Goal: Task Accomplishment & Management: Complete application form

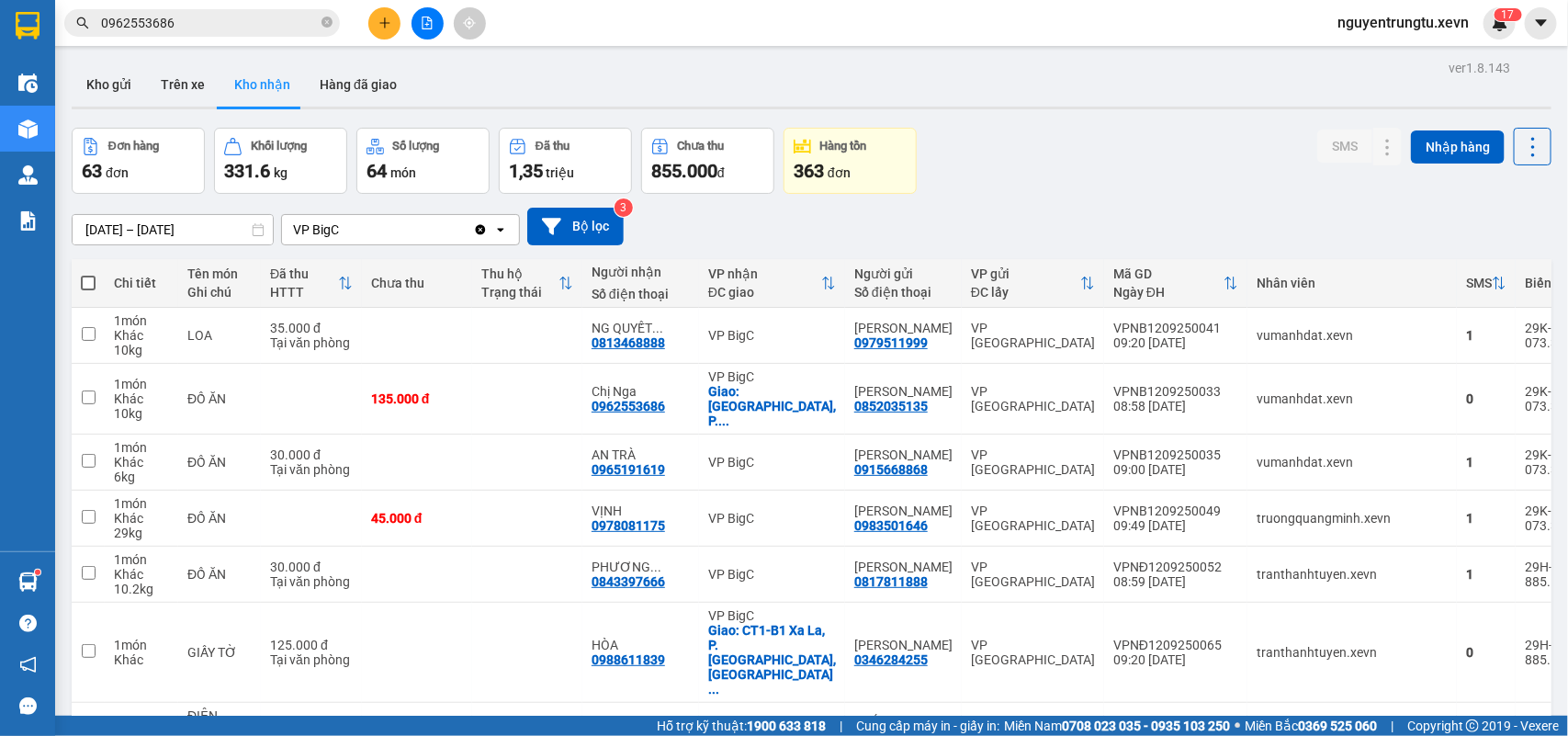
drag, startPoint x: 378, startPoint y: 20, endPoint x: 378, endPoint y: 33, distance: 13.0
click at [378, 33] on button at bounding box center [384, 23] width 32 height 32
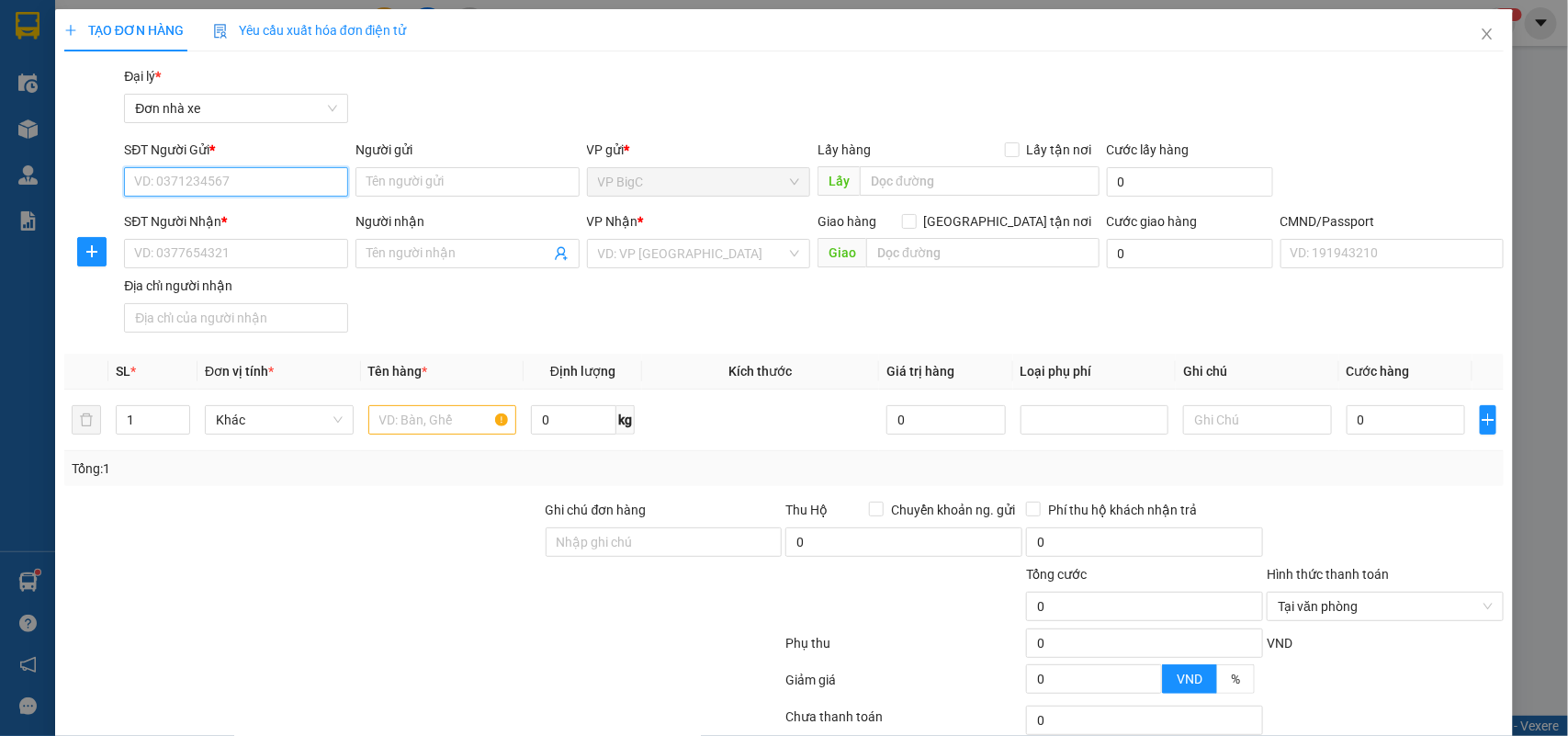
click at [271, 183] on input "SĐT Người Gửi *" at bounding box center [236, 182] width 224 height 29
type input "0357913333"
click at [415, 179] on input "Người gửi" at bounding box center [468, 182] width 224 height 29
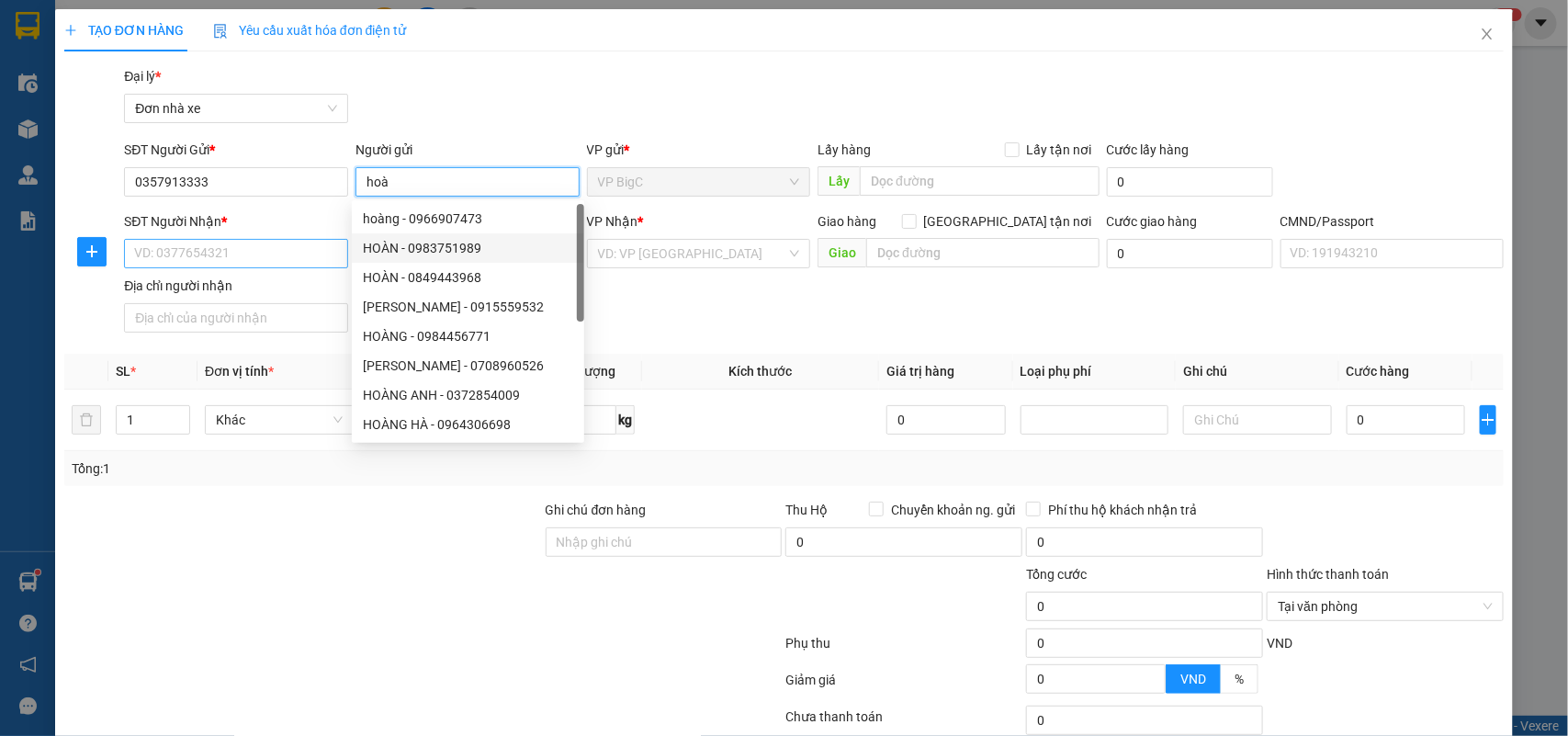
type input "hoà"
click at [309, 255] on input "SĐT Người Nhận *" at bounding box center [236, 253] width 224 height 29
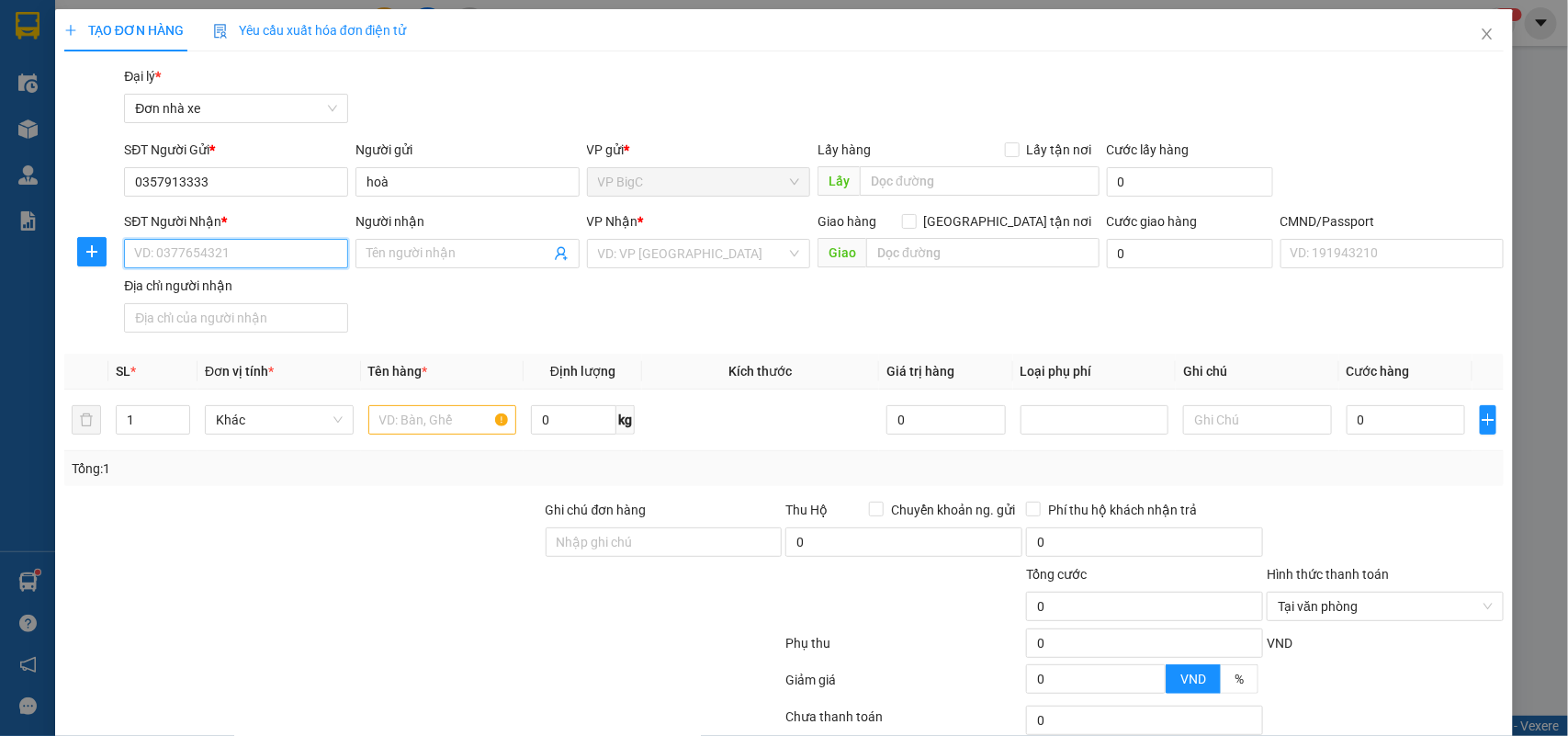
click at [294, 262] on input "SĐT Người Nhận *" at bounding box center [236, 253] width 224 height 29
type input "0889997777"
click at [290, 277] on div "0889997777 - HIẾU" at bounding box center [233, 291] width 221 height 29
type input "HIẾU"
type input "037093004563 [PERSON_NAME]"
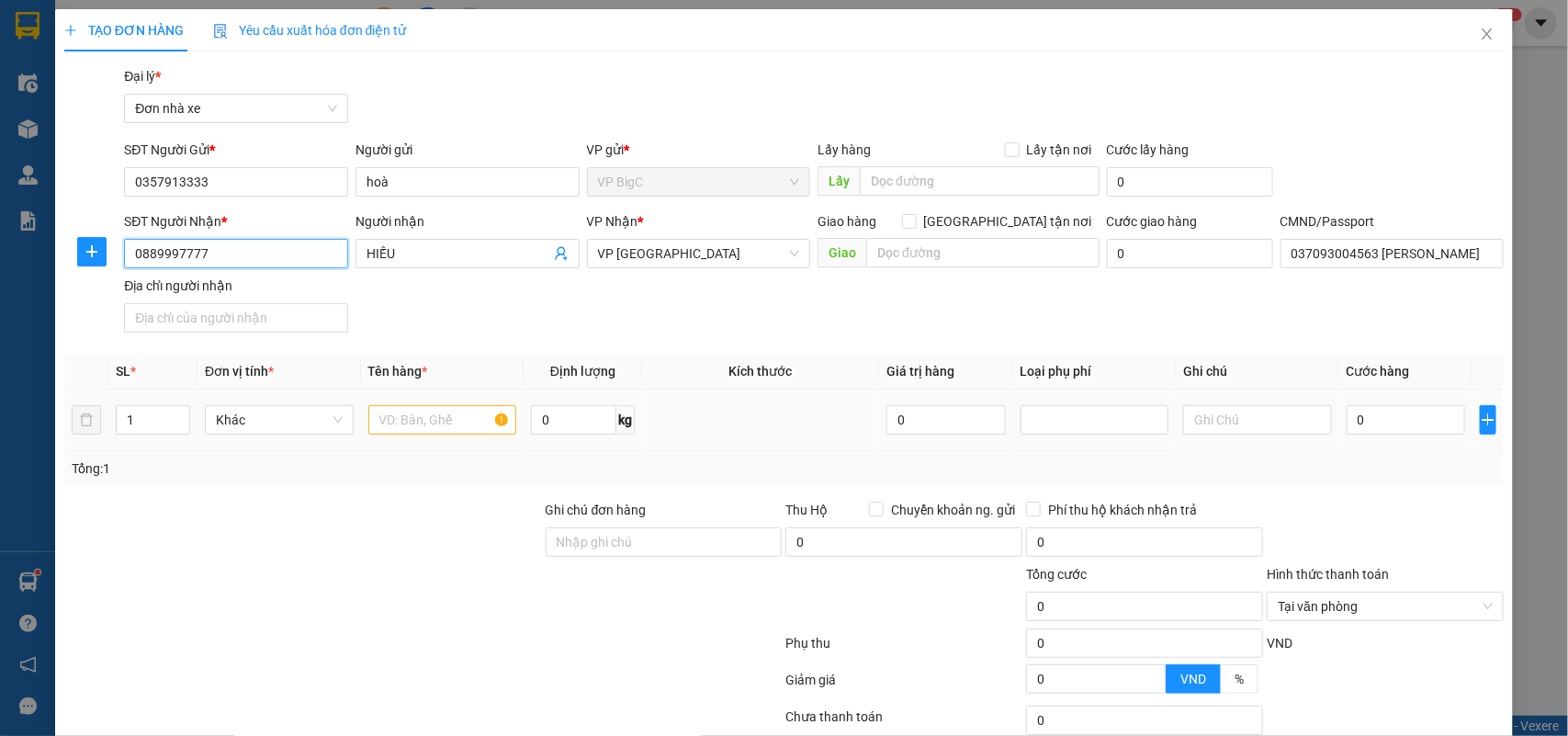
type input "0889997777"
click at [435, 407] on input "text" at bounding box center [442, 420] width 149 height 29
type input "D"
type input "ĐIỆN THOẠI"
click at [1381, 419] on input "0" at bounding box center [1406, 420] width 119 height 29
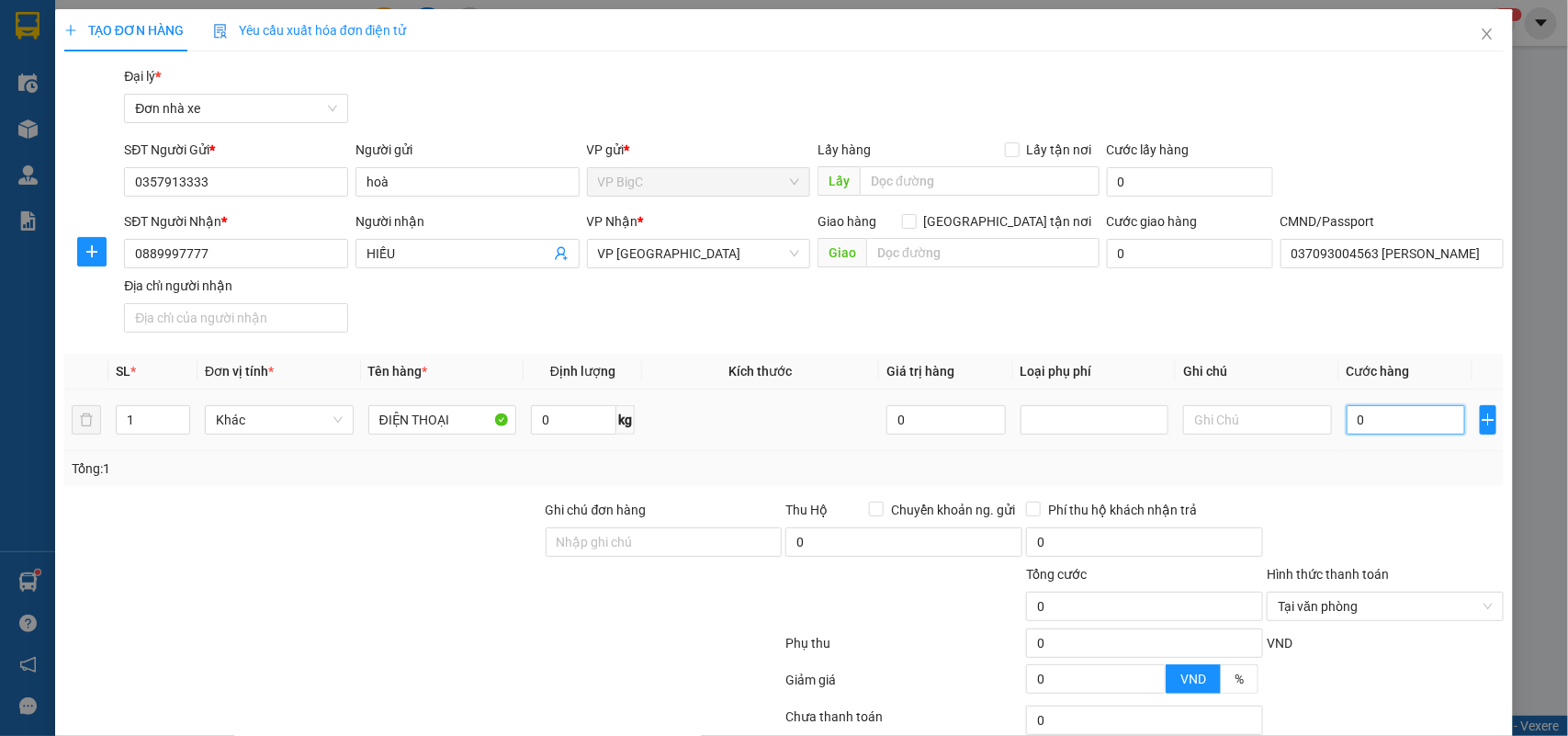
type input "2"
type input "25"
type input "25.000"
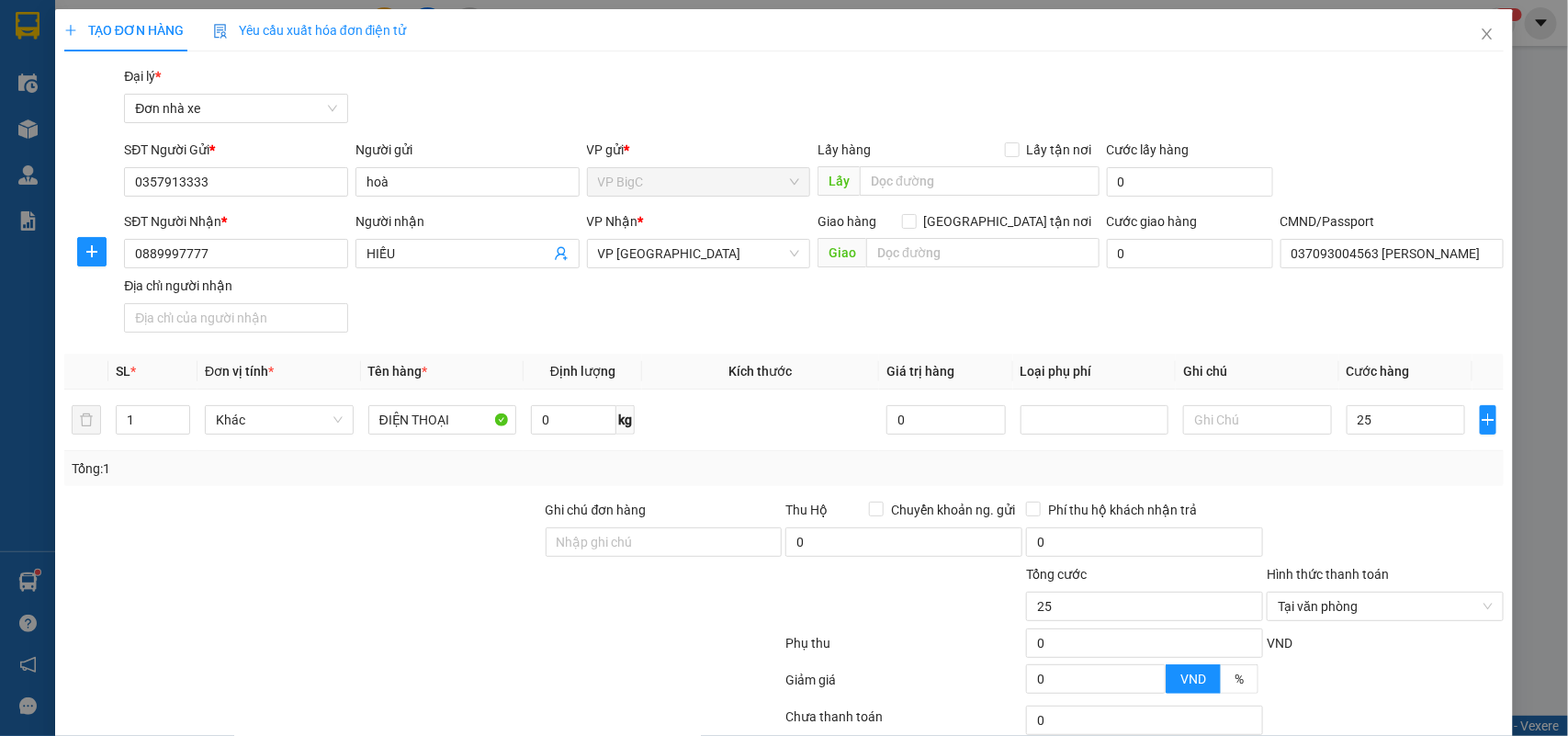
type input "25.000"
click at [1384, 529] on div at bounding box center [1385, 532] width 241 height 64
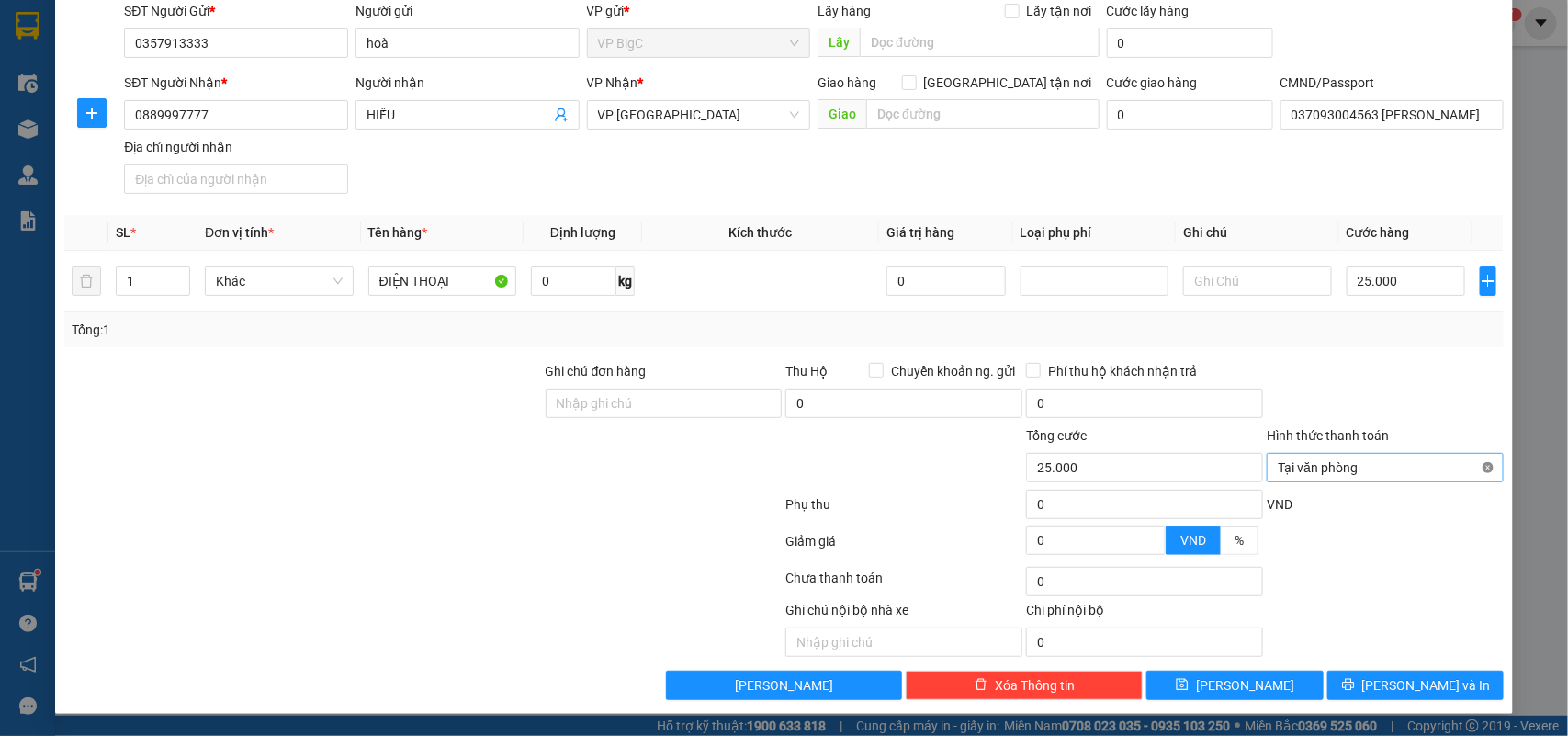
type input "25.000"
click at [1458, 682] on button "[PERSON_NAME] và In" at bounding box center [1415, 685] width 176 height 29
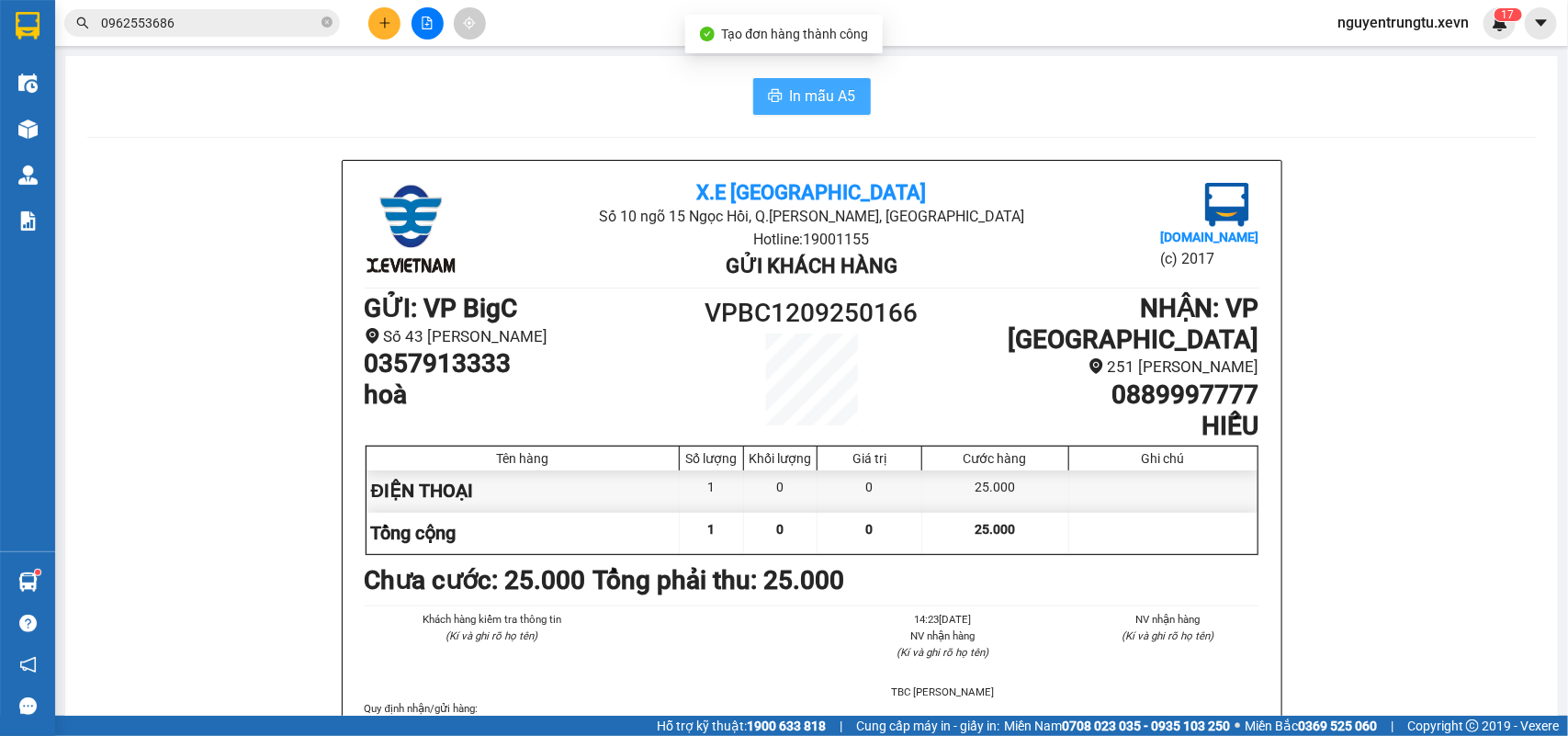
click at [837, 81] on button "In mẫu A5" at bounding box center [812, 97] width 118 height 37
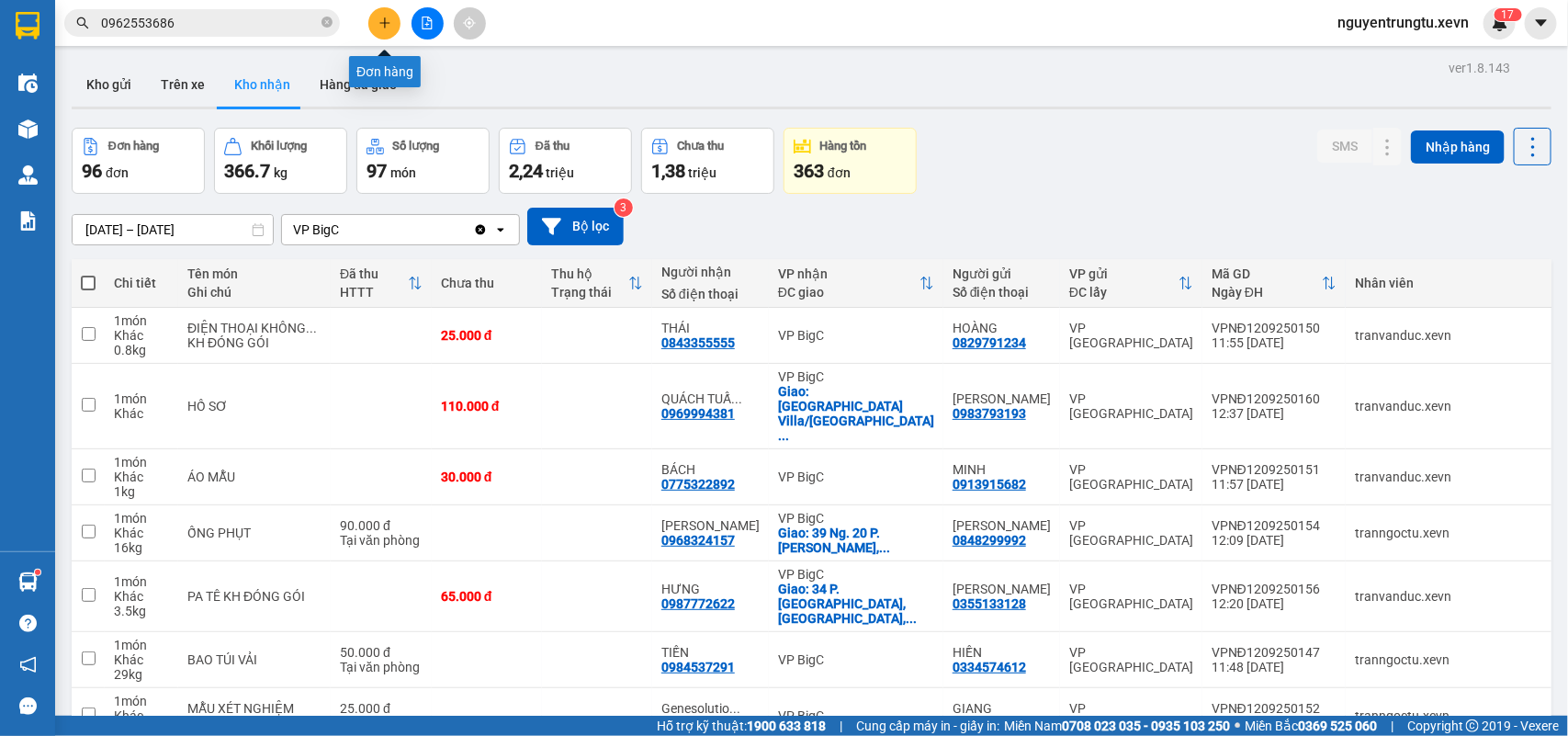
click at [375, 24] on button at bounding box center [384, 23] width 32 height 32
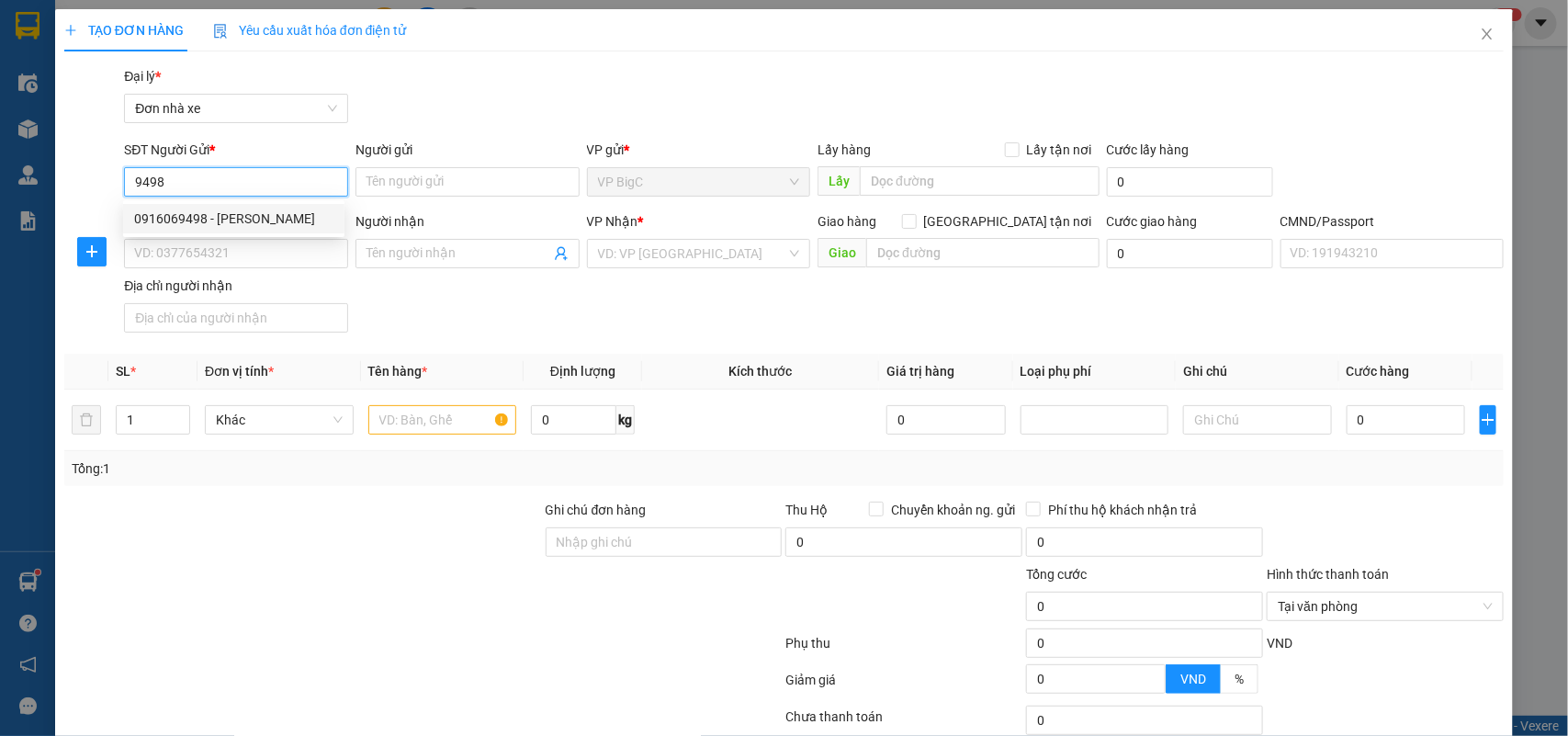
click at [209, 218] on div "0916069498 - [PERSON_NAME]" at bounding box center [234, 218] width 200 height 20
type input "0916069498"
type input "CƯỜNG THỊNH"
type input "0912140957"
type input "[PERSON_NAME]"
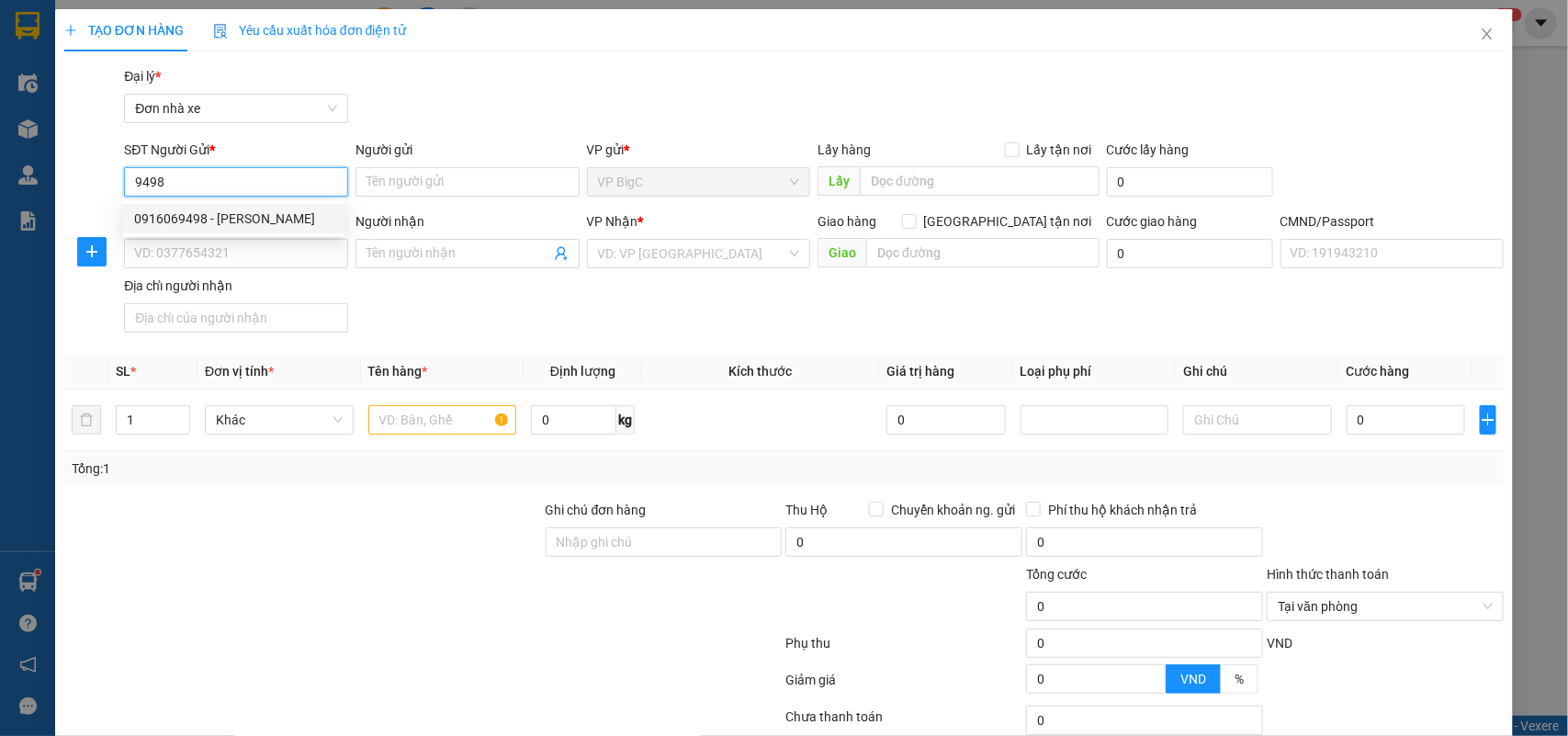
type input "037095005028 [PERSON_NAME]"
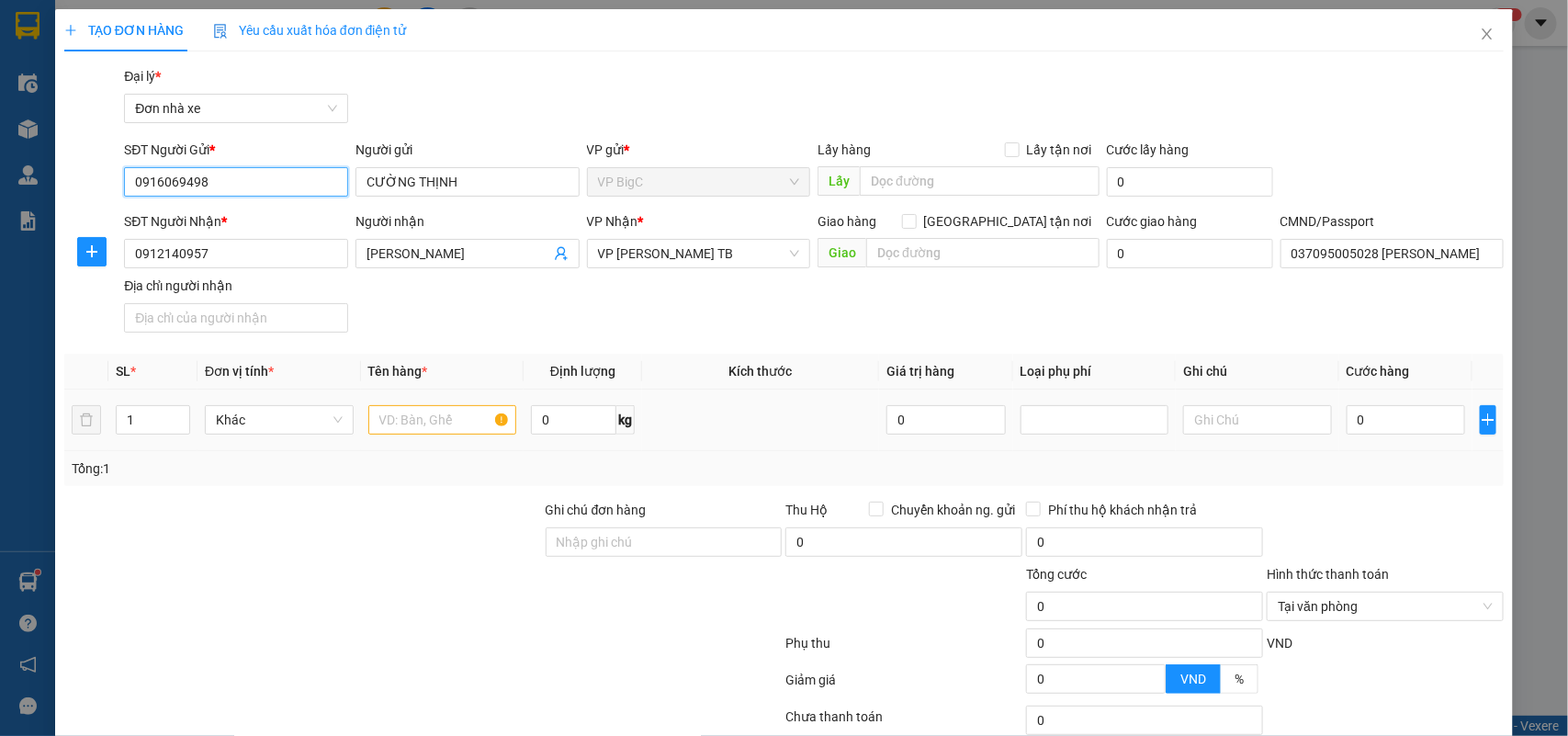
type input "0916069498"
click at [413, 425] on input "text" at bounding box center [442, 420] width 149 height 29
type input "RĂNG"
click at [1381, 428] on input "0" at bounding box center [1406, 420] width 119 height 29
type input "2"
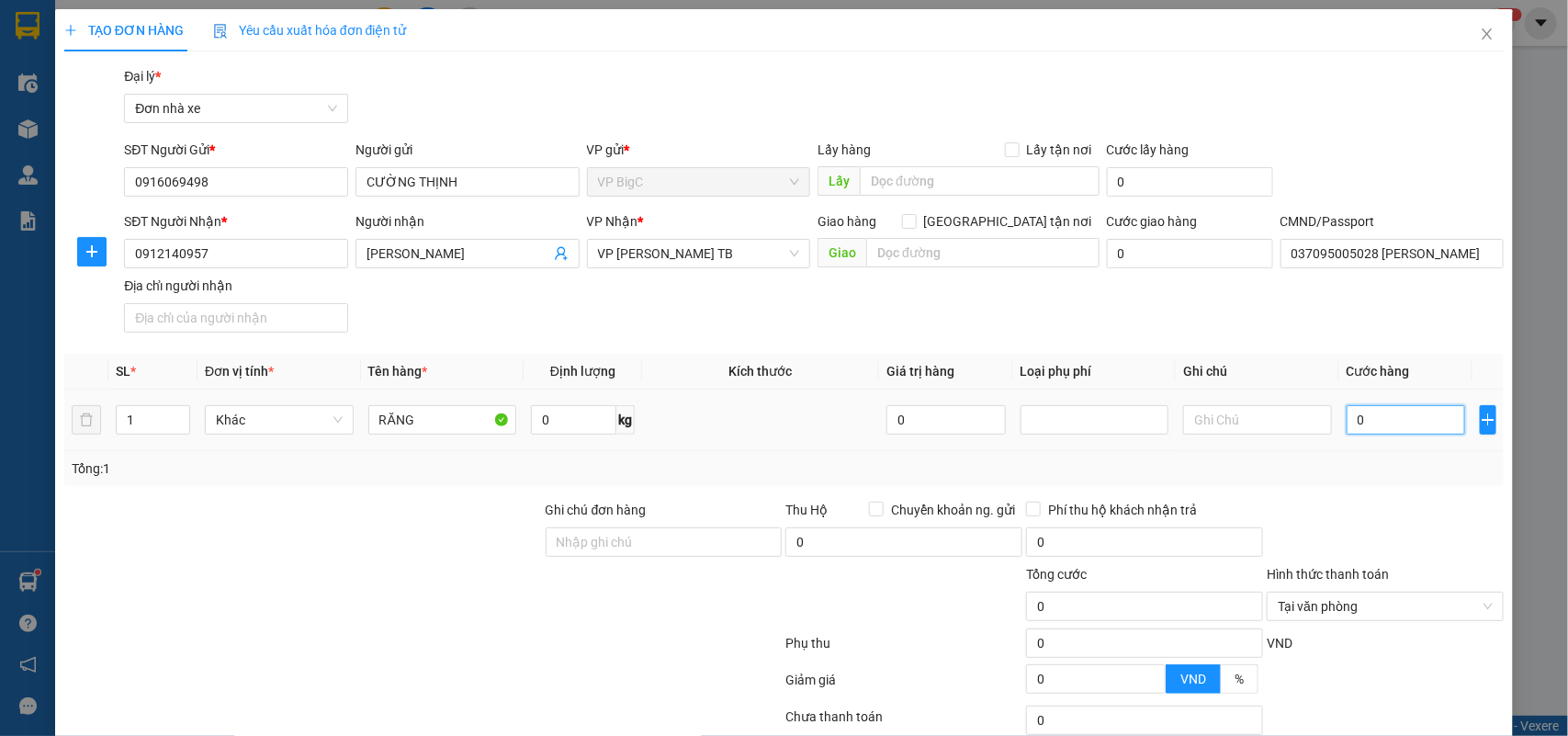
type input "2"
type input "25"
type input "25.000"
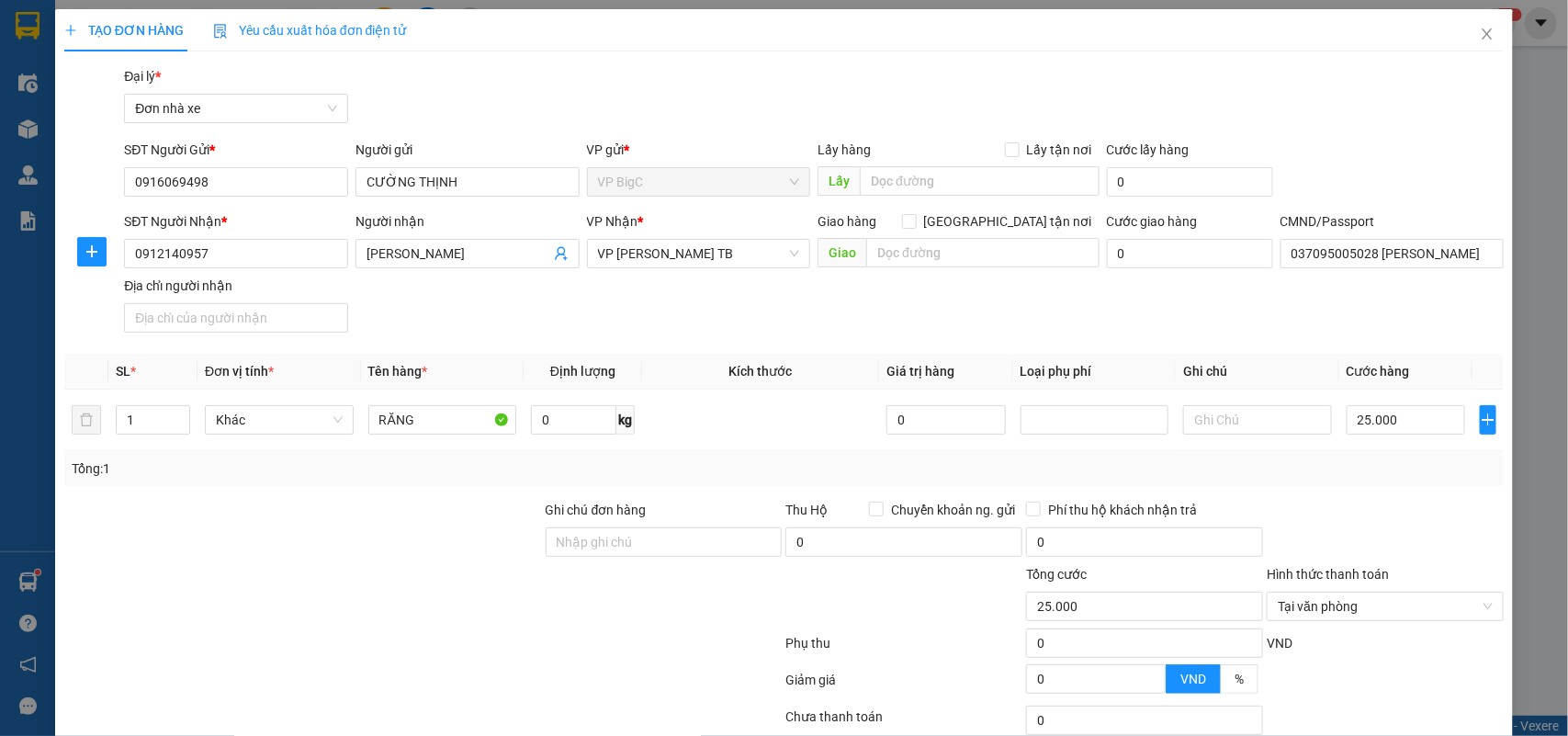
click at [1388, 517] on div at bounding box center [1385, 532] width 241 height 64
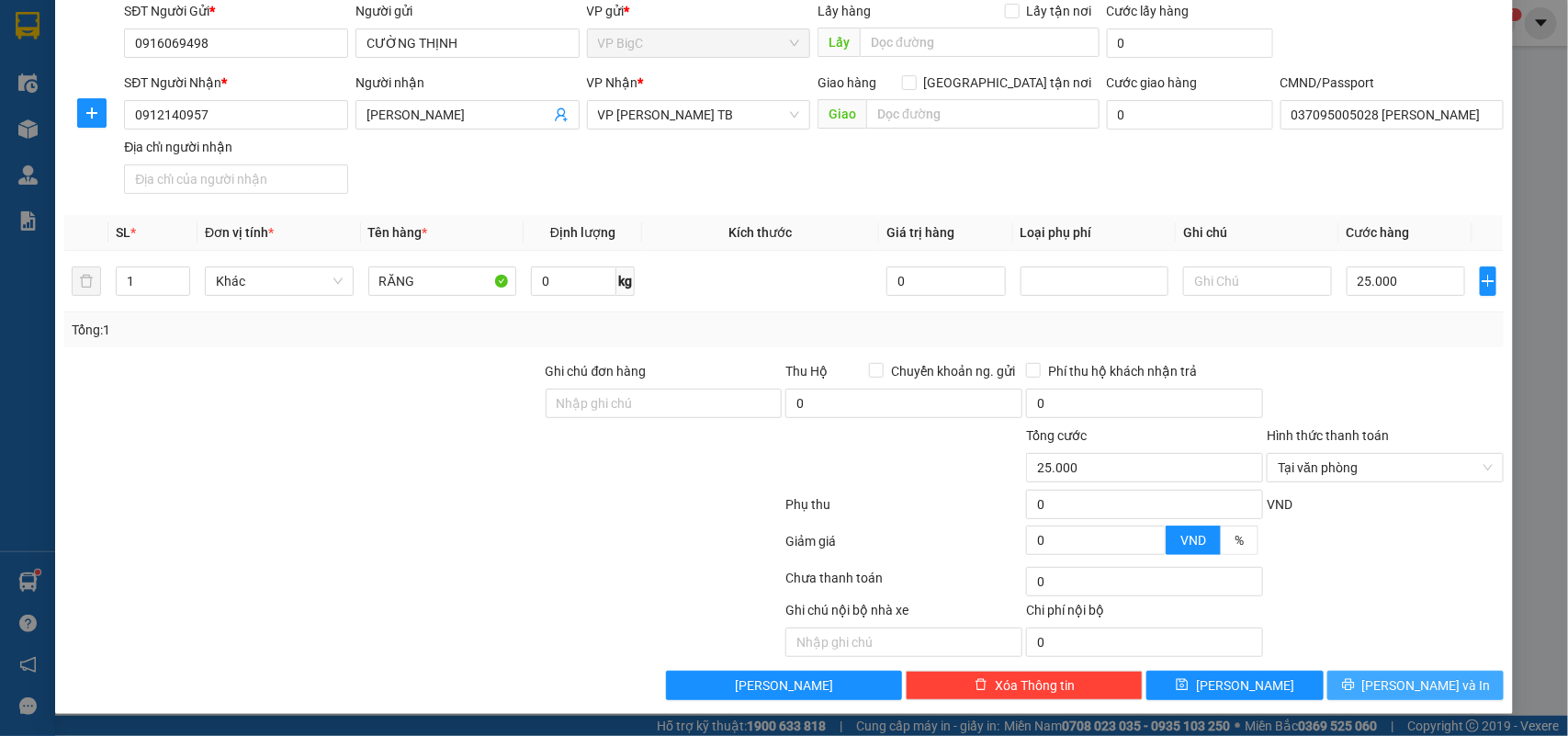
click at [1411, 682] on span "[PERSON_NAME] và In" at bounding box center [1427, 685] width 129 height 20
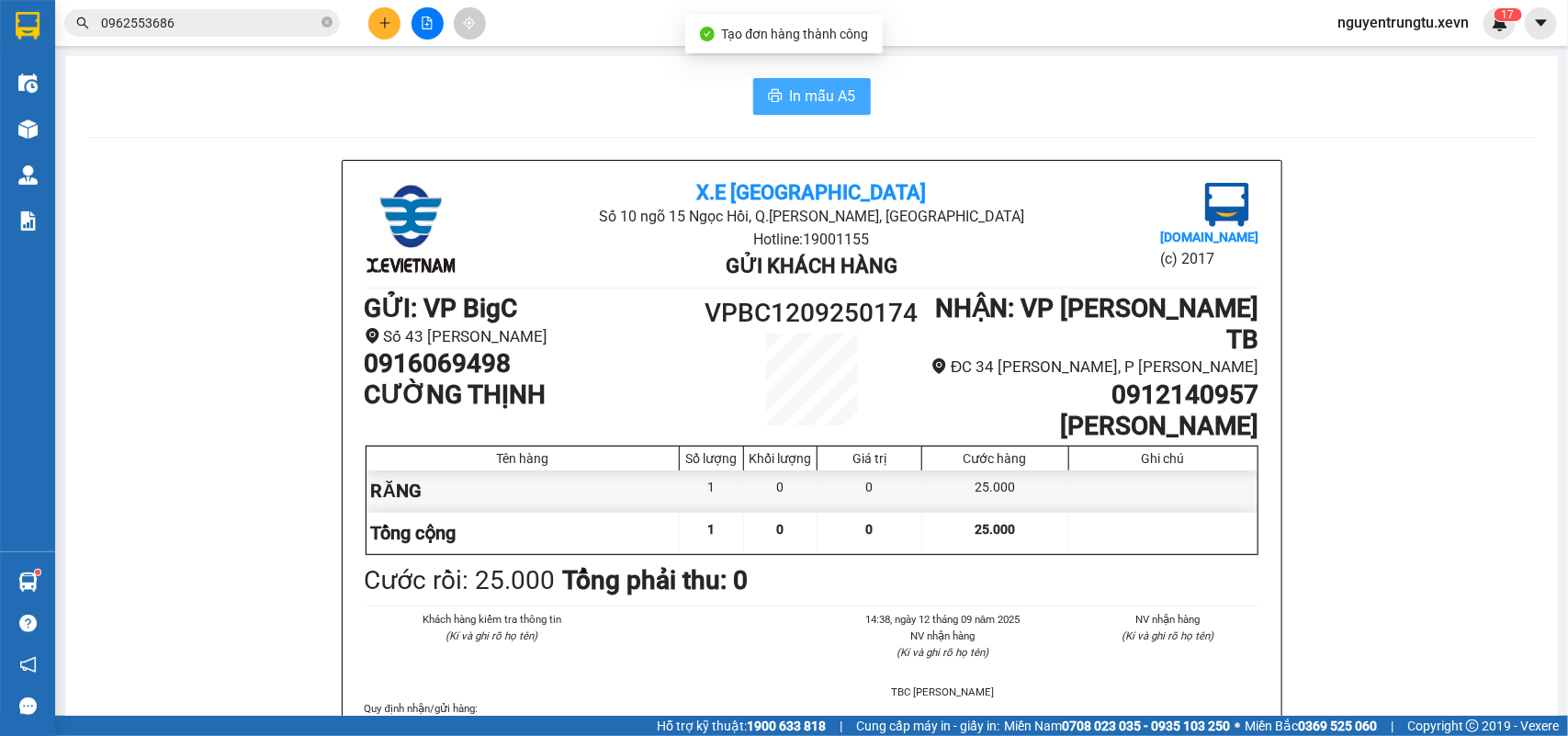
click at [827, 97] on span "In mẫu A5" at bounding box center [823, 97] width 66 height 23
click at [280, 27] on input "0962553686" at bounding box center [210, 22] width 216 height 20
click at [278, 24] on input "0962553686" at bounding box center [210, 22] width 216 height 20
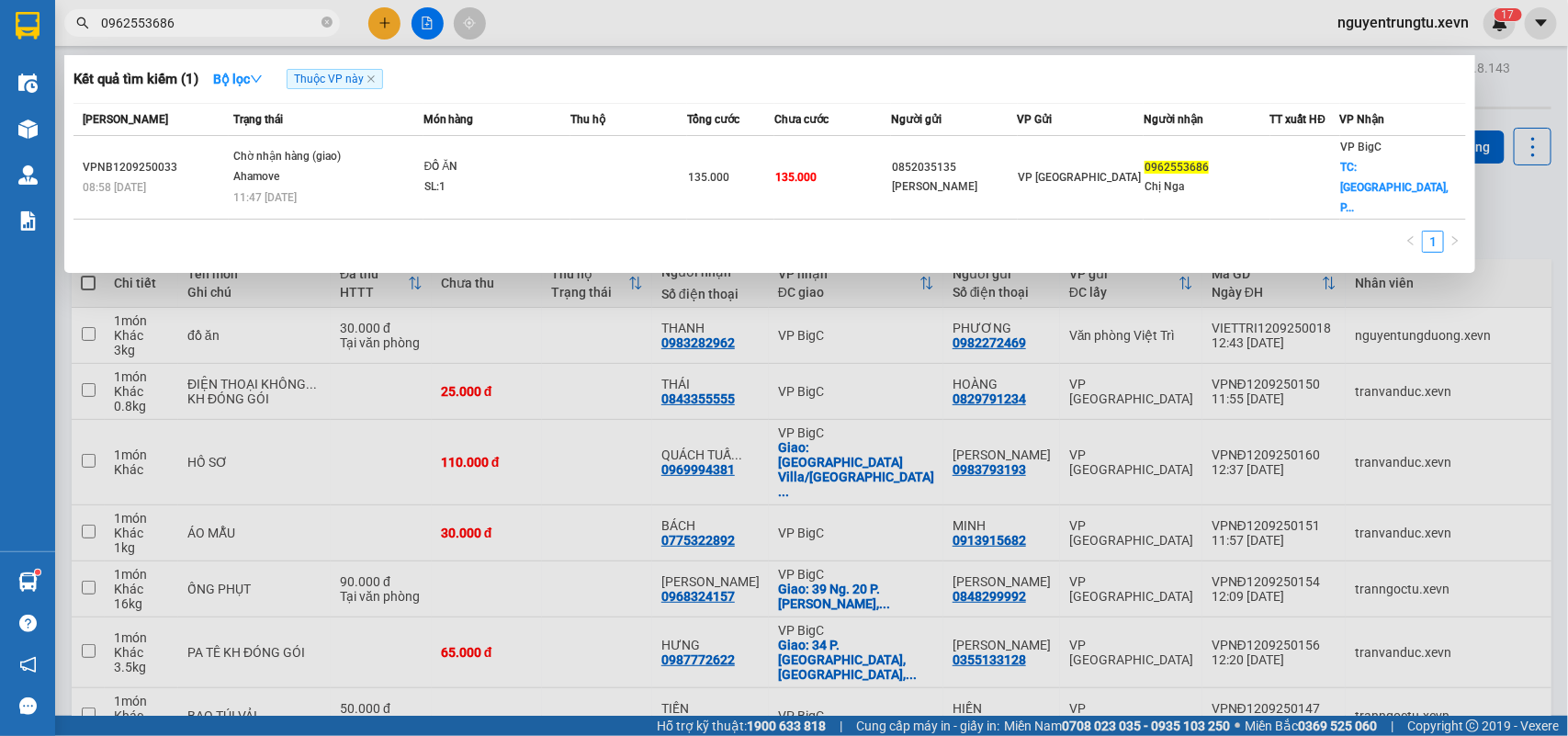
paste input "14974222"
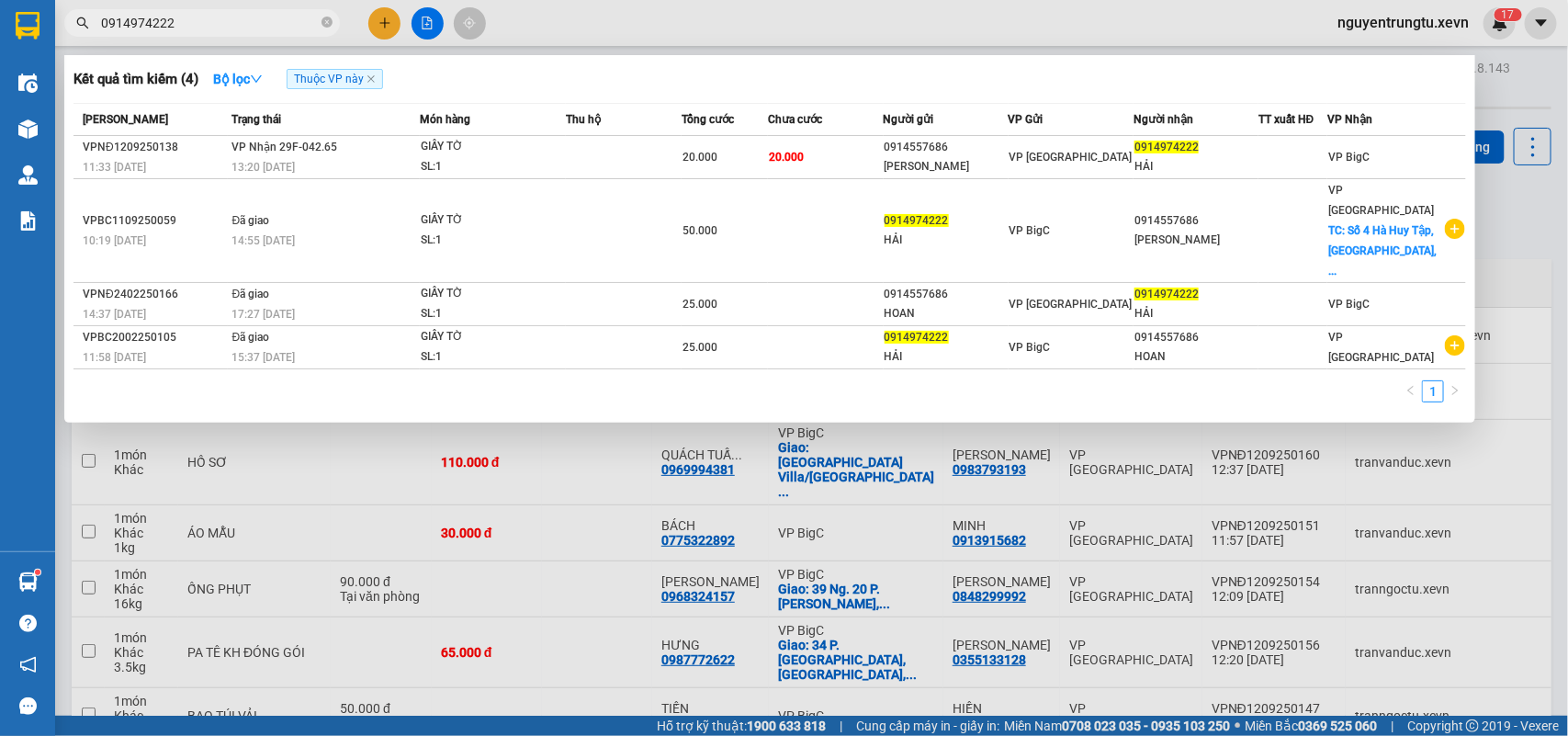
type input "0914974222"
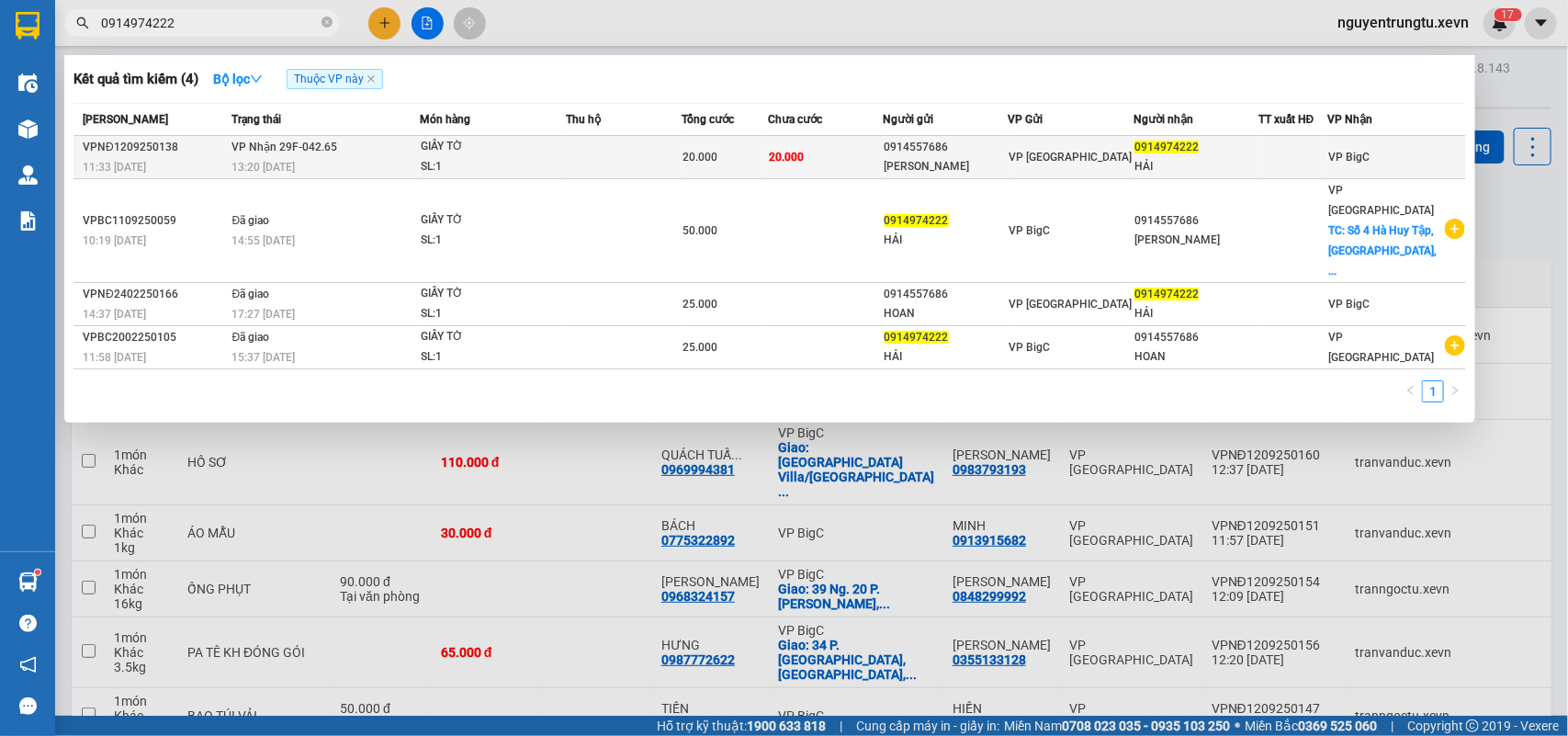
click at [1257, 157] on div "HẢI" at bounding box center [1196, 167] width 123 height 19
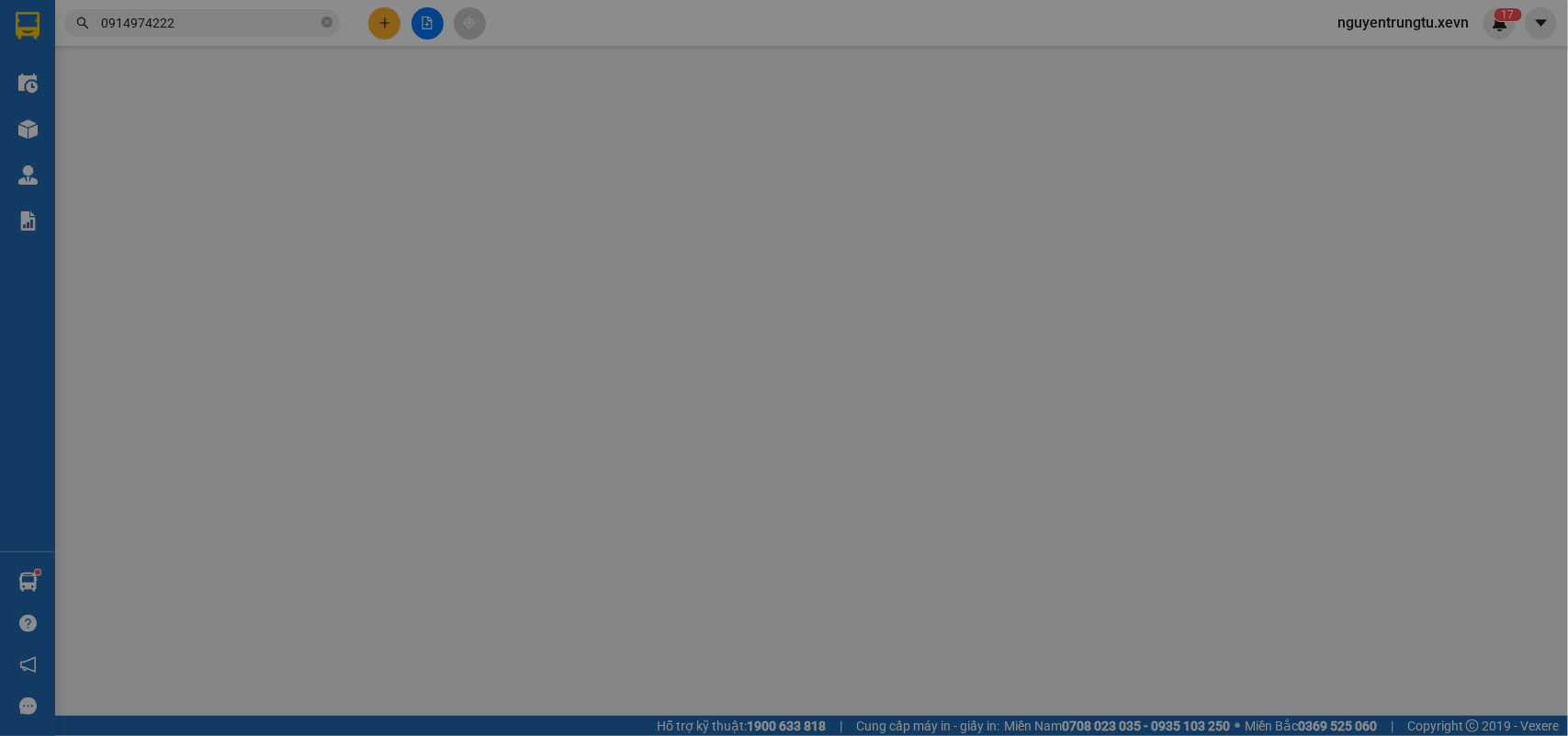
type input "0914557686"
type input "TỐNG THỊ HOAN"
type input "0914974222"
type input "HẢI"
type input "20.000"
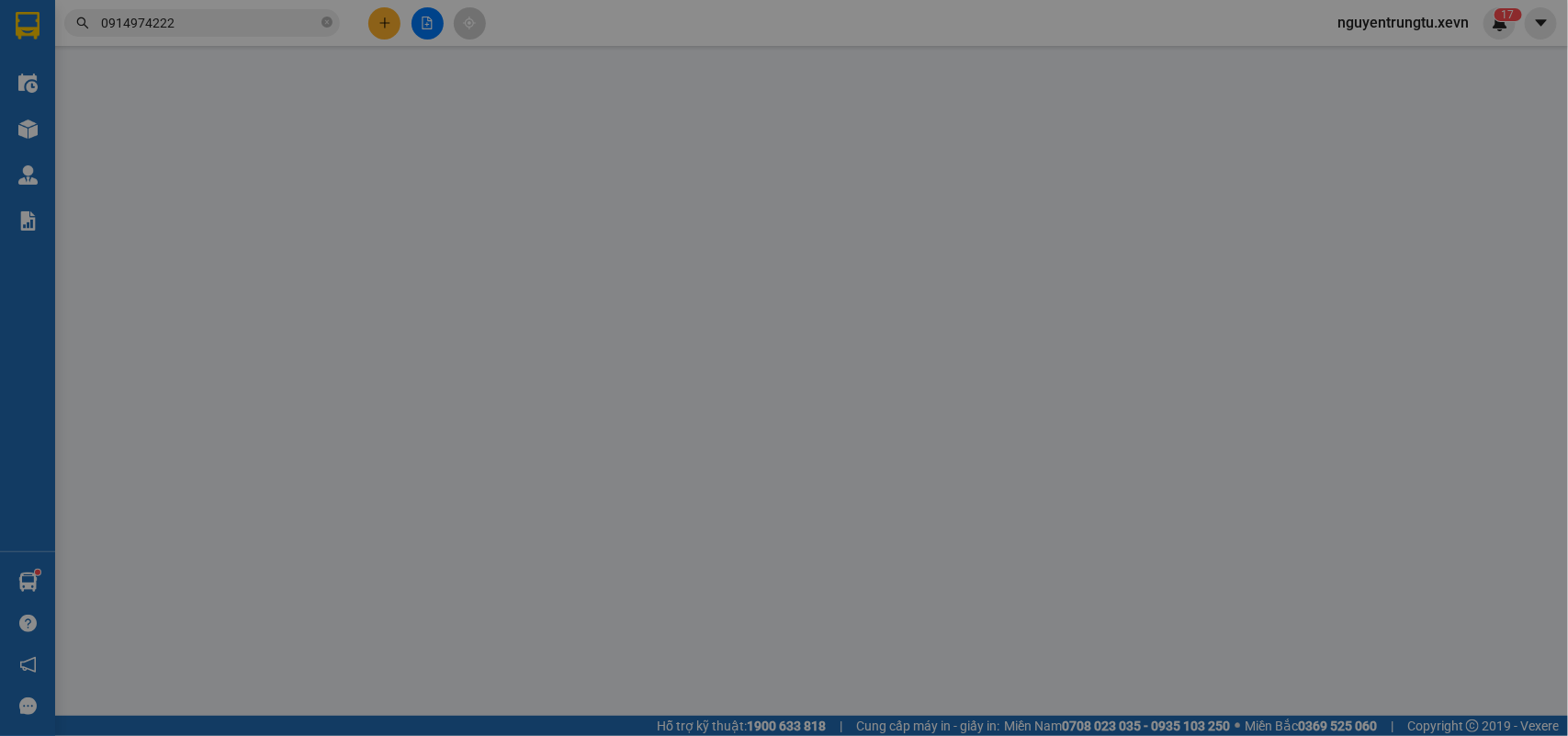
type input "20.000"
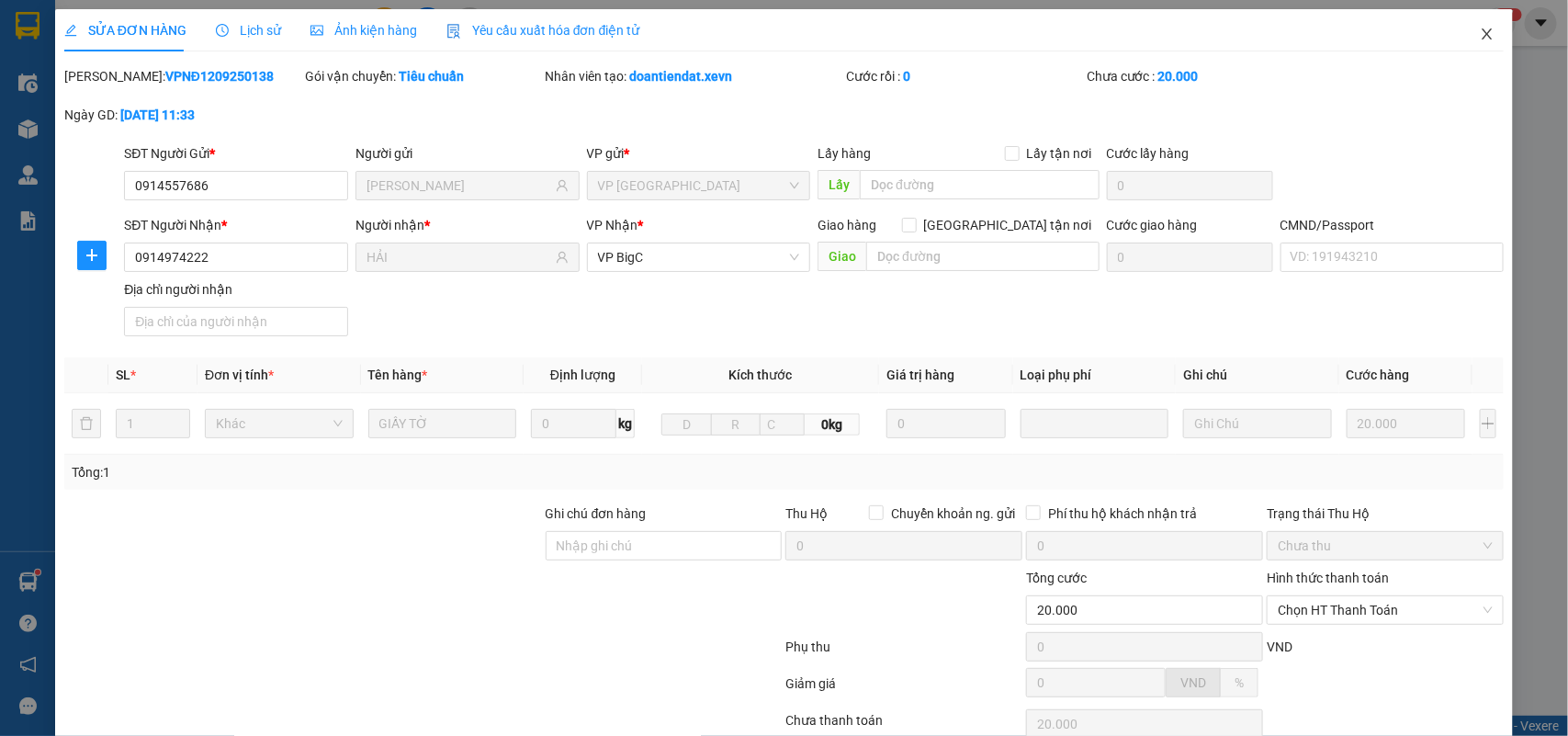
click at [1472, 44] on span "Close" at bounding box center [1486, 34] width 52 height 52
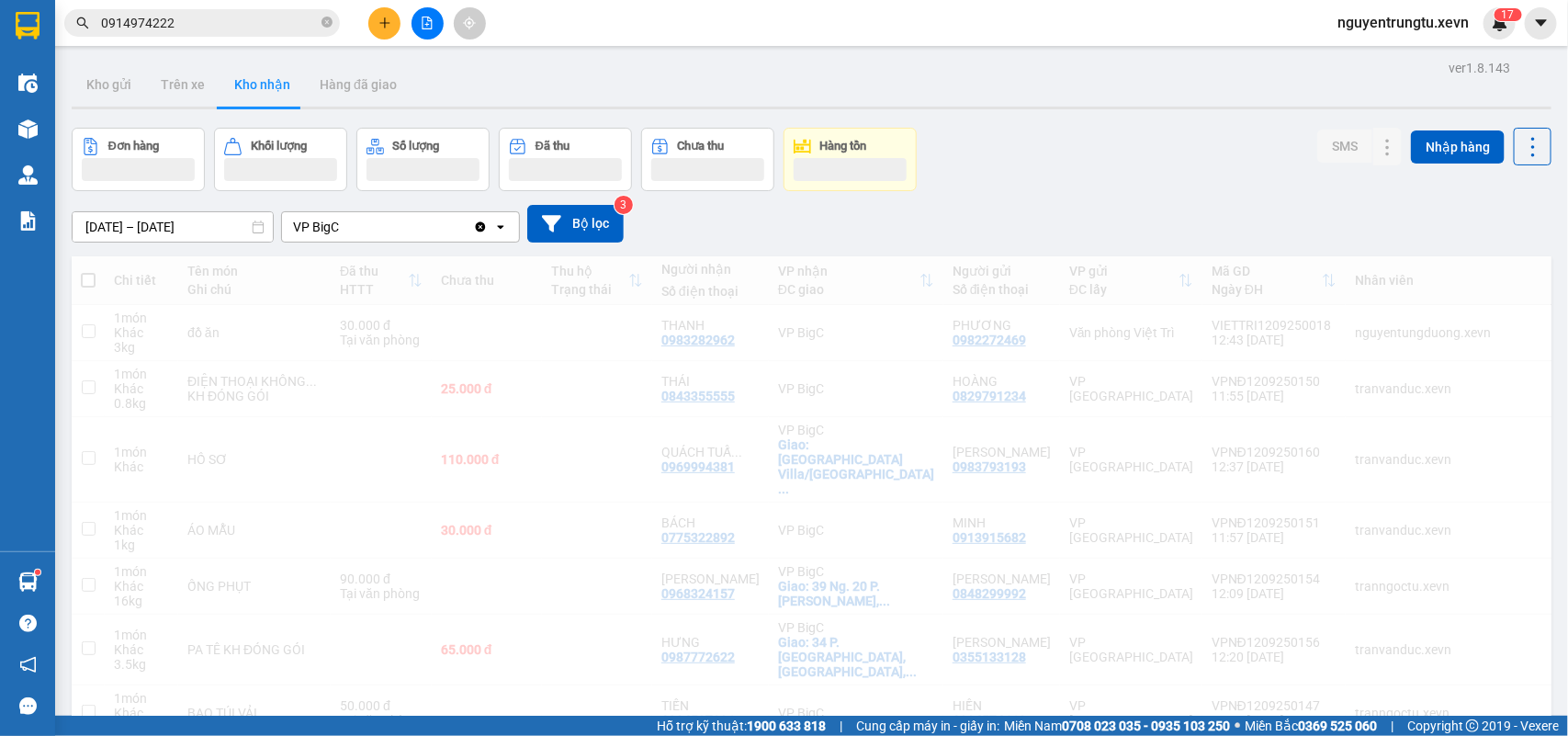
click at [246, 19] on input "0914974222" at bounding box center [210, 22] width 216 height 20
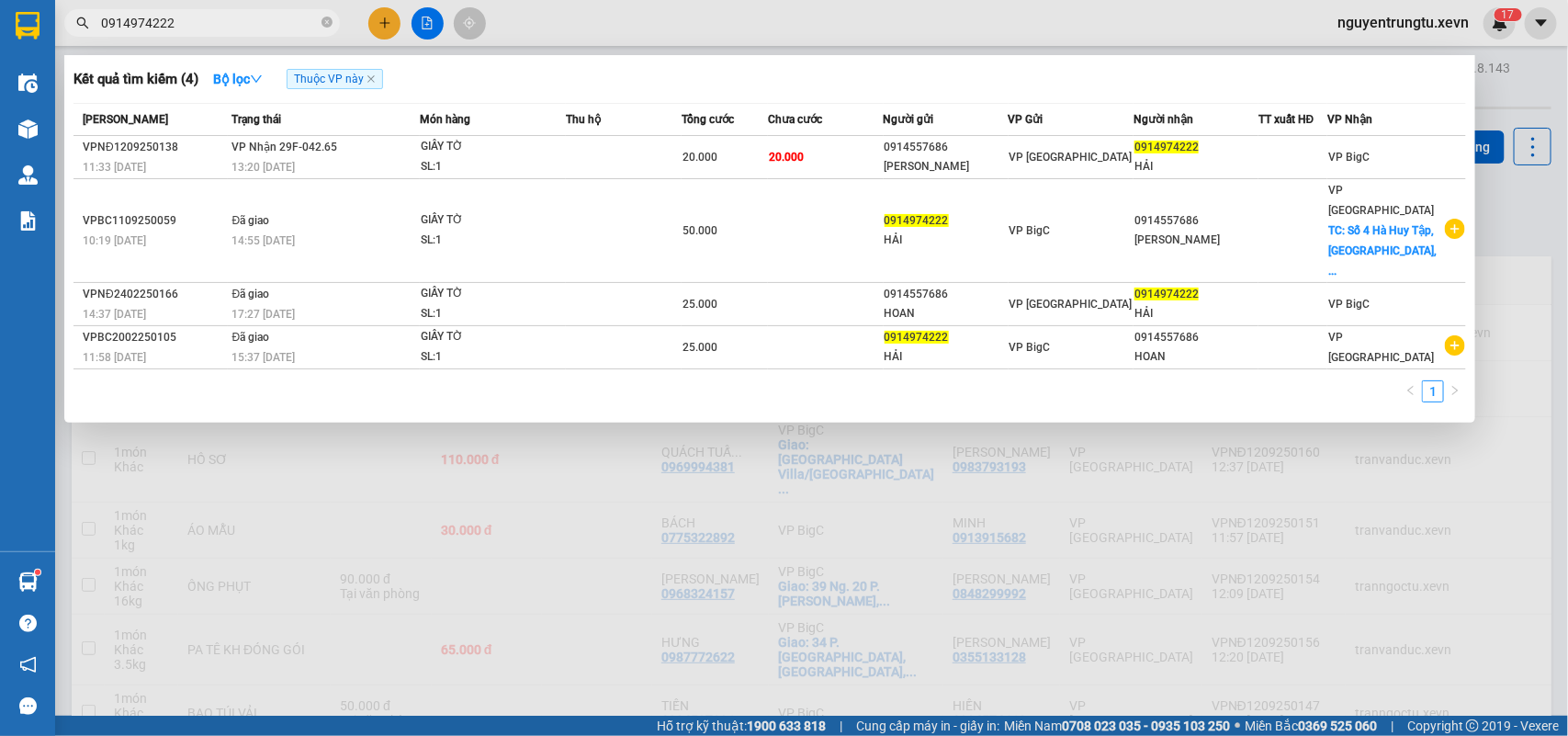
click at [246, 19] on input "0914974222" at bounding box center [210, 22] width 216 height 20
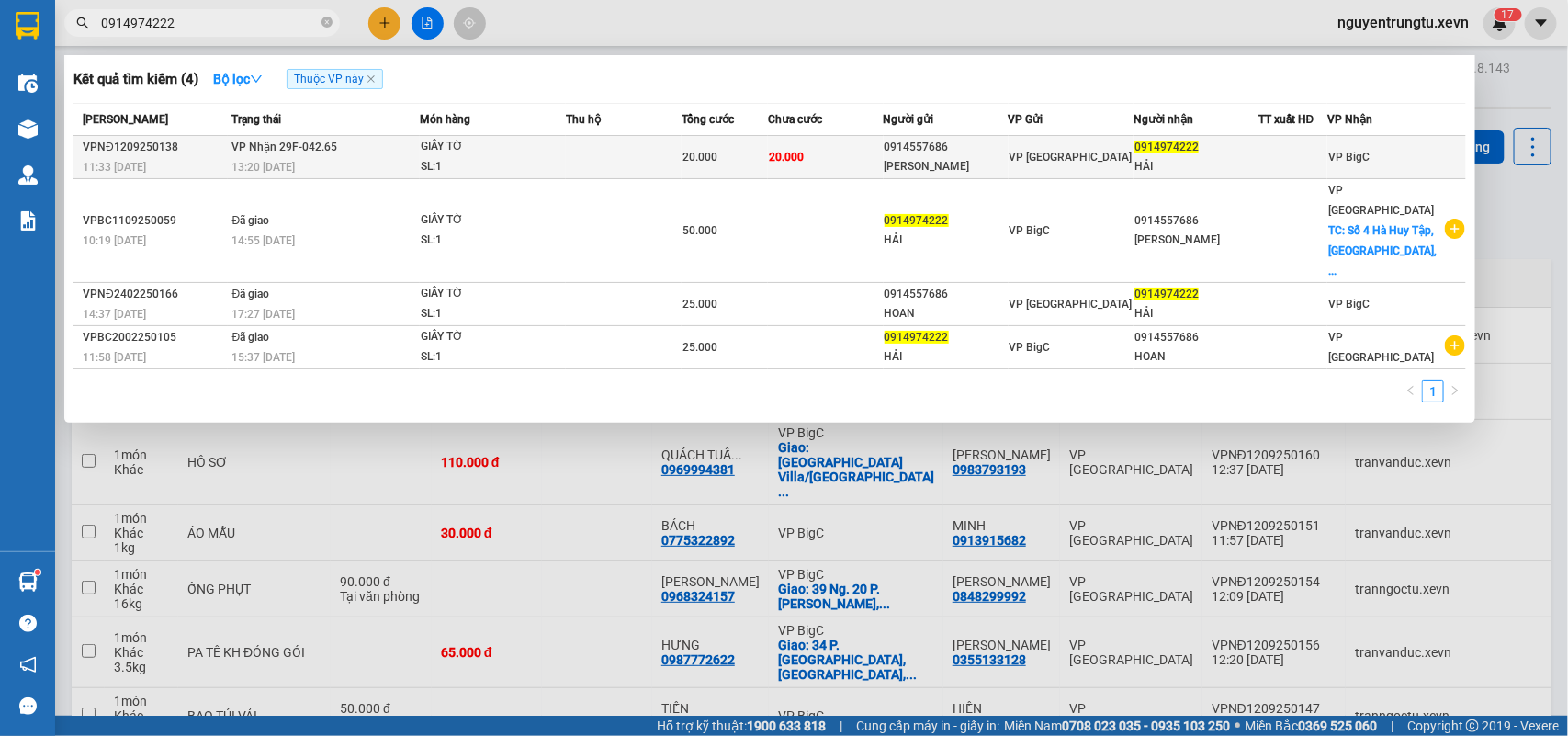
click at [234, 148] on span "VP Nhận 29F-042.65" at bounding box center [285, 146] width 105 height 13
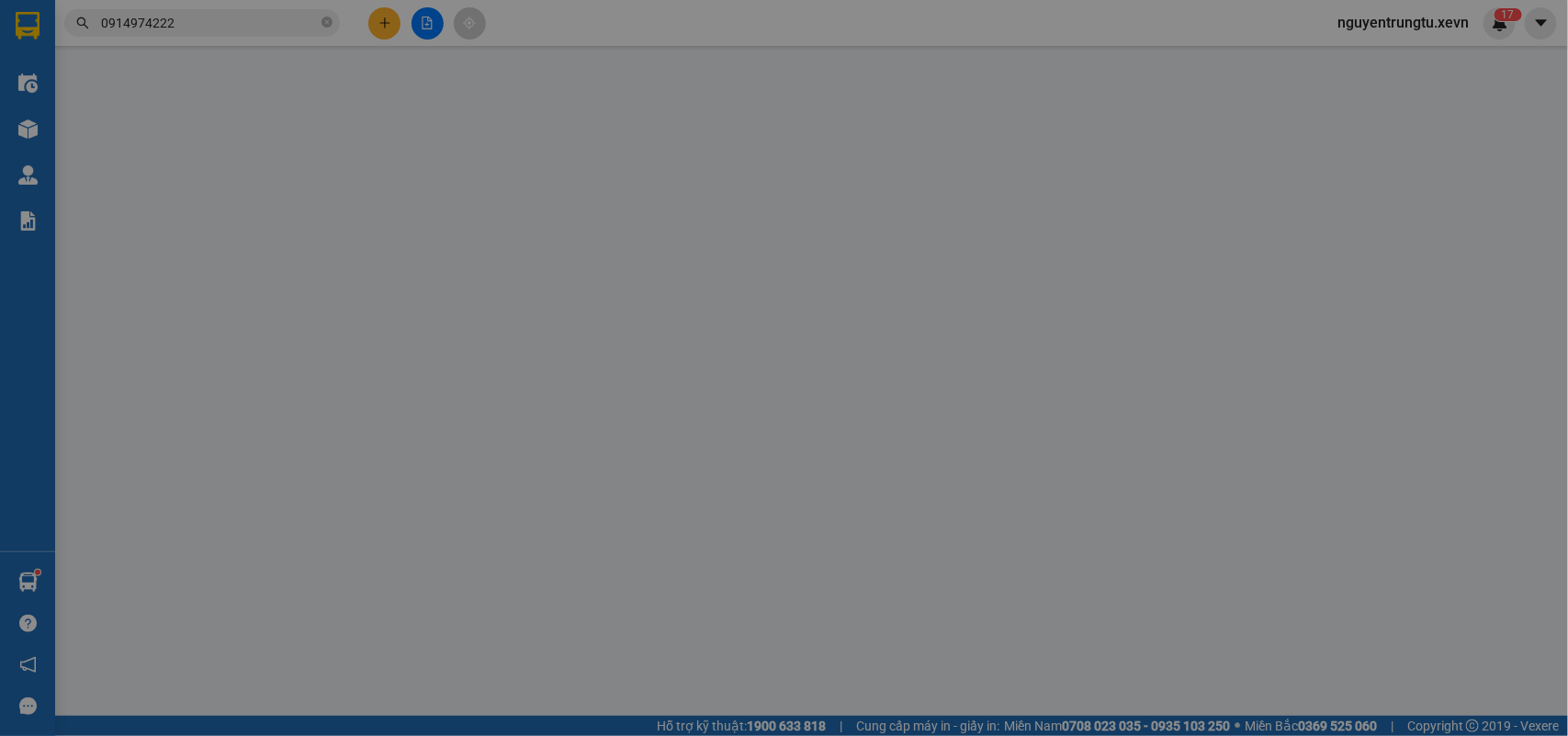
type input "0914557686"
type input "TỐNG THỊ HOAN"
type input "0914974222"
type input "HẢI"
type input "20.000"
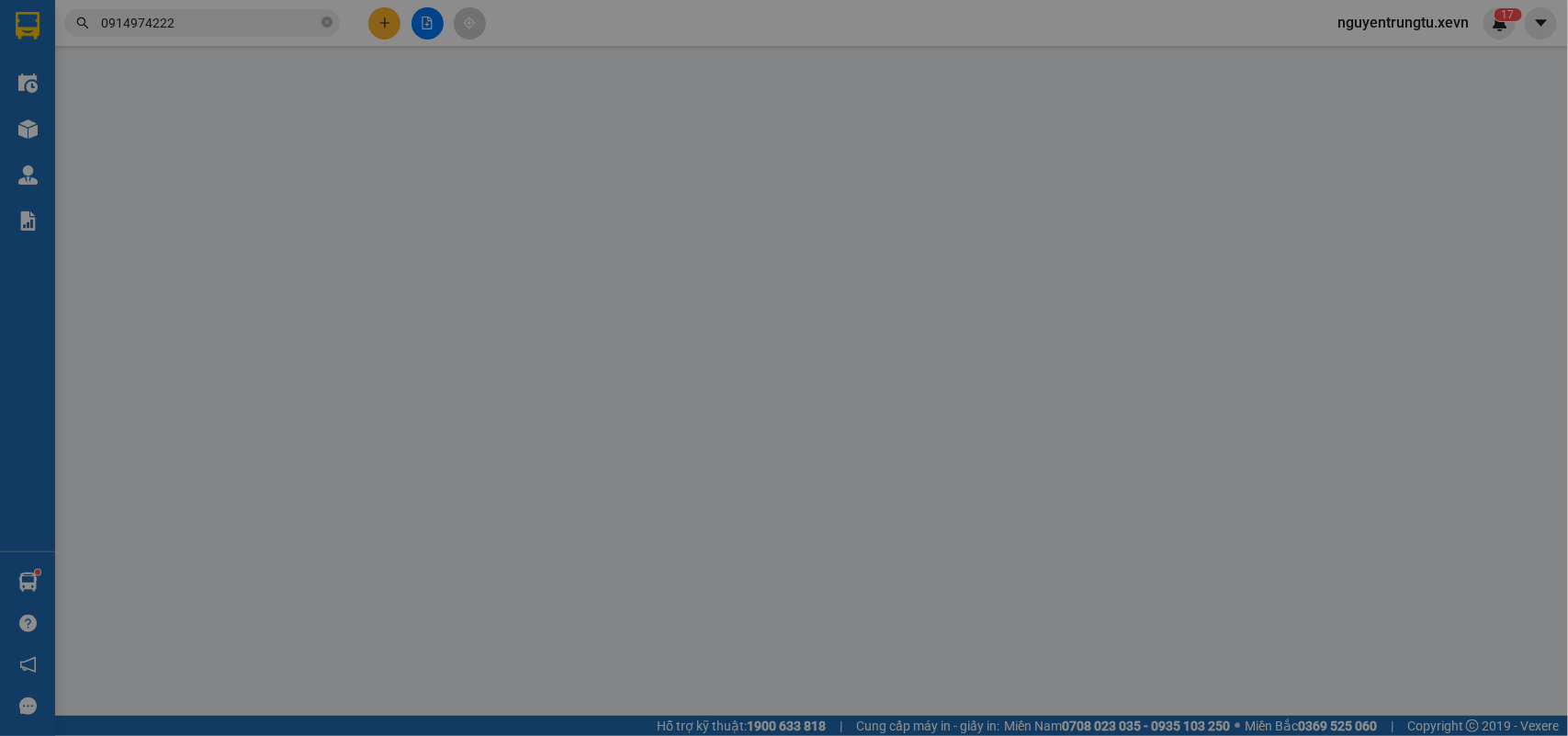
type input "20.000"
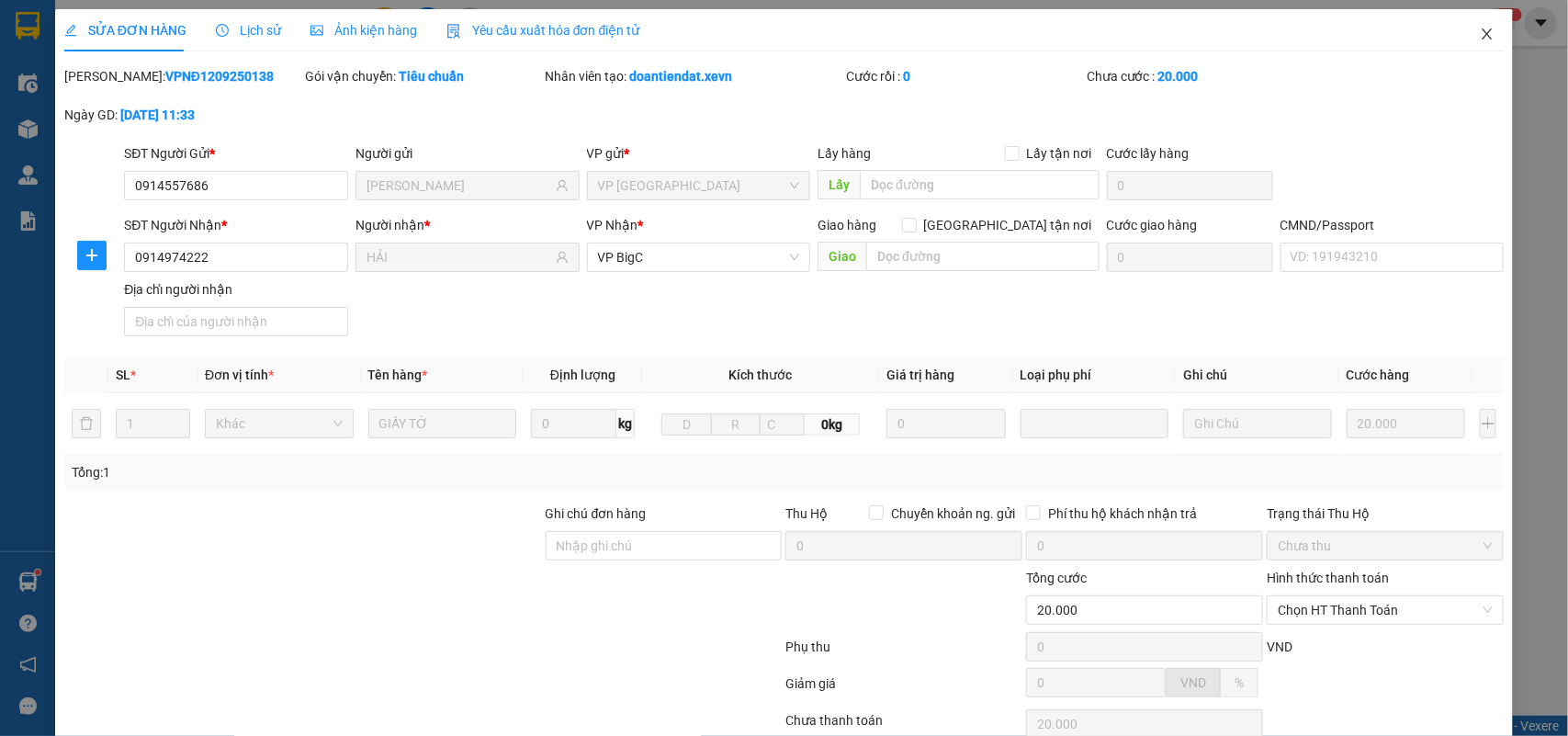
click at [1479, 35] on icon "close" at bounding box center [1486, 33] width 15 height 15
click at [1467, 33] on span "nguyentrungtu.xevn" at bounding box center [1402, 22] width 161 height 23
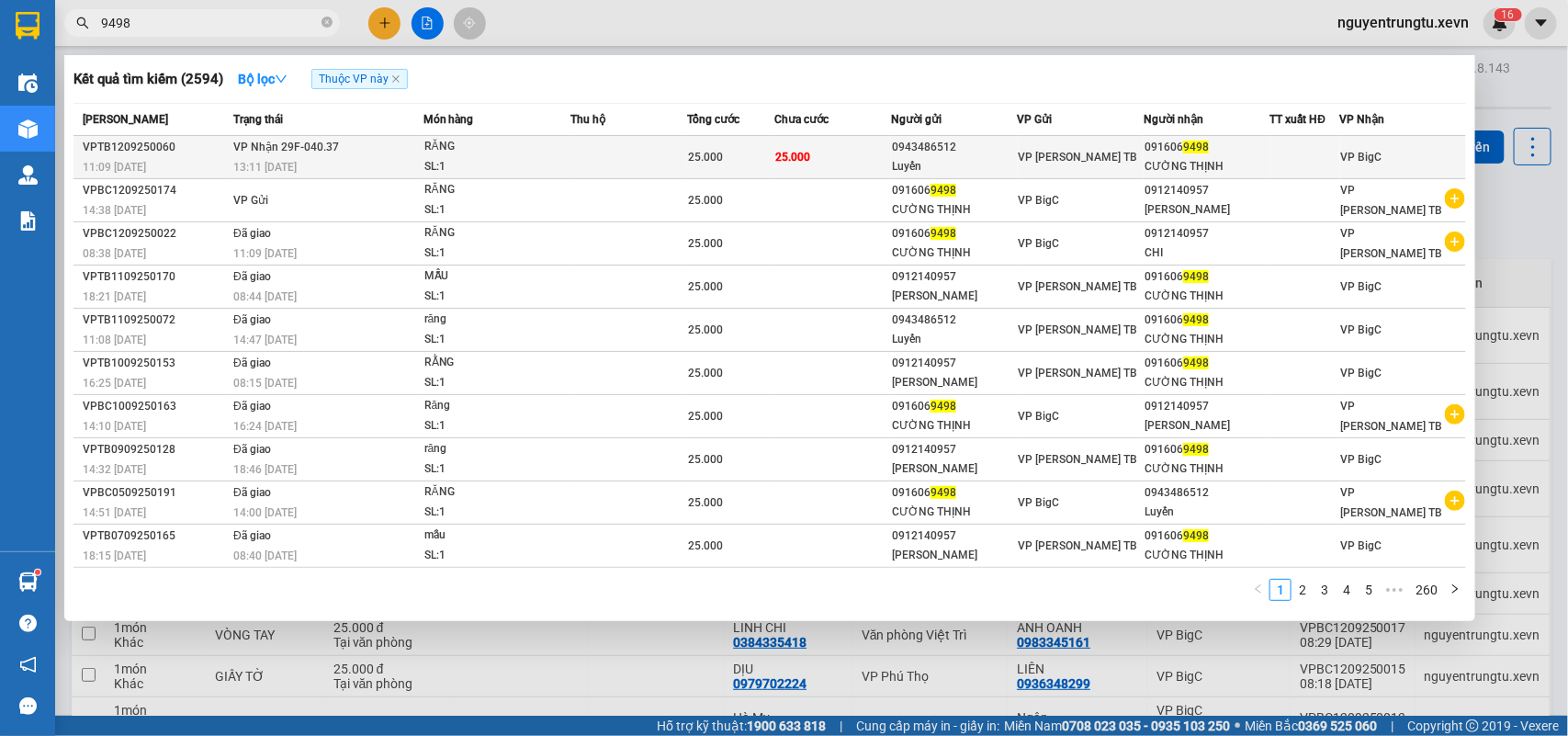
type input "9498"
click at [843, 148] on td "25.000" at bounding box center [832, 157] width 117 height 43
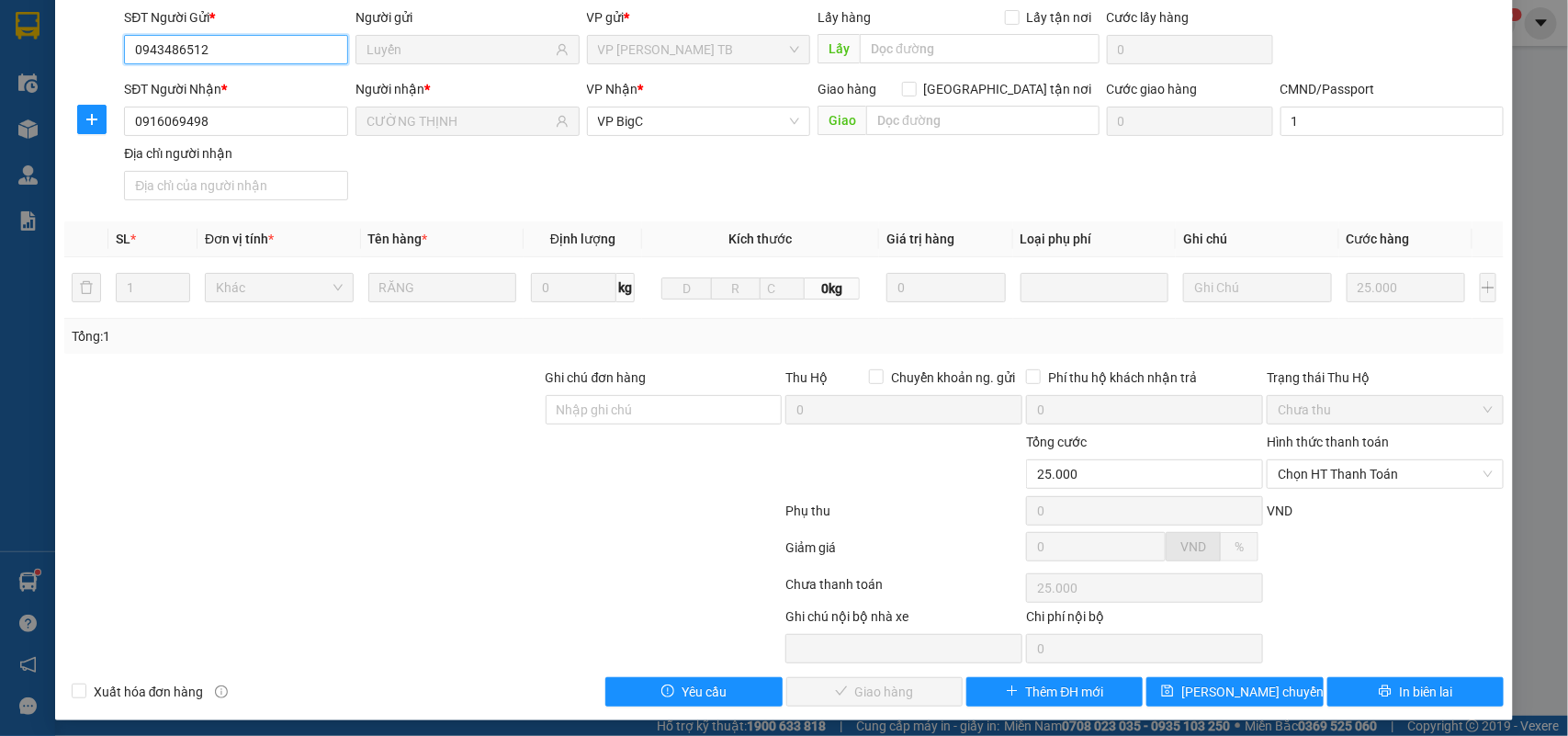
type input "0943486512"
type input "Luyến"
type input "0916069498"
type input "CƯỜNG THỊNH"
type input "1"
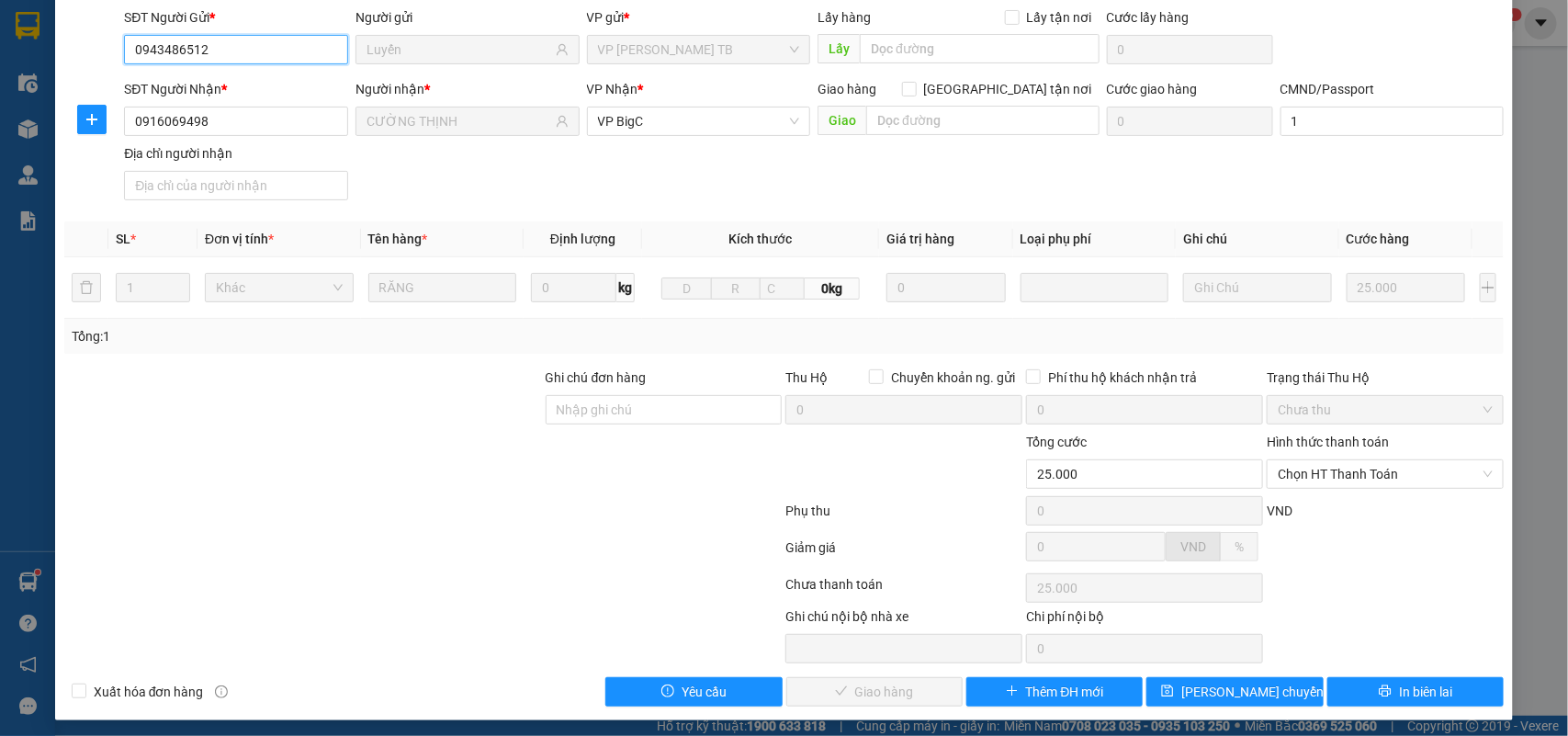
type input "25.000"
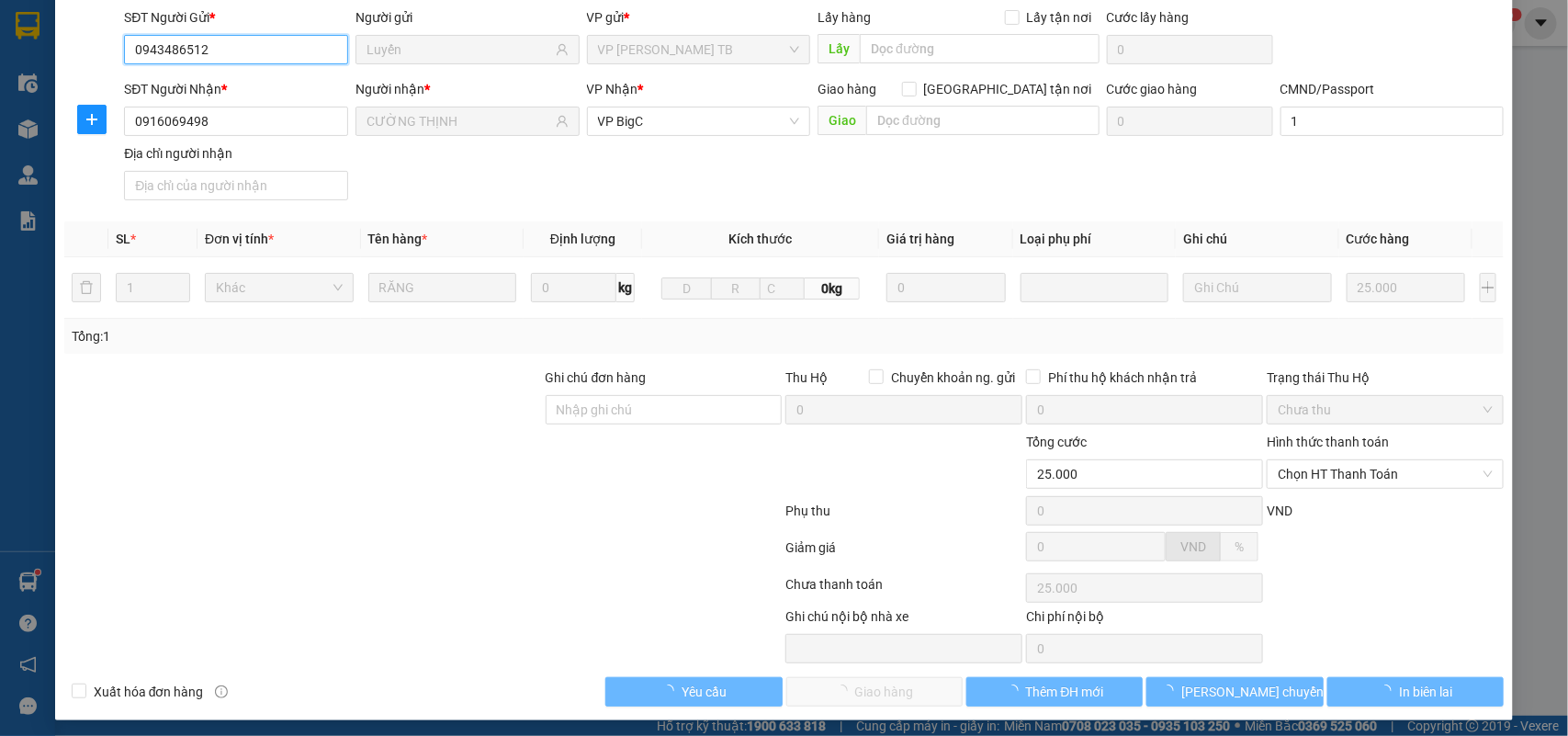
scroll to position [145, 0]
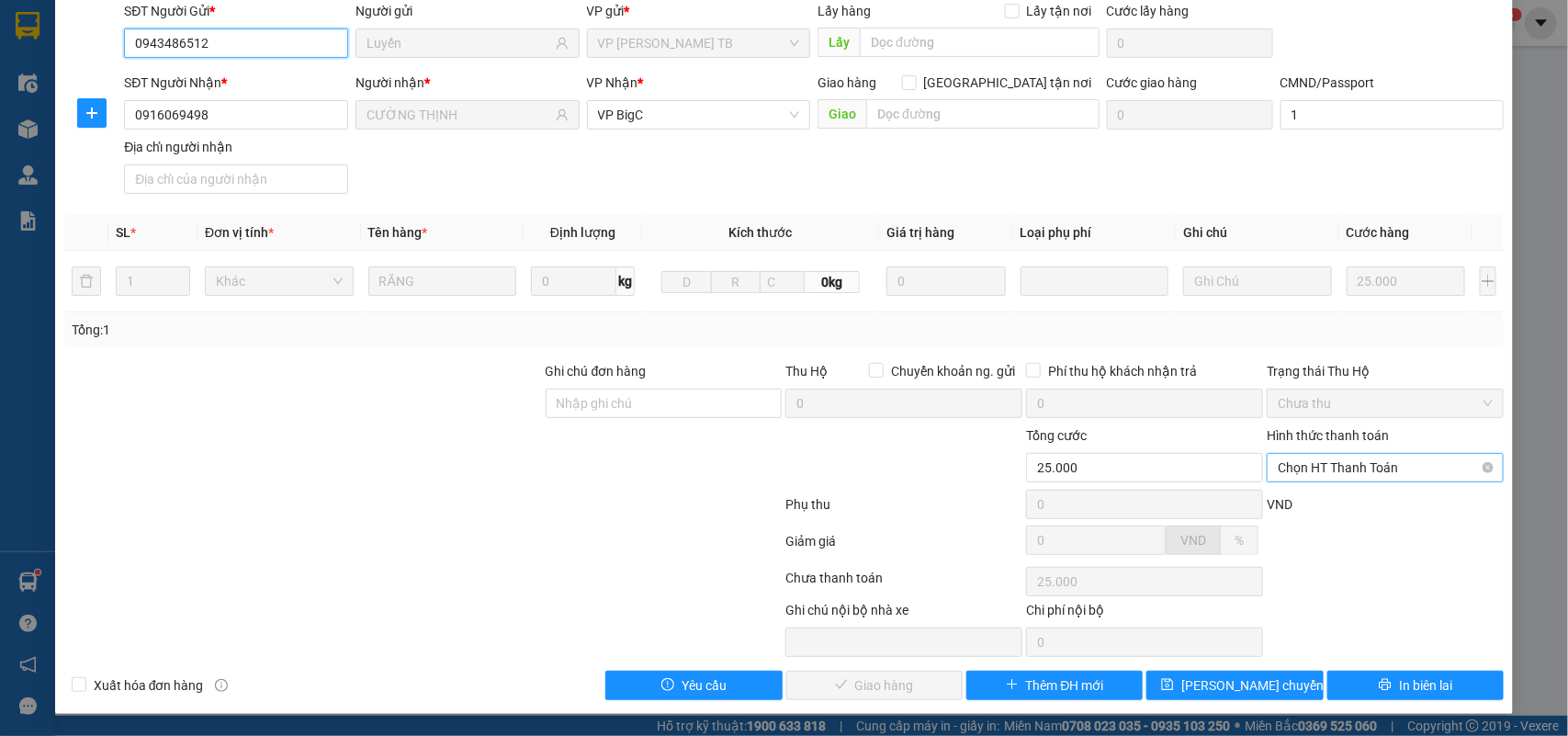
click at [1387, 464] on span "Chọn HT Thanh Toán" at bounding box center [1385, 468] width 215 height 27
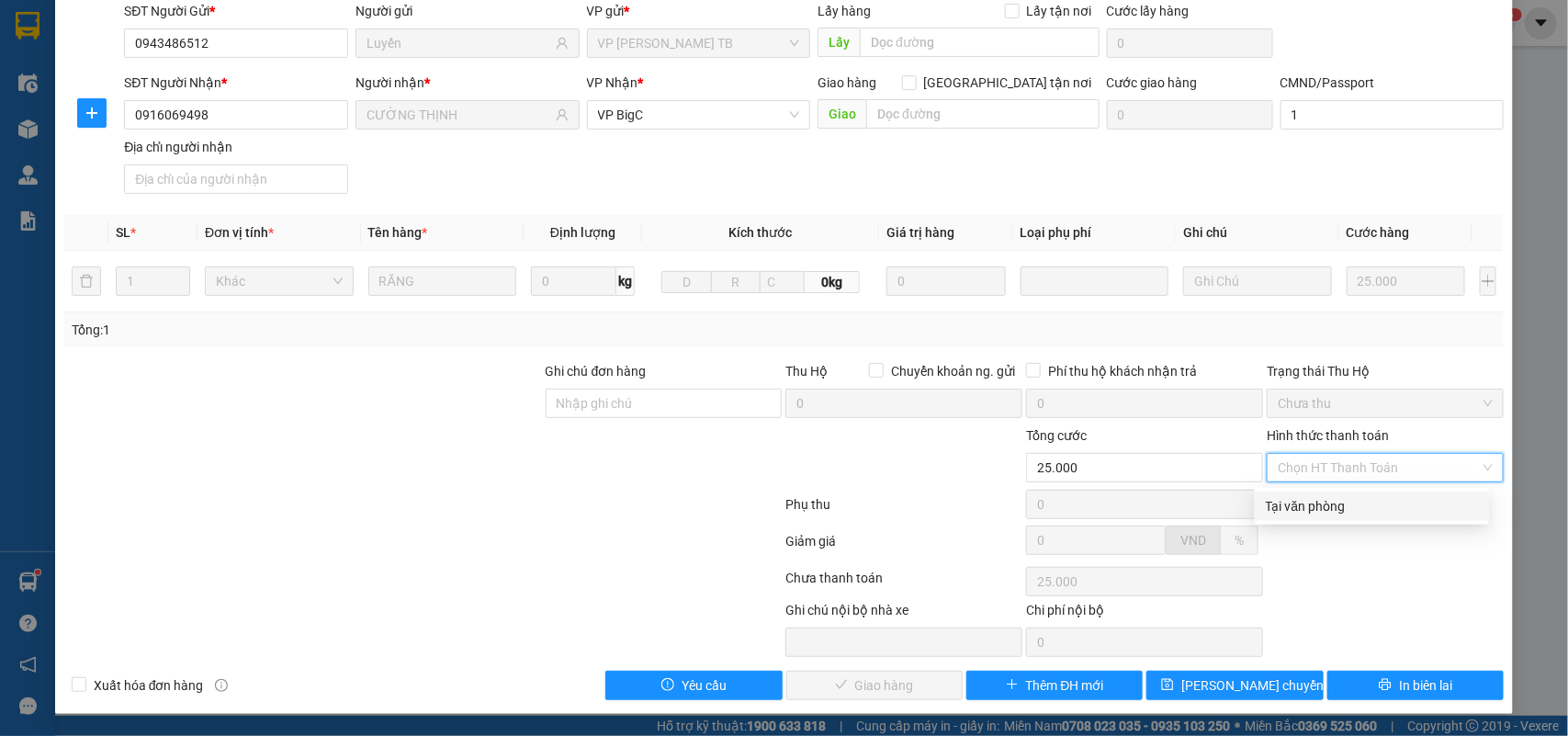
click at [1357, 499] on div "Tại văn phòng" at bounding box center [1372, 506] width 212 height 20
type input "0"
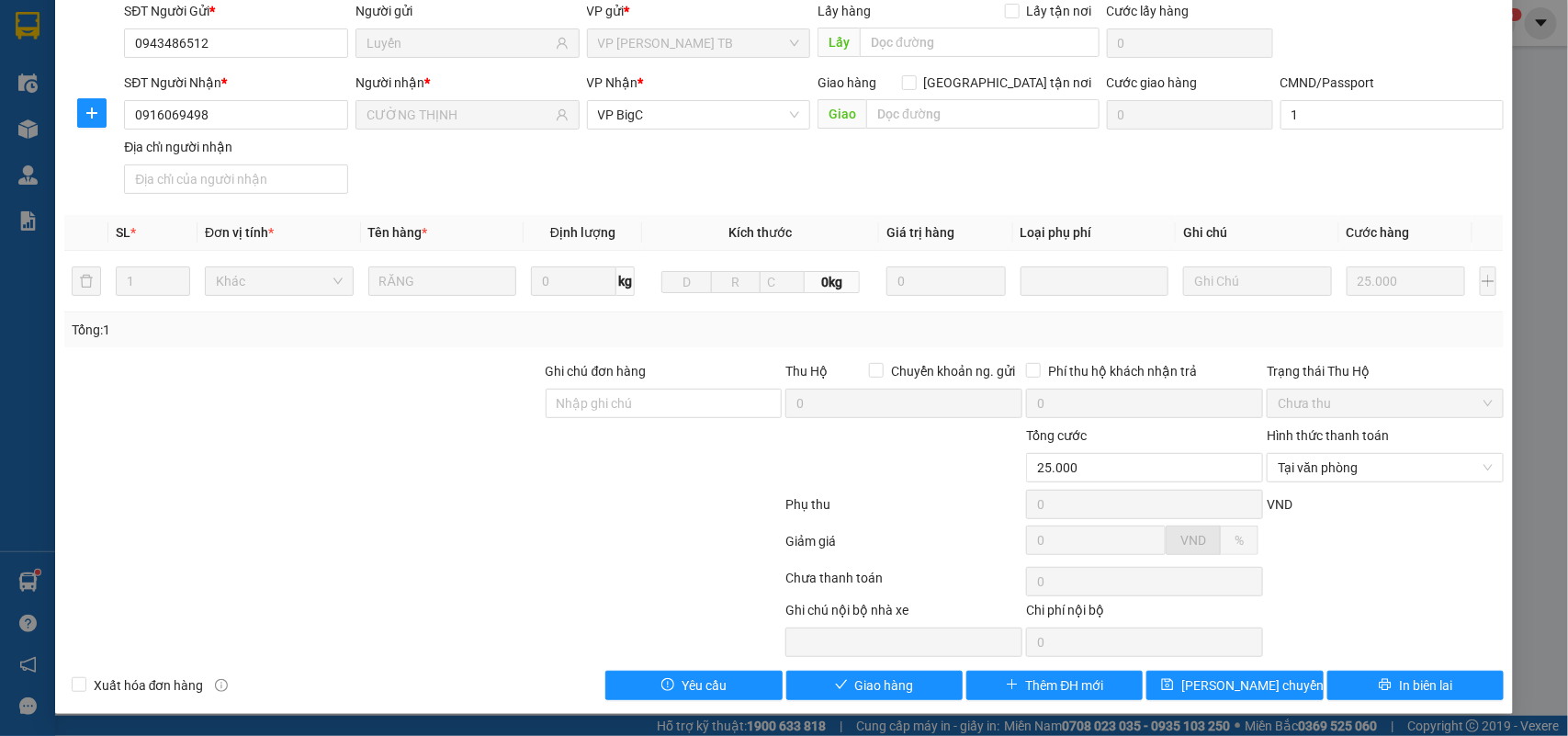
click at [887, 701] on div "SỬA ĐƠN HÀNG Lịch sử Ảnh kiện hàng Yêu cầu xuất hóa đơn điện tử Total Paid Fee …" at bounding box center [784, 290] width 1459 height 847
click at [883, 685] on span "Giao hàng" at bounding box center [884, 685] width 58 height 20
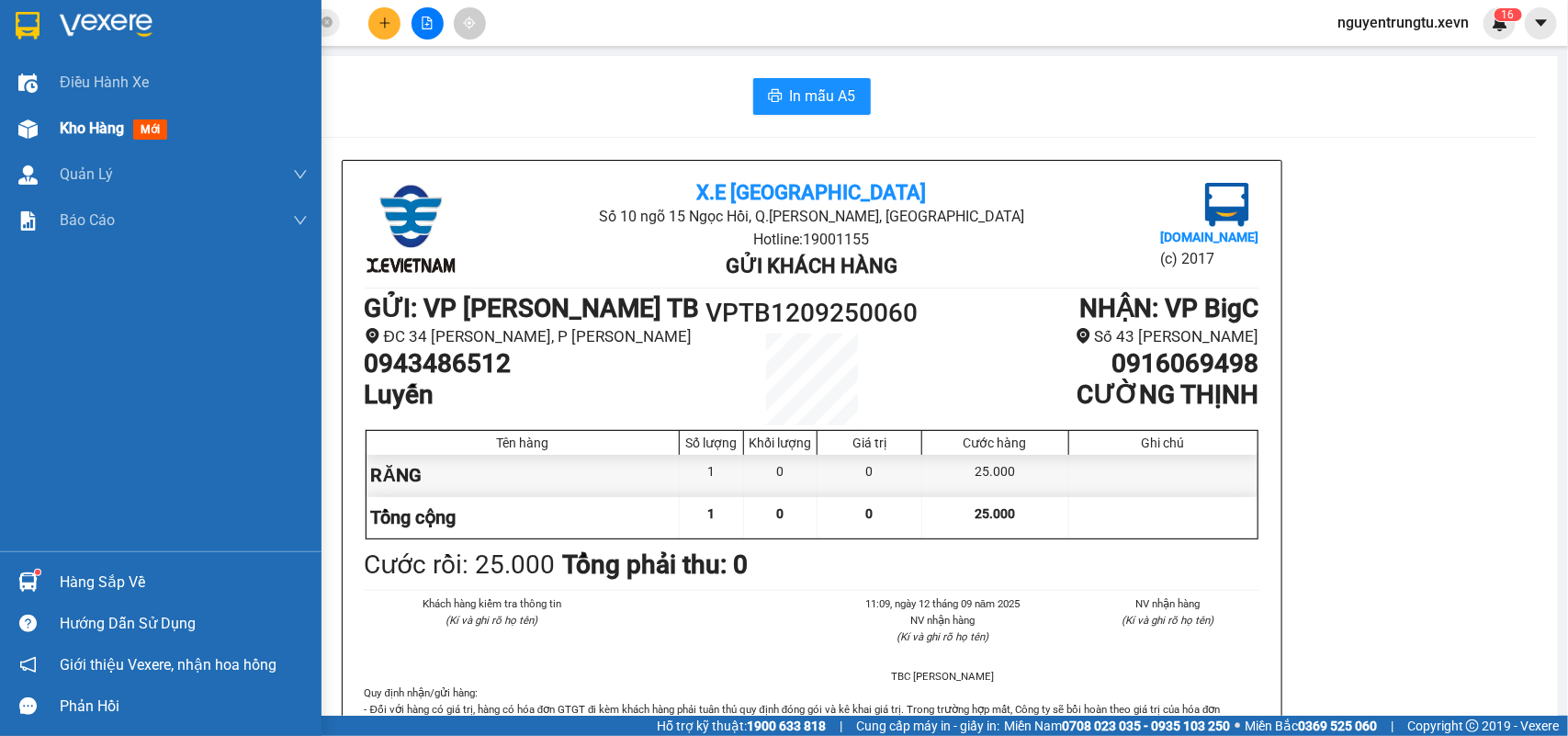
click at [34, 116] on div at bounding box center [27, 129] width 32 height 32
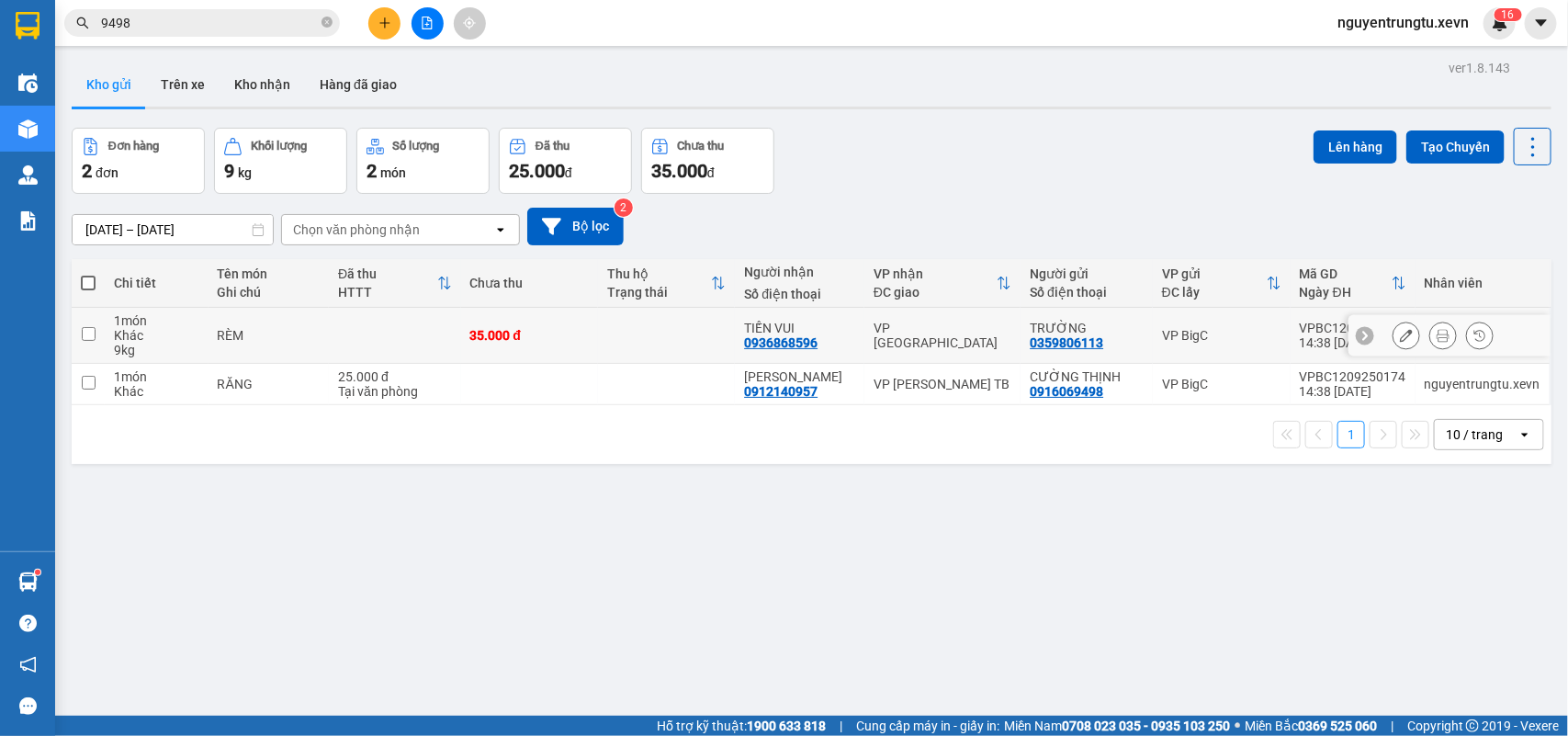
click at [969, 332] on div "VP [GEOGRAPHIC_DATA]" at bounding box center [941, 335] width 137 height 29
checkbox input "true"
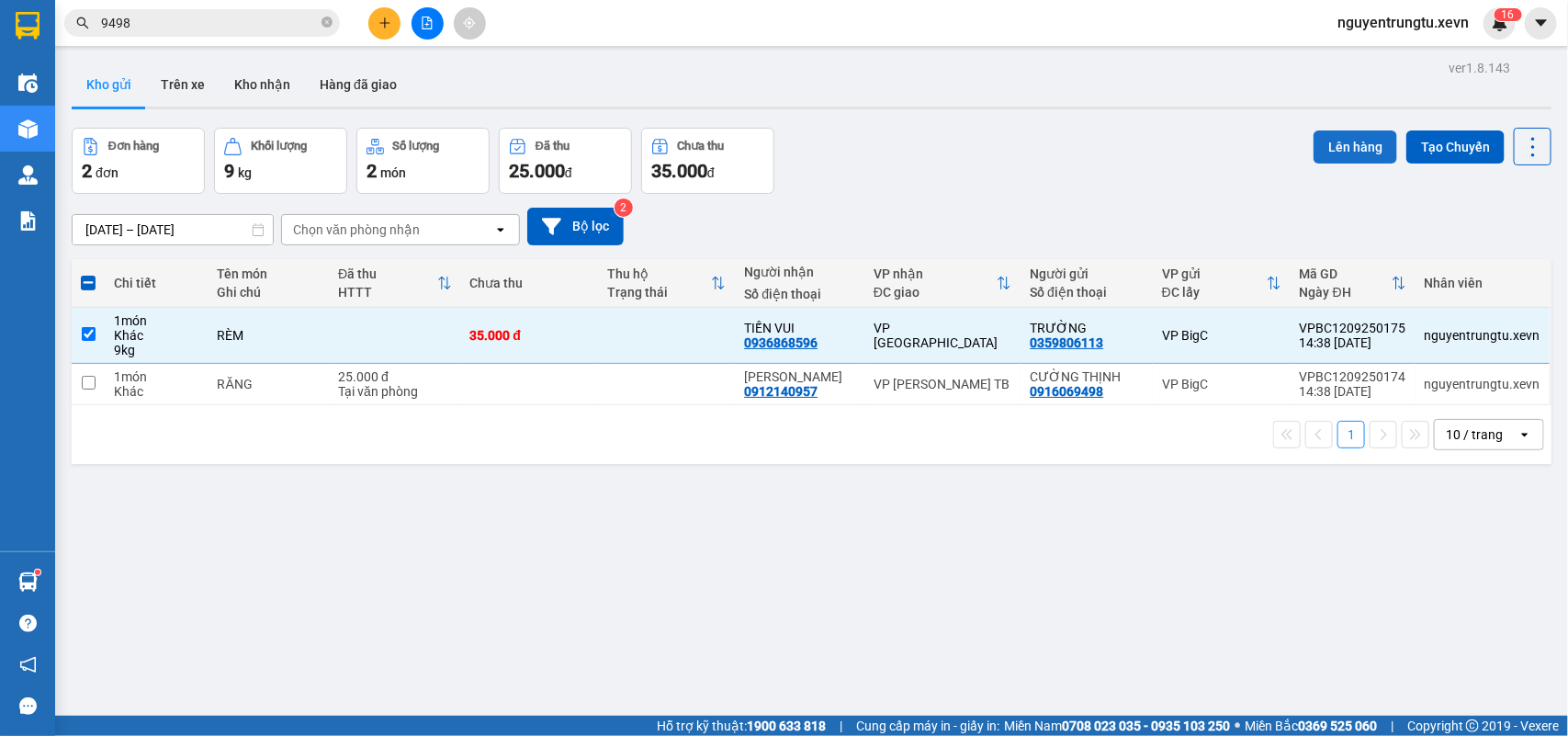
click at [1322, 145] on button "Lên hàng" at bounding box center [1356, 147] width 84 height 33
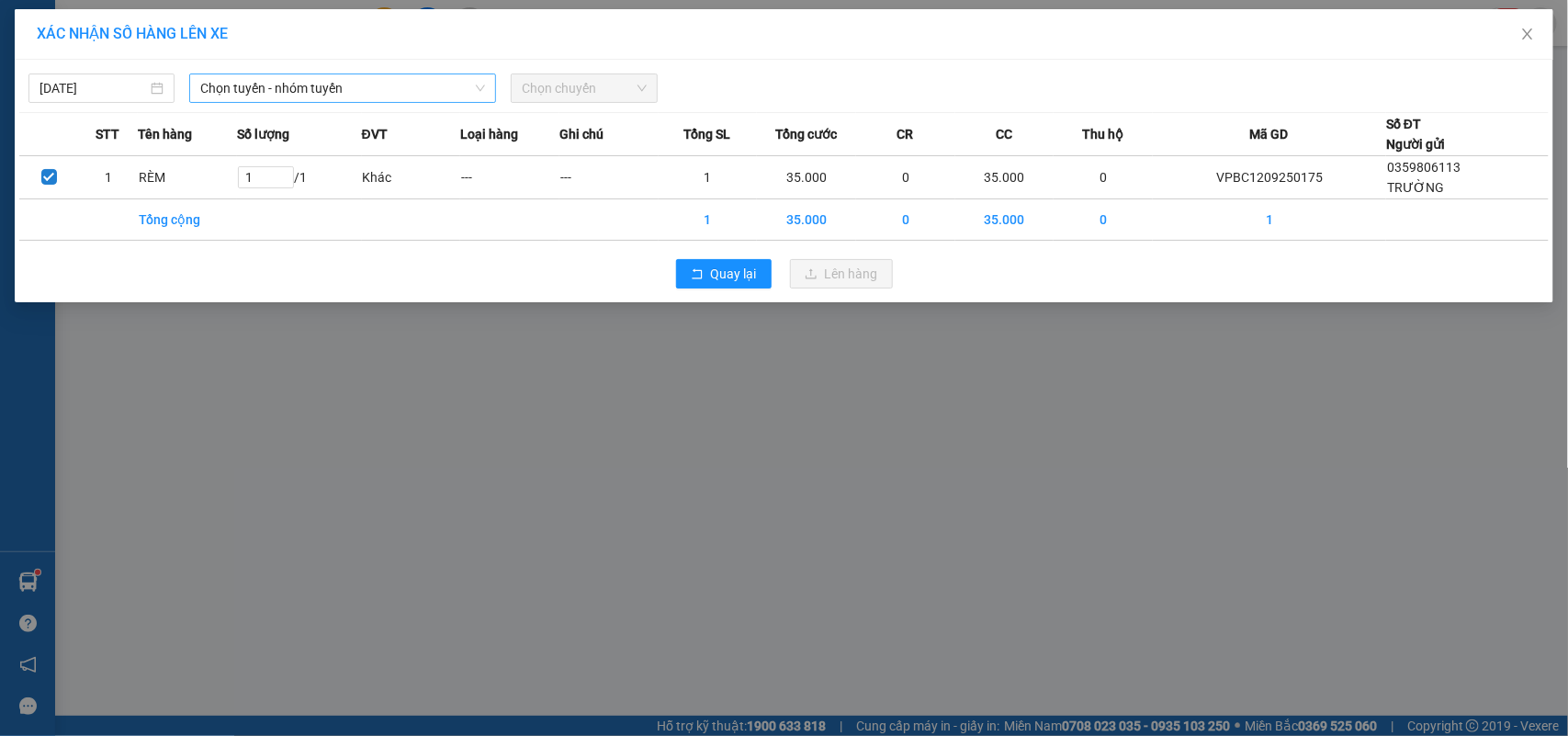
click at [266, 89] on span "Chọn tuyến - nhóm tuyến" at bounding box center [342, 88] width 285 height 27
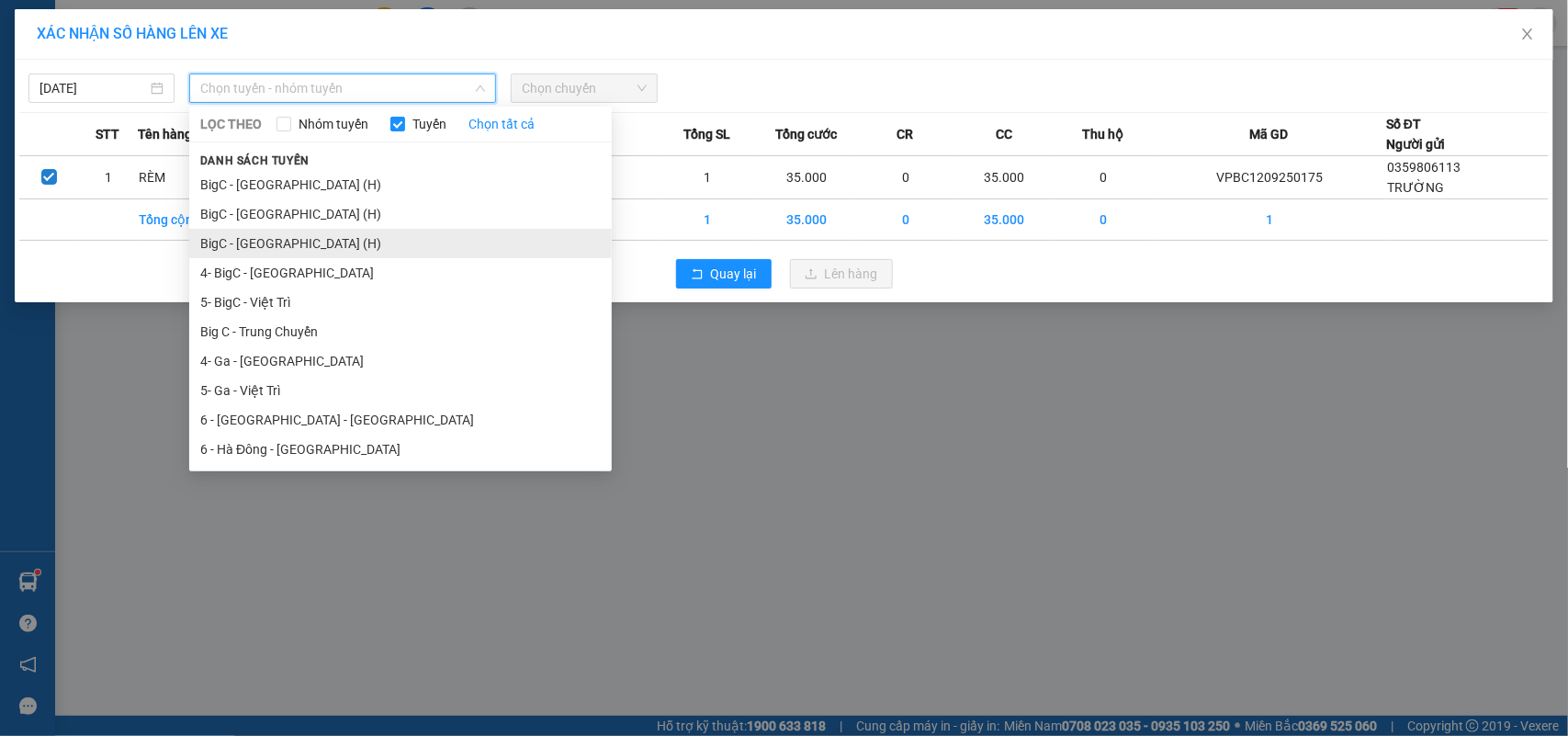
click at [280, 239] on li "BigC - Ninh Bình (H)" at bounding box center [401, 244] width 423 height 29
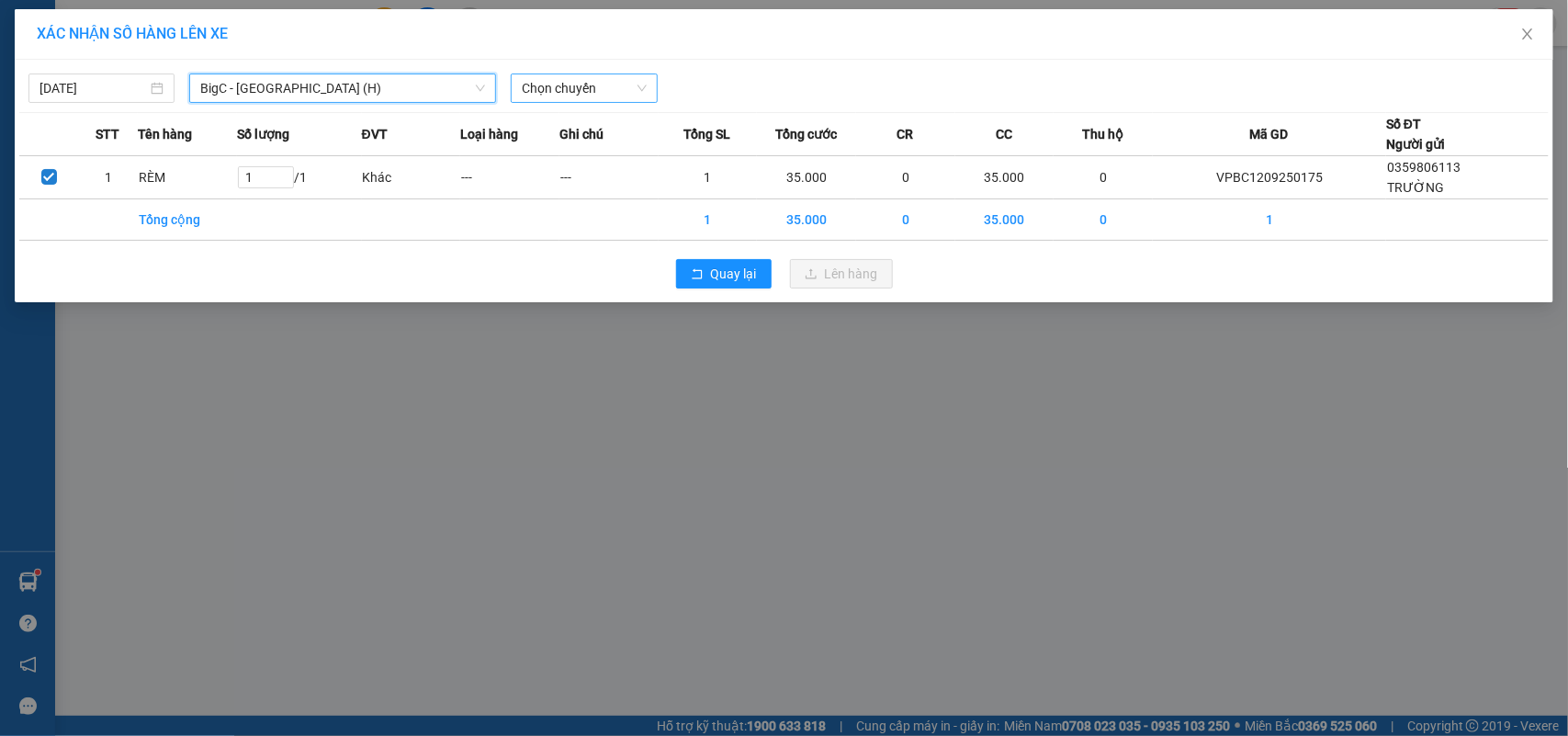
click at [598, 79] on span "Chọn chuyến" at bounding box center [583, 88] width 124 height 27
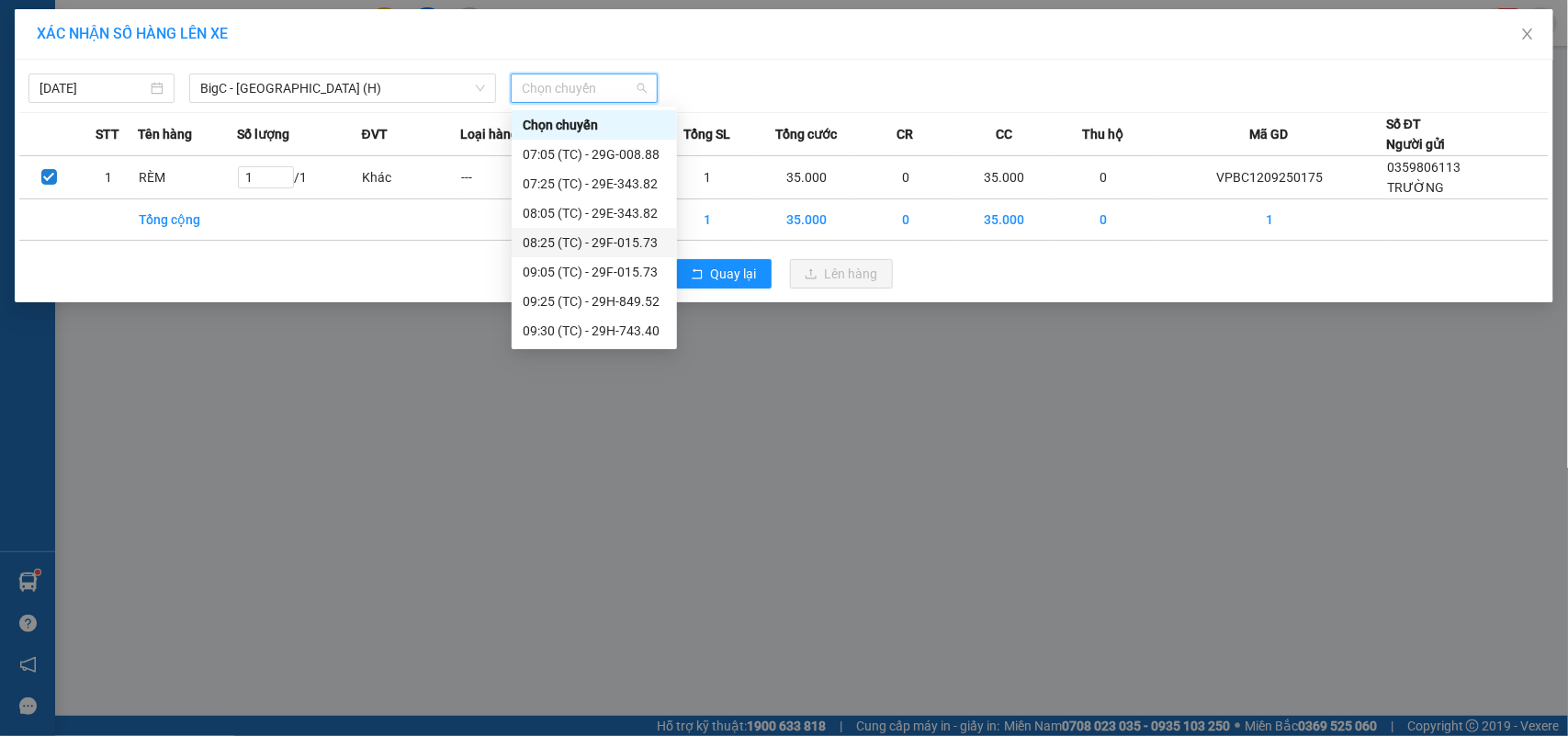
scroll to position [323, 0]
click at [616, 304] on div "15:05 (TC) - 29E-328.52" at bounding box center [593, 302] width 143 height 20
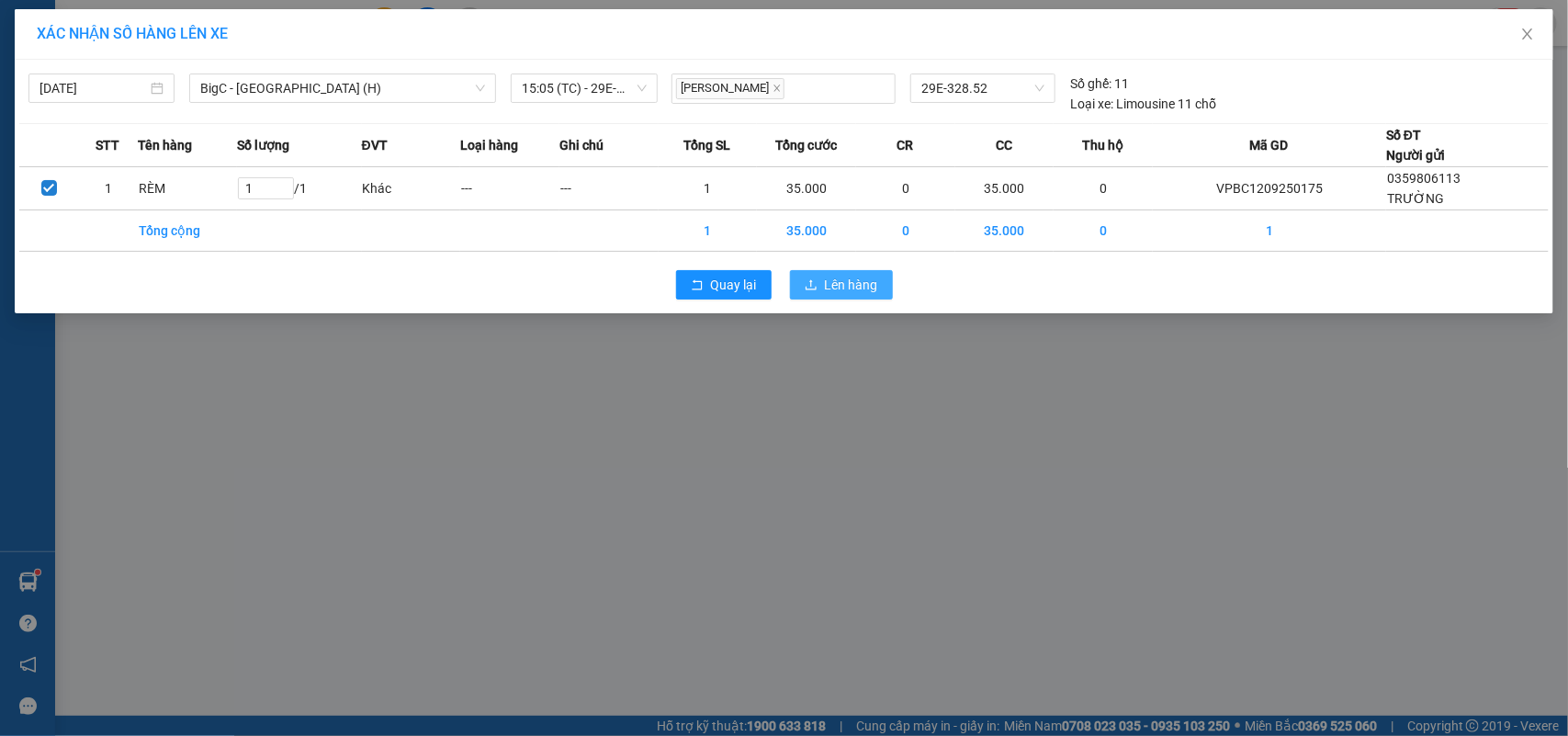
click at [800, 288] on button "Lên hàng" at bounding box center [842, 285] width 103 height 29
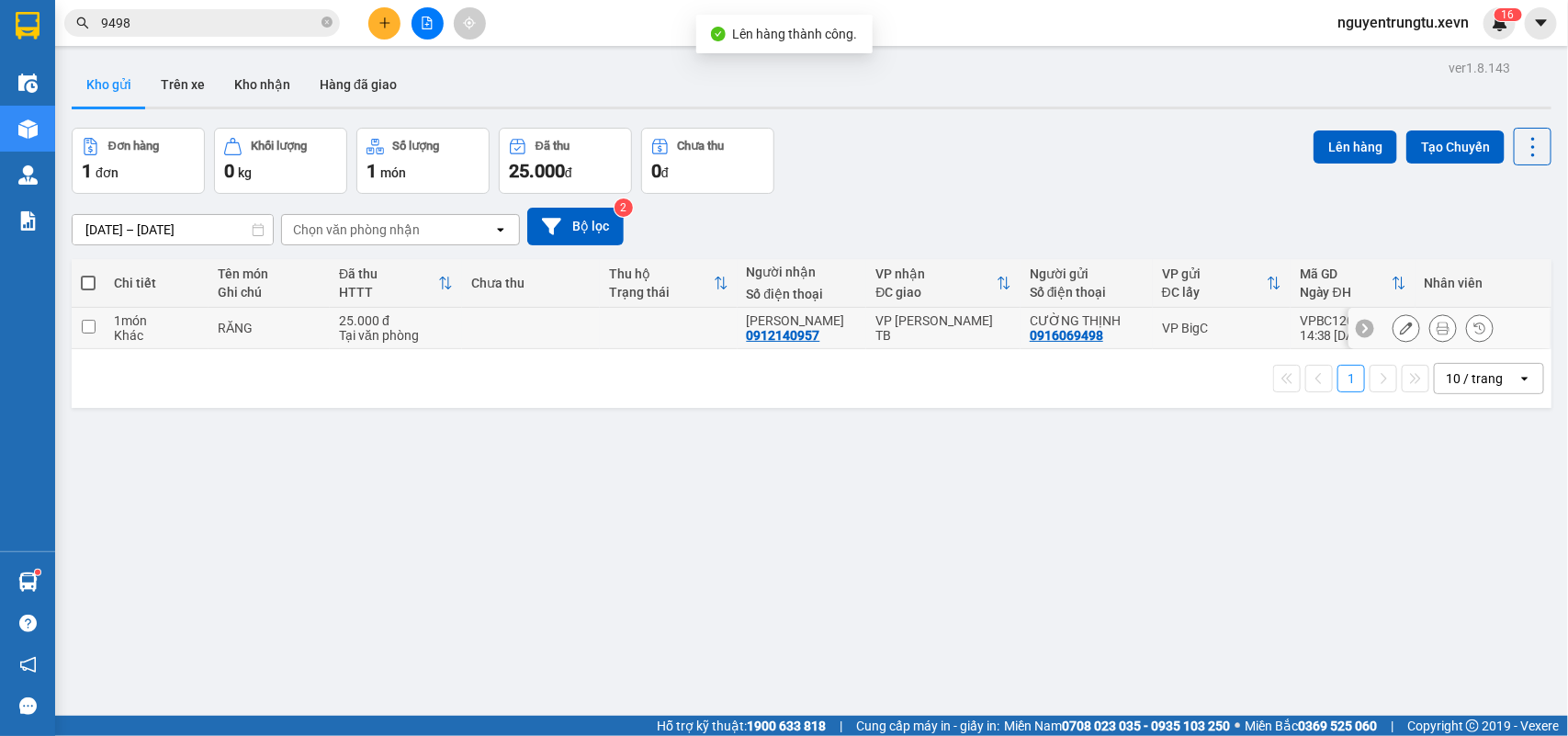
click at [506, 319] on td at bounding box center [530, 329] width 137 height 41
checkbox input "true"
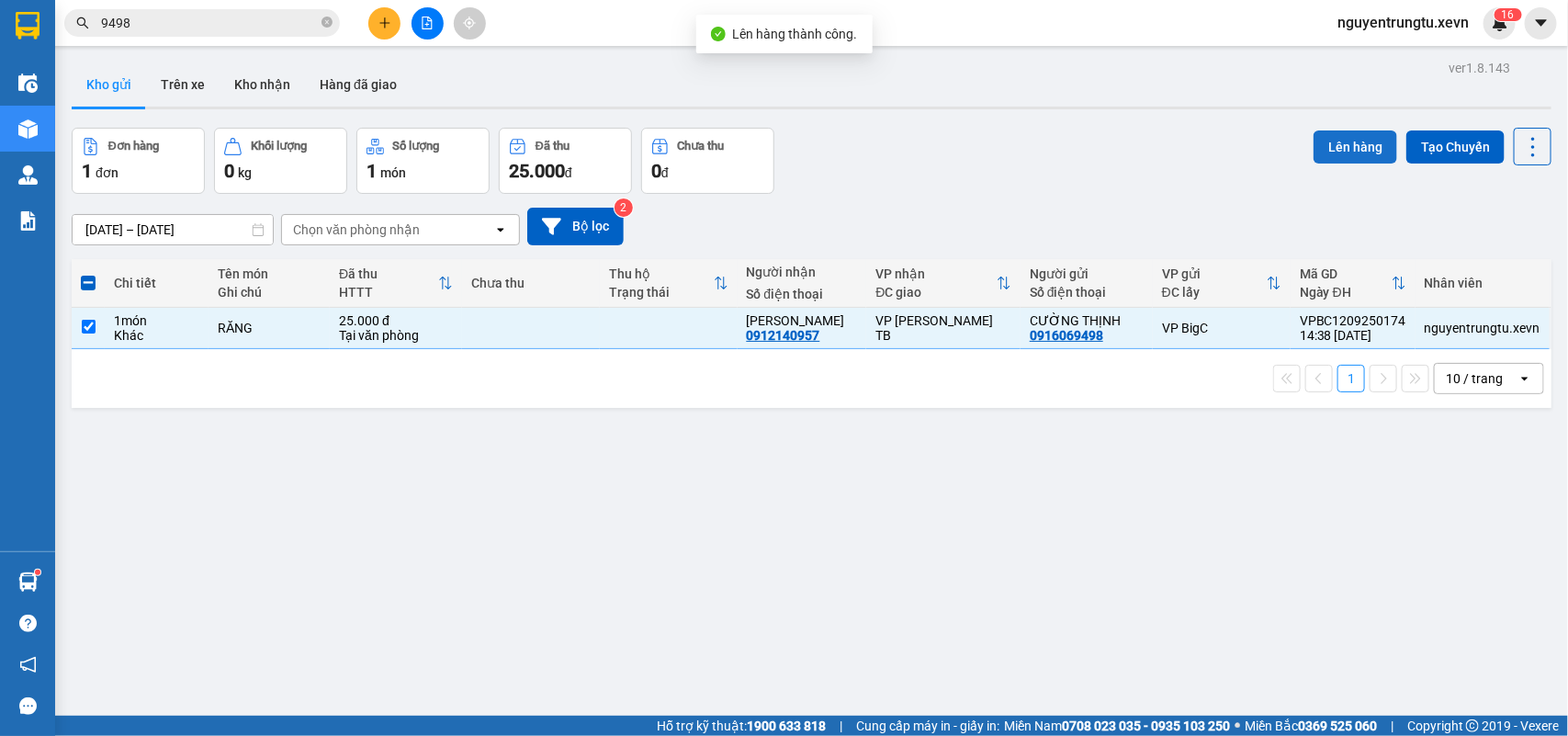
click at [1361, 145] on button "Lên hàng" at bounding box center [1356, 147] width 84 height 33
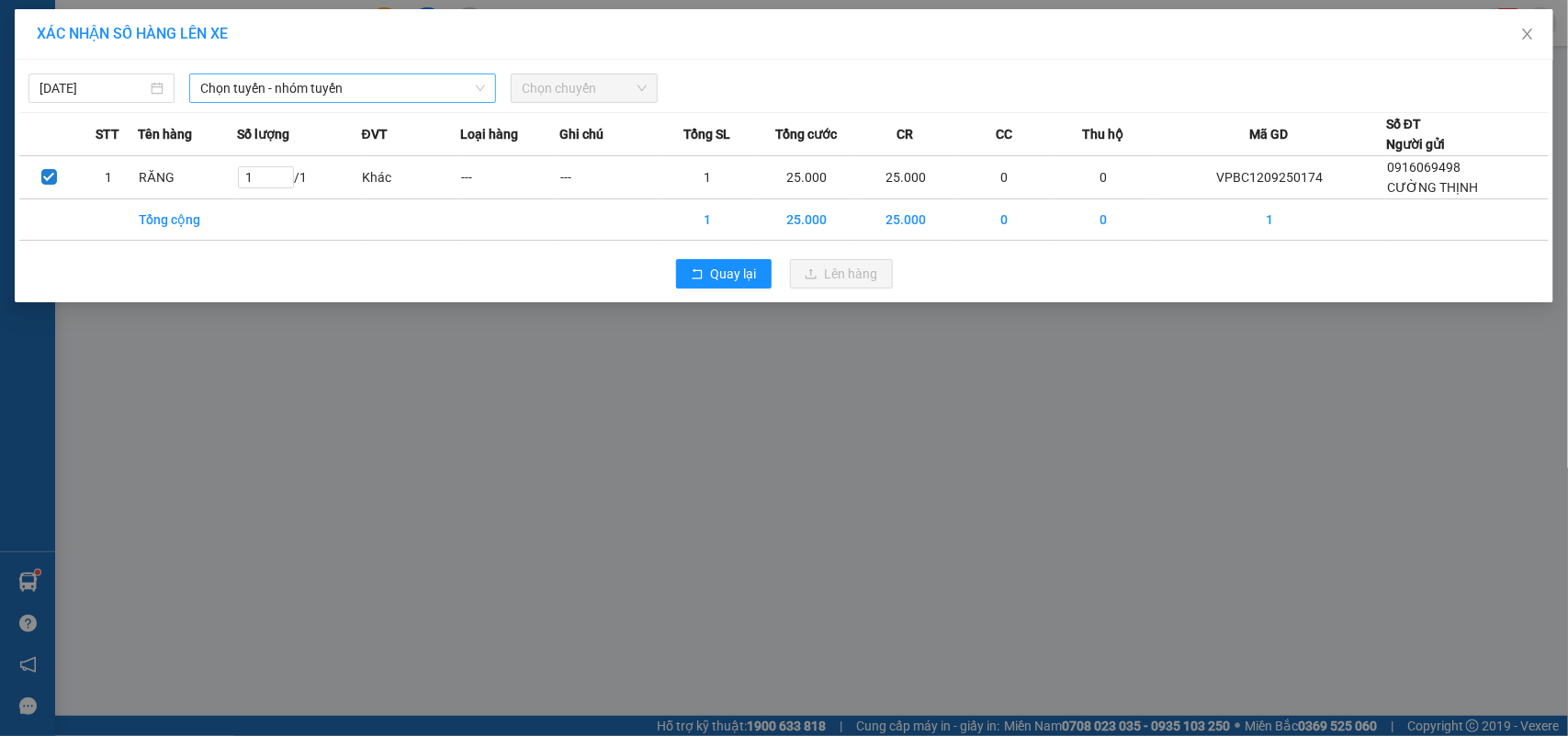
click at [331, 94] on span "Chọn tuyến - nhóm tuyến" at bounding box center [342, 88] width 285 height 27
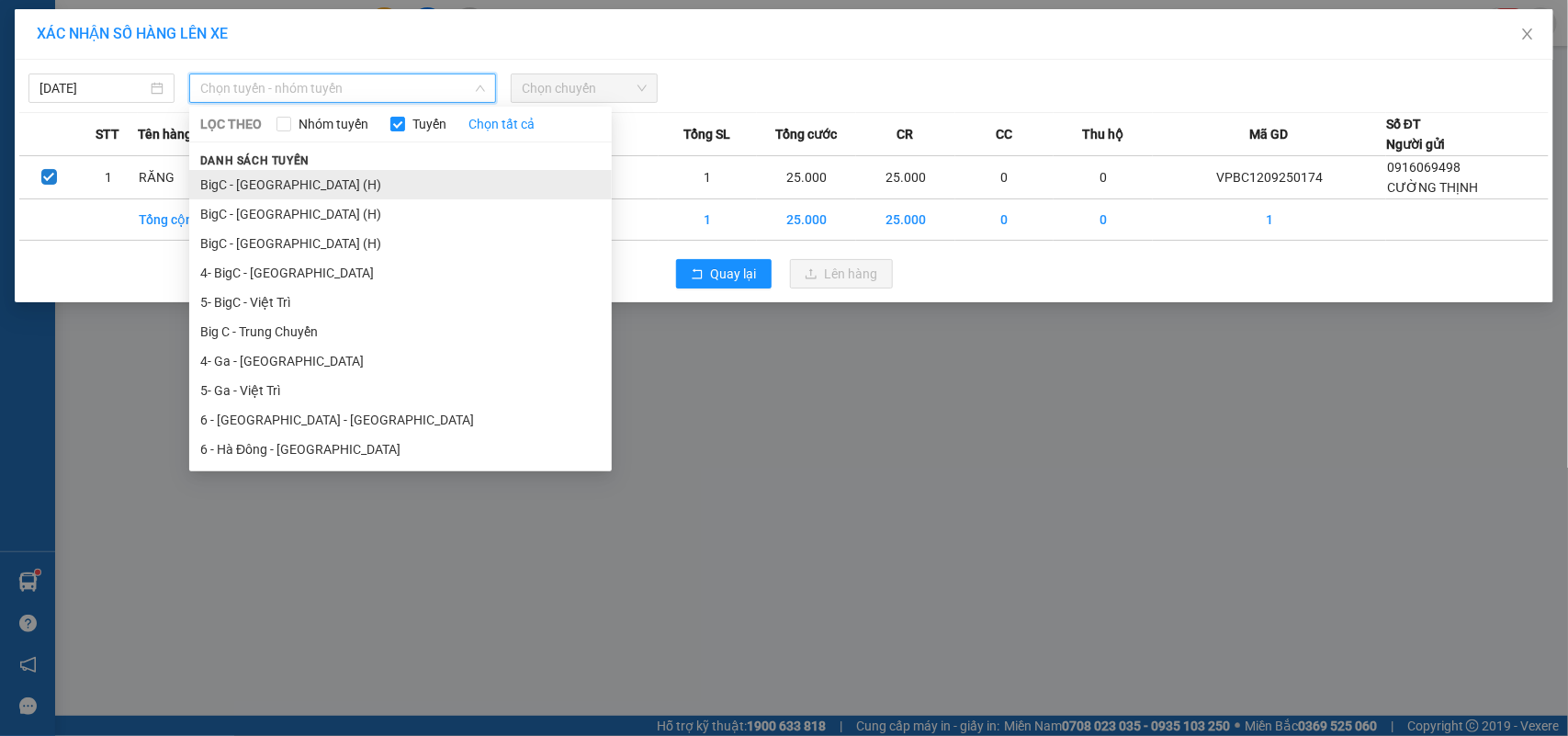
click at [305, 180] on li "BigC - [GEOGRAPHIC_DATA] (H)" at bounding box center [401, 184] width 423 height 29
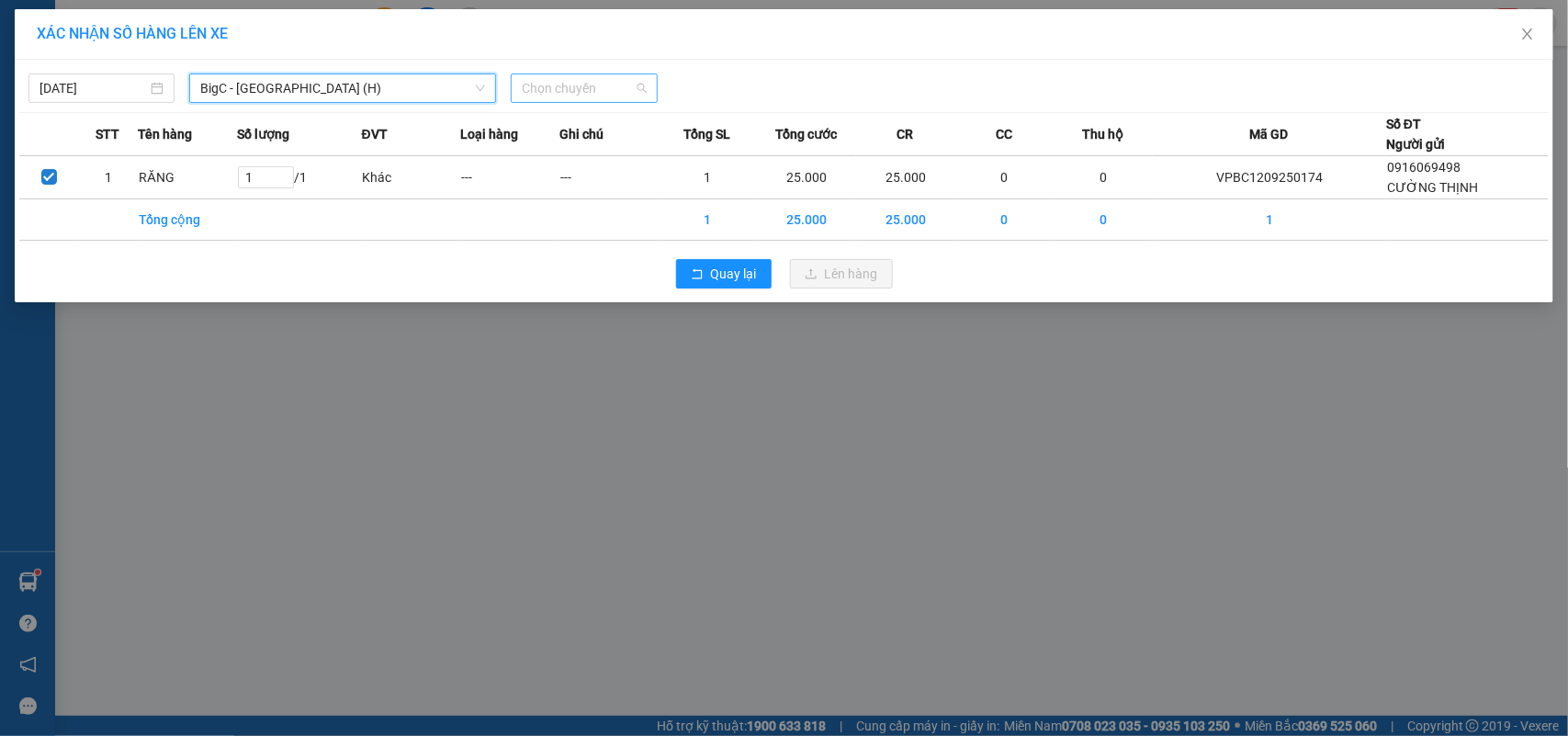
click at [636, 84] on span "Chọn chuyến" at bounding box center [583, 88] width 124 height 27
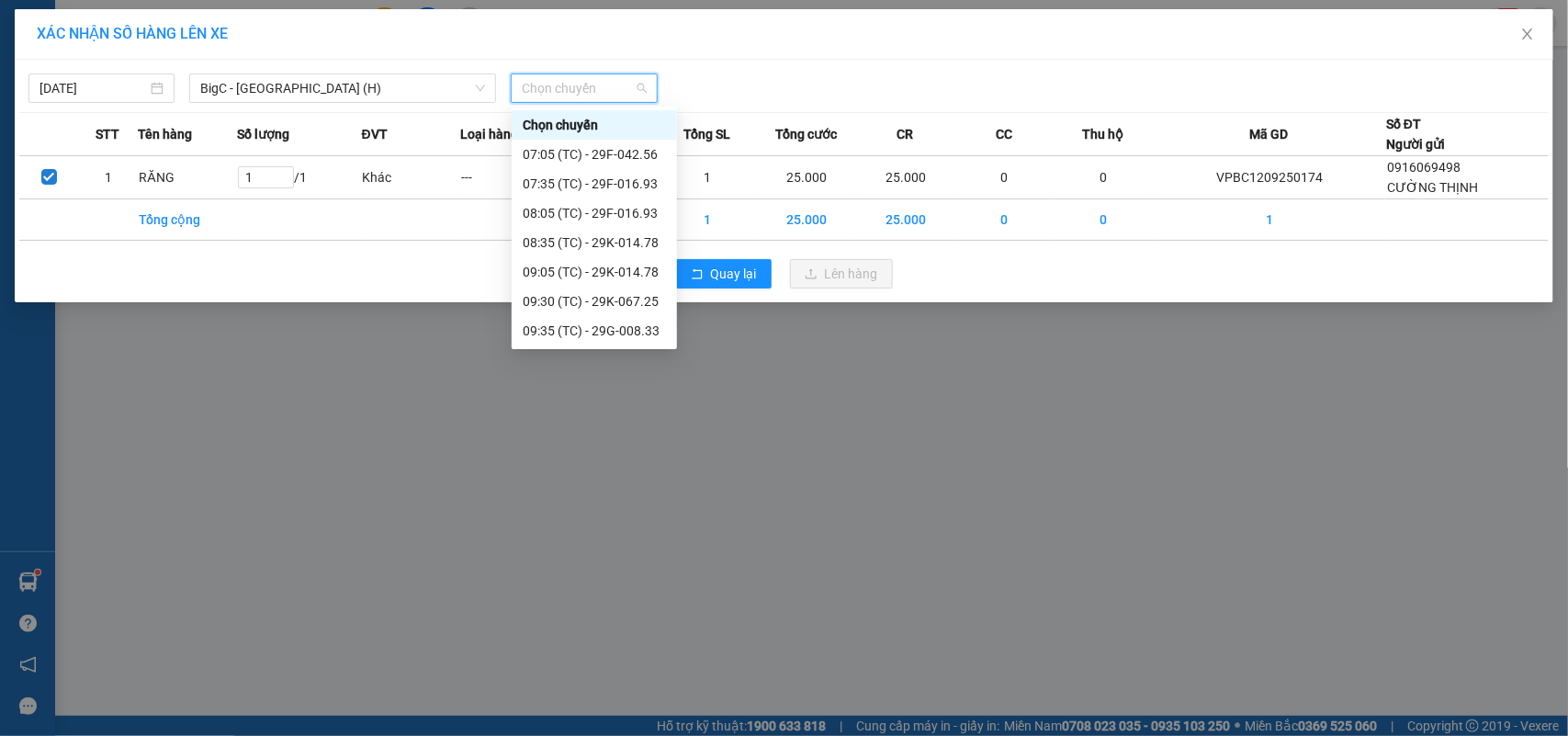
scroll to position [323, 0]
click at [621, 303] on div "15:05 (TC) - 29F-040.37" at bounding box center [593, 302] width 143 height 20
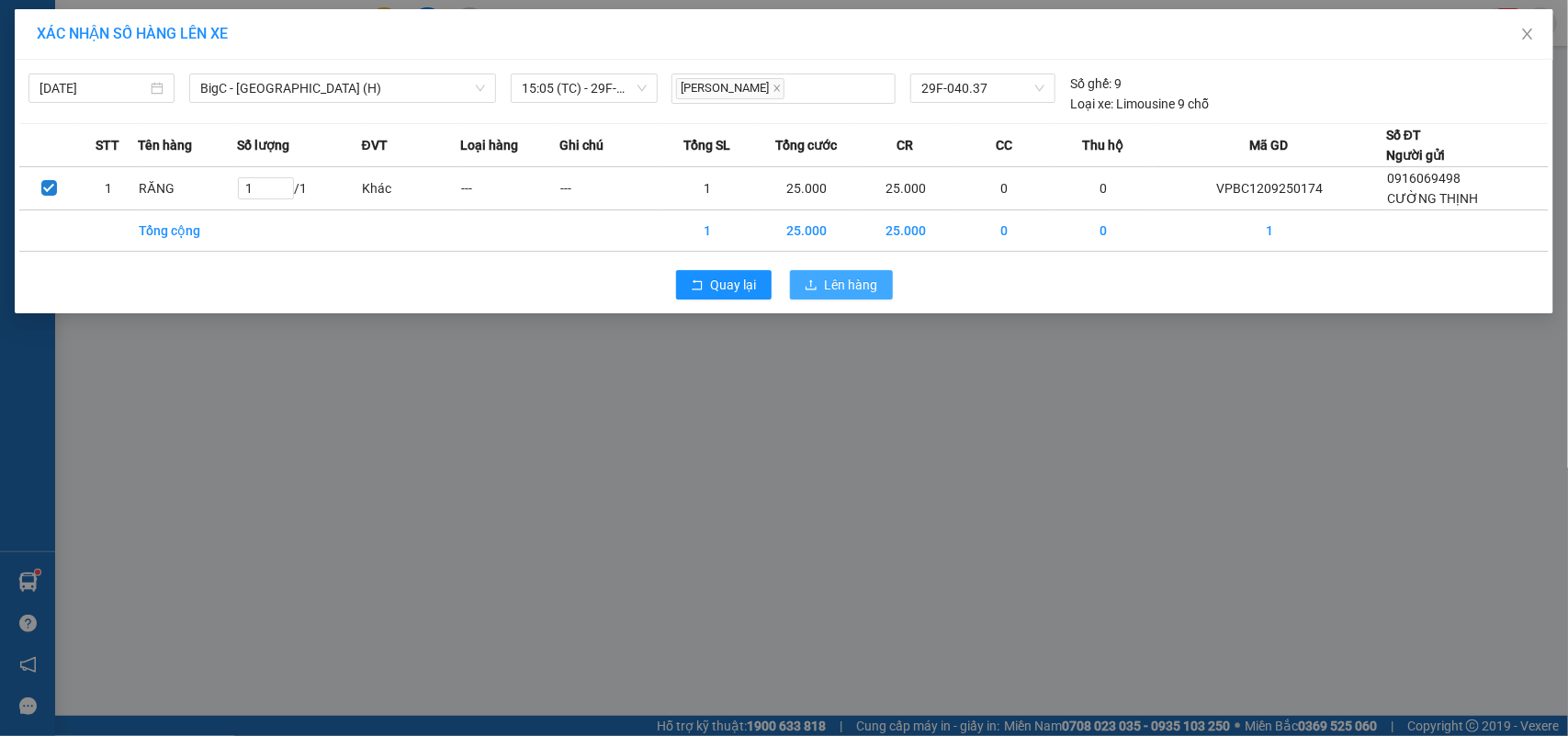
click at [850, 283] on span "Lên hàng" at bounding box center [851, 285] width 54 height 20
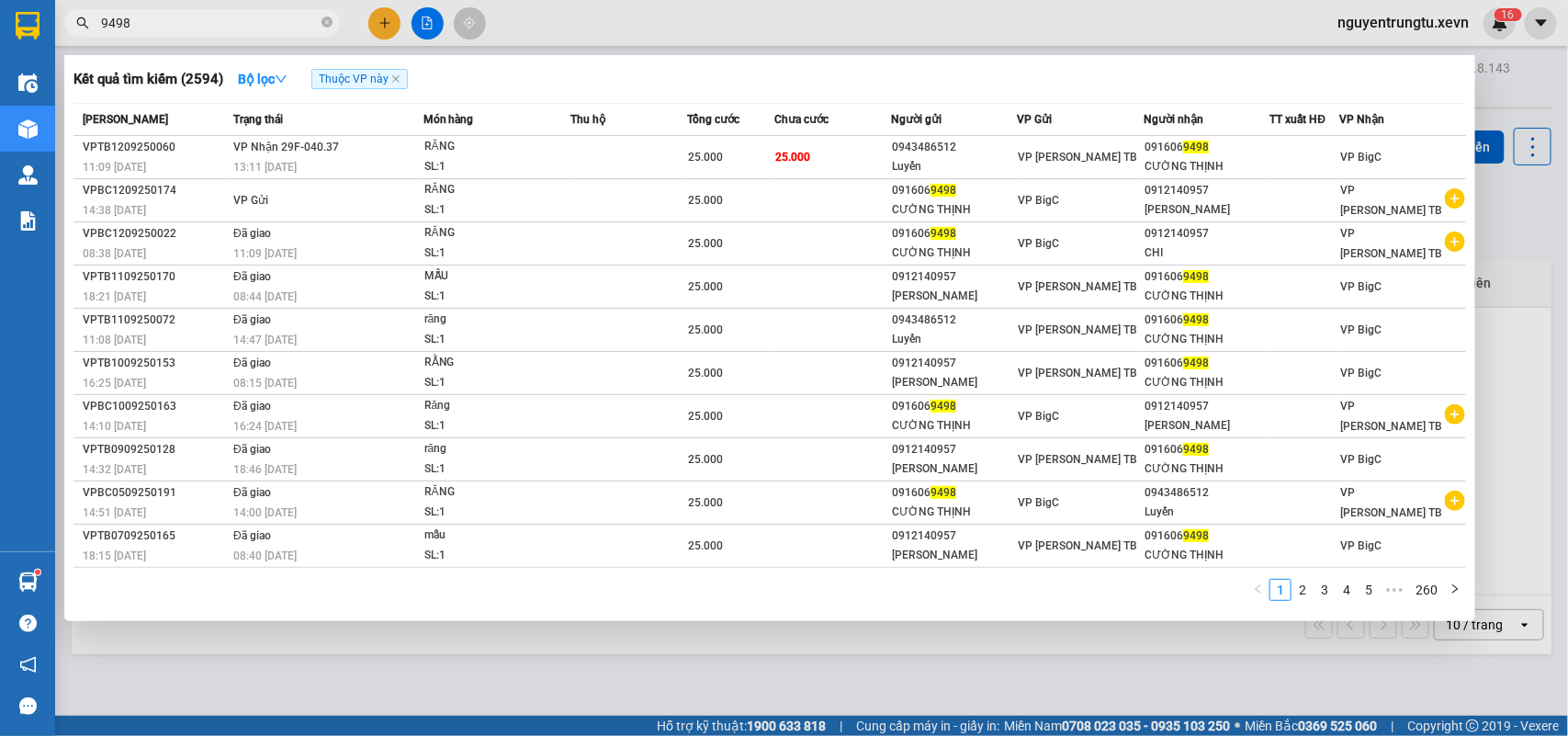
drag, startPoint x: 276, startPoint y: 28, endPoint x: 0, endPoint y: -43, distance: 285.0
click at [0, 0] on html "Kết quả tìm kiếm ( 2594 ) Bộ lọc Thuộc VP này Mã ĐH Trạng thái Món hàng Thu hộ …" at bounding box center [784, 368] width 1568 height 736
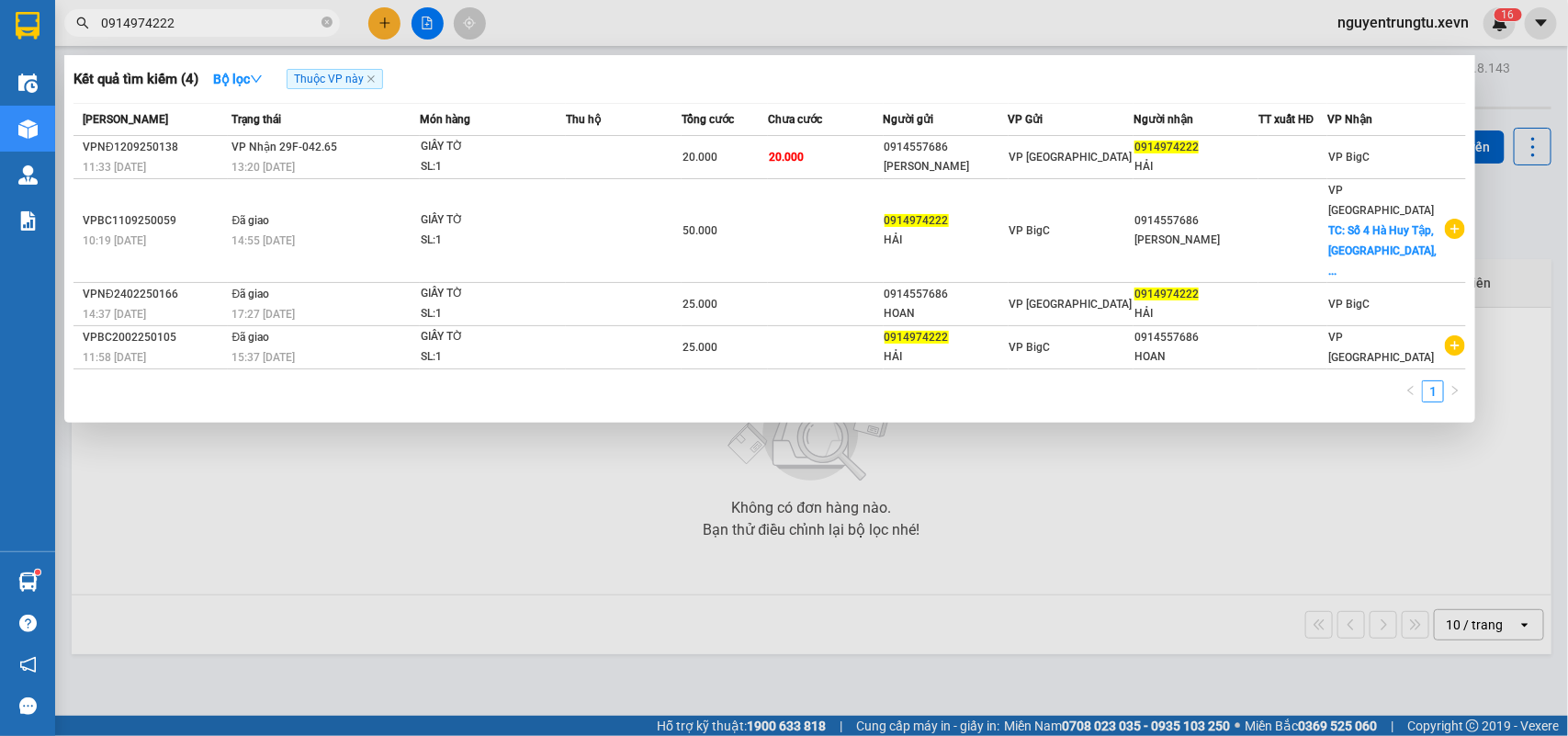
type input "0914974222"
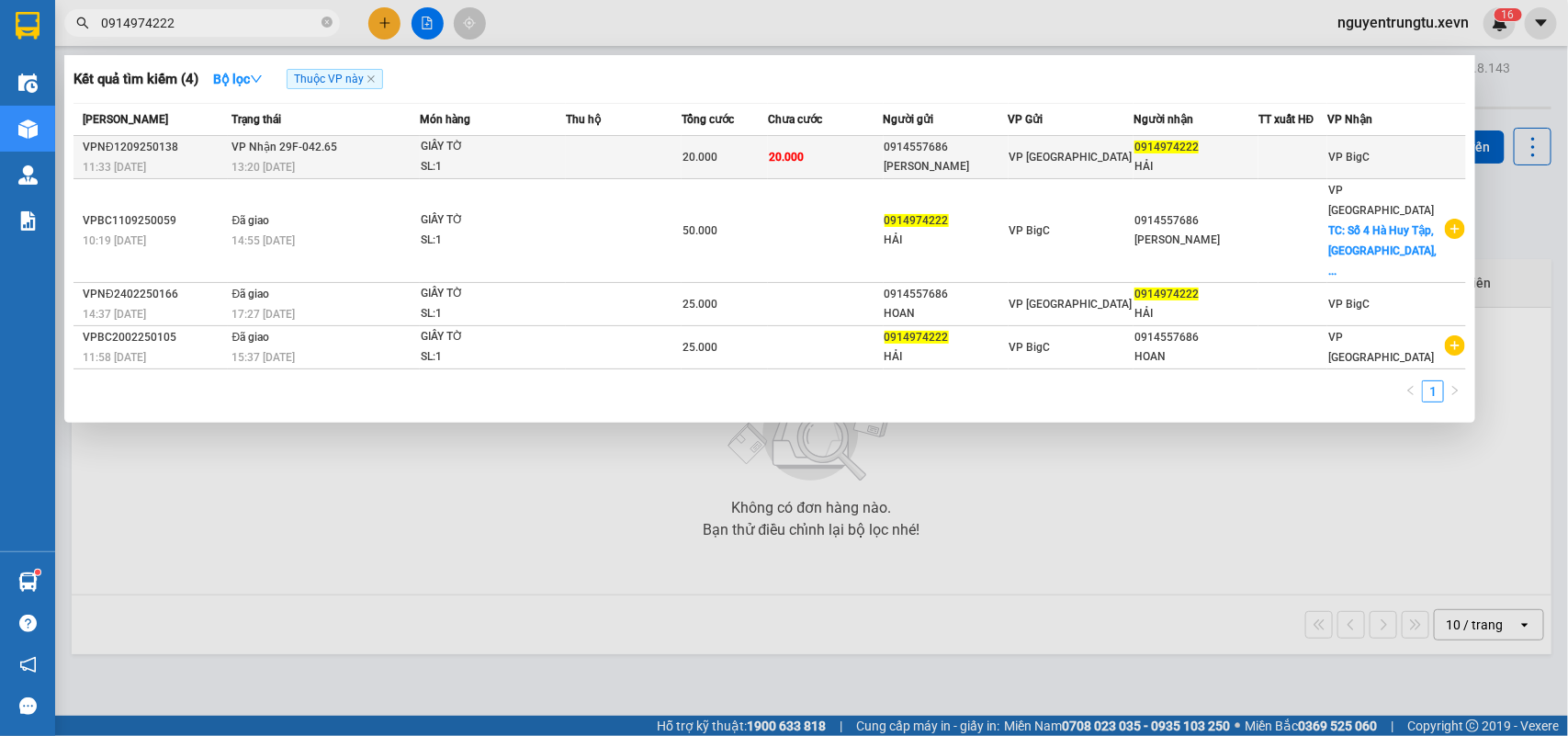
click at [877, 168] on td "20.000" at bounding box center [825, 157] width 116 height 43
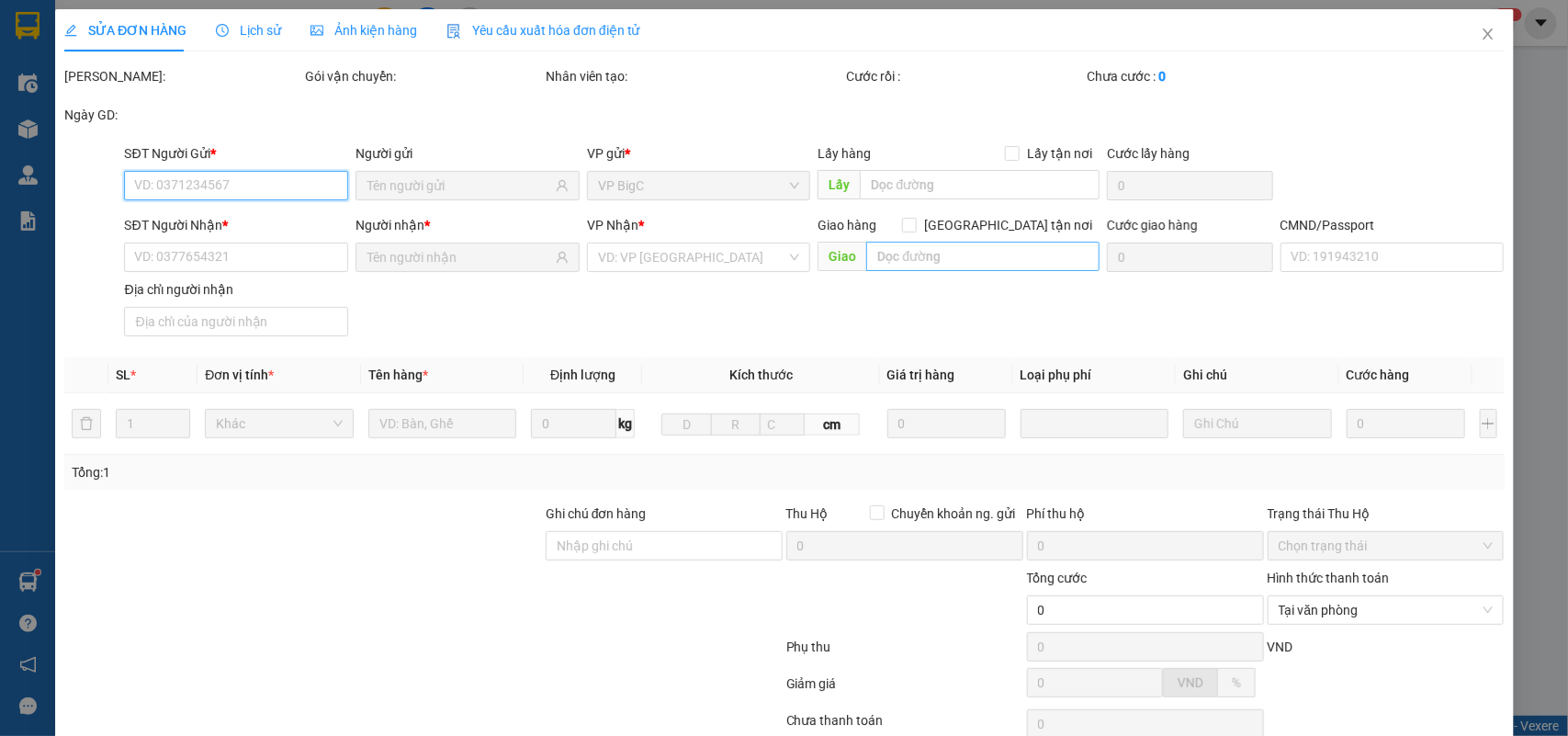
type input "0914557686"
type input "[PERSON_NAME]"
type input "0914974222"
type input "HẢI"
type input "20.000"
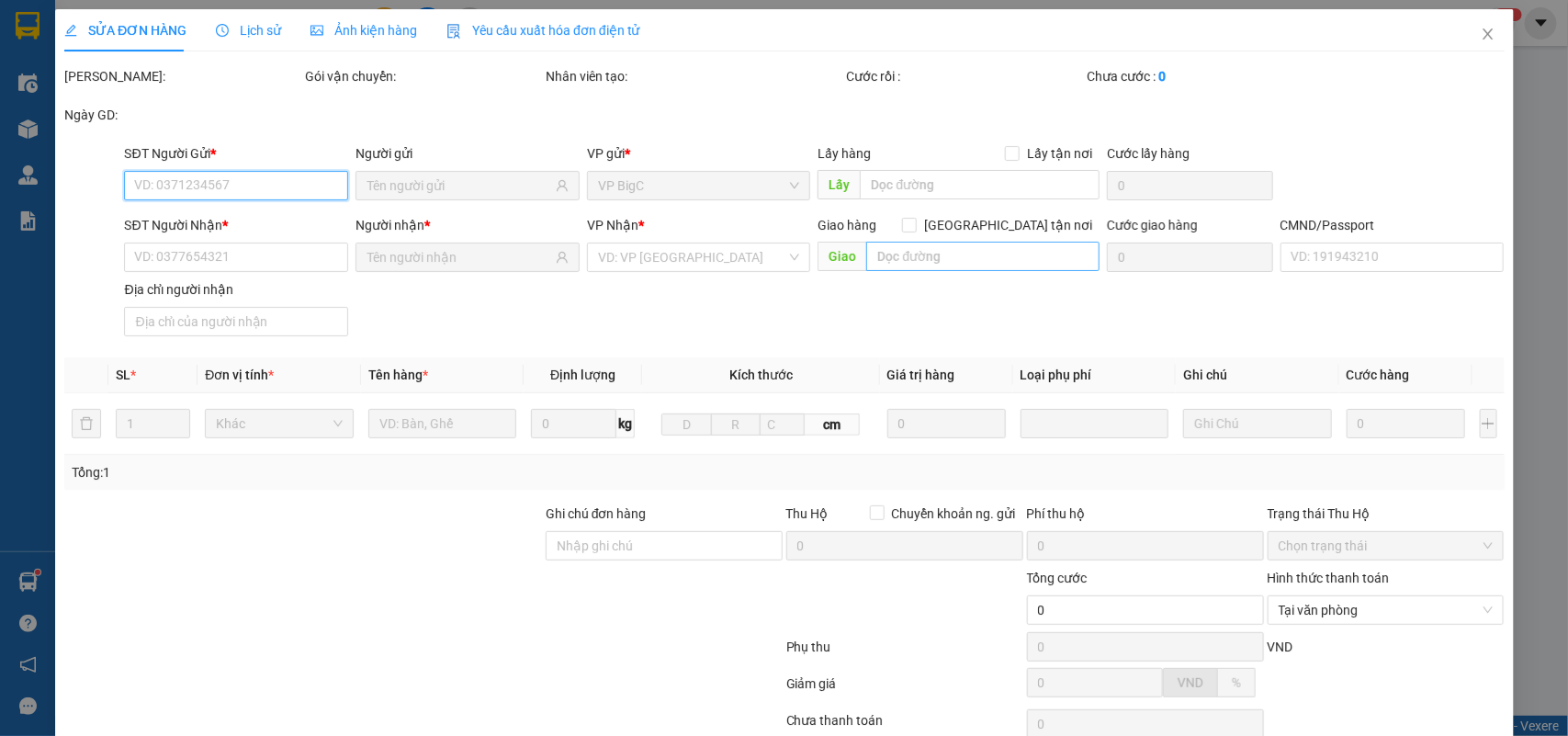
type input "20.000"
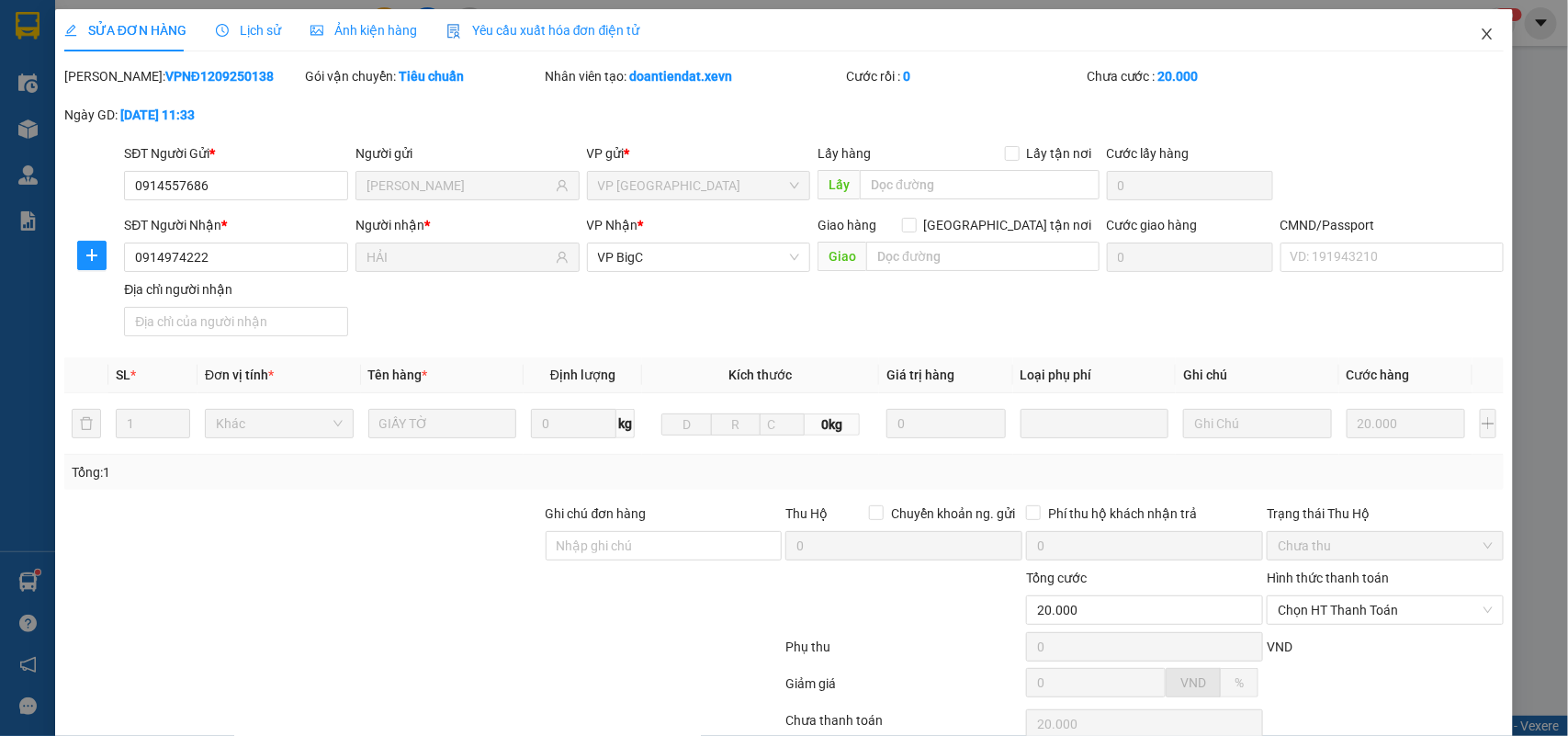
click at [1482, 33] on icon "close" at bounding box center [1487, 33] width 10 height 11
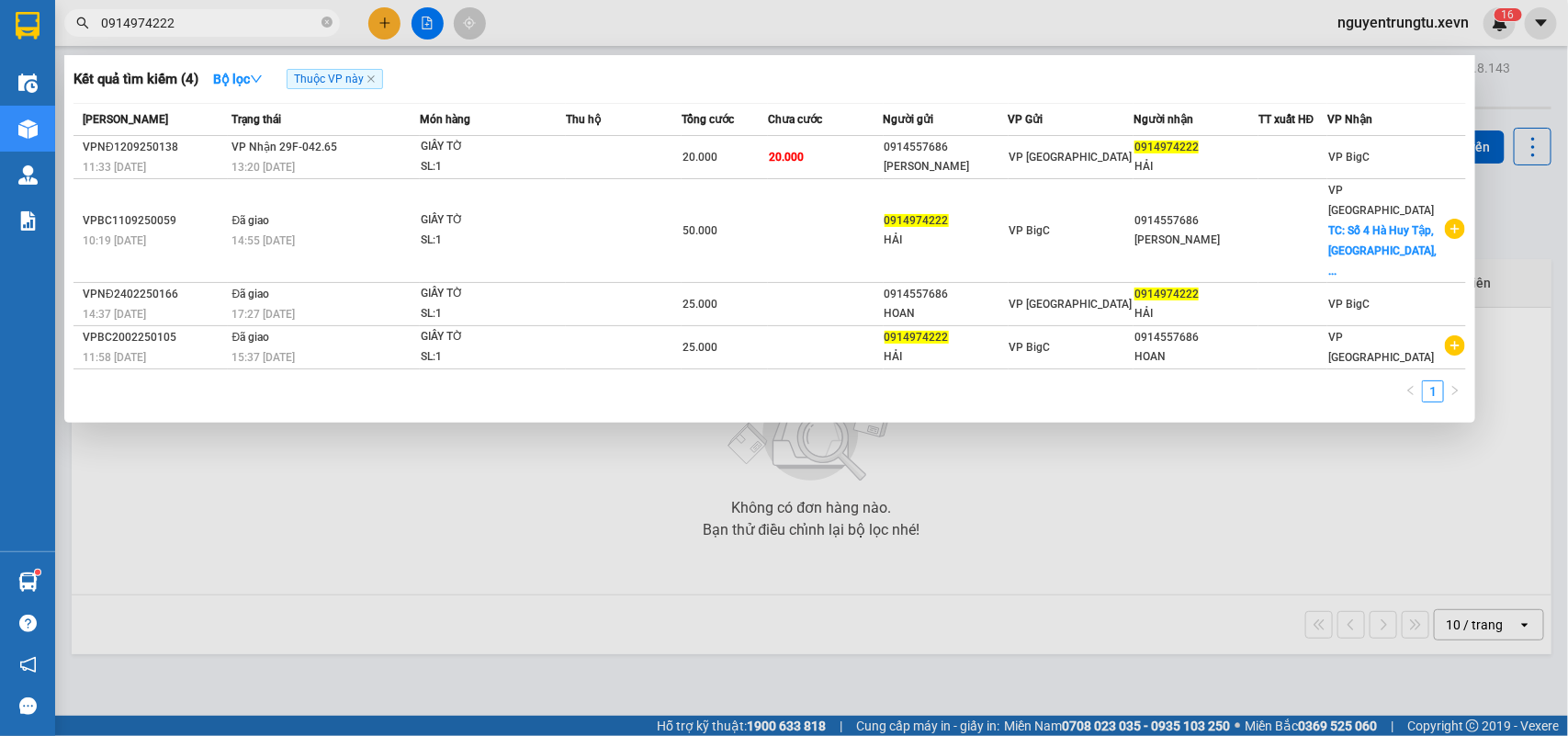
drag, startPoint x: 215, startPoint y: 32, endPoint x: 236, endPoint y: 37, distance: 21.6
click at [216, 29] on input "0914974222" at bounding box center [210, 22] width 216 height 20
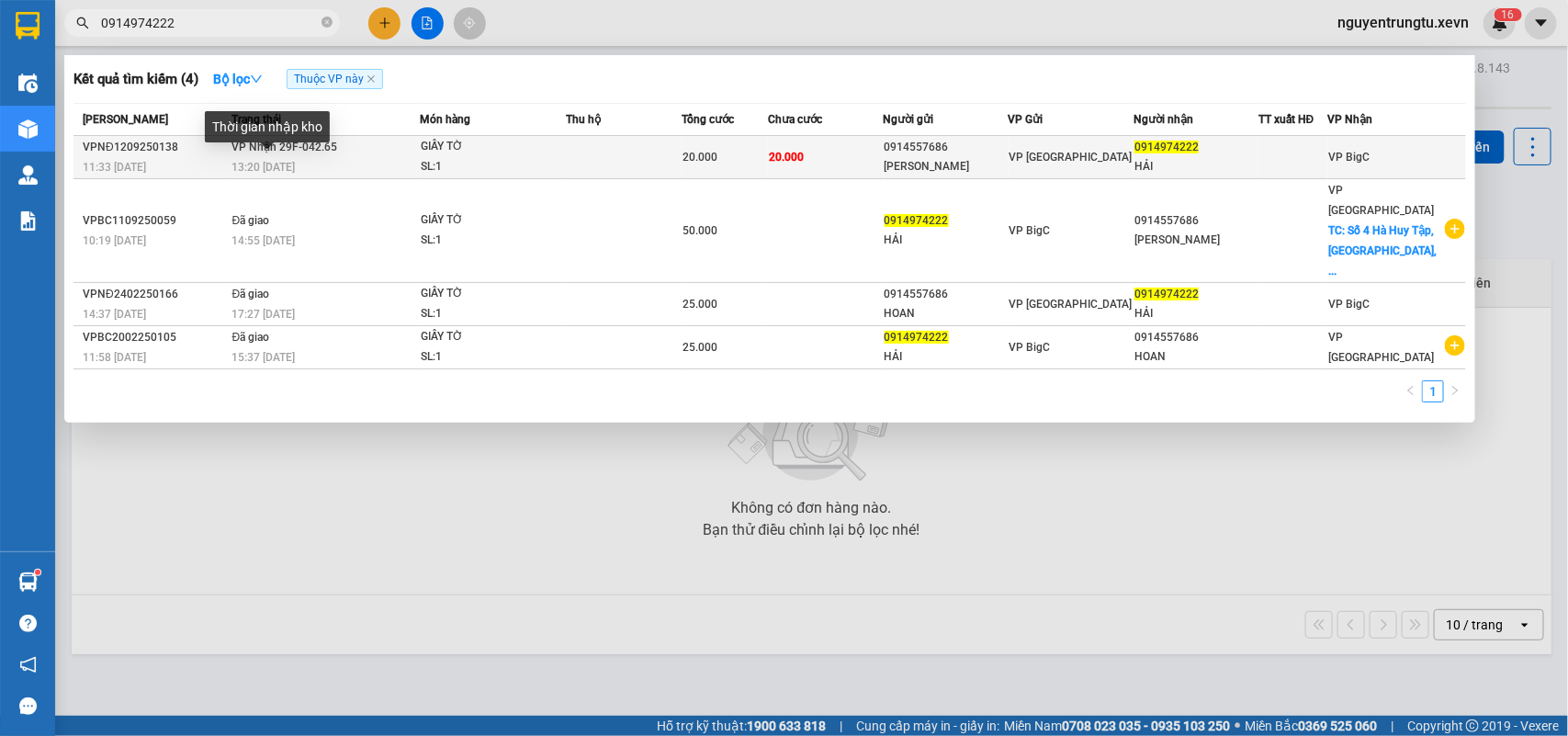
click at [289, 161] on span "13:20 - 12/09" at bounding box center [263, 167] width 63 height 13
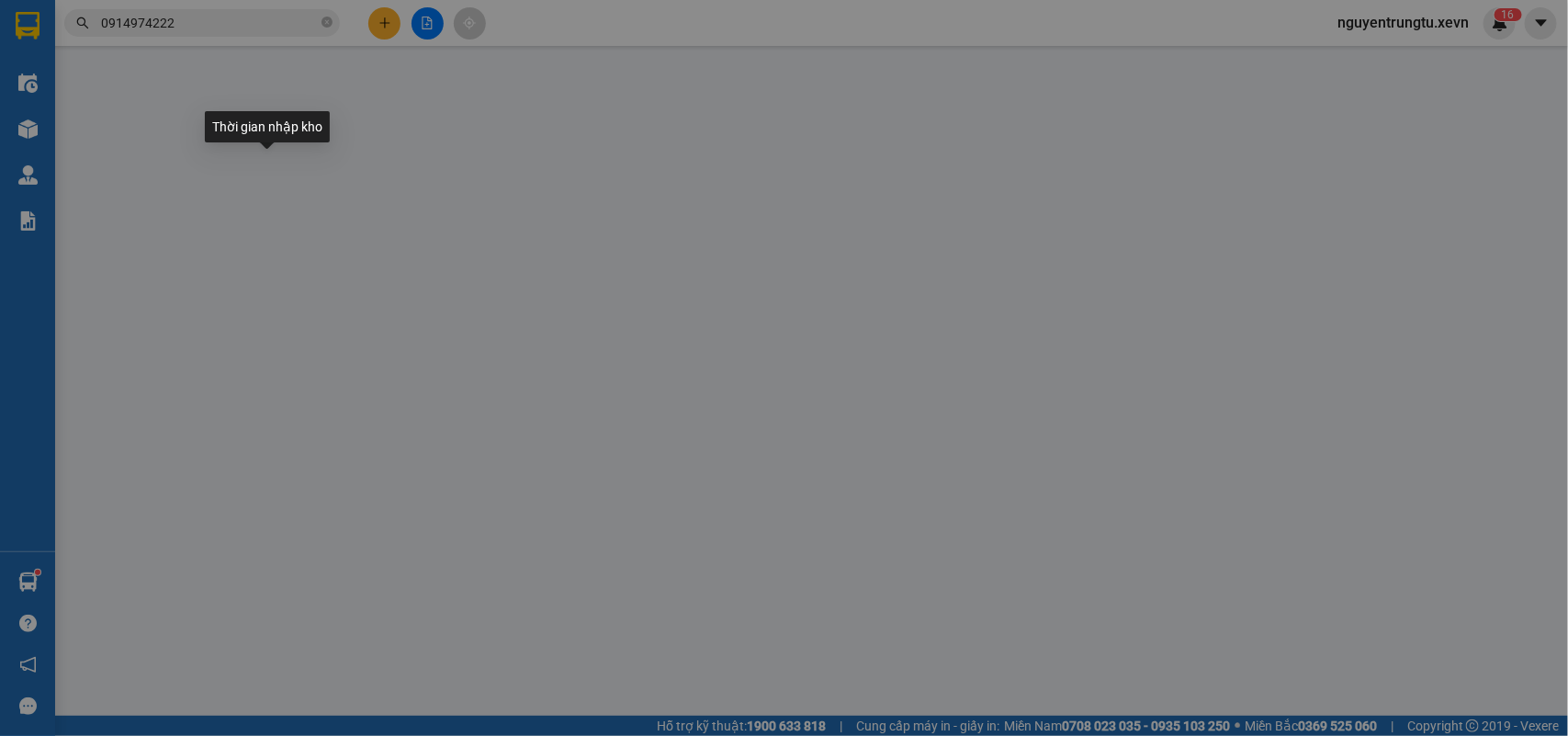
type input "0914557686"
type input "TỐNG THỊ HOAN"
type input "0914974222"
type input "HẢI"
type input "20.000"
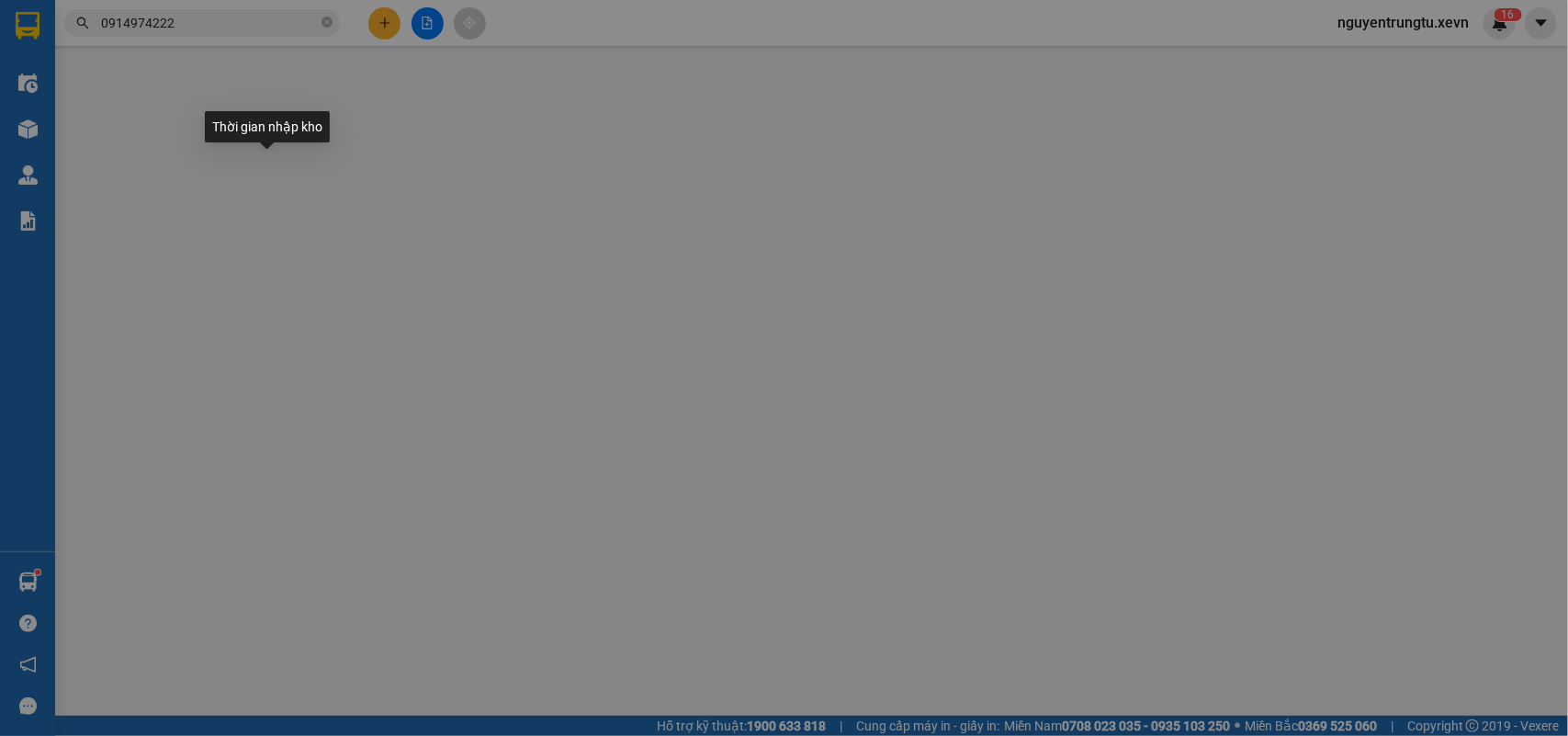
type input "20.000"
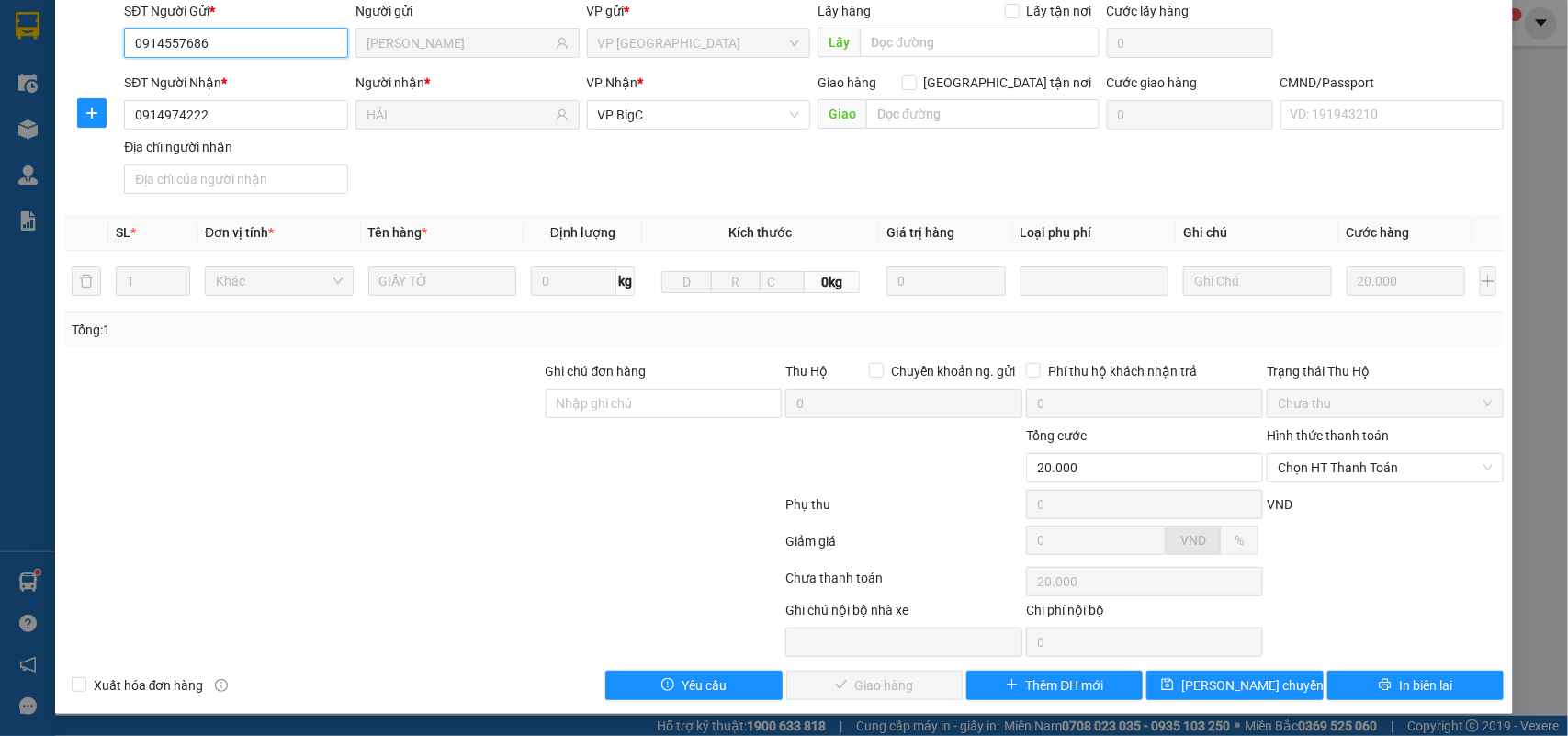
scroll to position [145, 0]
click at [1433, 679] on span "In biên lai" at bounding box center [1425, 685] width 54 height 20
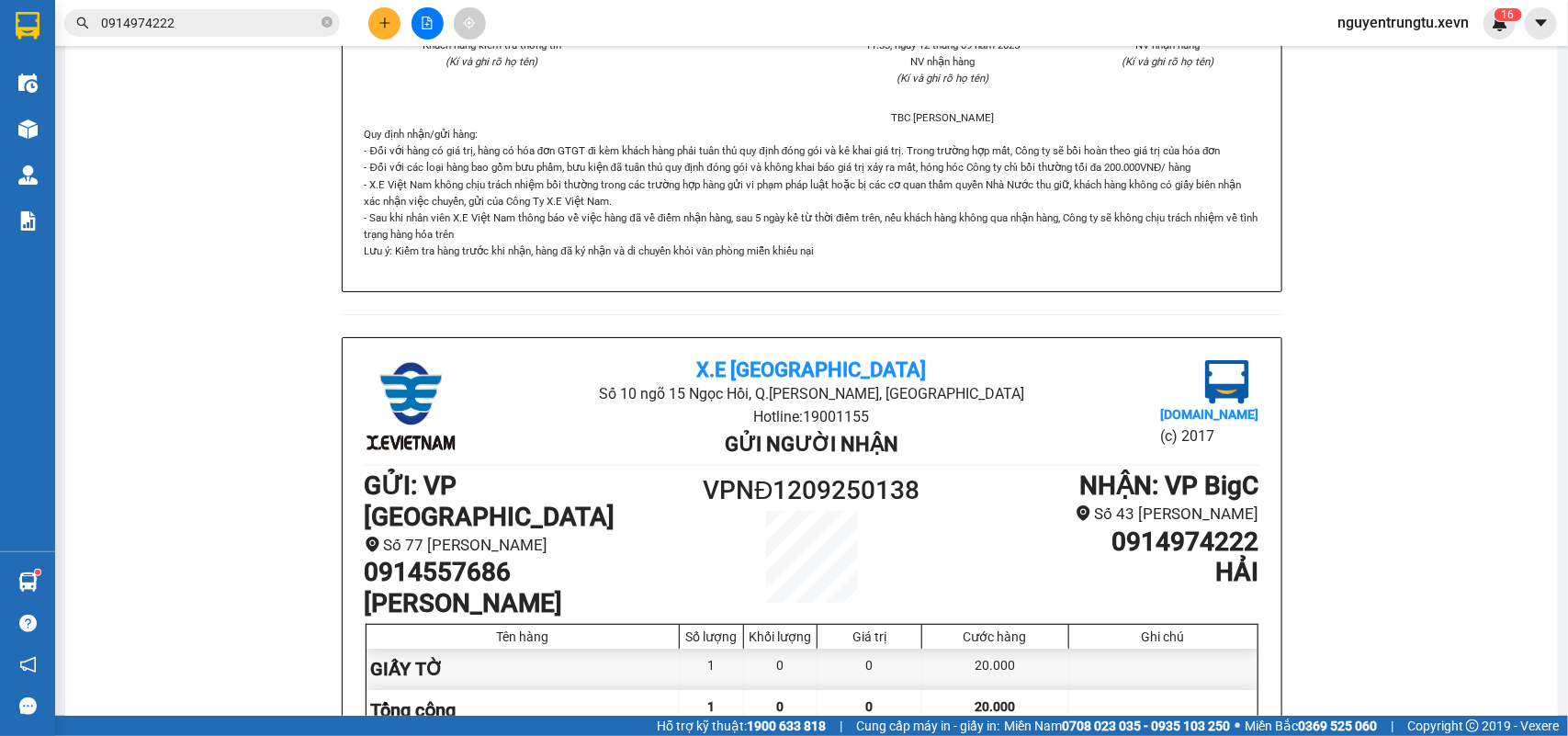
scroll to position [689, 0]
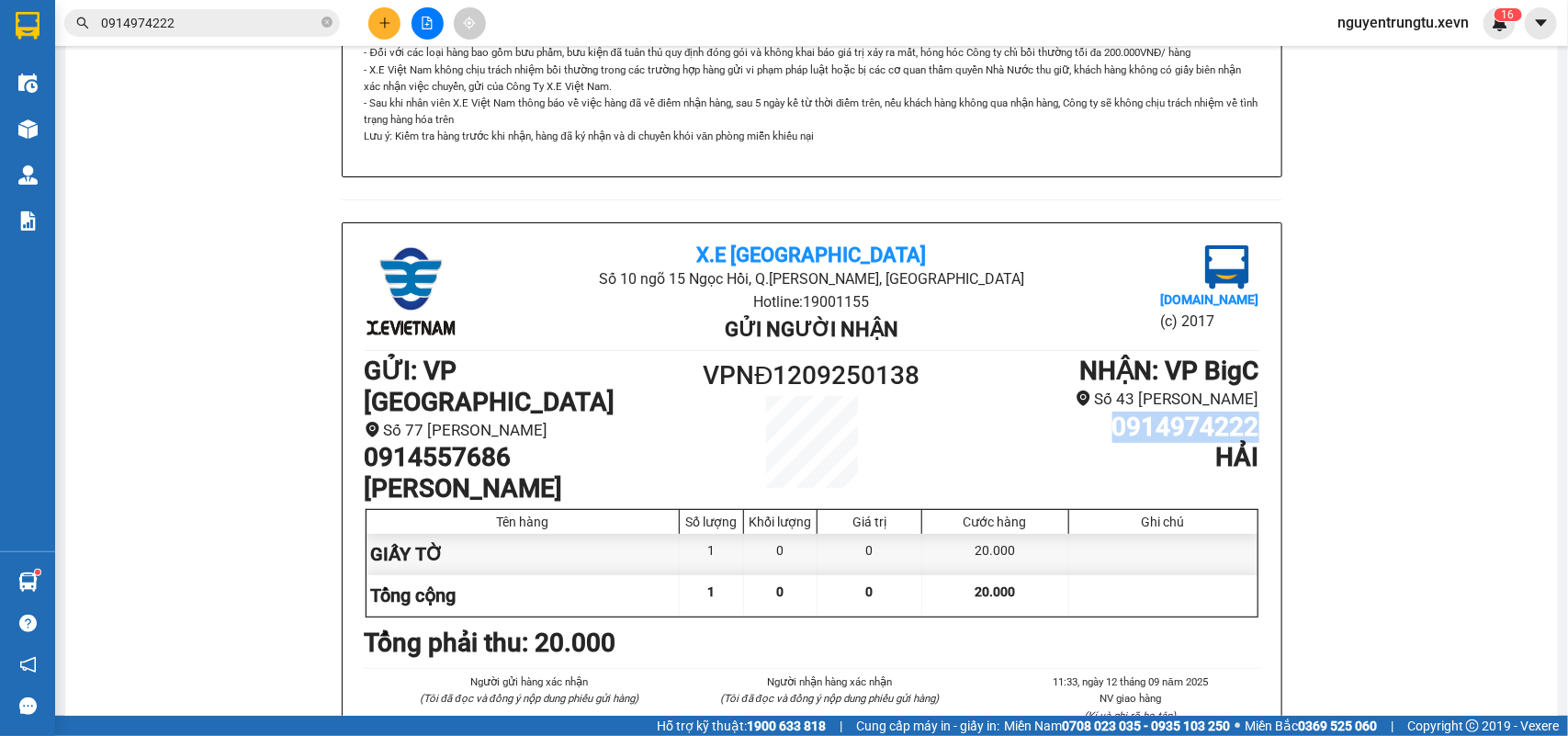
drag, startPoint x: 1098, startPoint y: 416, endPoint x: 1250, endPoint y: 413, distance: 152.0
click at [1250, 413] on div "X.E Việt Nam Số 10 ngõ 15 Ngọc Hồi, Q.Hoàng Mai, Hà Nội Hotline: 19001155 Gửi n…" at bounding box center [812, 576] width 938 height 706
copy h1 "0914974222"
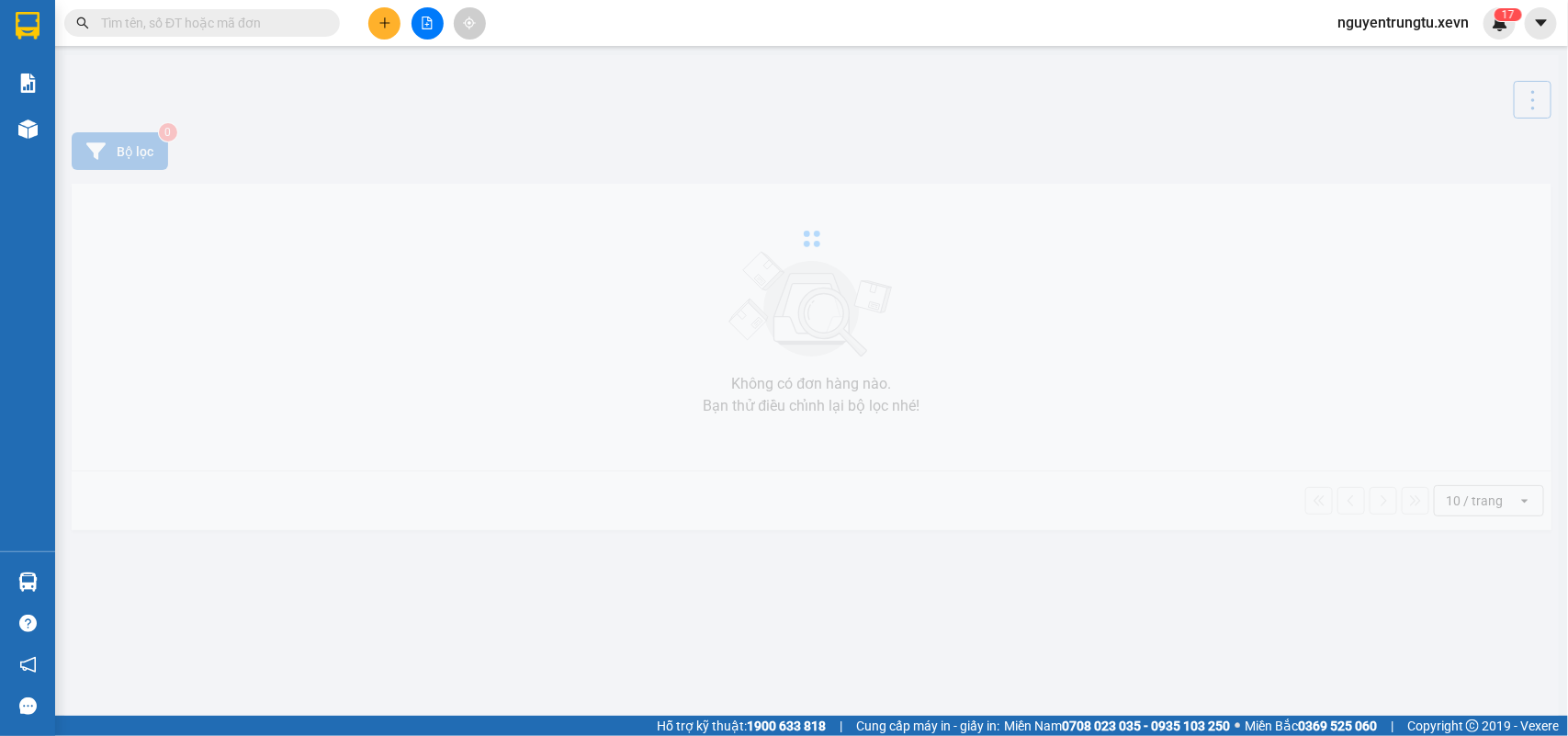
click at [225, 32] on input "text" at bounding box center [210, 22] width 216 height 20
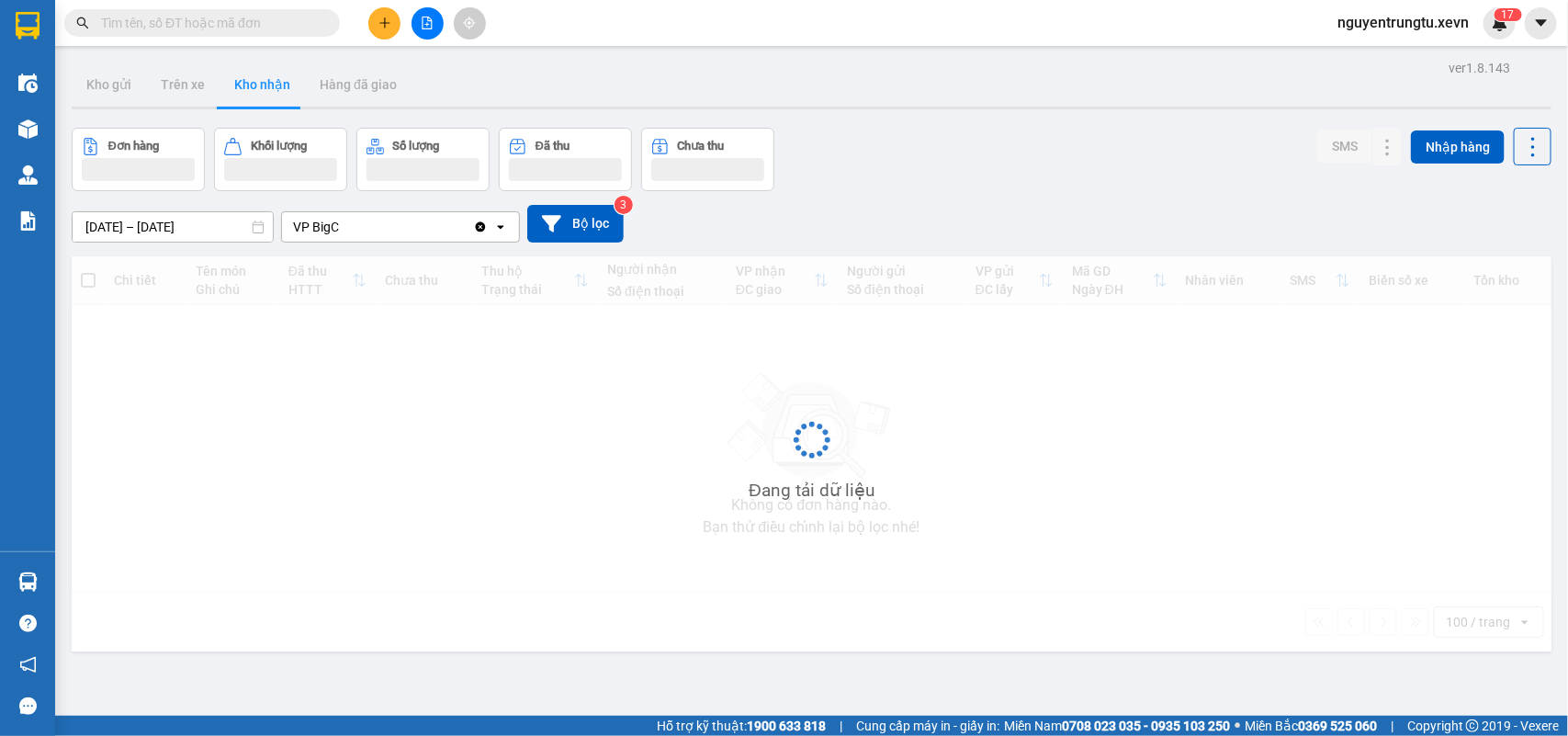
paste input "0914974222"
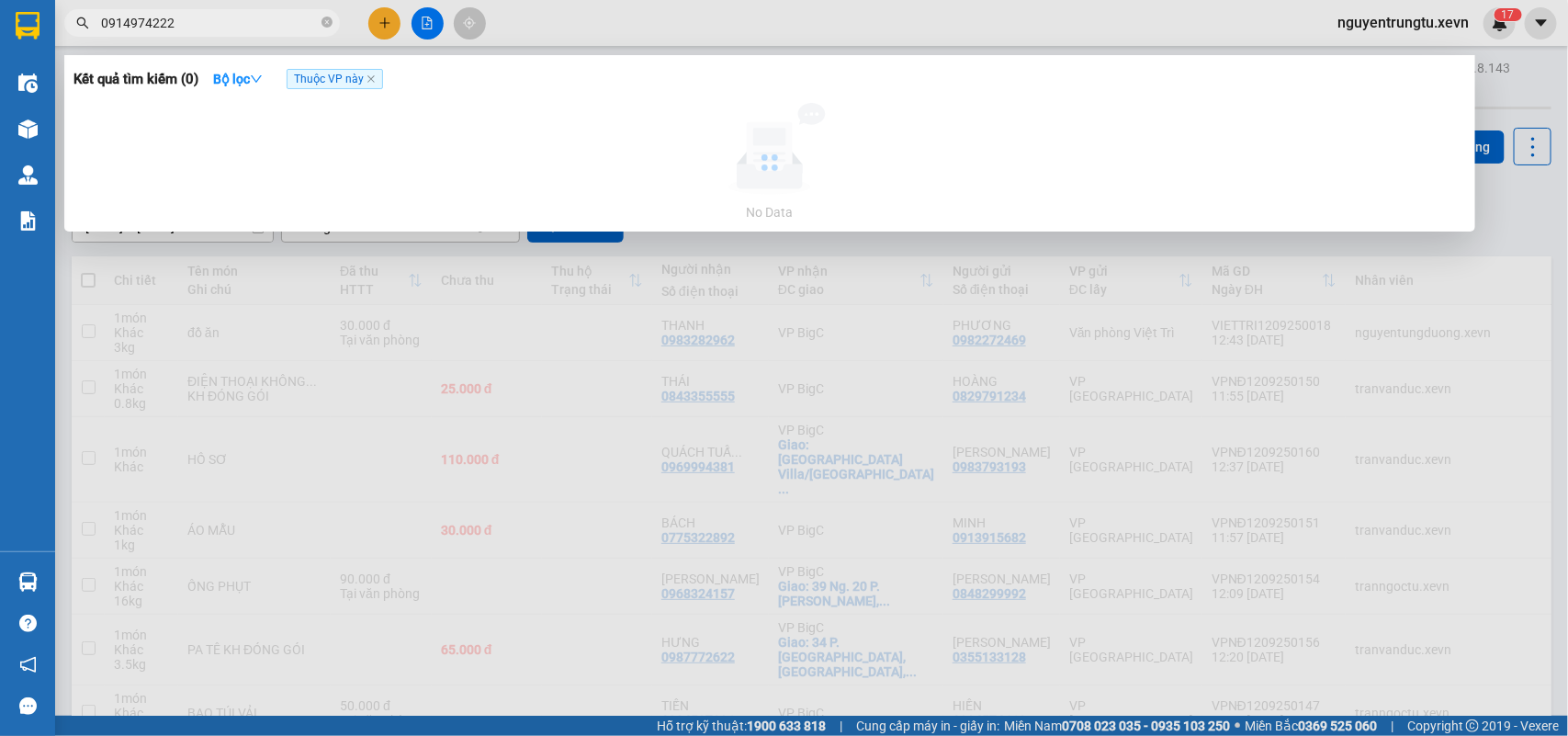
type input "0914974222"
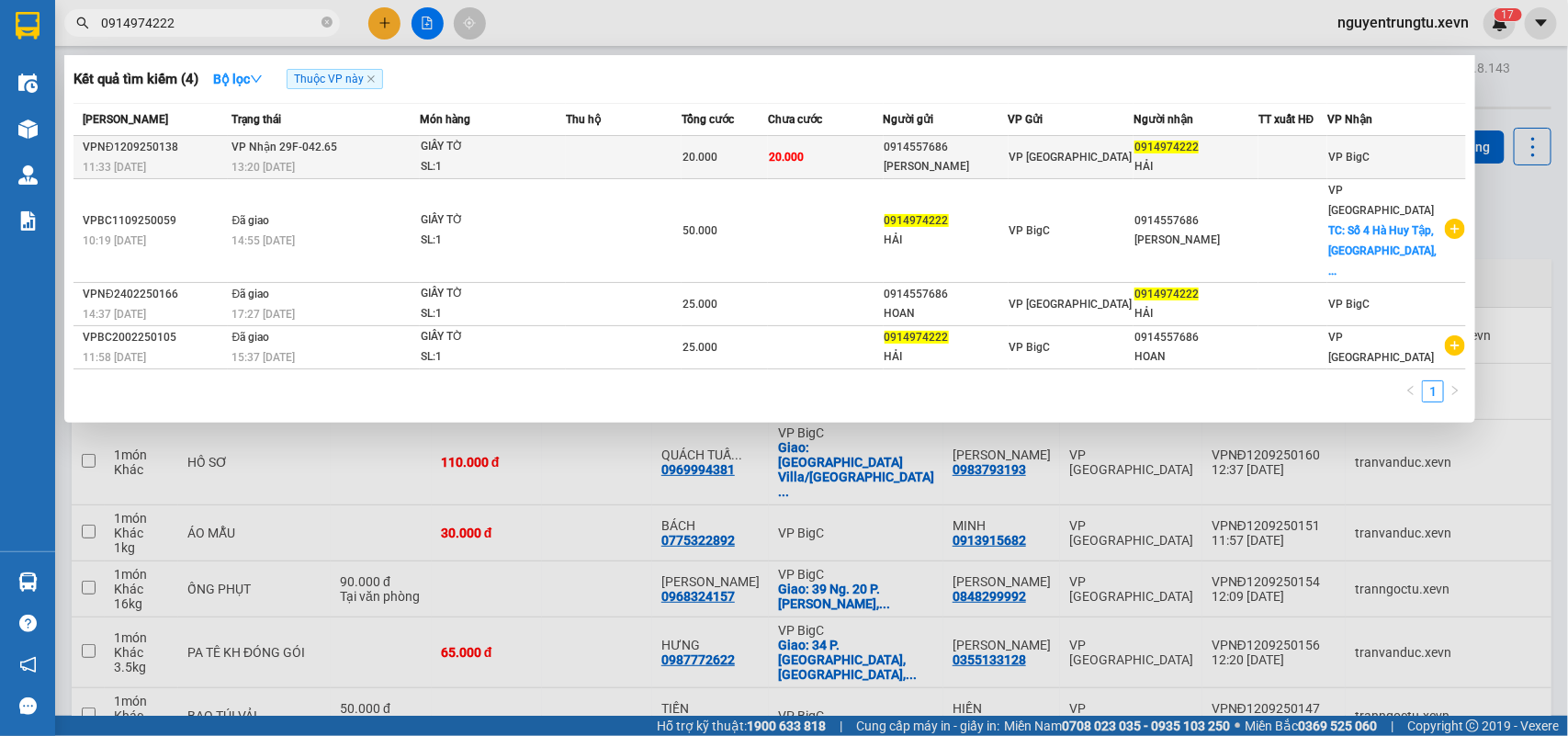
click at [950, 158] on div "[PERSON_NAME]" at bounding box center [946, 167] width 123 height 19
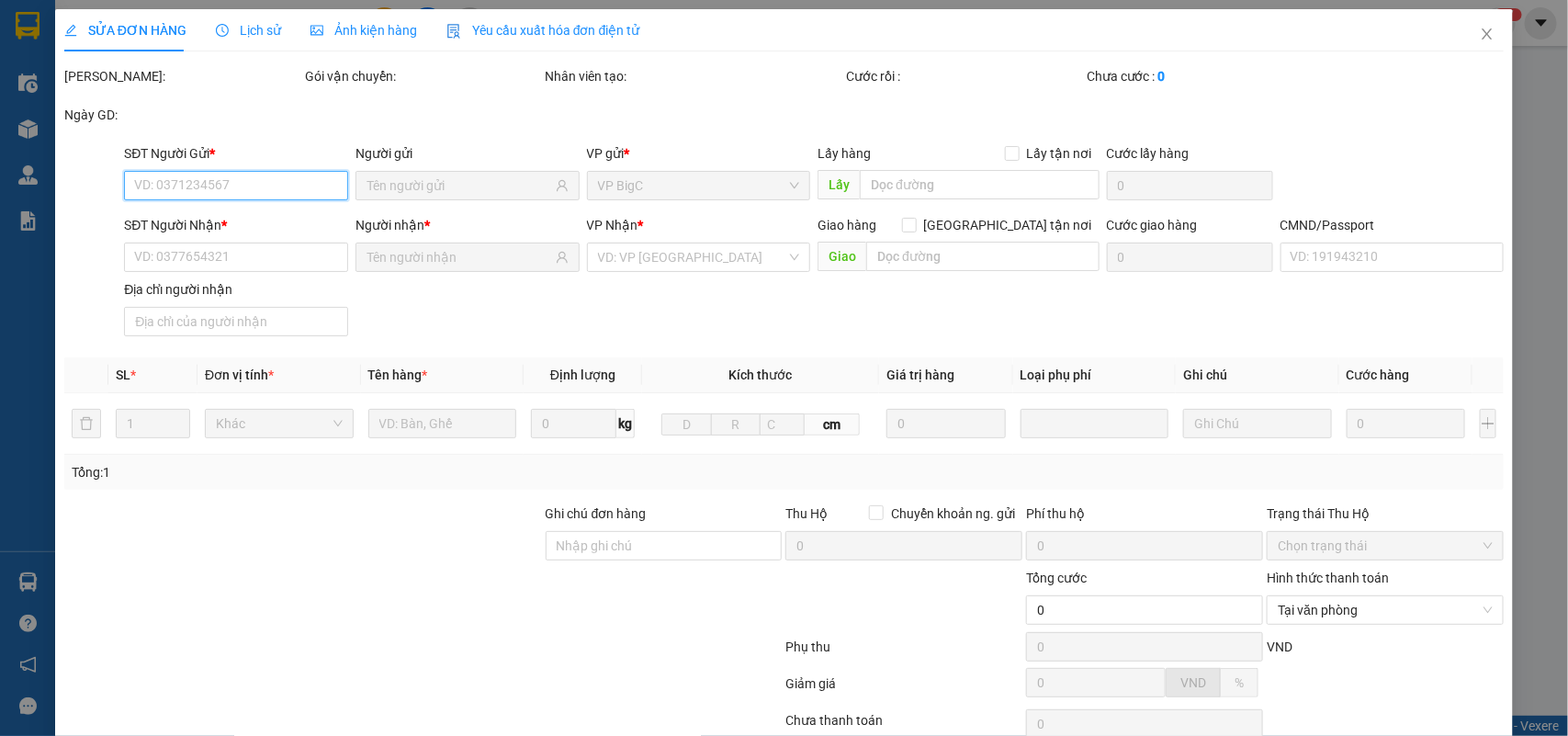
type input "0914557686"
type input "[PERSON_NAME]"
type input "0914974222"
type input "HẢI"
type input "20.000"
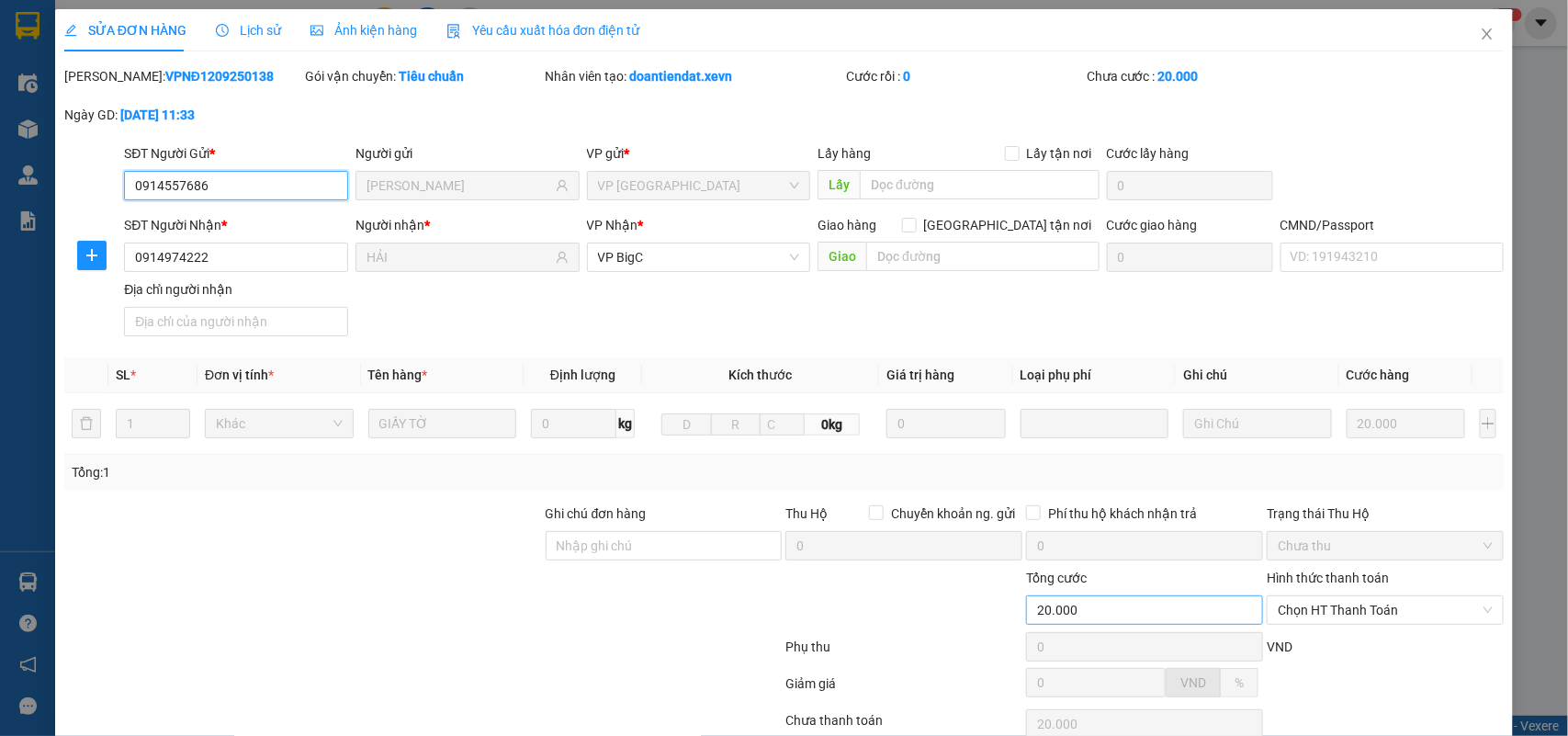
scroll to position [145, 0]
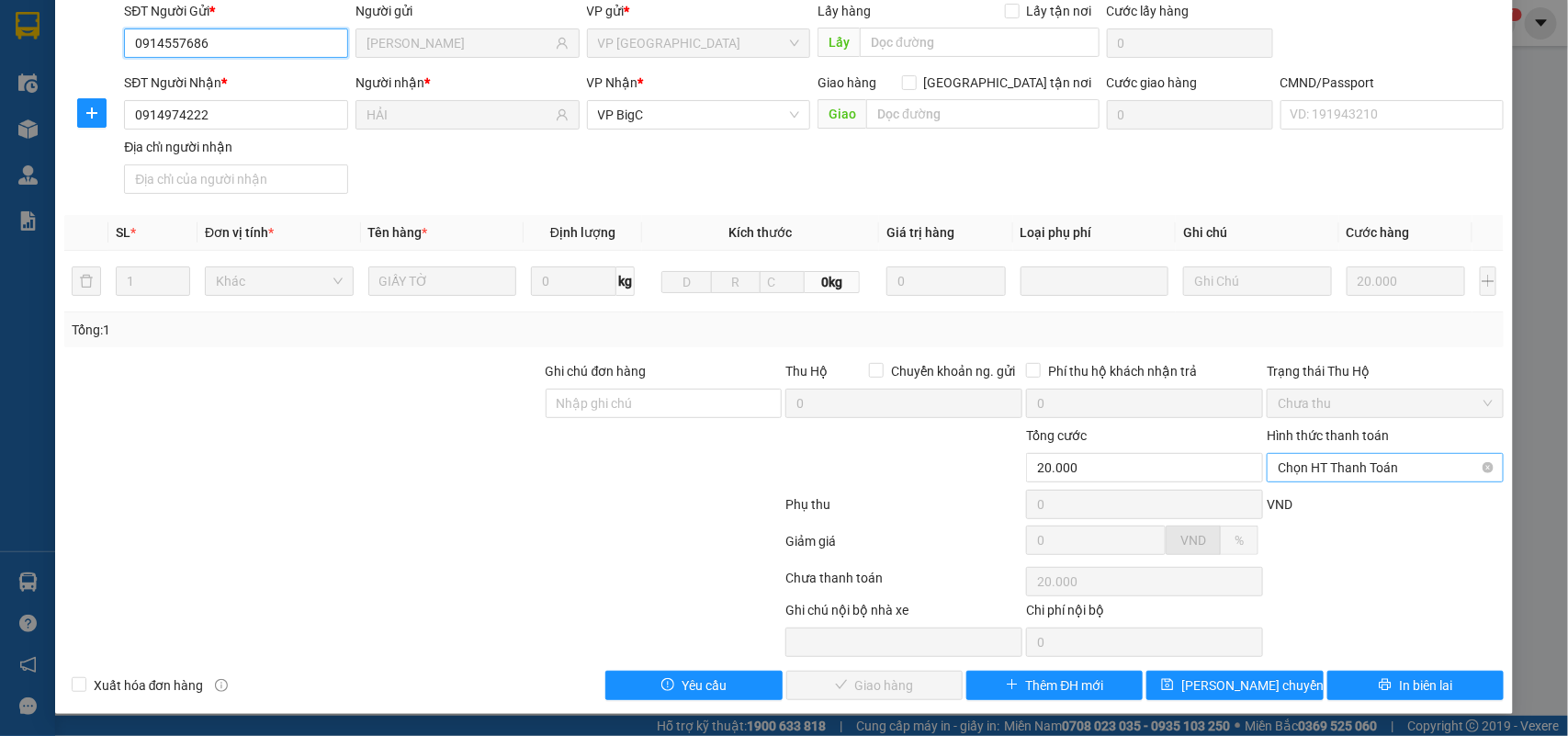
click at [1310, 464] on span "Chọn HT Thanh Toán" at bounding box center [1385, 468] width 215 height 27
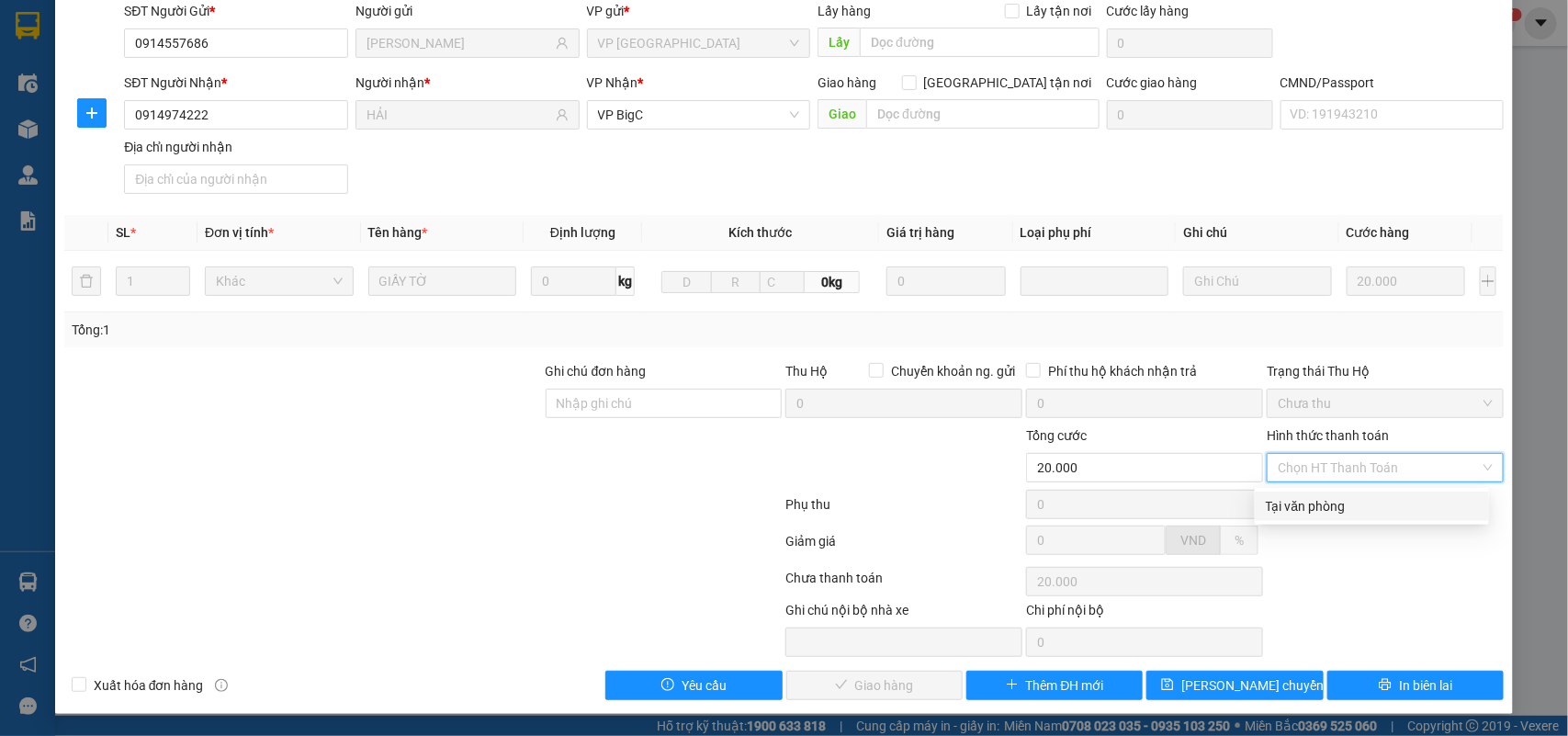
click at [1300, 501] on div "Tại văn phòng" at bounding box center [1372, 506] width 212 height 20
type input "0"
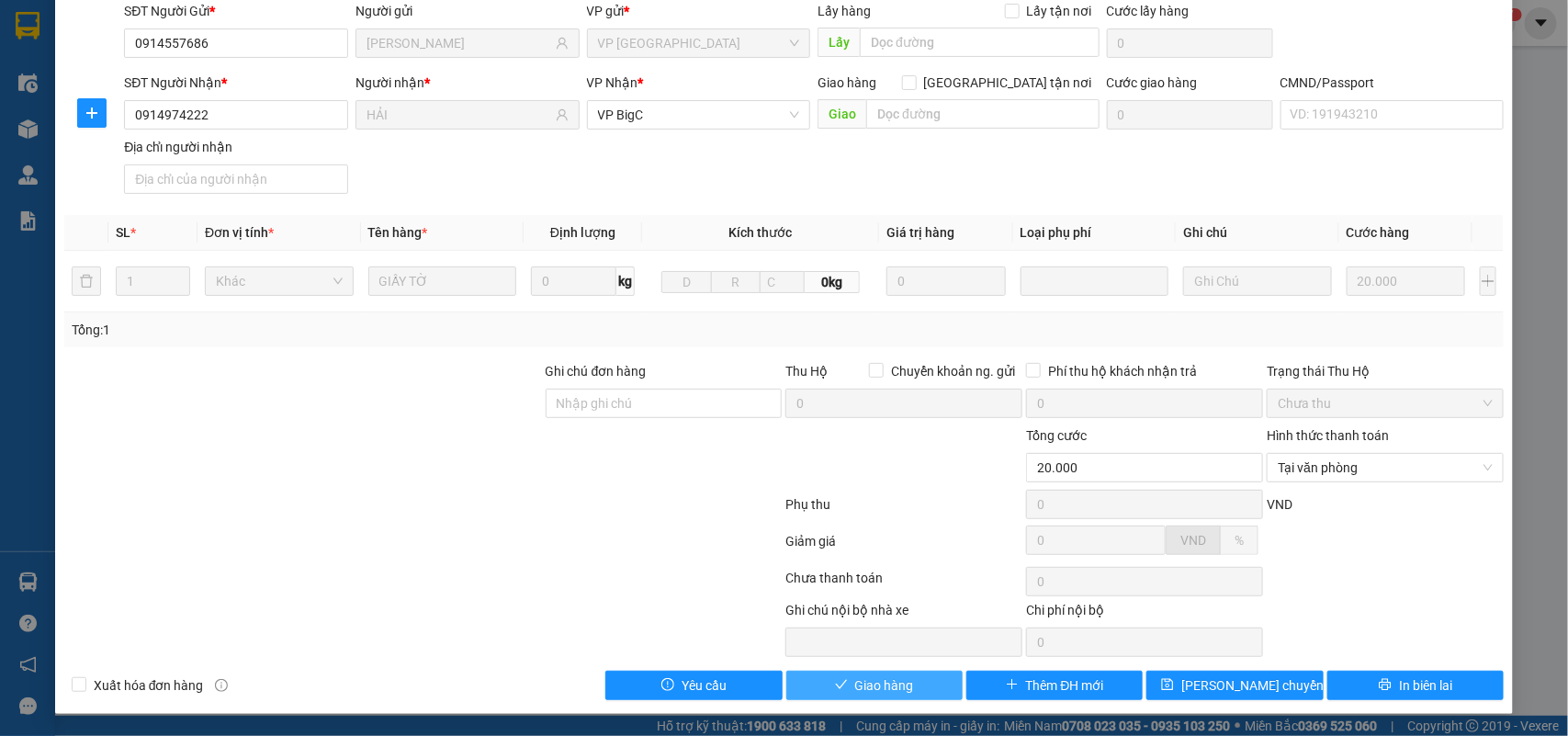
click at [893, 686] on span "Giao hàng" at bounding box center [884, 685] width 58 height 20
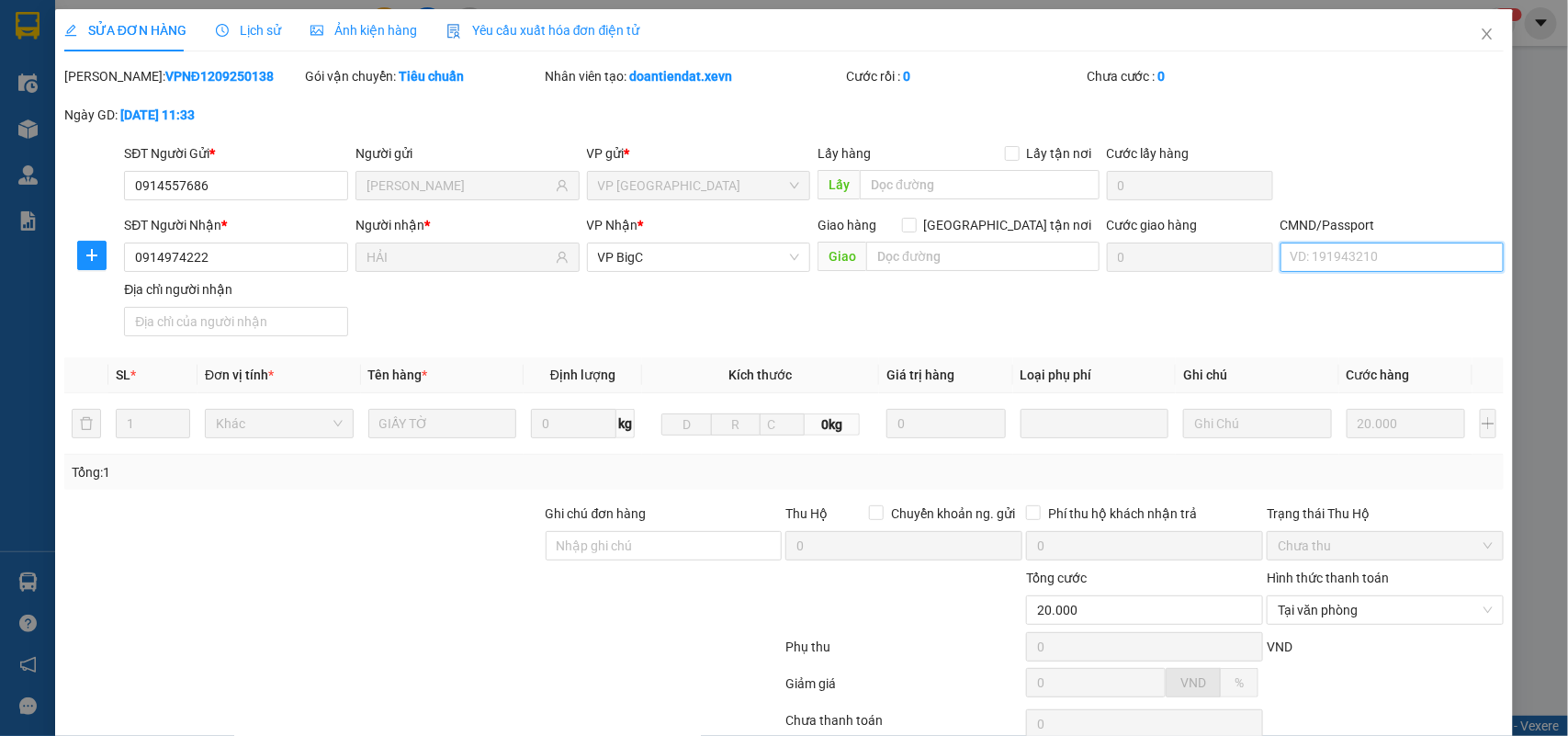
click at [1307, 253] on input "CMND/Passport" at bounding box center [1393, 257] width 224 height 29
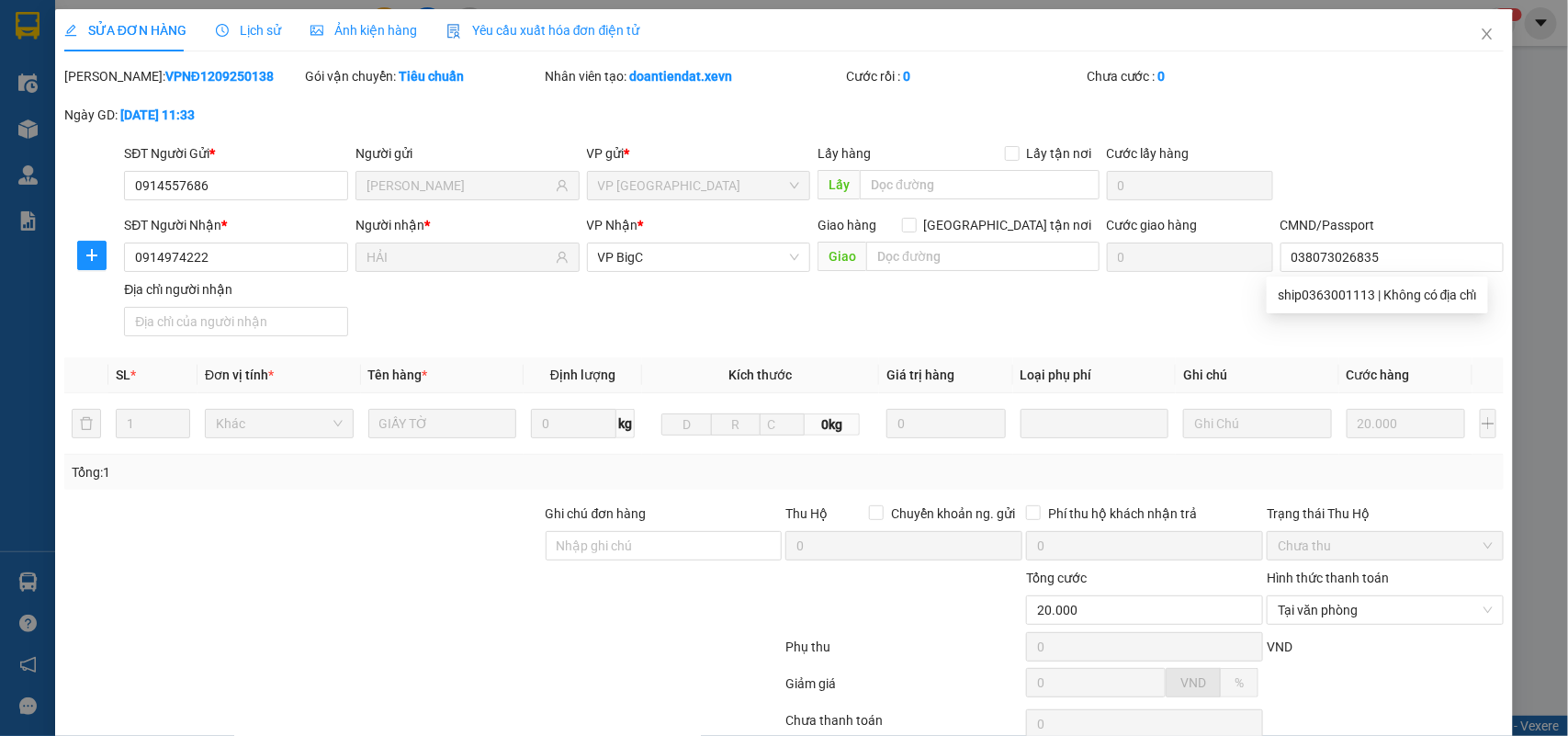
click at [1114, 312] on div "SĐT Người Nhận * 0914974222 Người nhận * HẢI VP Nhận * VP BigC Giao hàng Giao t…" at bounding box center [813, 280] width 1387 height 129
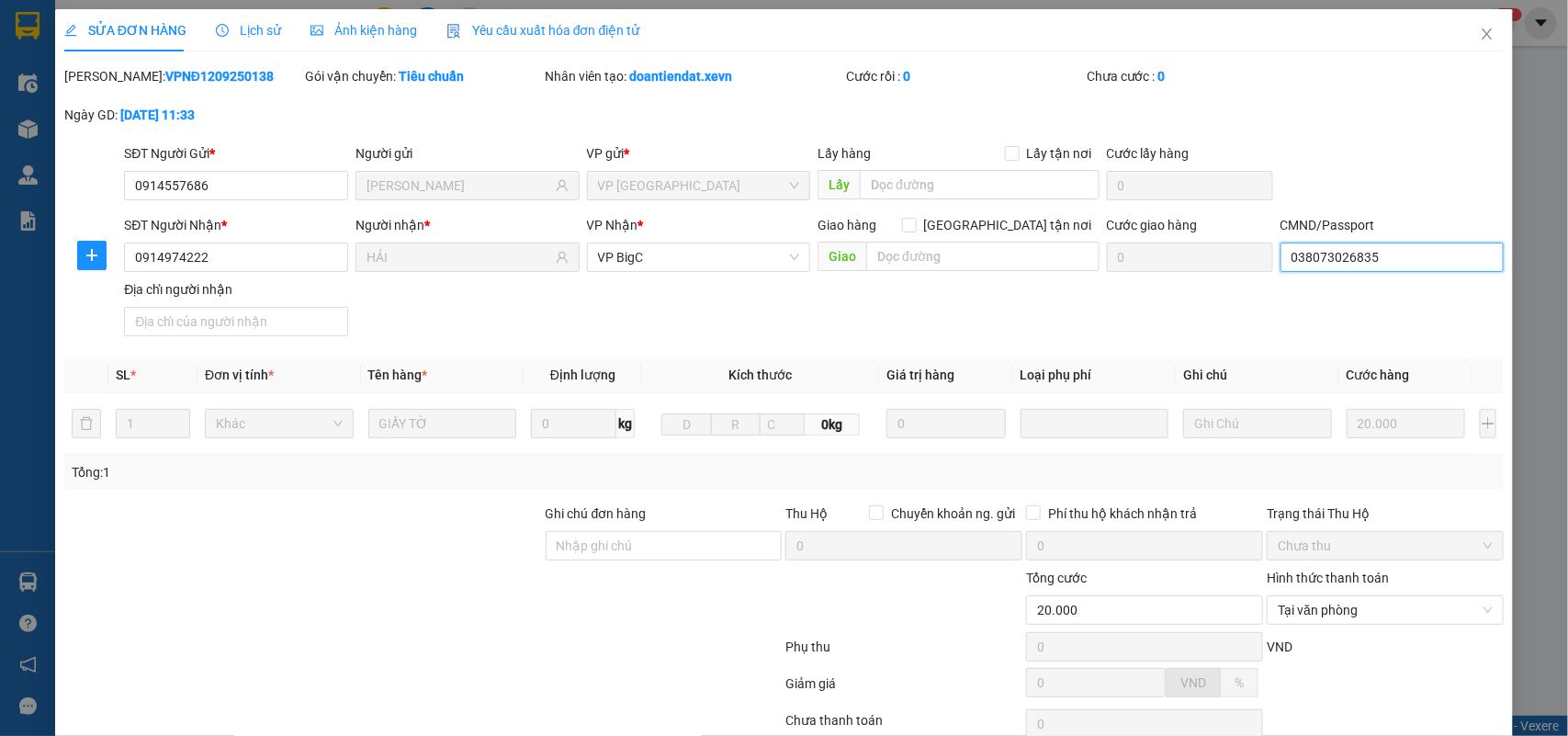
click at [1315, 263] on input "038073026835" at bounding box center [1393, 257] width 224 height 29
click at [1319, 258] on input "038073026835" at bounding box center [1393, 257] width 224 height 29
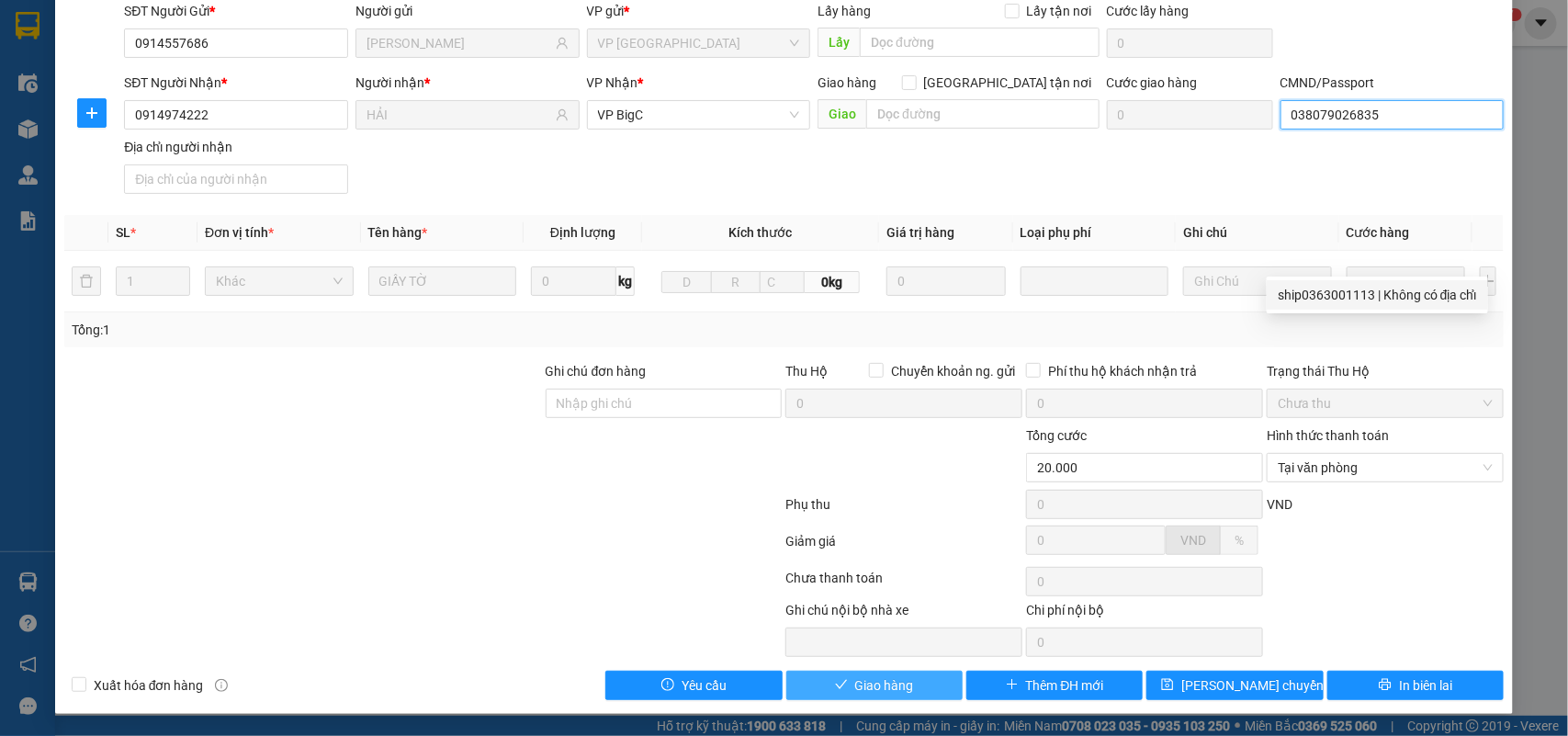
type input "038079026835"
click at [904, 685] on button "Giao hàng" at bounding box center [874, 685] width 176 height 29
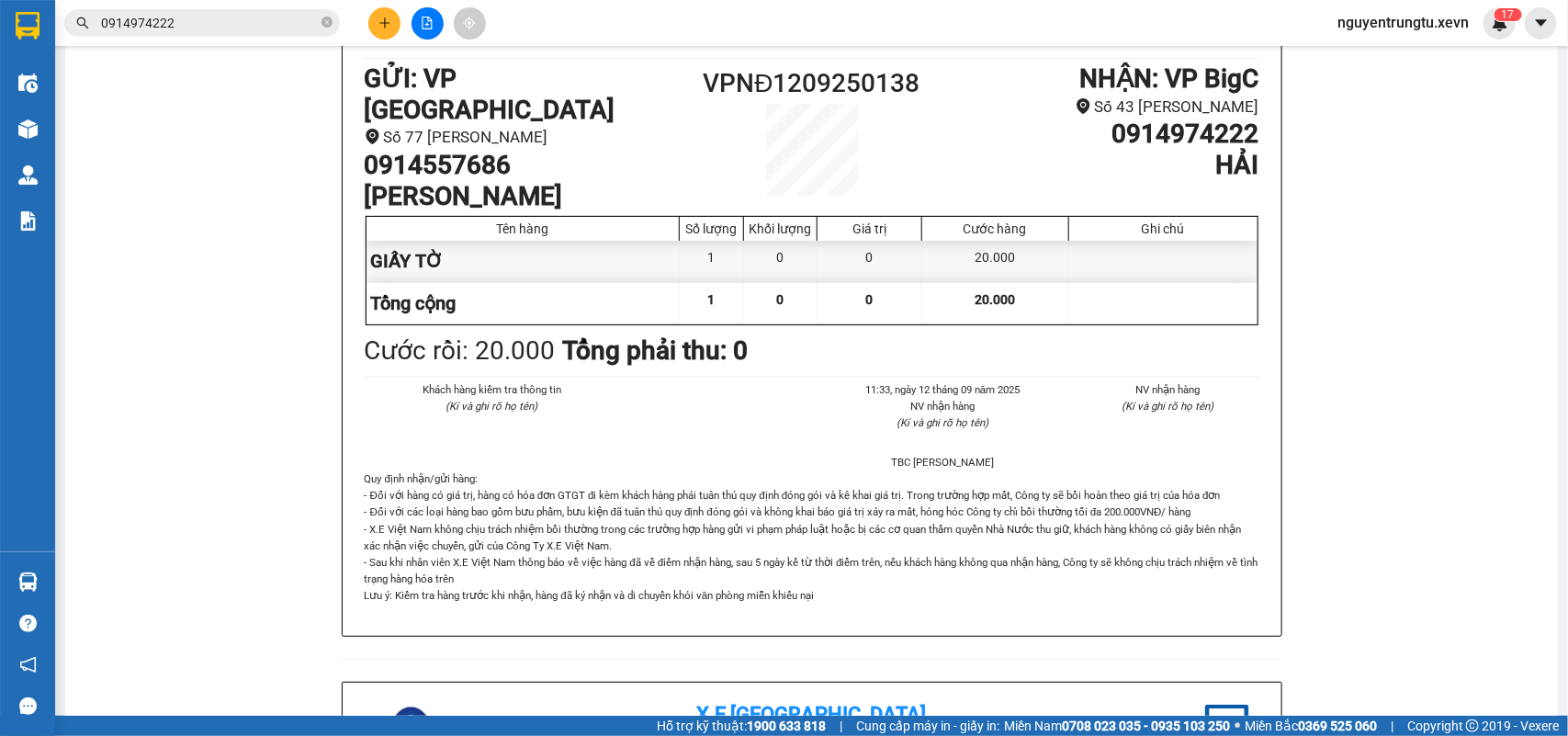
scroll to position [115, 0]
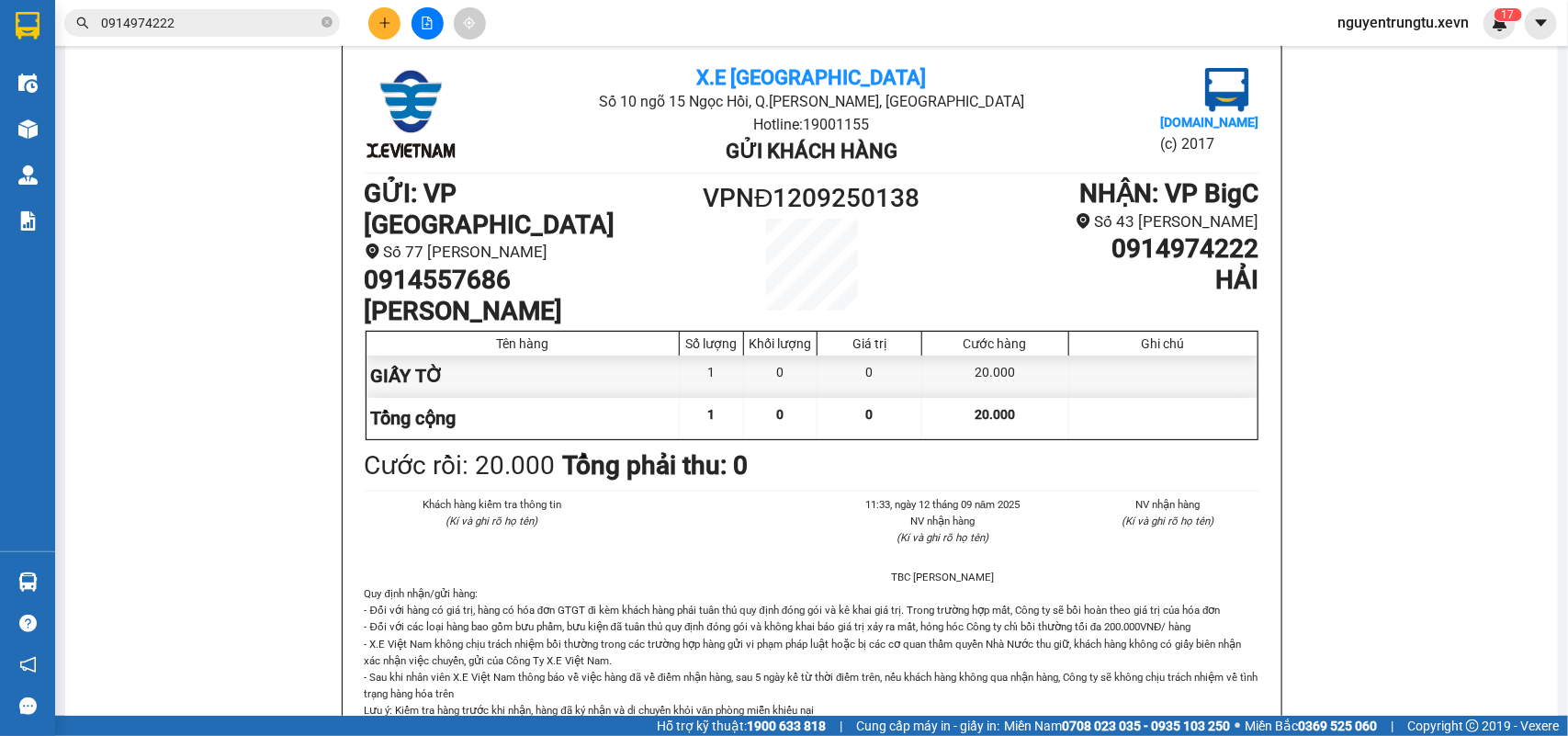
click at [389, 28] on button at bounding box center [384, 23] width 32 height 32
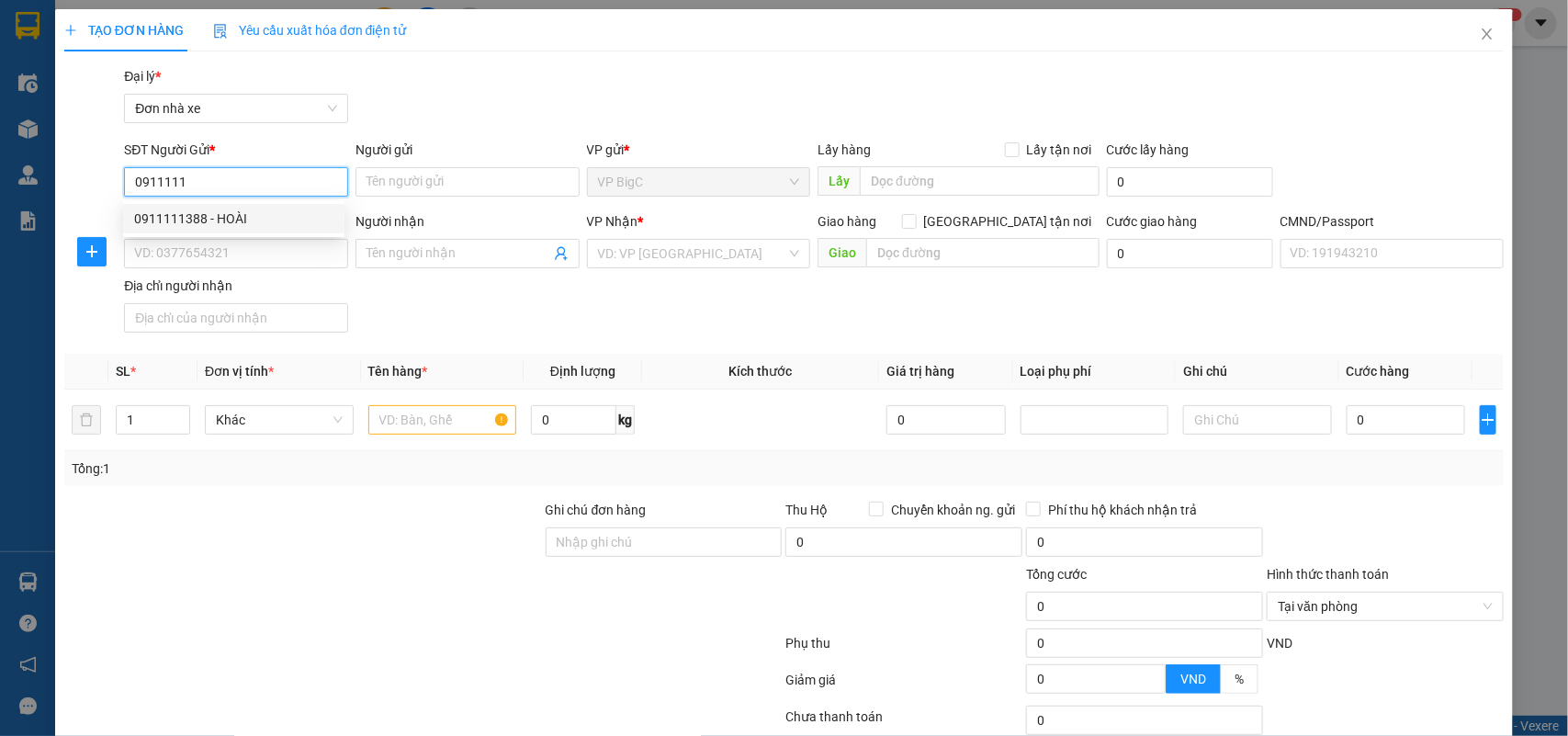
click at [208, 209] on div "0911111388 - HOÀI" at bounding box center [234, 218] width 200 height 20
type input "0911111388"
type input "HOÀI"
type input "0947948374"
type input "HUY"
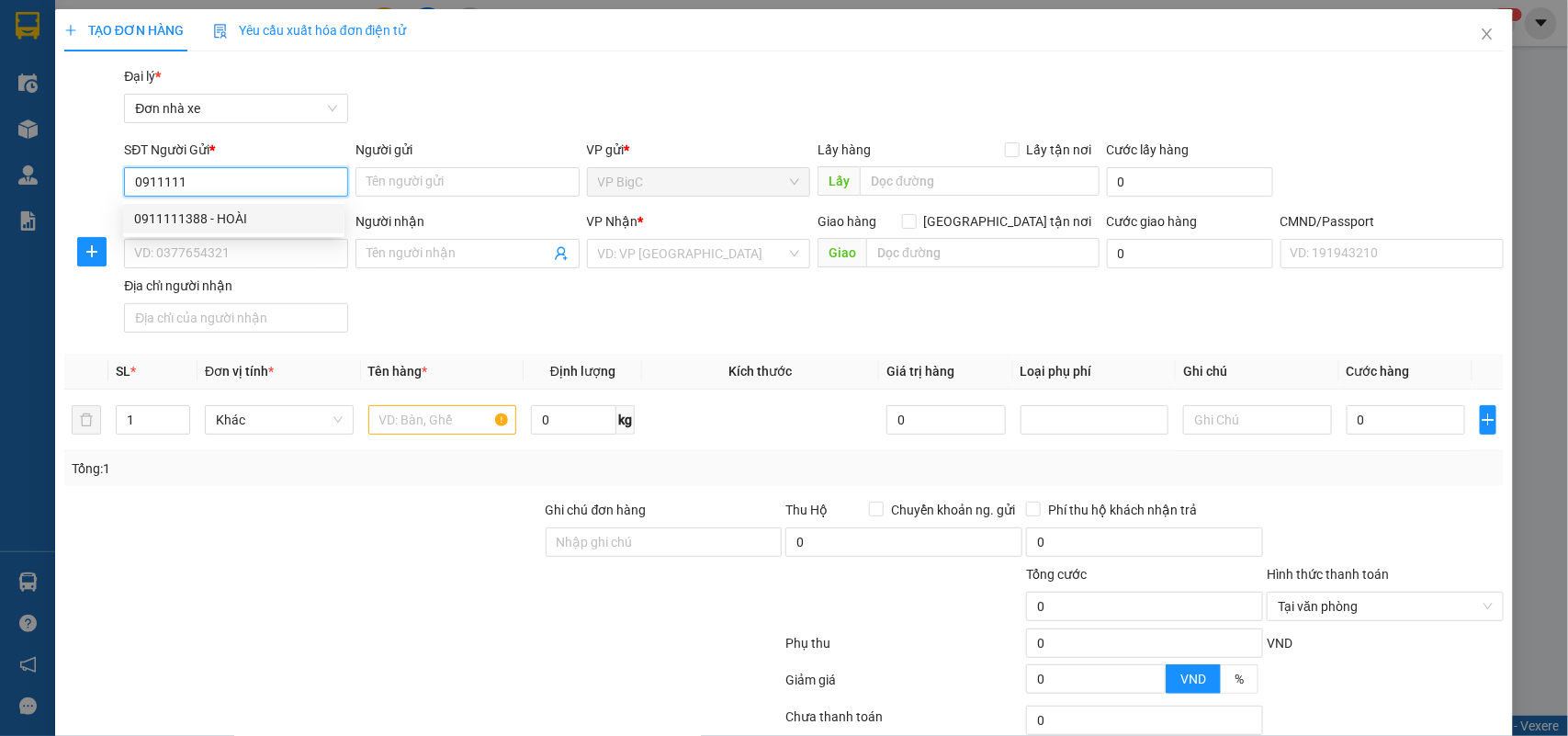
type input "HOÀNG"
type input "ĐẶNG XUÂN KỲ MỸ HƯNG NỸ LỘC"
type input "0911111388"
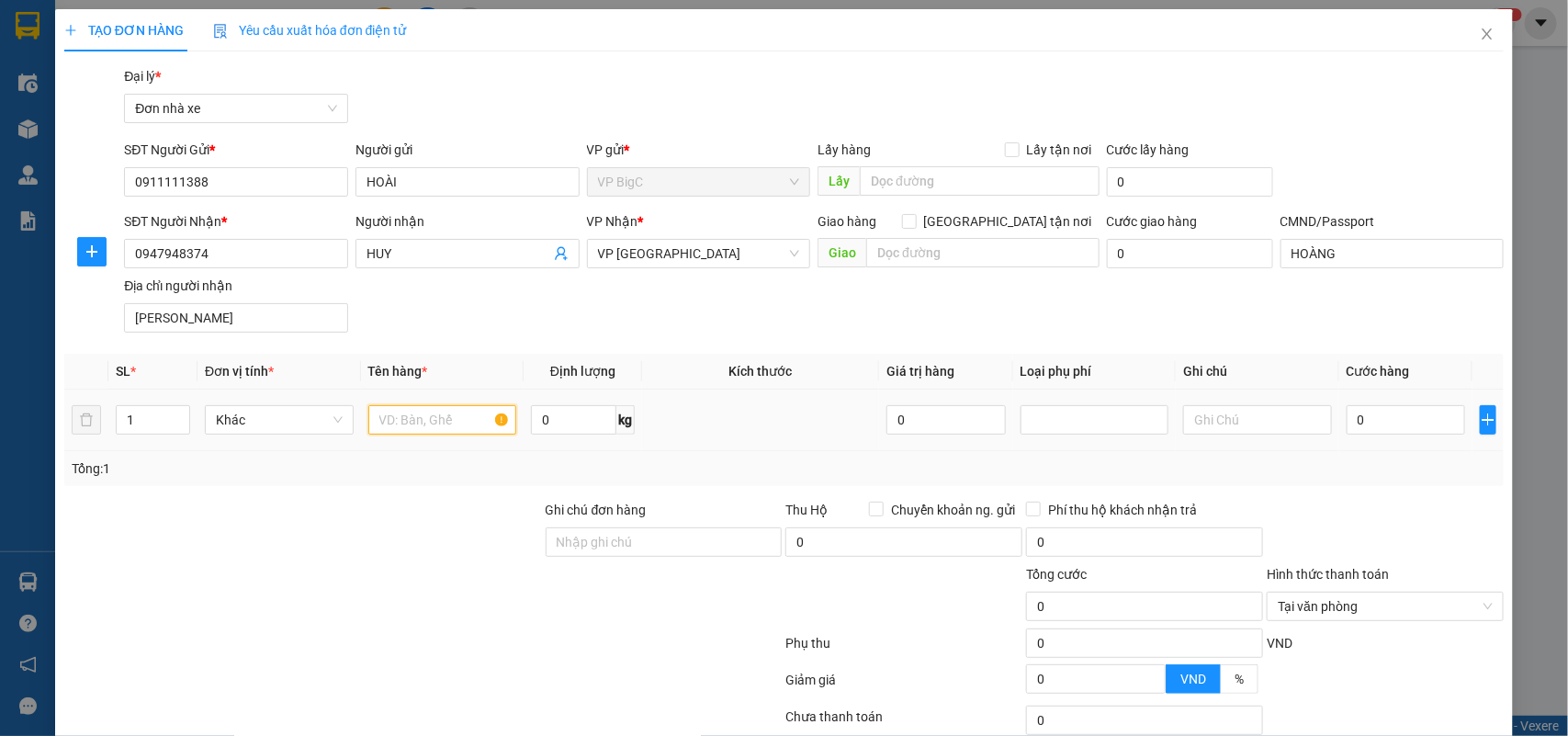
click at [460, 423] on input "text" at bounding box center [442, 420] width 149 height 29
type input "THỰC PHẨM"
click at [1359, 421] on input "0" at bounding box center [1406, 420] width 119 height 29
type input "25"
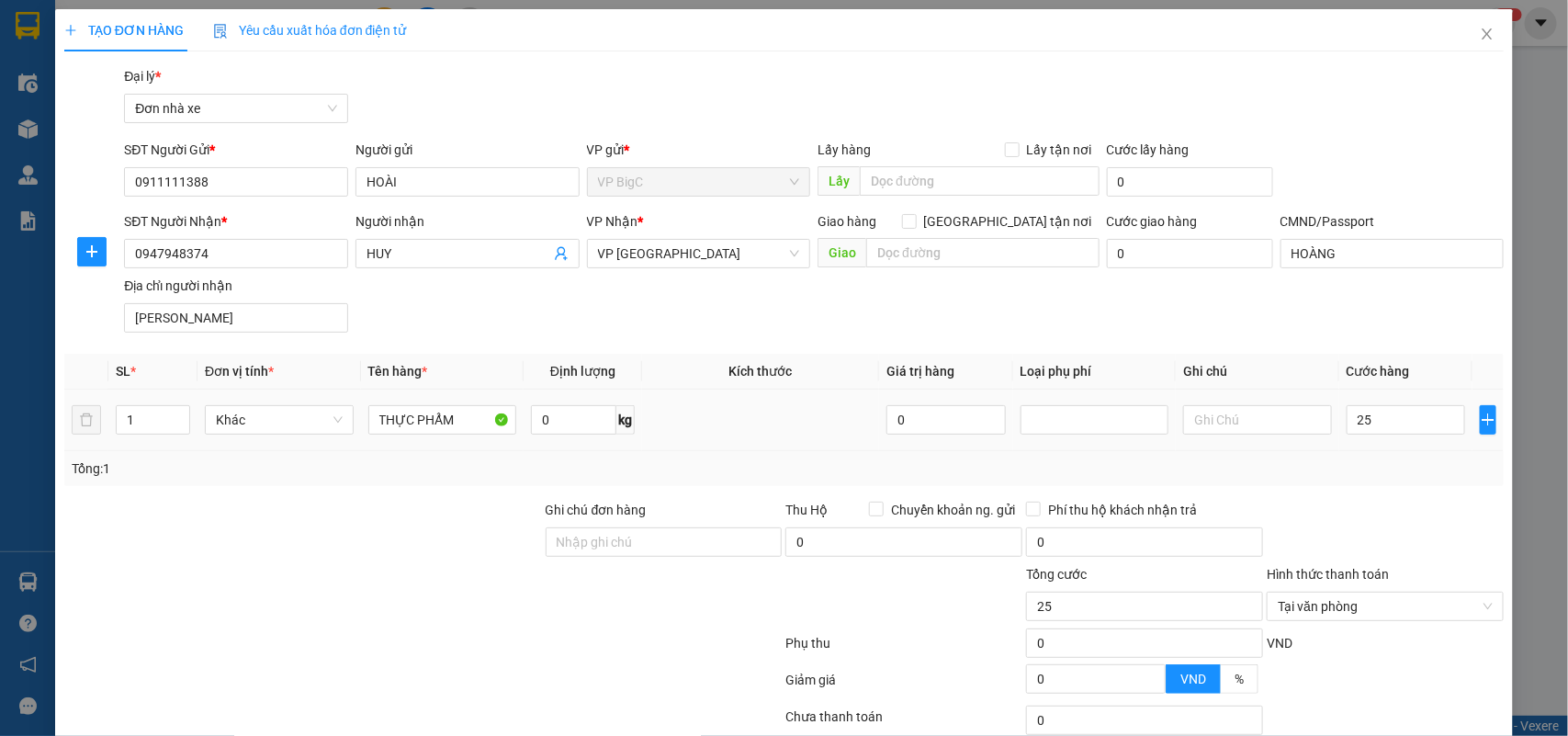
type input "25.000"
click at [1359, 467] on div "Tổng: 1" at bounding box center [784, 468] width 1426 height 20
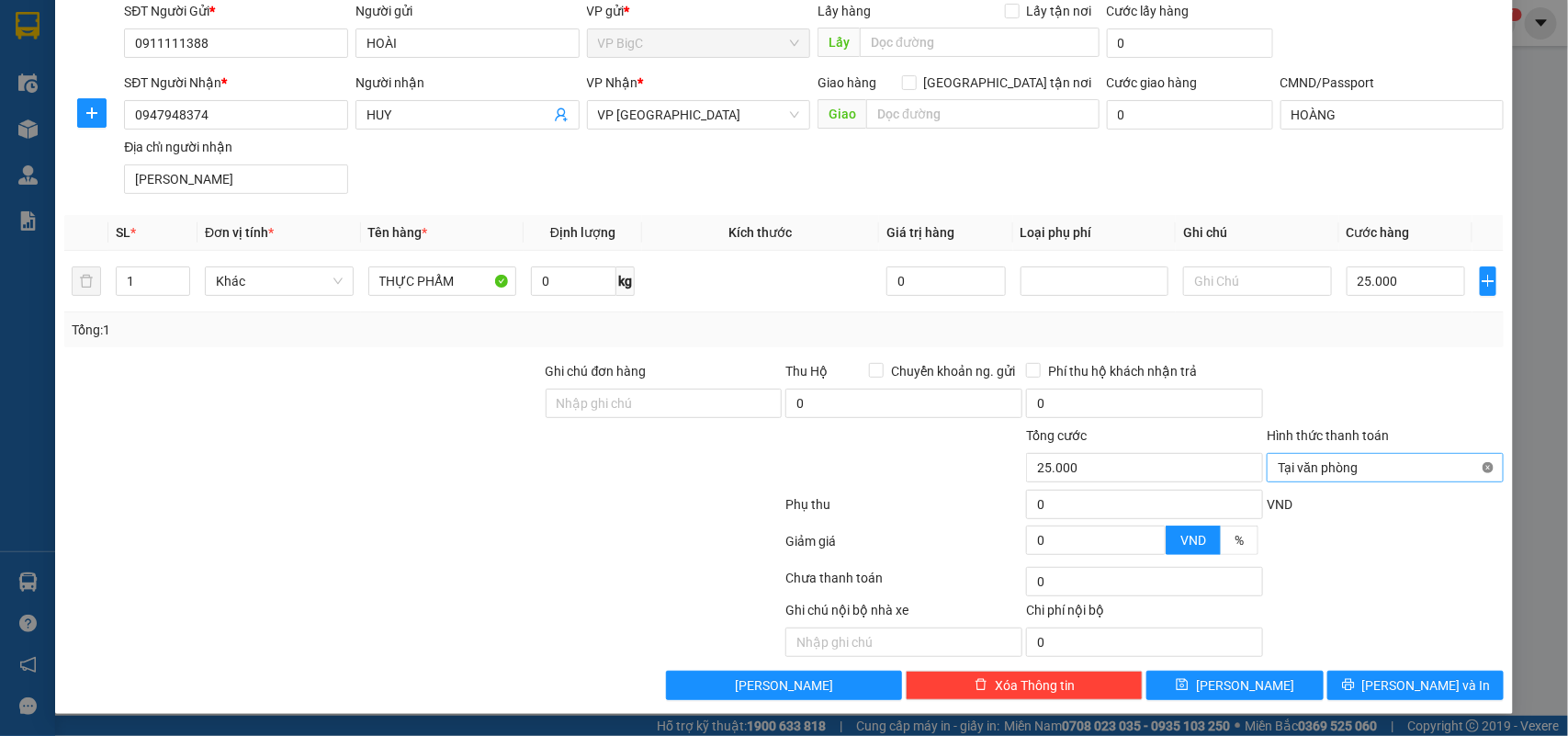
type input "25.000"
click at [1443, 681] on button "[PERSON_NAME] và In" at bounding box center [1415, 685] width 176 height 29
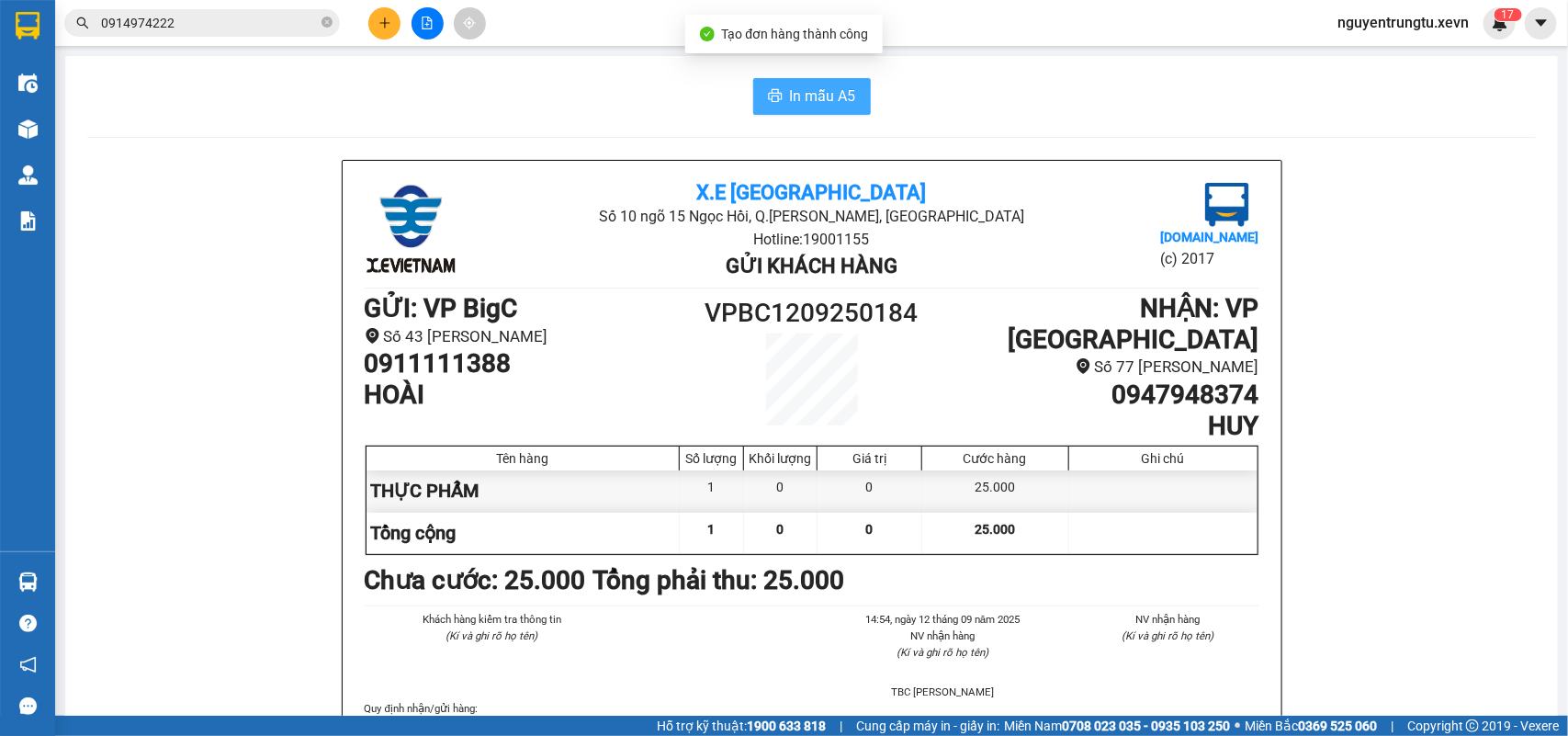
click at [837, 93] on span "In mẫu A5" at bounding box center [823, 97] width 66 height 23
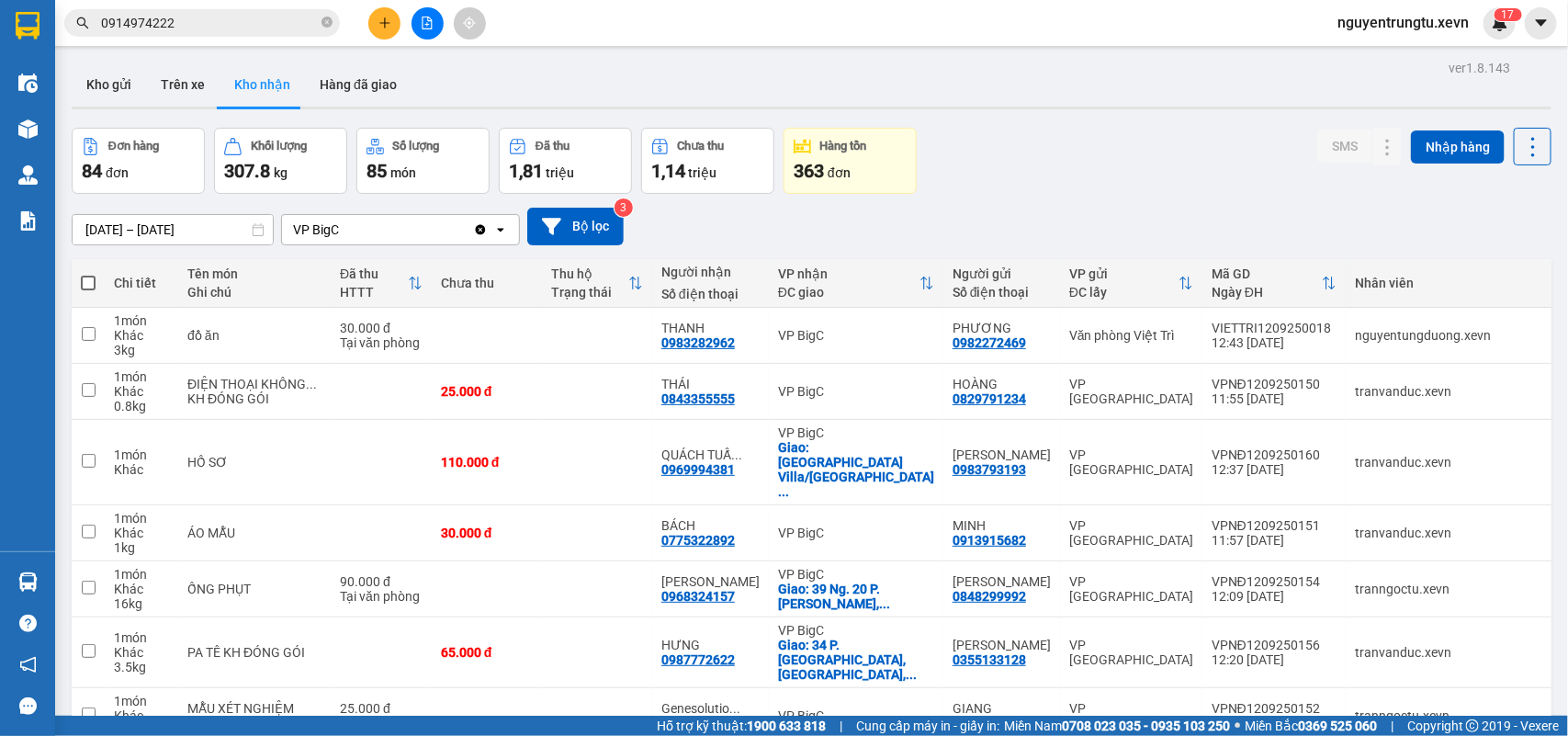
click at [264, 28] on input "0914974222" at bounding box center [210, 22] width 216 height 20
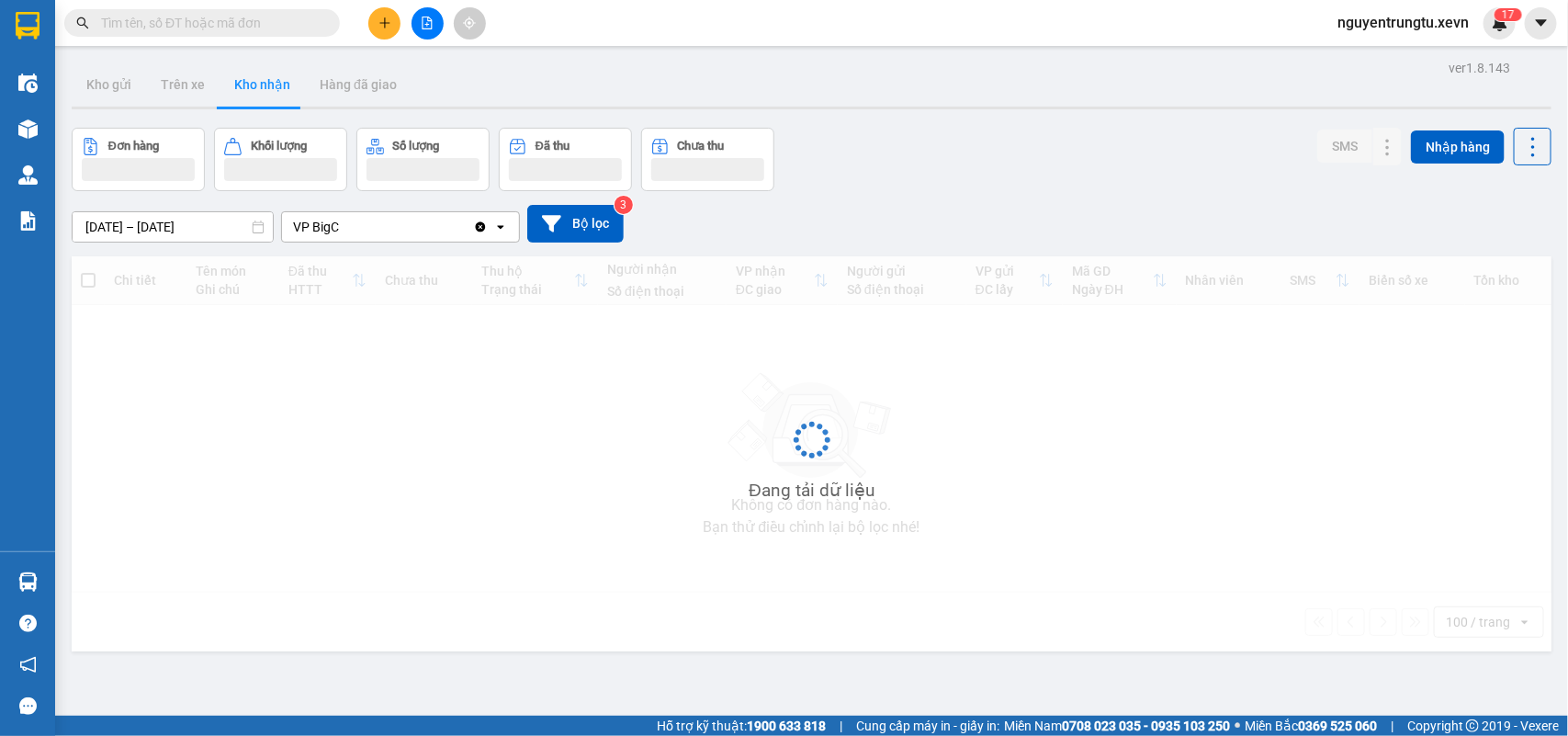
click at [248, 19] on input "text" at bounding box center [210, 22] width 216 height 20
paste input "0914974222"
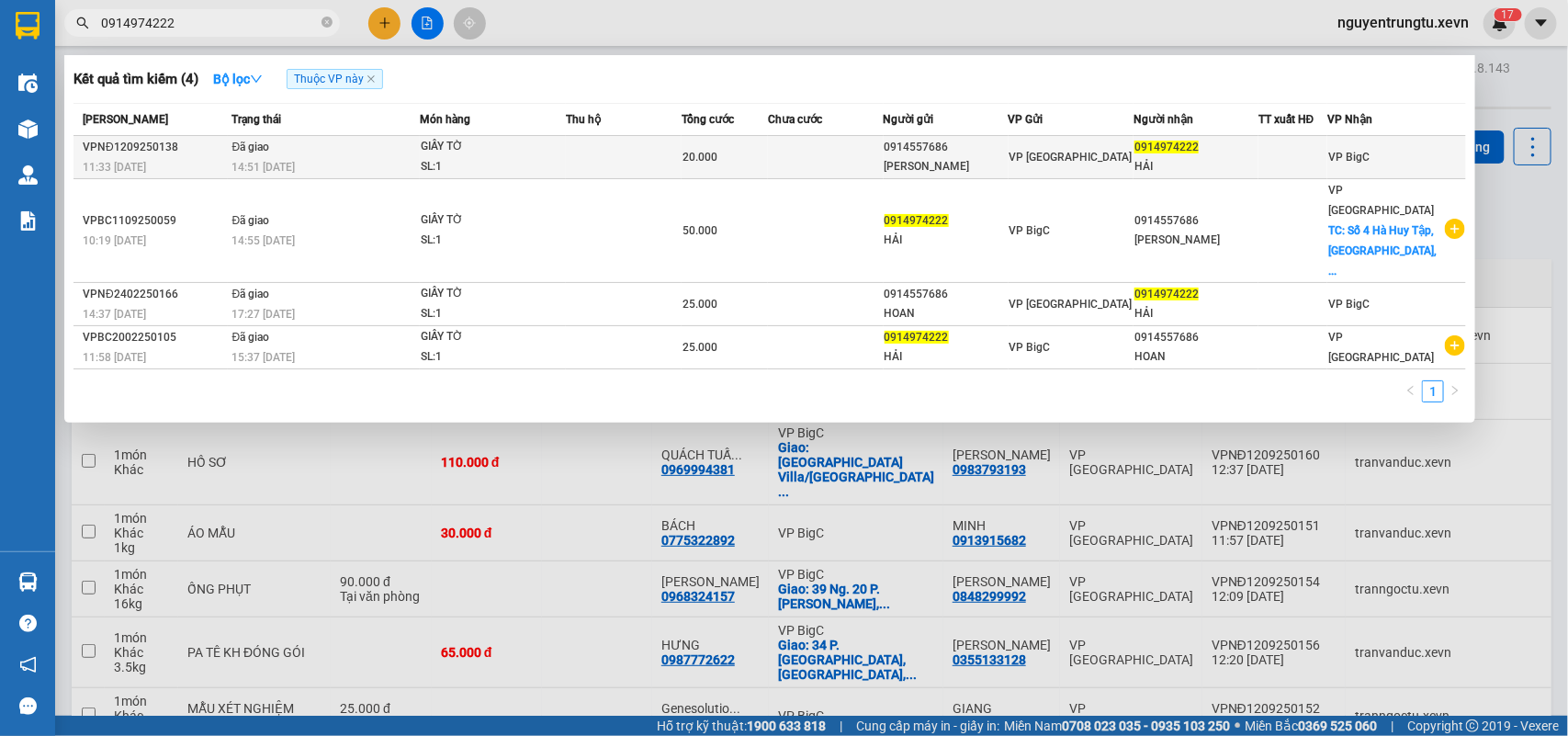
type input "0914974222"
click at [1202, 167] on div "HẢI" at bounding box center [1196, 167] width 123 height 19
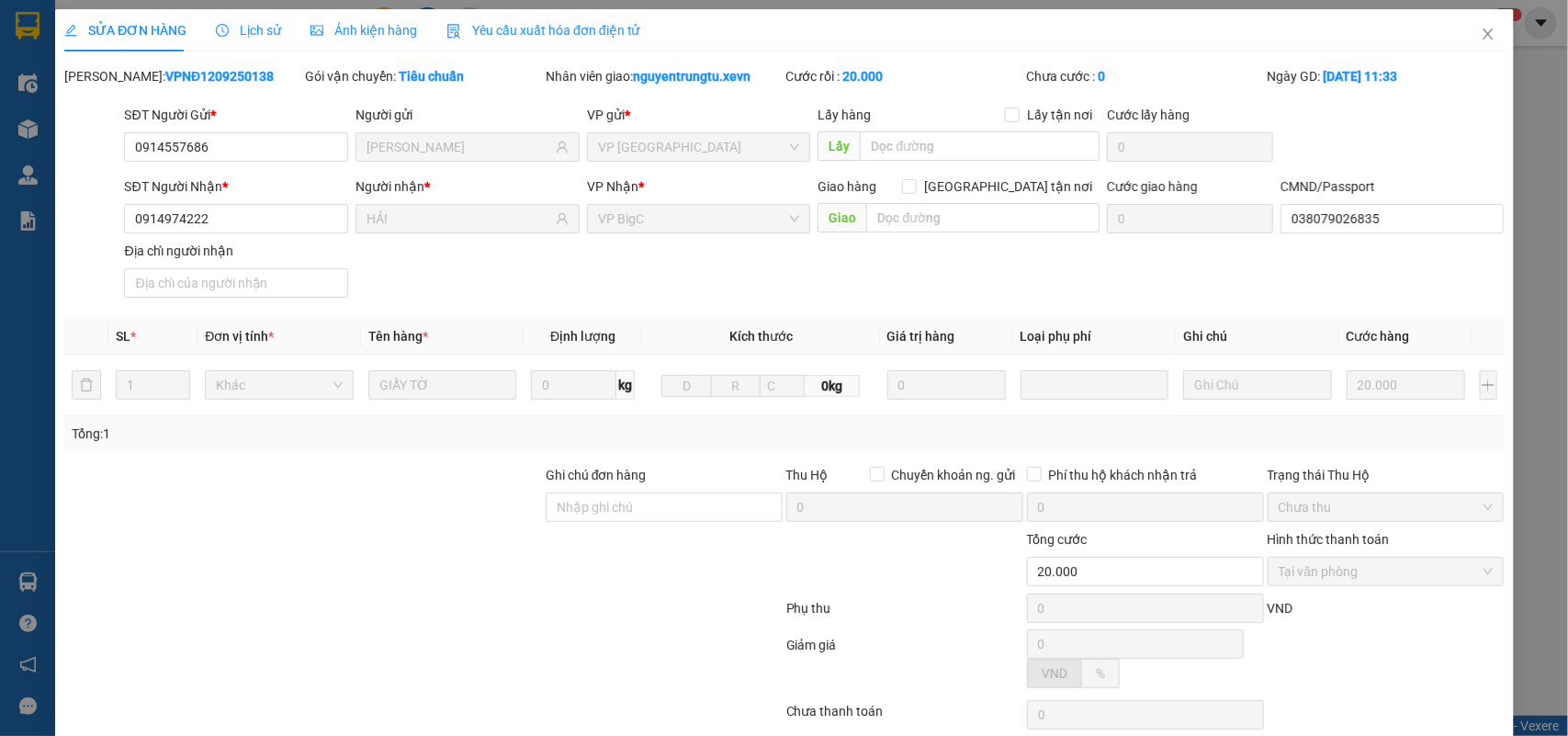
type input "0914557686"
type input "[PERSON_NAME]"
type input "0914974222"
type input "HẢI"
type input "038079026835"
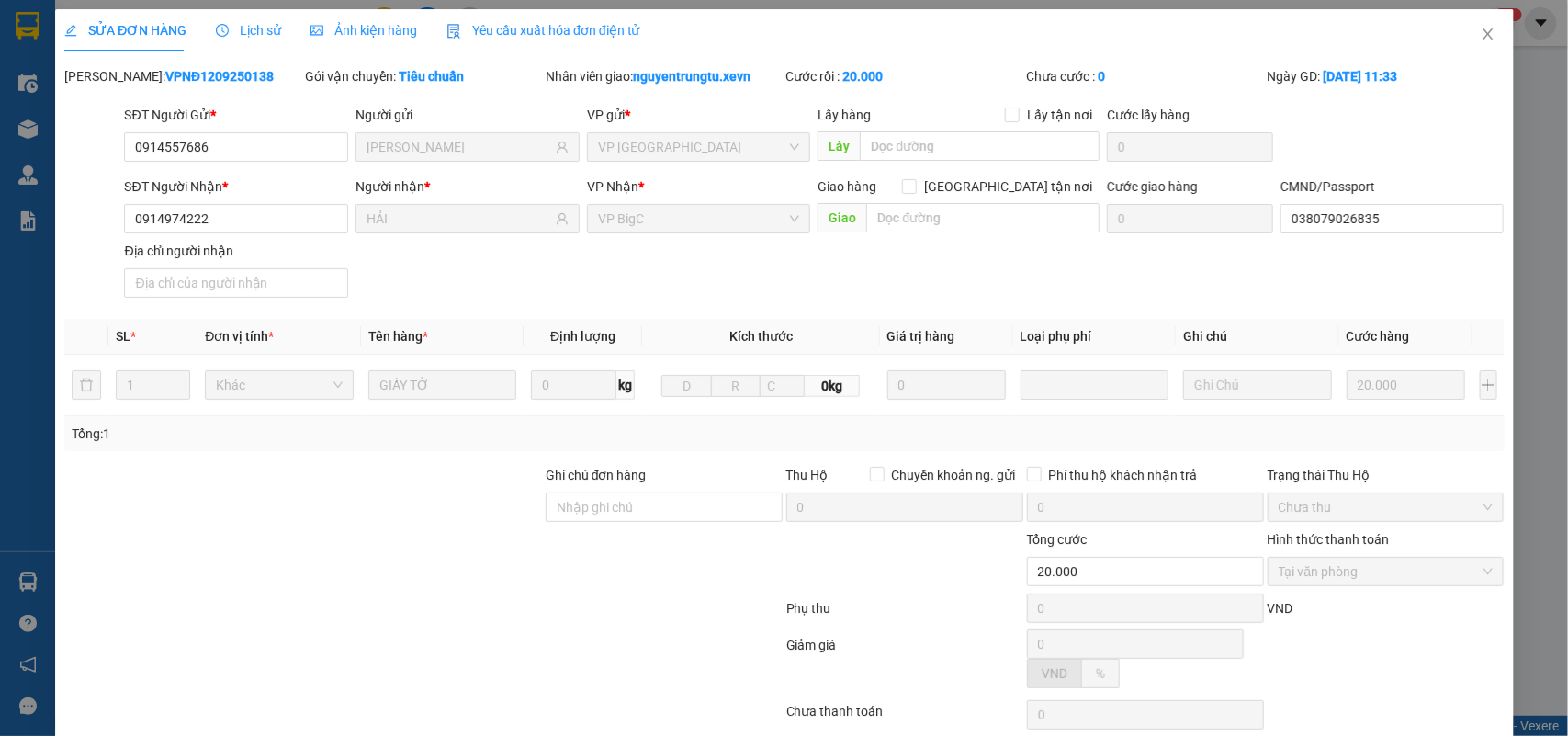
type input "20.000"
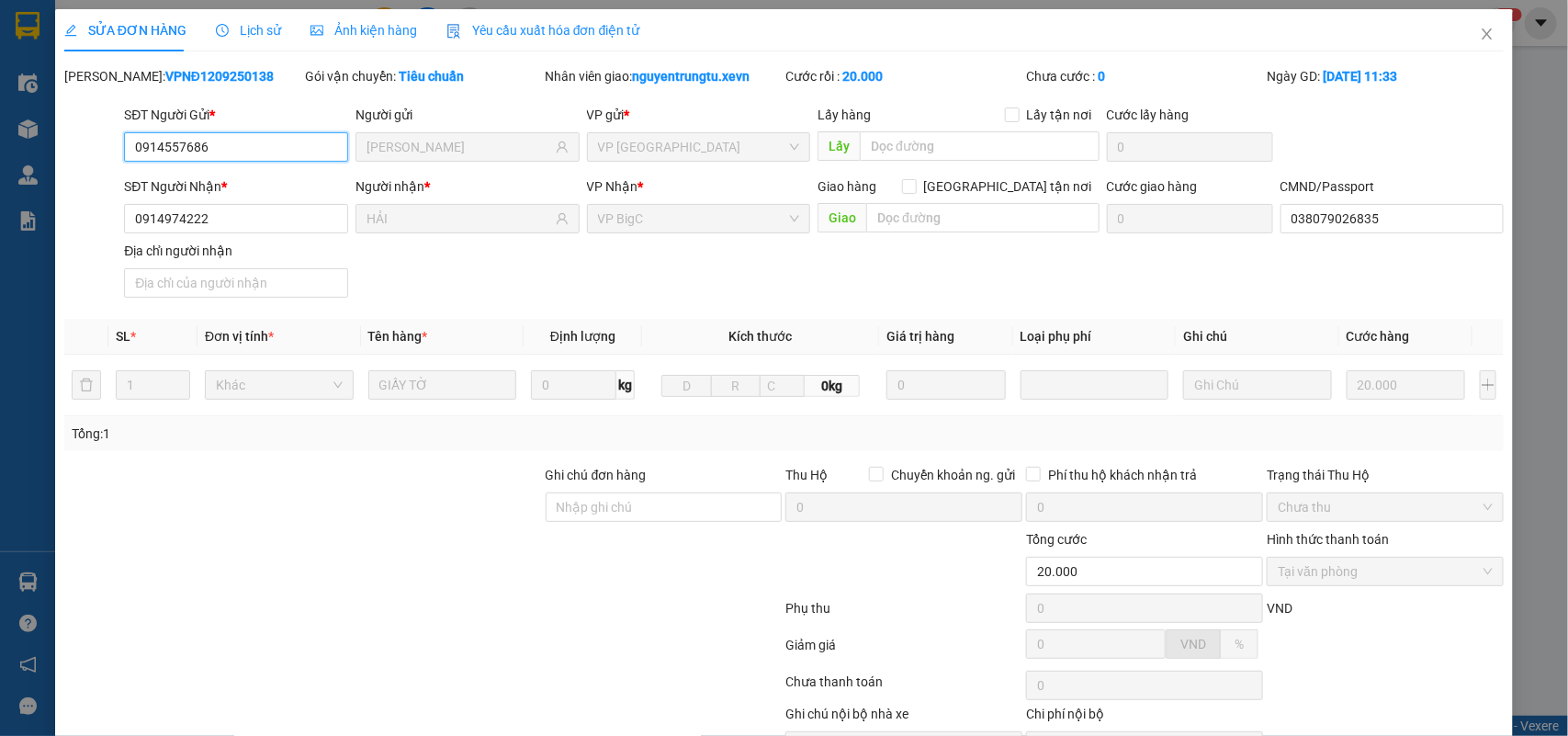
scroll to position [106, 0]
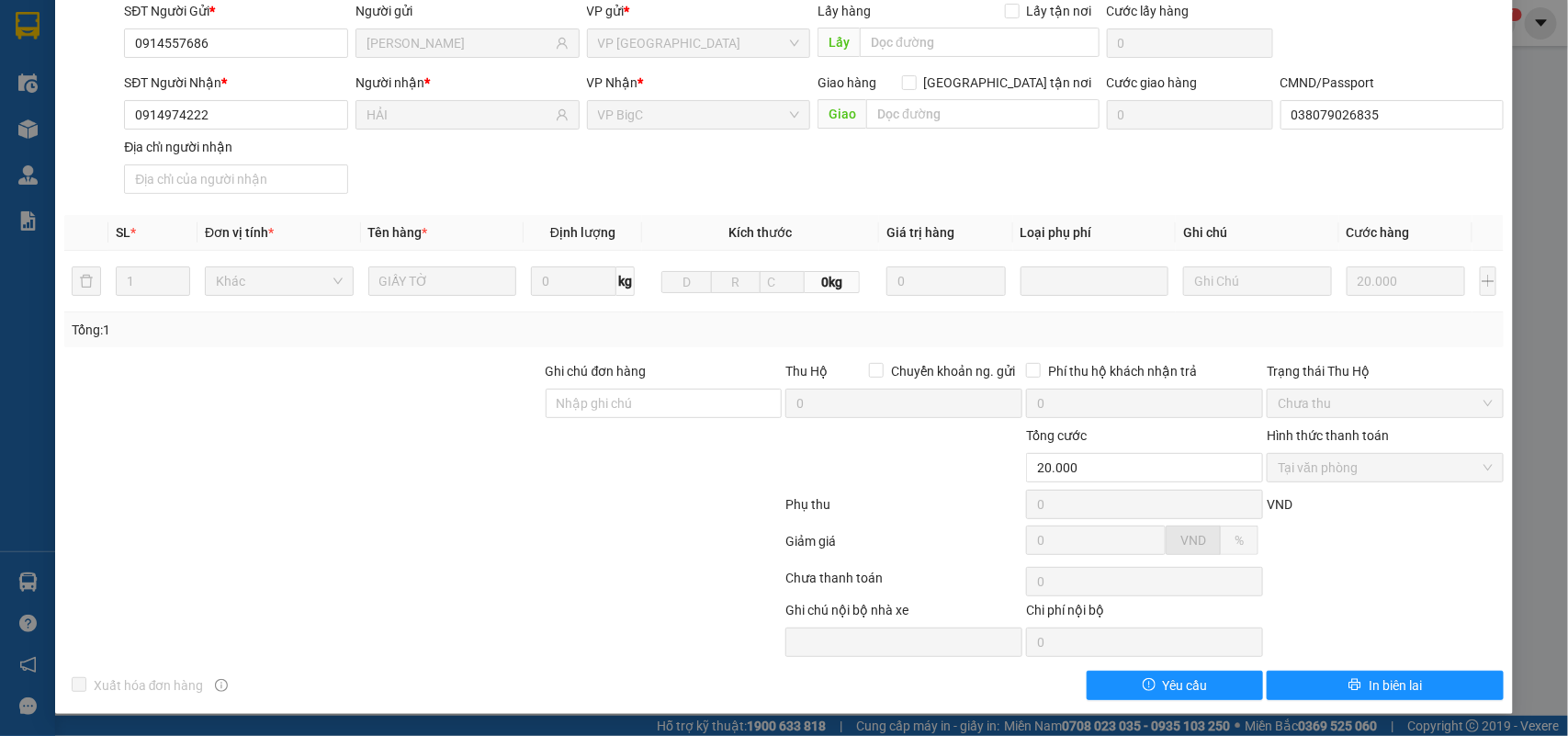
click at [1524, 51] on div "SỬA ĐƠN HÀNG Lịch sử Ảnh kiện hàng Yêu cầu xuất hóa đơn điện tử Total Paid Fee …" at bounding box center [784, 368] width 1568 height 736
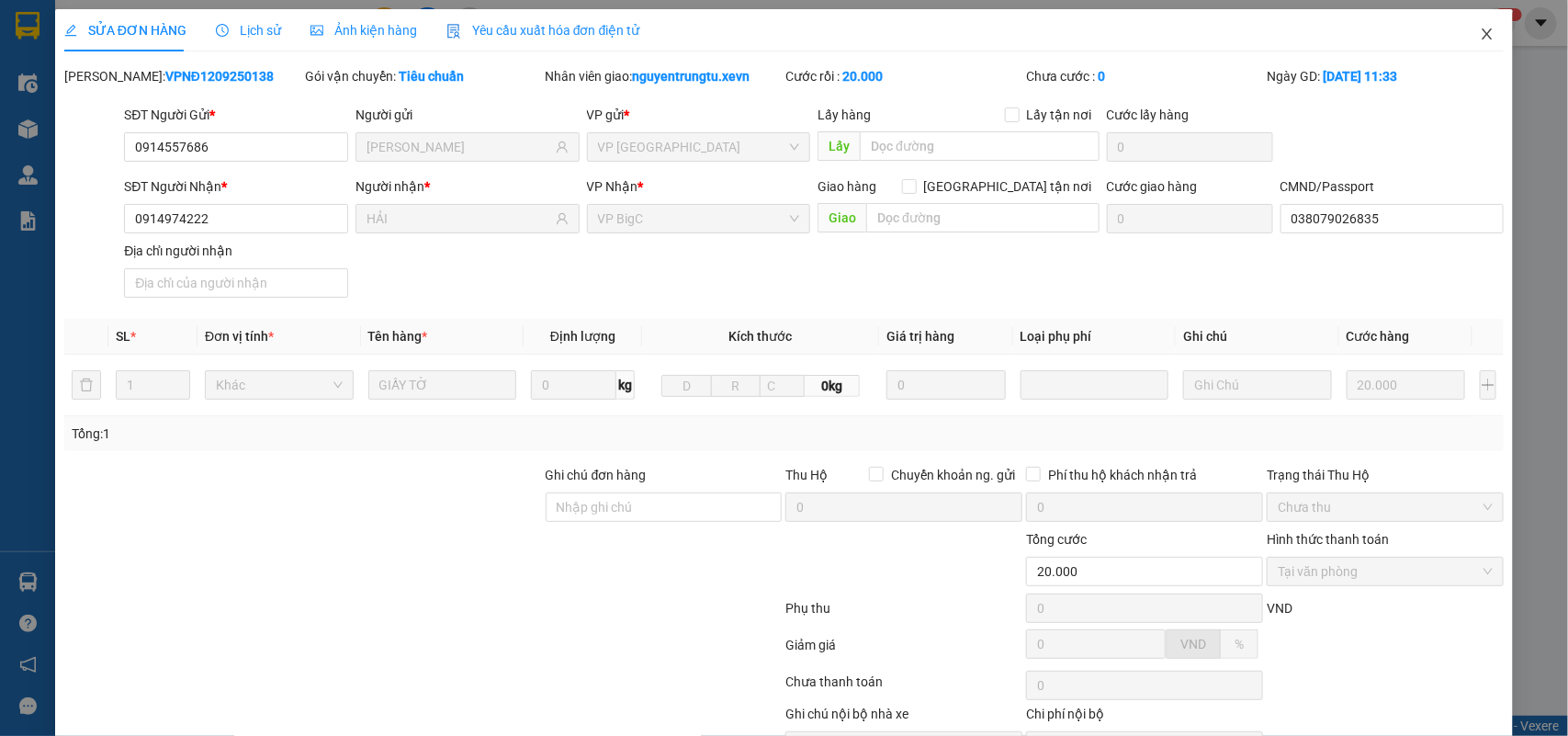
click at [1476, 24] on span "Close" at bounding box center [1486, 34] width 52 height 52
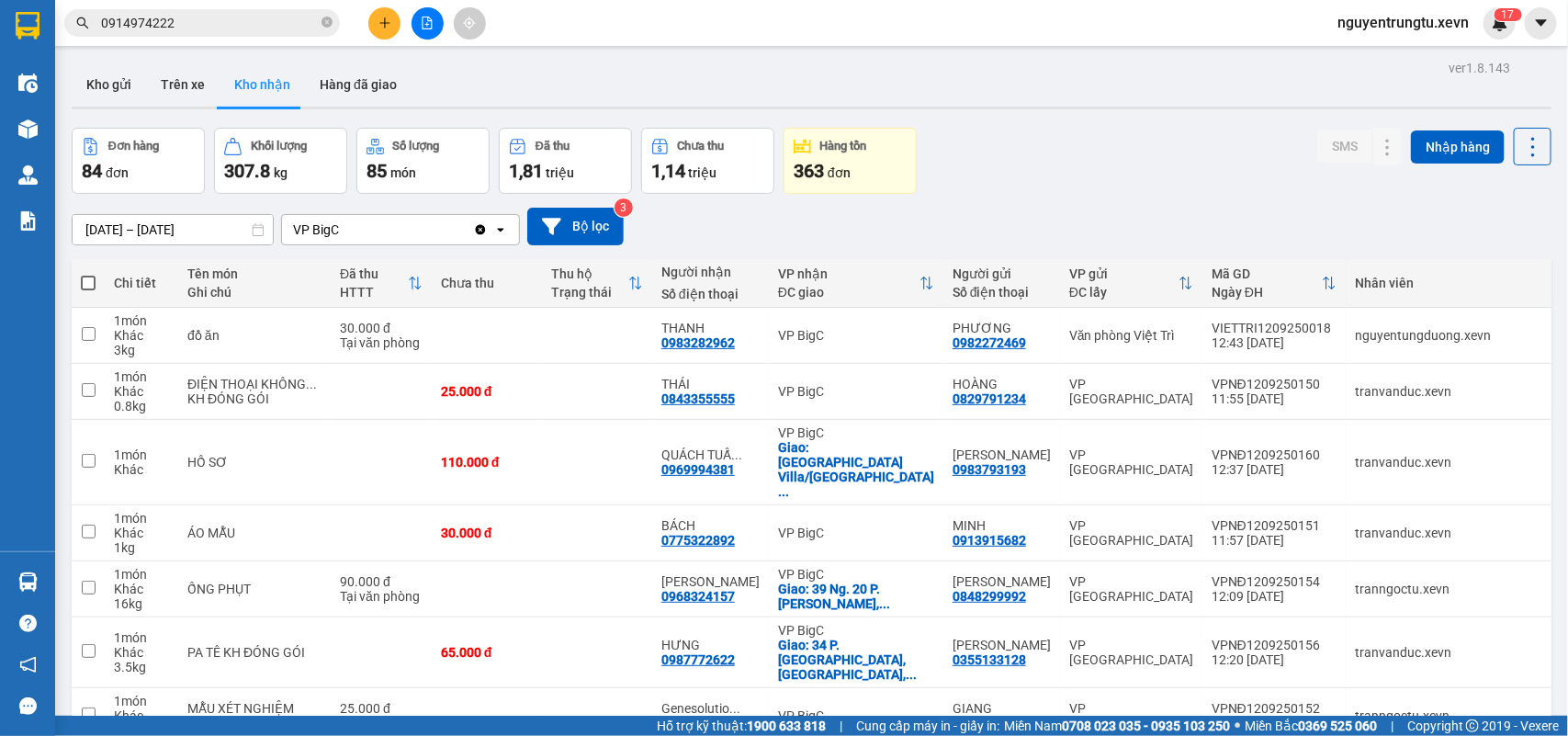
click at [384, 20] on icon "plus" at bounding box center [384, 22] width 1 height 10
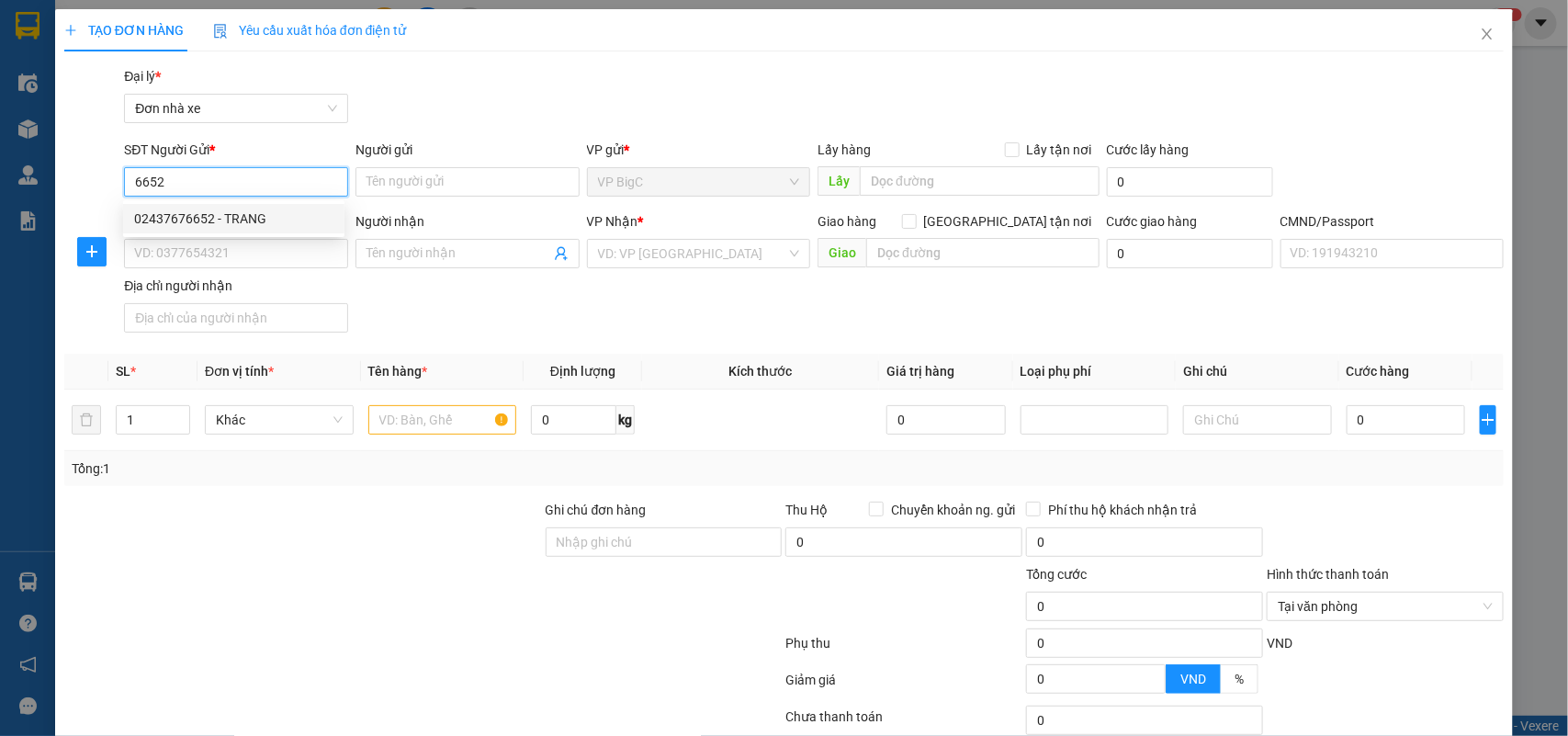
click at [208, 215] on div "02437676652 - TRANG" at bounding box center [234, 218] width 200 height 20
type input "02437676652"
type input "TRANG"
type input "0904142814"
type input "LAN ANH"
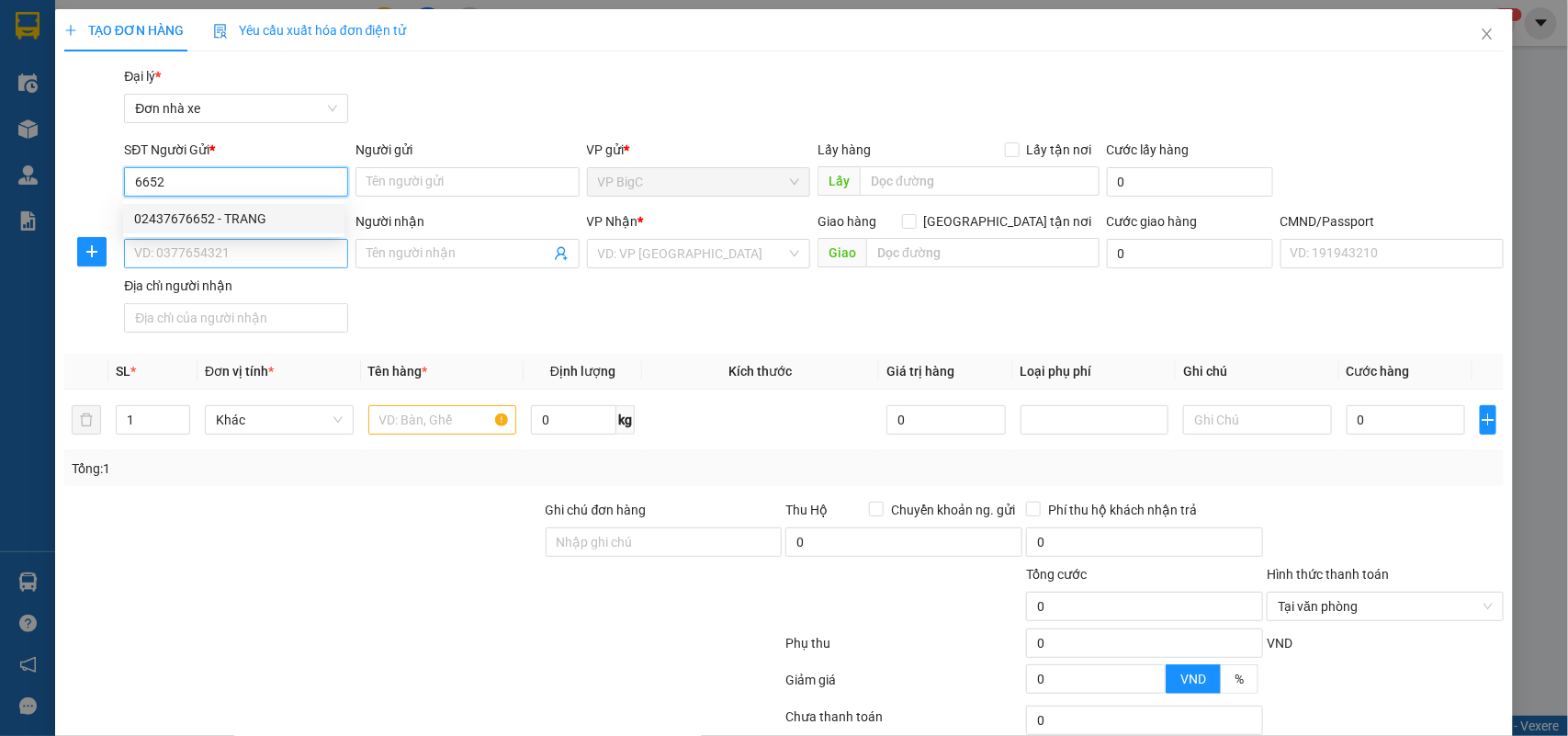
checkbox input "true"
type input "SỐ 142 QUANG TRUNG, TRẦN HƯNG ĐẠO, THÁI BÌNH"
type input "C TUYẾT"
type input "25.000"
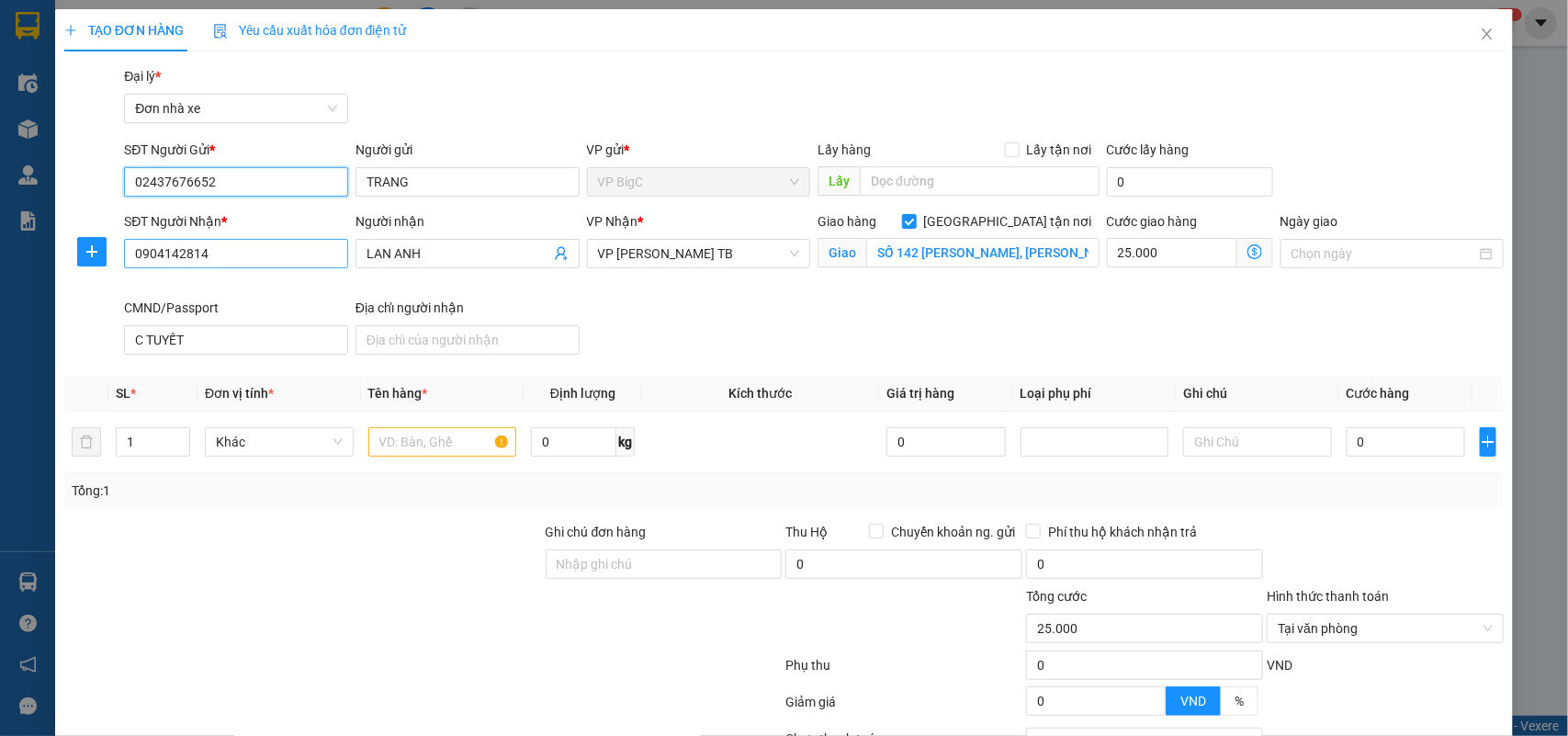
type input "02437676652"
click at [278, 245] on input "0904142814" at bounding box center [236, 253] width 224 height 29
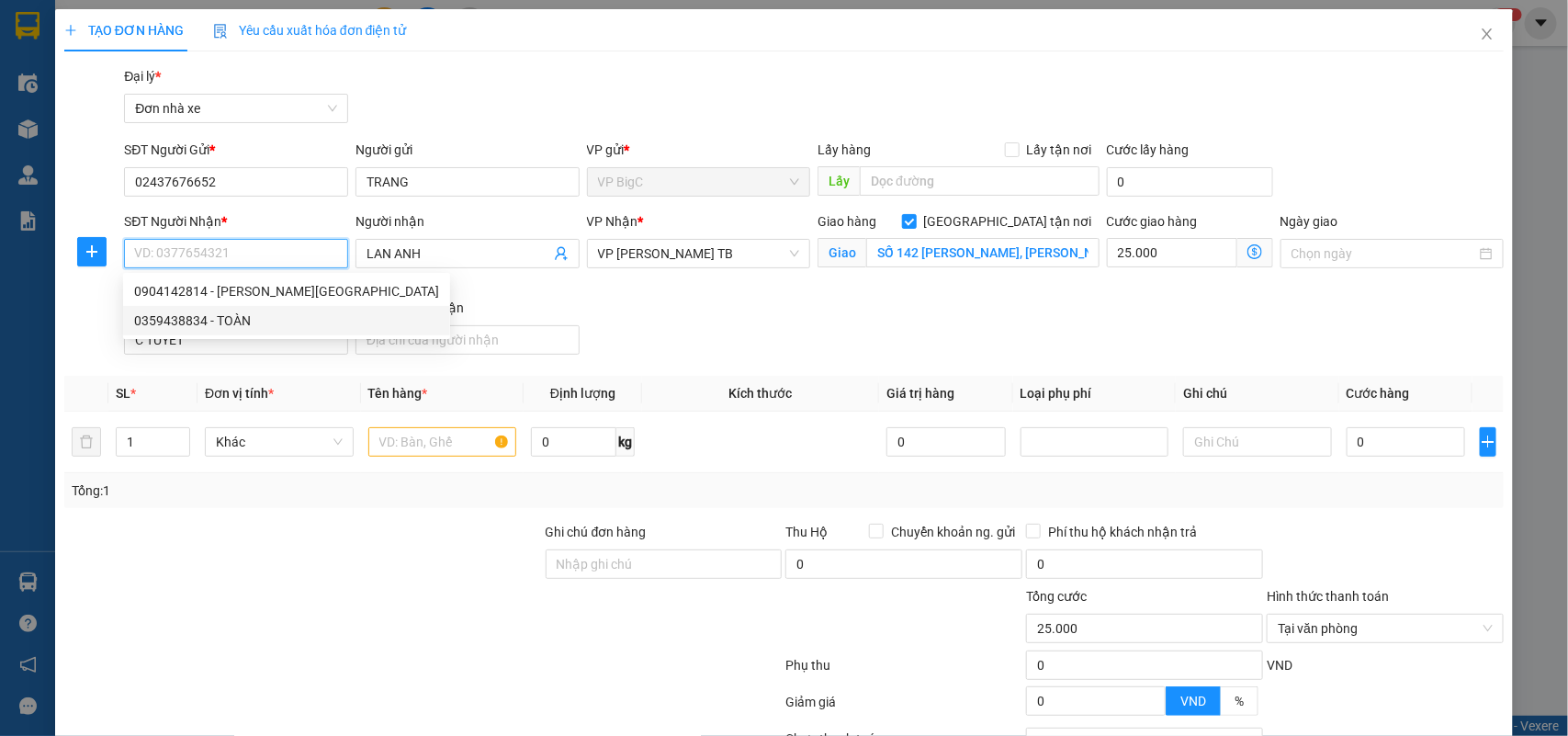
click at [258, 313] on div "0359438834 - TOÀN" at bounding box center [287, 321] width 305 height 20
type input "0359438834"
type input "TOÀN"
checkbox input "false"
type input "0"
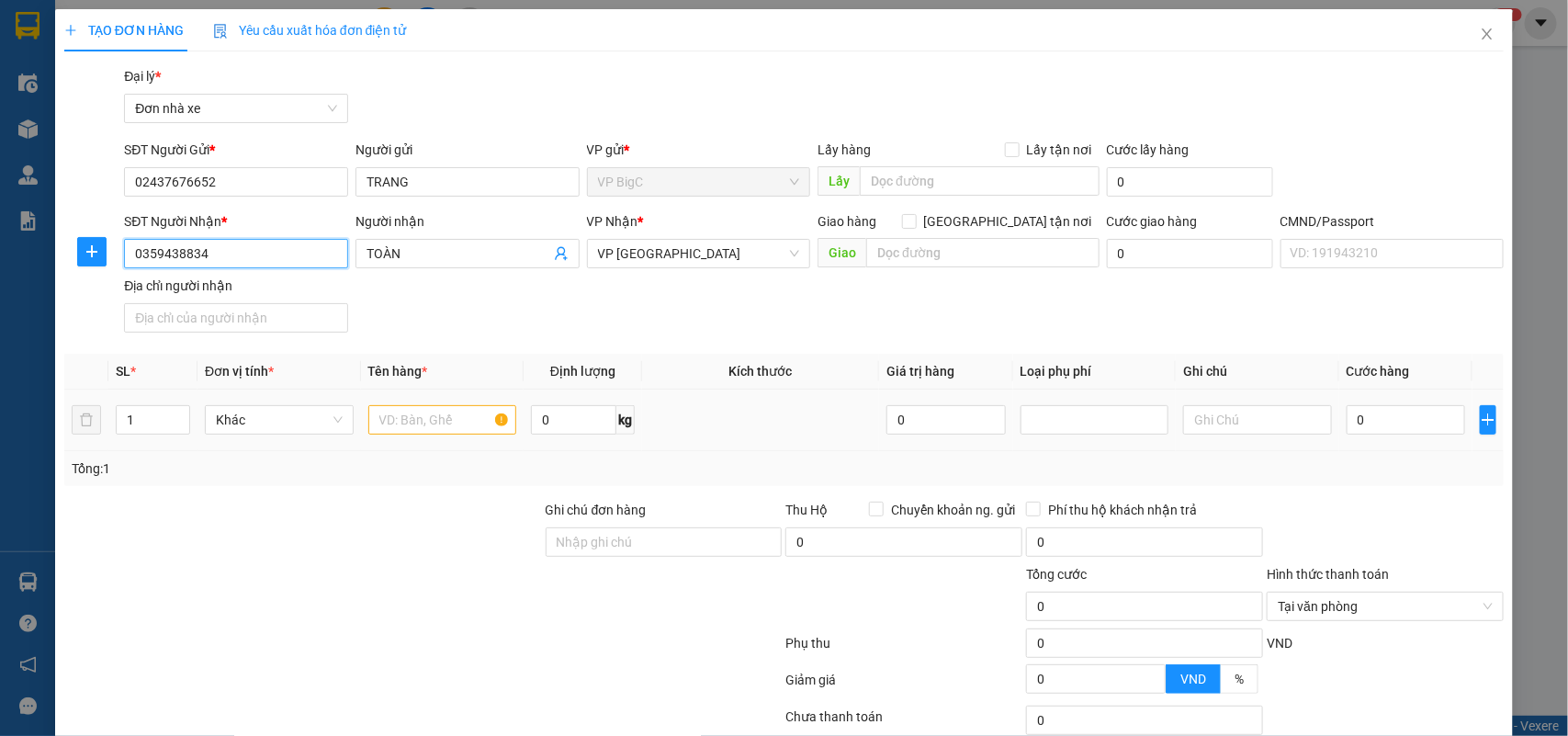
type input "0359438834"
click at [447, 411] on input "text" at bounding box center [442, 420] width 149 height 29
type input "GIẤY TỜ"
click at [1388, 419] on input "0" at bounding box center [1406, 420] width 119 height 29
type input "2"
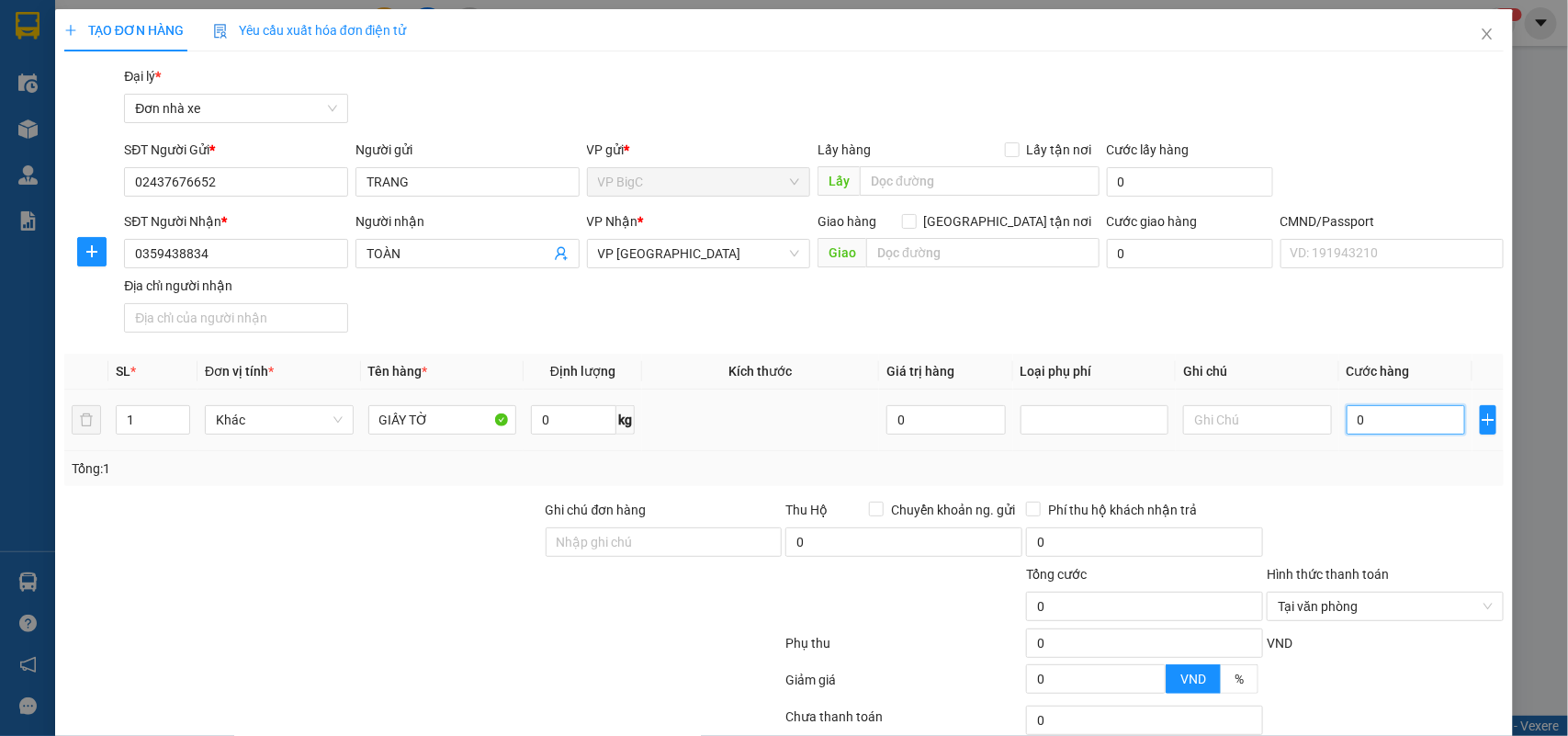
type input "2"
type input "20"
type input "20.000"
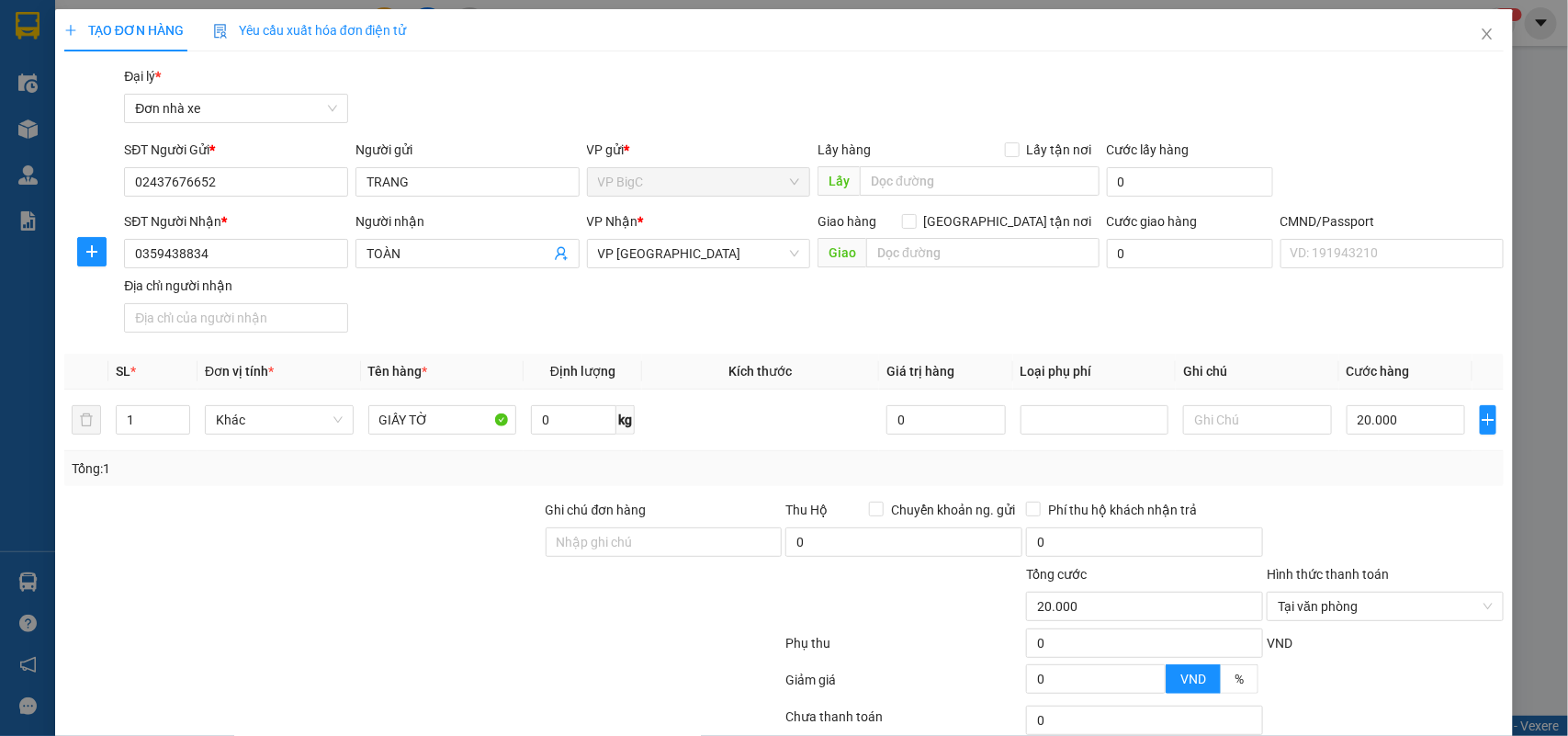
click at [1380, 473] on div "Tổng: 1" at bounding box center [784, 468] width 1426 height 20
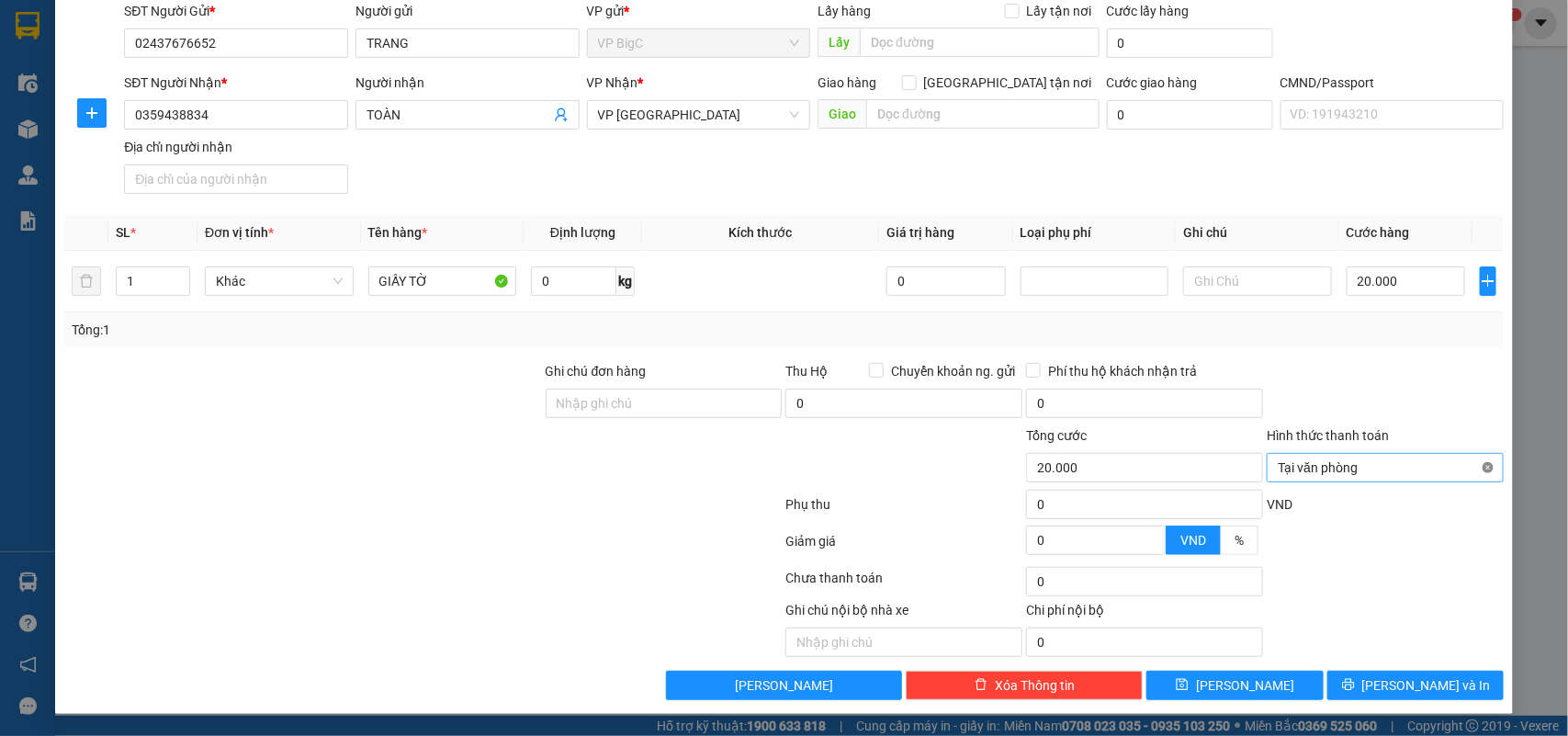
type input "20.000"
click at [1429, 695] on span "[PERSON_NAME] và In" at bounding box center [1427, 685] width 129 height 20
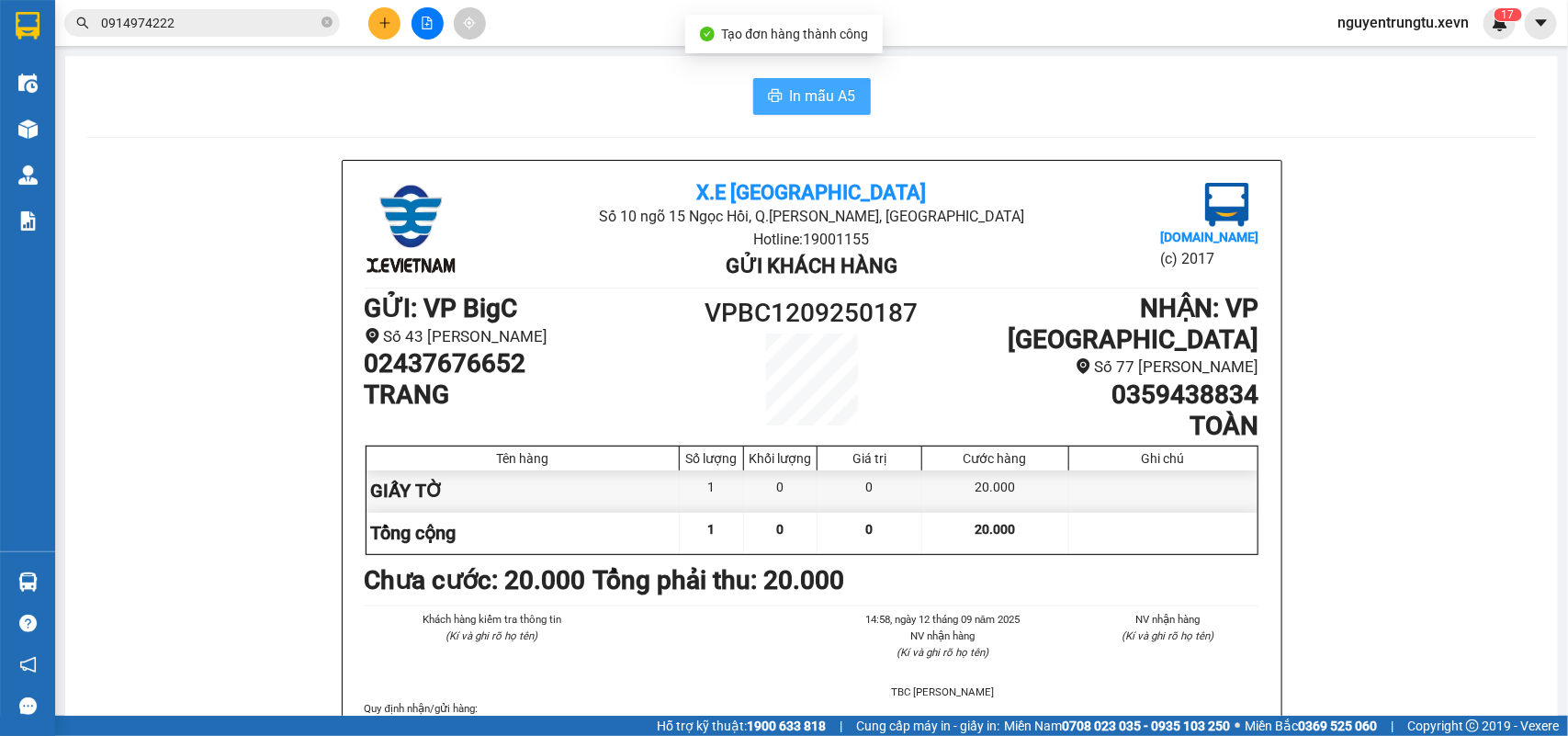
click at [829, 101] on span "In mẫu A5" at bounding box center [823, 97] width 66 height 23
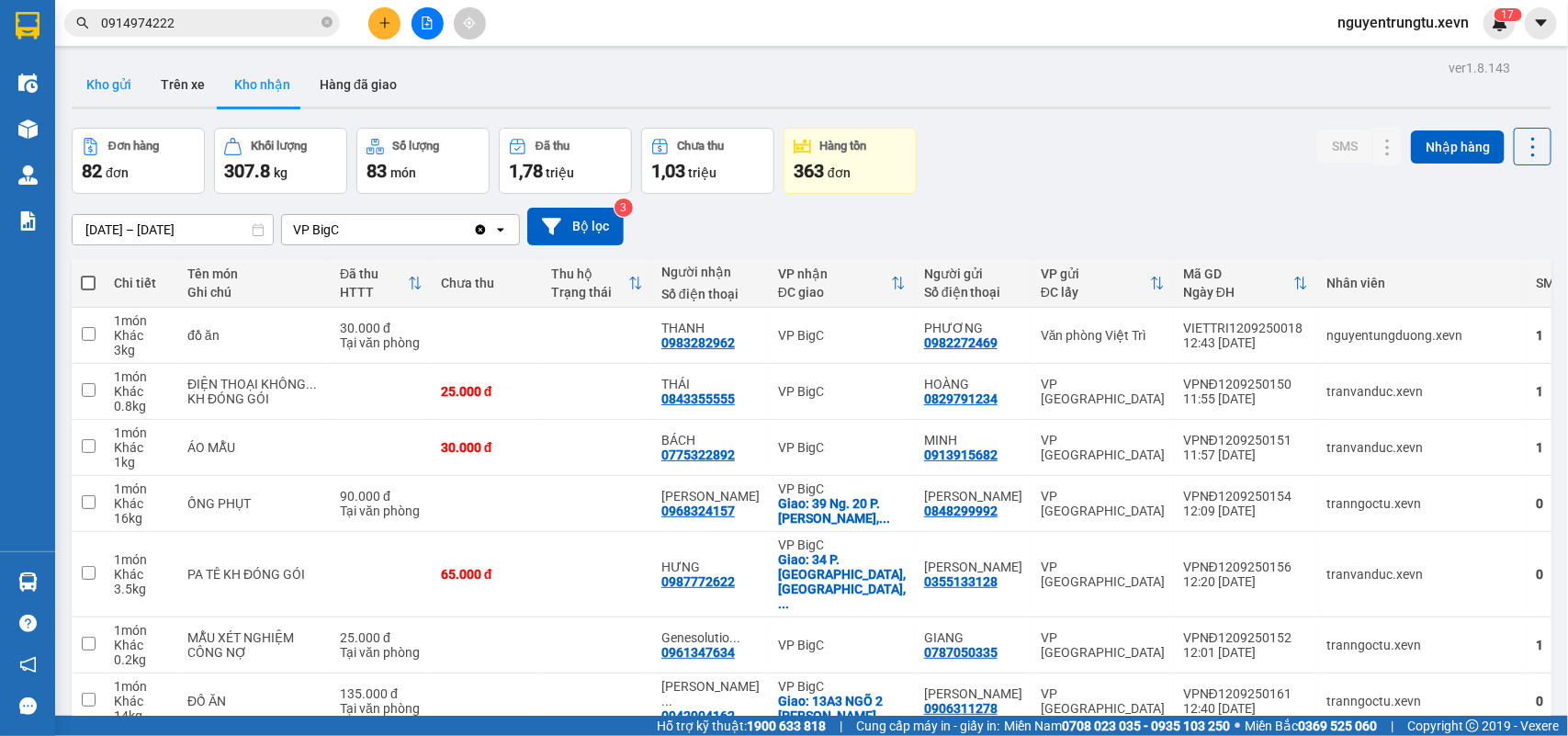
click at [103, 86] on button "Kho gửi" at bounding box center [109, 84] width 74 height 44
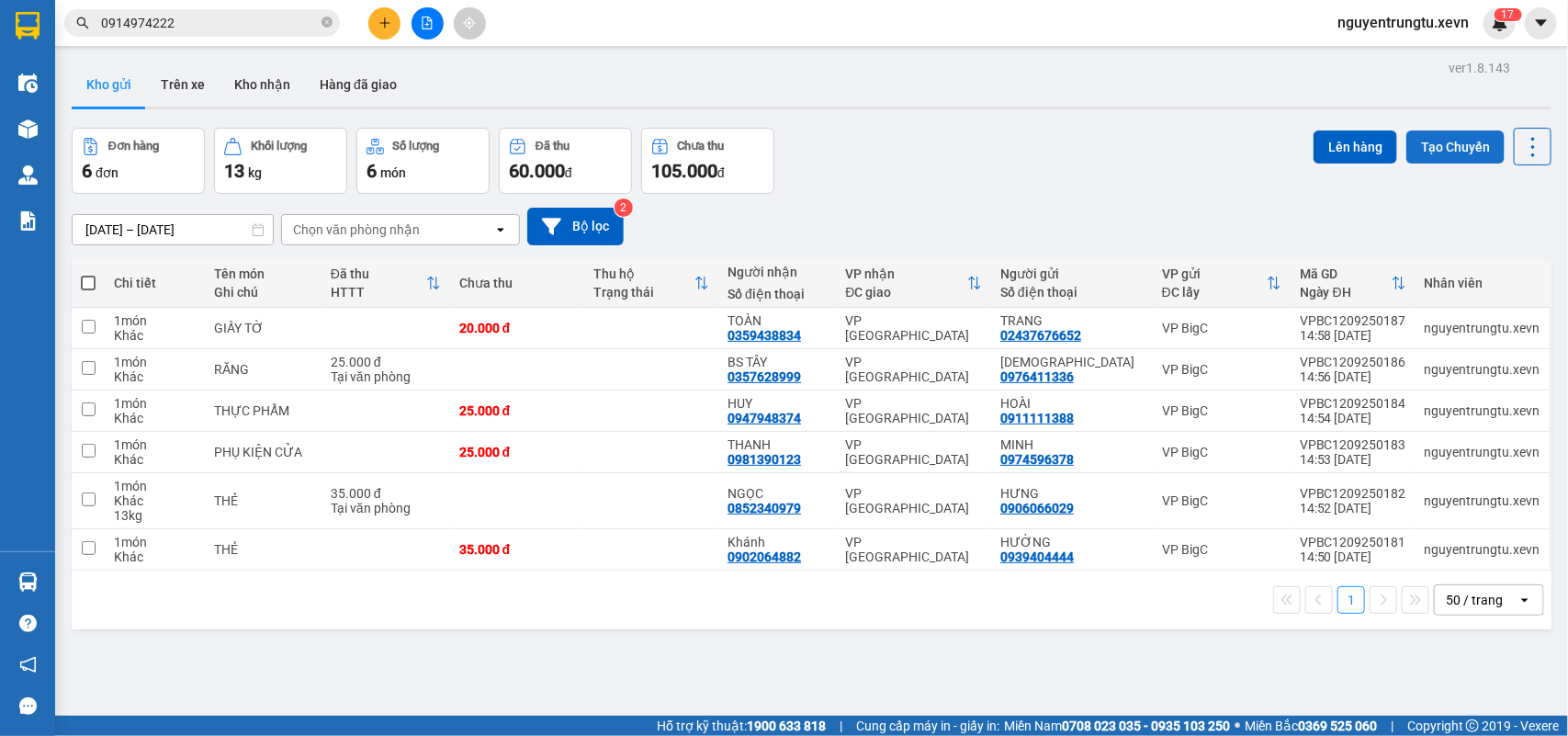
click at [1449, 135] on button "Tạo Chuyến" at bounding box center [1455, 147] width 98 height 33
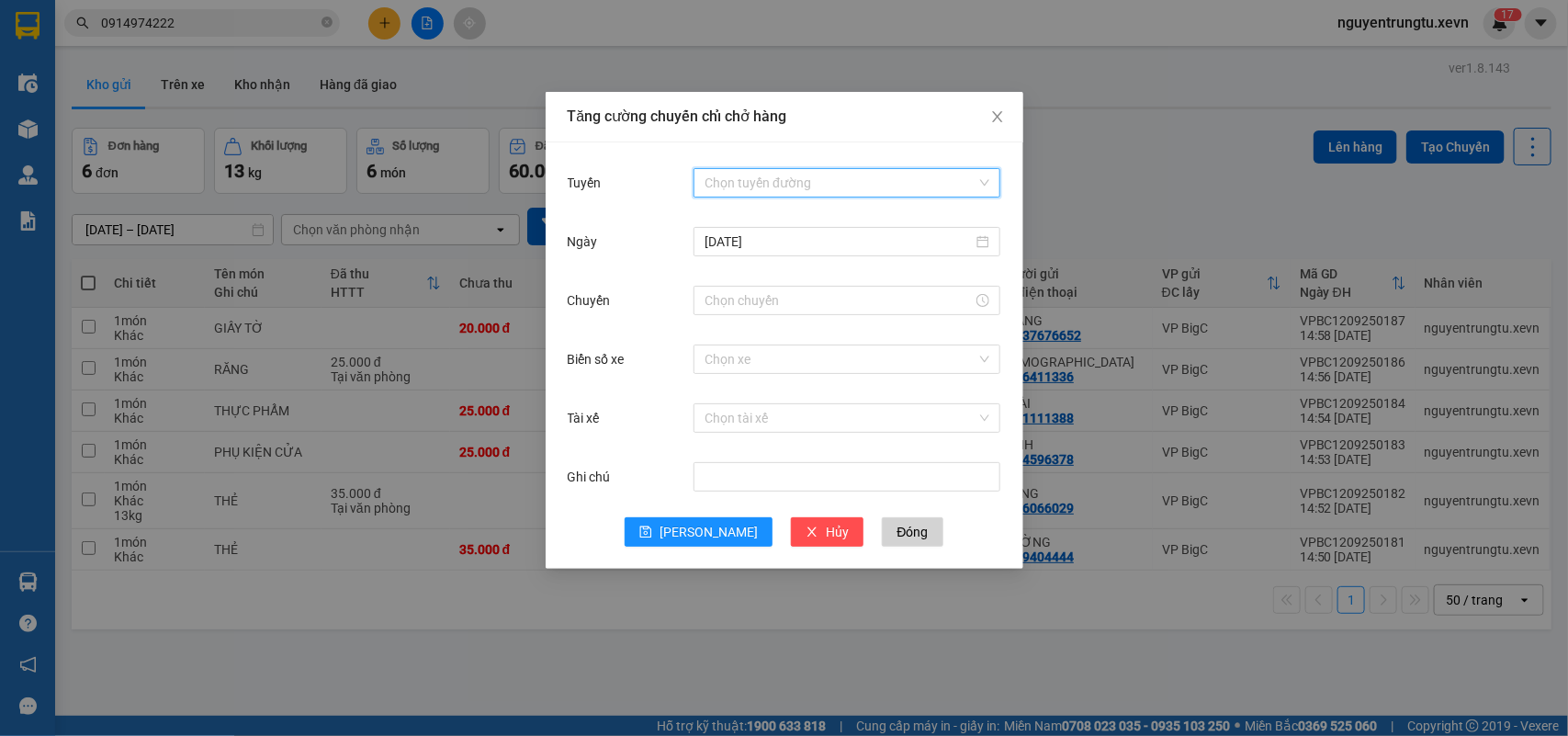
click at [887, 183] on input "Tuyến" at bounding box center [840, 182] width 272 height 27
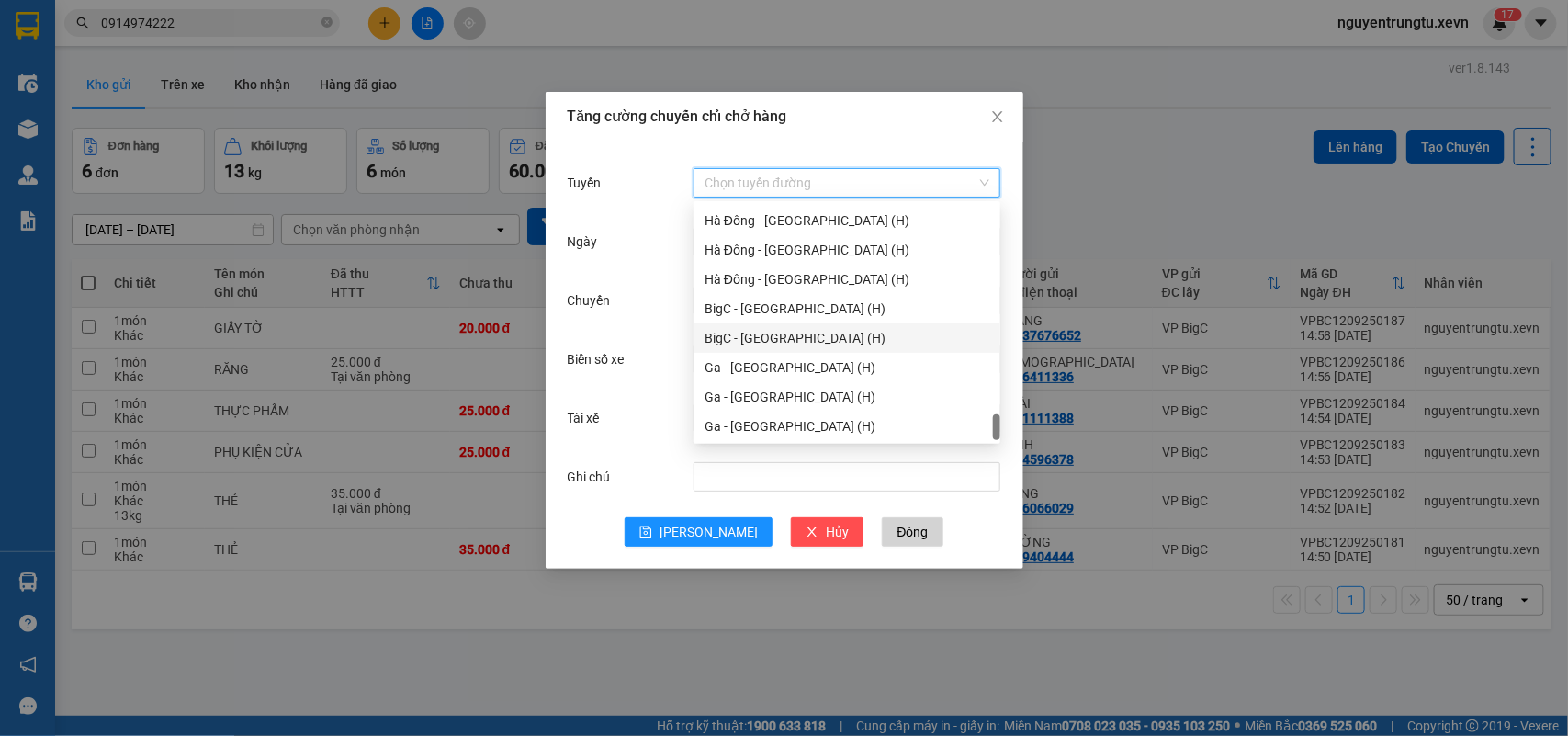
click at [809, 344] on div "BigC - Ninh Bình (H)" at bounding box center [847, 337] width 285 height 20
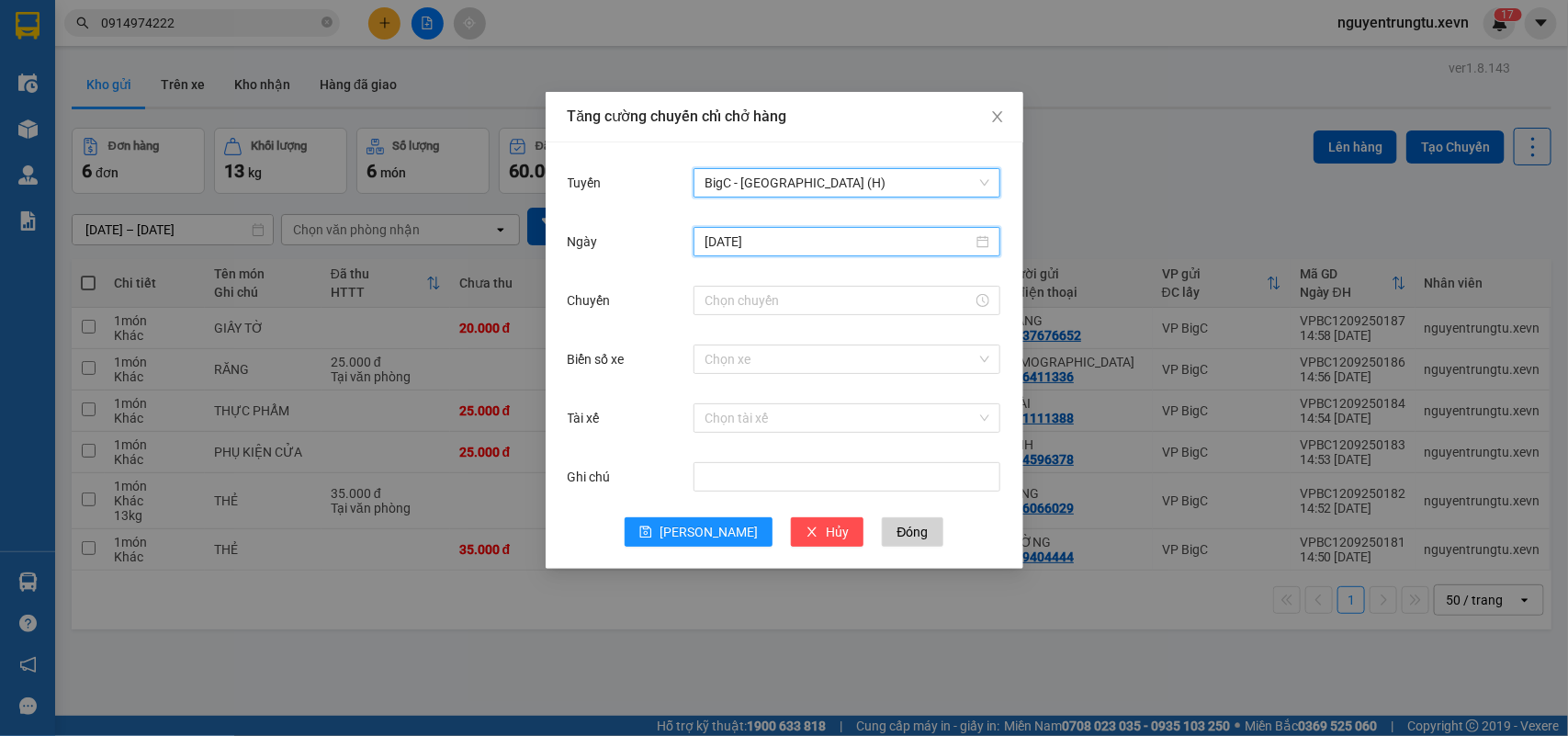
click at [833, 242] on input "12/09/2025" at bounding box center [838, 242] width 268 height 20
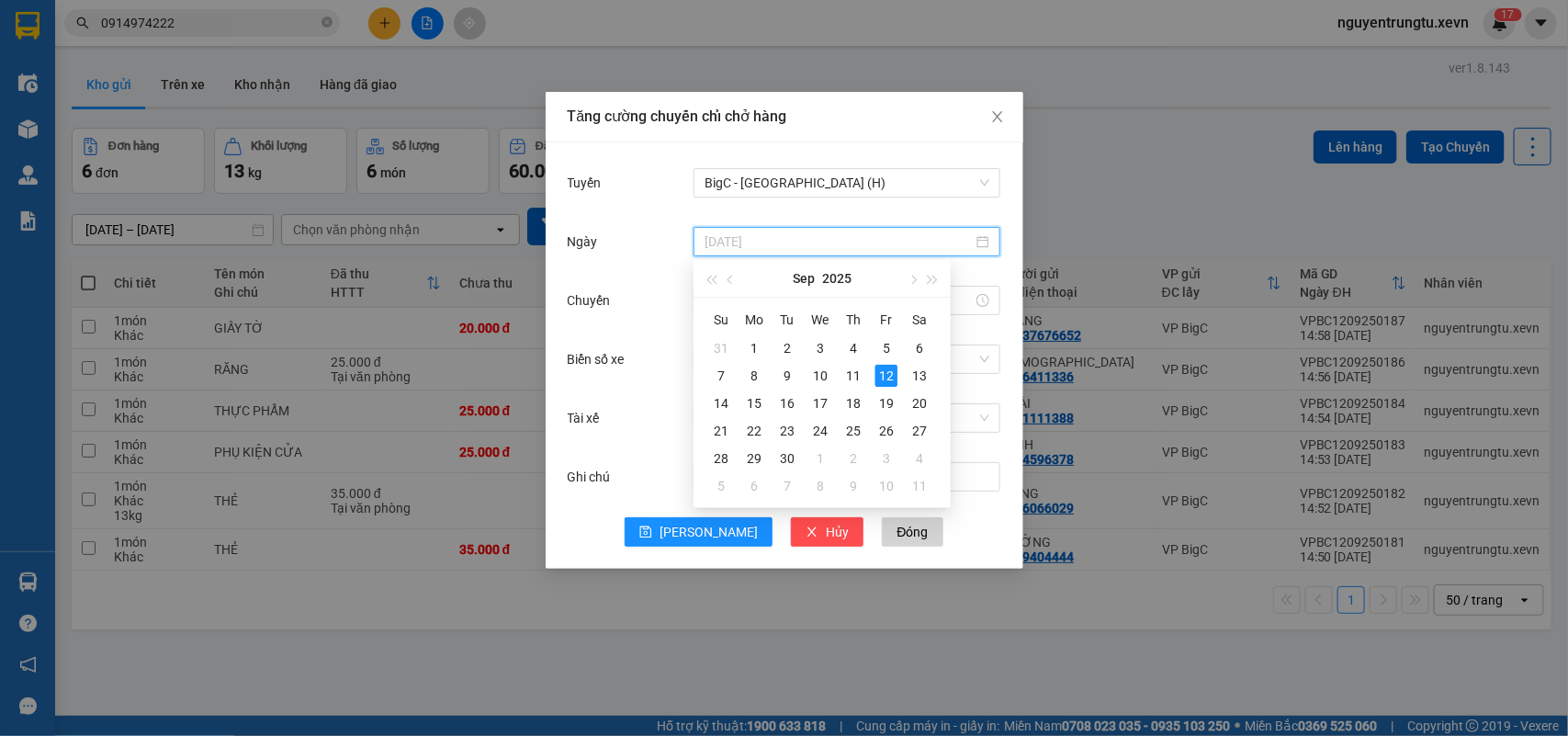
type input "12/09/2025"
click at [886, 369] on div "12" at bounding box center [886, 375] width 22 height 22
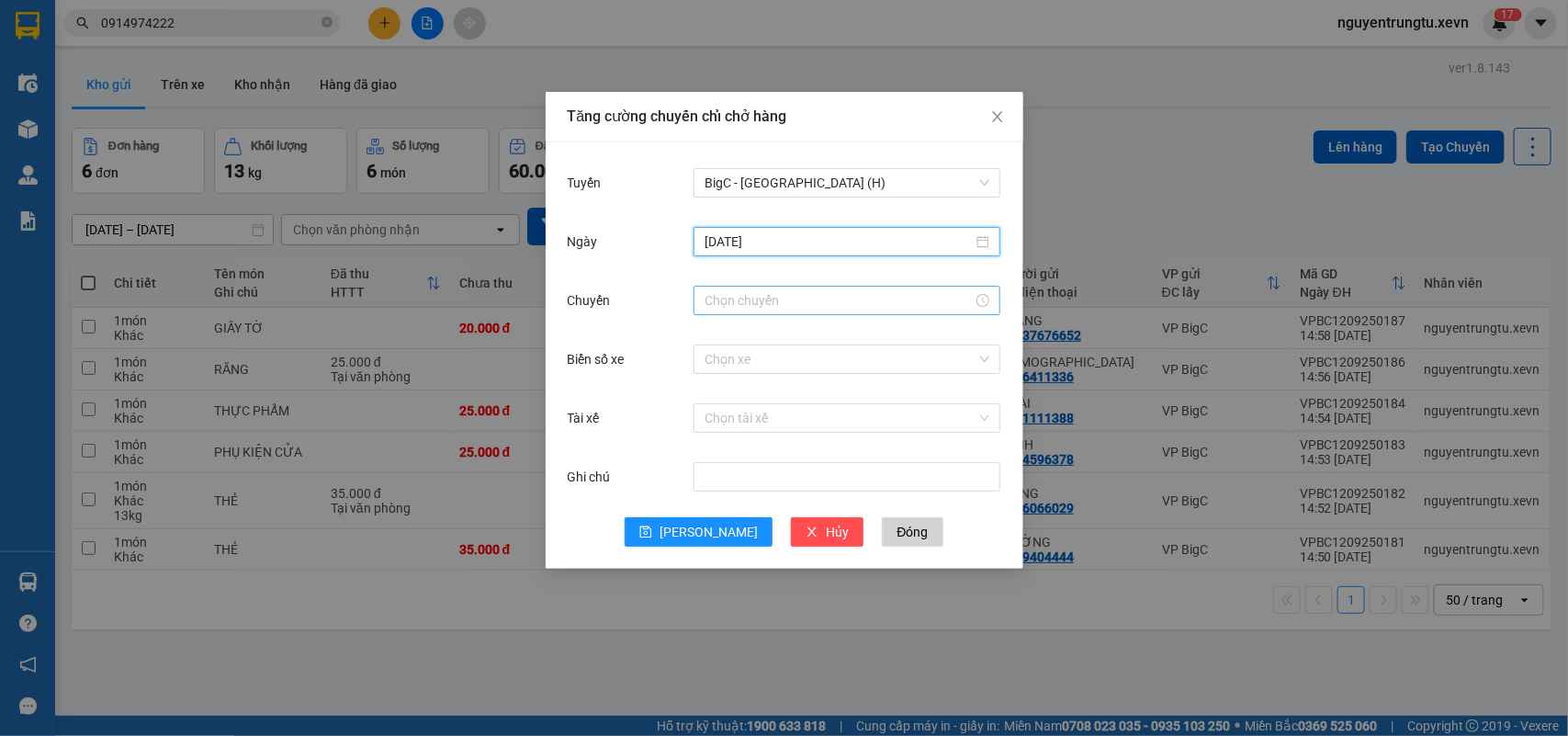
click at [756, 308] on input "Chuyến" at bounding box center [838, 300] width 268 height 20
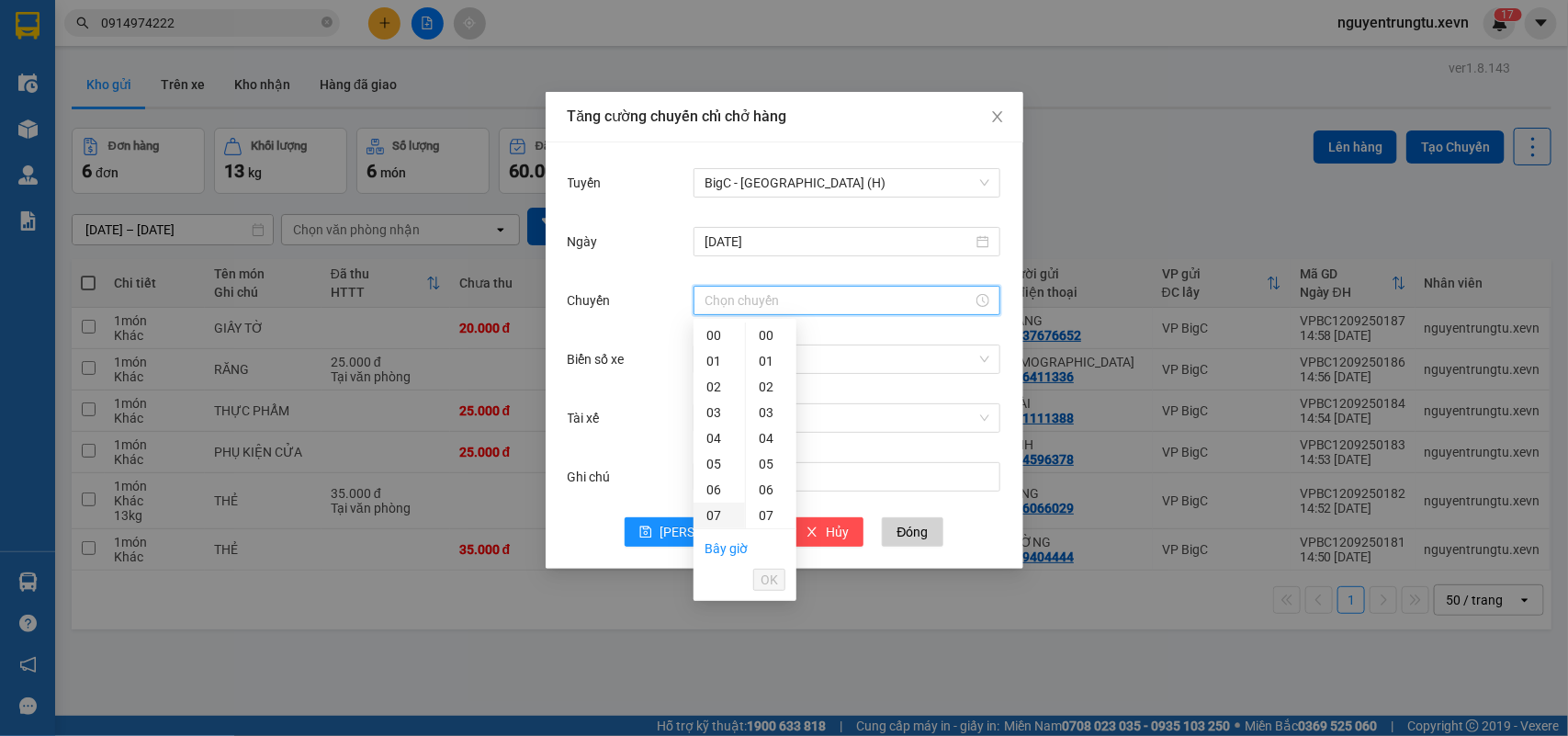
scroll to position [230, 0]
click at [716, 507] on div "16" at bounding box center [719, 517] width 52 height 25
click at [768, 465] on div "05" at bounding box center [771, 464] width 51 height 25
type input "16:05"
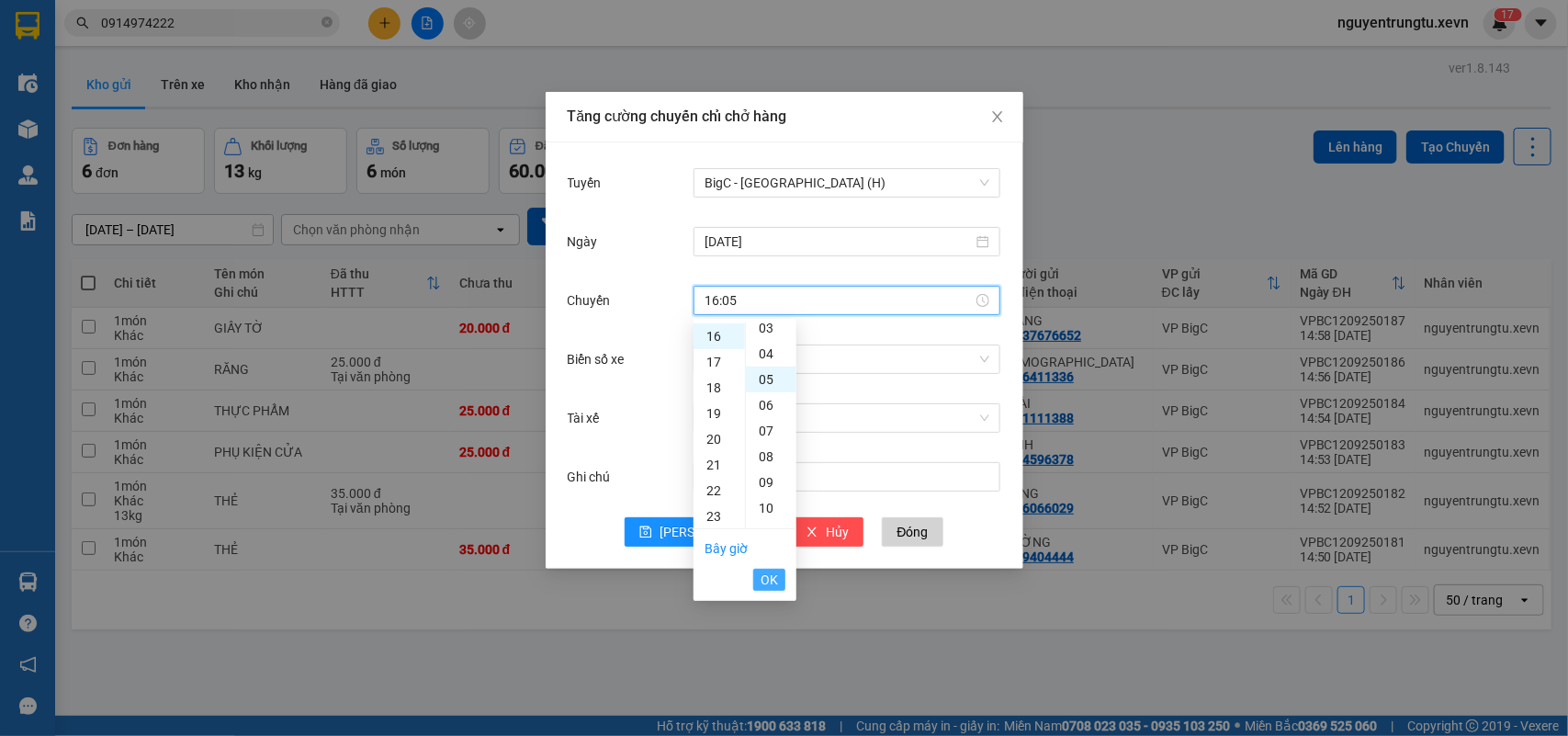
scroll to position [129, 0]
click at [765, 582] on span "OK" at bounding box center [769, 579] width 18 height 20
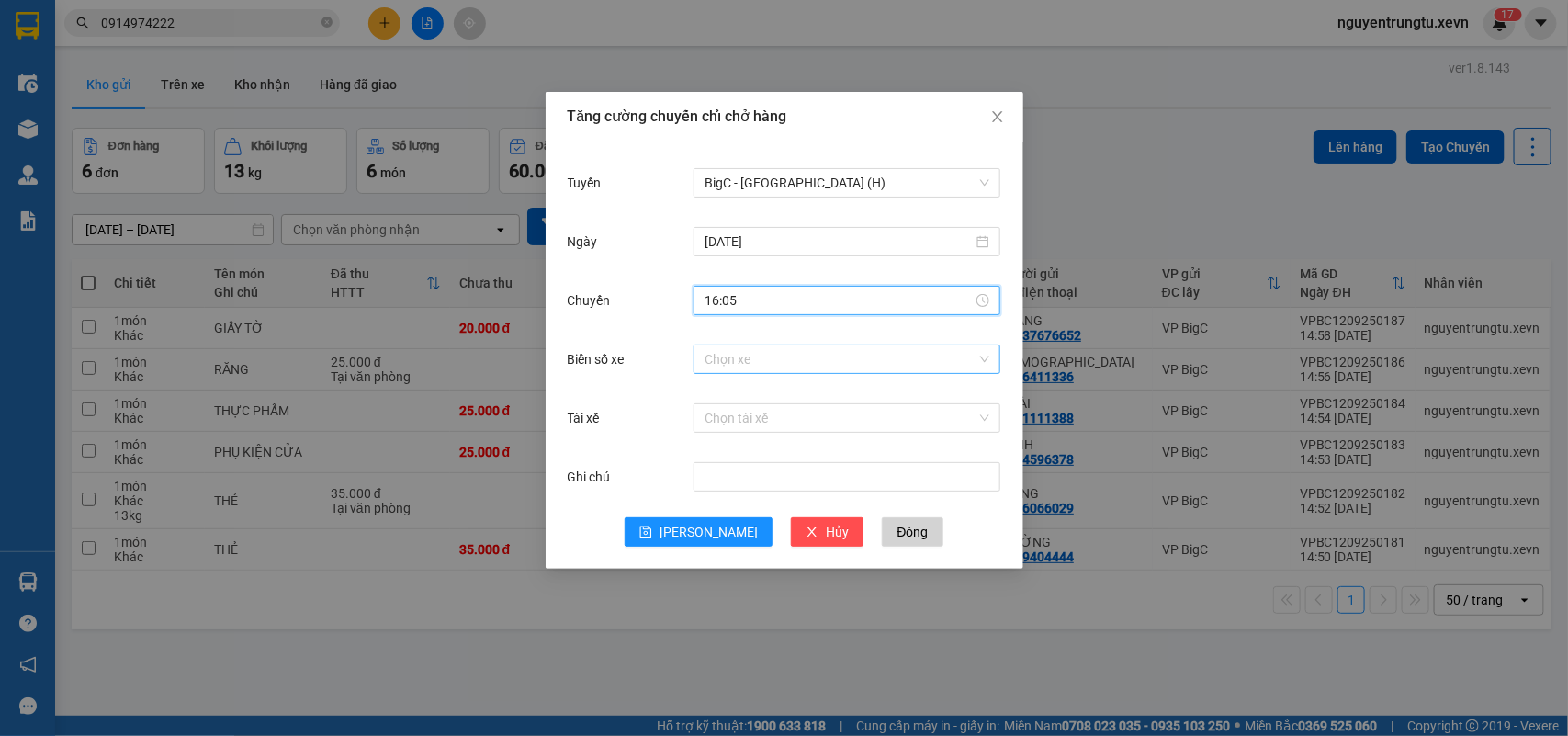
click at [877, 361] on input "Biển số xe" at bounding box center [840, 359] width 272 height 27
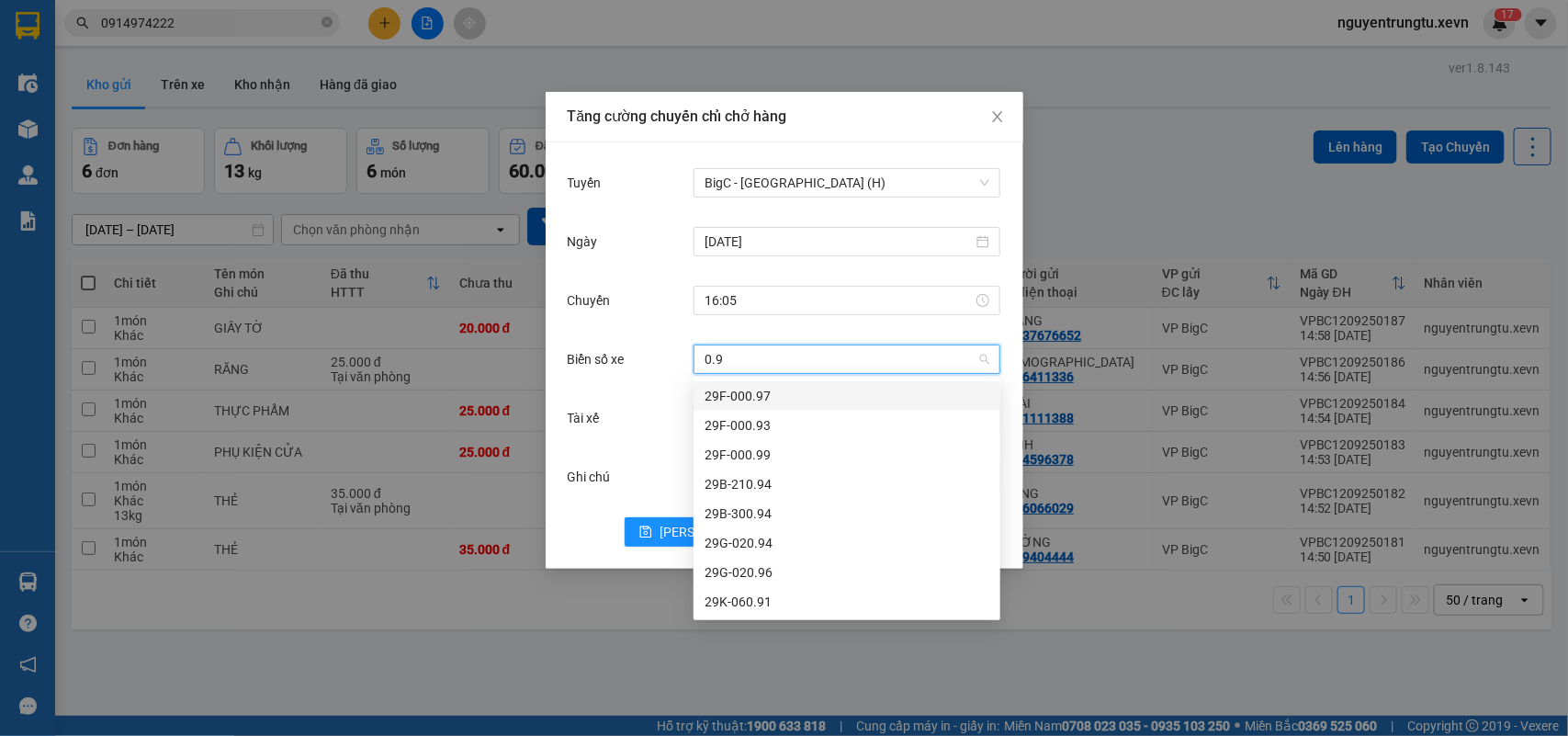
type input "0.91"
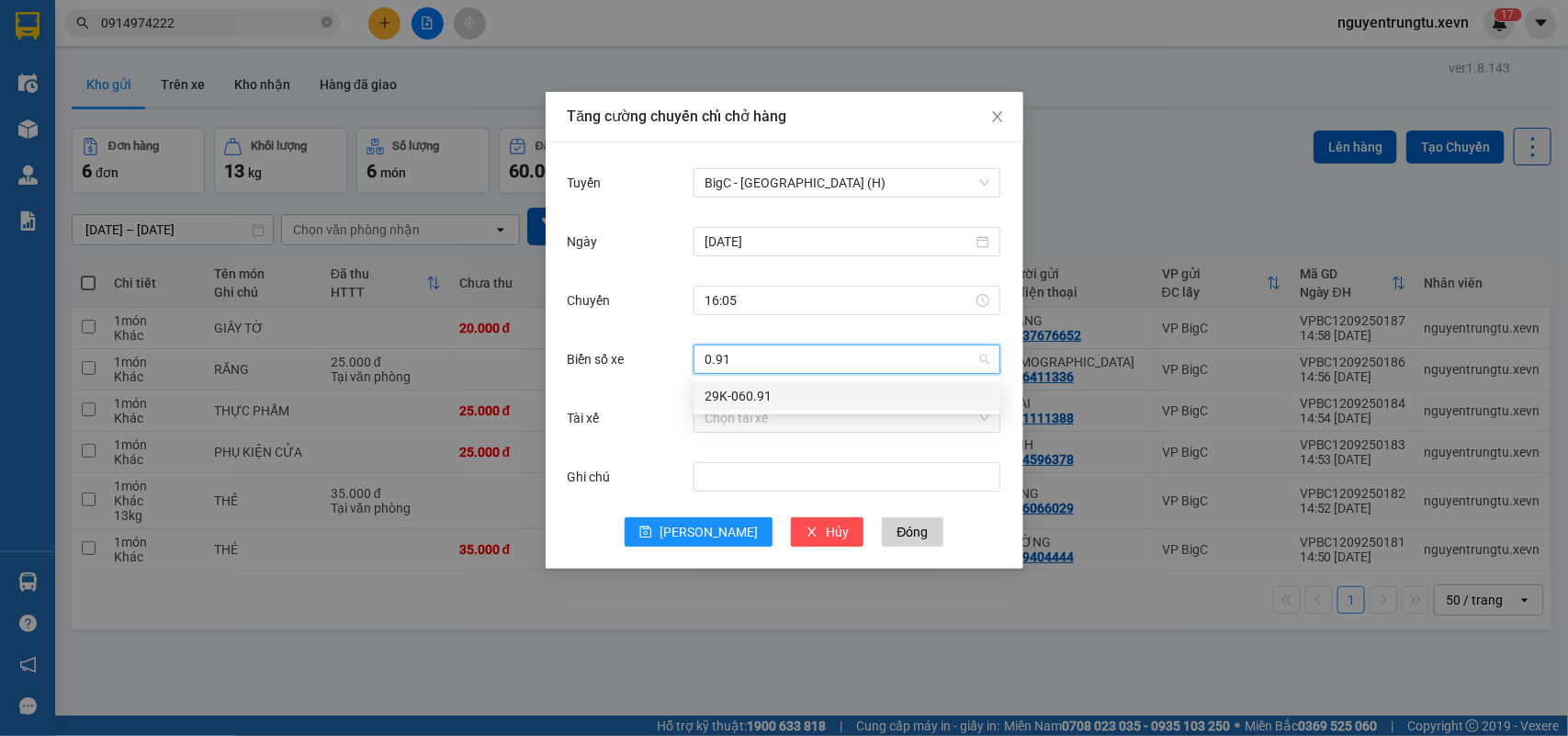
click at [782, 402] on div "29K-060.91" at bounding box center [847, 396] width 285 height 20
click at [738, 423] on input "Tài xế" at bounding box center [840, 418] width 272 height 27
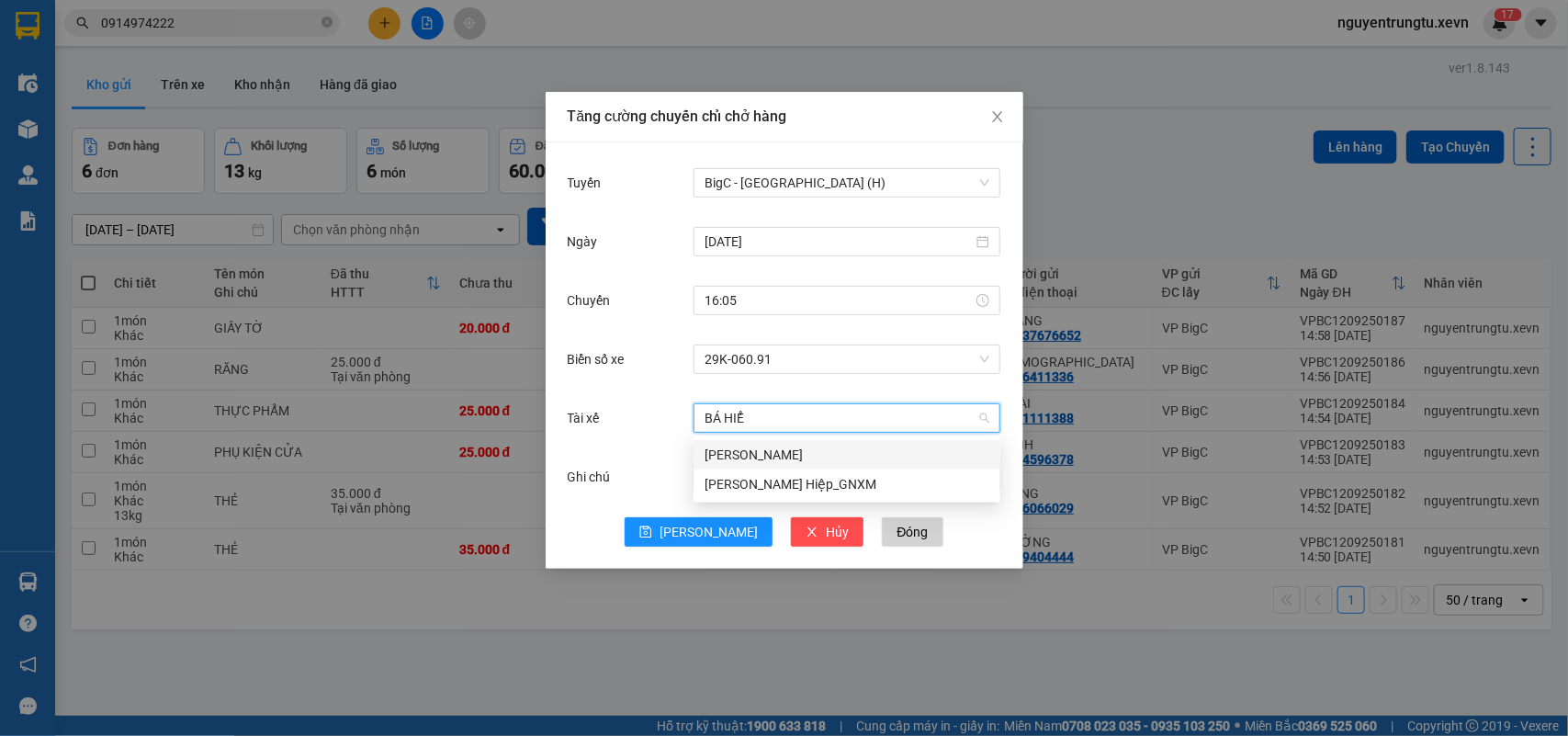
type input "BÁ HIỂN"
click at [753, 447] on div "Nguyễn Bá Hiển" at bounding box center [847, 454] width 285 height 20
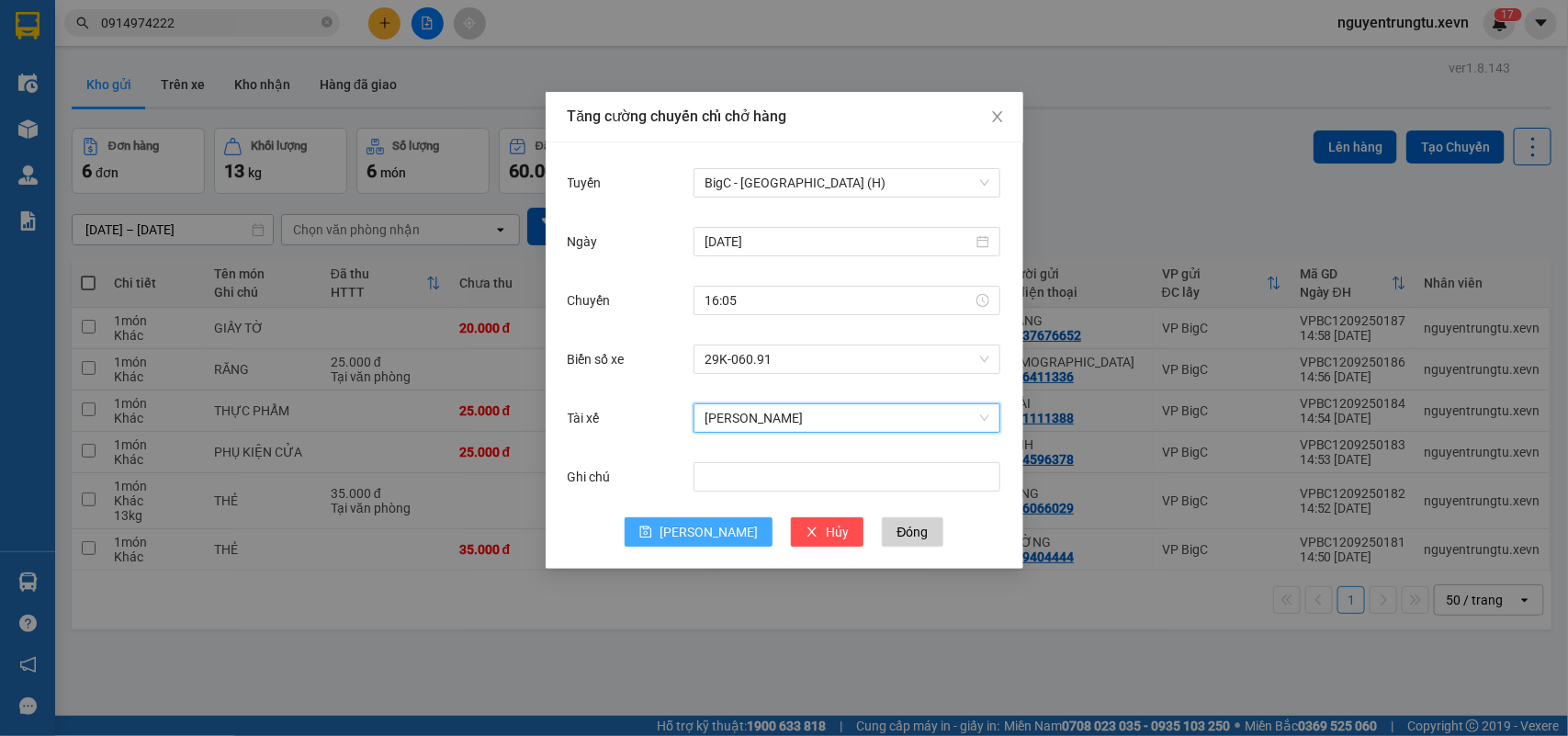
click at [709, 540] on span "[PERSON_NAME]" at bounding box center [708, 531] width 98 height 20
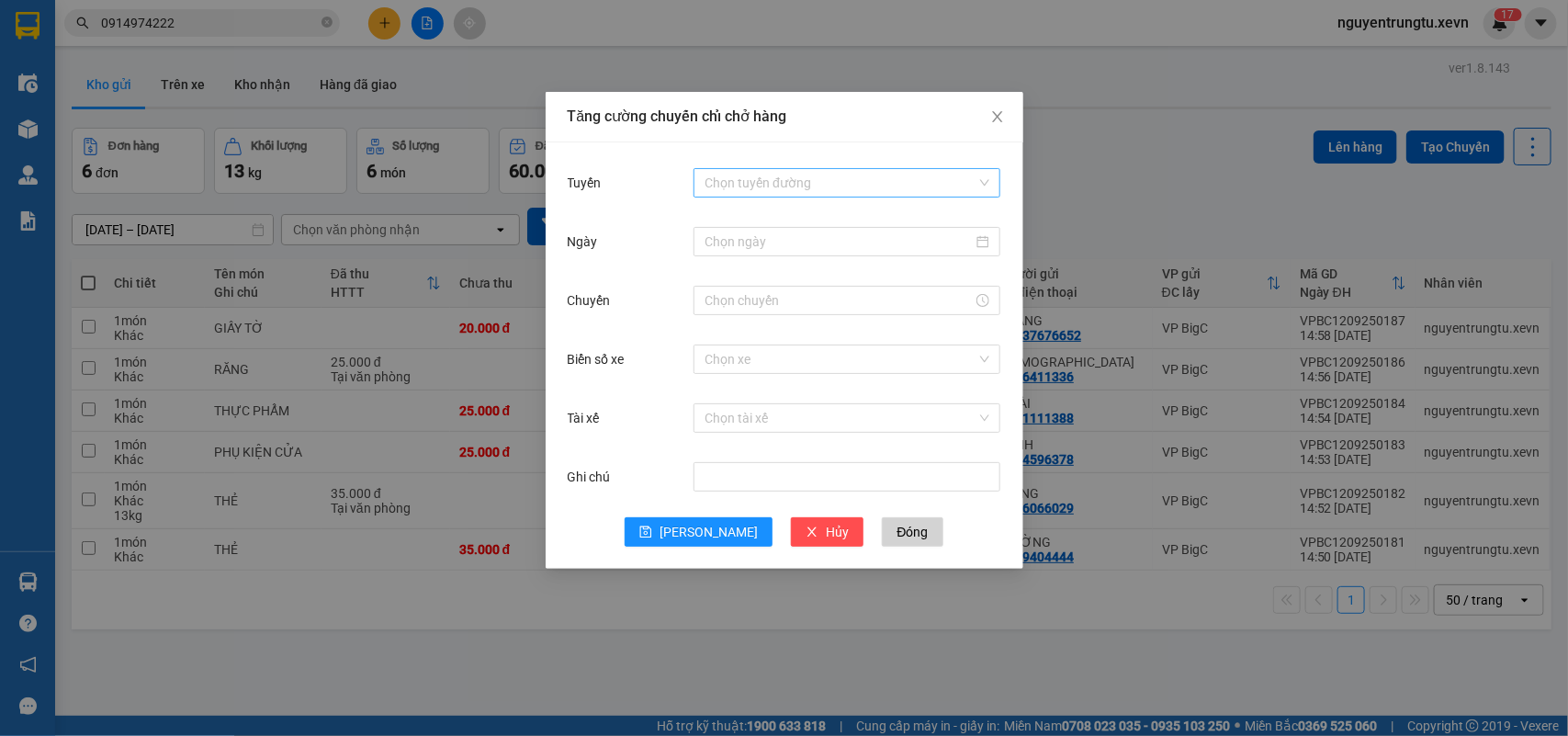
click at [852, 186] on input "Tuyến" at bounding box center [840, 182] width 272 height 27
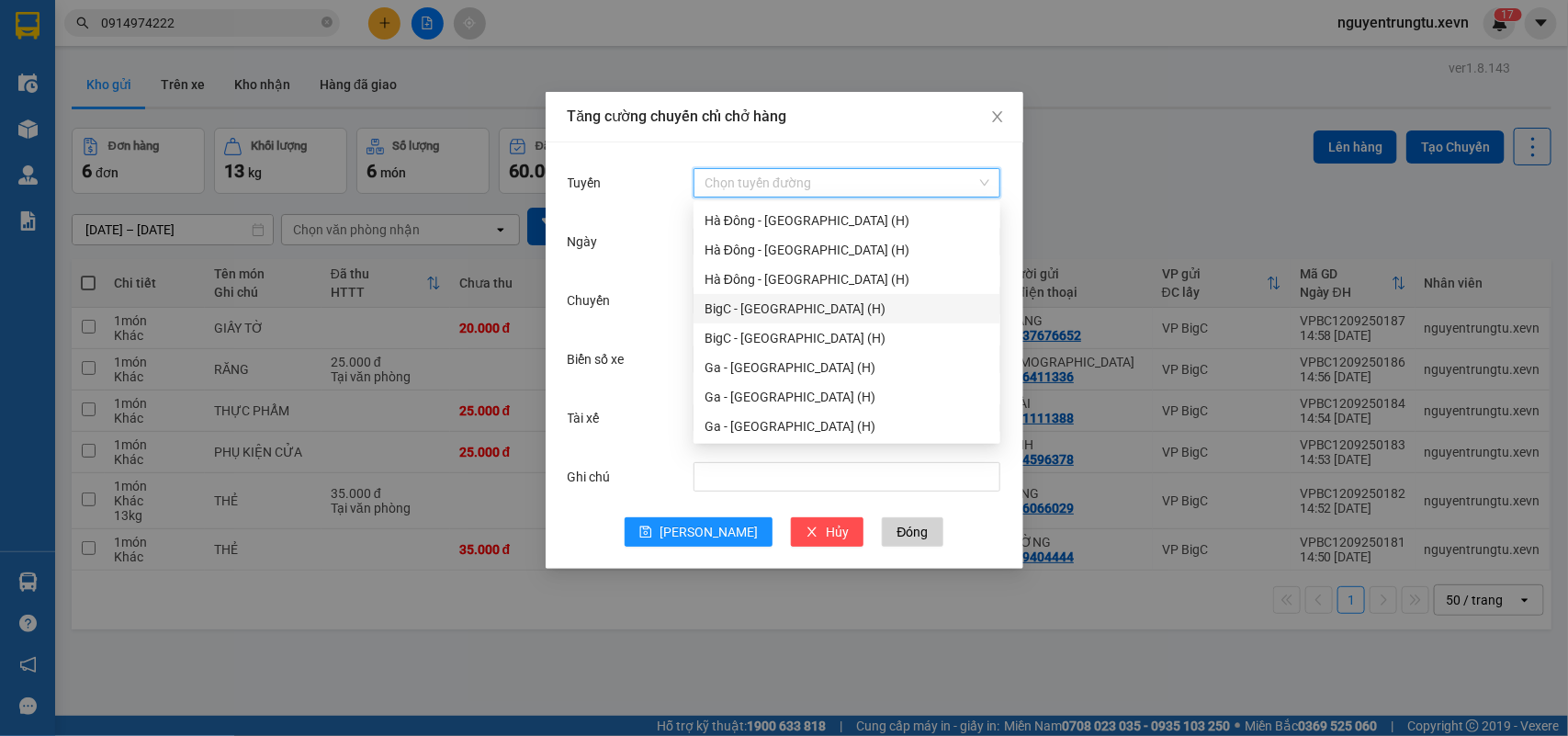
click at [801, 308] on div "BigC - Nam Định (H)" at bounding box center [847, 308] width 285 height 20
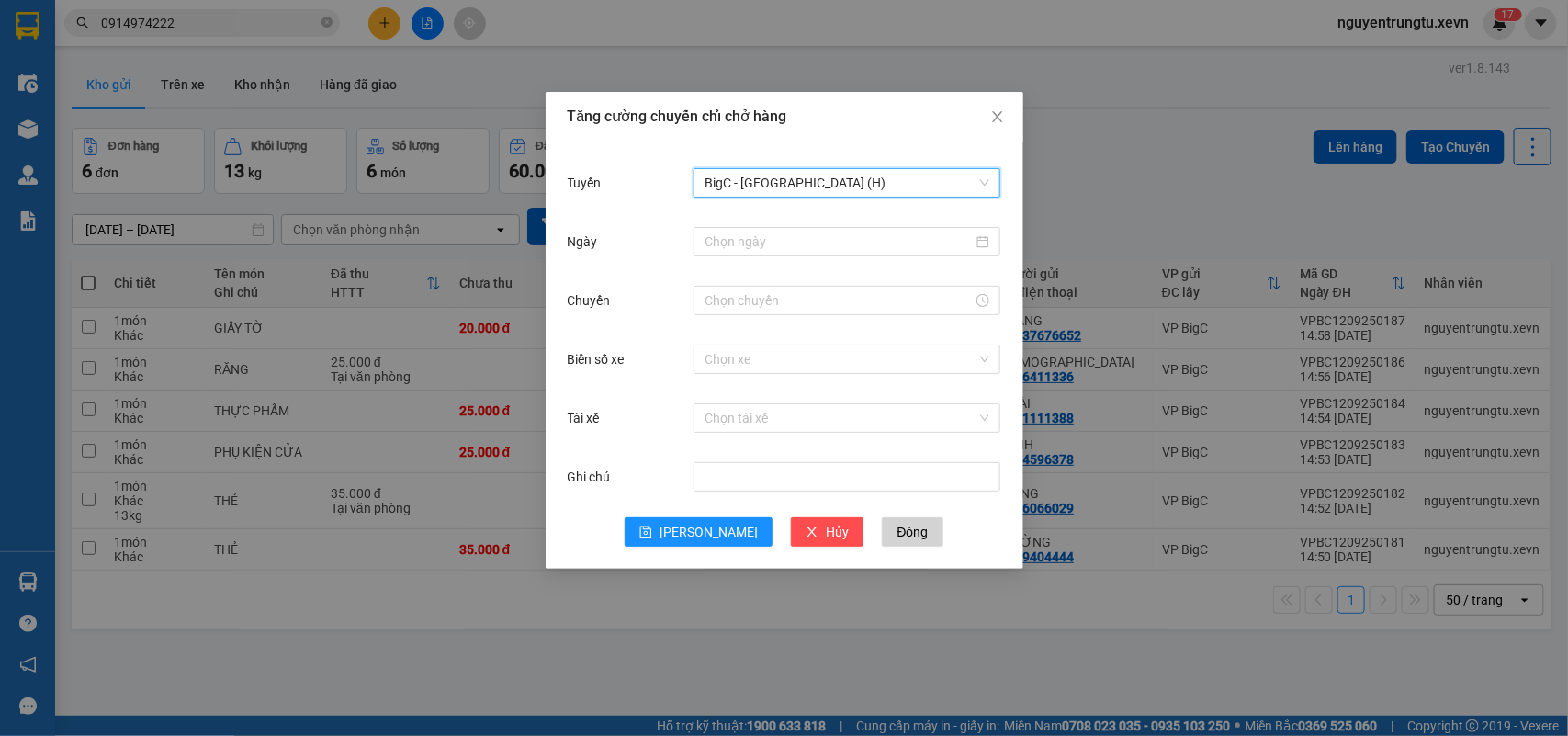
click at [846, 225] on div at bounding box center [847, 242] width 307 height 37
click at [846, 241] on input "Ngày" at bounding box center [838, 242] width 268 height 20
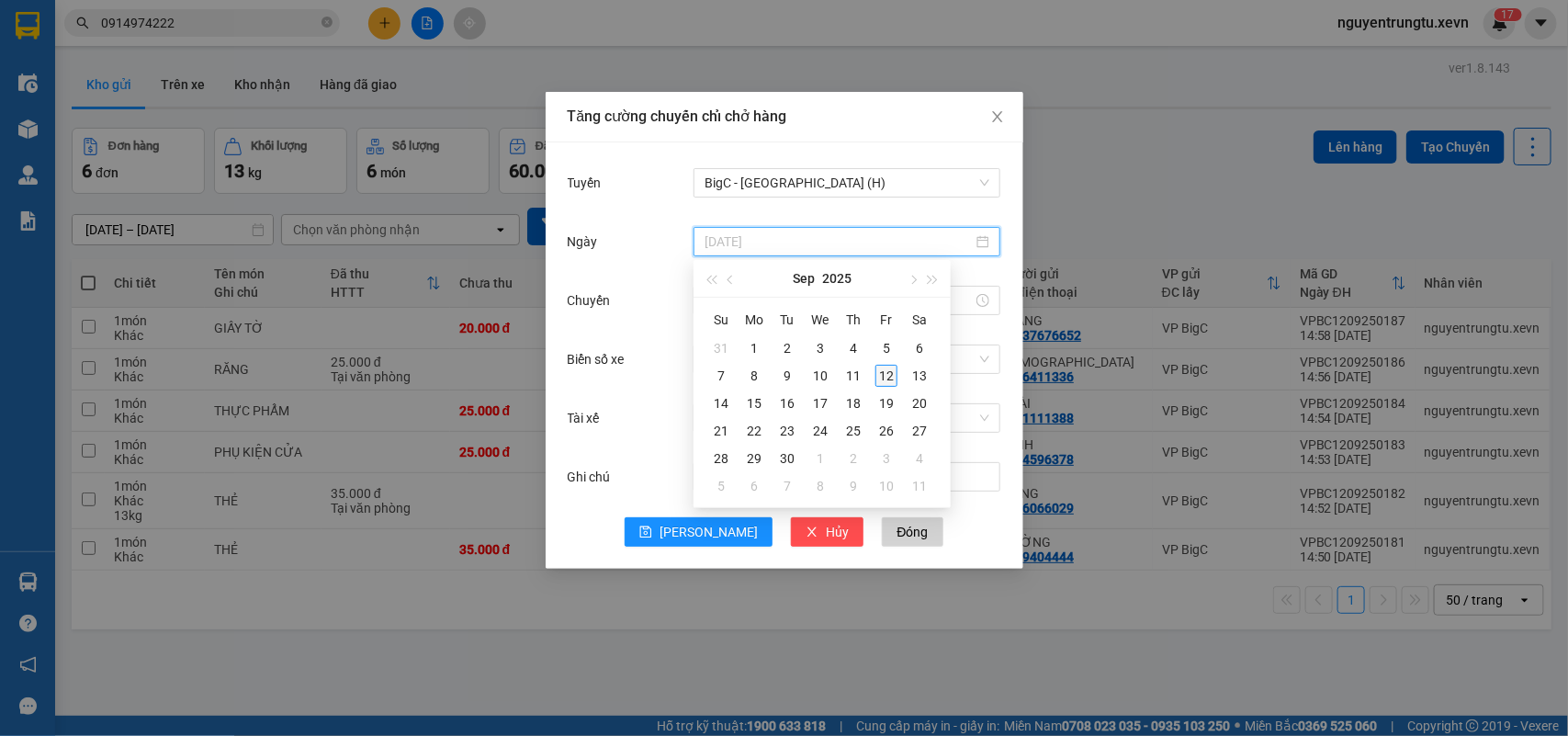
type input "12/09/2025"
click at [893, 372] on div "12" at bounding box center [886, 375] width 22 height 22
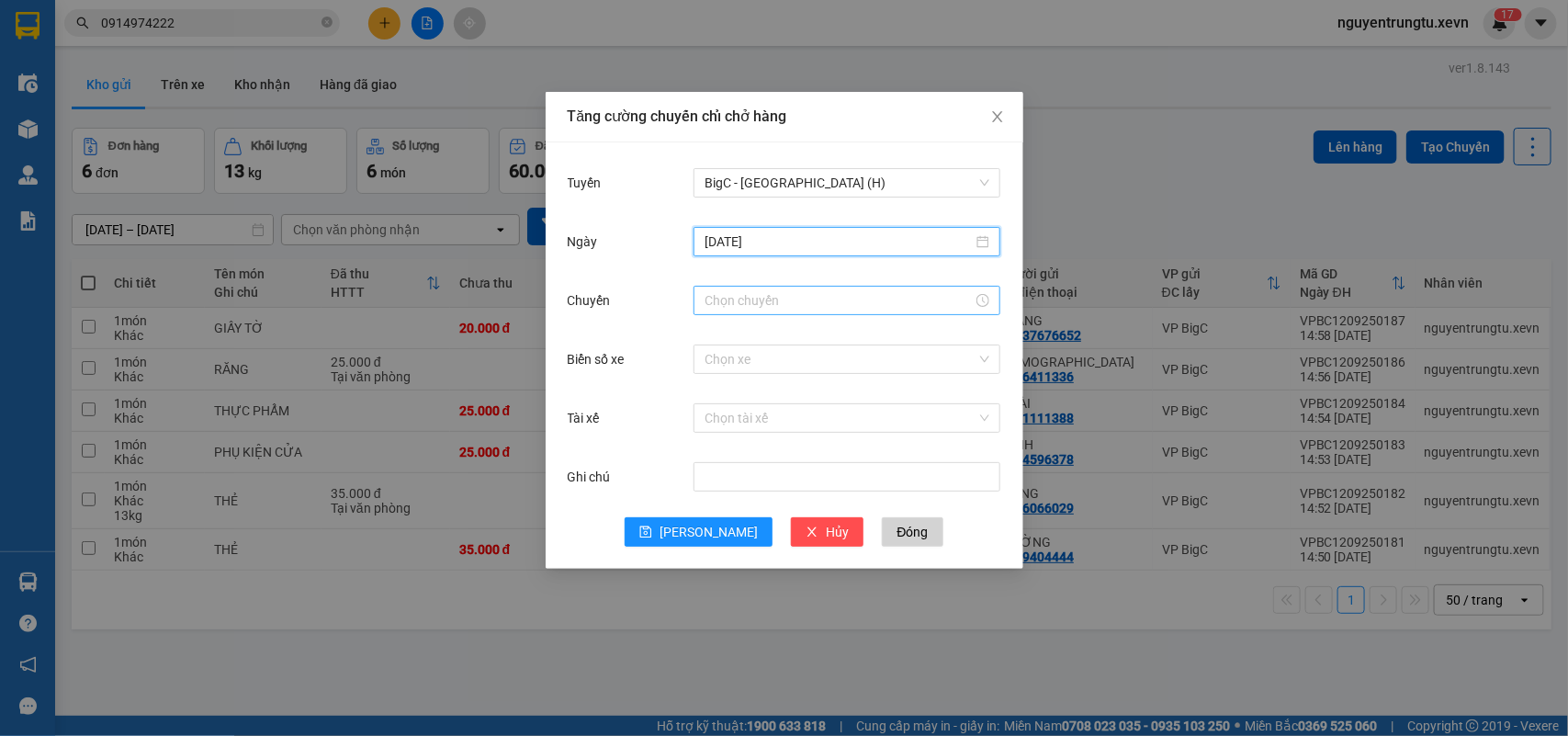
click at [732, 300] on input "Chuyến" at bounding box center [838, 300] width 268 height 20
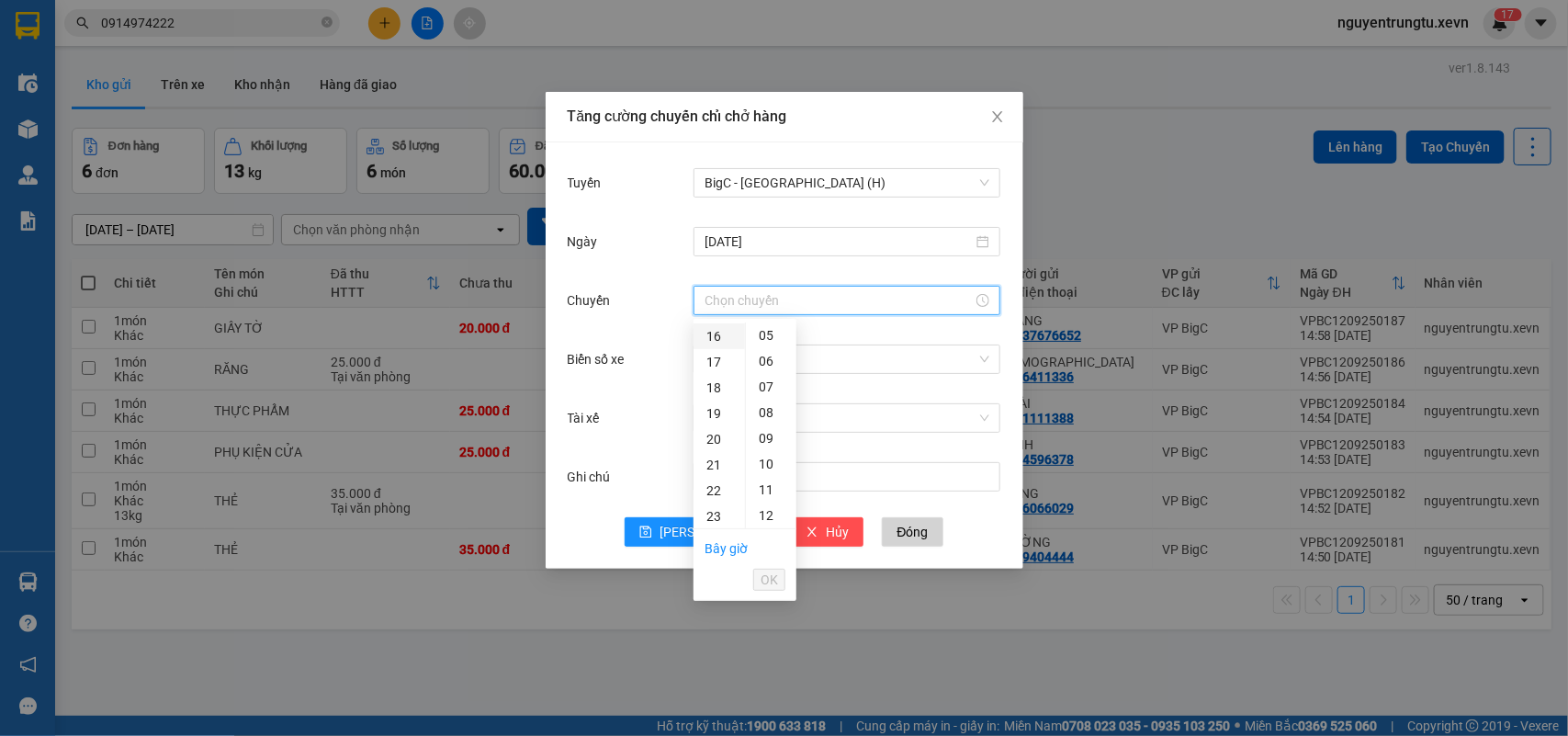
click at [712, 338] on div "16" at bounding box center [719, 336] width 52 height 25
click at [768, 457] on div "05" at bounding box center [771, 464] width 51 height 25
type input "16:05"
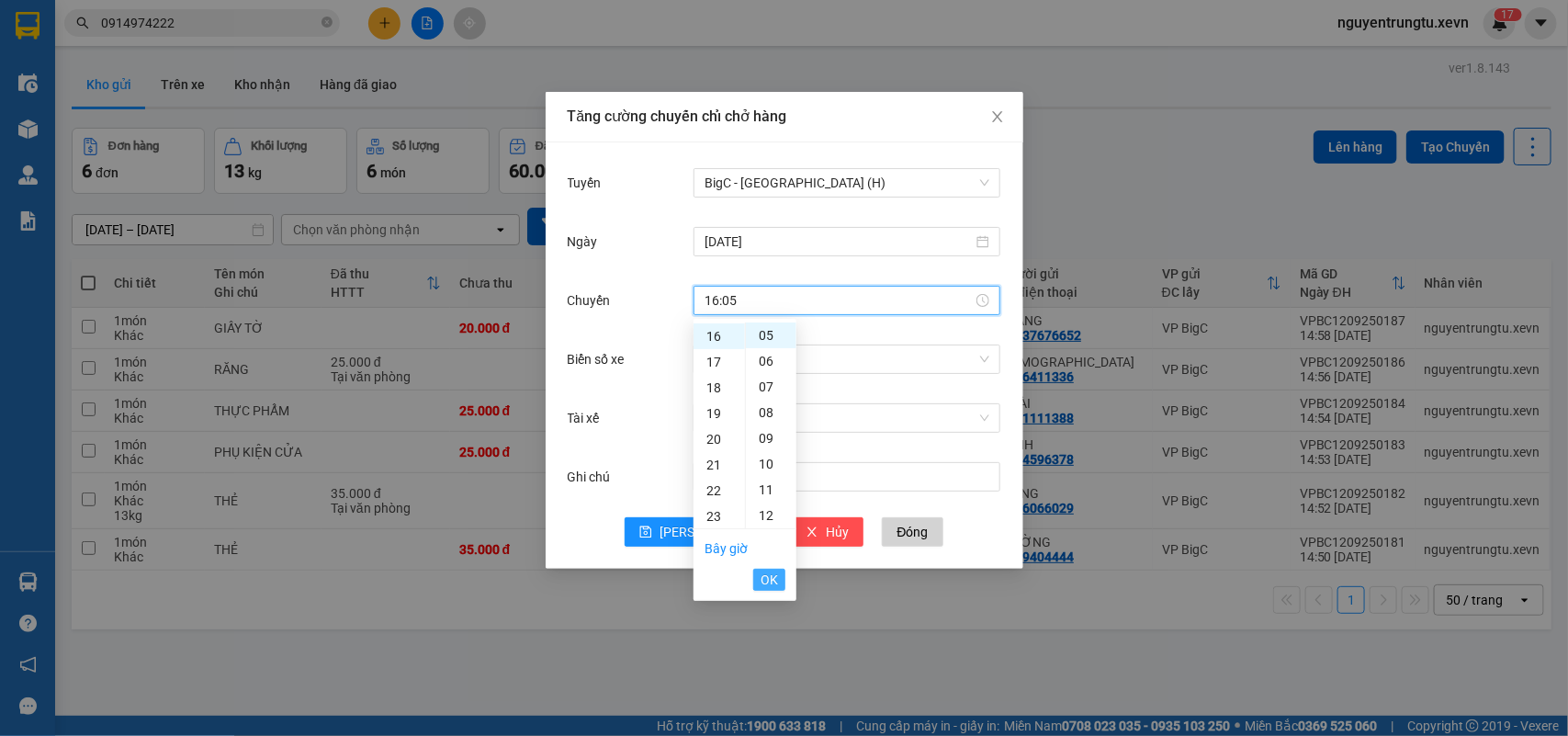
click at [772, 575] on span "OK" at bounding box center [769, 579] width 18 height 20
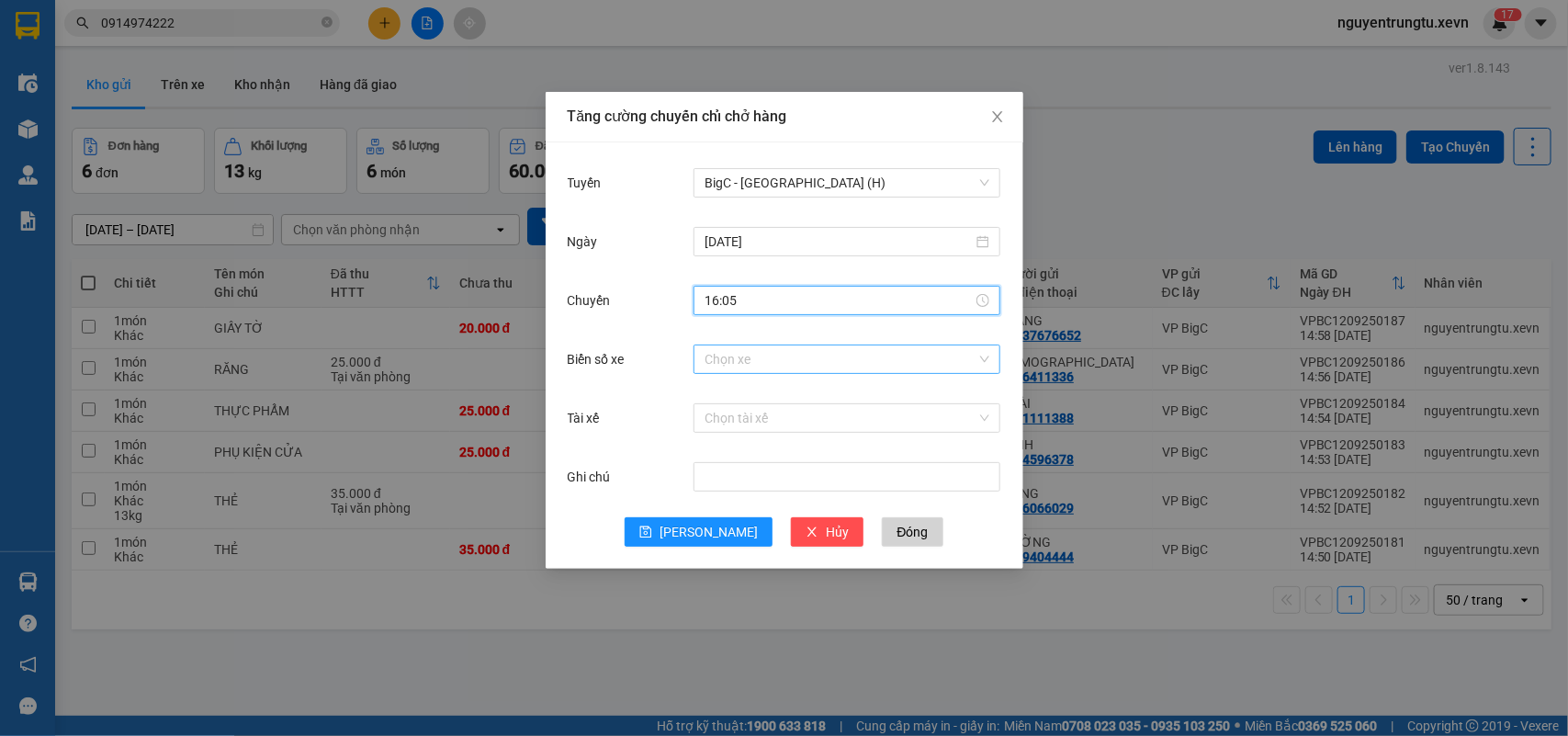
click at [884, 369] on input "Biển số xe" at bounding box center [840, 359] width 272 height 27
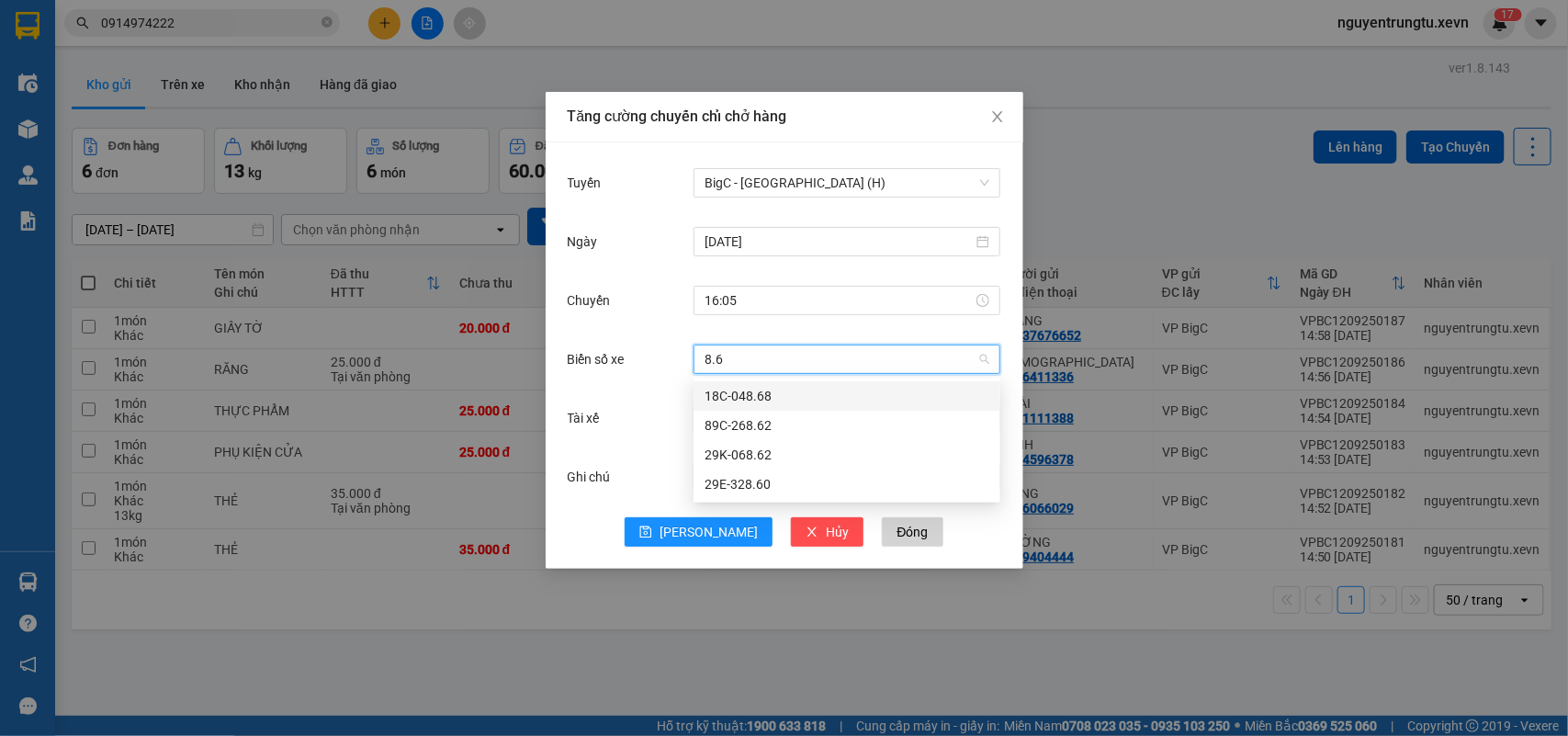
type input "8.60"
click at [781, 397] on div "29E-328.60" at bounding box center [847, 396] width 285 height 20
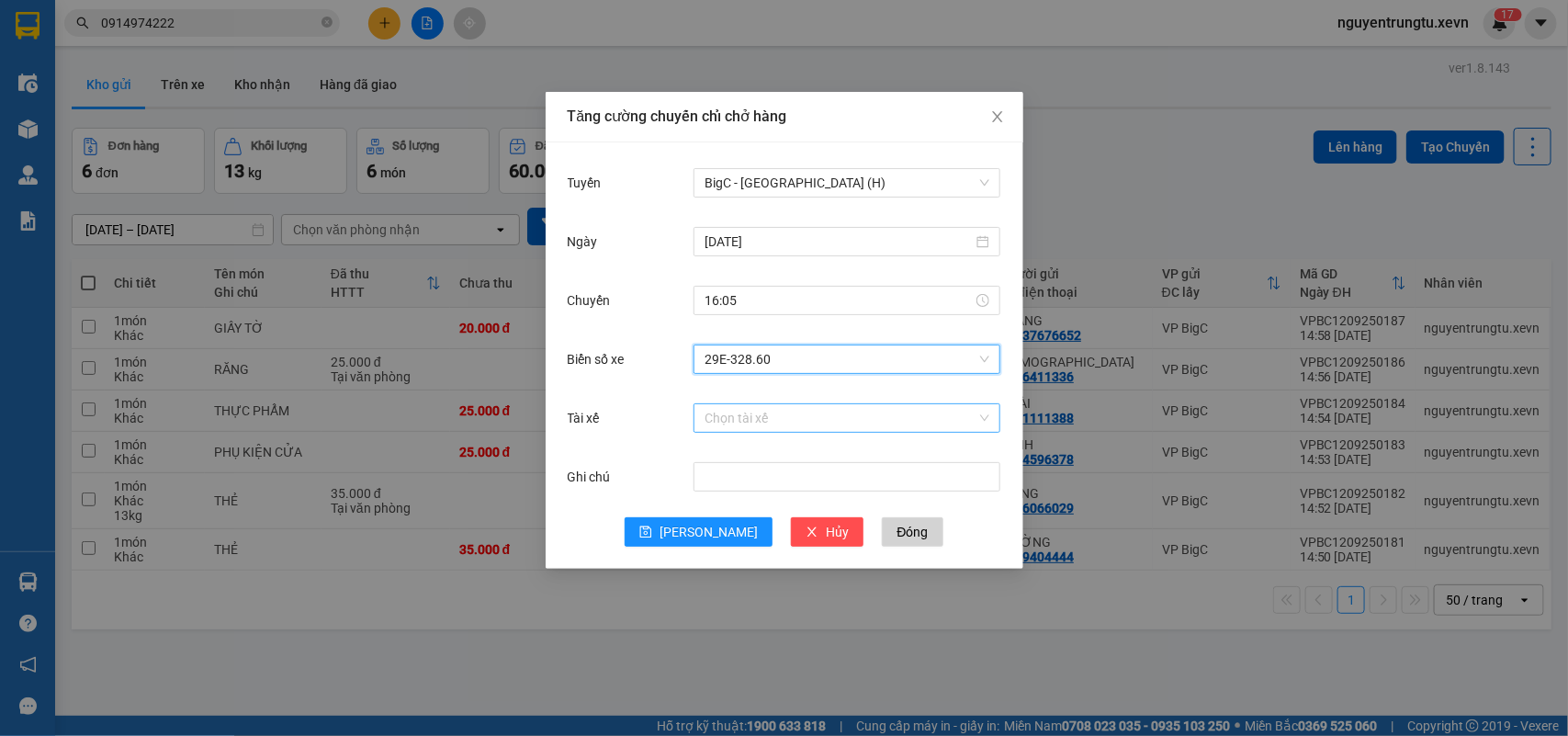
click at [774, 423] on input "Tài xế" at bounding box center [840, 418] width 272 height 27
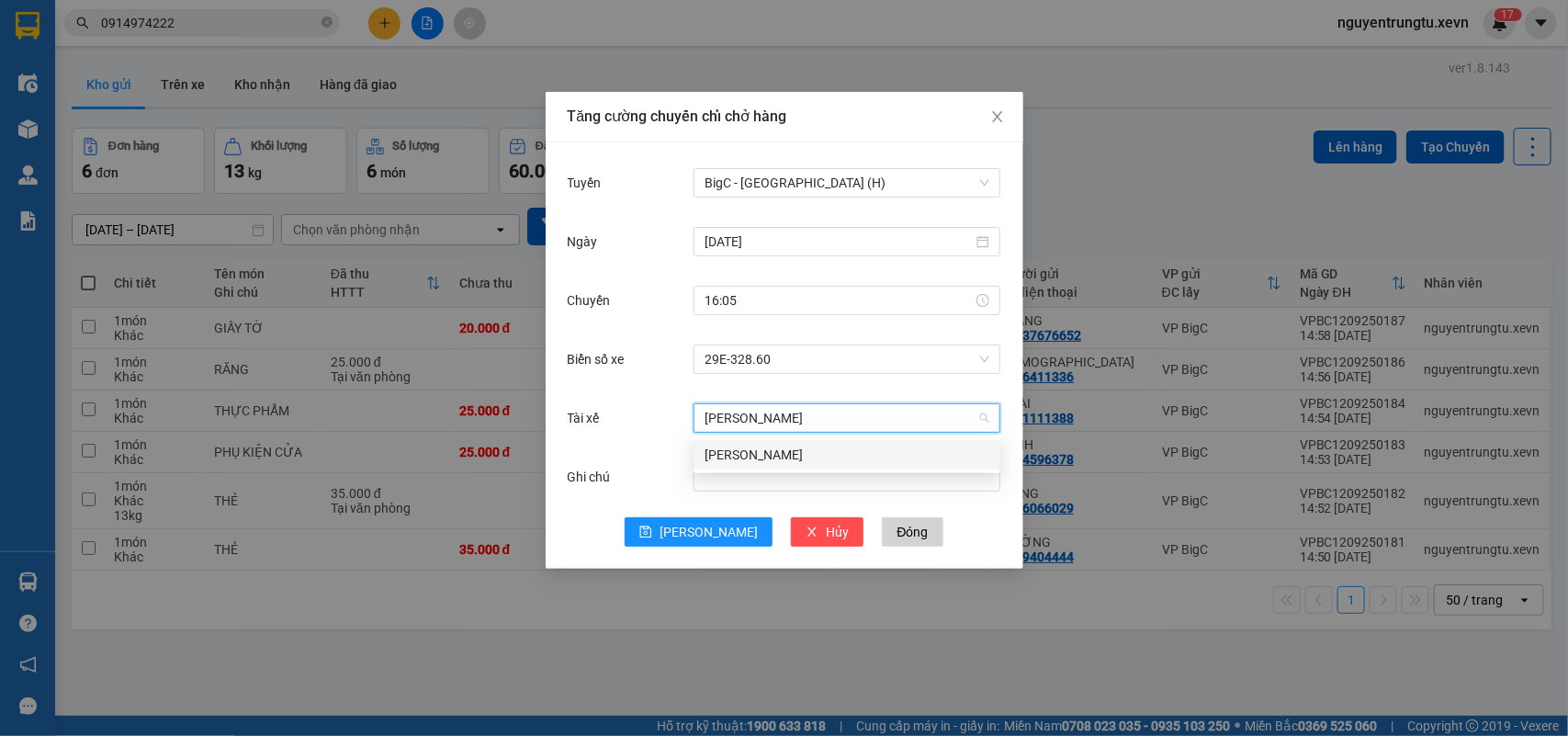
type input "HỒNG CHÍNH"
click at [779, 461] on div "Phạm Hồng Chính" at bounding box center [847, 454] width 285 height 20
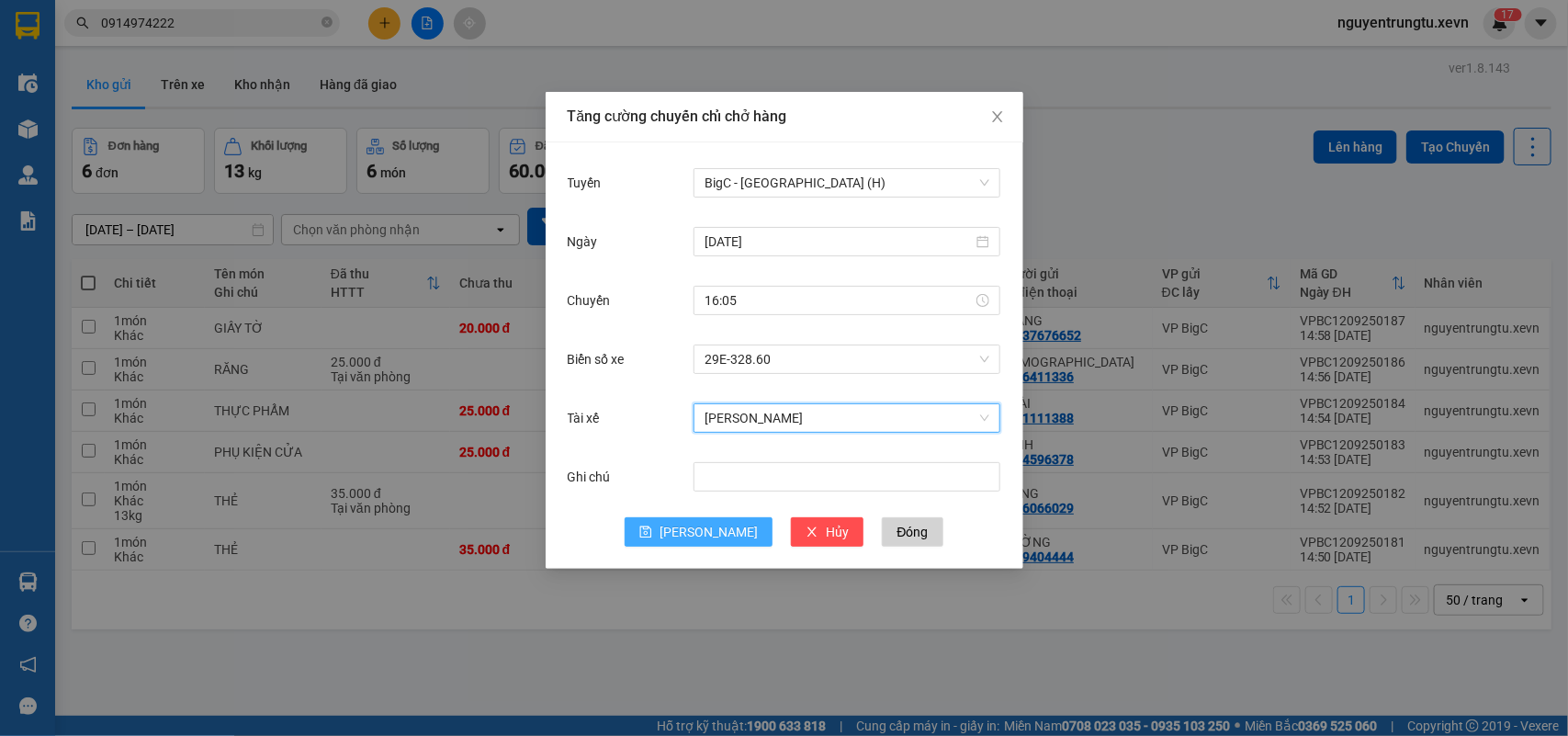
click at [694, 537] on button "[PERSON_NAME]" at bounding box center [699, 532] width 148 height 29
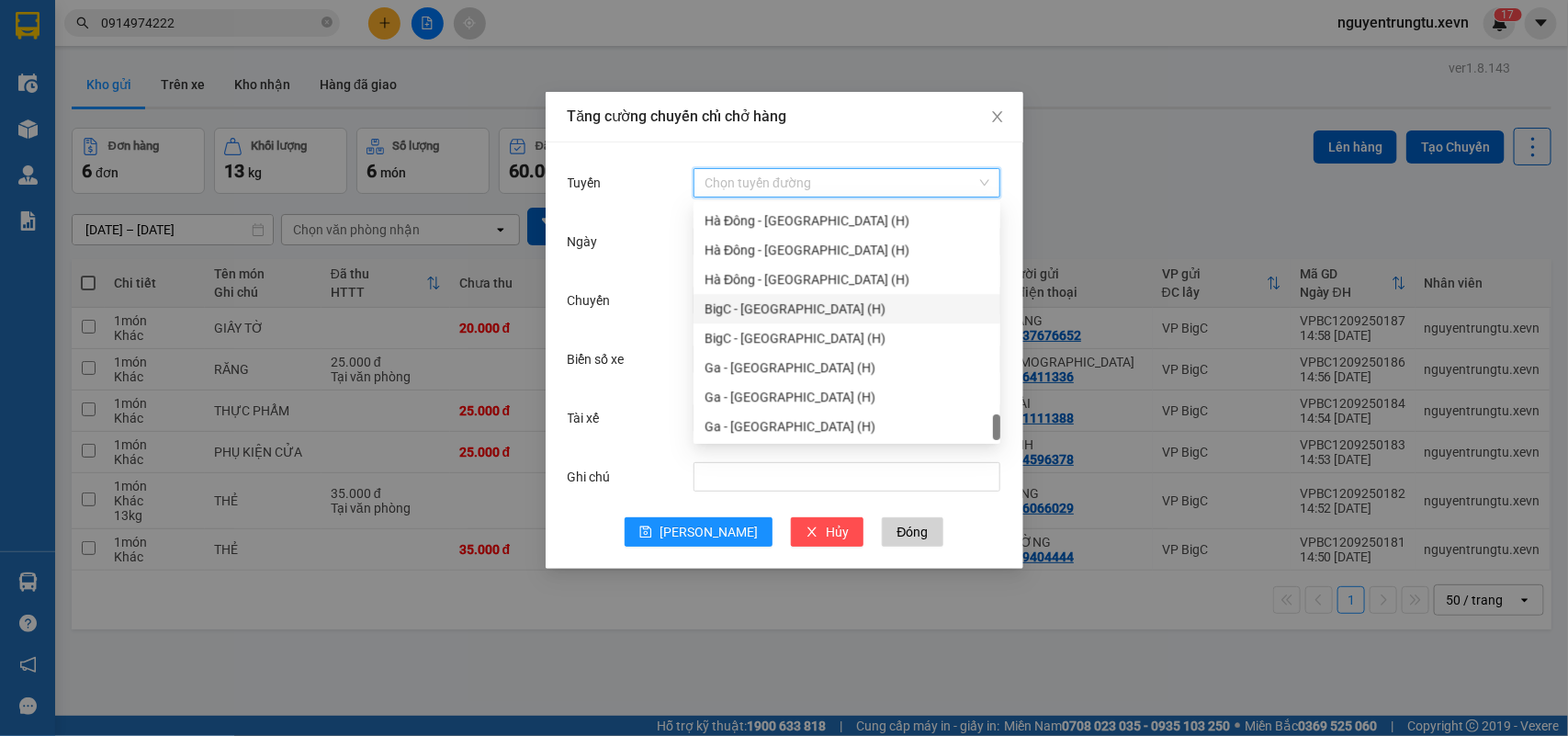
click at [751, 183] on input "Tuyến" at bounding box center [840, 182] width 272 height 27
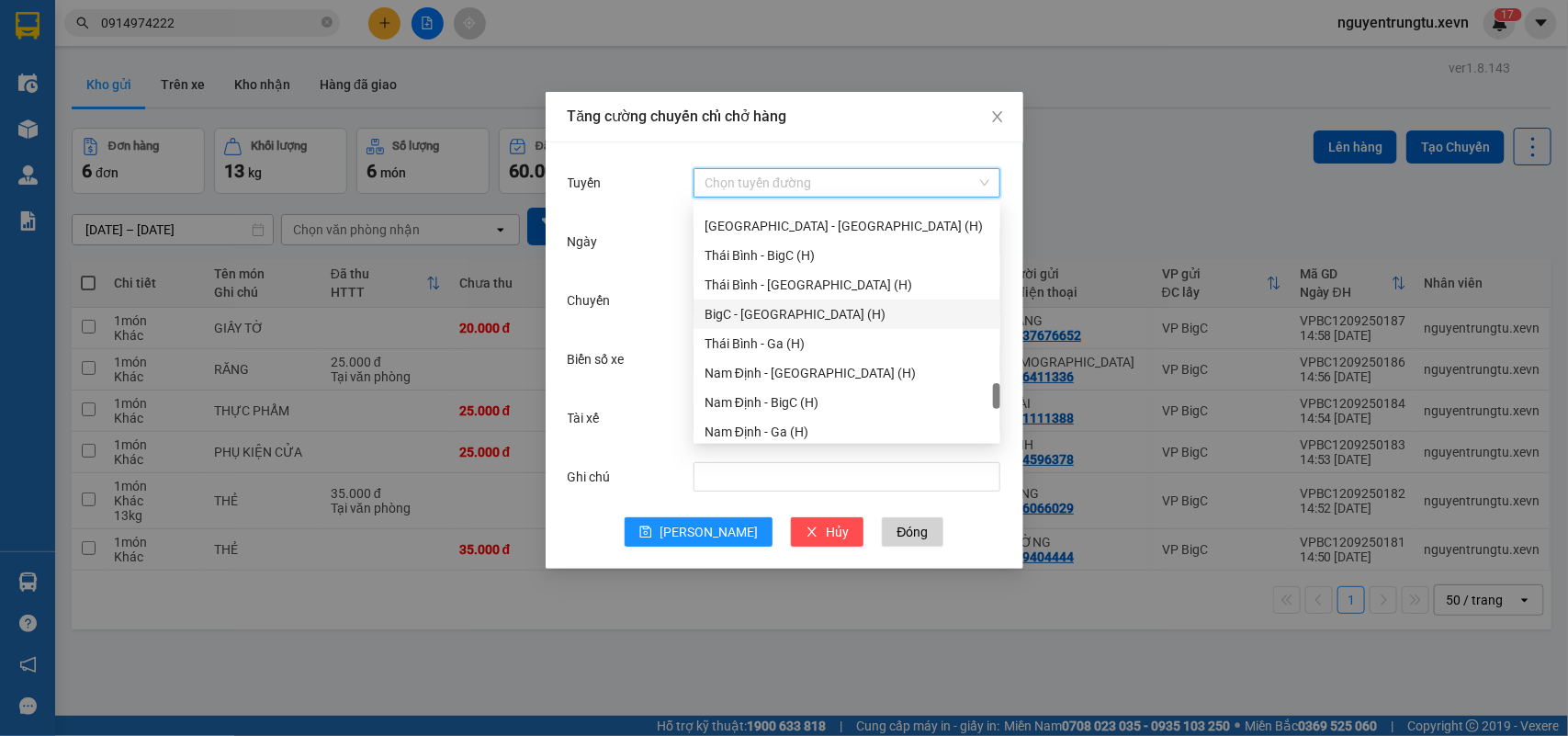
click at [815, 320] on div "BigC - Thái Bình (H)" at bounding box center [847, 314] width 285 height 20
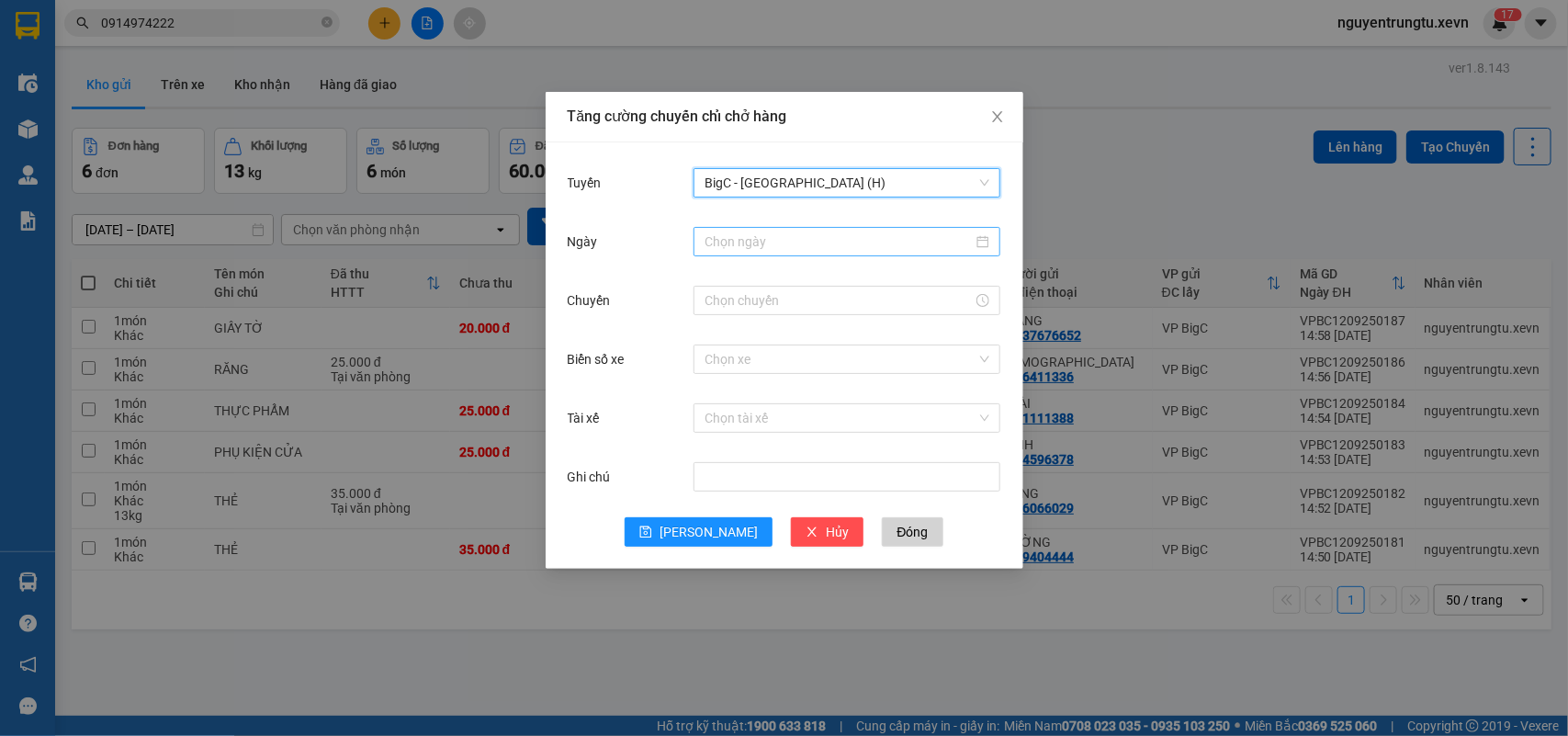
click at [805, 242] on input "Ngày" at bounding box center [838, 242] width 268 height 20
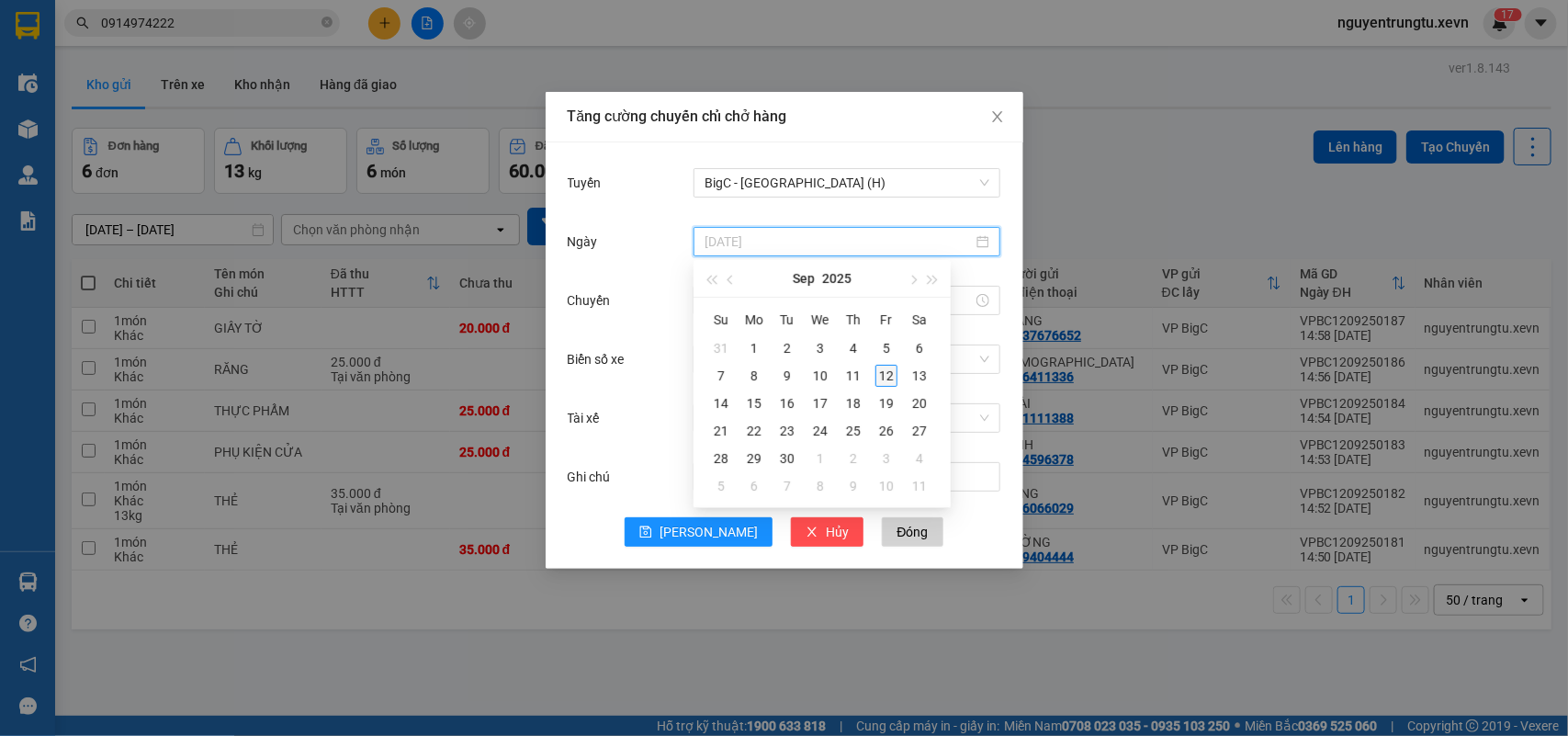
type input "12/09/2025"
click at [883, 374] on div "12" at bounding box center [886, 375] width 22 height 22
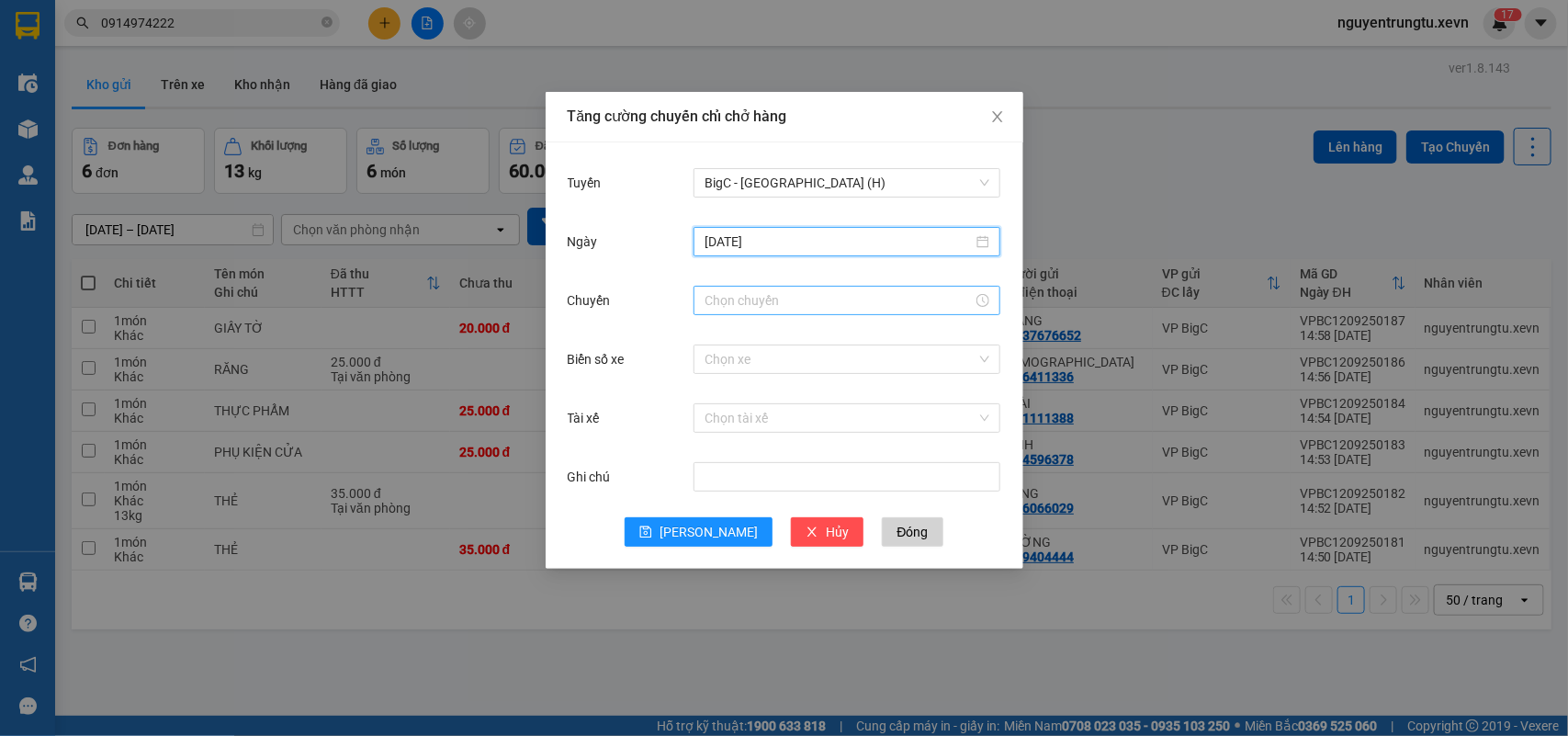
click at [735, 306] on input "Chuyến" at bounding box center [838, 300] width 268 height 20
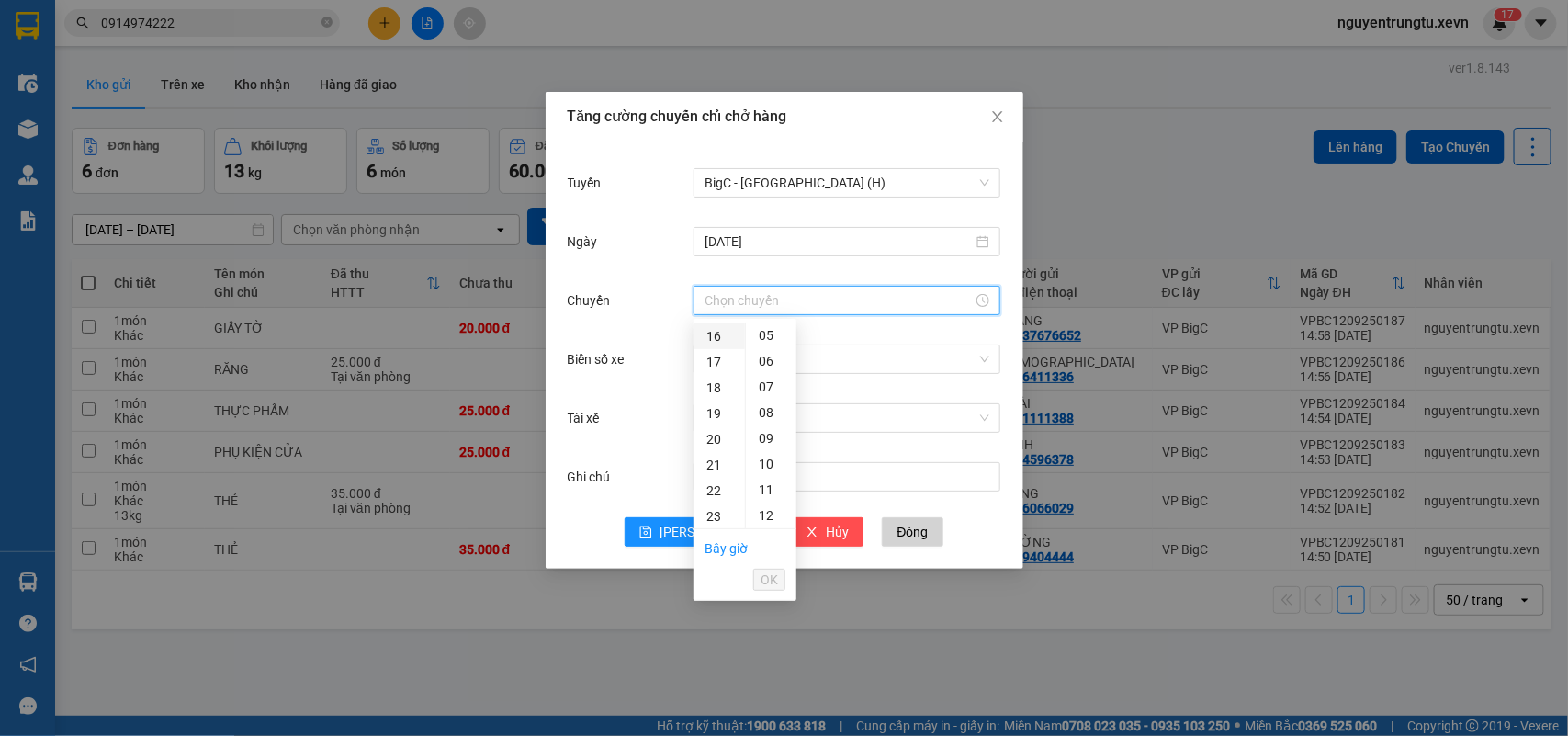
drag, startPoint x: 714, startPoint y: 330, endPoint x: 724, endPoint y: 338, distance: 12.8
click at [714, 332] on div "16" at bounding box center [719, 336] width 52 height 25
click at [767, 460] on div "05" at bounding box center [771, 464] width 51 height 25
type input "16:05"
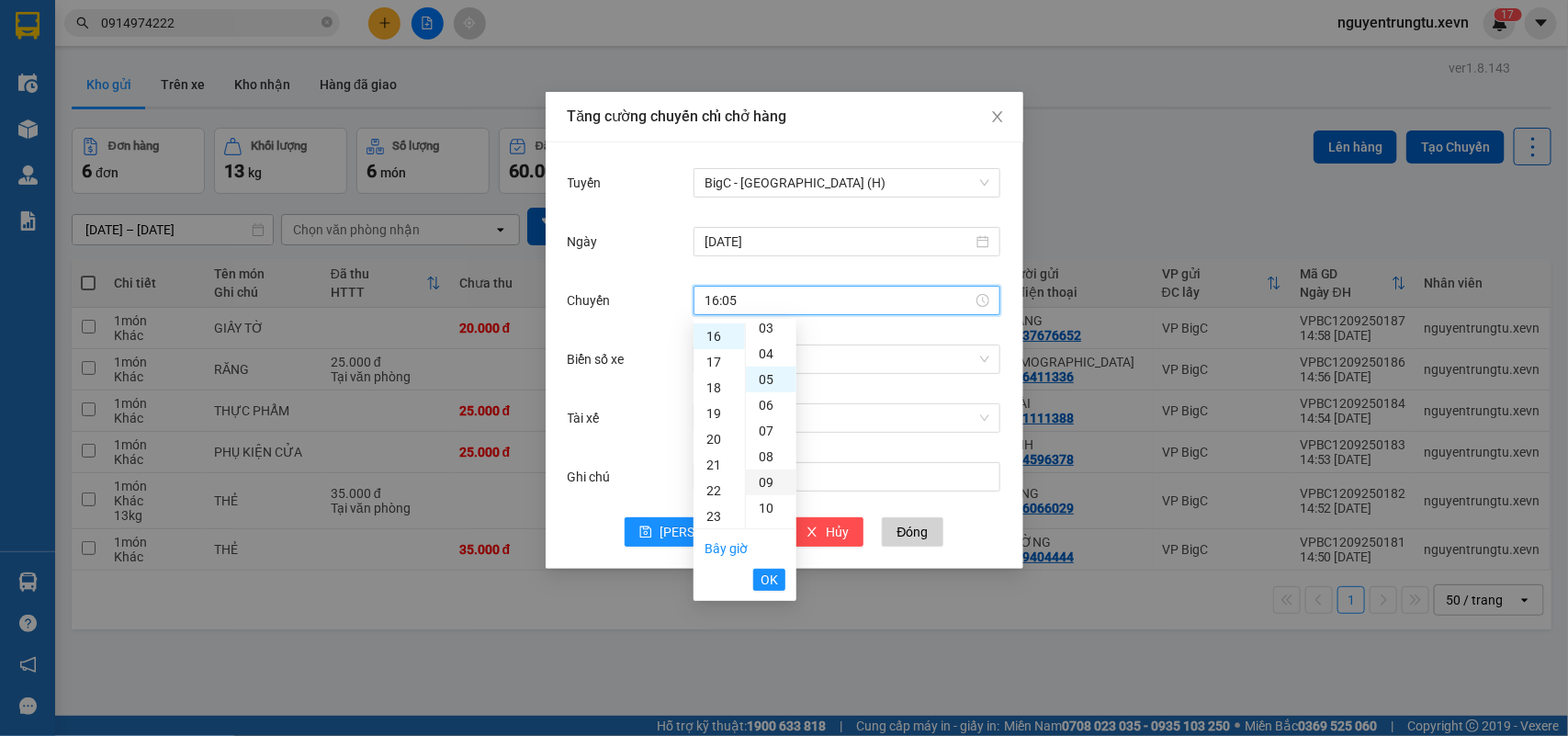
scroll to position [129, 0]
click at [777, 591] on li "OK" at bounding box center [769, 580] width 32 height 31
click at [777, 571] on span "OK" at bounding box center [769, 579] width 18 height 20
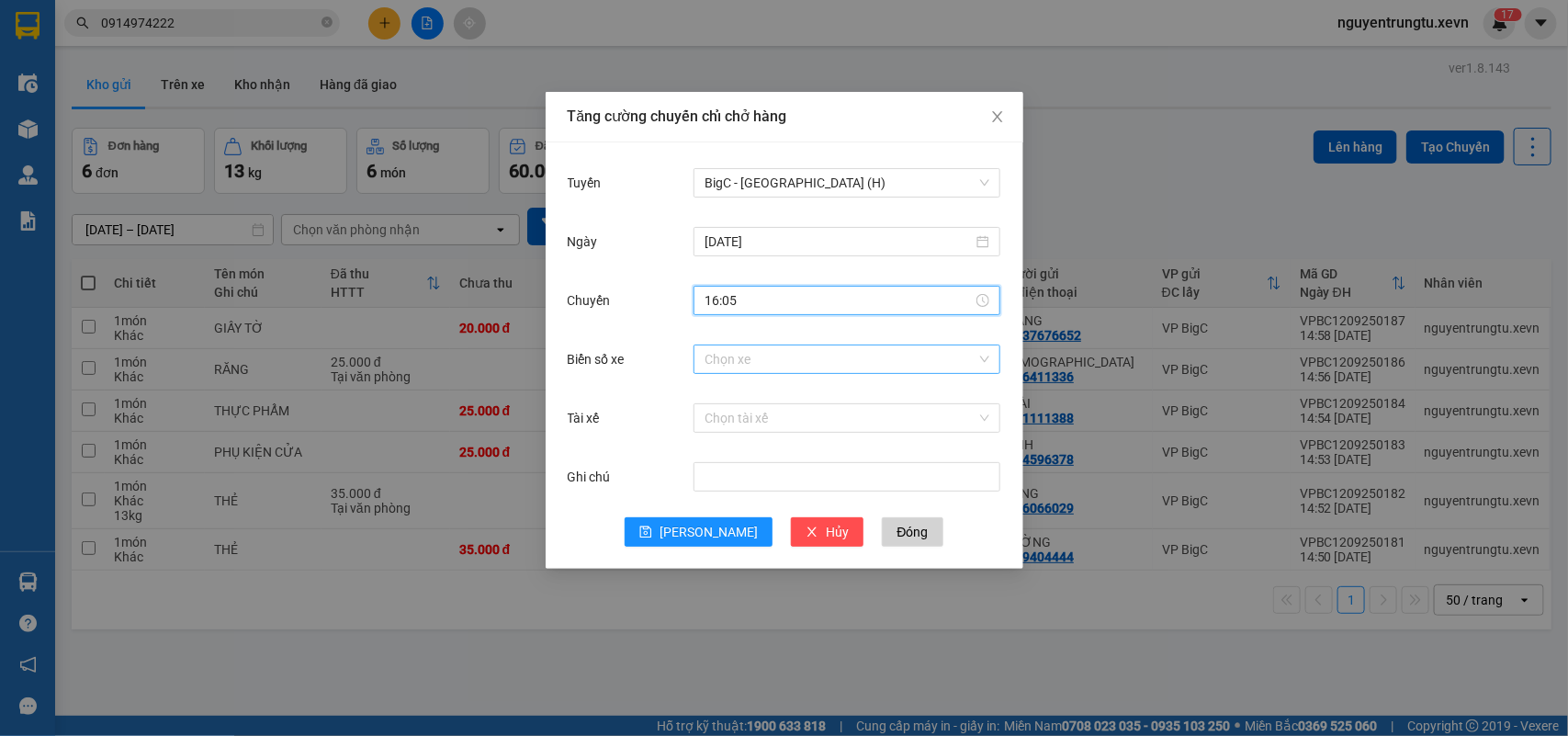
click at [845, 360] on input "Biển số xe" at bounding box center [840, 359] width 272 height 27
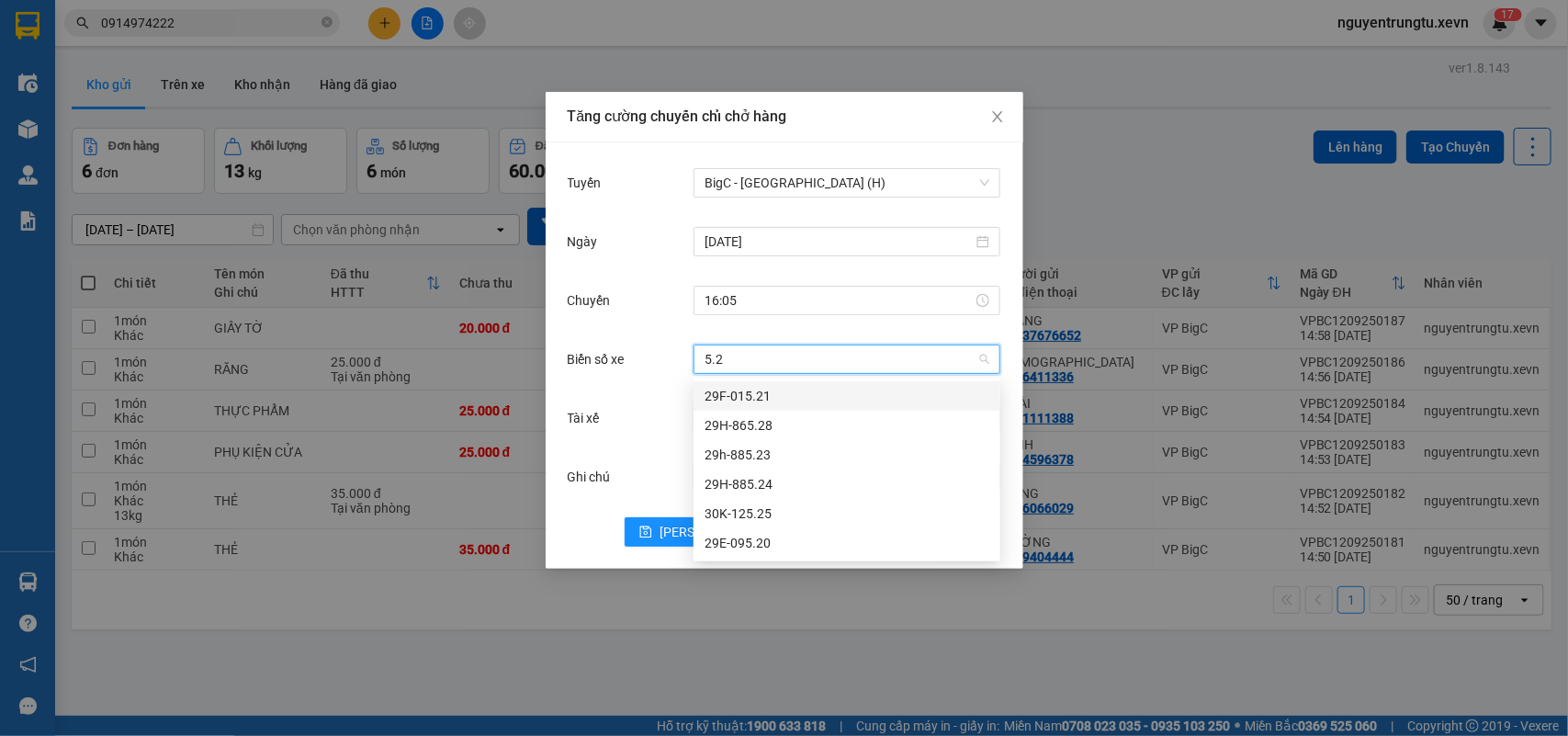
type input "5.23"
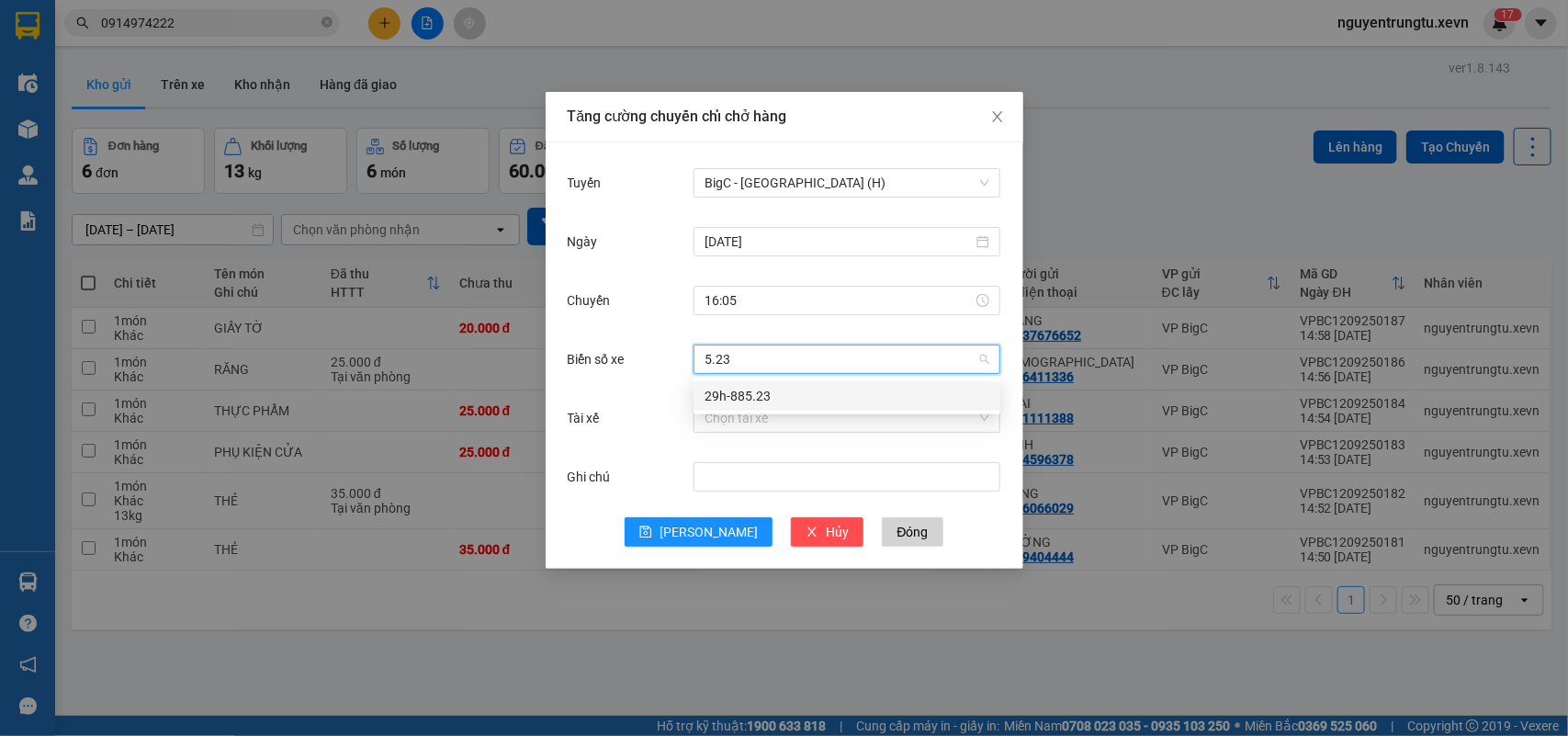
click at [768, 400] on div "29h-885.23" at bounding box center [847, 396] width 285 height 20
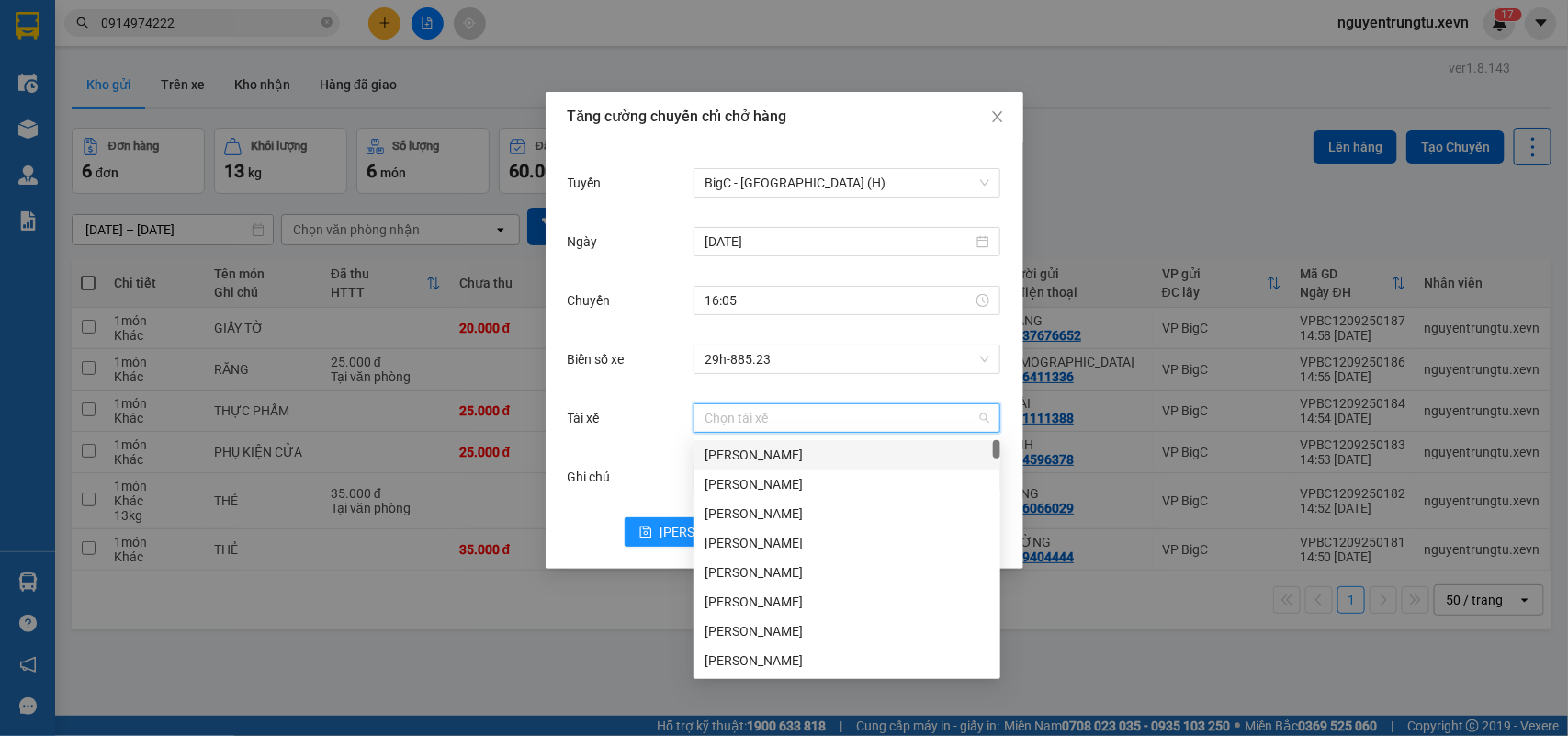
click at [763, 418] on input "Tài xế" at bounding box center [840, 418] width 272 height 27
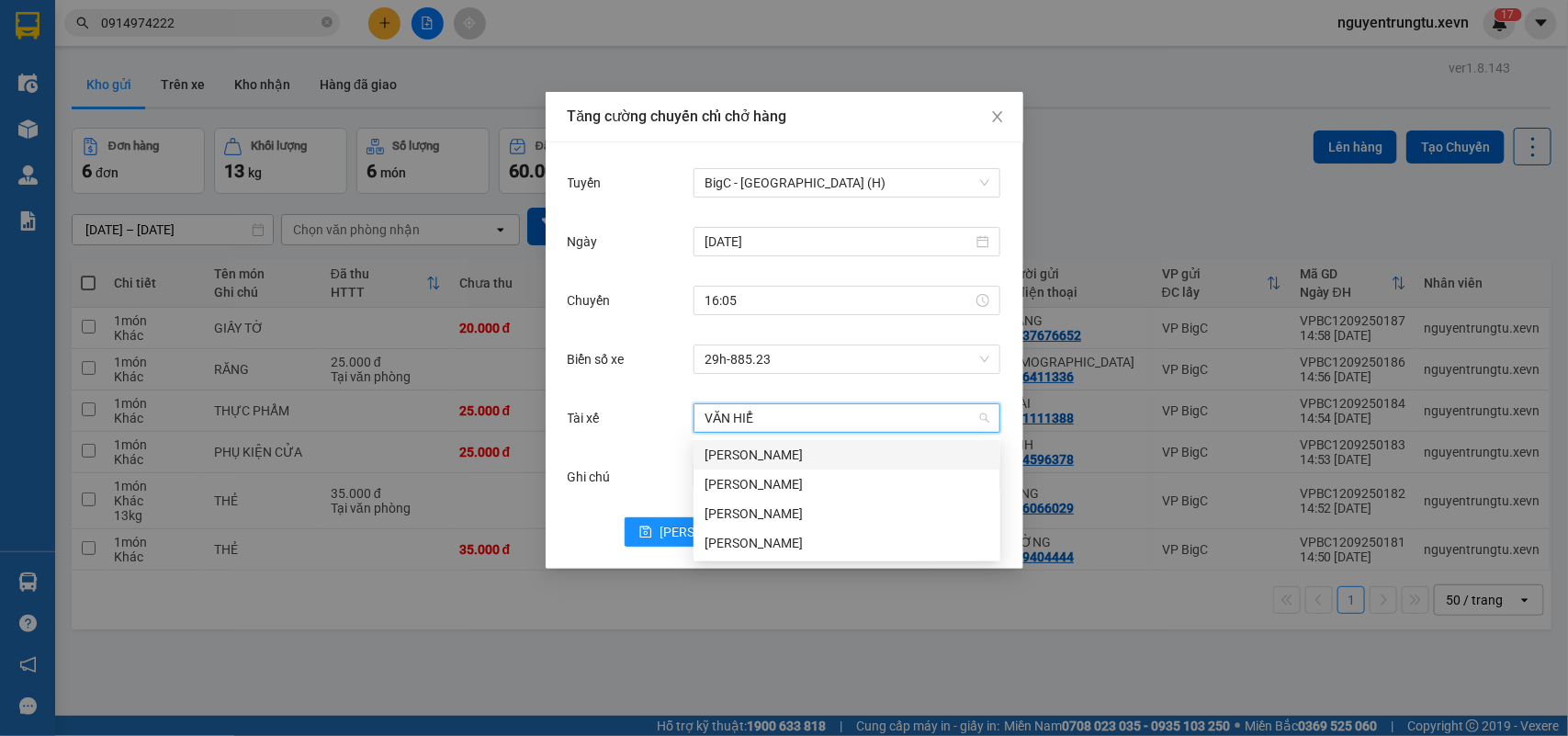
type input "VĂN HIỂN"
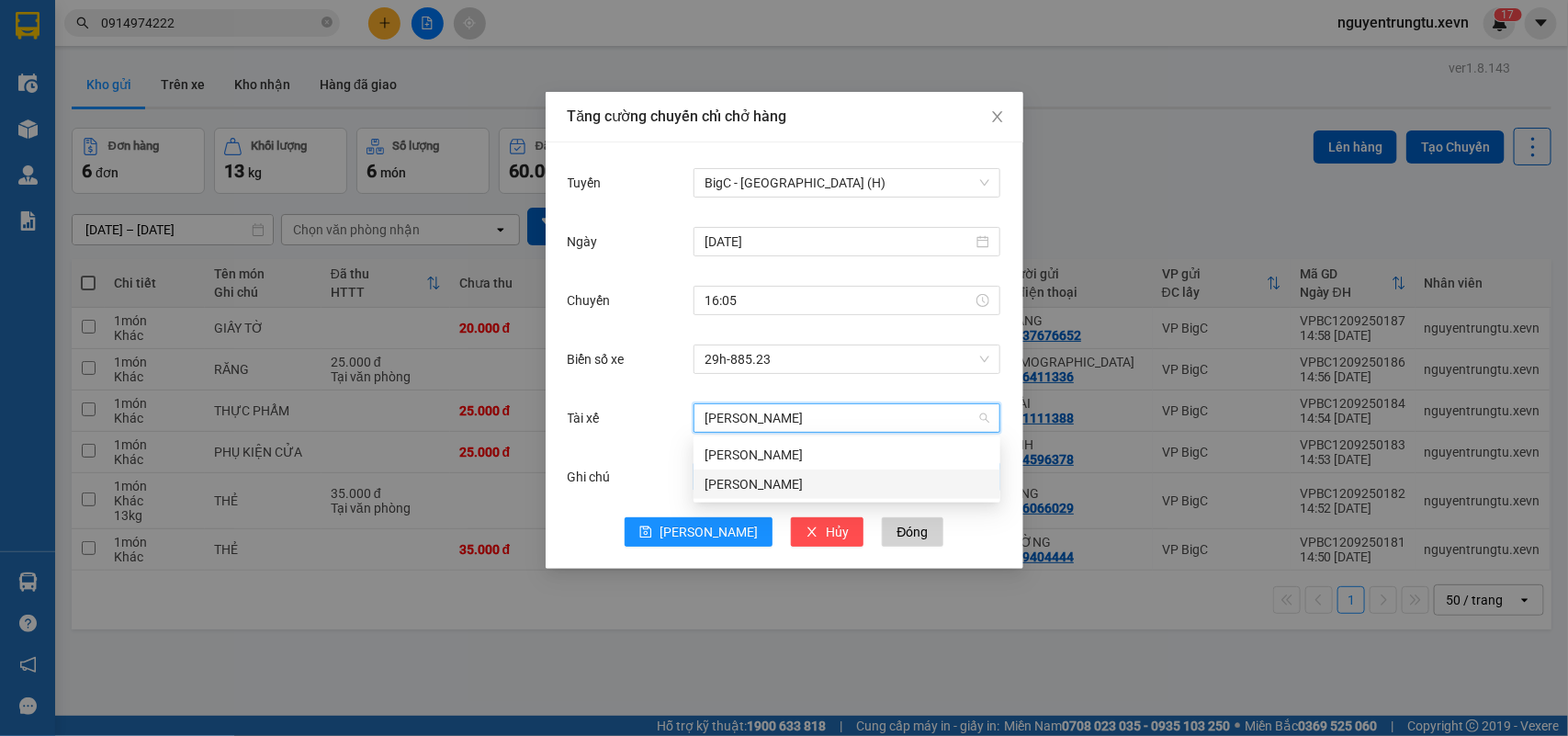
click at [759, 476] on div "Lại Văn Hiển" at bounding box center [847, 484] width 285 height 20
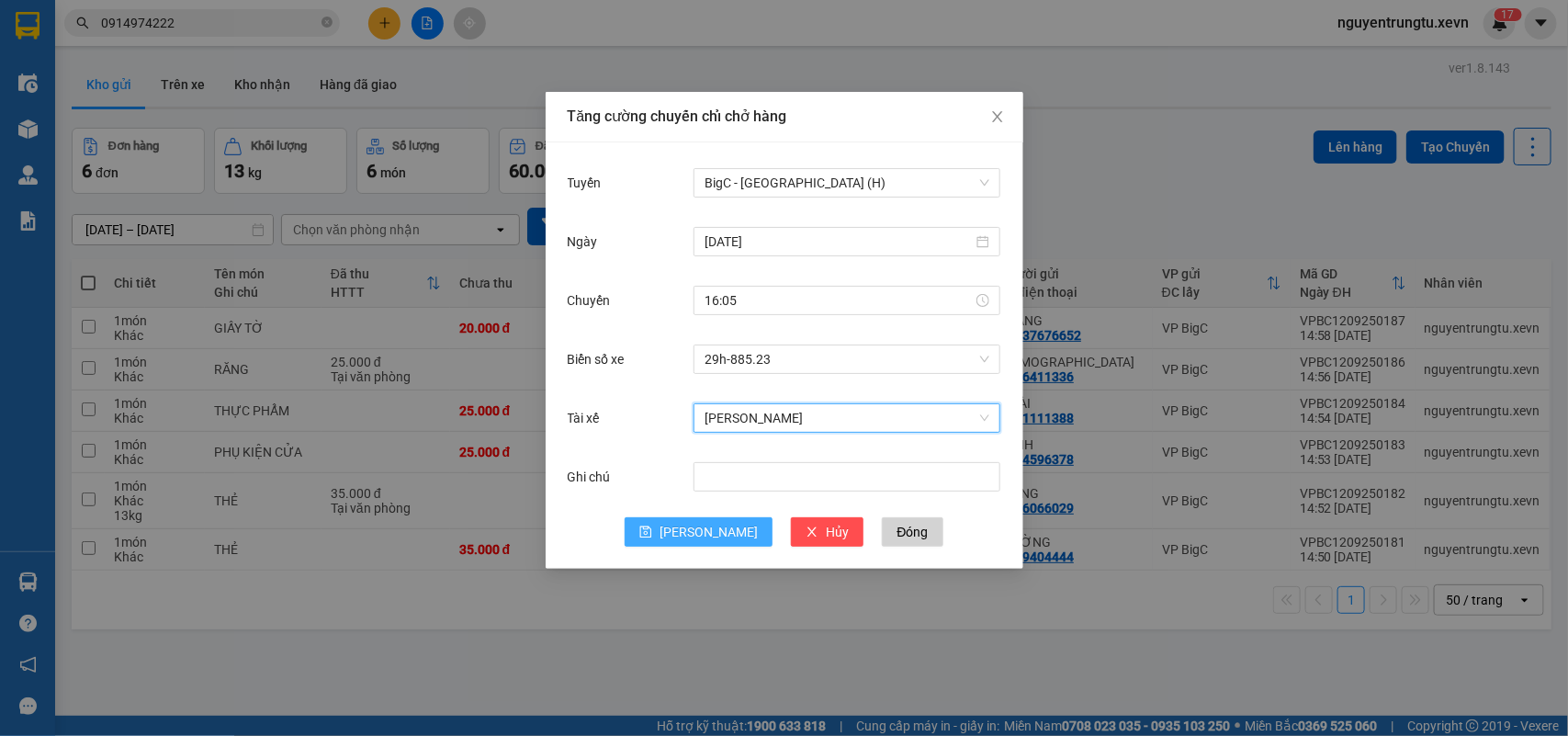
click at [695, 538] on button "[PERSON_NAME]" at bounding box center [699, 532] width 148 height 29
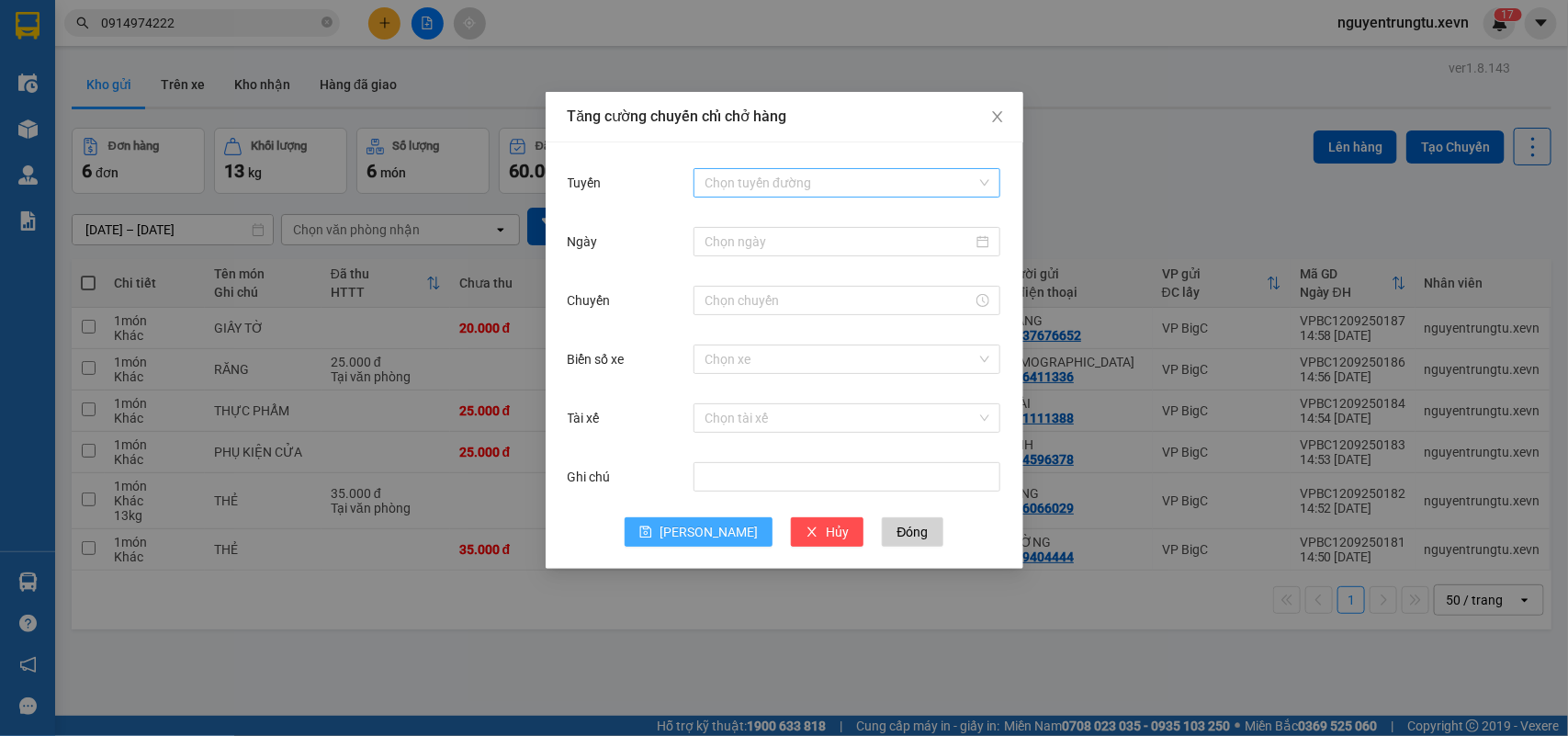
click at [806, 175] on input "Tuyến" at bounding box center [840, 182] width 272 height 27
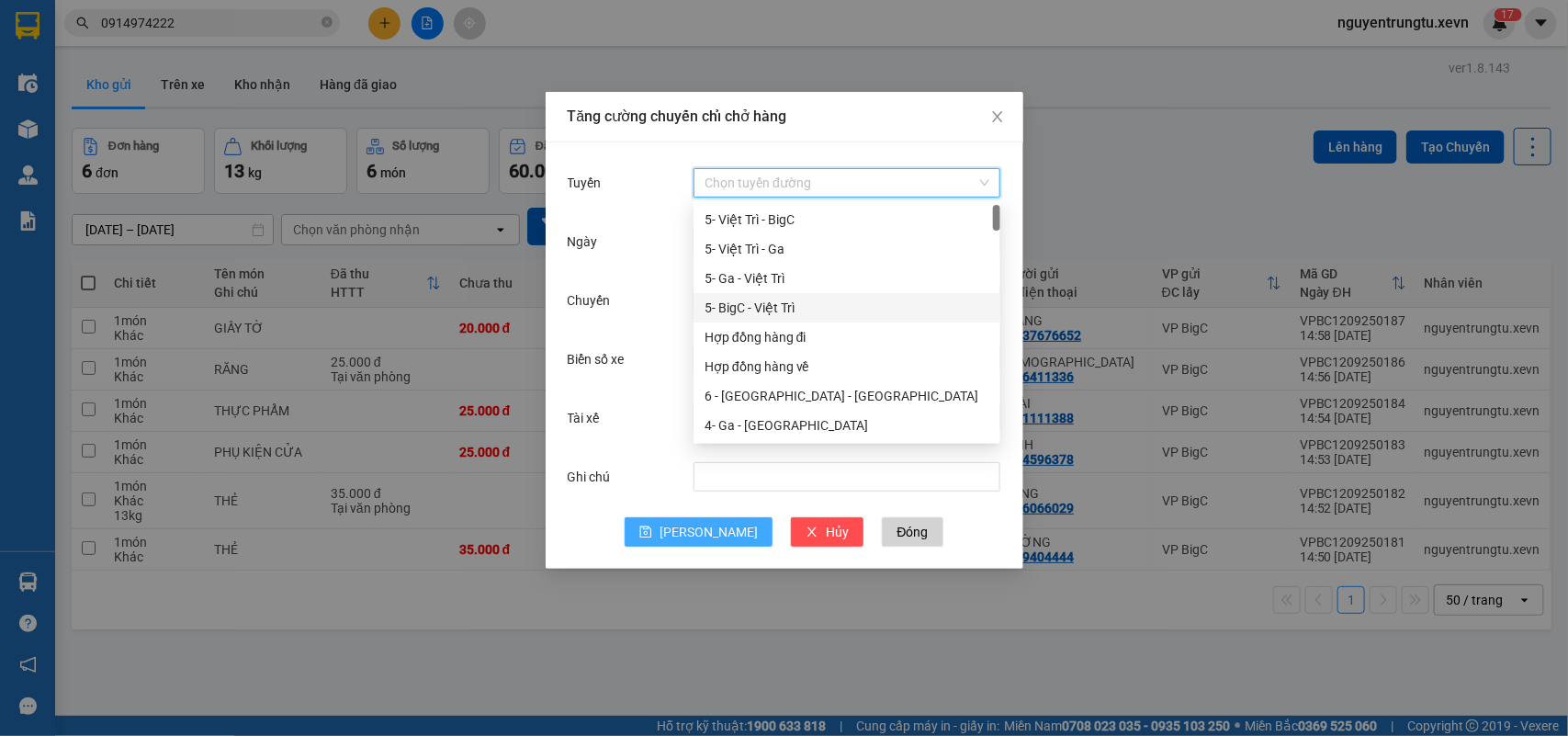
click at [790, 306] on div "5- BigC - Việt Trì" at bounding box center [847, 307] width 285 height 20
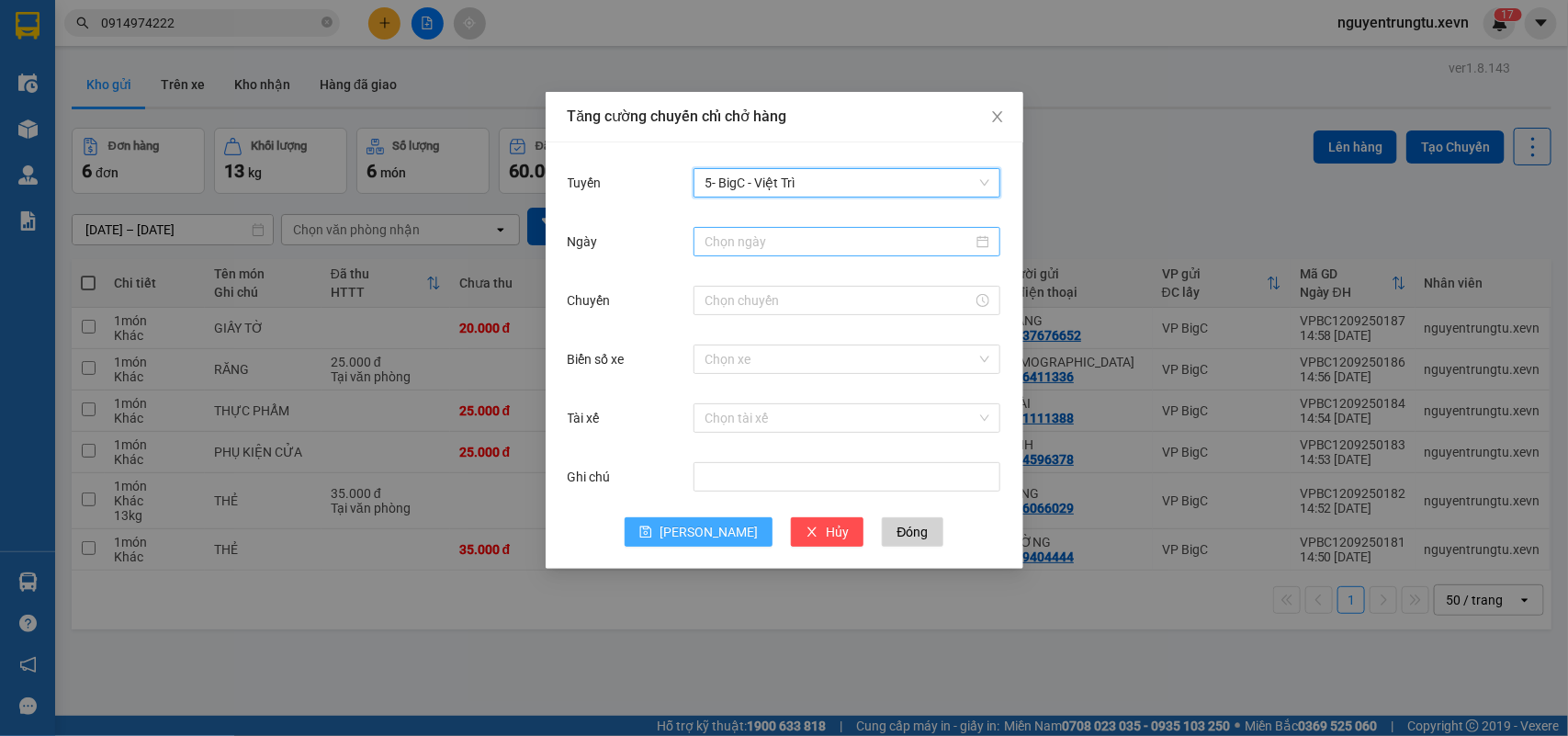
click at [783, 253] on div at bounding box center [847, 242] width 307 height 29
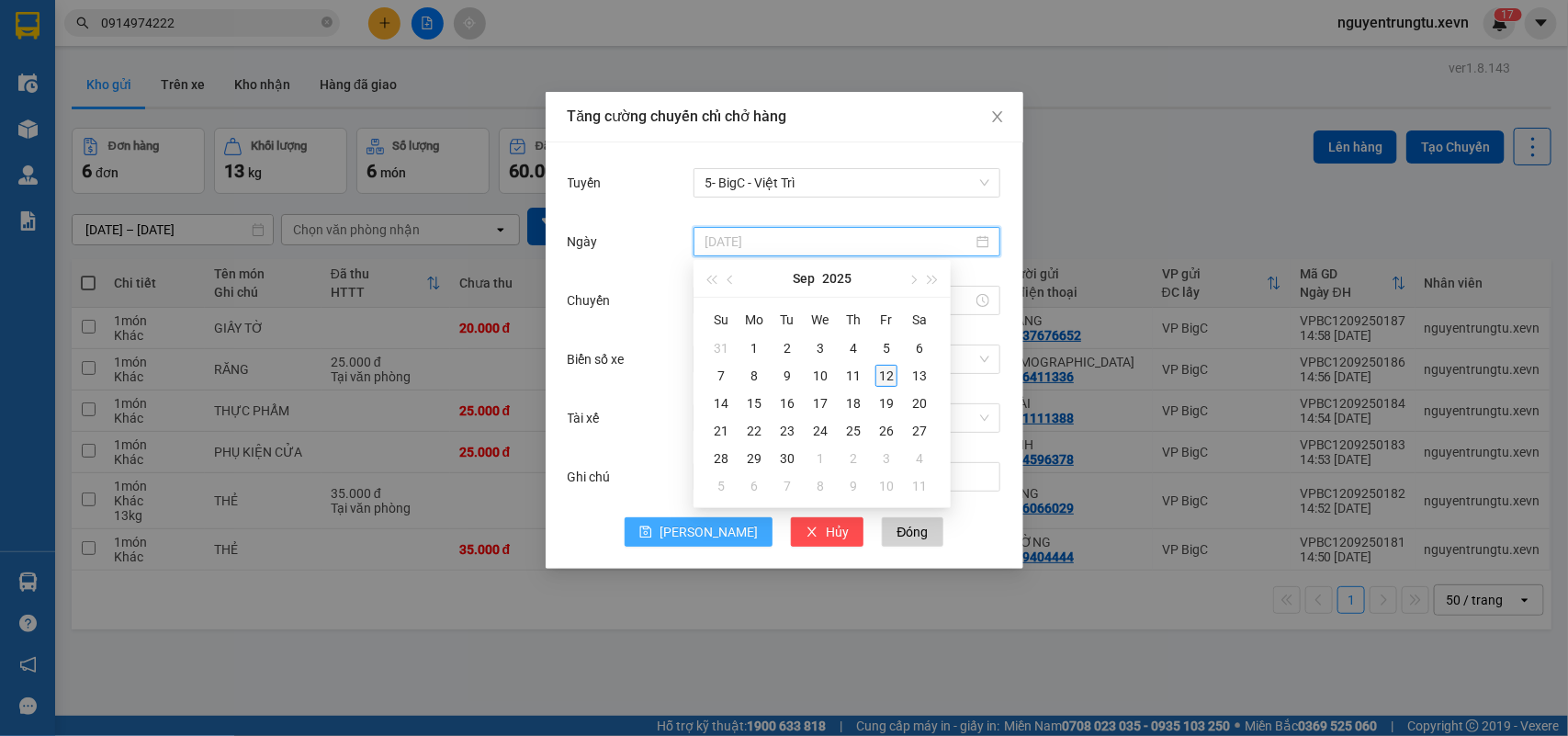
type input "12/09/2025"
click at [882, 366] on div "12" at bounding box center [886, 375] width 22 height 22
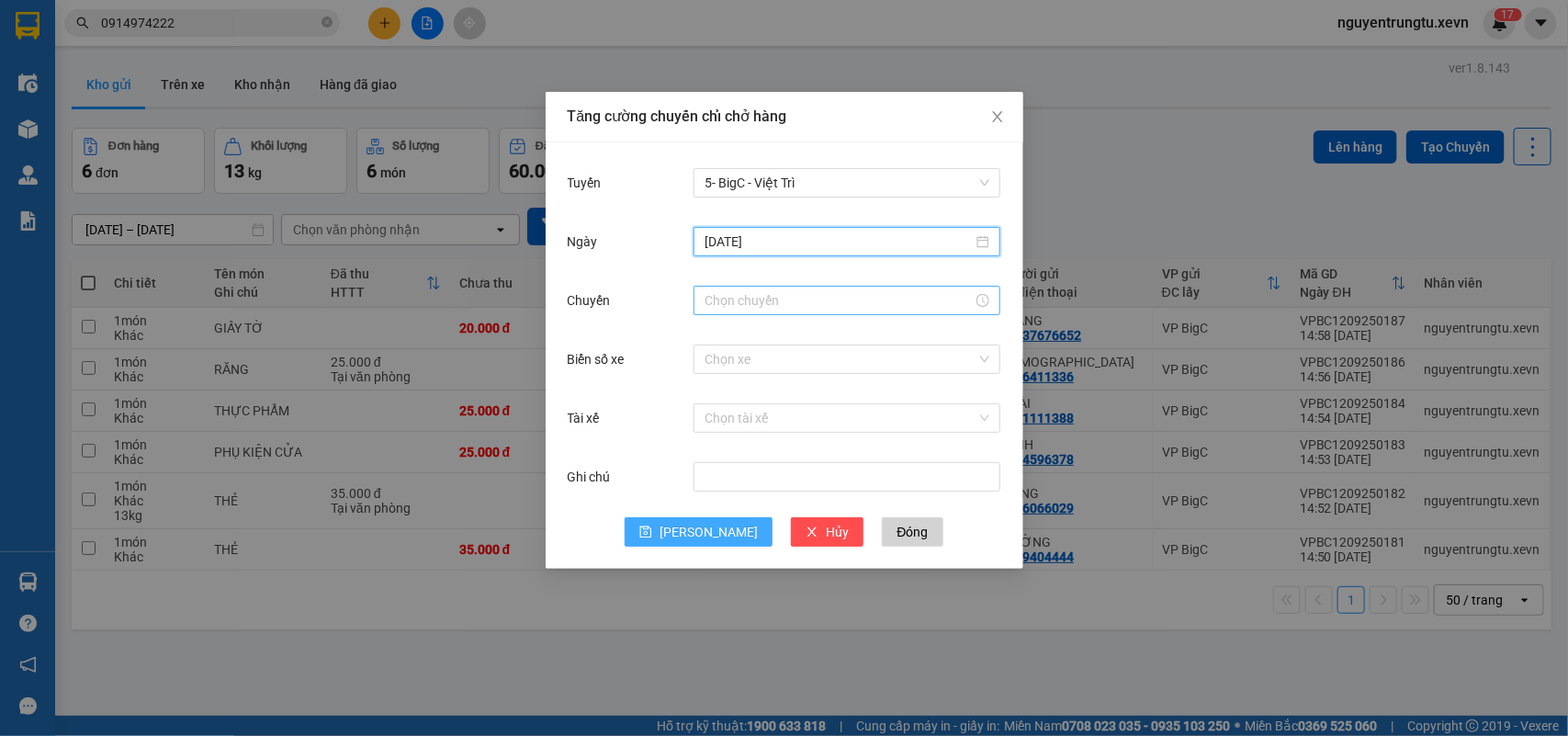
click at [742, 294] on input "Chuyến" at bounding box center [838, 300] width 268 height 20
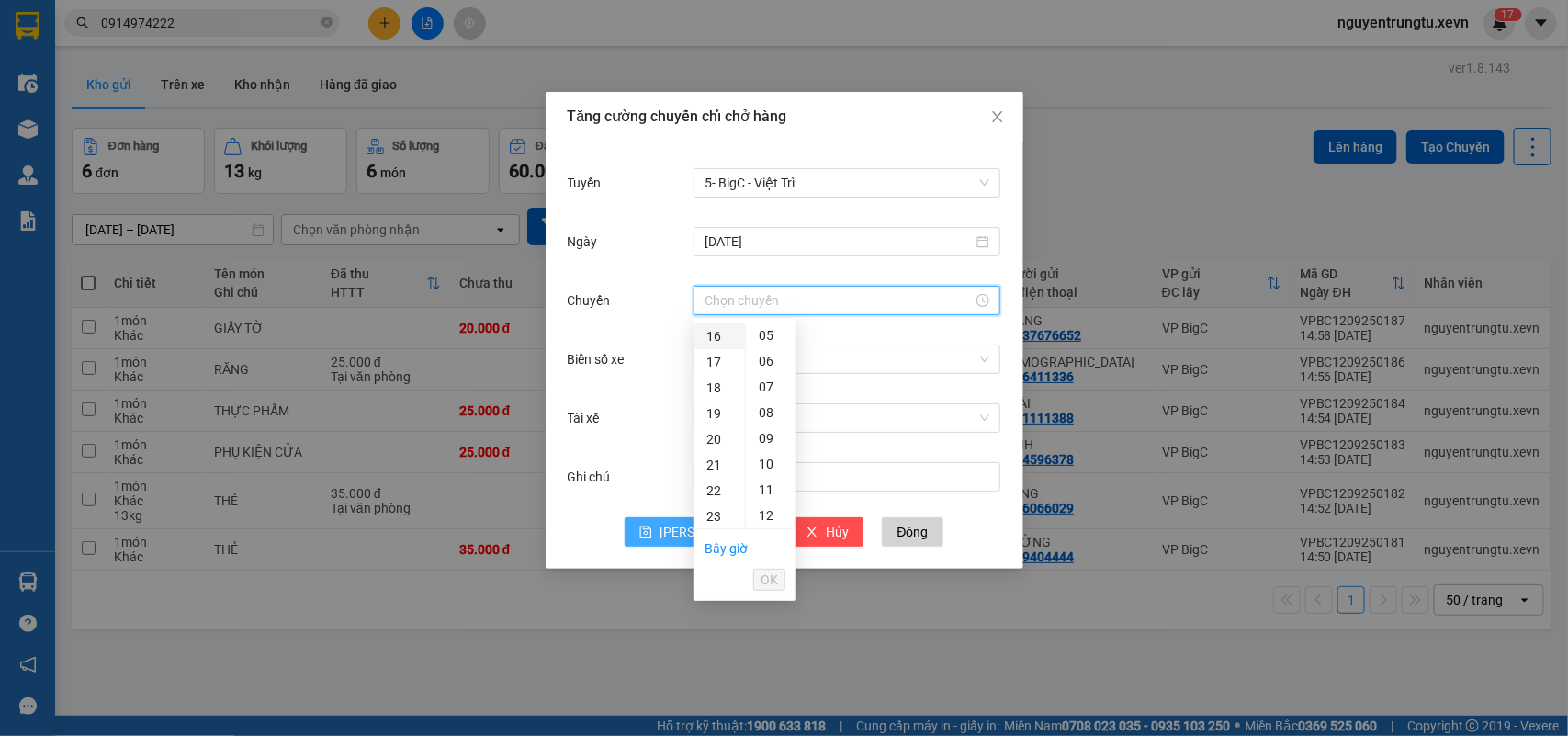
click at [706, 340] on div "16" at bounding box center [719, 336] width 52 height 25
click at [760, 456] on div "05" at bounding box center [771, 464] width 51 height 25
type input "16:05"
click at [773, 576] on span "OK" at bounding box center [769, 579] width 18 height 20
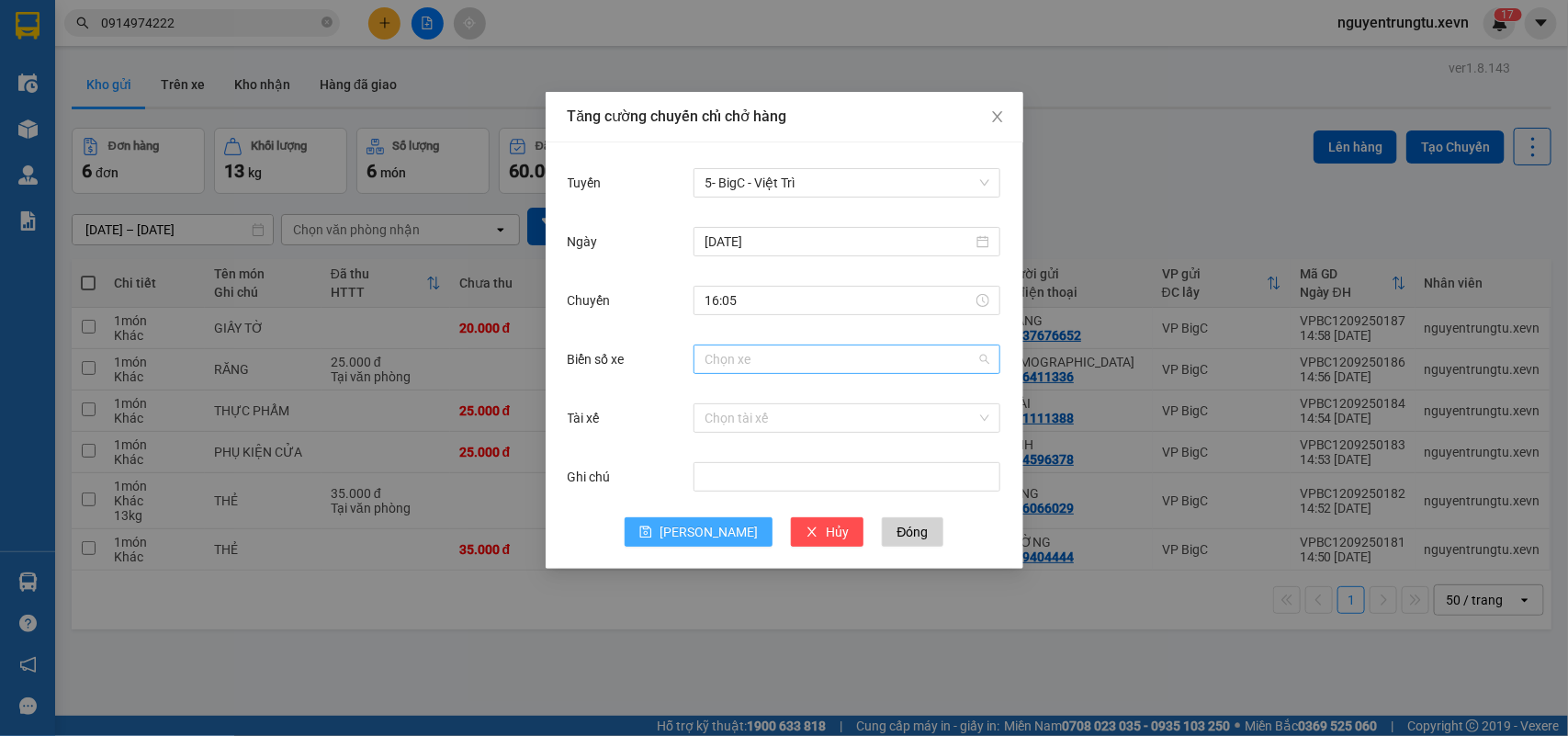
click at [847, 357] on input "Biển số xe" at bounding box center [840, 359] width 272 height 27
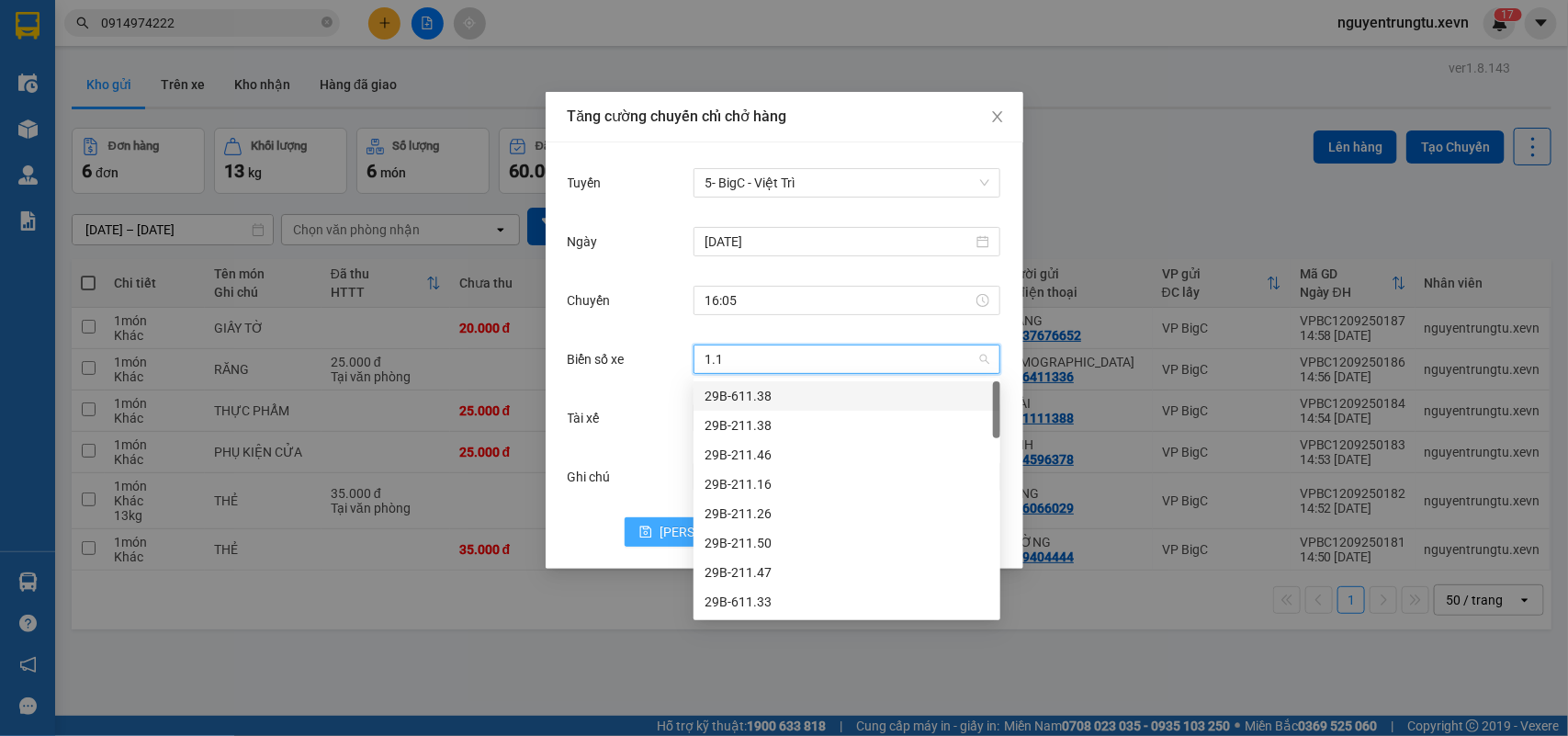
type input "1.11"
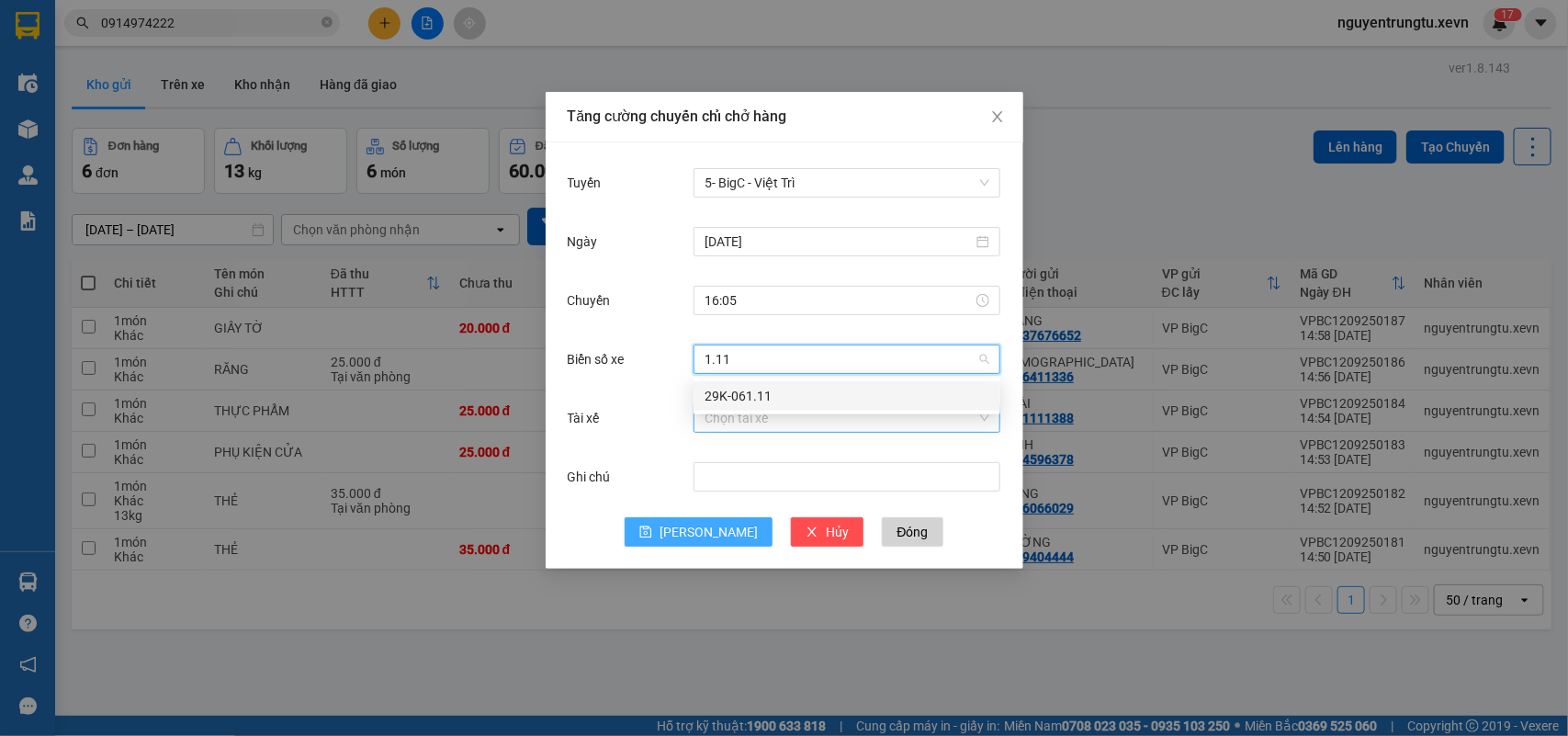
click at [824, 397] on div "29K-061.11" at bounding box center [847, 396] width 285 height 20
click at [821, 419] on input "Tài xế" at bounding box center [840, 418] width 272 height 27
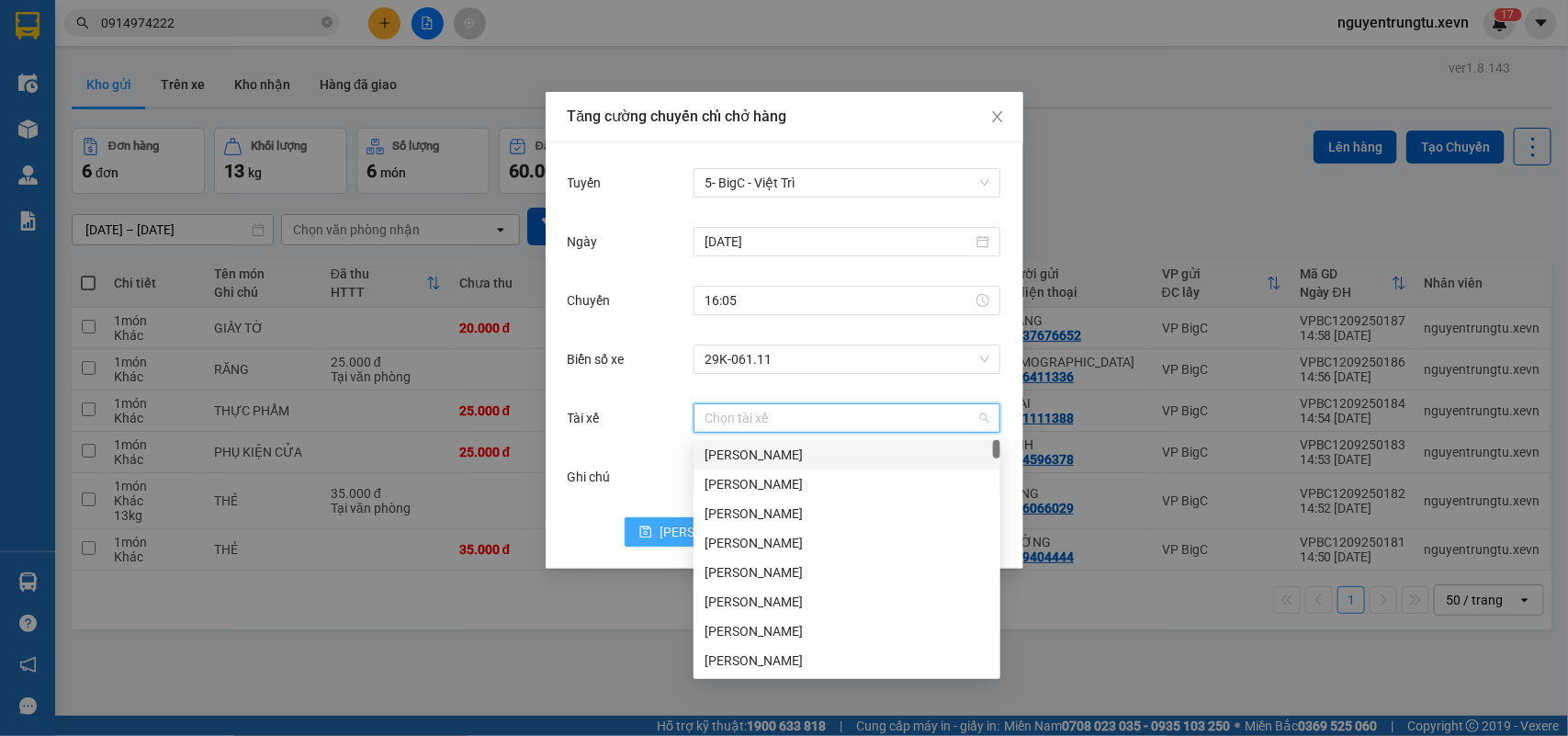
type input "D"
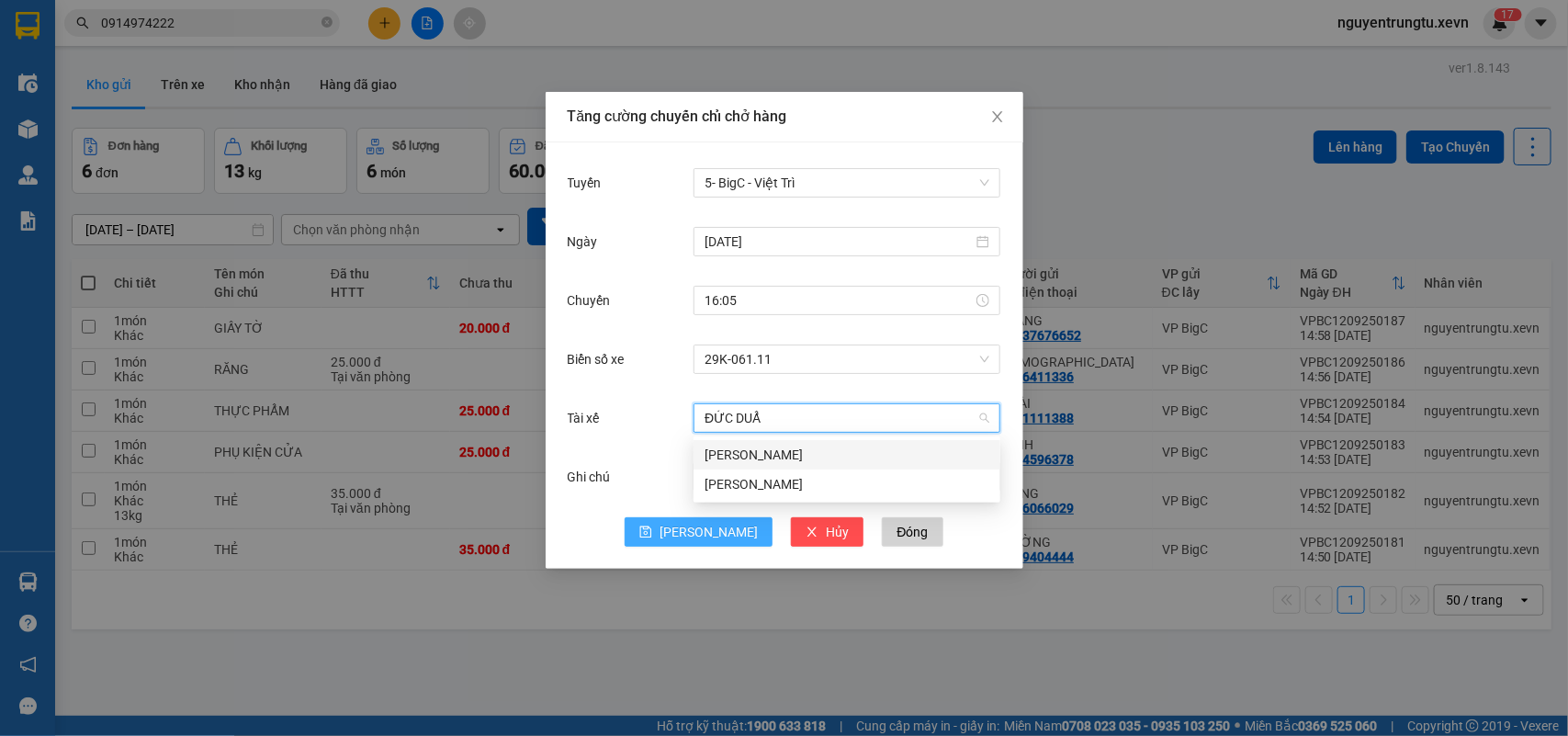
type input "ĐỨC DUẨN"
click at [751, 452] on div "Vũ Đức Duẩn" at bounding box center [847, 454] width 285 height 20
click at [709, 524] on span "[PERSON_NAME]" at bounding box center [708, 531] width 98 height 20
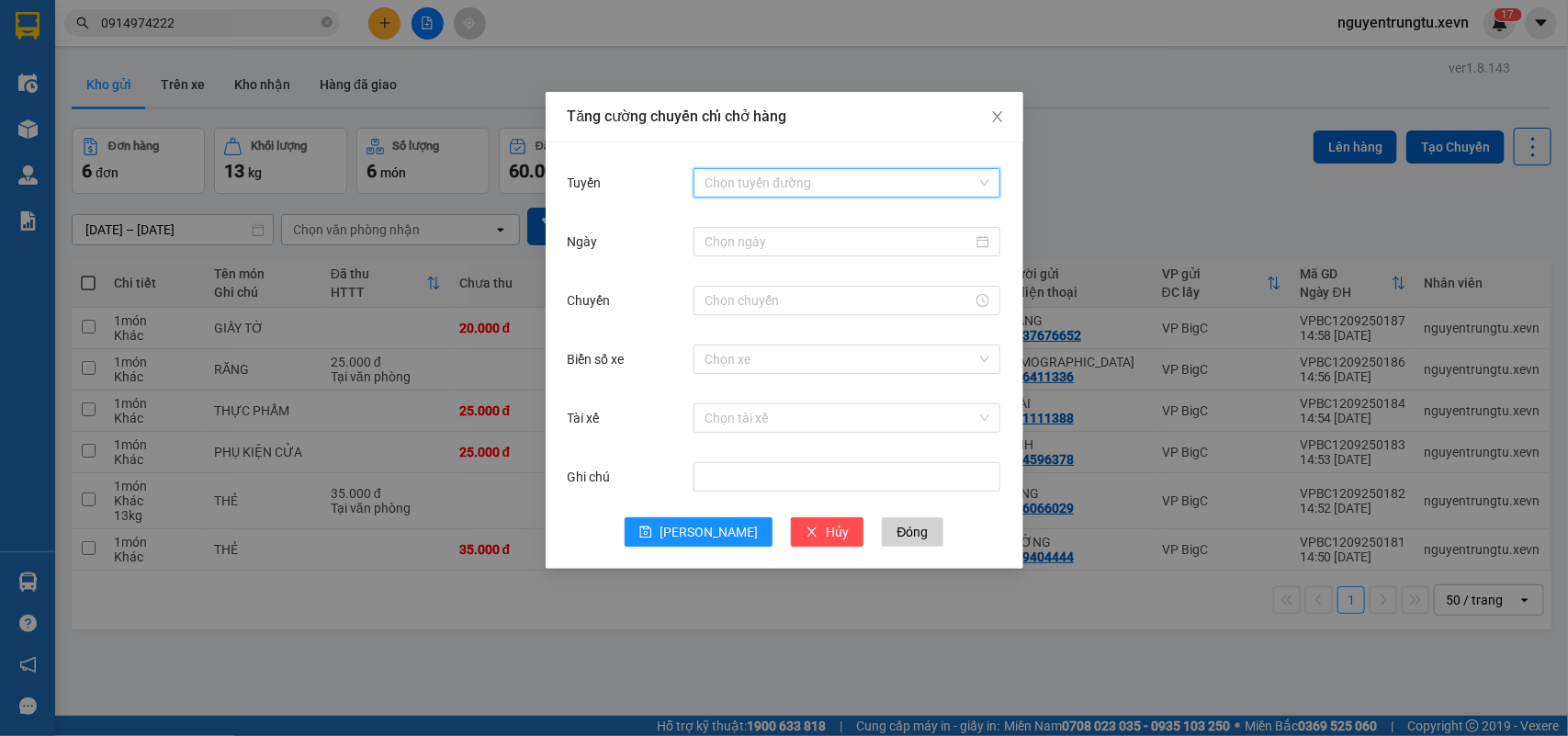
click at [719, 186] on input "Tuyến" at bounding box center [840, 182] width 272 height 27
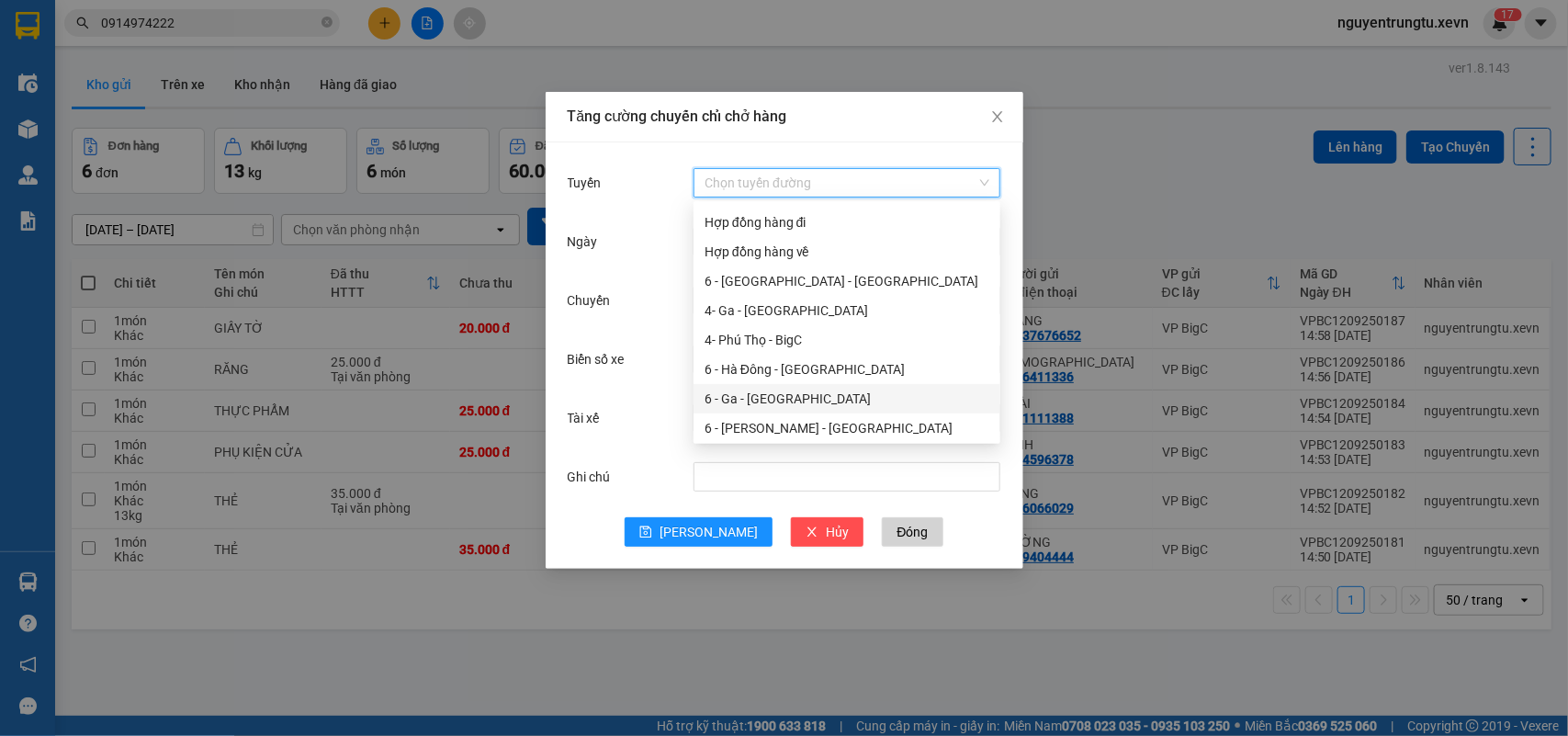
scroll to position [230, 0]
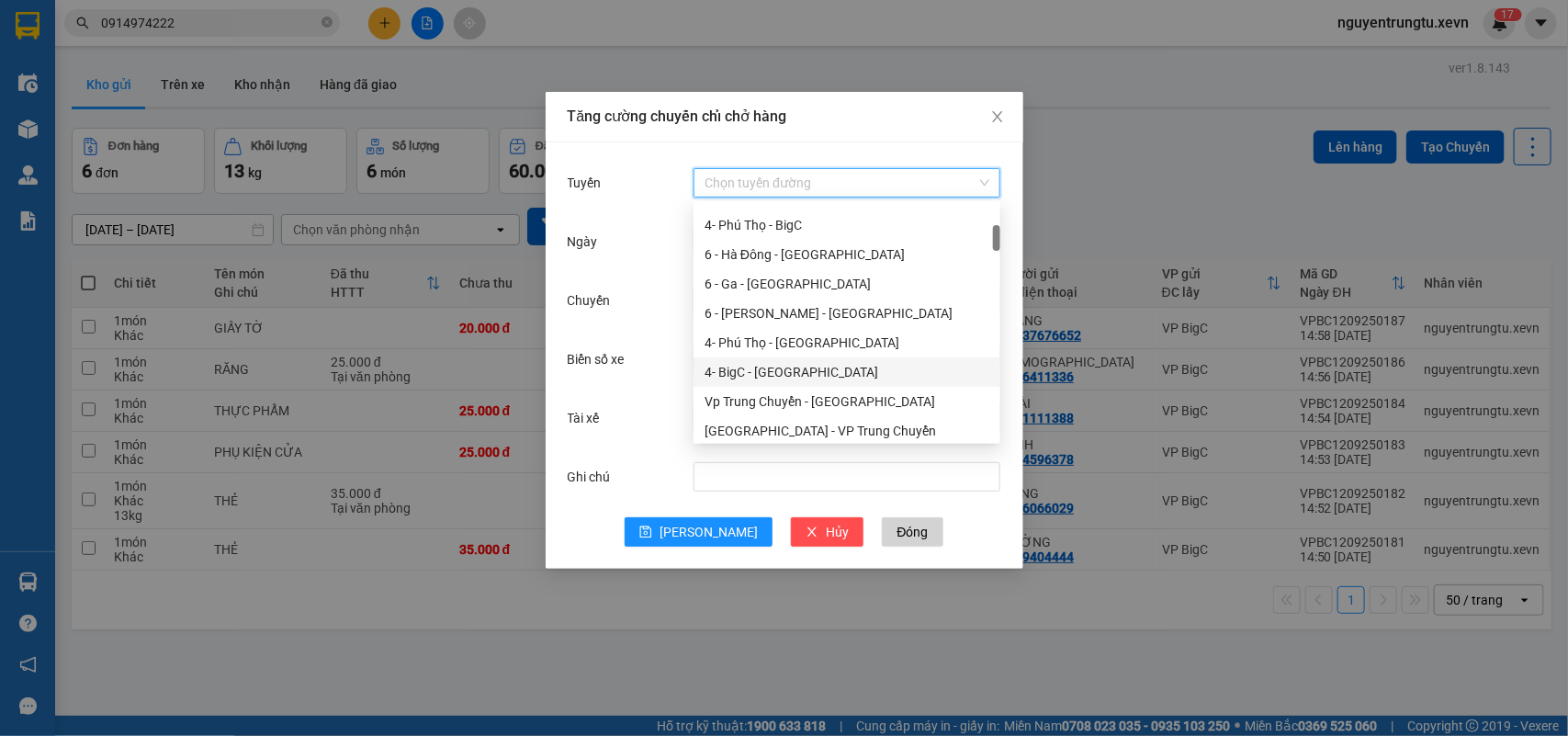
click at [767, 375] on div "4- BigC - Phú Thọ" at bounding box center [847, 371] width 285 height 20
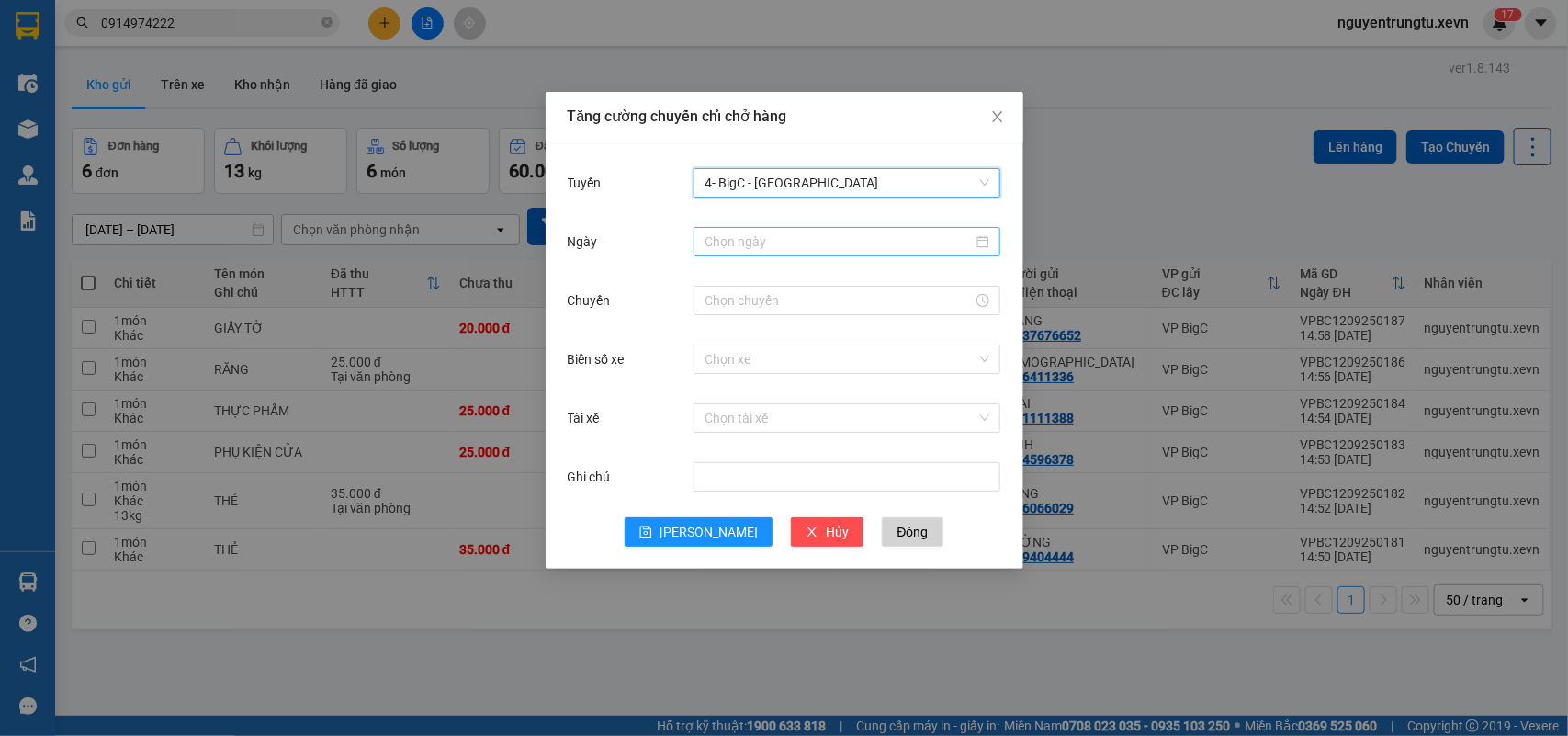
click at [782, 234] on input "Ngày" at bounding box center [838, 242] width 268 height 20
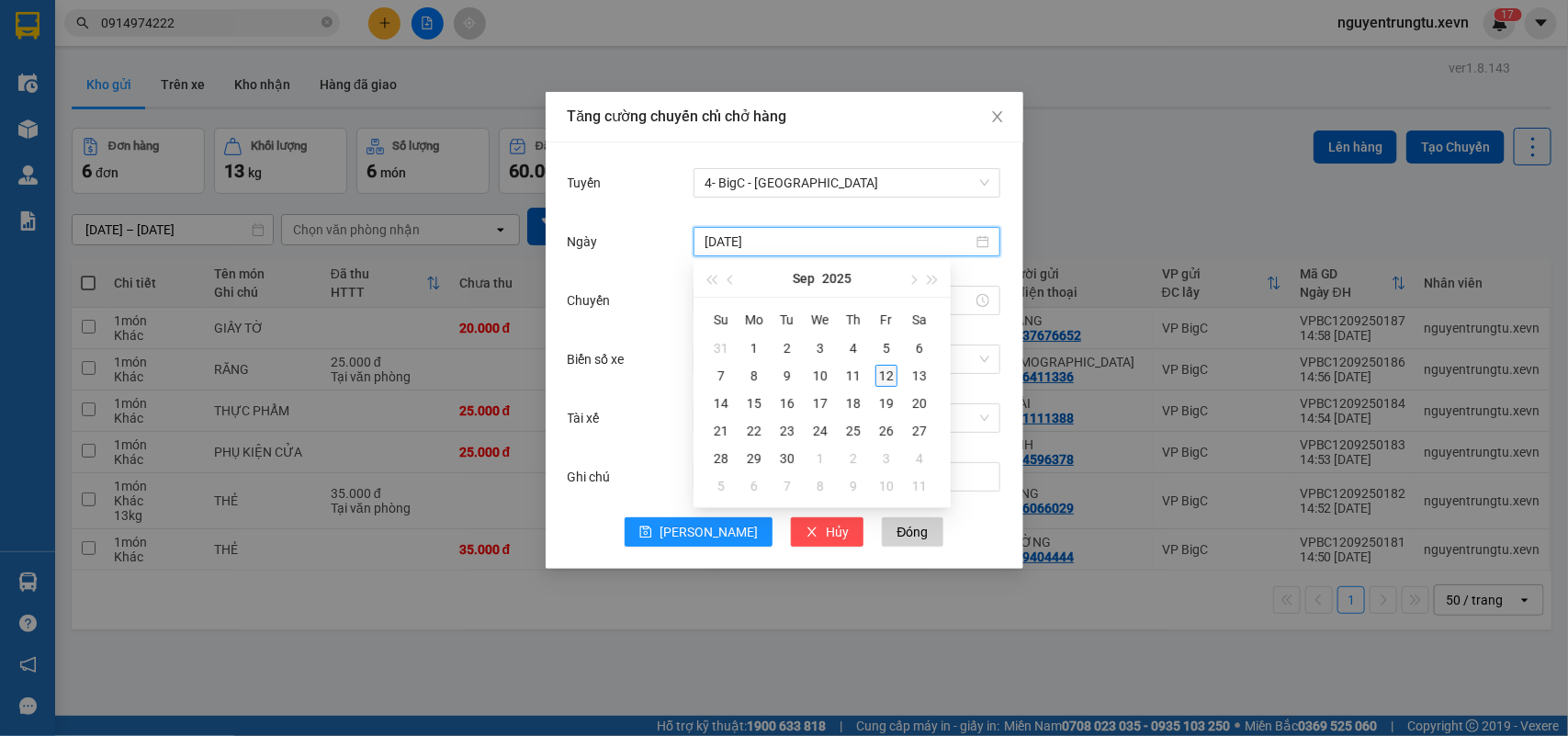
type input "12/09/2025"
drag, startPoint x: 894, startPoint y: 373, endPoint x: 882, endPoint y: 368, distance: 13.0
click at [894, 372] on div "12" at bounding box center [886, 375] width 22 height 22
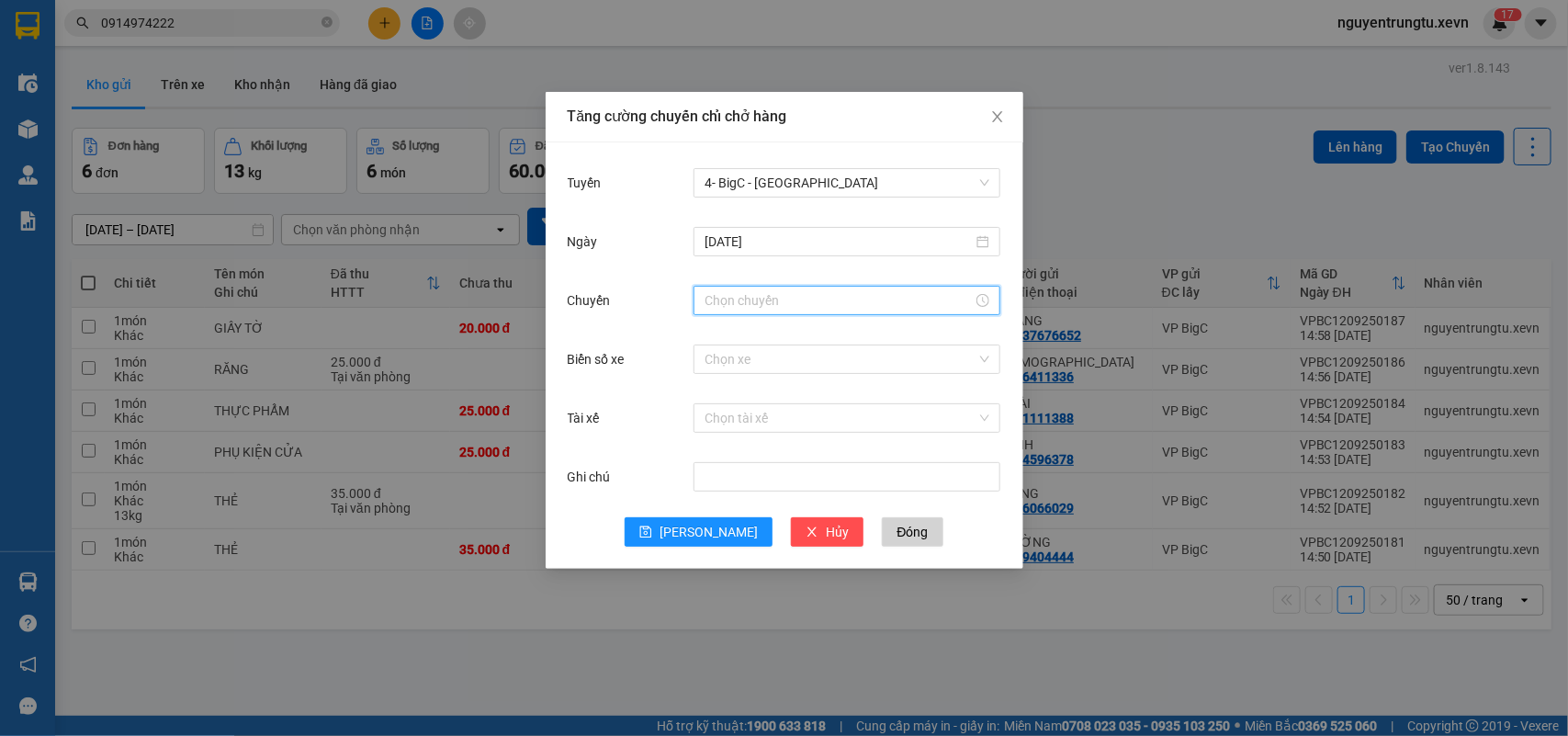
click at [742, 296] on input "Chuyến" at bounding box center [838, 300] width 268 height 20
click at [709, 344] on div "16" at bounding box center [719, 336] width 52 height 25
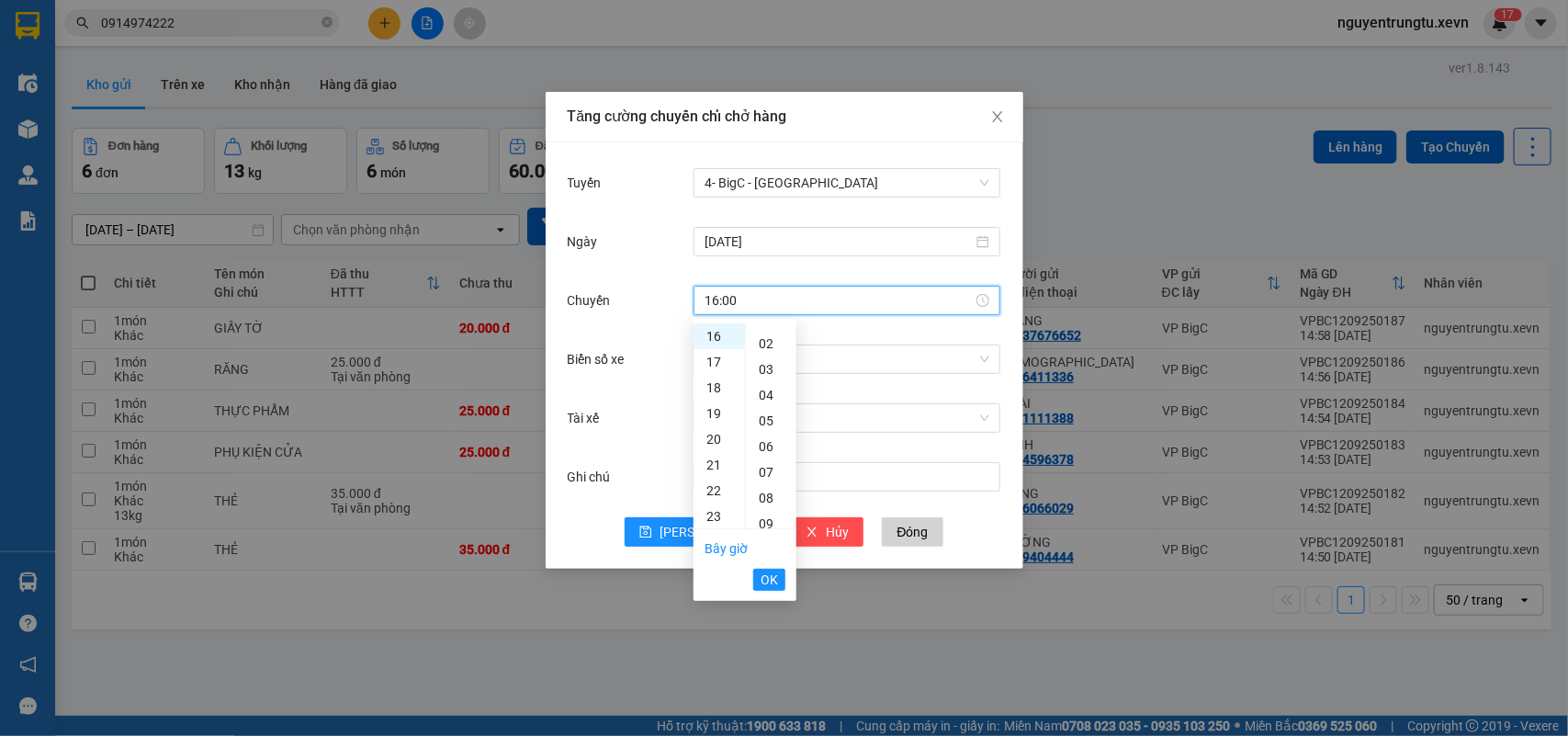
scroll to position [0, 0]
click at [769, 469] on div "05" at bounding box center [771, 464] width 51 height 25
type input "16:05"
click at [760, 581] on span "OK" at bounding box center [769, 579] width 18 height 20
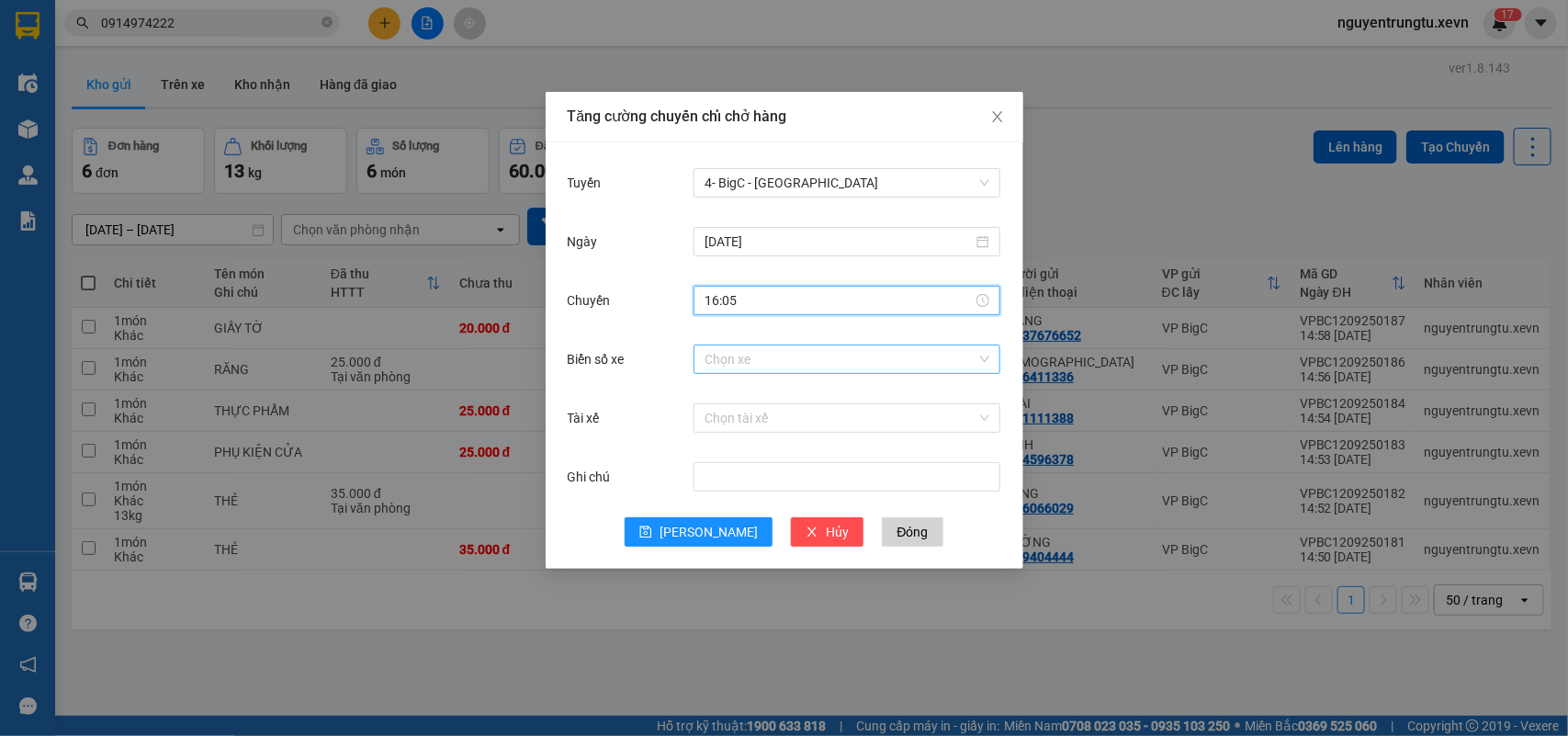
click at [783, 360] on input "Biển số xe" at bounding box center [840, 359] width 272 height 27
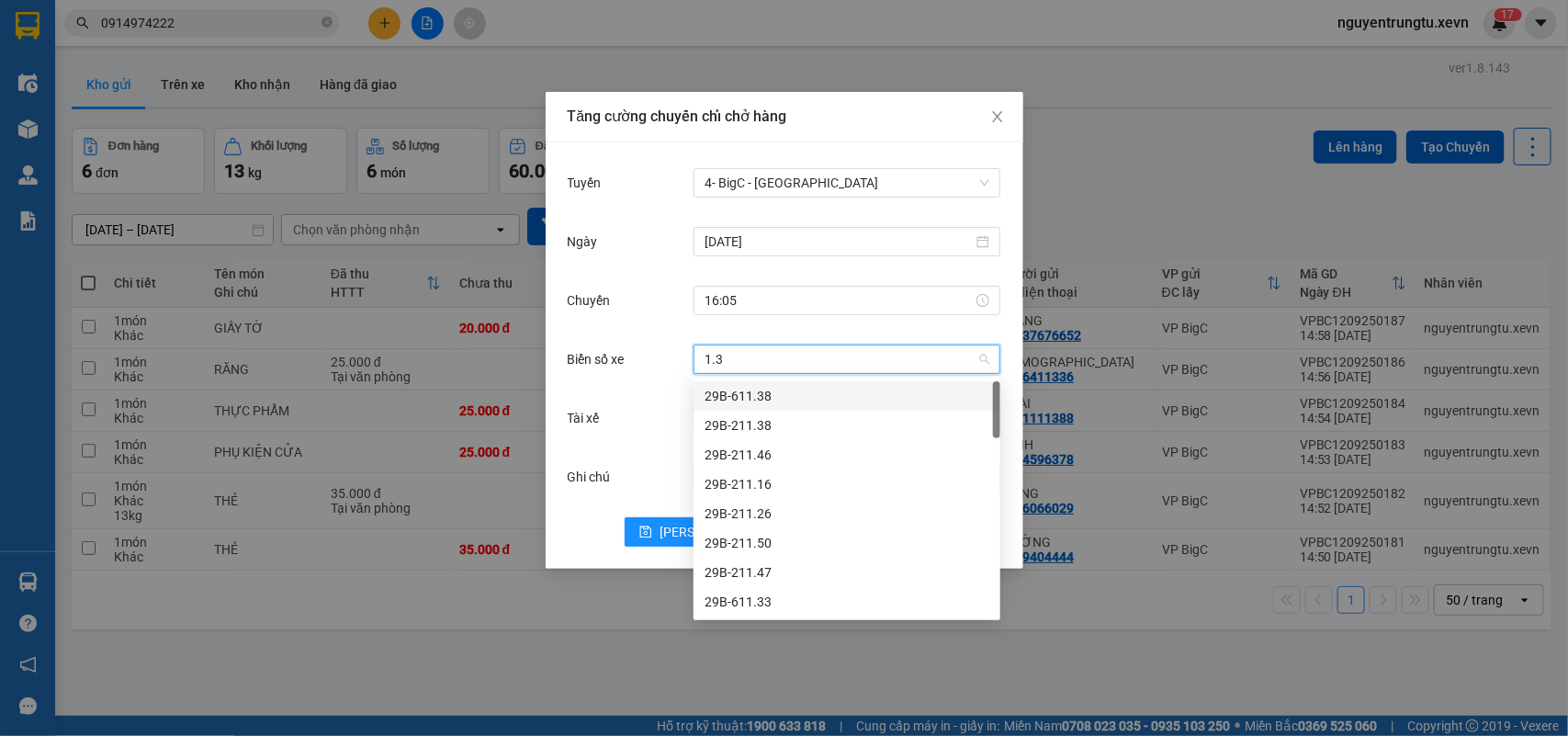
type input "1.32"
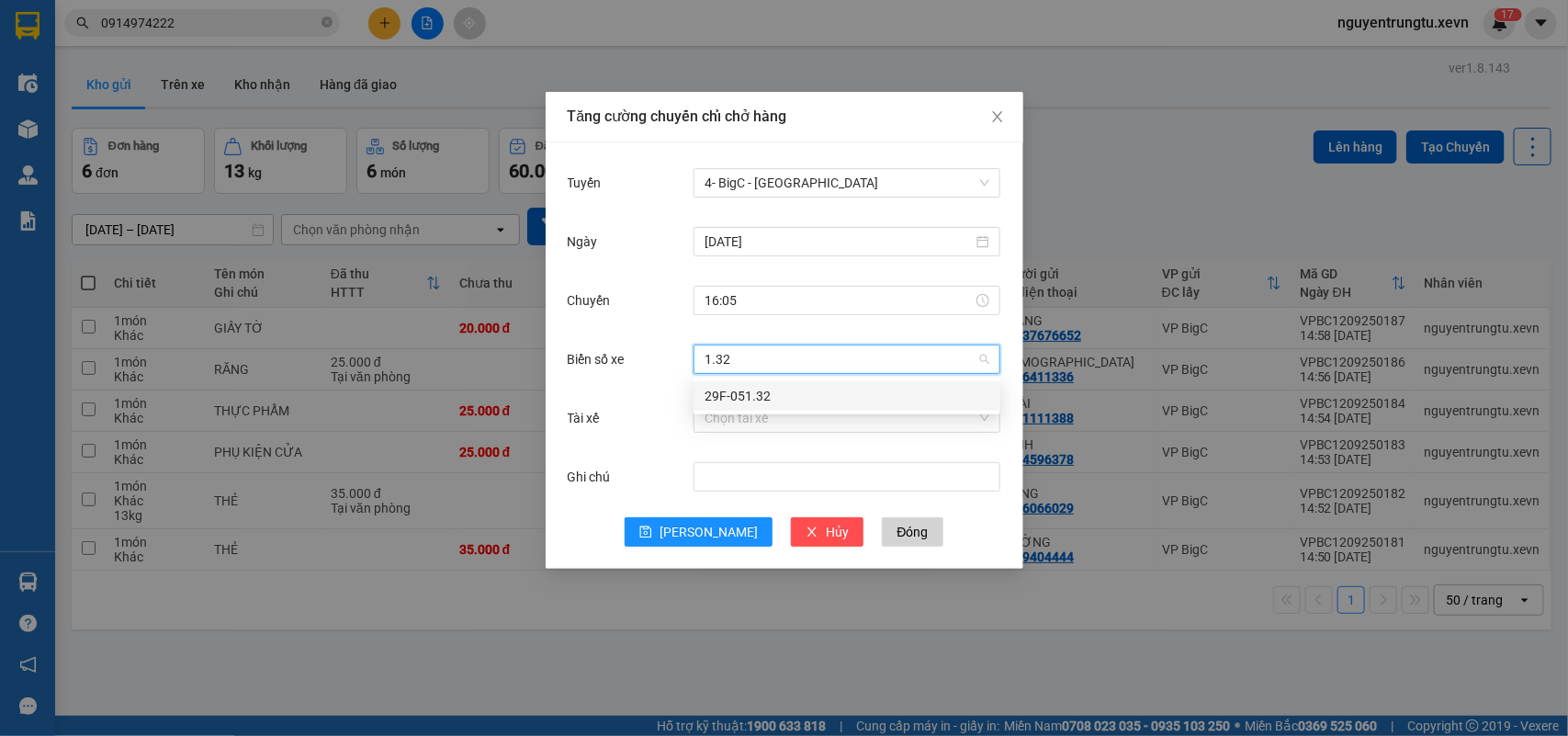
click at [733, 388] on div "29F-051.32" at bounding box center [847, 396] width 285 height 20
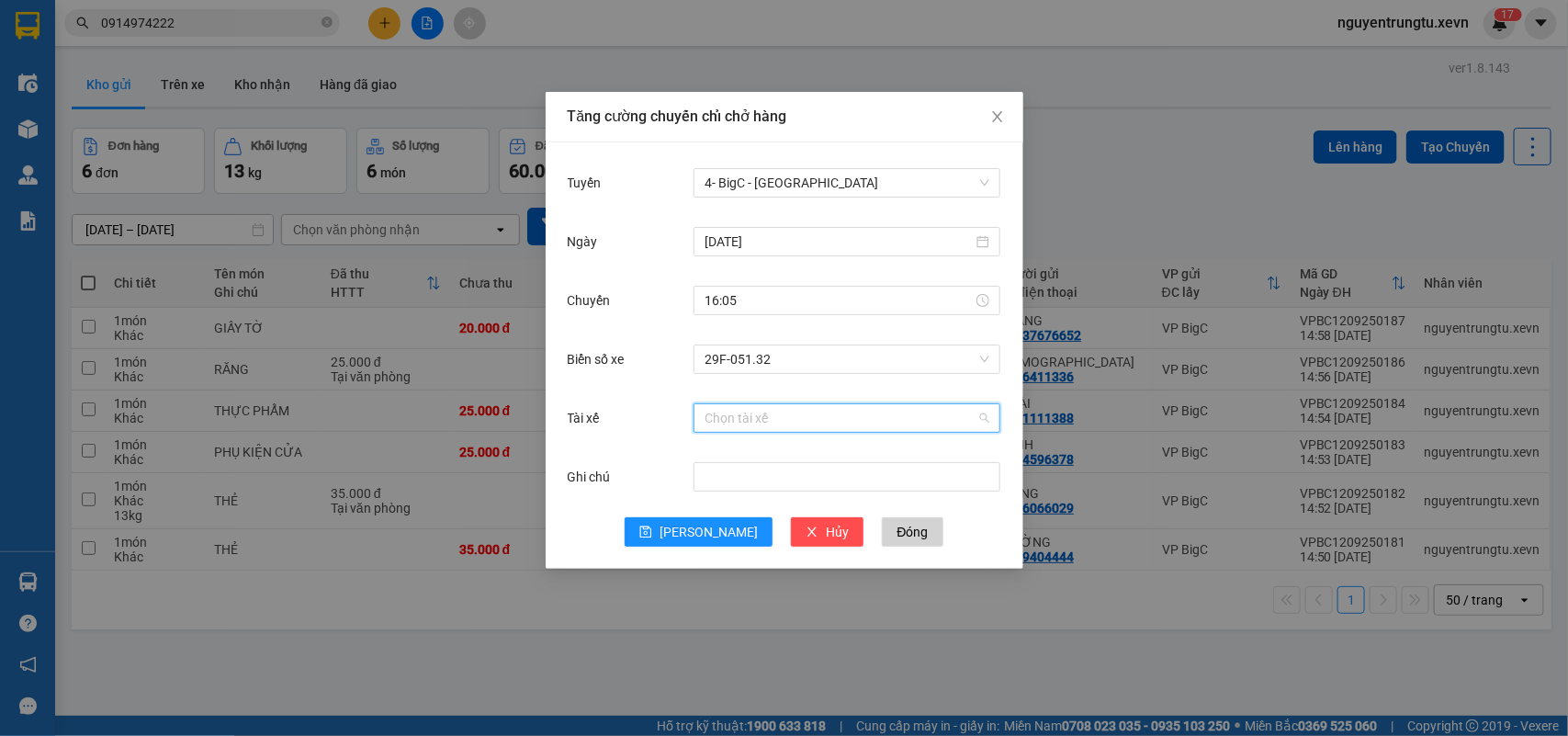
click at [746, 415] on input "Tài xế" at bounding box center [840, 418] width 272 height 27
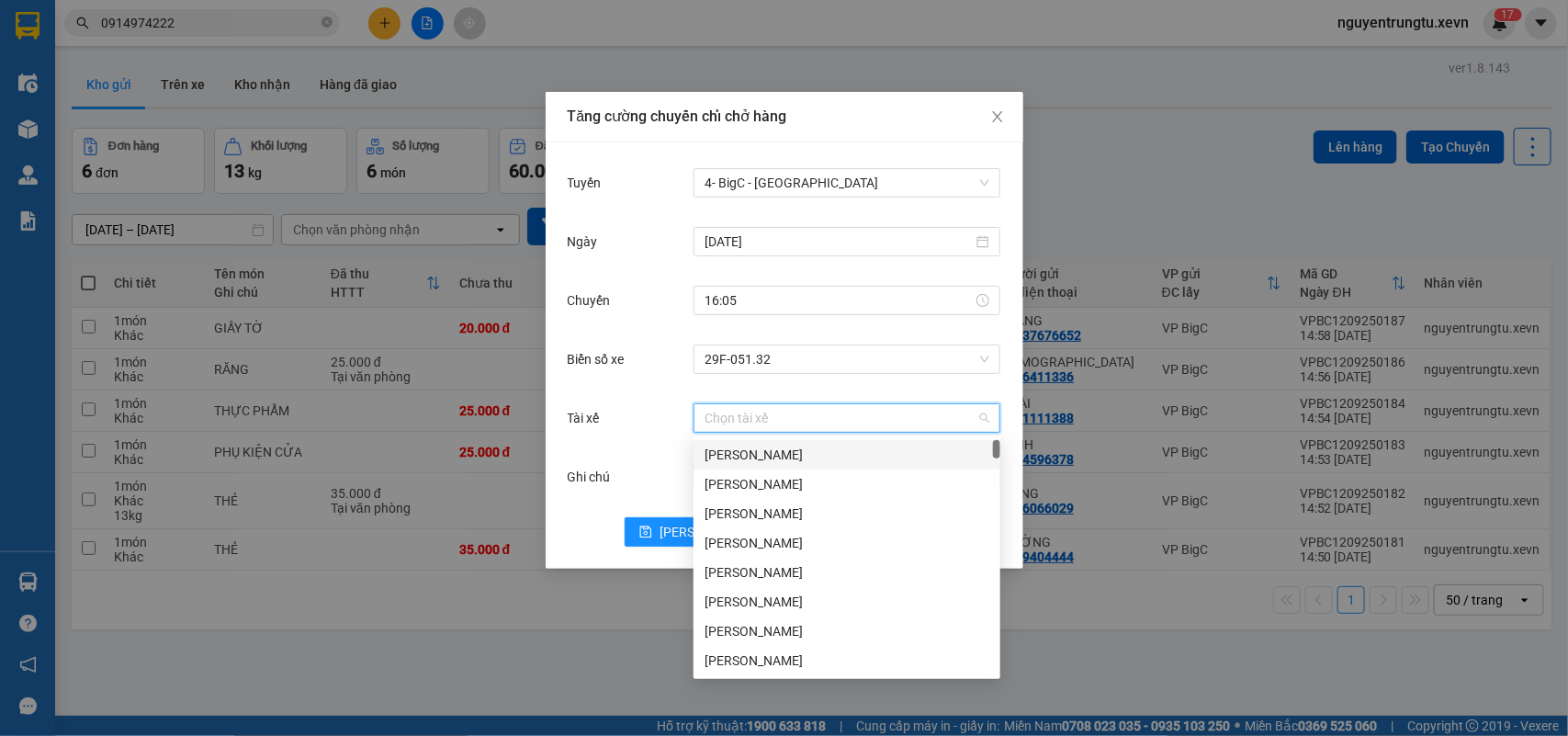
type input "D"
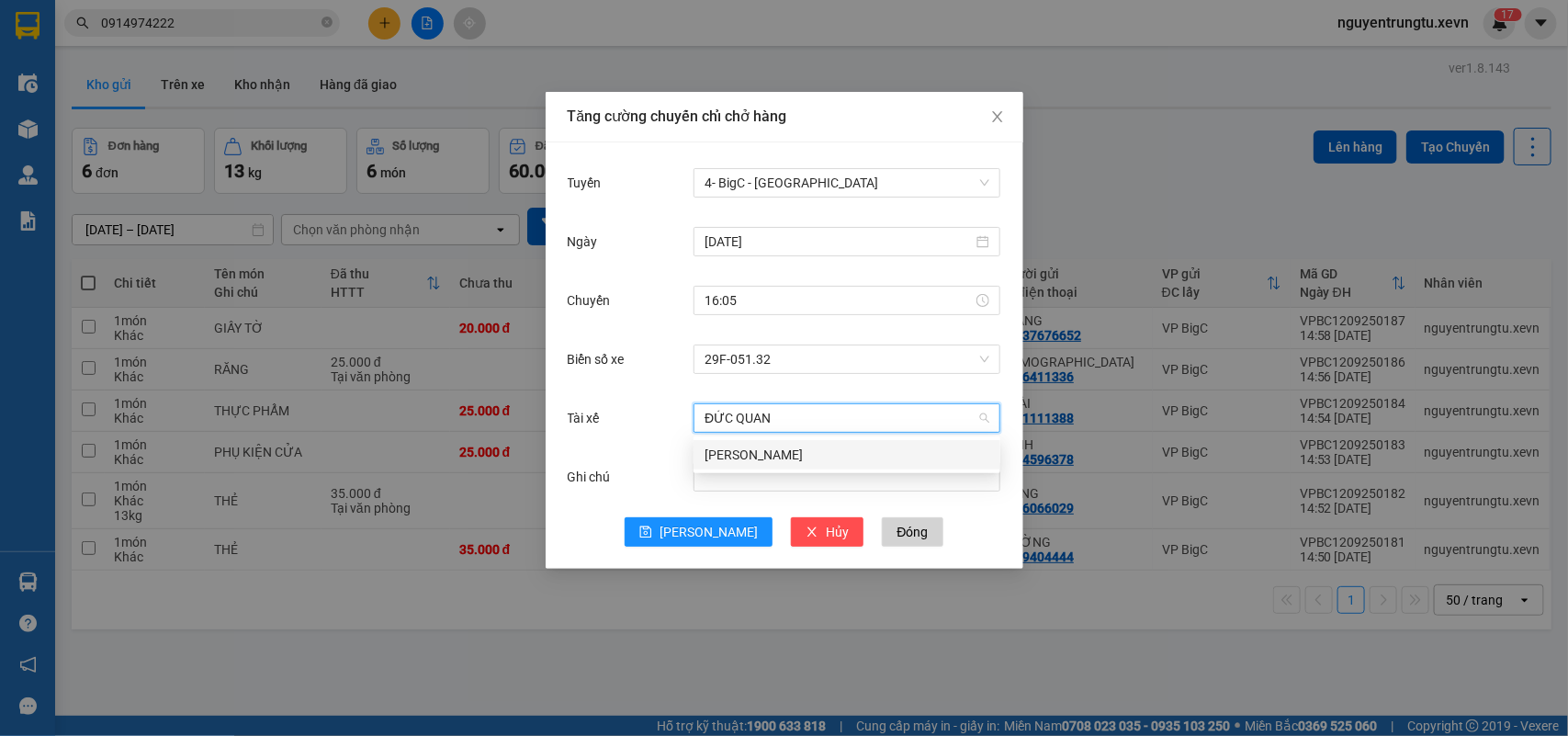
type input "ĐỨC QUANG"
click at [751, 460] on div "Nguyễn Đức Quang" at bounding box center [847, 454] width 285 height 20
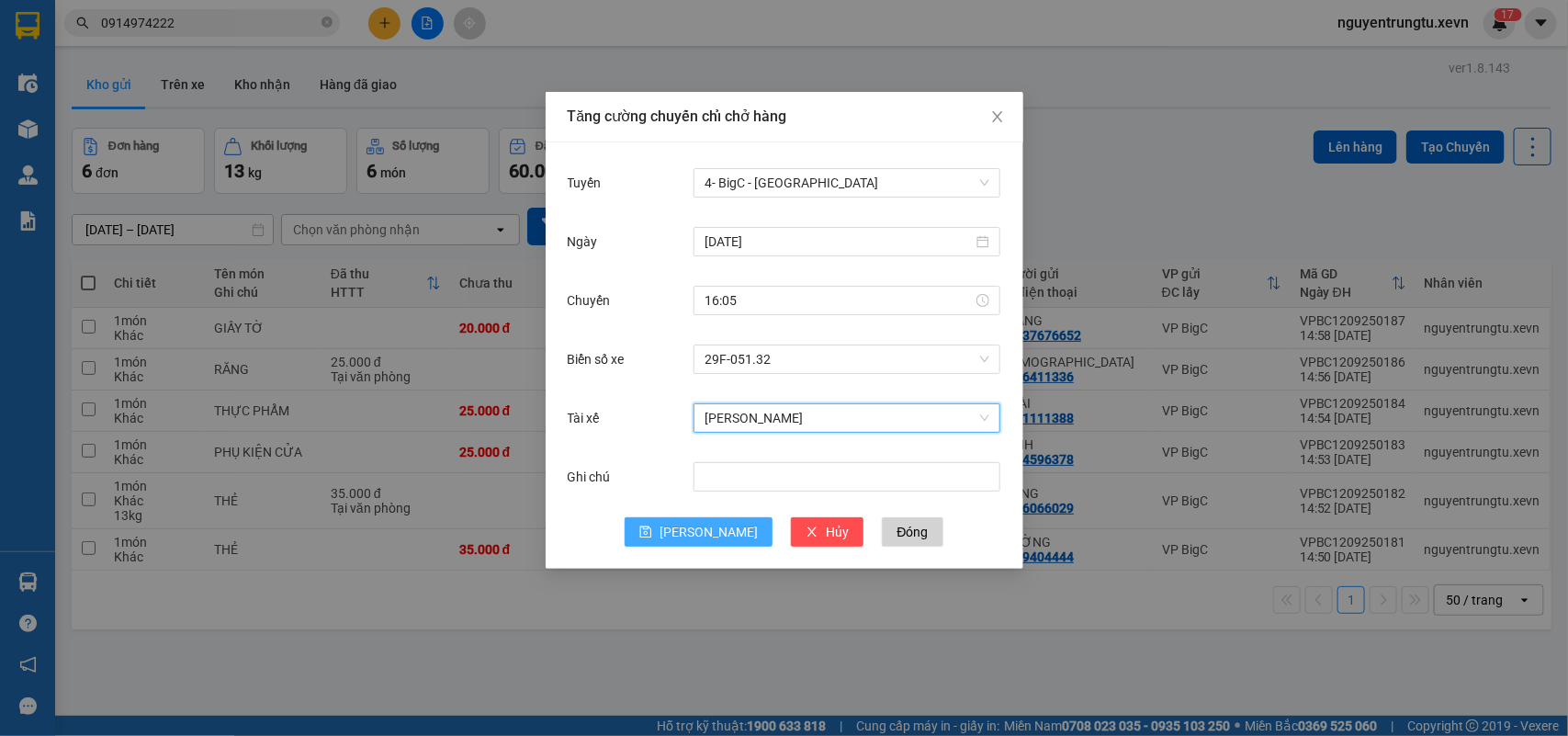
click at [711, 529] on span "[PERSON_NAME]" at bounding box center [708, 531] width 98 height 20
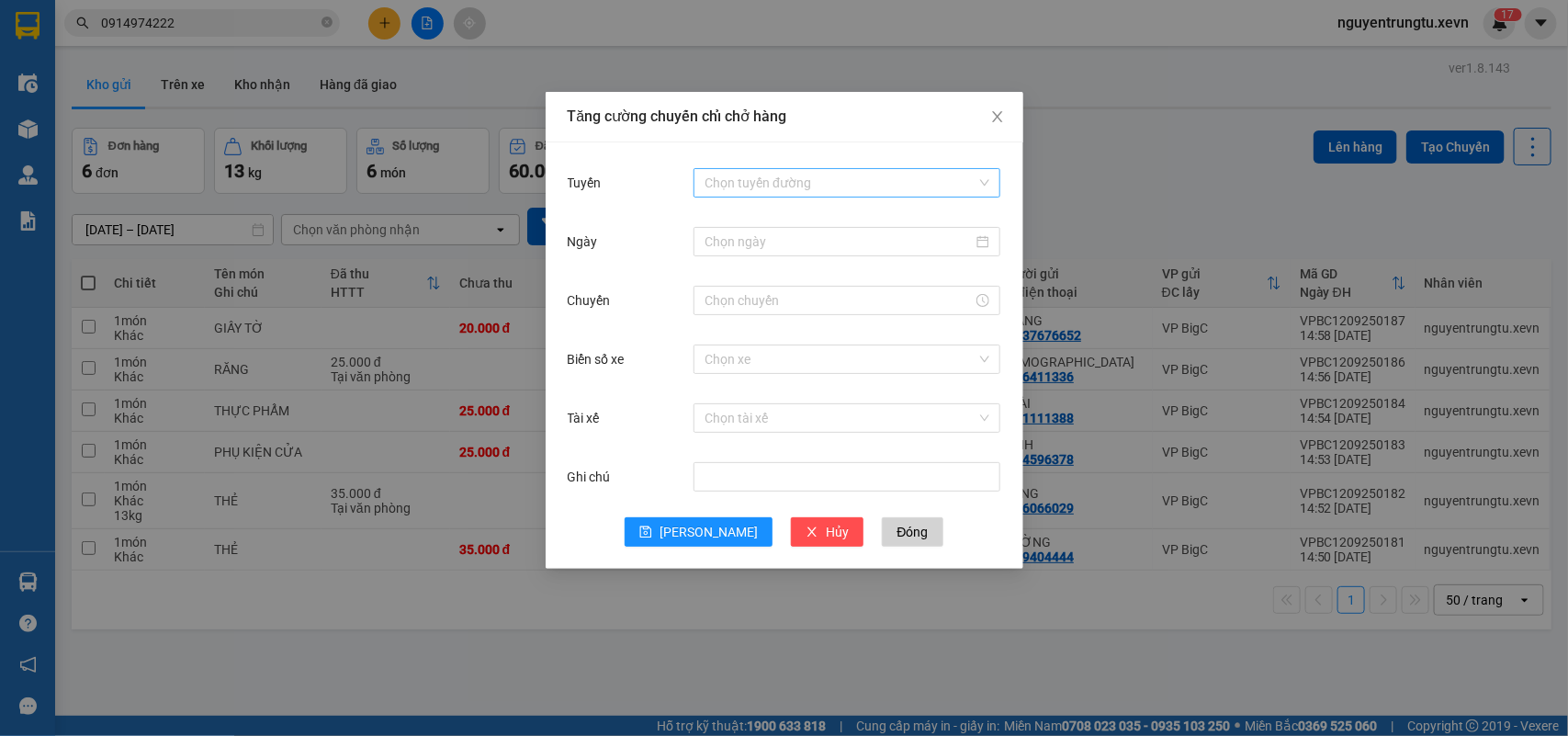
click at [772, 183] on input "Tuyến" at bounding box center [840, 182] width 272 height 27
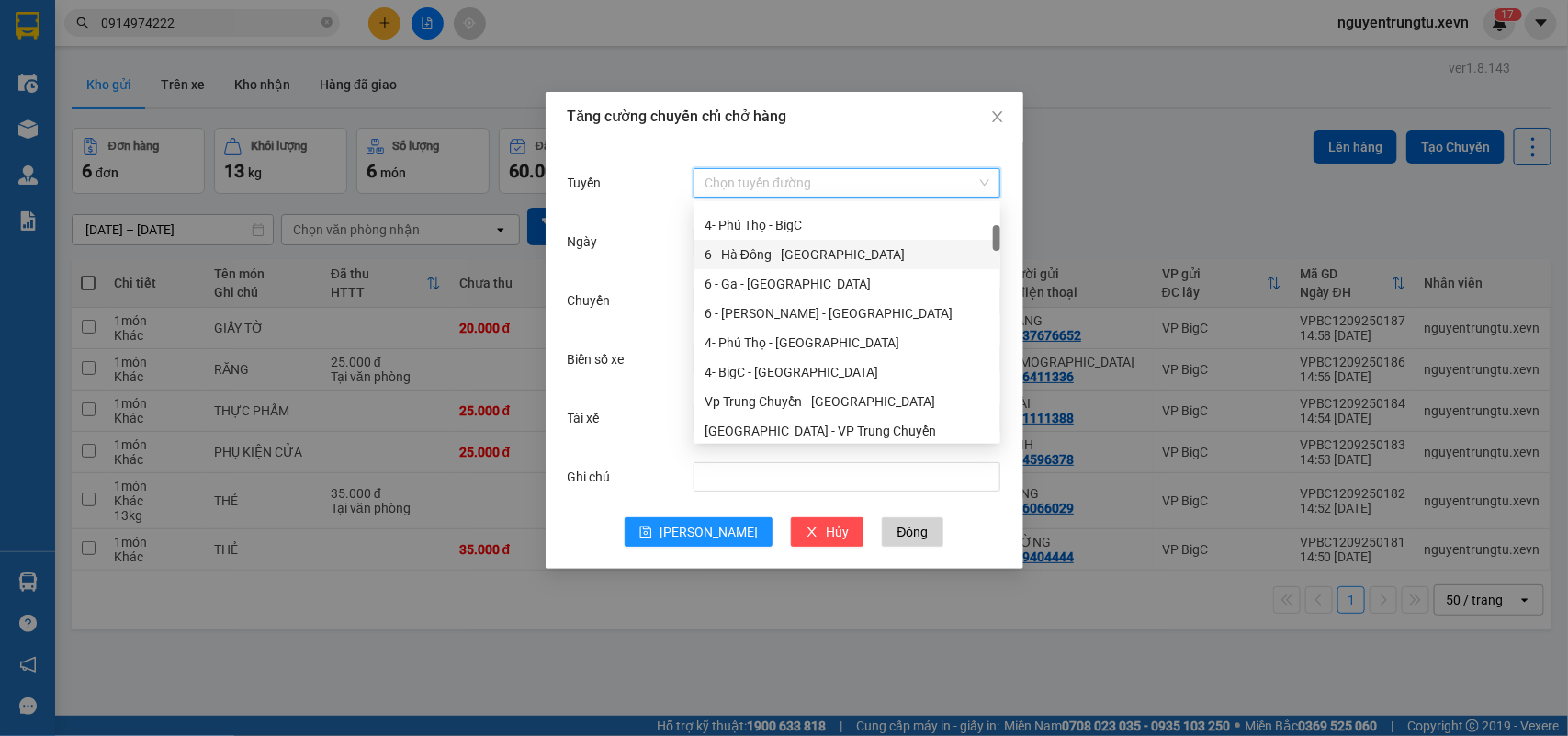
click at [778, 259] on div "6 - Hà Đông - Yên Bái" at bounding box center [847, 254] width 285 height 20
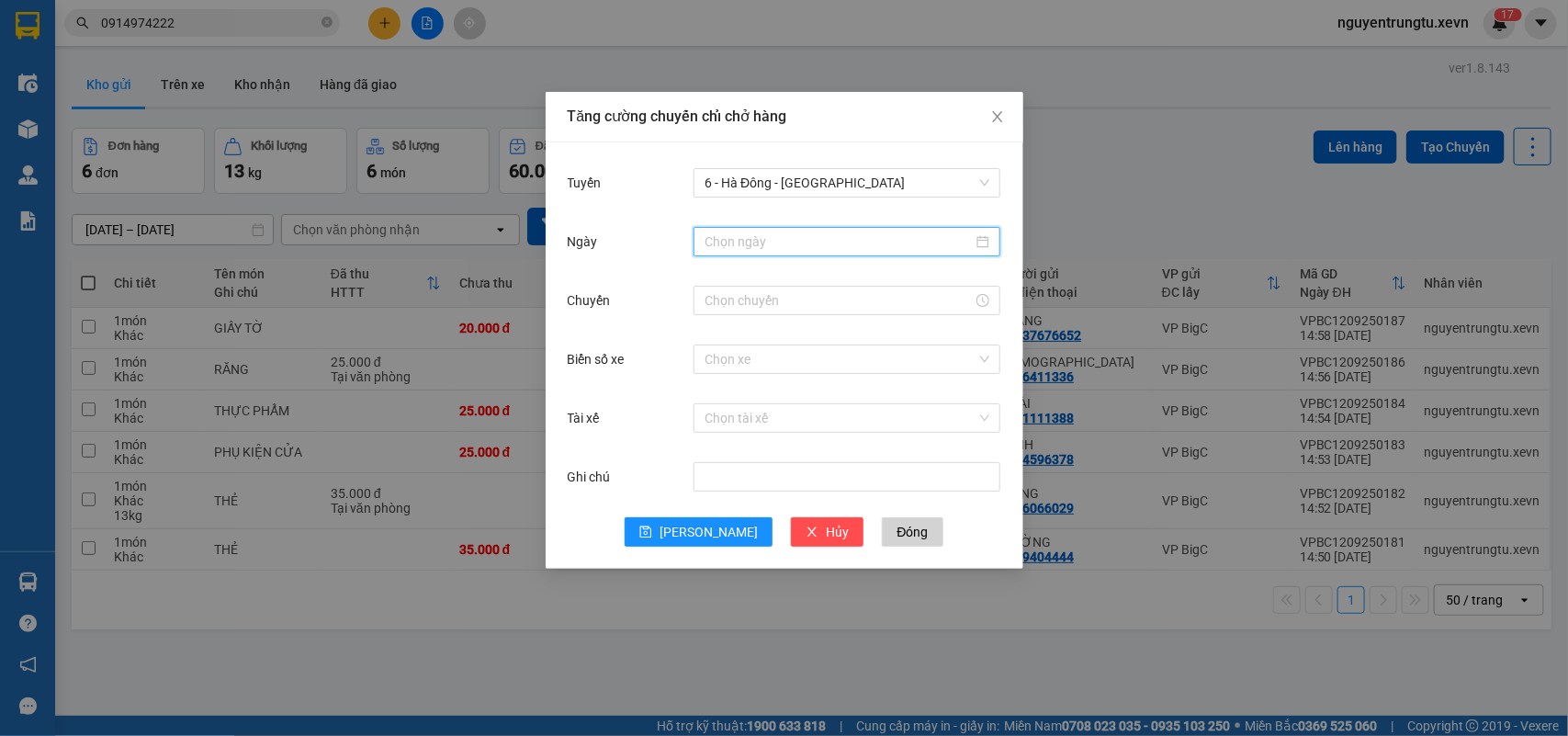
click at [810, 232] on input "Ngày" at bounding box center [838, 242] width 268 height 20
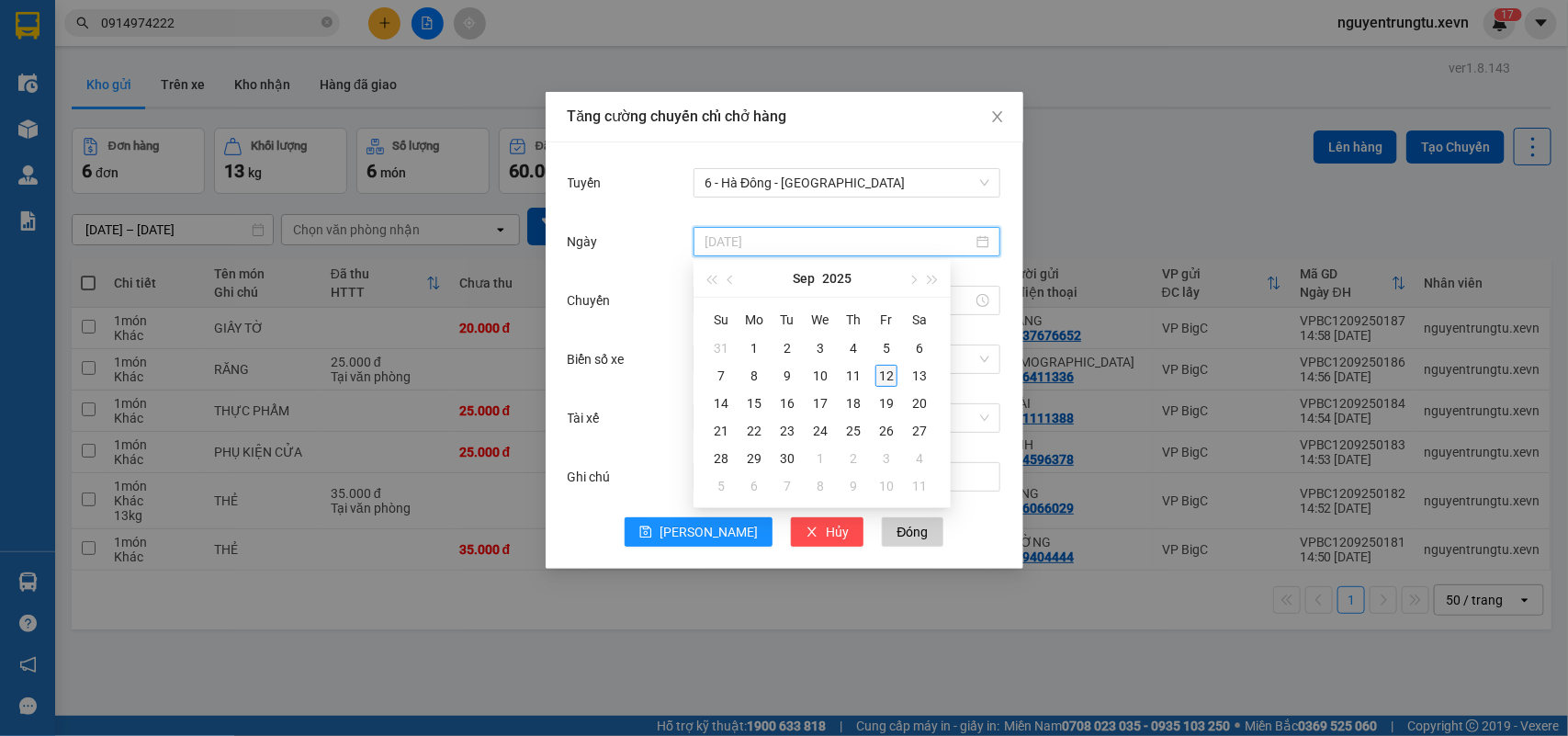
type input "12/09/2025"
drag, startPoint x: 885, startPoint y: 376, endPoint x: 870, endPoint y: 368, distance: 17.0
click at [885, 375] on div "12" at bounding box center [886, 375] width 22 height 22
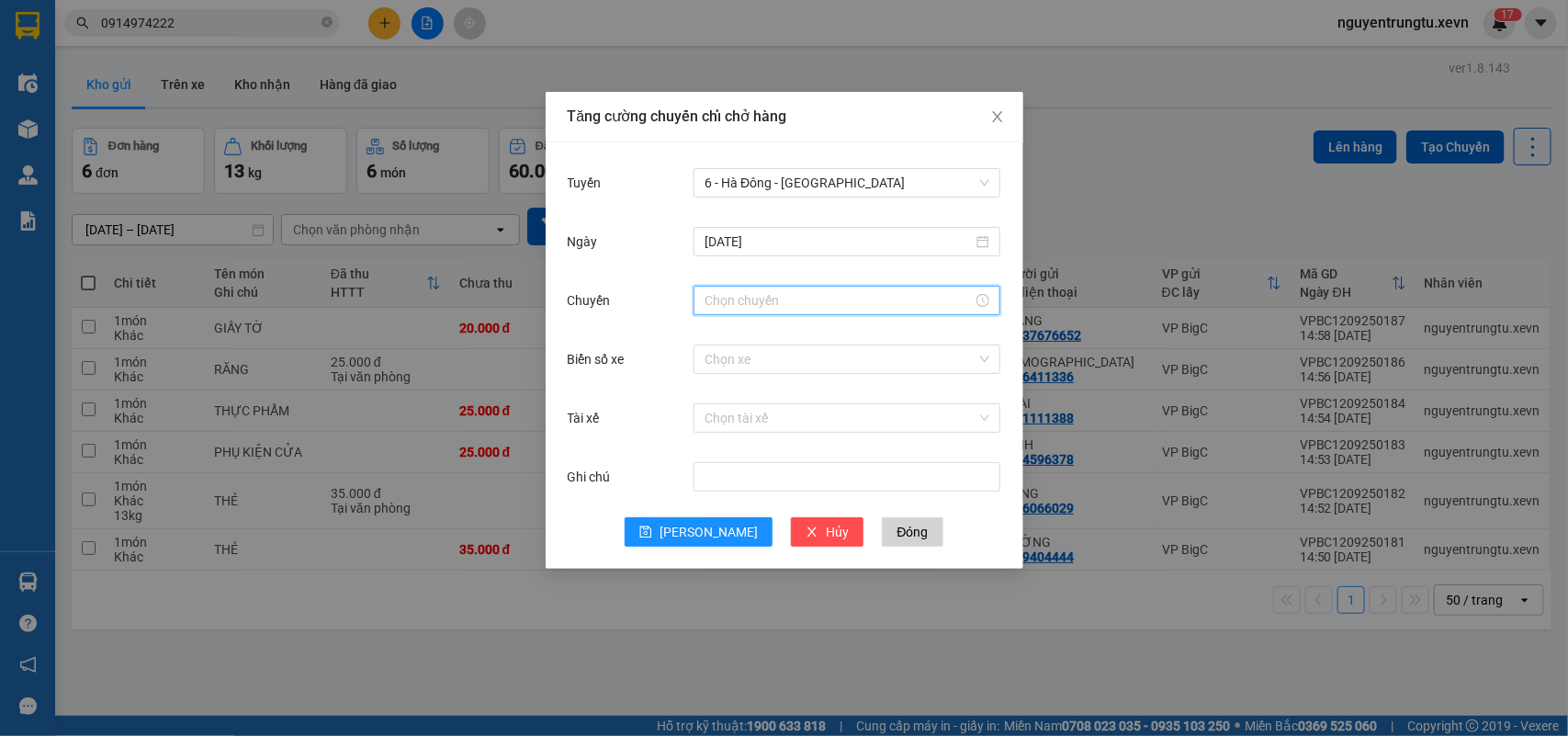
click at [754, 291] on input "Chuyến" at bounding box center [838, 300] width 268 height 20
click at [708, 345] on div "16" at bounding box center [719, 336] width 52 height 25
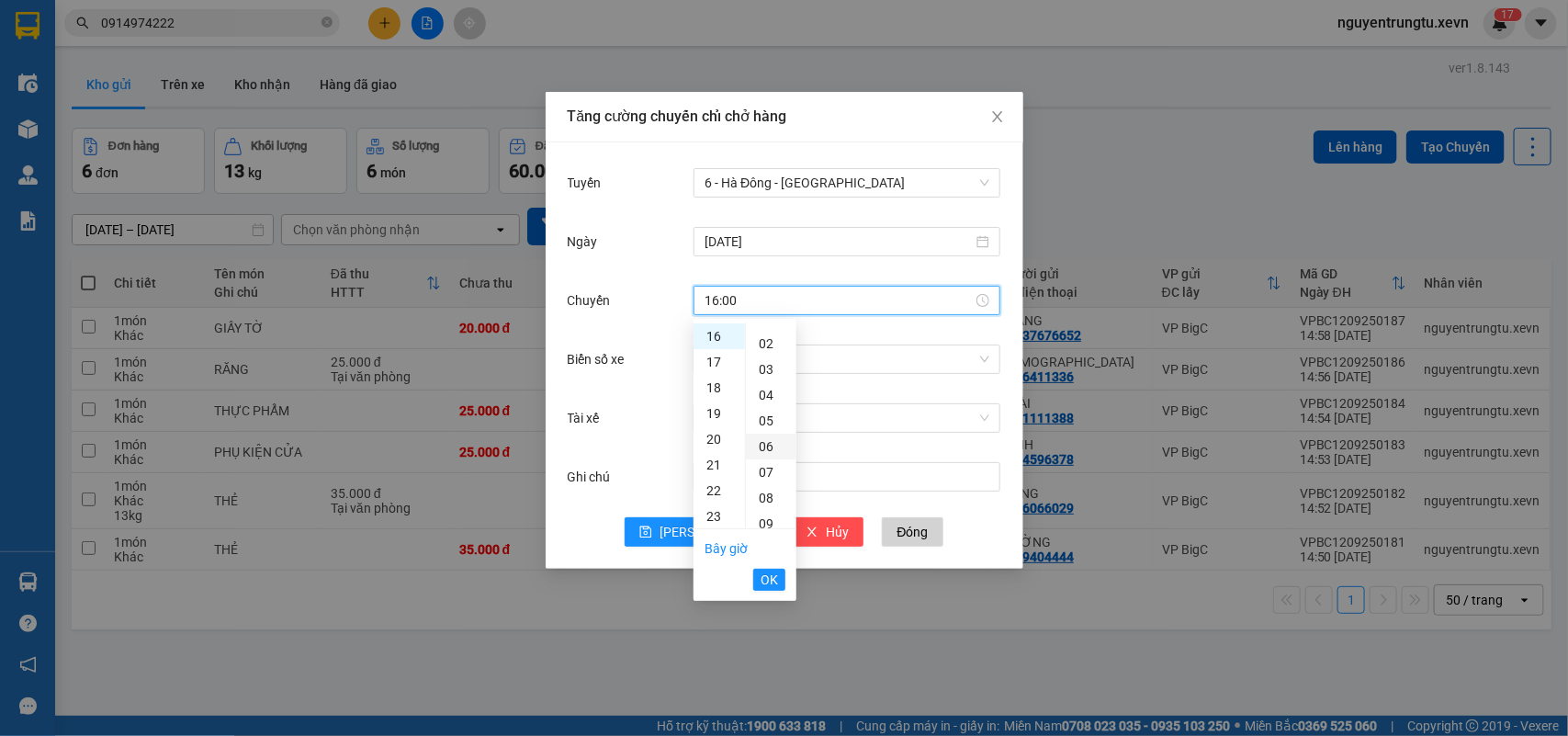
scroll to position [0, 0]
click at [759, 460] on div "05" at bounding box center [771, 464] width 51 height 25
type input "16:05"
drag, startPoint x: 768, startPoint y: 572, endPoint x: 777, endPoint y: 557, distance: 17.5
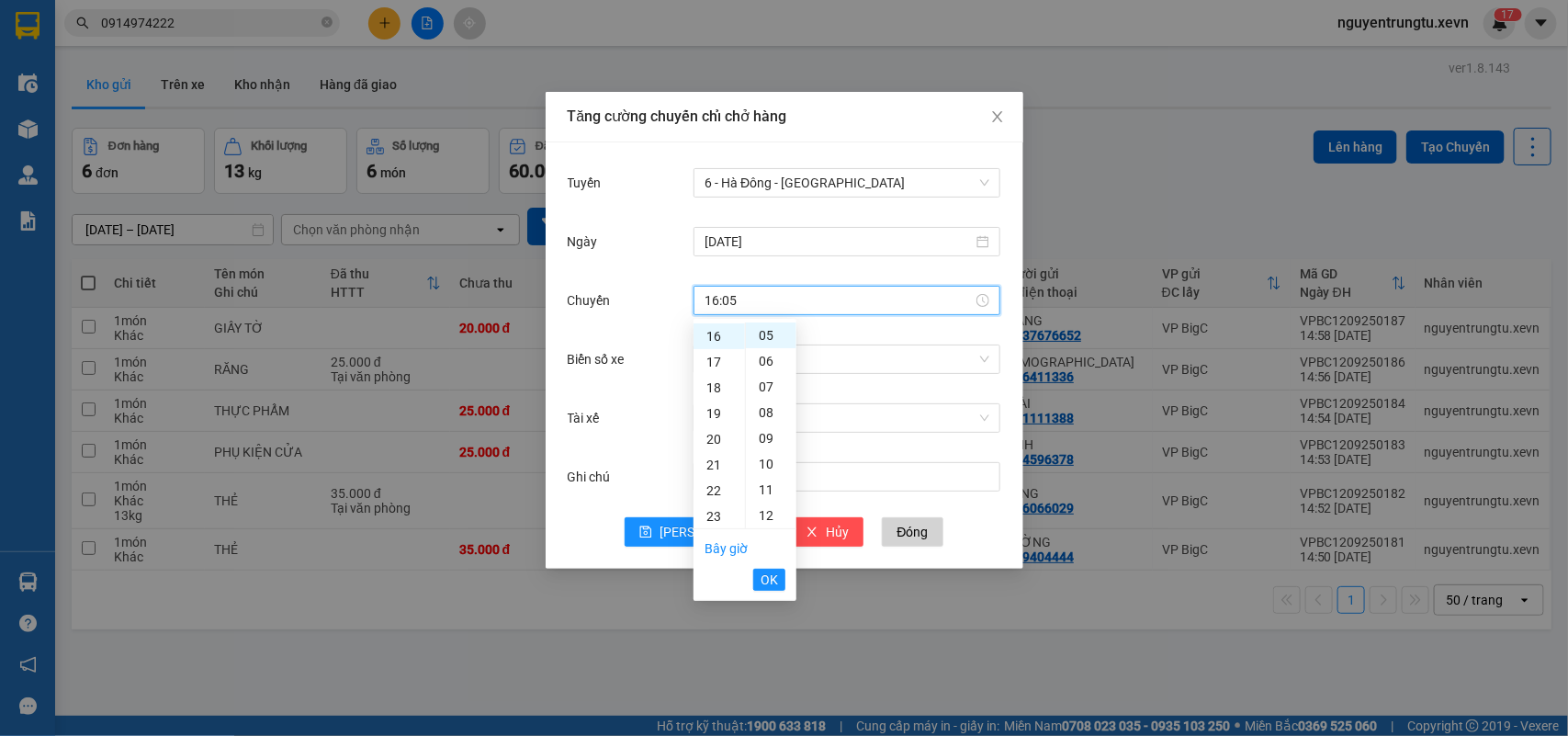
click at [768, 571] on span "OK" at bounding box center [769, 579] width 18 height 20
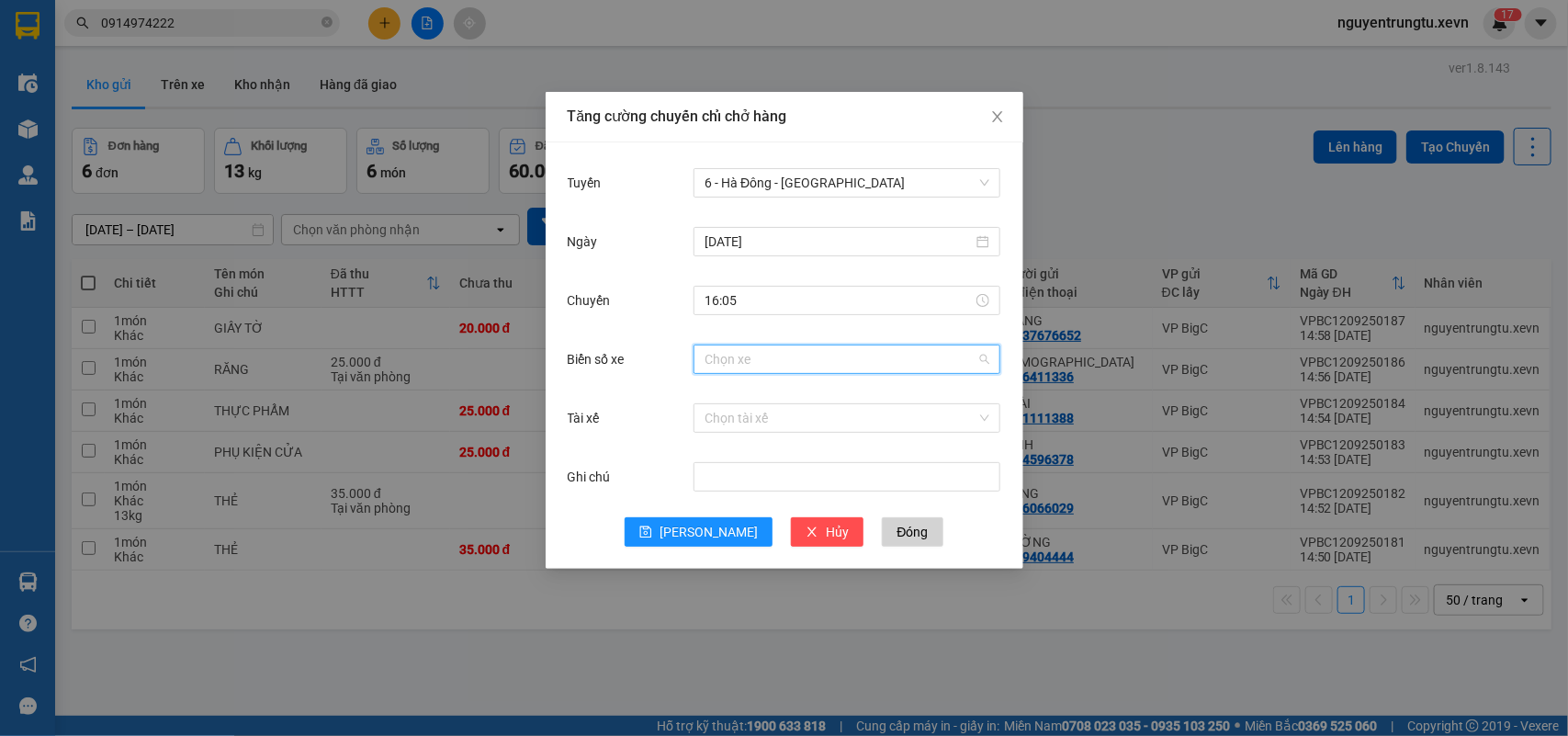
click at [841, 360] on input "Biển số xe" at bounding box center [840, 359] width 272 height 27
type input "9.52"
click at [732, 437] on div "29K-069.52" at bounding box center [847, 425] width 307 height 29
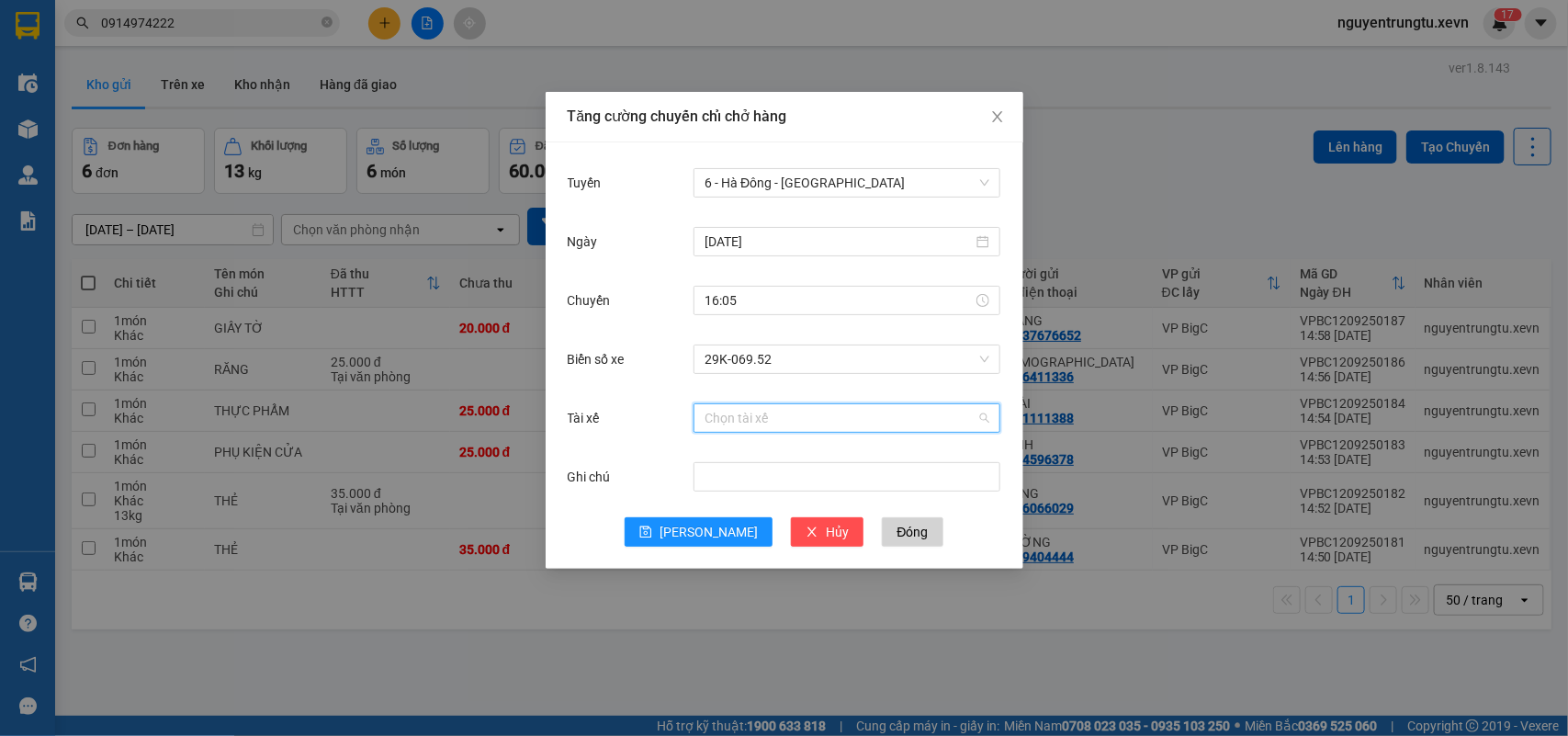
click at [748, 414] on input "Tài xế" at bounding box center [840, 418] width 272 height 27
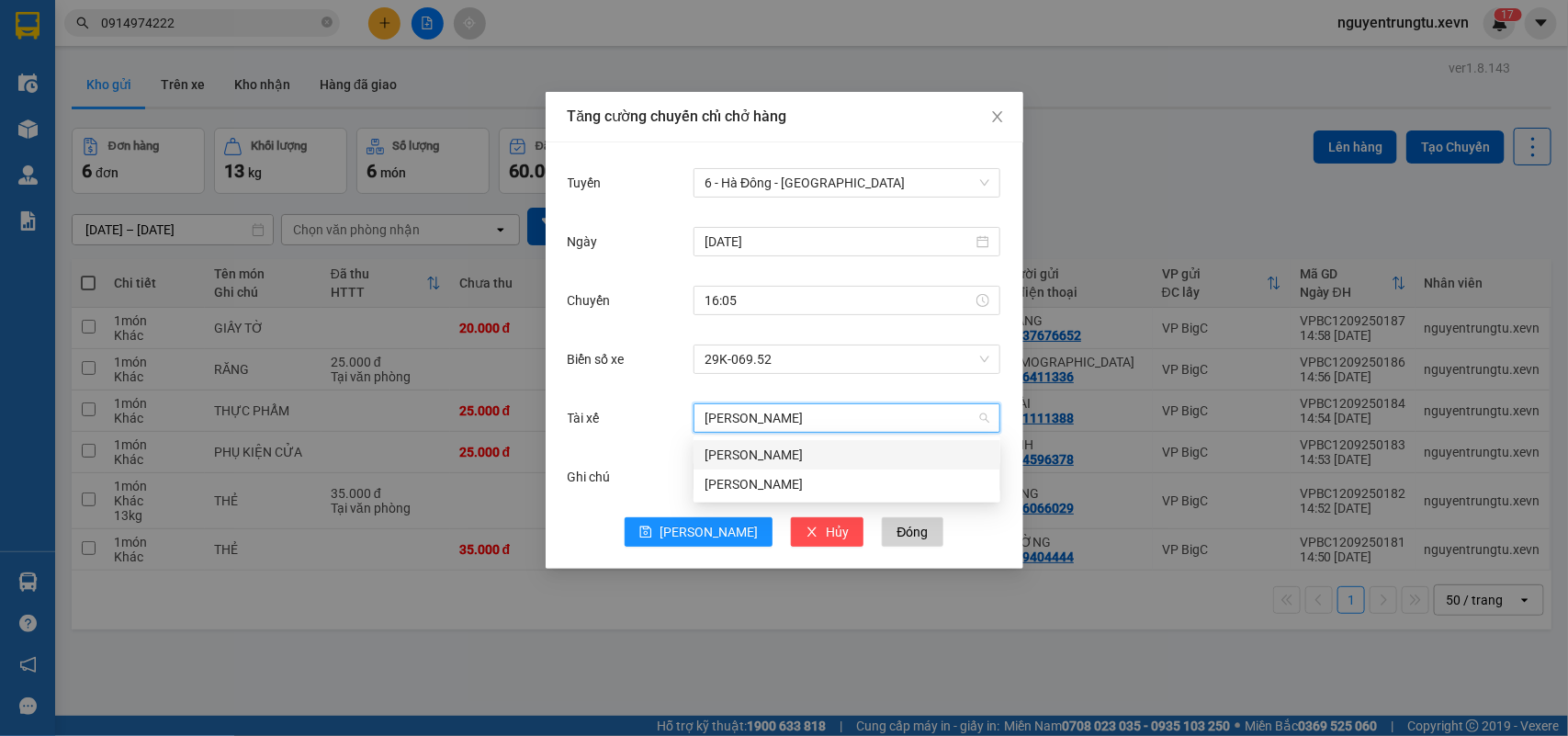
type input "HOÀNG LONG"
click at [746, 455] on div "Vũ Hoàng Long" at bounding box center [847, 454] width 285 height 20
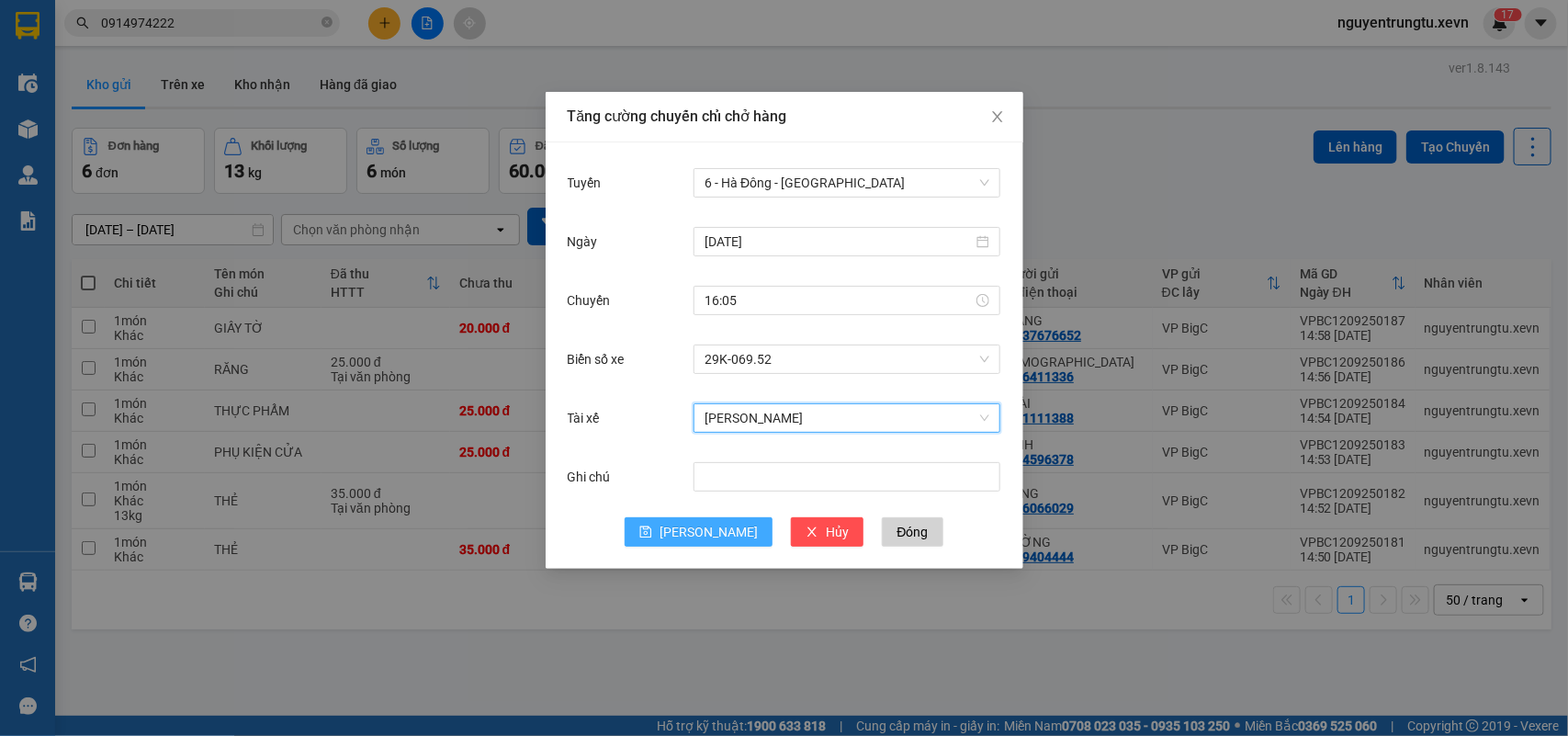
click at [701, 522] on span "[PERSON_NAME]" at bounding box center [708, 531] width 98 height 20
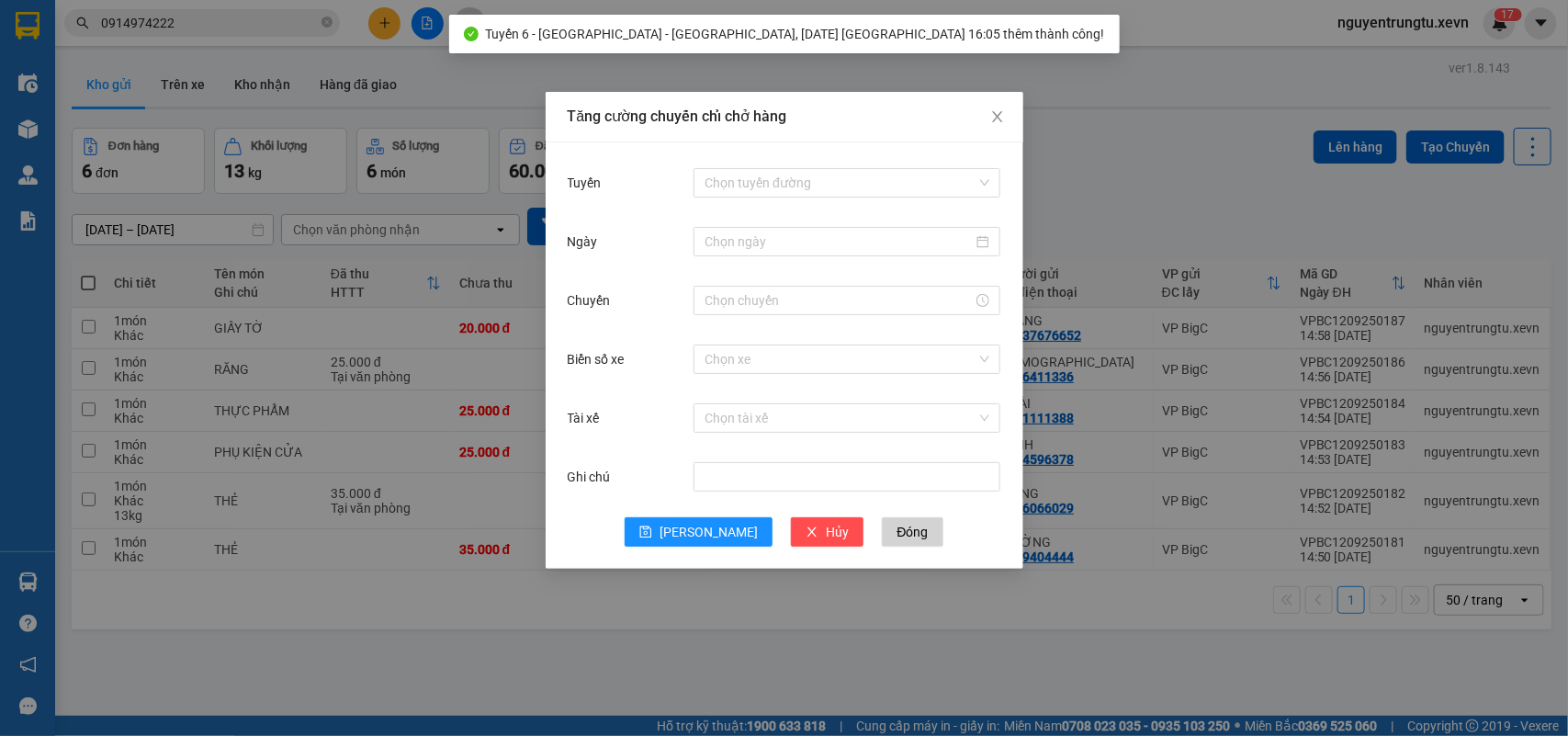
click at [1287, 186] on div "Tăng cường chuyến chỉ chở hàng Tuyến Chọn tuyến đường Ngày Chuyến Biển số xe Ch…" at bounding box center [784, 368] width 1568 height 736
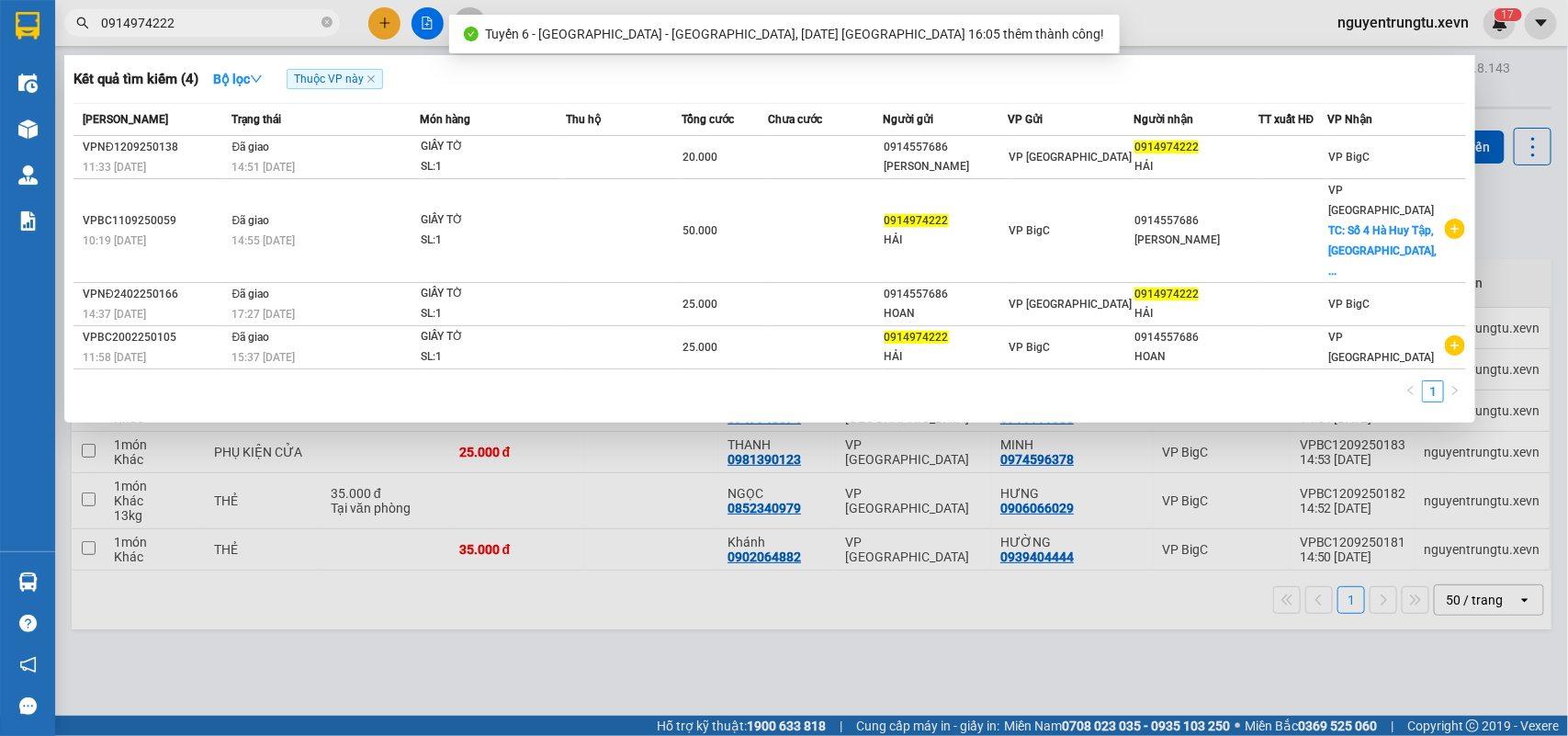
click at [254, 29] on input "0914974222" at bounding box center [210, 22] width 216 height 20
click at [254, 28] on input "0914974222" at bounding box center [210, 22] width 216 height 20
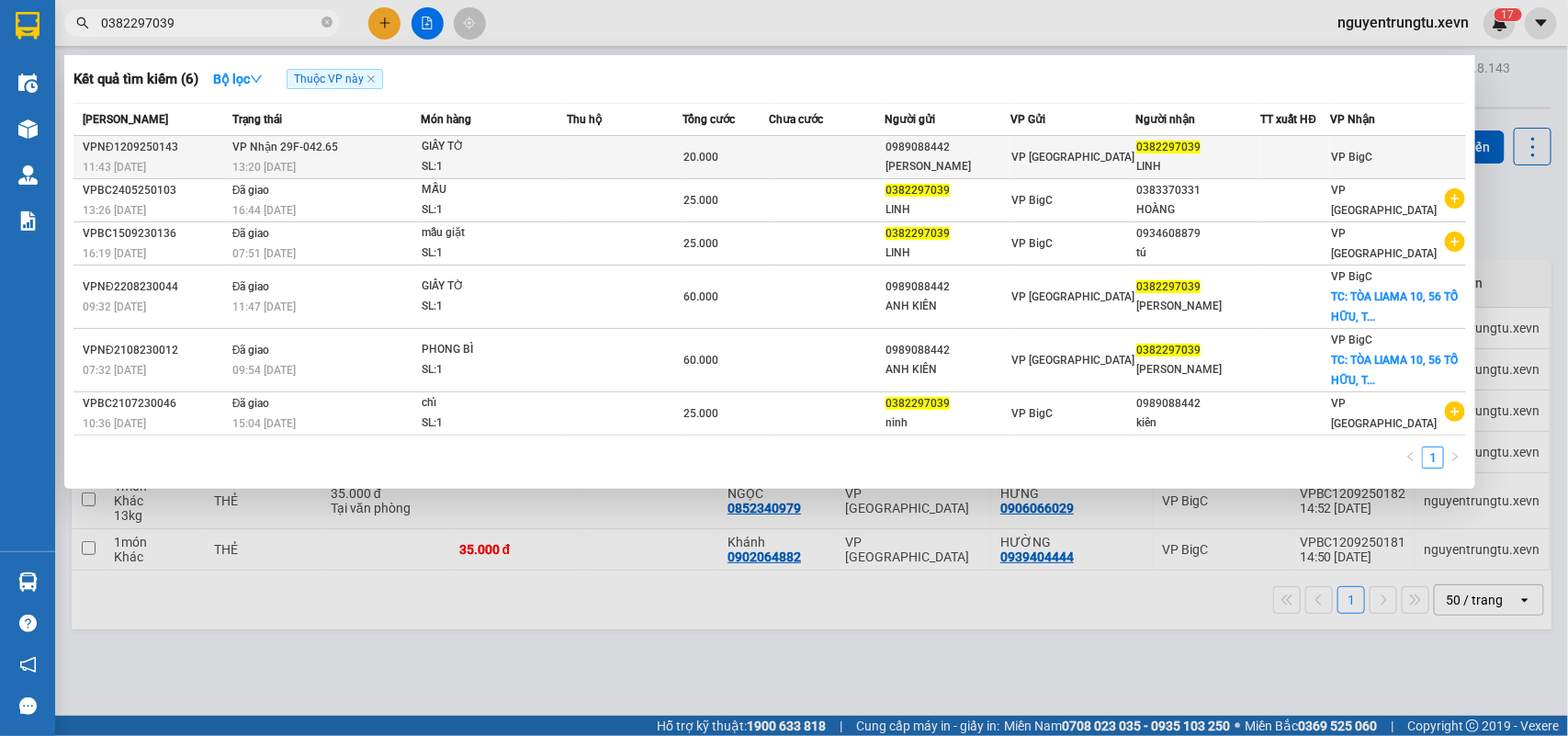
type input "0382297039"
click at [1124, 157] on div "VP [GEOGRAPHIC_DATA]" at bounding box center [1073, 157] width 123 height 20
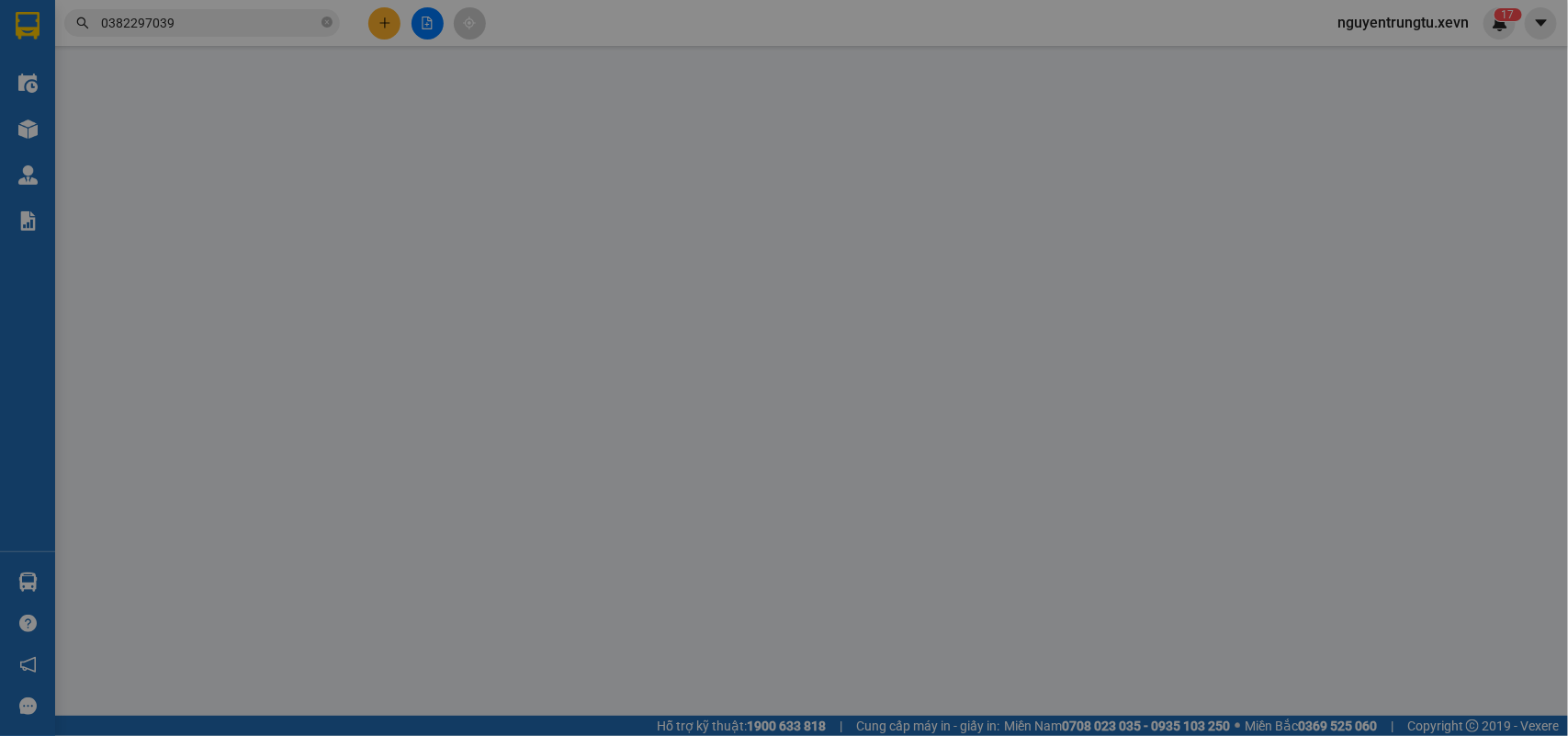
type input "0989088442"
type input "NGUYỄN TRUNG KIÊN"
type input "0382297039"
type input "LINH"
type input "ship"
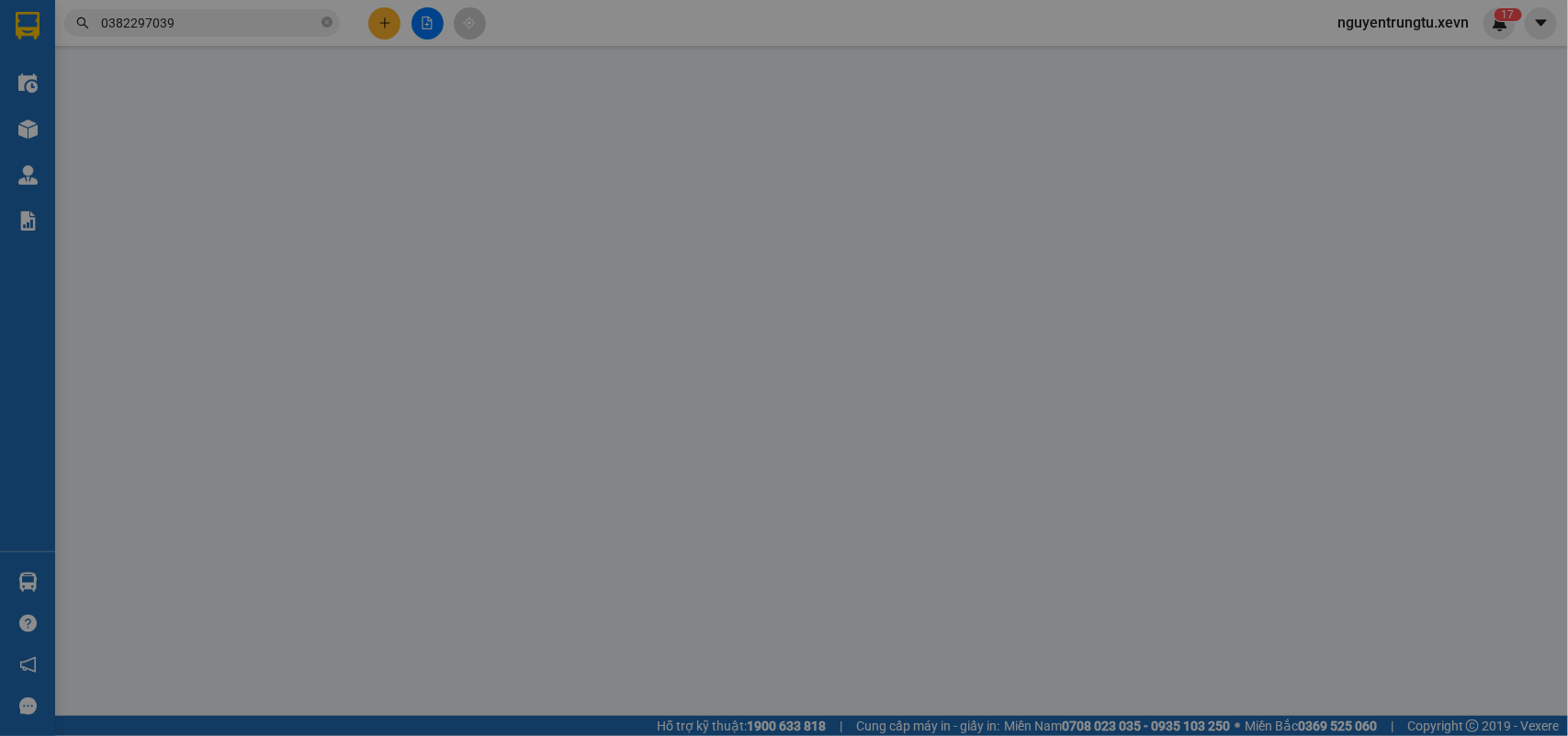
type input "20.000"
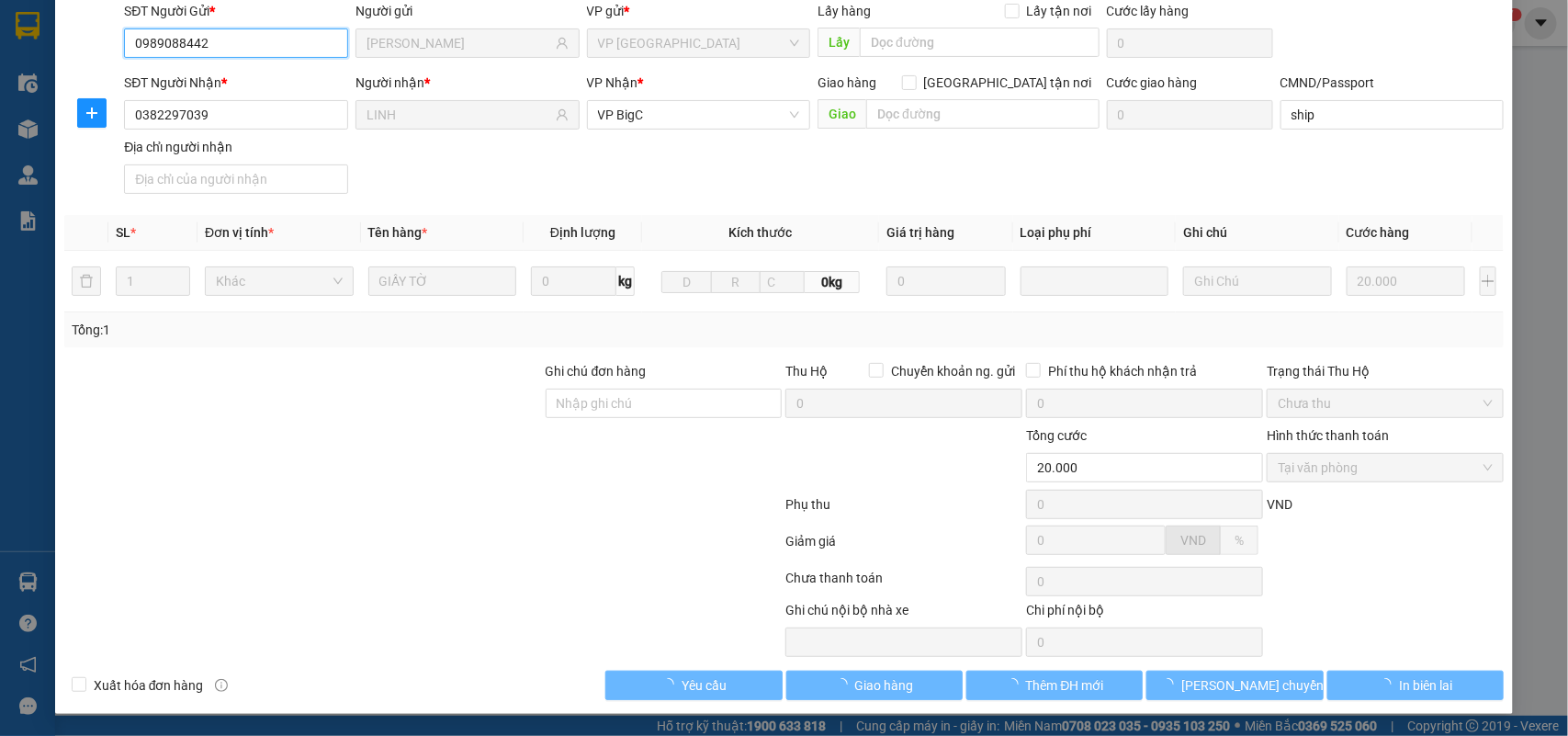
scroll to position [145, 0]
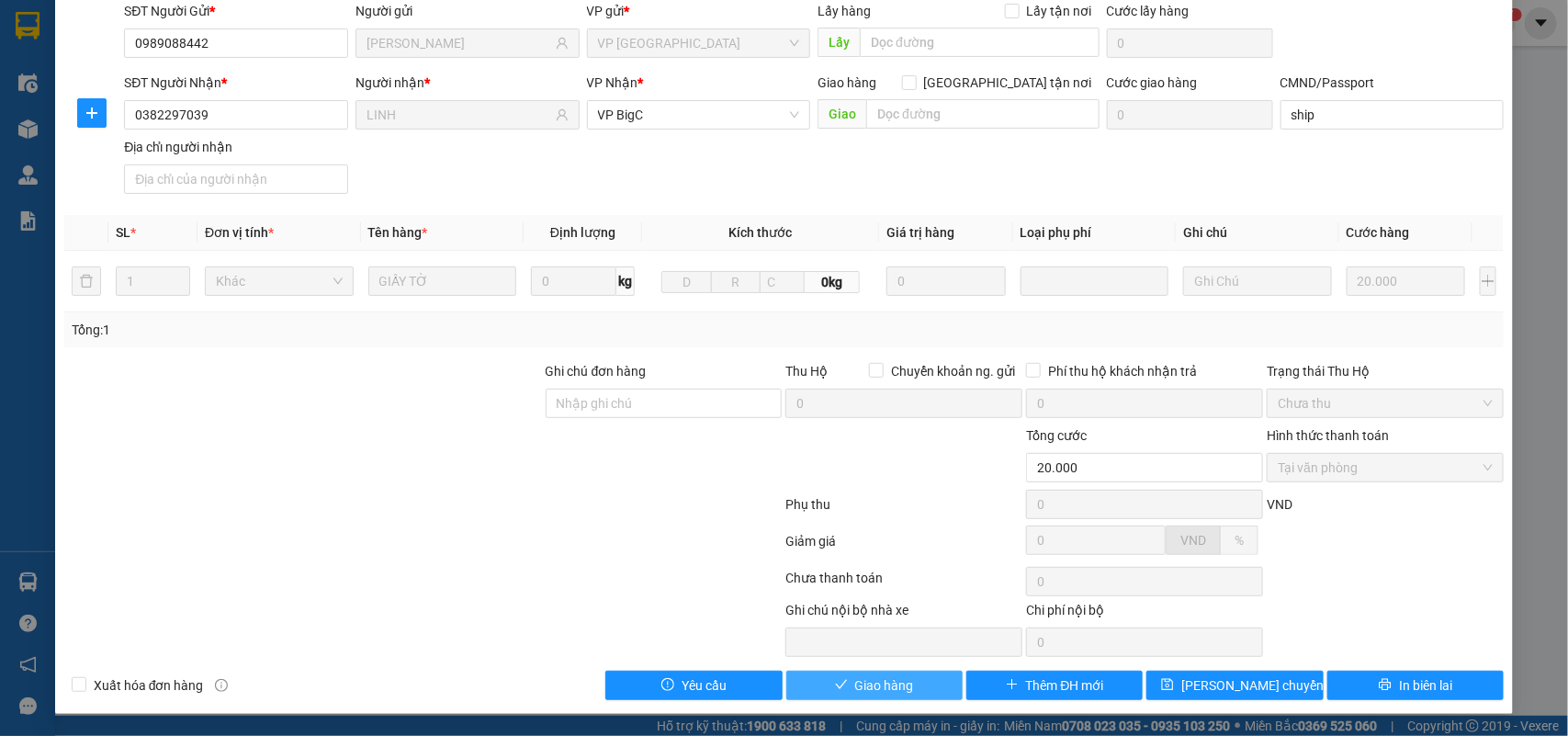
click at [904, 681] on button "Giao hàng" at bounding box center [874, 685] width 176 height 29
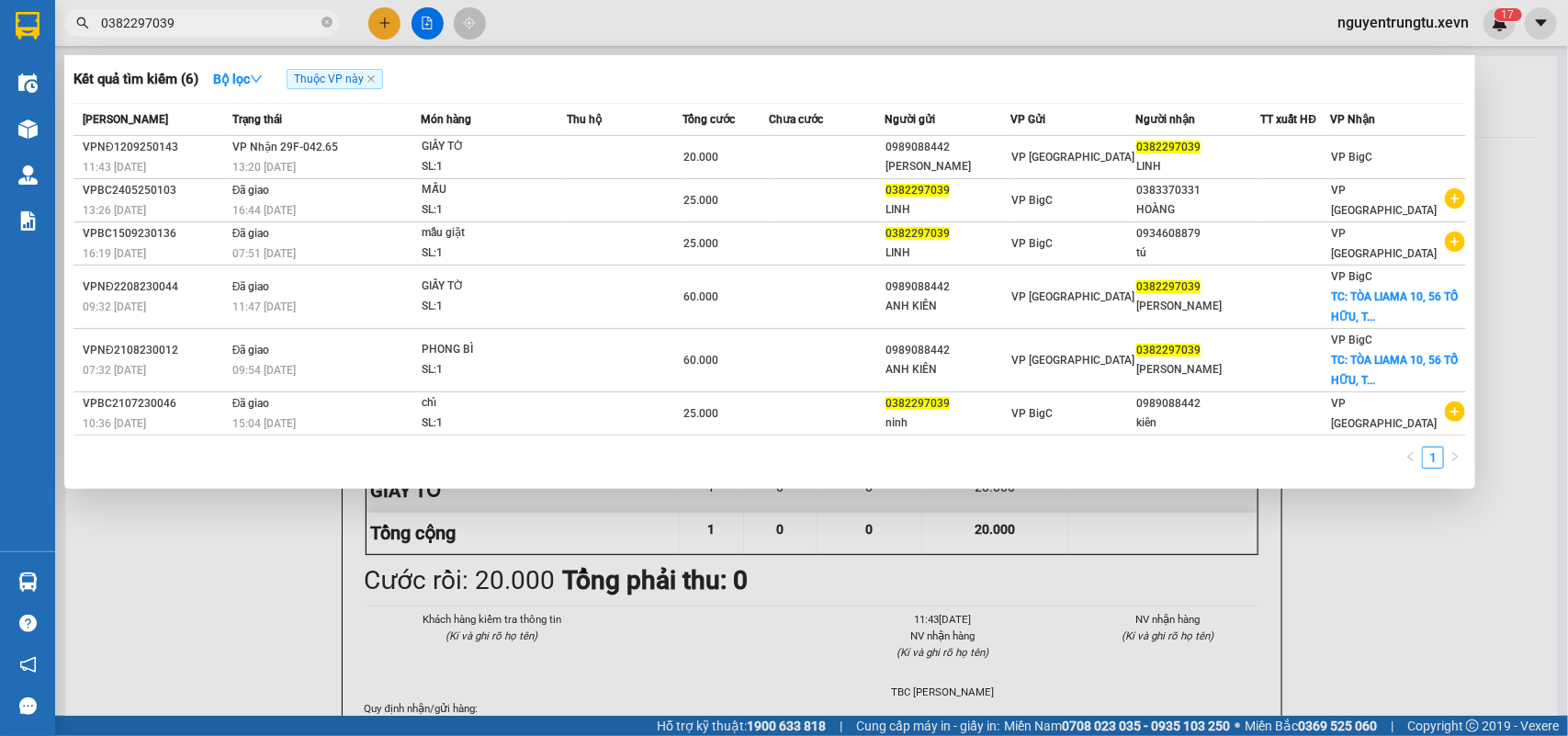
click at [268, 24] on input "0382297039" at bounding box center [210, 22] width 216 height 20
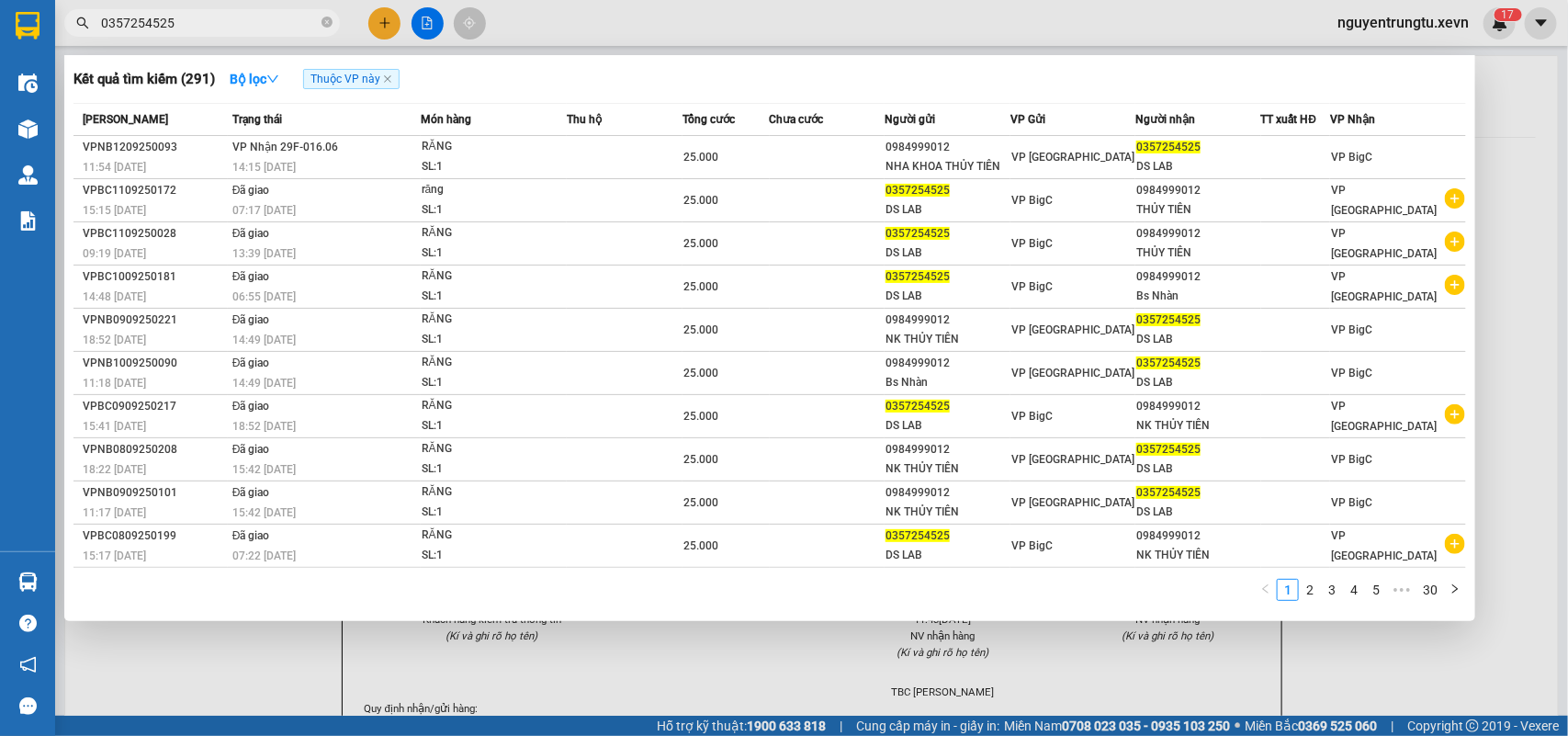
type input "0357254525"
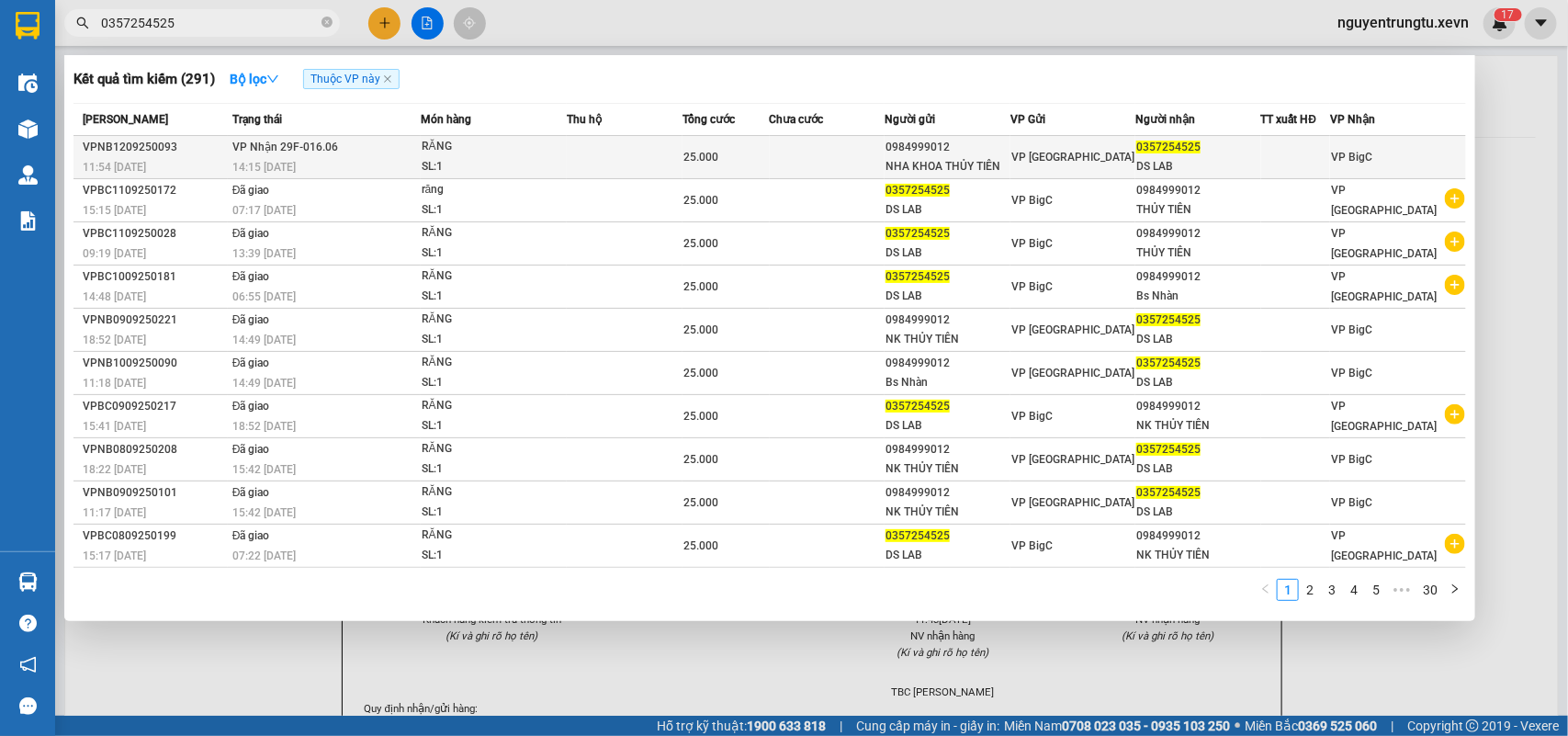
click at [505, 153] on div "RĂNG" at bounding box center [490, 146] width 137 height 20
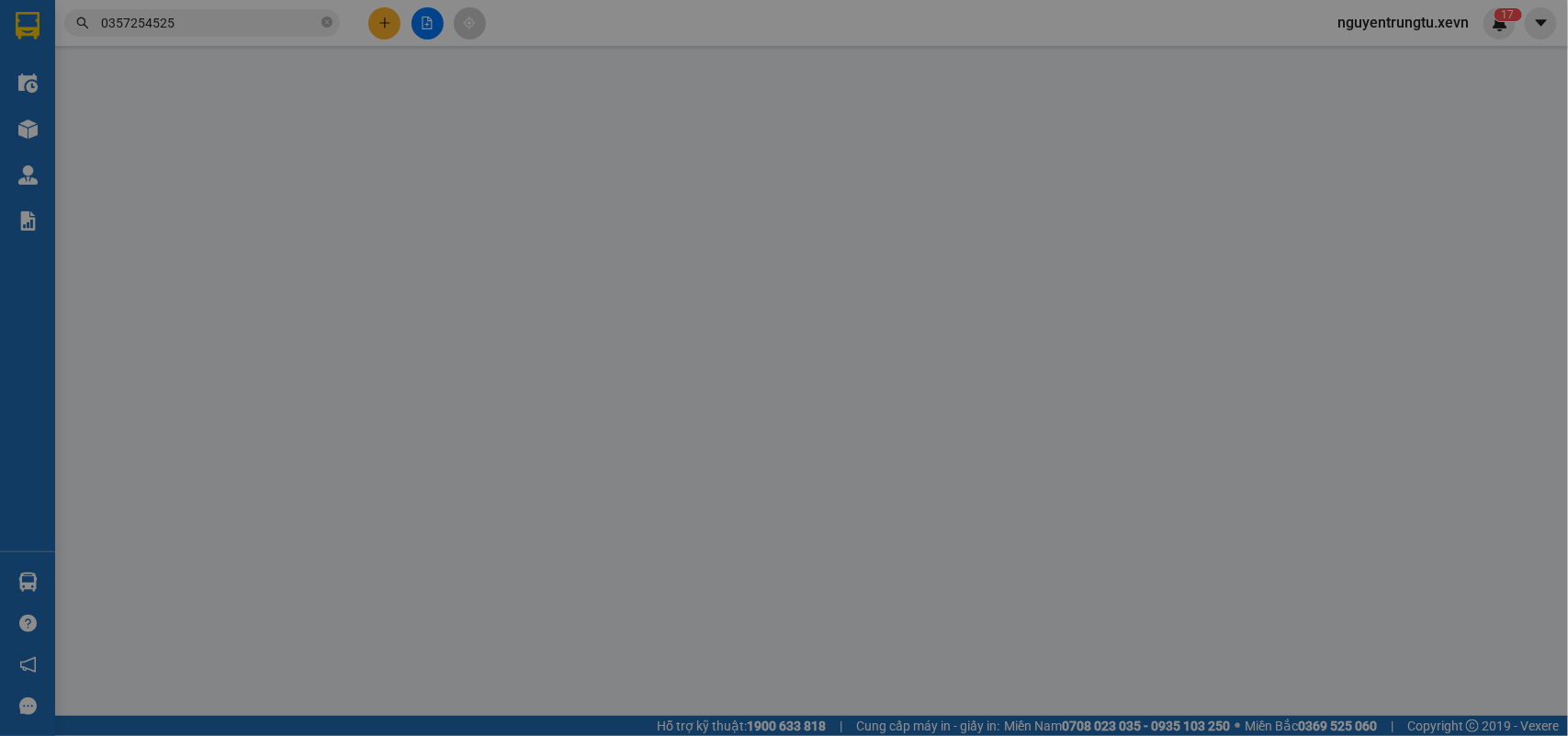
type input "0984999012"
type input "NHA KHOA THỦY TIÊN"
type input "0357254525"
type input "DS LAB"
type input "A HUY"
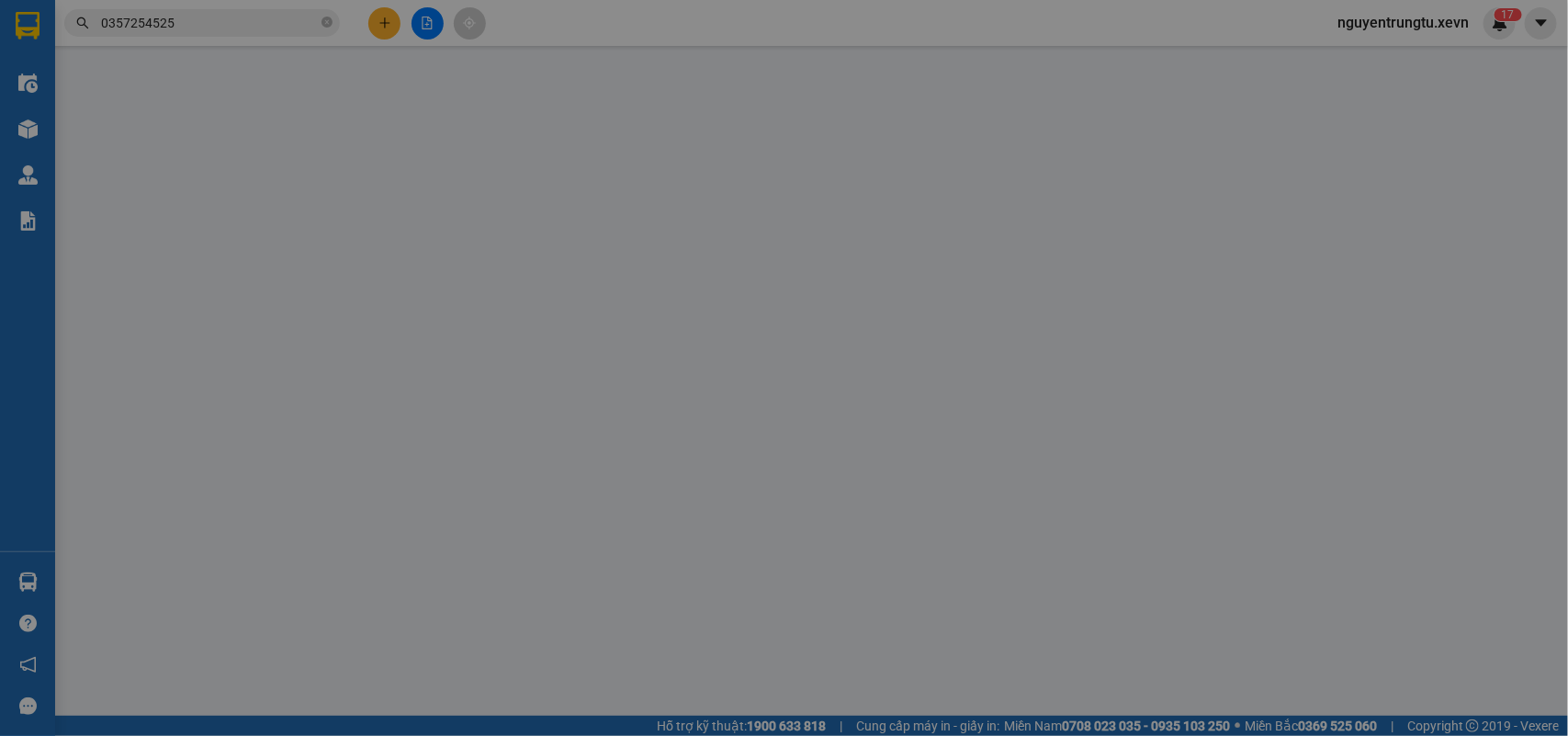
type input "25.000"
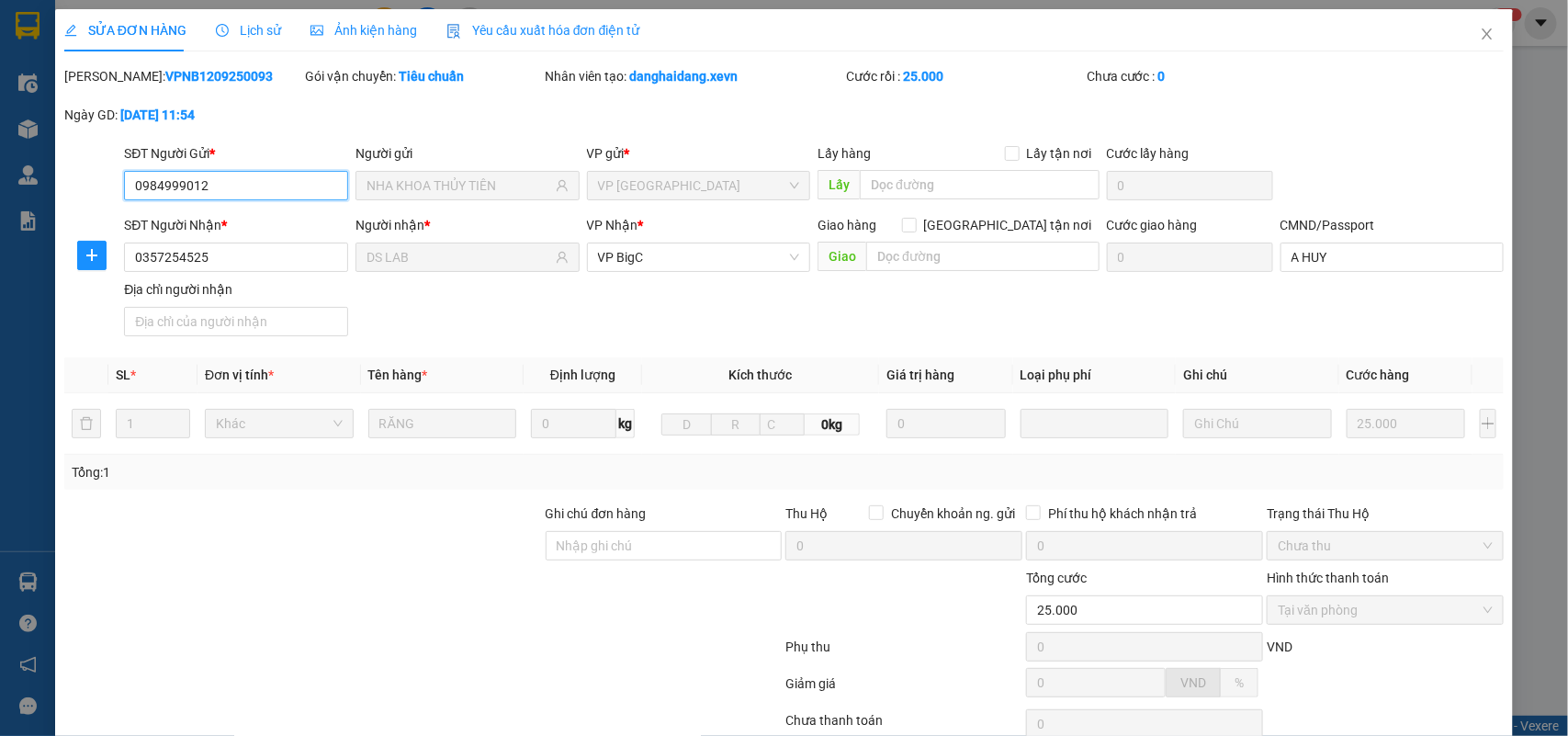
scroll to position [145, 0]
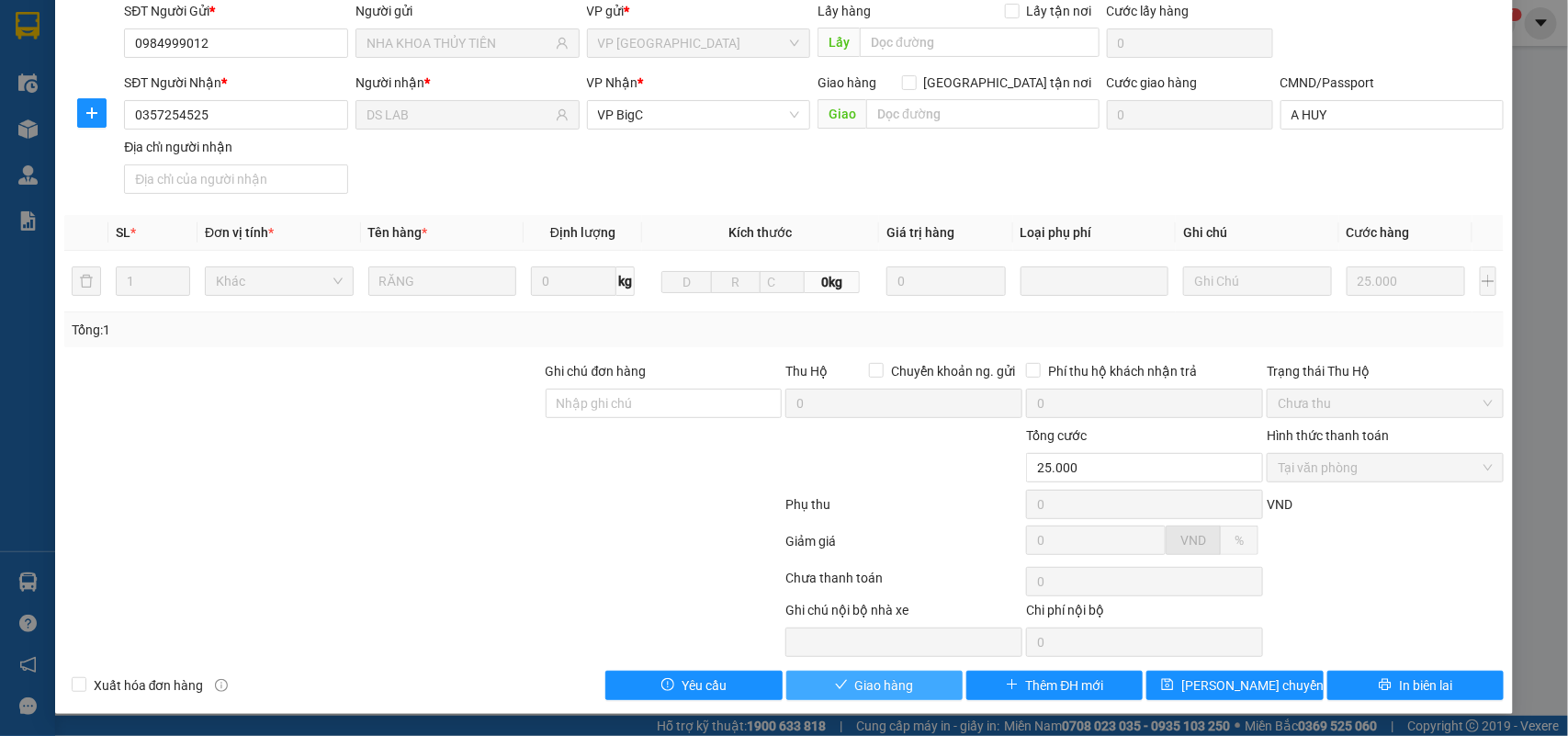
click at [870, 680] on span "Giao hàng" at bounding box center [884, 685] width 58 height 20
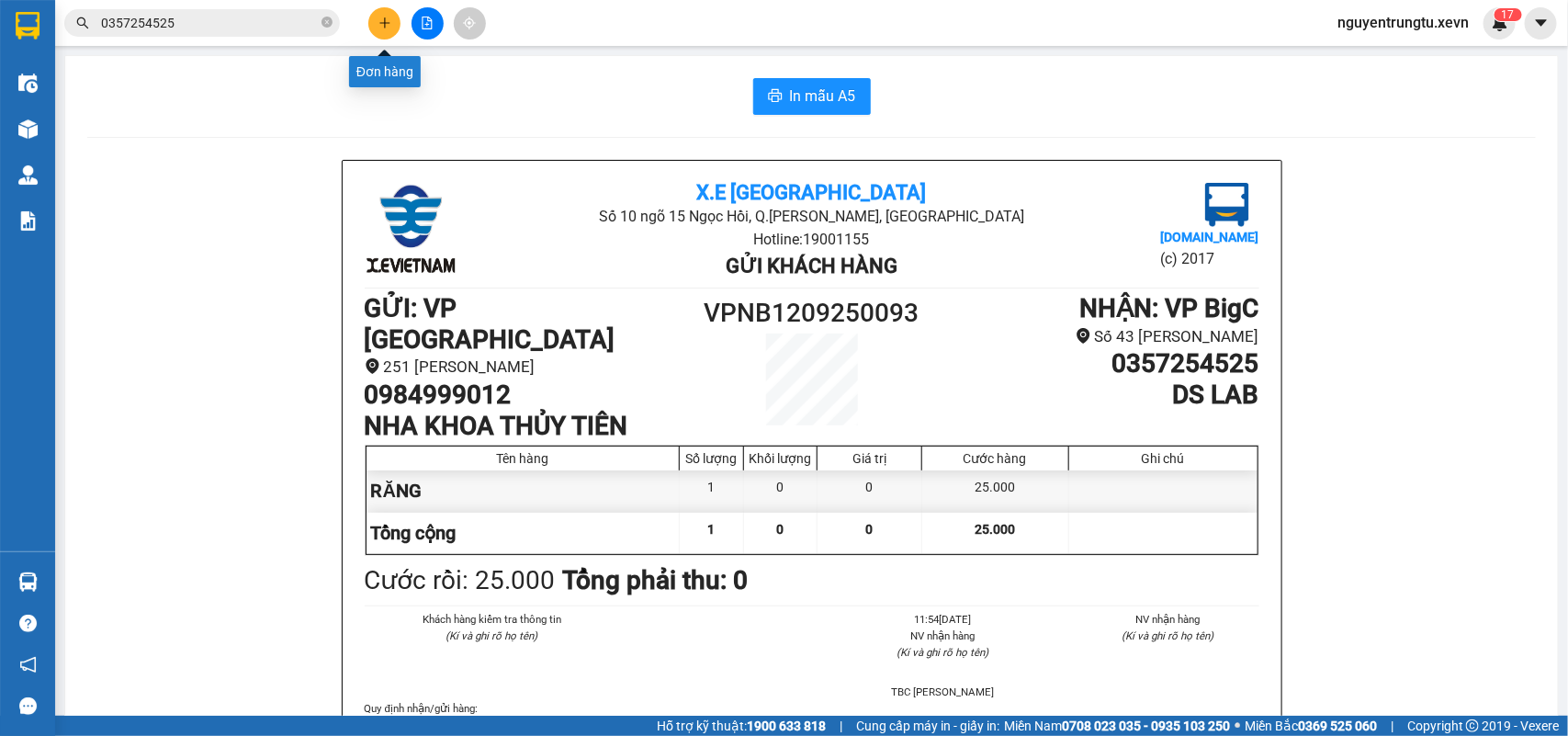
click at [383, 32] on button at bounding box center [384, 23] width 32 height 32
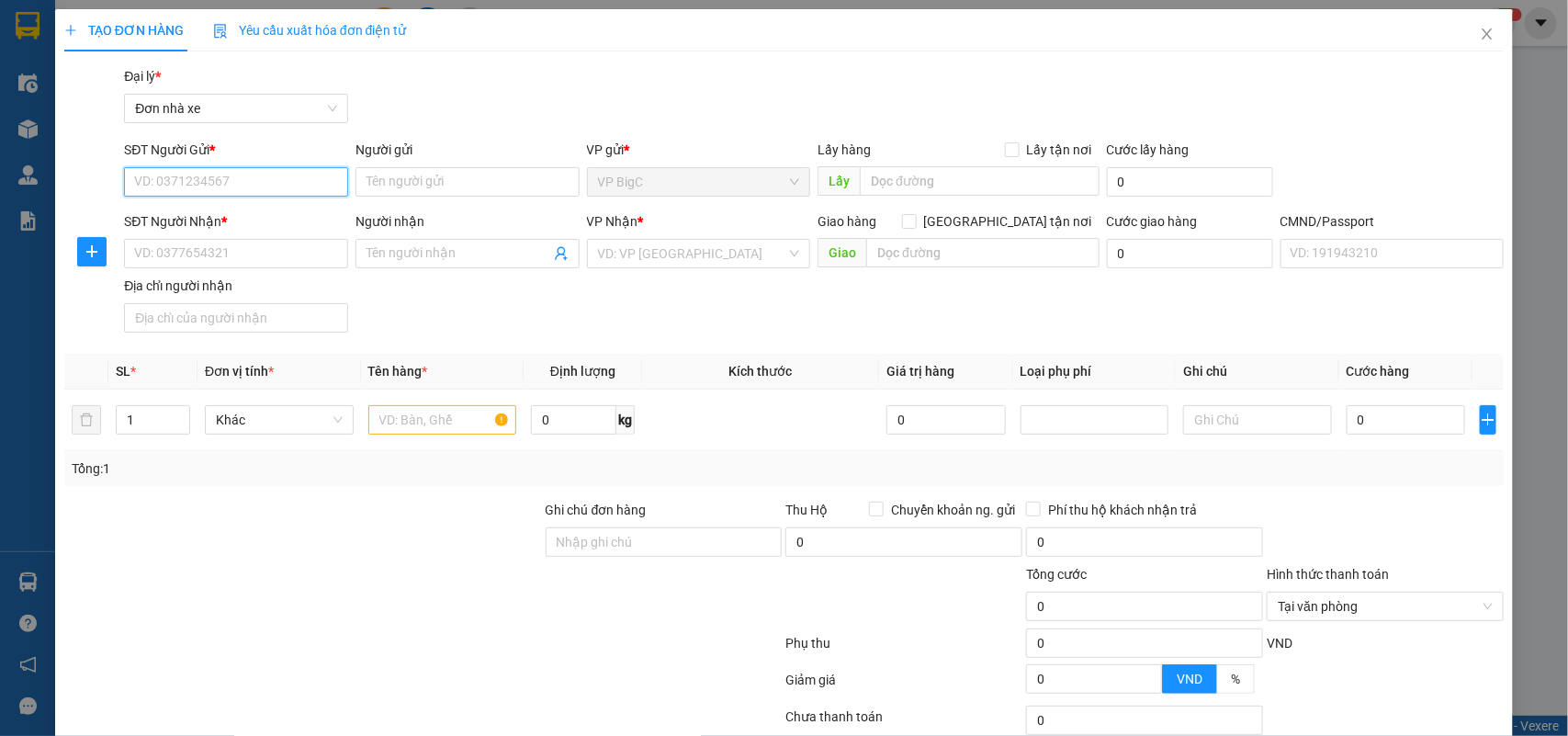
click at [174, 190] on input "SĐT Người Gửi *" at bounding box center [236, 182] width 224 height 29
type input "0966669445"
click at [221, 181] on input "0966669445" at bounding box center [236, 182] width 224 height 29
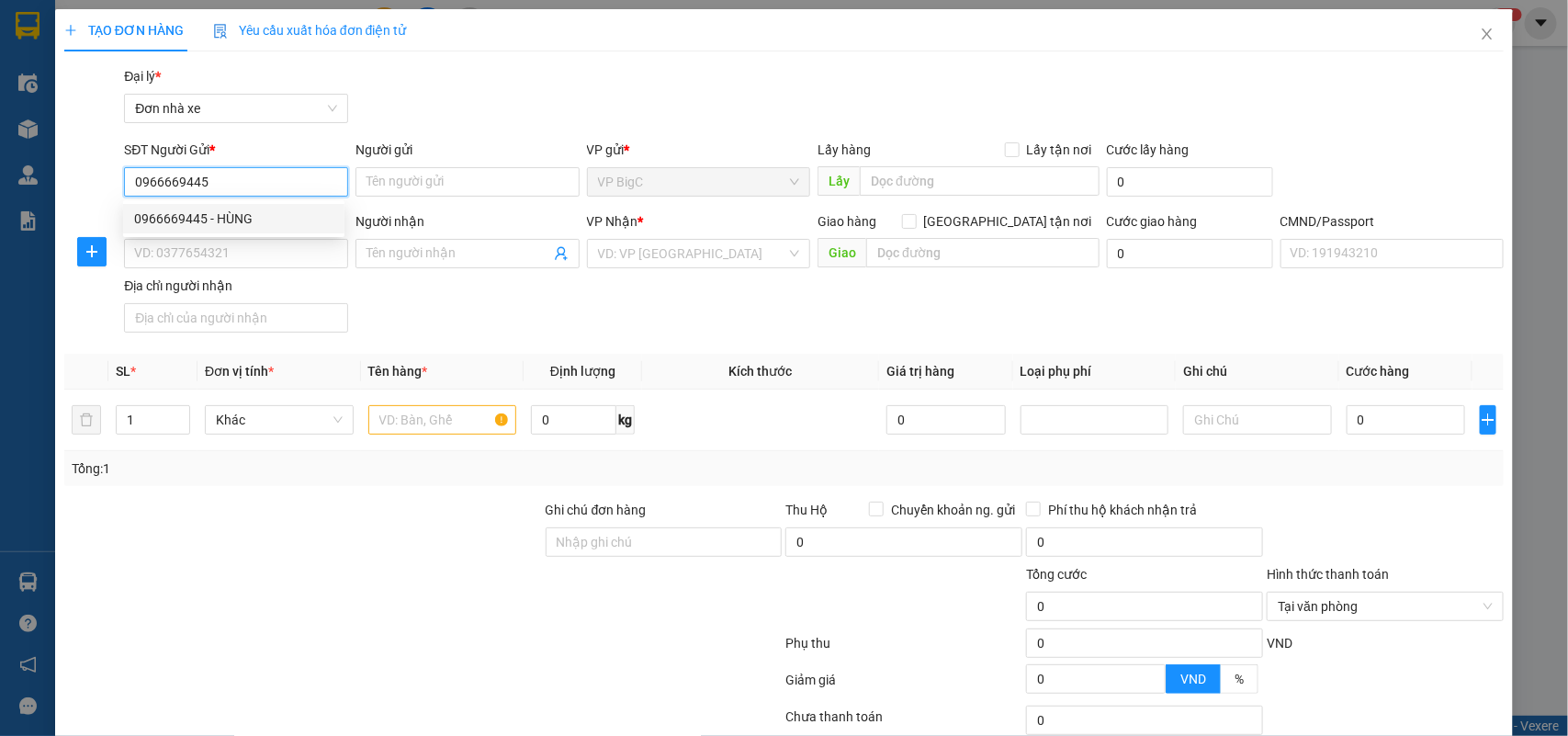
click at [262, 213] on div "0966669445 - HÙNG" at bounding box center [234, 218] width 200 height 20
type input "HÙNG"
type input "0977997957"
type input "Linh"
type input "034303003683"
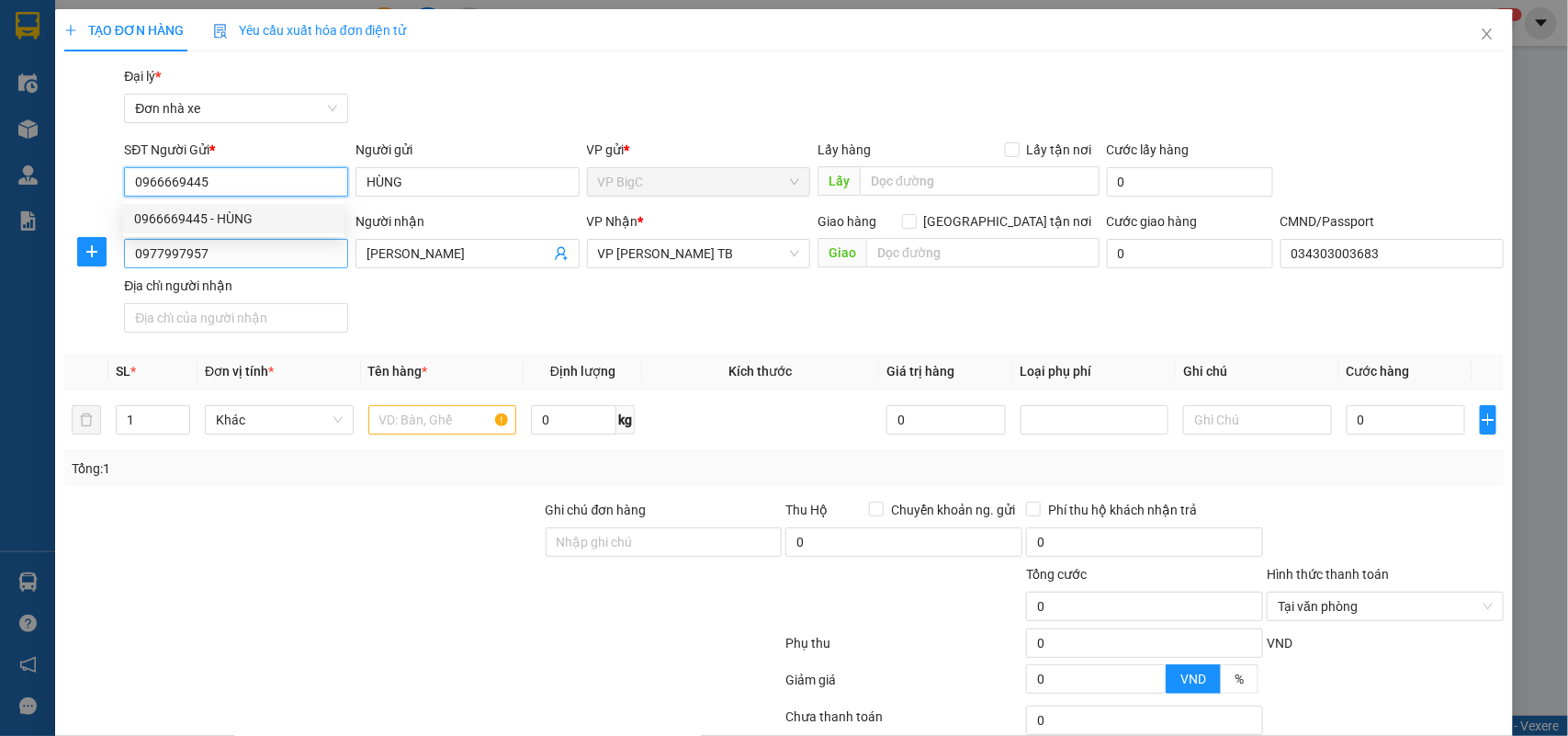
type input "0966669445"
click at [269, 263] on input "0977997957" at bounding box center [236, 253] width 224 height 29
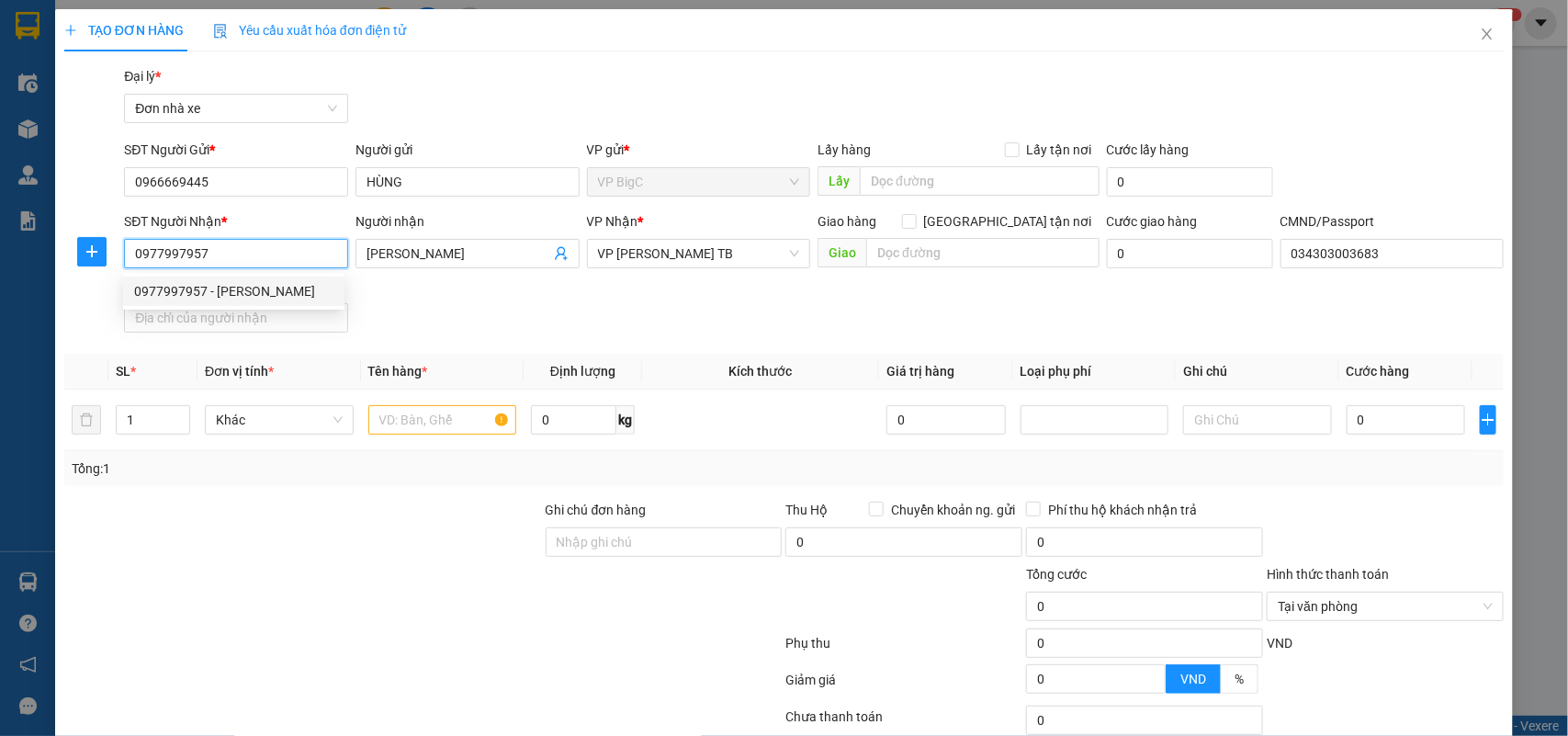
click at [298, 258] on input "0977997957" at bounding box center [236, 253] width 224 height 29
type input "0934381131"
click at [222, 294] on div "0934381131 - HƯƠNG" at bounding box center [234, 291] width 200 height 20
type input "HƯƠNG"
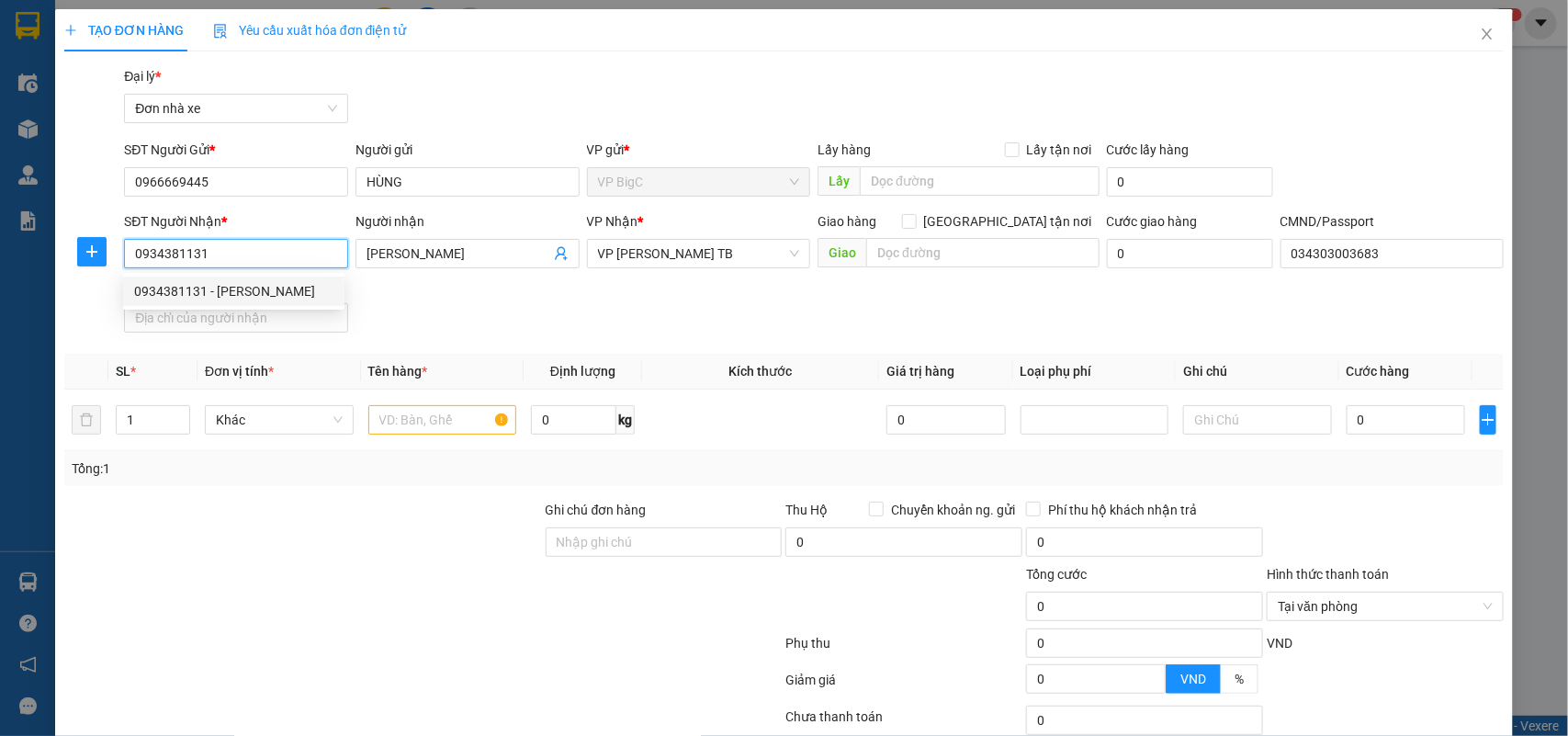
type input "1"
type input "0934381131"
drag, startPoint x: 571, startPoint y: 344, endPoint x: 483, endPoint y: 424, distance: 118.9
click at [571, 347] on div "Transit Pickup Surcharge Ids Transit Deliver Surcharge Ids Transit Deliver Surc…" at bounding box center [784, 452] width 1440 height 773
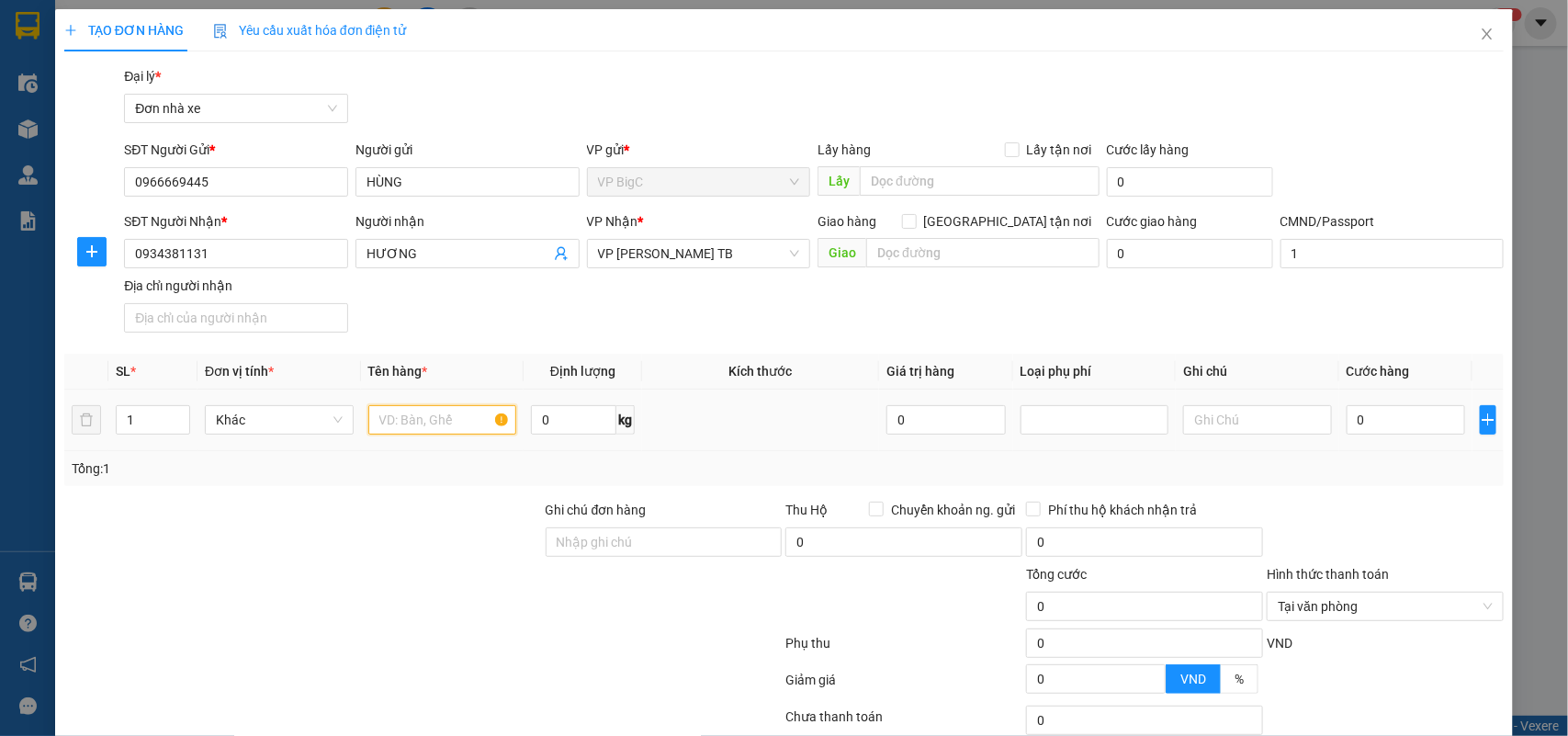
drag, startPoint x: 439, startPoint y: 410, endPoint x: 421, endPoint y: 405, distance: 18.7
click at [439, 411] on input "text" at bounding box center [442, 420] width 149 height 29
type input "QUẦN ÁO"
click at [562, 418] on input "0" at bounding box center [574, 420] width 86 height 29
type input "0.3"
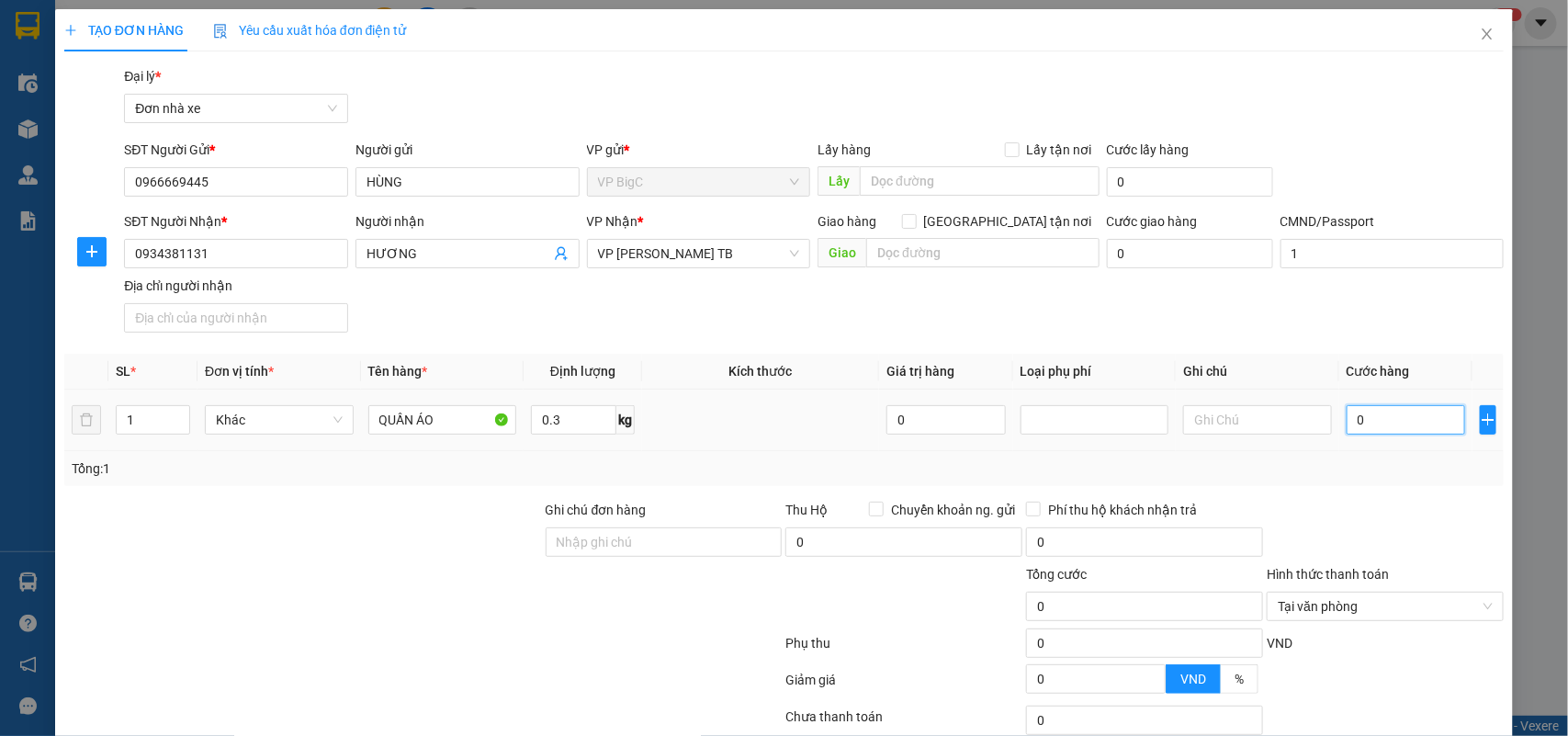
click at [1370, 423] on input "0" at bounding box center [1406, 420] width 119 height 29
type input "2"
type input "25"
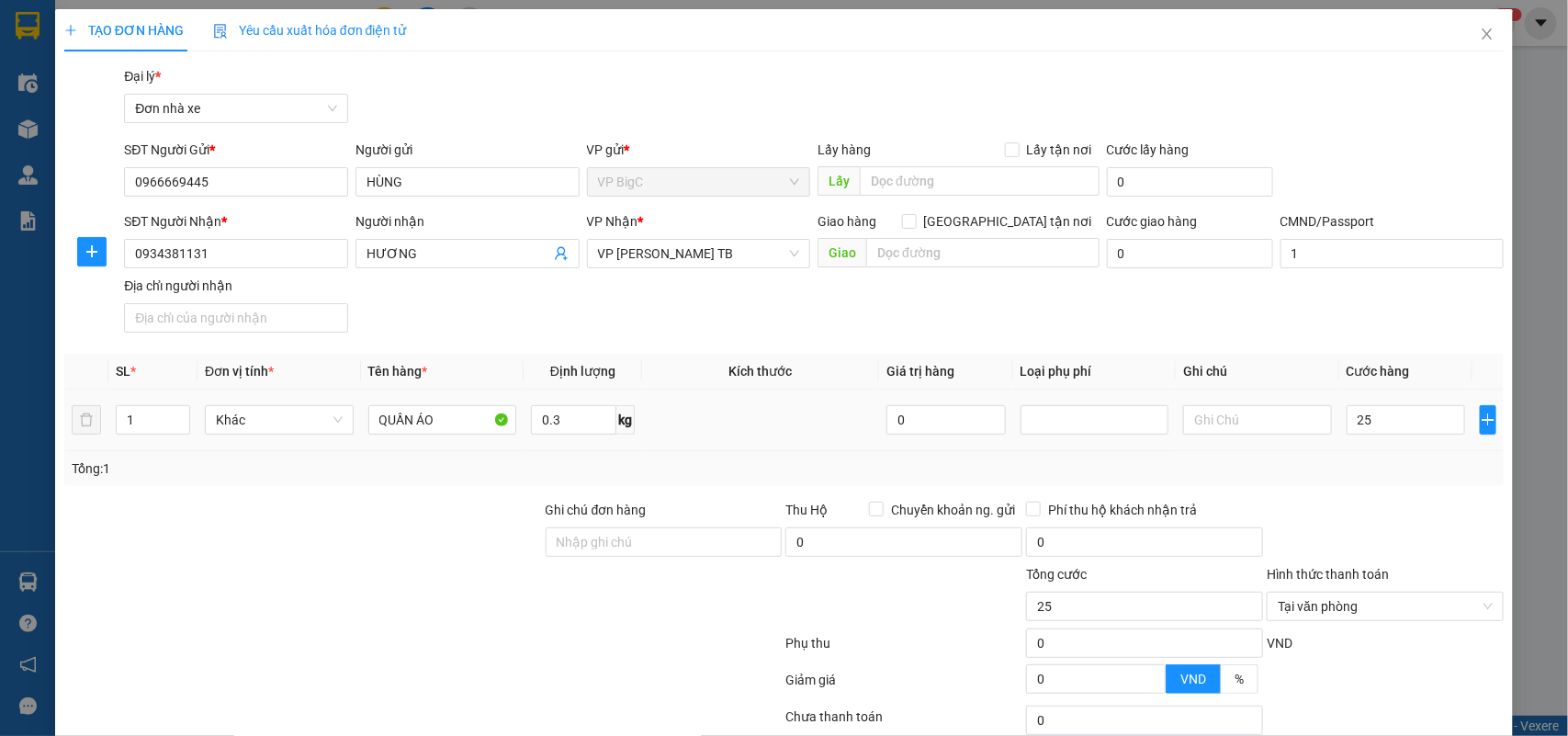
type input "25.000"
drag, startPoint x: 1371, startPoint y: 452, endPoint x: 1380, endPoint y: 466, distance: 16.6
click at [1374, 462] on div "SL * Đơn vị tính * Tên hàng * Định lượng Kích thước Giá trị hàng Loại phụ phí G…" at bounding box center [784, 420] width 1440 height 133
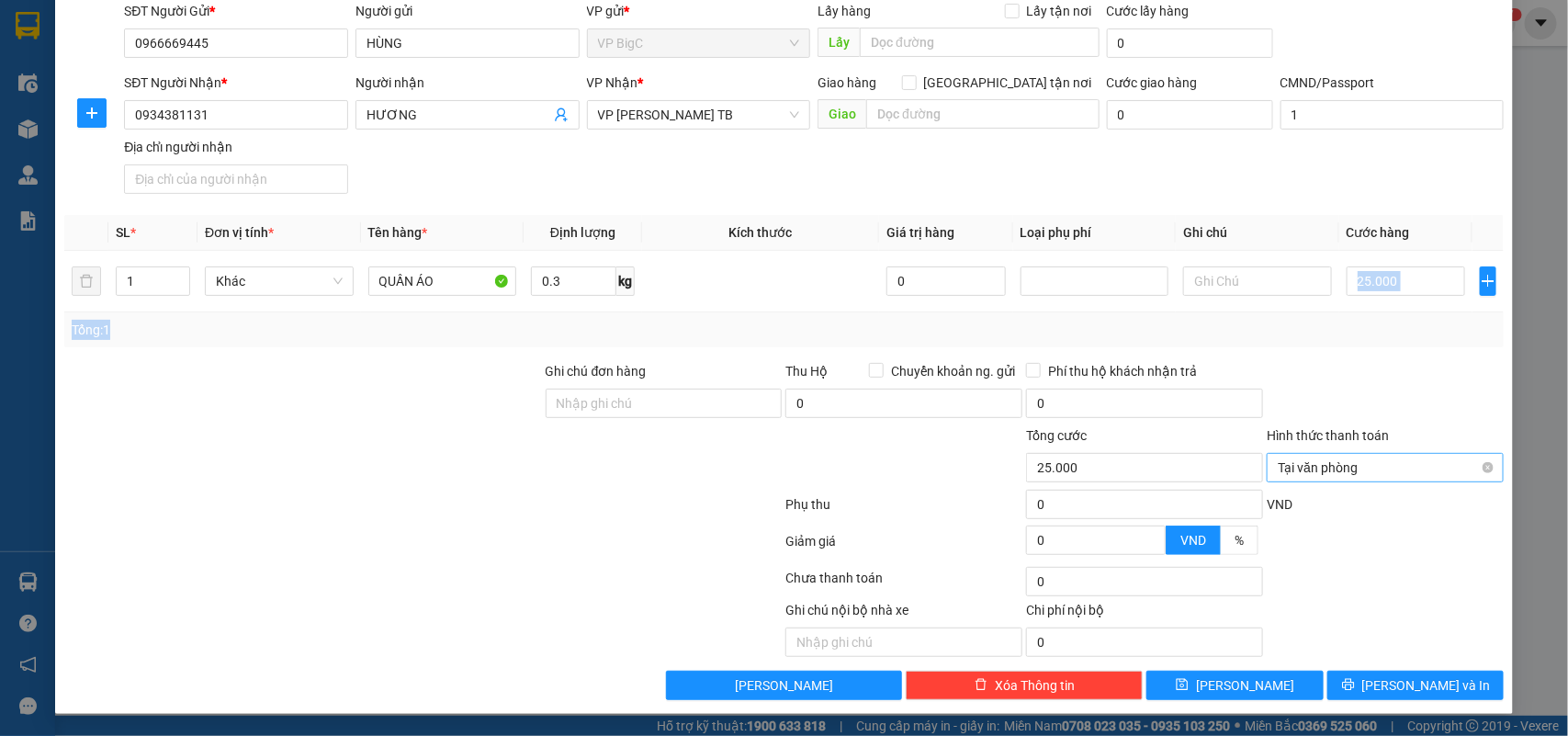
type input "25.000"
click at [1443, 678] on button "[PERSON_NAME] và In" at bounding box center [1415, 685] width 176 height 29
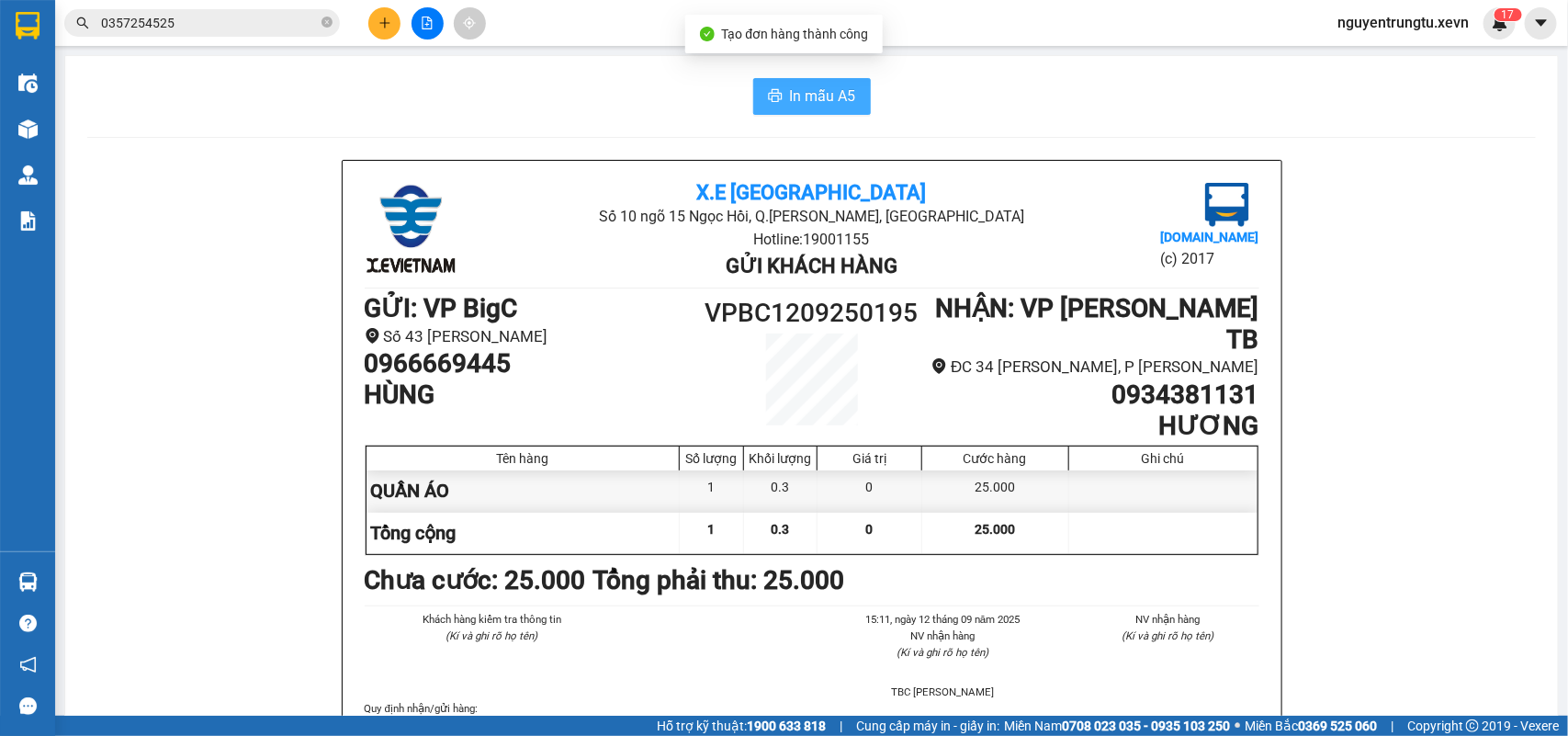
drag, startPoint x: 721, startPoint y: 95, endPoint x: 777, endPoint y: 89, distance: 56.3
click at [724, 94] on div "In mẫu A5" at bounding box center [812, 97] width 1448 height 37
click at [777, 89] on button "In mẫu A5" at bounding box center [812, 97] width 118 height 37
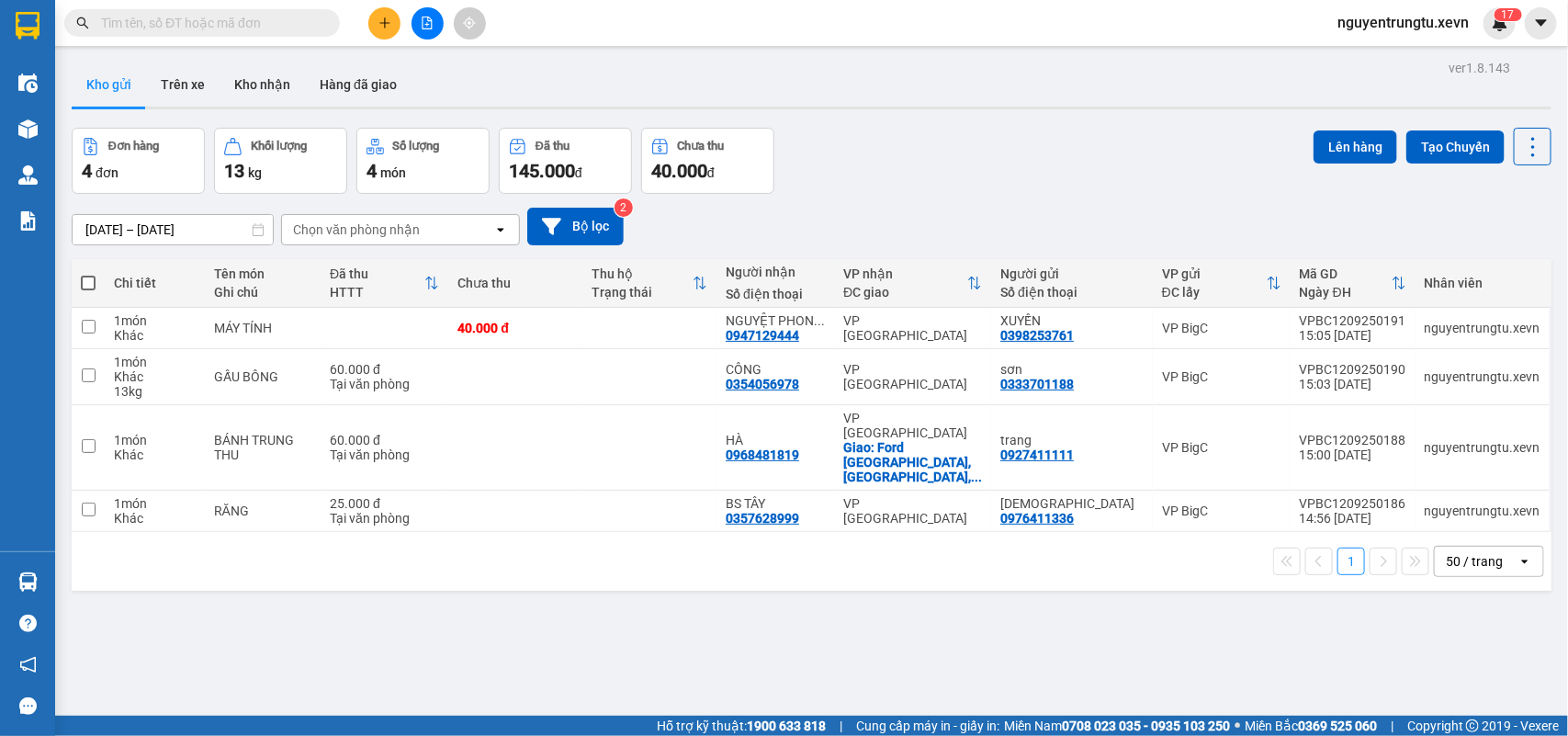
click at [387, 19] on icon "plus" at bounding box center [384, 22] width 13 height 13
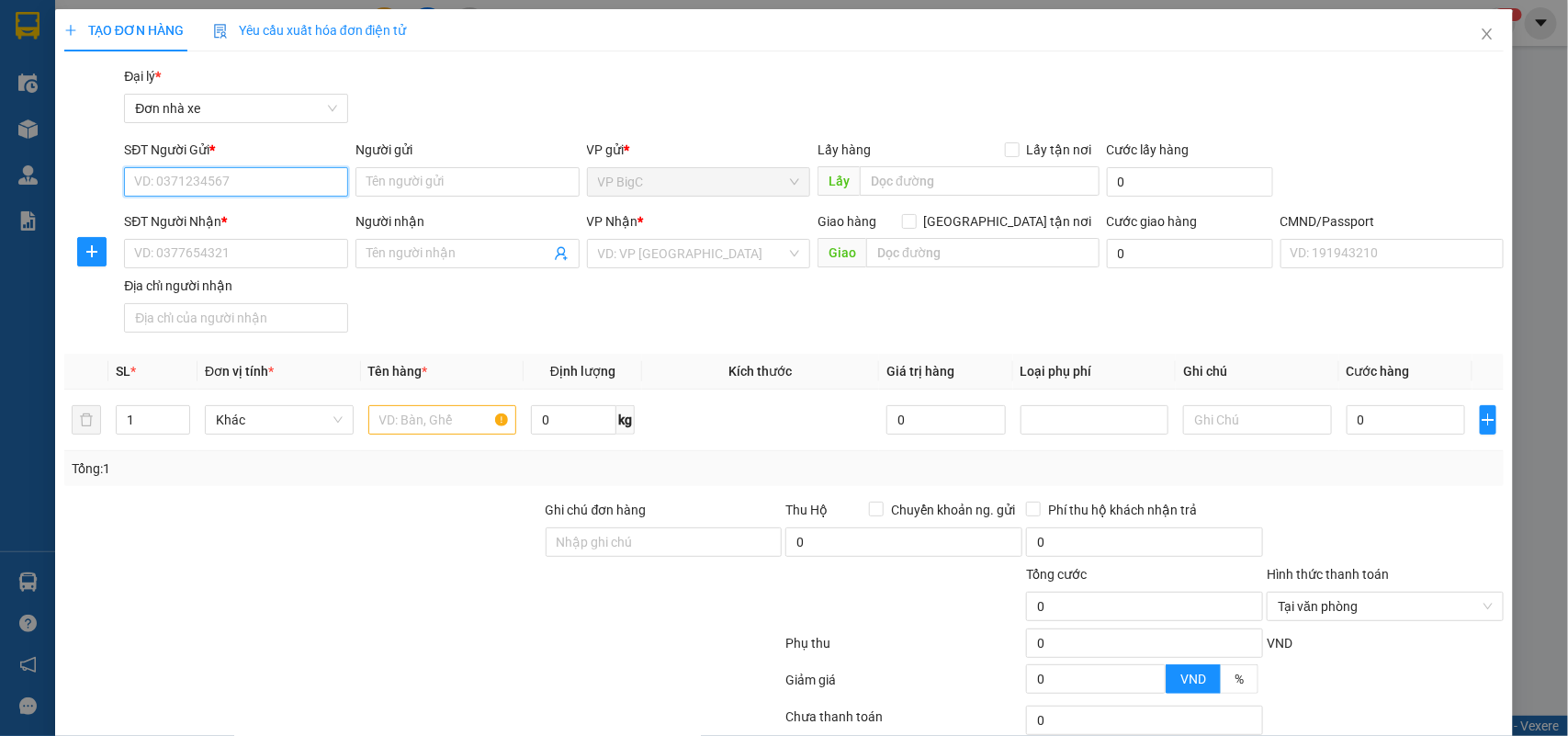
click at [184, 188] on input "SĐT Người Gửi *" at bounding box center [236, 182] width 224 height 29
click at [189, 186] on input "SĐT Người Gửi *" at bounding box center [236, 182] width 224 height 29
type input "0911376552"
click at [218, 217] on div "0911376552 - [PERSON_NAME]" at bounding box center [234, 218] width 200 height 20
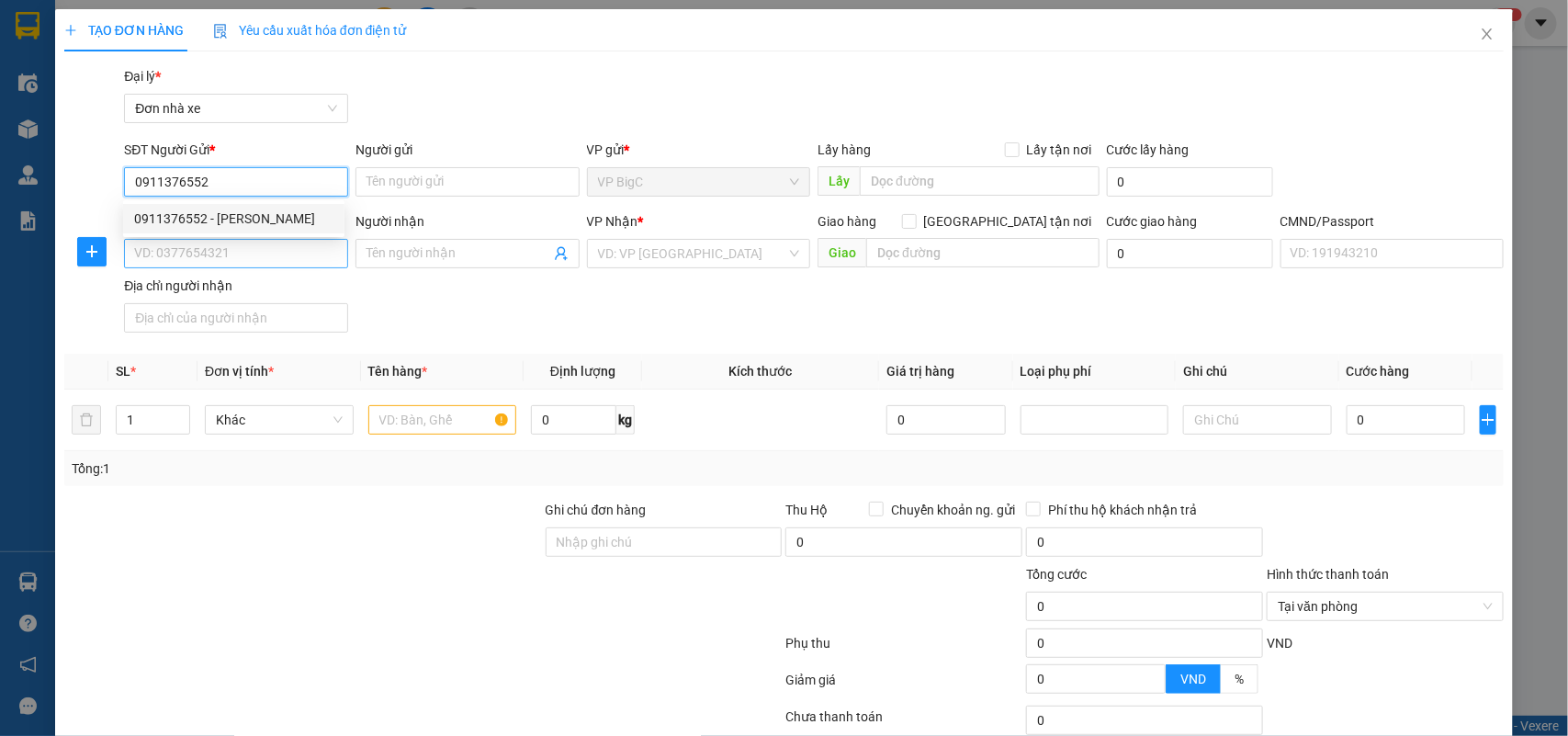
type input "[PERSON_NAME]"
type input "0376336948"
type input "NAM"
type input "037200005609 [PERSON_NAME]"
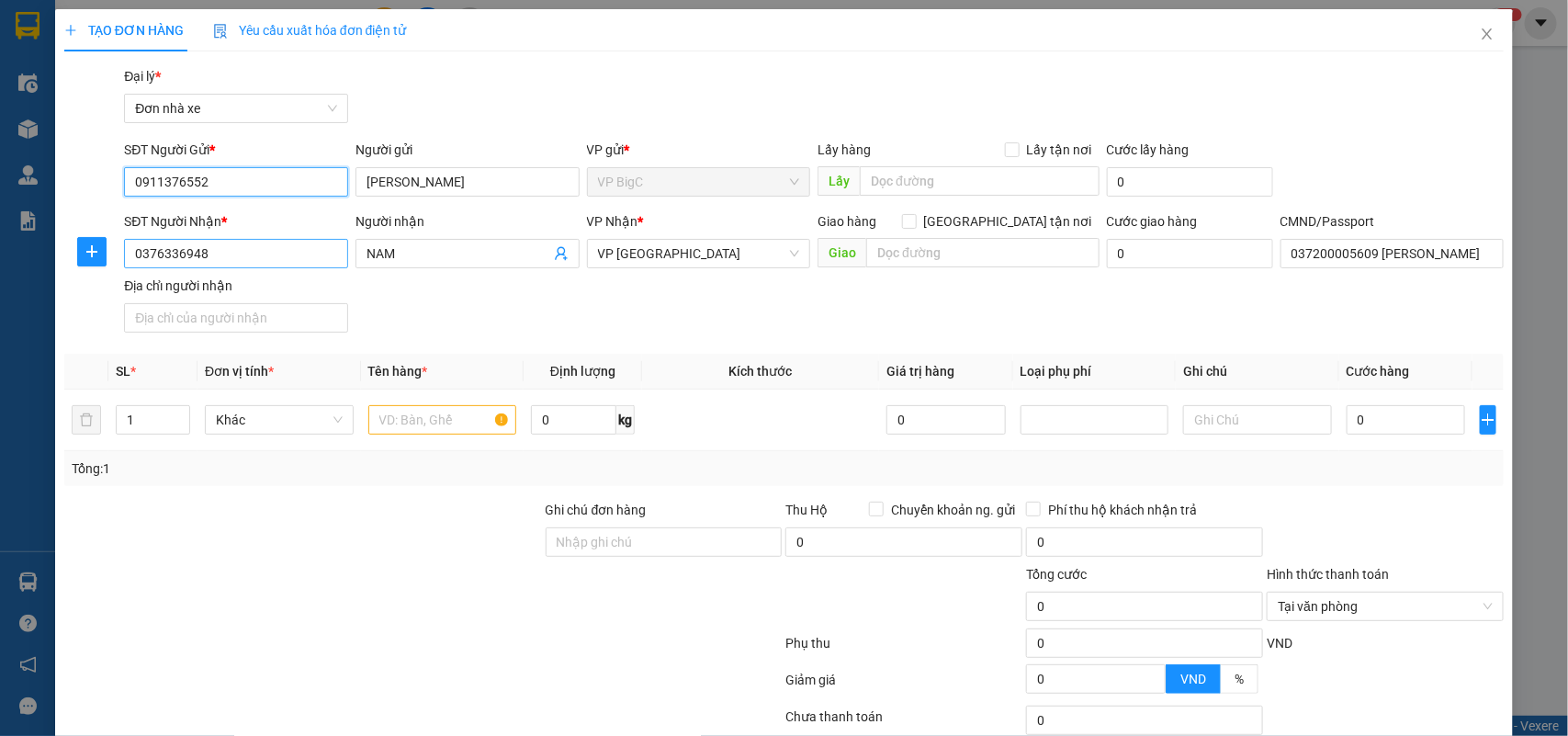
type input "0911376552"
click at [289, 241] on input "0376336948" at bounding box center [236, 253] width 224 height 29
click at [290, 241] on input "0376336948" at bounding box center [236, 253] width 224 height 29
type input "0364793993"
click at [287, 288] on div "0364793993 - THUẬN" at bounding box center [234, 291] width 200 height 20
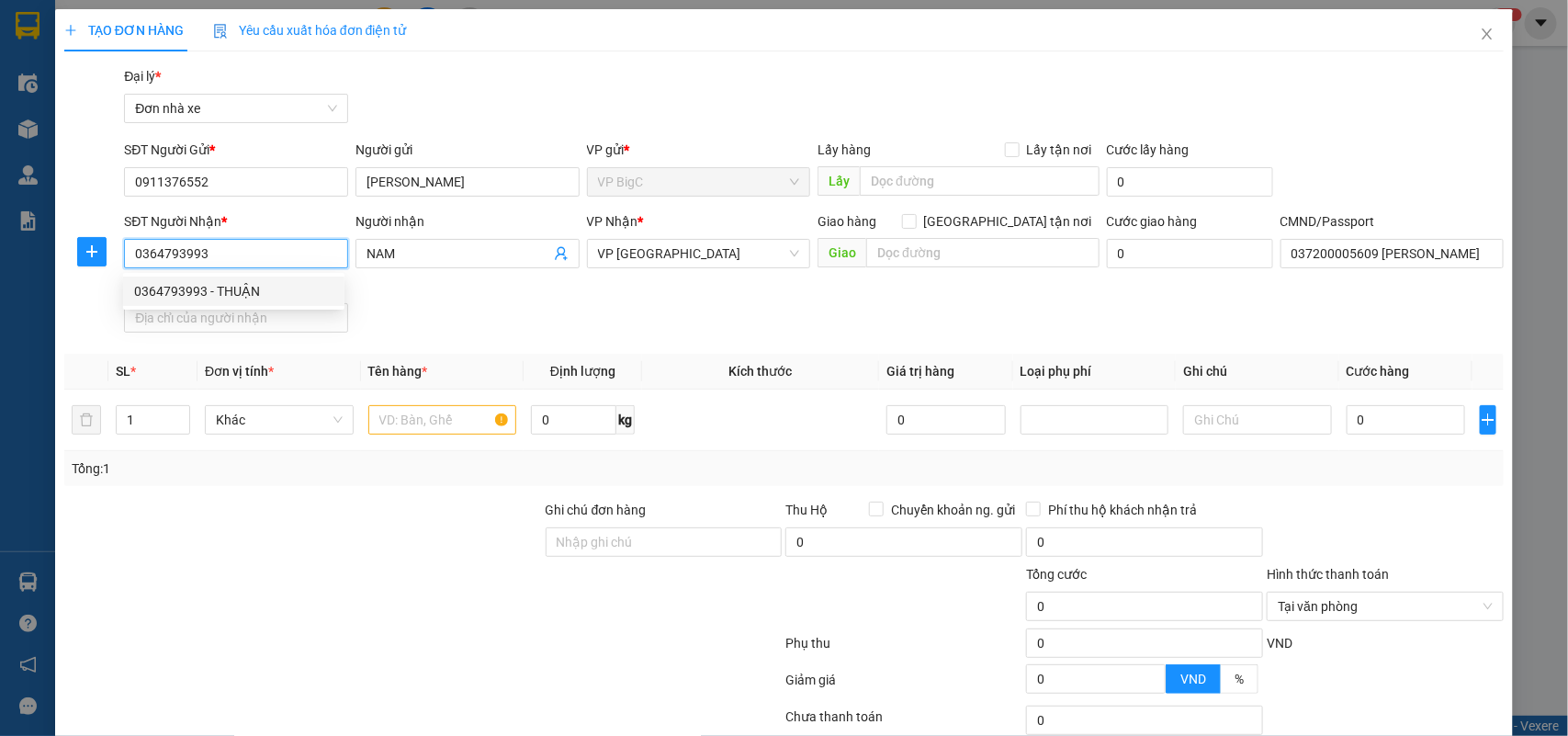
type input "THUẬN"
type input "036203006578 VŨ CÔNG TOÀN 31 [PERSON_NAME] TPNĐ"
type input "0364793993"
click at [603, 323] on div "SĐT Người Nhận * 0364793993 Người nhận THUẬN VP Nhận * VP Ninh Bình Giao hàng G…" at bounding box center [813, 276] width 1387 height 129
drag, startPoint x: 425, startPoint y: 423, endPoint x: 420, endPoint y: 402, distance: 21.6
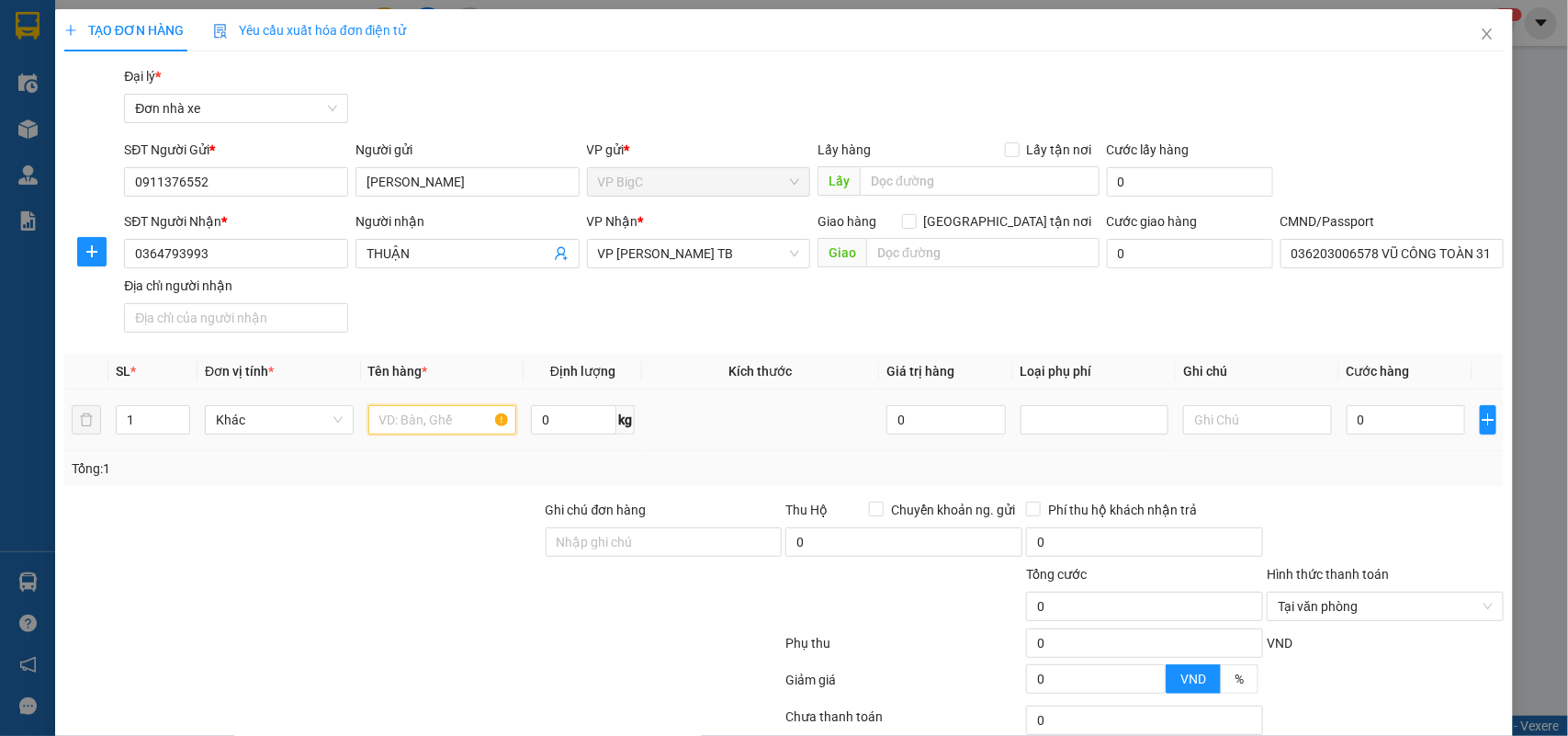
click at [424, 423] on input "text" at bounding box center [442, 420] width 149 height 29
type input "PT OTO"
click at [572, 424] on input "0" at bounding box center [574, 420] width 86 height 29
click at [1393, 410] on input "0" at bounding box center [1406, 420] width 119 height 29
type input "5"
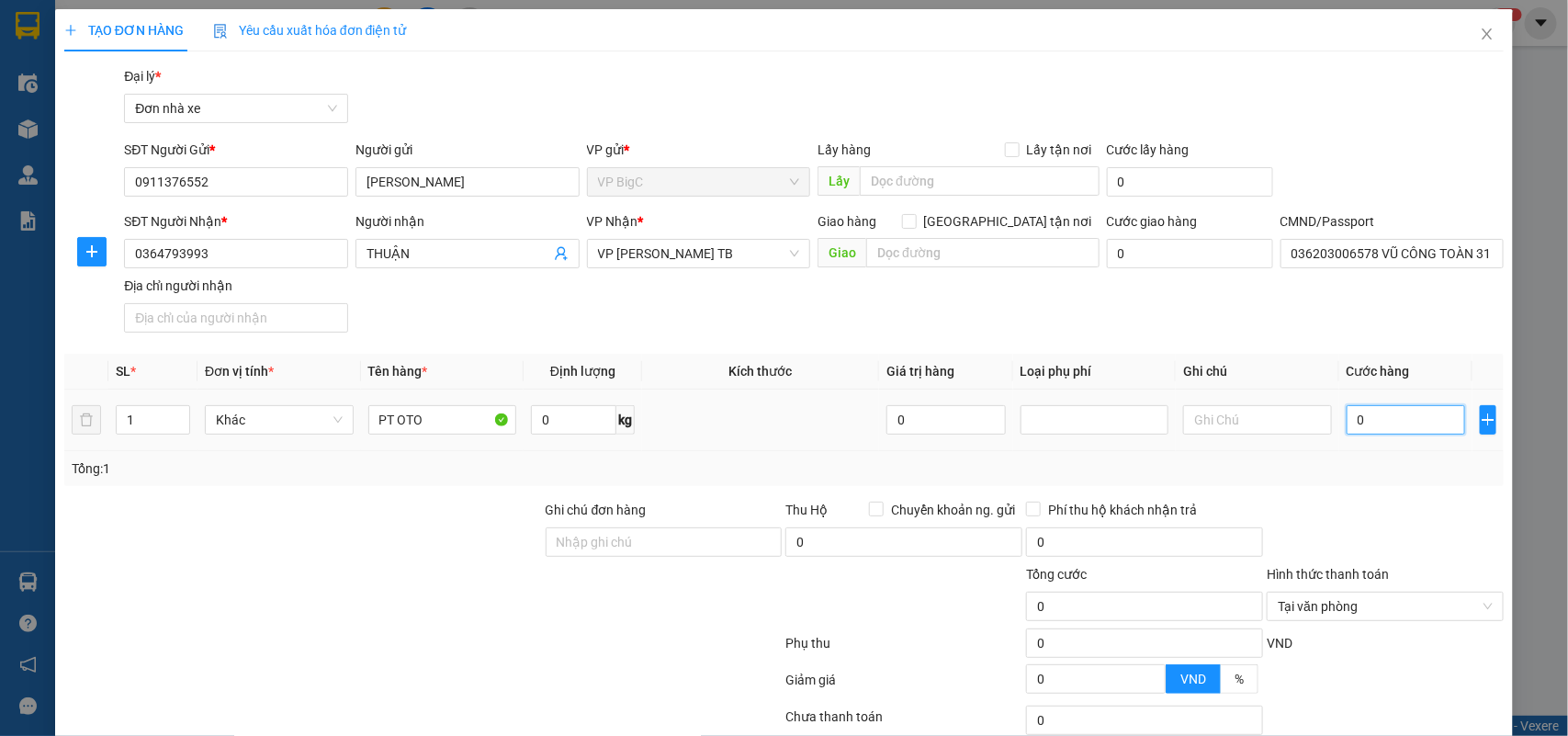
type input "5"
type input "50.000"
drag, startPoint x: 1393, startPoint y: 460, endPoint x: 1406, endPoint y: 461, distance: 13.0
click at [1395, 461] on div "Tổng: 1" at bounding box center [784, 468] width 1426 height 20
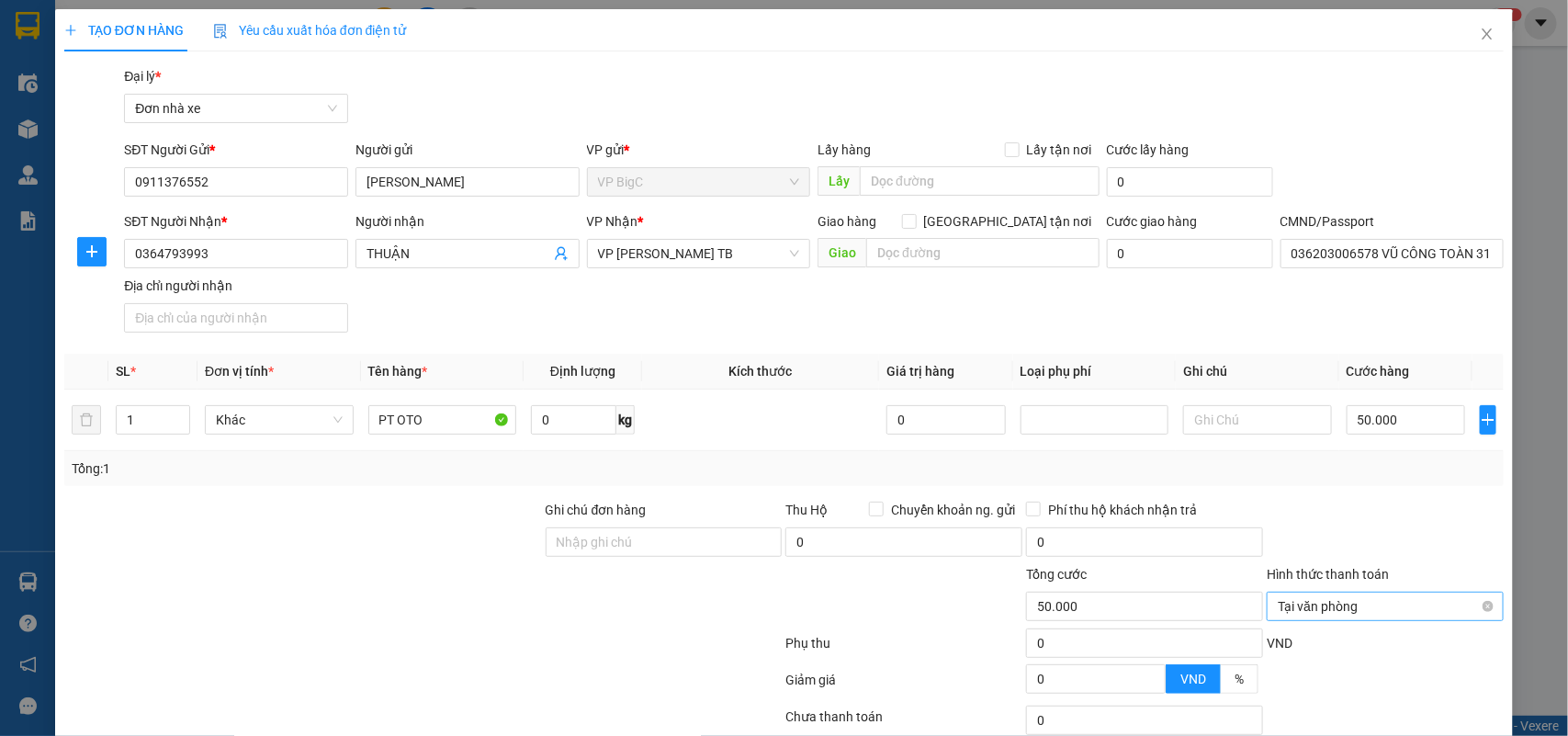
scroll to position [140, 0]
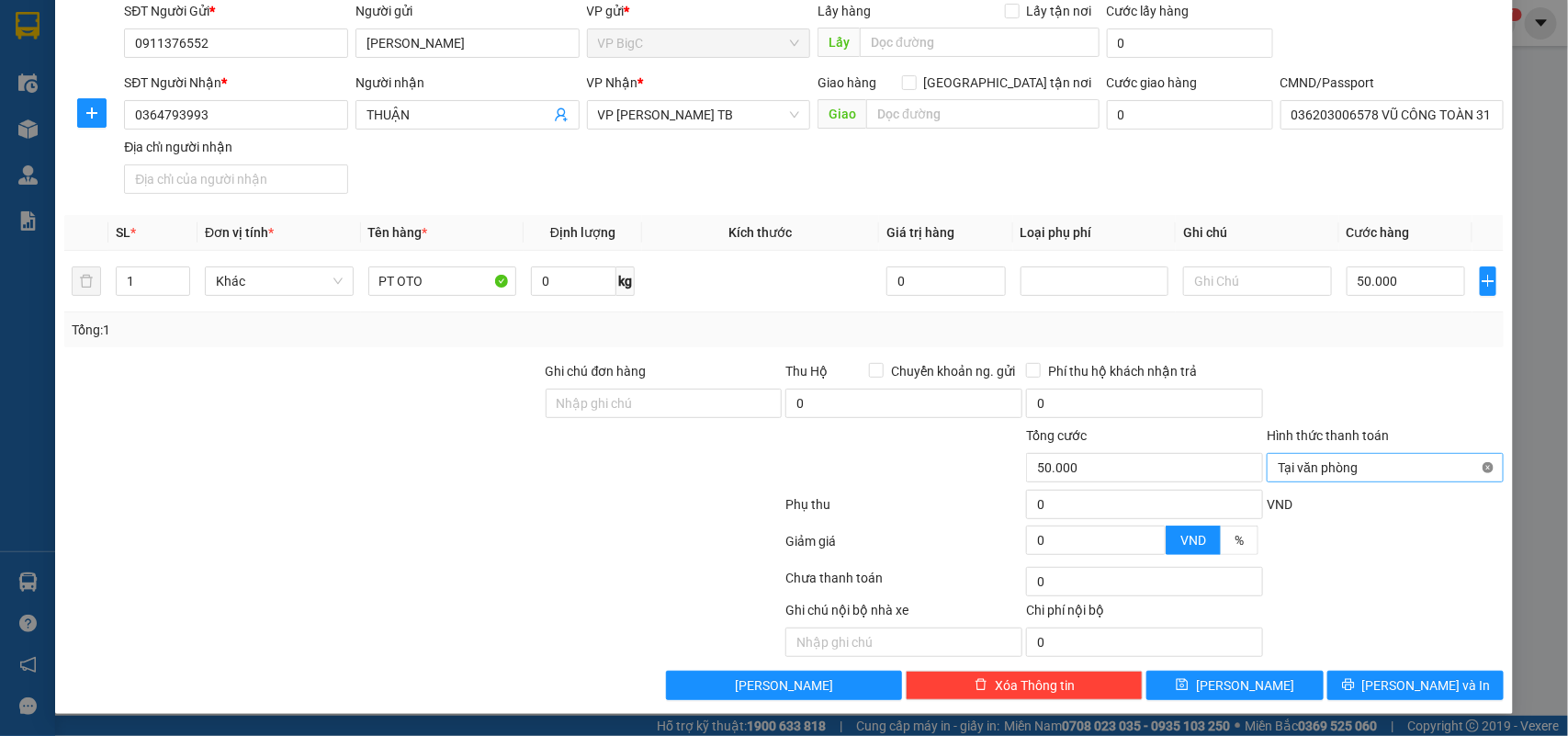
type input "50.000"
click at [1429, 678] on span "[PERSON_NAME] và In" at bounding box center [1427, 685] width 129 height 20
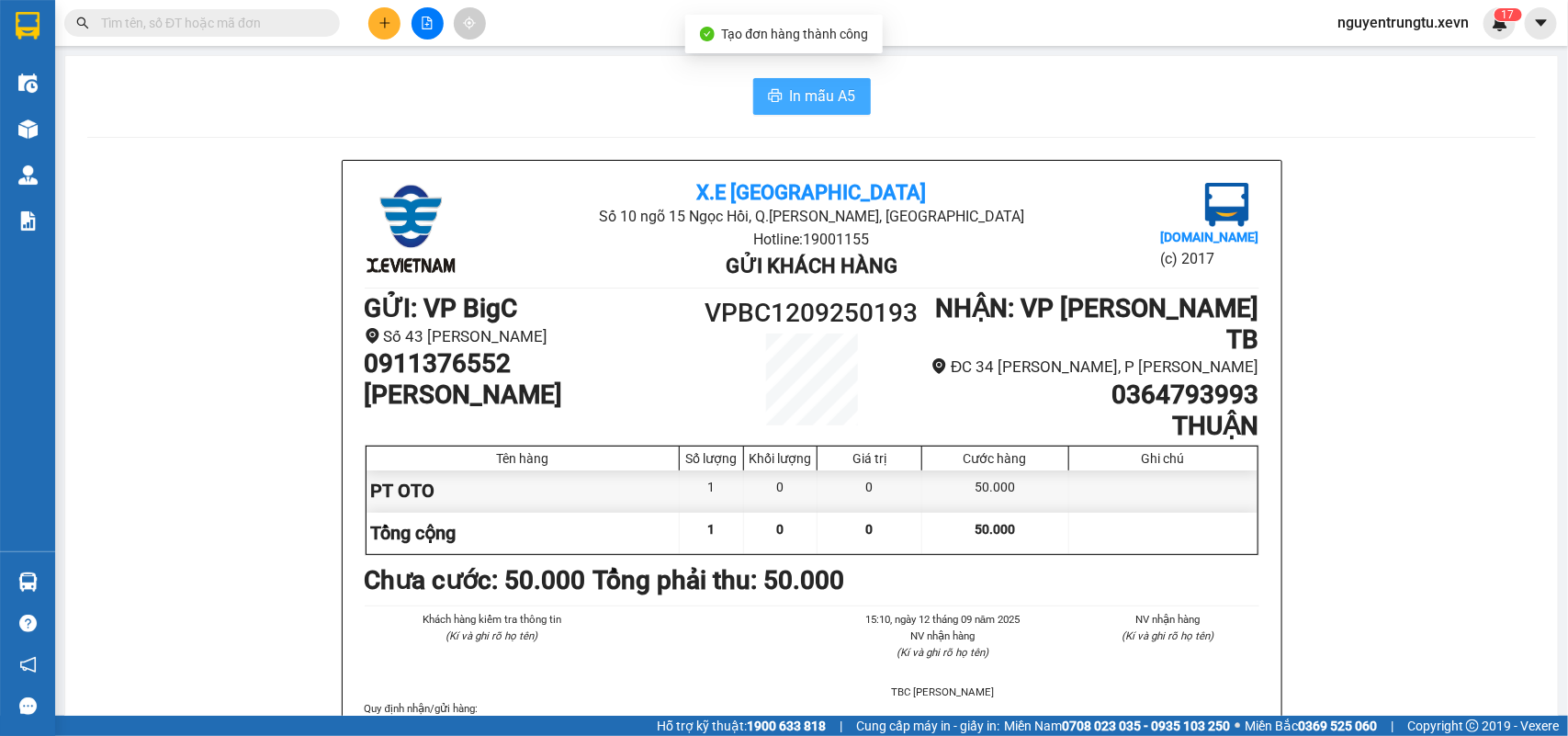
click at [833, 101] on span "In mẫu A5" at bounding box center [823, 97] width 66 height 23
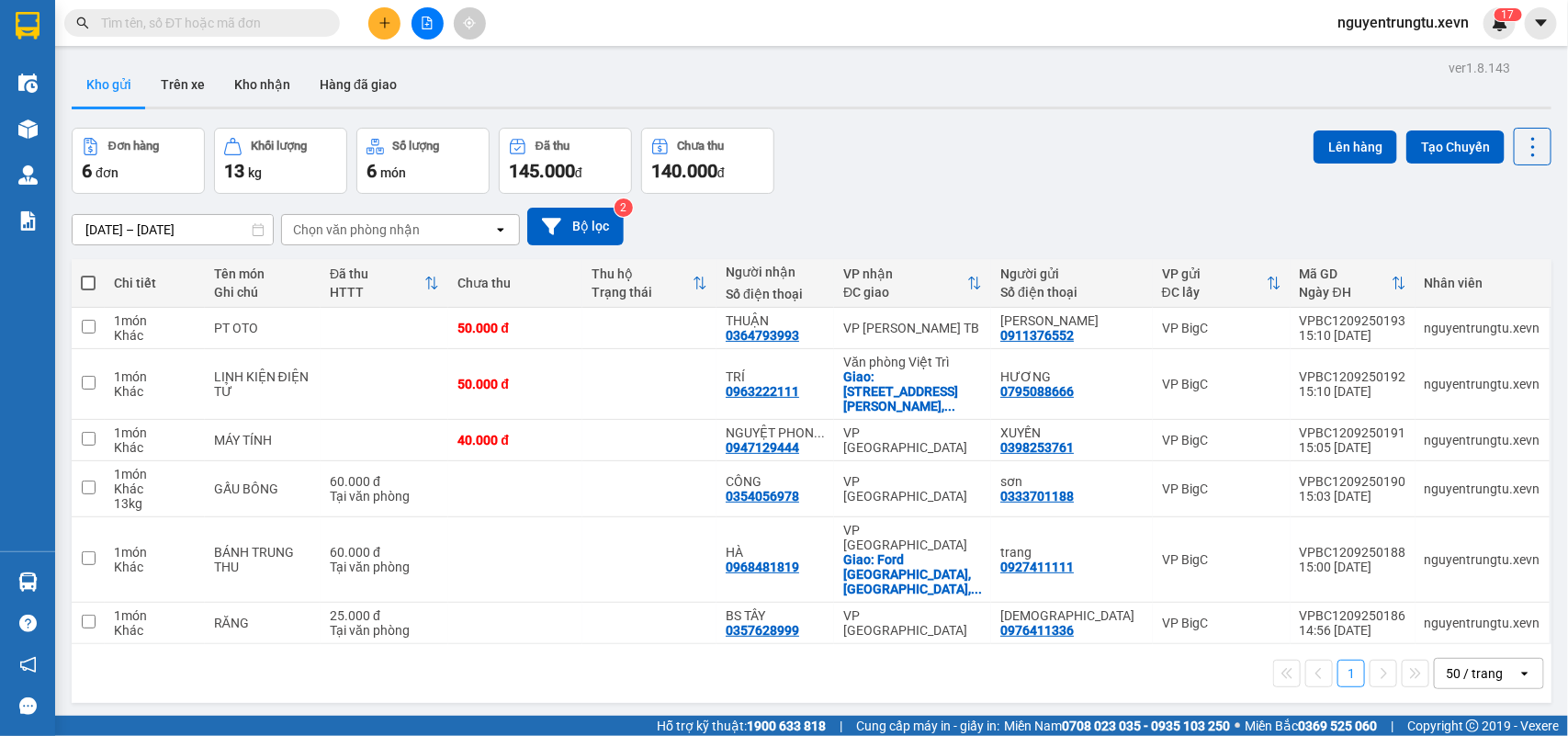
click at [279, 21] on input "text" at bounding box center [210, 22] width 216 height 20
click at [389, 28] on icon "plus" at bounding box center [384, 22] width 13 height 13
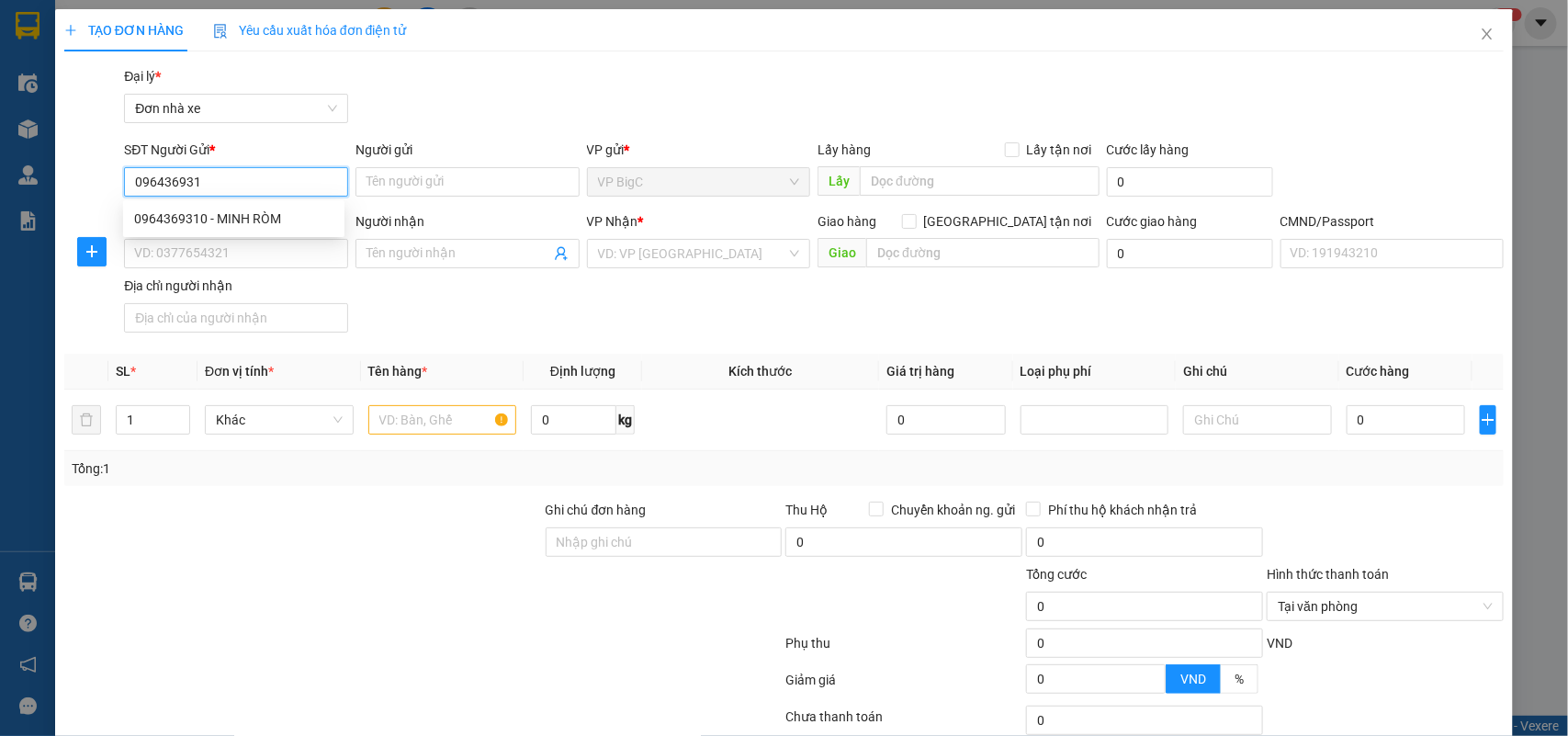
type input "0964369310"
click at [255, 220] on div "0964369310 - MINH RÒM" at bounding box center [234, 218] width 200 height 20
type input "MINH RÒM"
type input "0987802860"
type input "HẰNG"
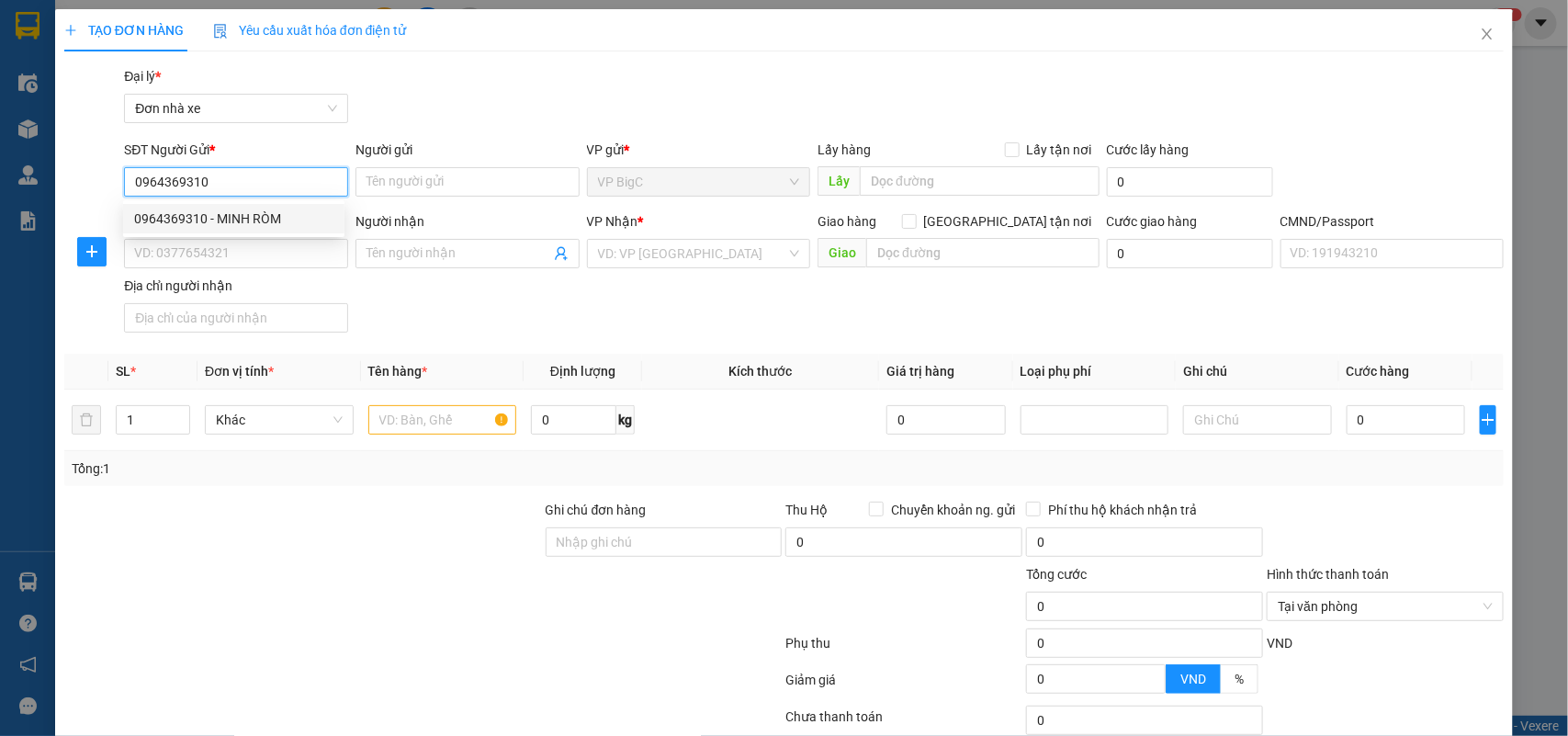
type input "036184013092 [PERSON_NAME]"
type input "0964369310"
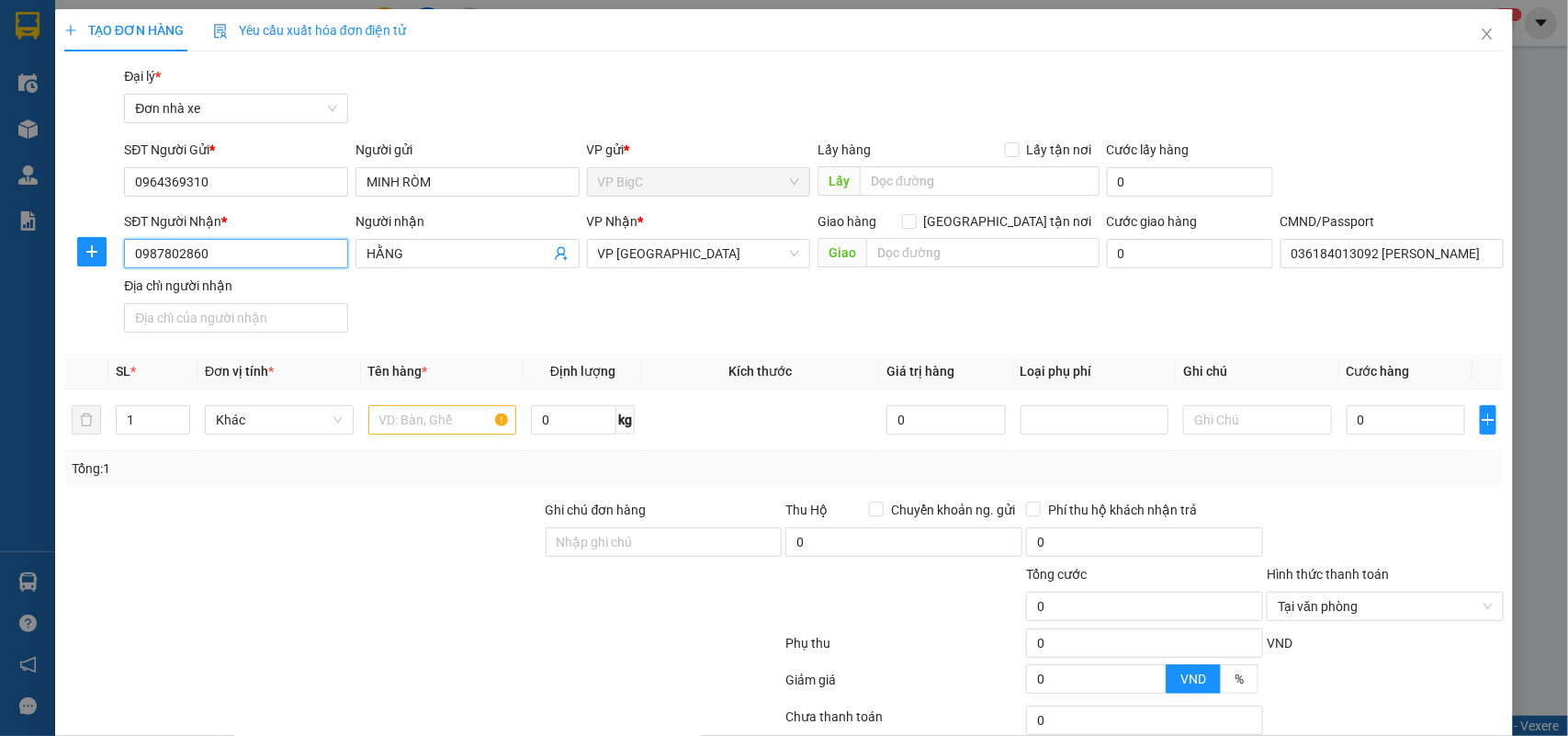
click at [258, 254] on input "0987802860" at bounding box center [236, 253] width 224 height 29
click at [255, 254] on input "0987802860" at bounding box center [236, 253] width 224 height 29
click at [254, 254] on input "0987802860" at bounding box center [236, 253] width 224 height 29
type input "0917364800"
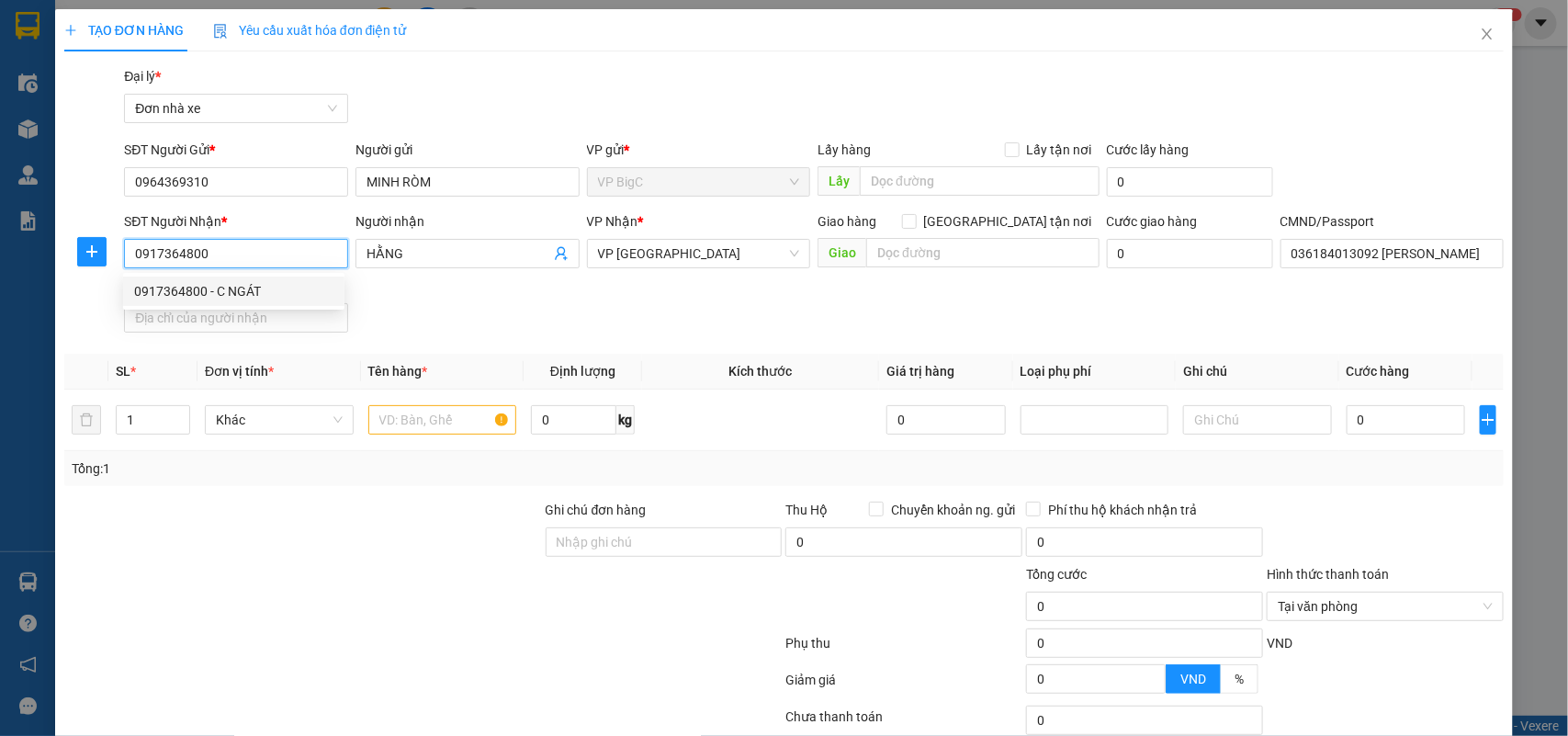
click at [246, 291] on div "0917364800 - C NGÁT" at bounding box center [234, 291] width 200 height 20
type input "C NGÁT"
type input "0917364800 [PERSON_NAME]"
type input "0917364800"
drag, startPoint x: 586, startPoint y: 347, endPoint x: 439, endPoint y: 423, distance: 165.5
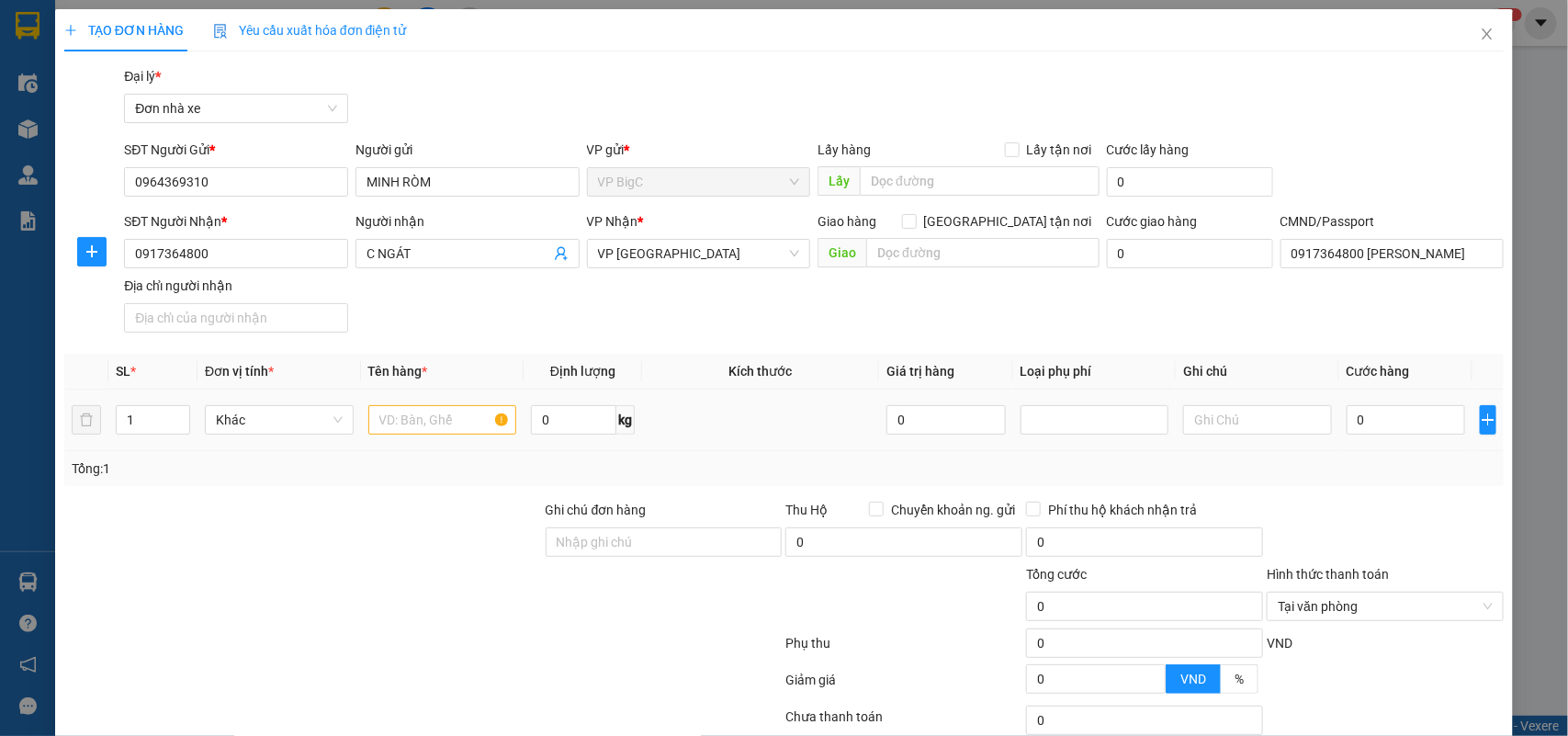
click at [561, 363] on div "Transit Pickup Surcharge Ids Transit Deliver Surcharge Ids Transit Deliver Surc…" at bounding box center [784, 452] width 1440 height 773
click at [435, 425] on input "text" at bounding box center [442, 420] width 149 height 29
click at [570, 411] on input "0" at bounding box center [574, 420] width 86 height 29
type input "10"
click at [437, 423] on input "text" at bounding box center [442, 420] width 149 height 29
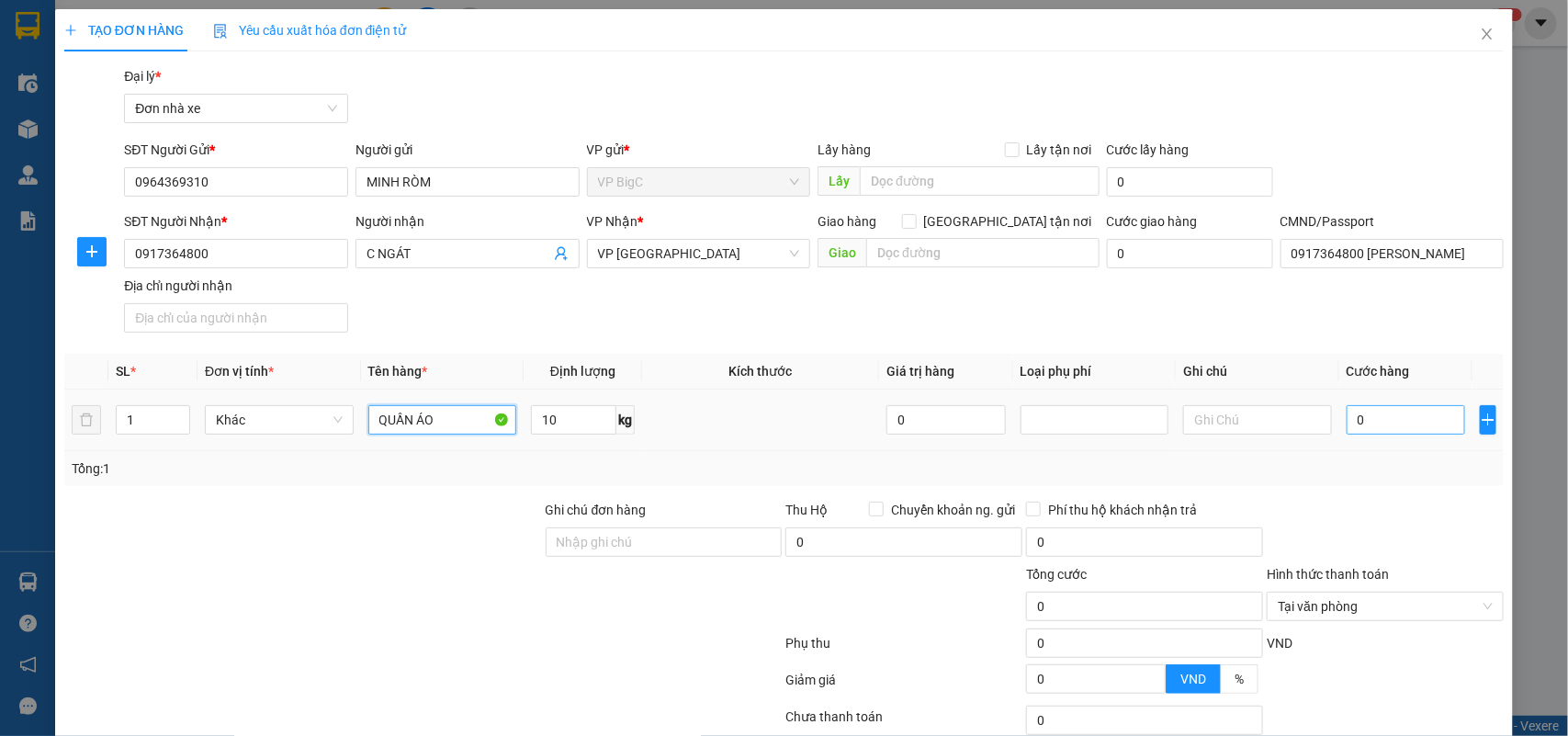
type input "QUẦN ÁO"
click at [1381, 421] on input "0" at bounding box center [1406, 420] width 119 height 29
type input "740"
type input "740.000"
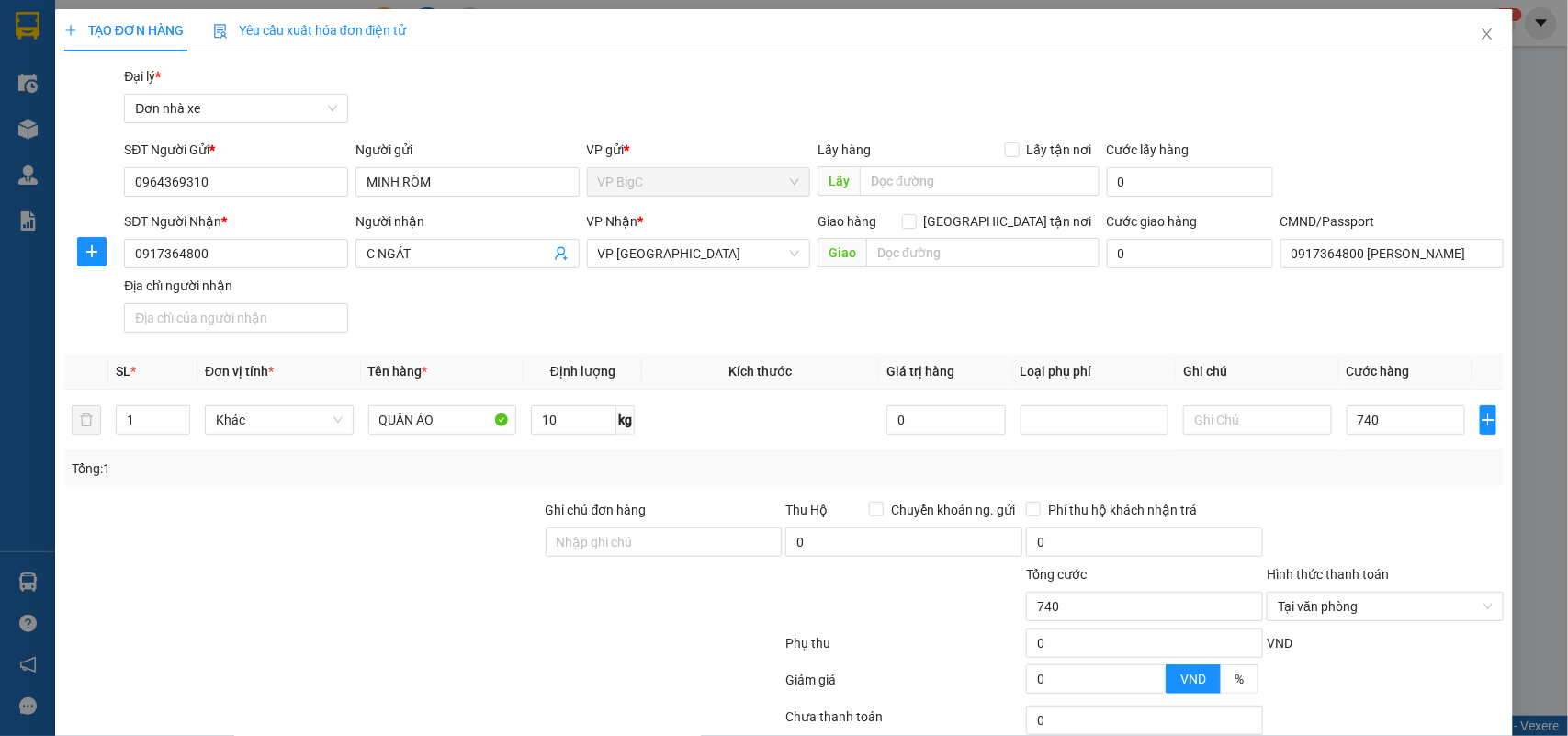
type input "740.000"
click at [1396, 368] on th "Cước hàng" at bounding box center [1405, 371] width 134 height 36
click at [1397, 432] on input "740.000" at bounding box center [1406, 420] width 119 height 29
type input "0"
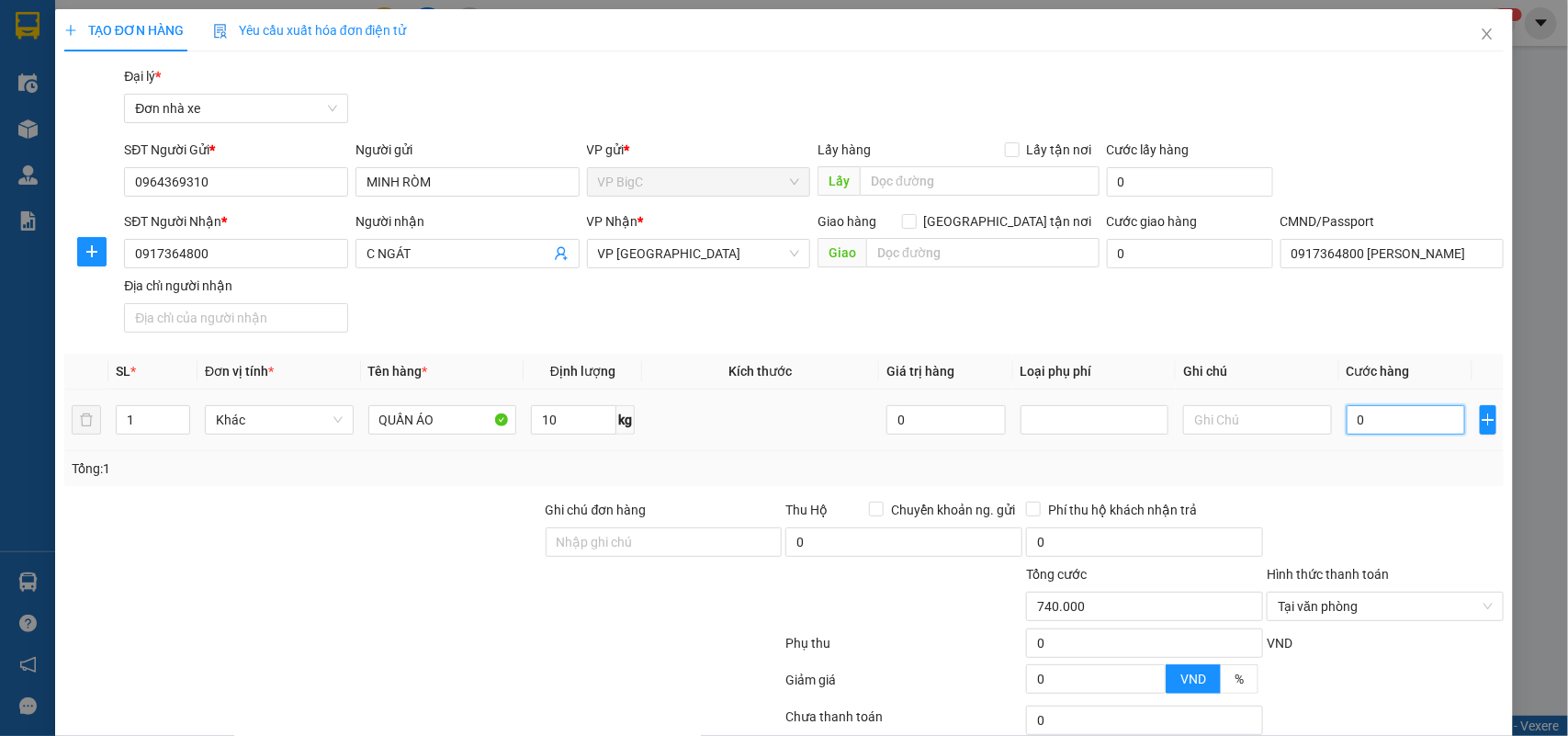
type input "0"
type input "04"
type input "4"
type input "040"
type input "40"
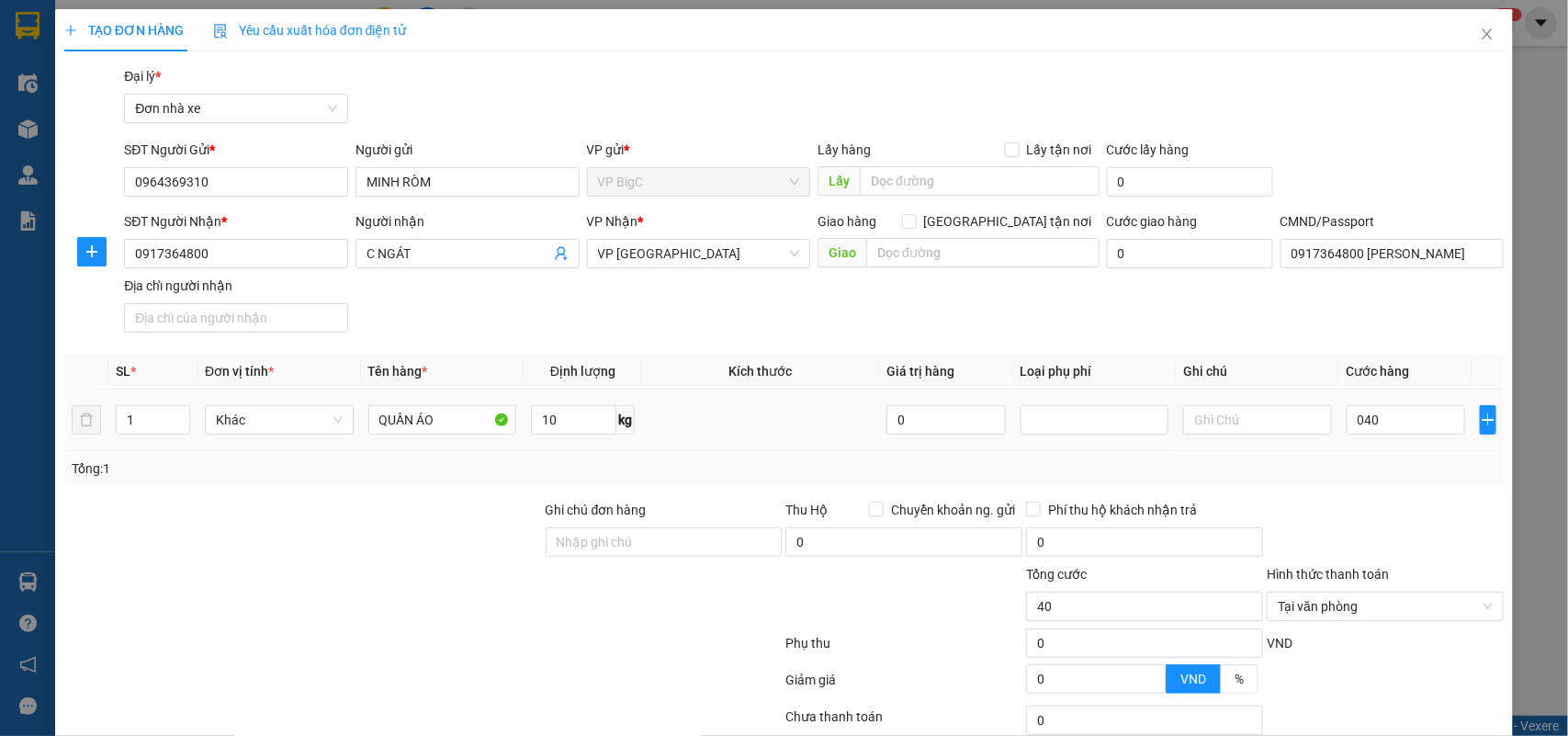
type input "40.000"
click at [1389, 493] on div "Transit Pickup Surcharge Ids Transit Deliver Surcharge Ids Transit Deliver Surc…" at bounding box center [784, 452] width 1440 height 773
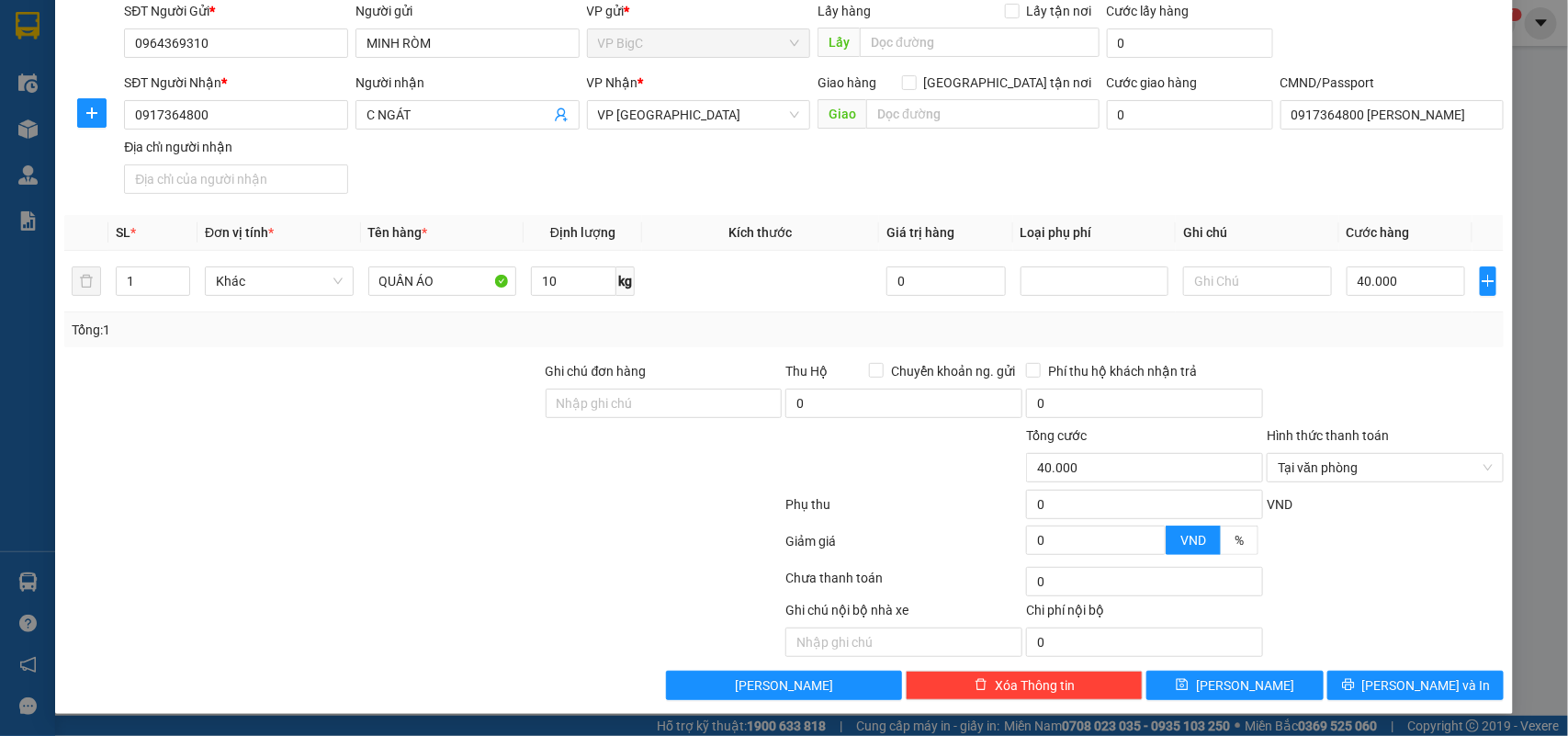
drag, startPoint x: 1403, startPoint y: 313, endPoint x: 1395, endPoint y: 315, distance: 8.2
click at [1405, 314] on div "Tổng: 1" at bounding box center [784, 329] width 1440 height 35
click at [1343, 354] on div "Transit Pickup Surcharge Ids Transit Deliver Surcharge Ids Transit Deliver Surc…" at bounding box center [784, 314] width 1440 height 773
type input "40.000"
click at [1440, 672] on button "[PERSON_NAME] và In" at bounding box center [1415, 685] width 176 height 29
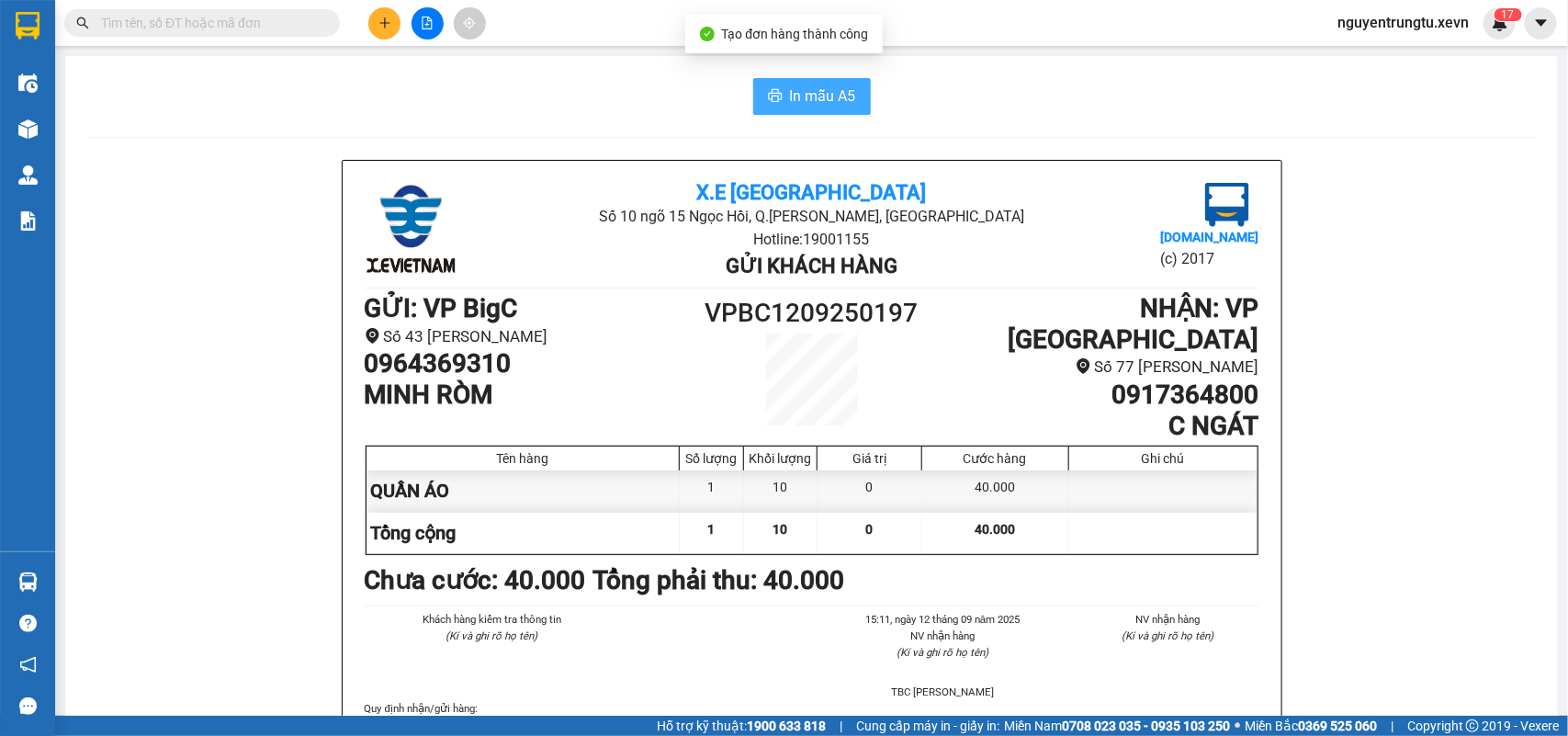
click at [810, 110] on button "In mẫu A5" at bounding box center [812, 97] width 118 height 37
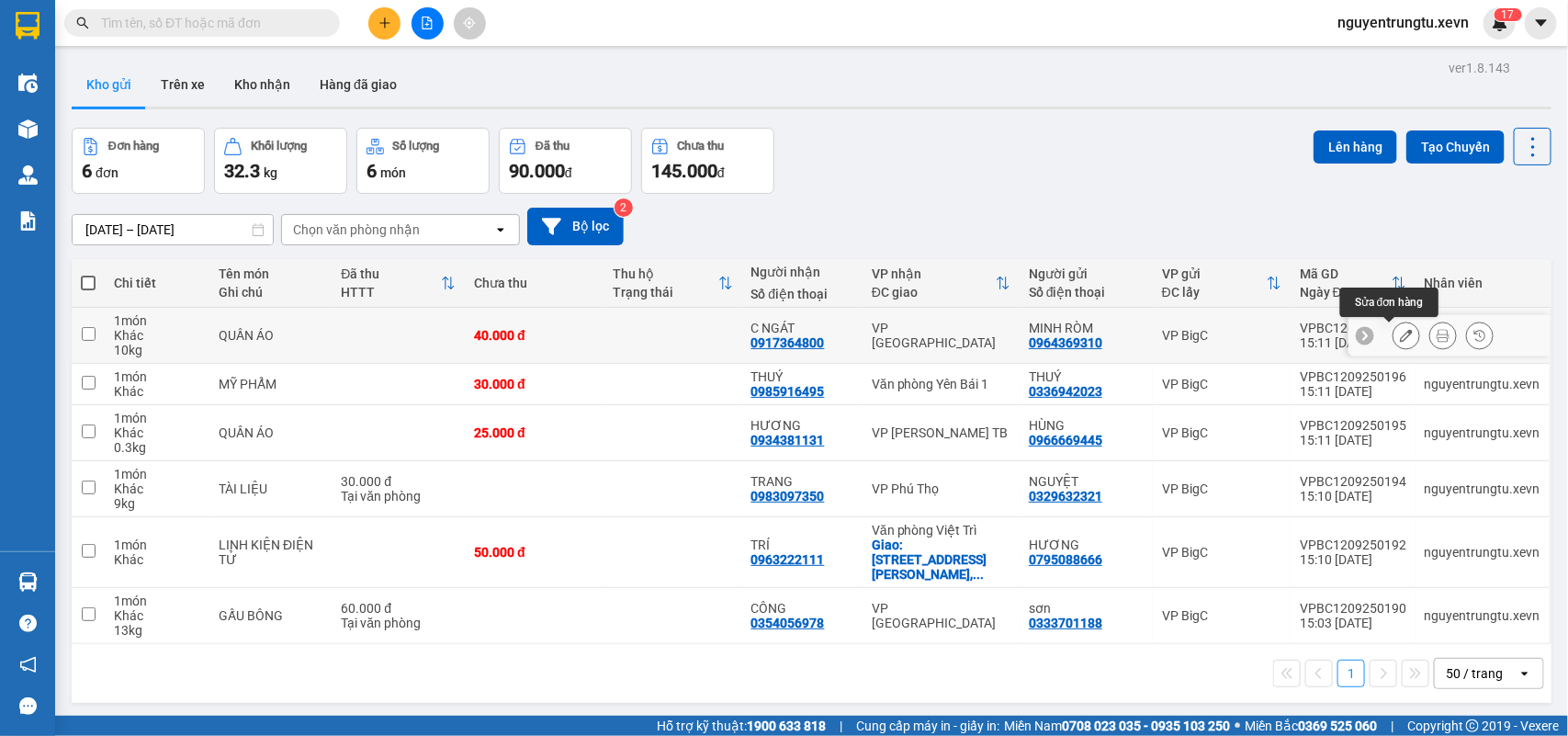
click at [1394, 333] on button at bounding box center [1406, 335] width 25 height 32
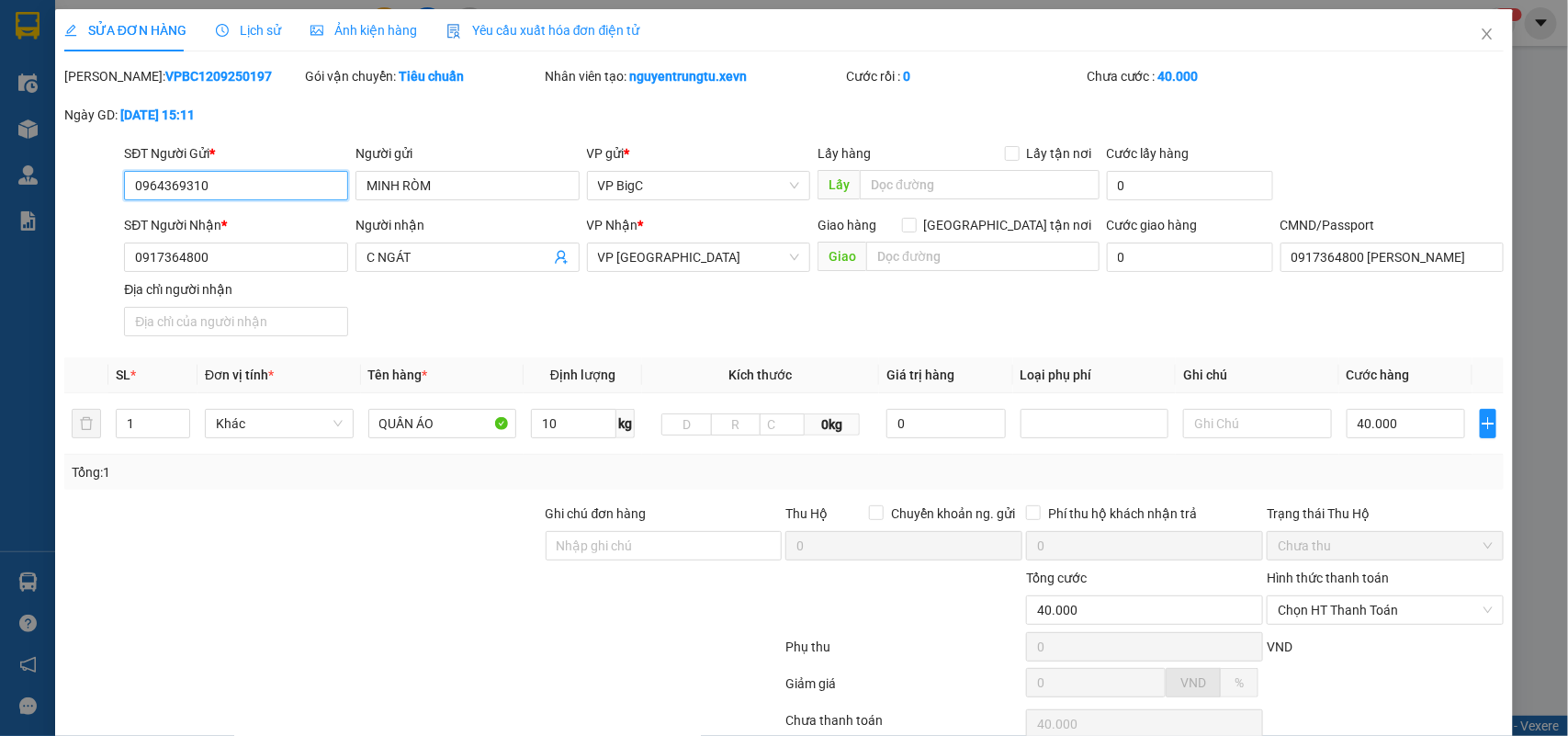
type input "0964369310"
type input "0917364800"
type input "0917364800 [PERSON_NAME]"
type input "40.000"
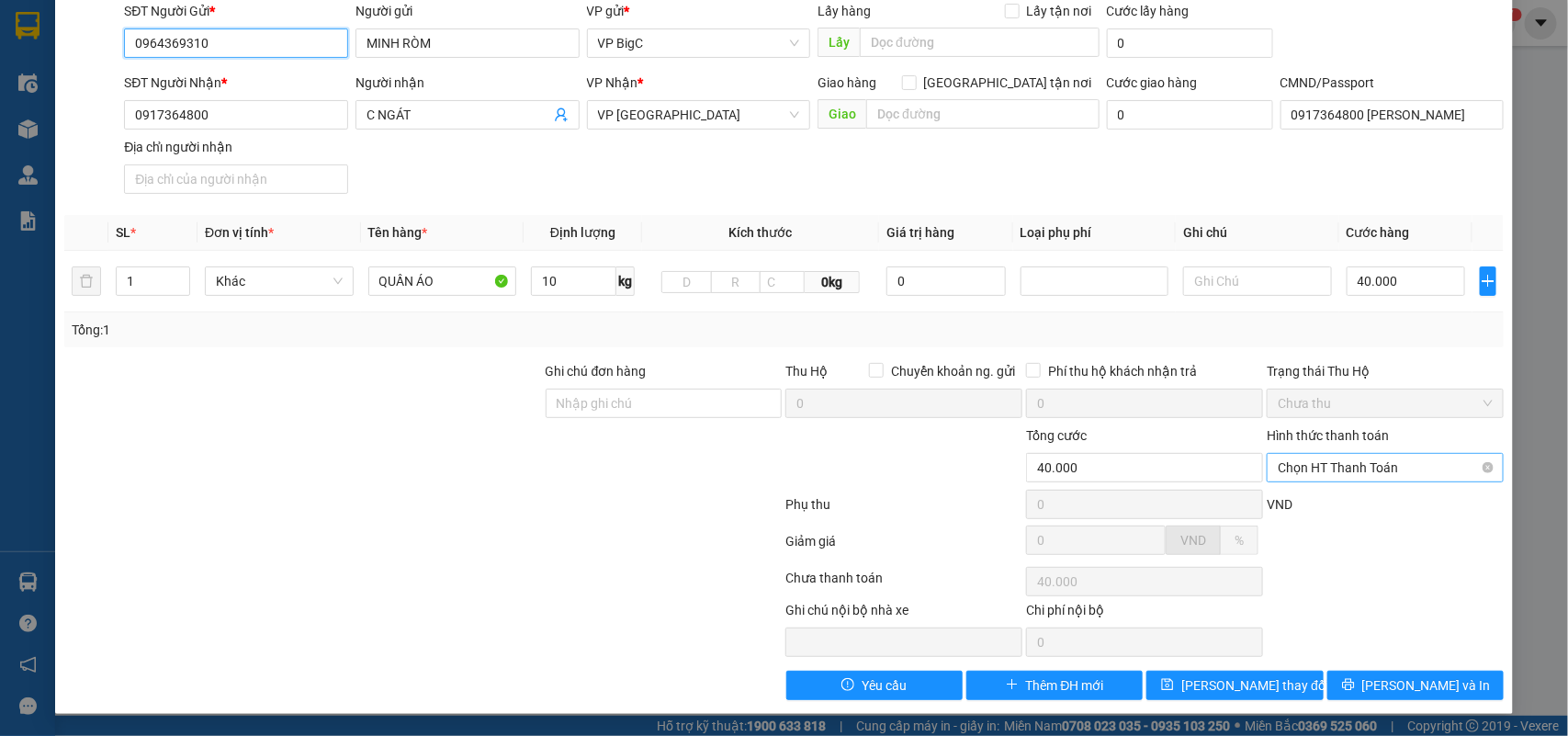
click at [1361, 459] on span "Chọn HT Thanh Toán" at bounding box center [1385, 468] width 215 height 27
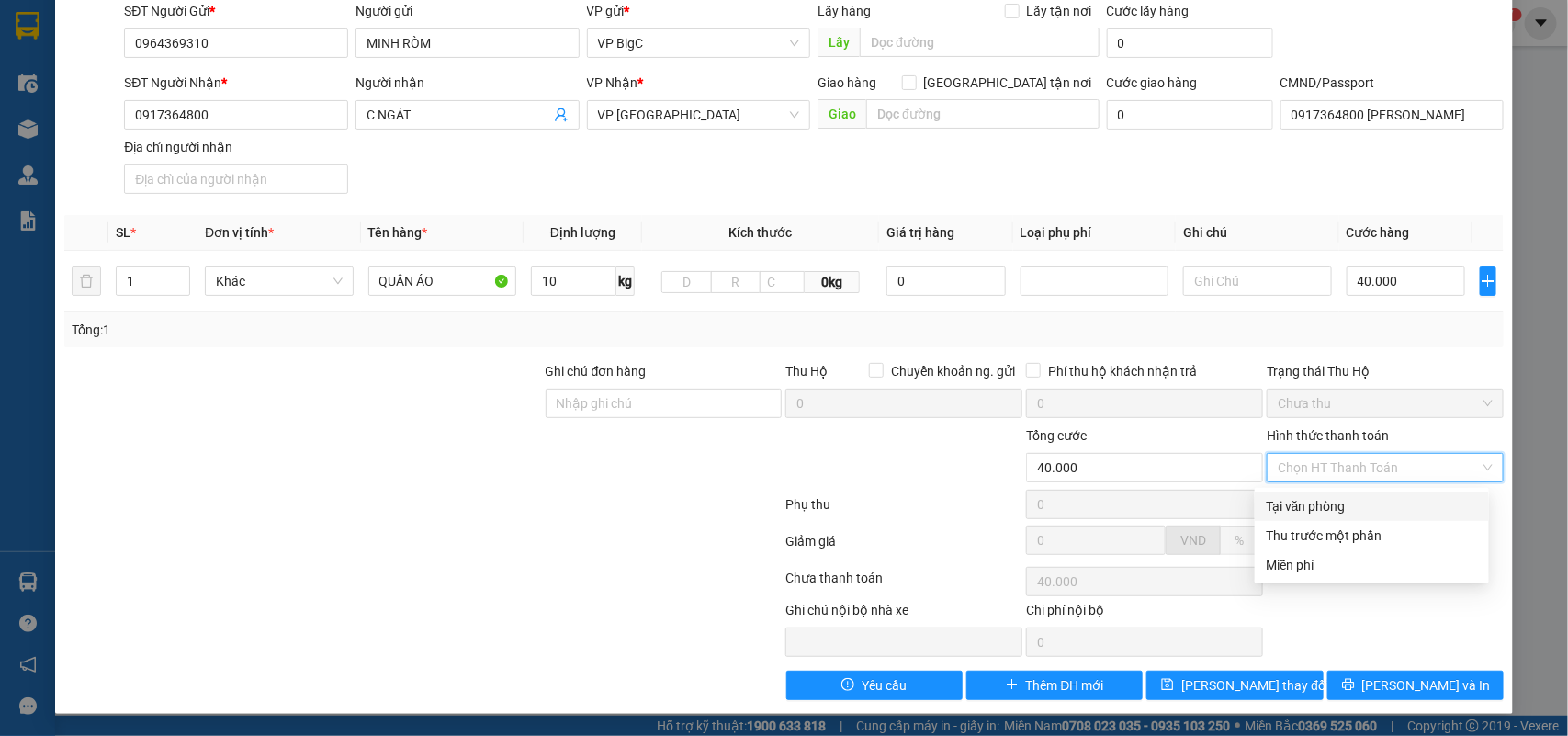
drag, startPoint x: 1319, startPoint y: 496, endPoint x: 1318, endPoint y: 507, distance: 11.0
click at [1319, 498] on div "Tại văn phòng" at bounding box center [1372, 506] width 212 height 20
type input "0"
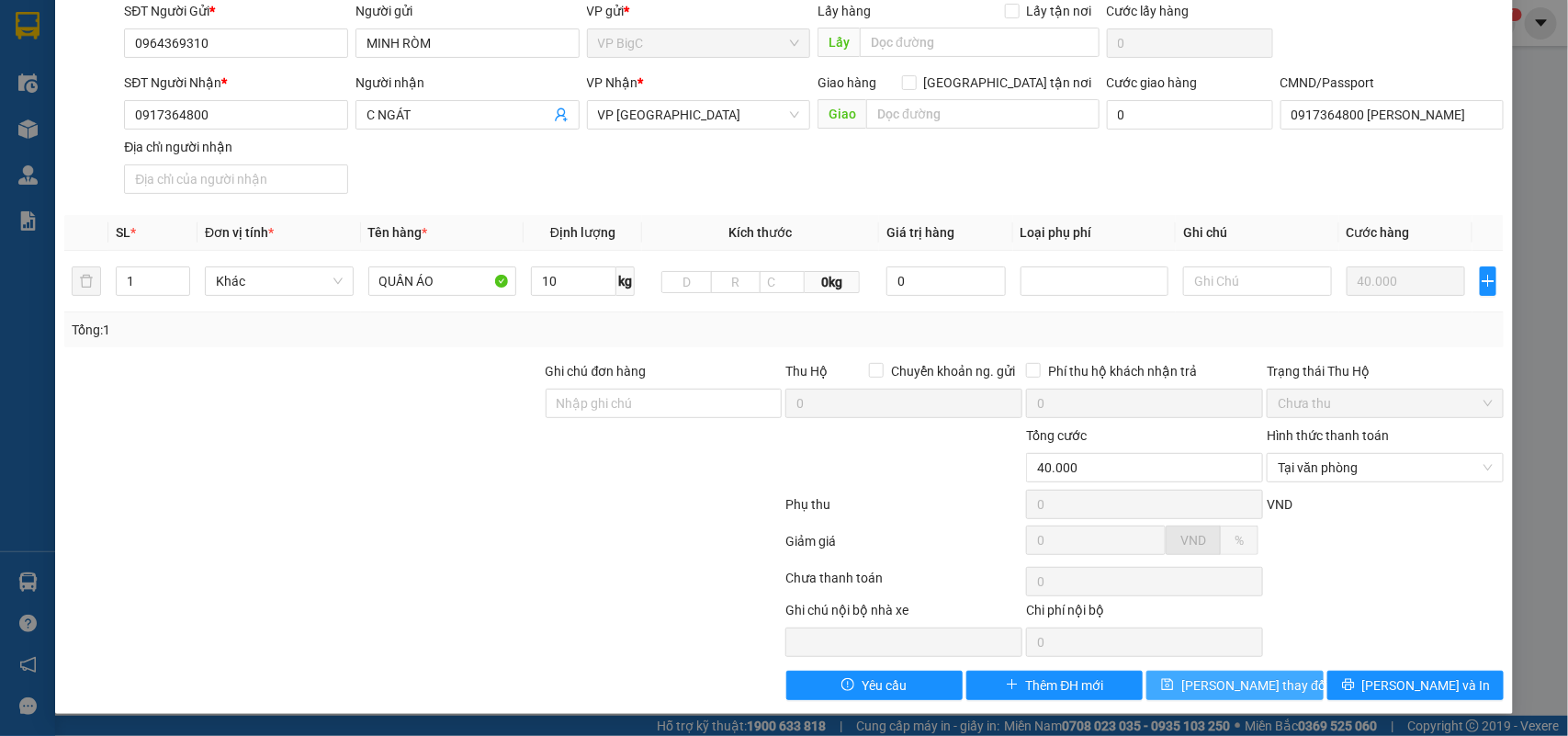
click at [1269, 690] on button "[PERSON_NAME] thay đổi" at bounding box center [1234, 685] width 176 height 29
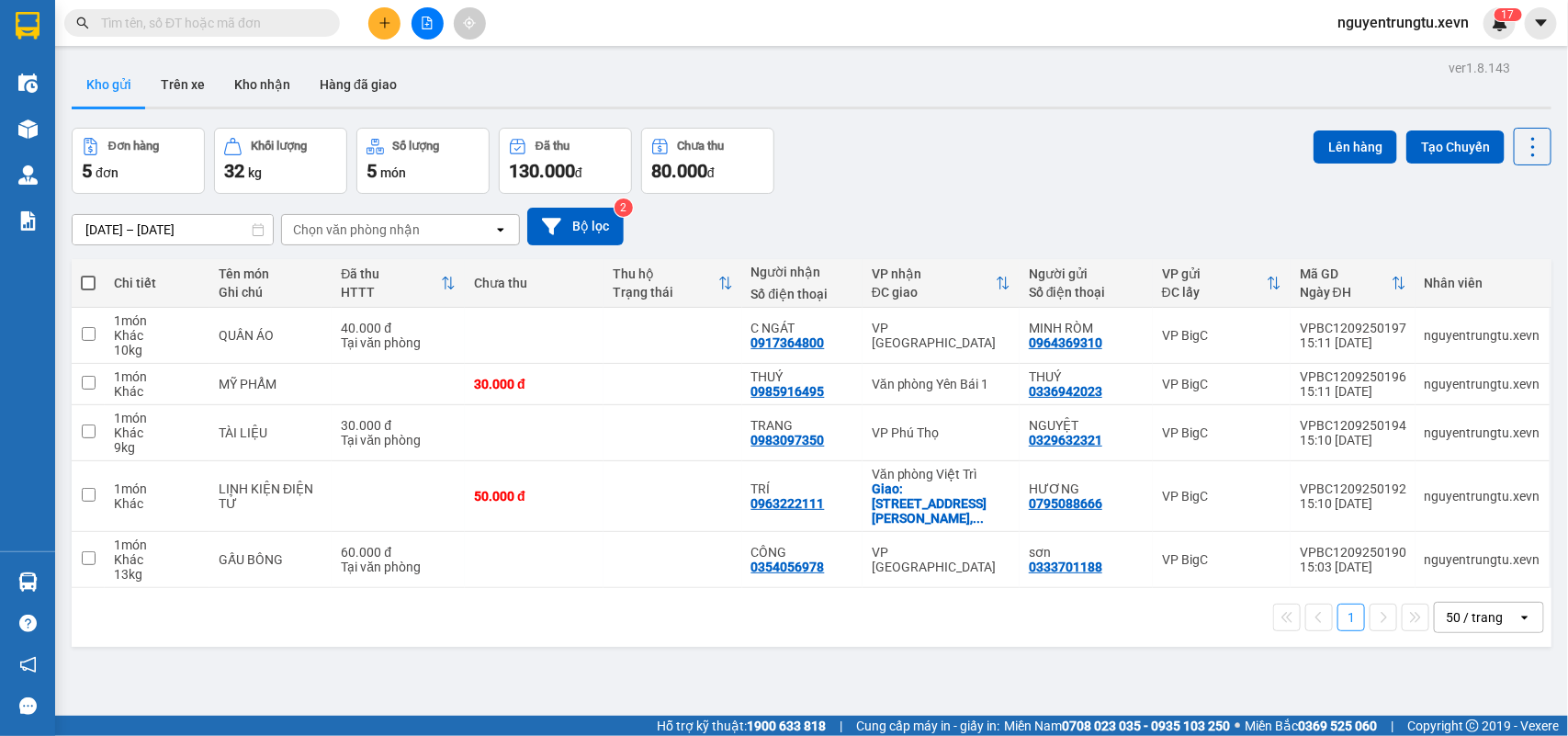
click at [242, 17] on input "text" at bounding box center [210, 22] width 216 height 20
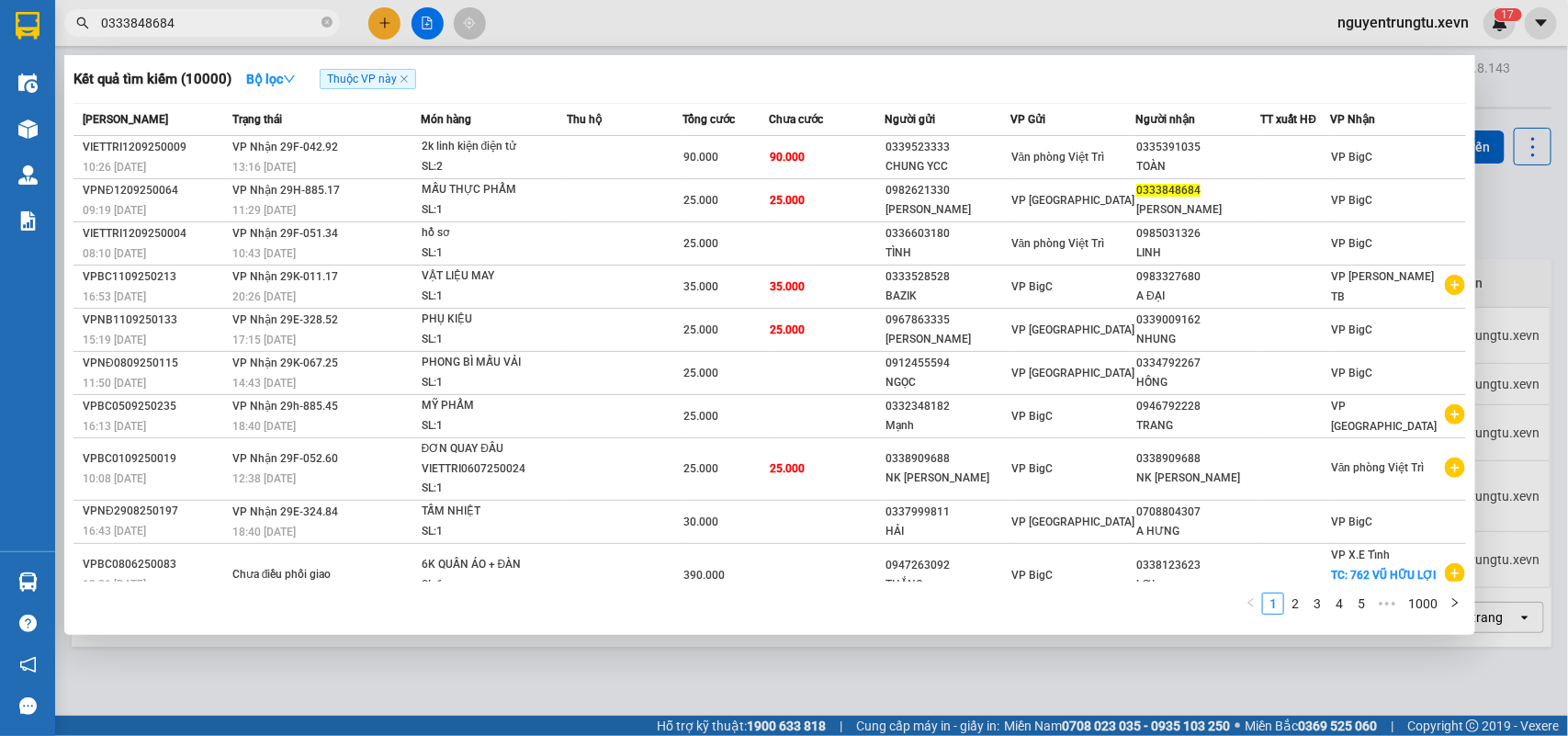
type input "0333848684"
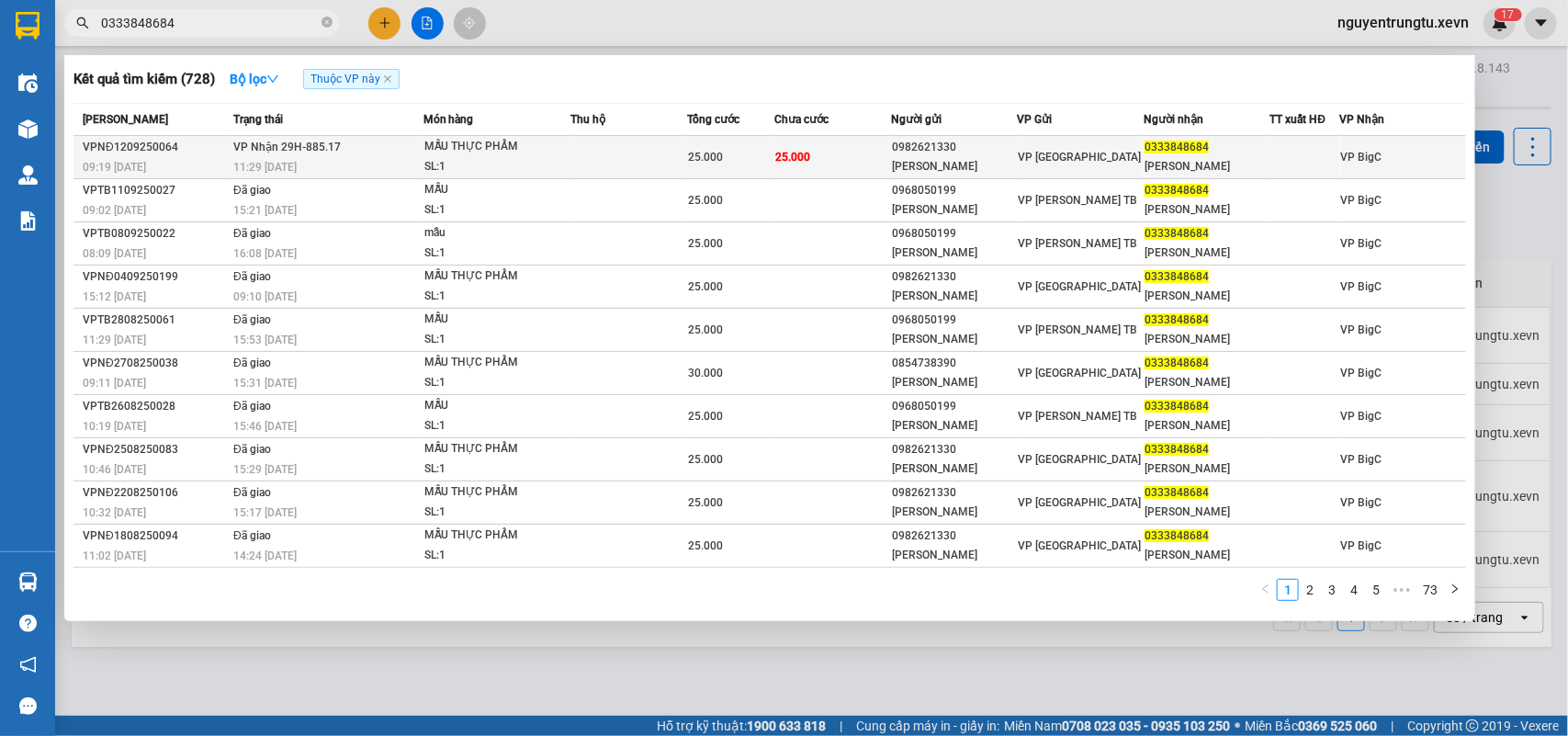
click at [639, 168] on td at bounding box center [629, 157] width 117 height 43
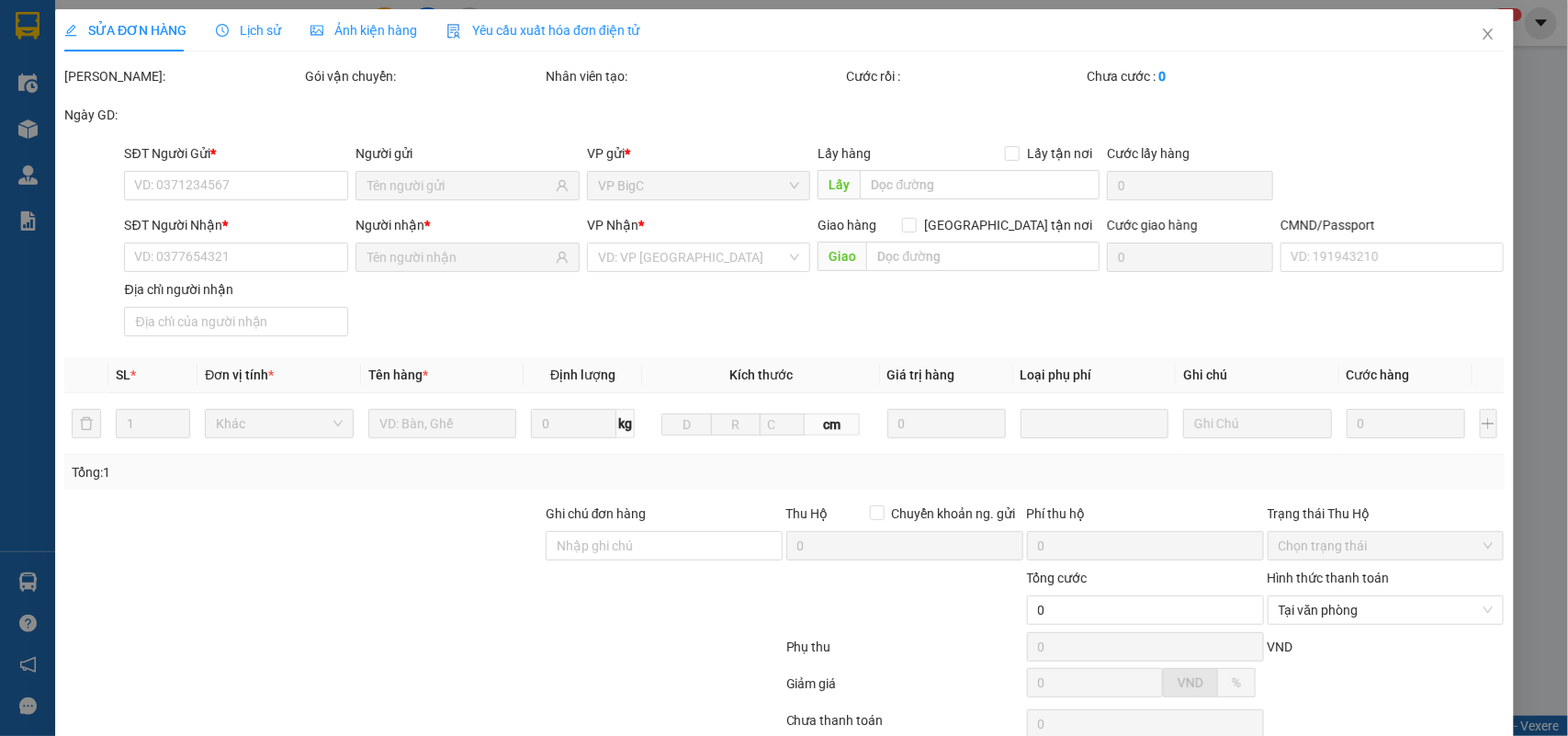
type input "0982621330"
type input "[PERSON_NAME]"
type input "0333848684"
type input "[PERSON_NAME]"
type input "0834124997"
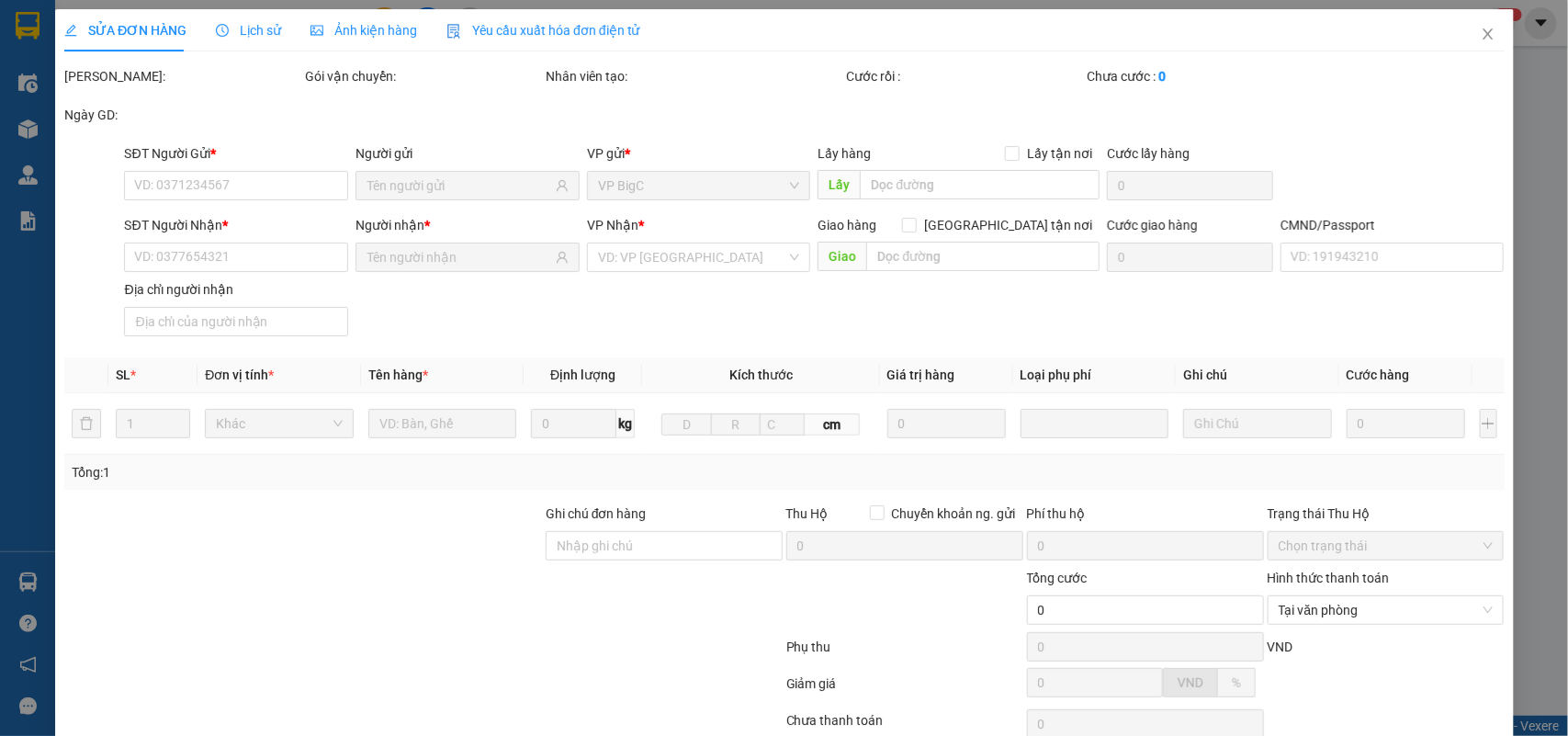
type input "25.000"
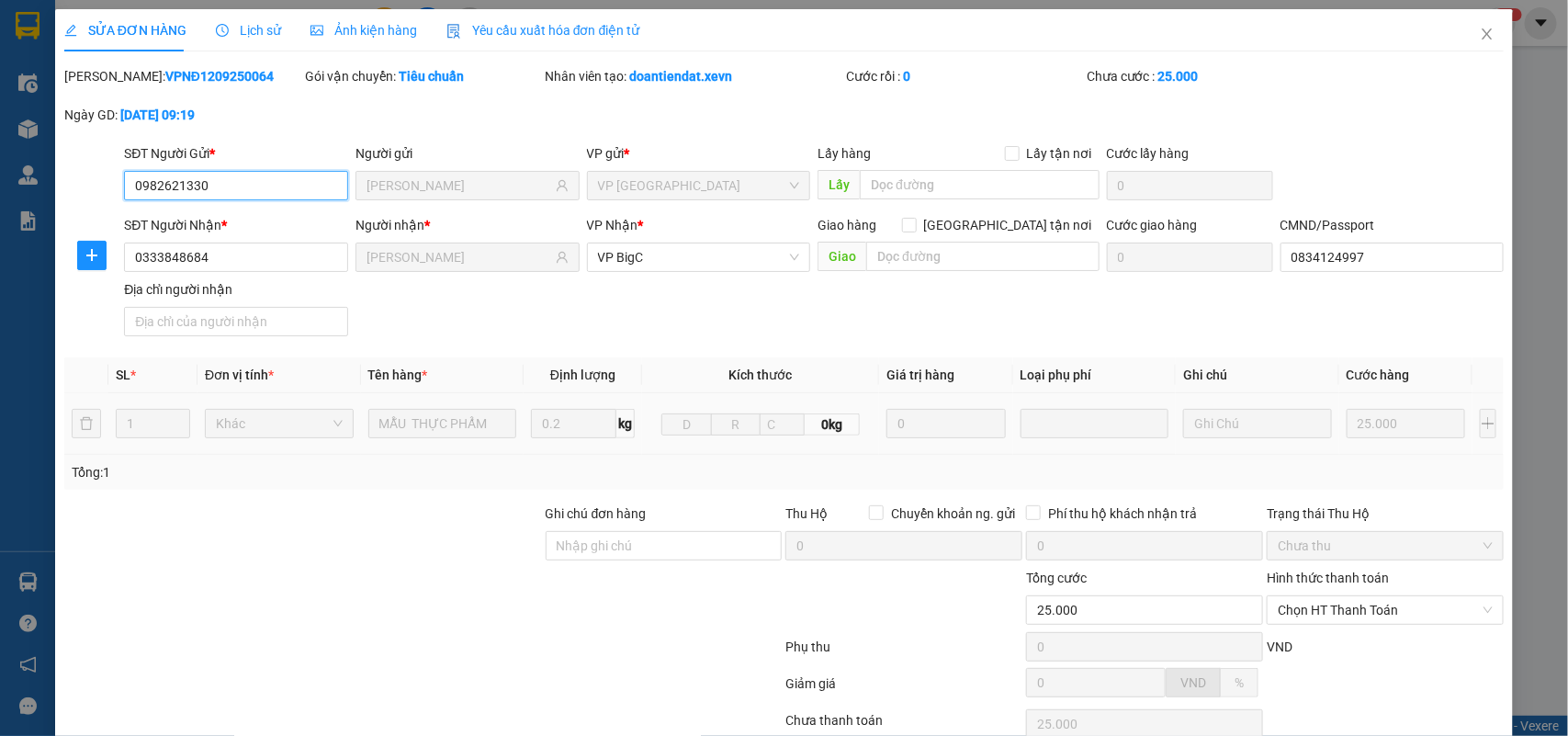
scroll to position [145, 0]
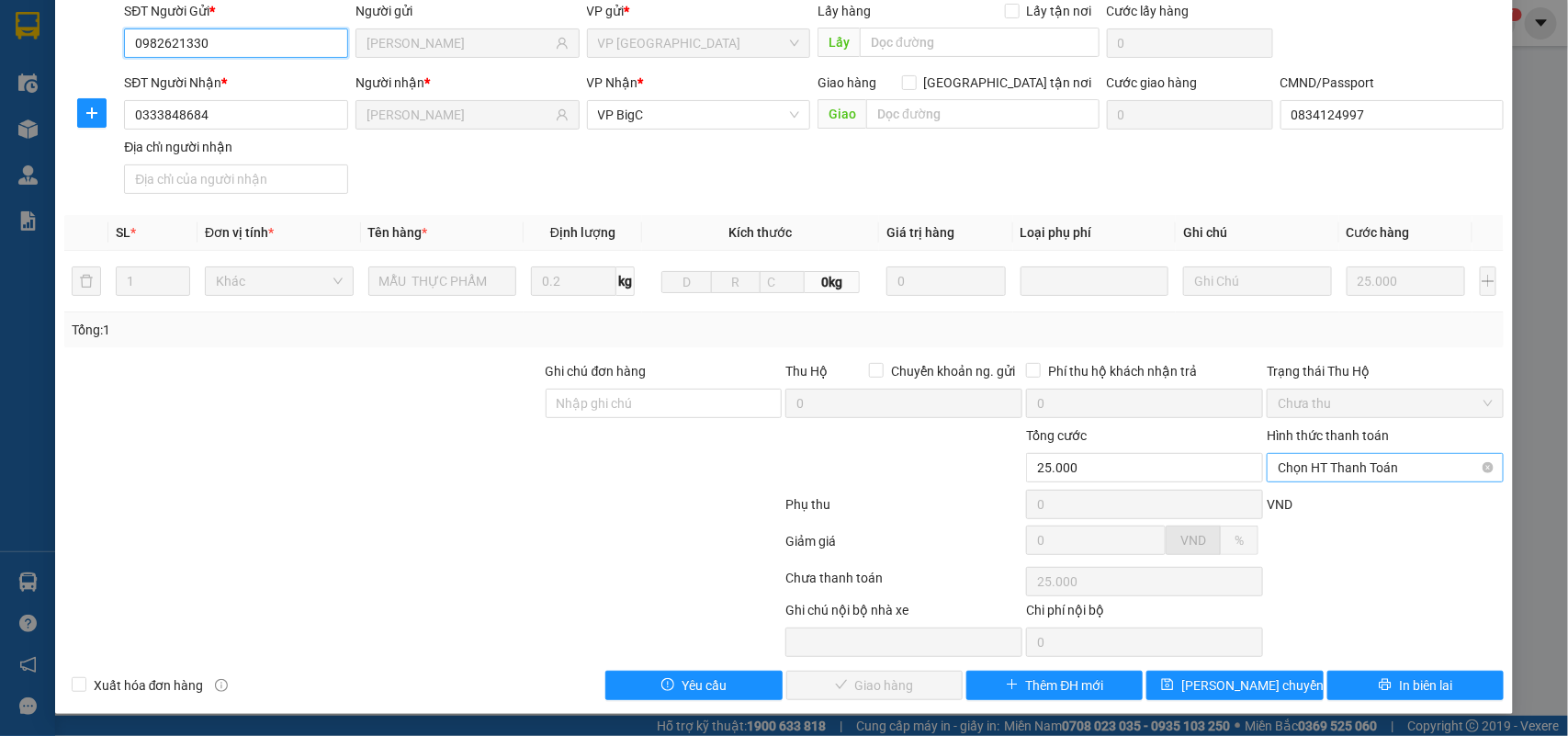
click at [1334, 453] on div "Chọn HT Thanh Toán" at bounding box center [1385, 468] width 237 height 29
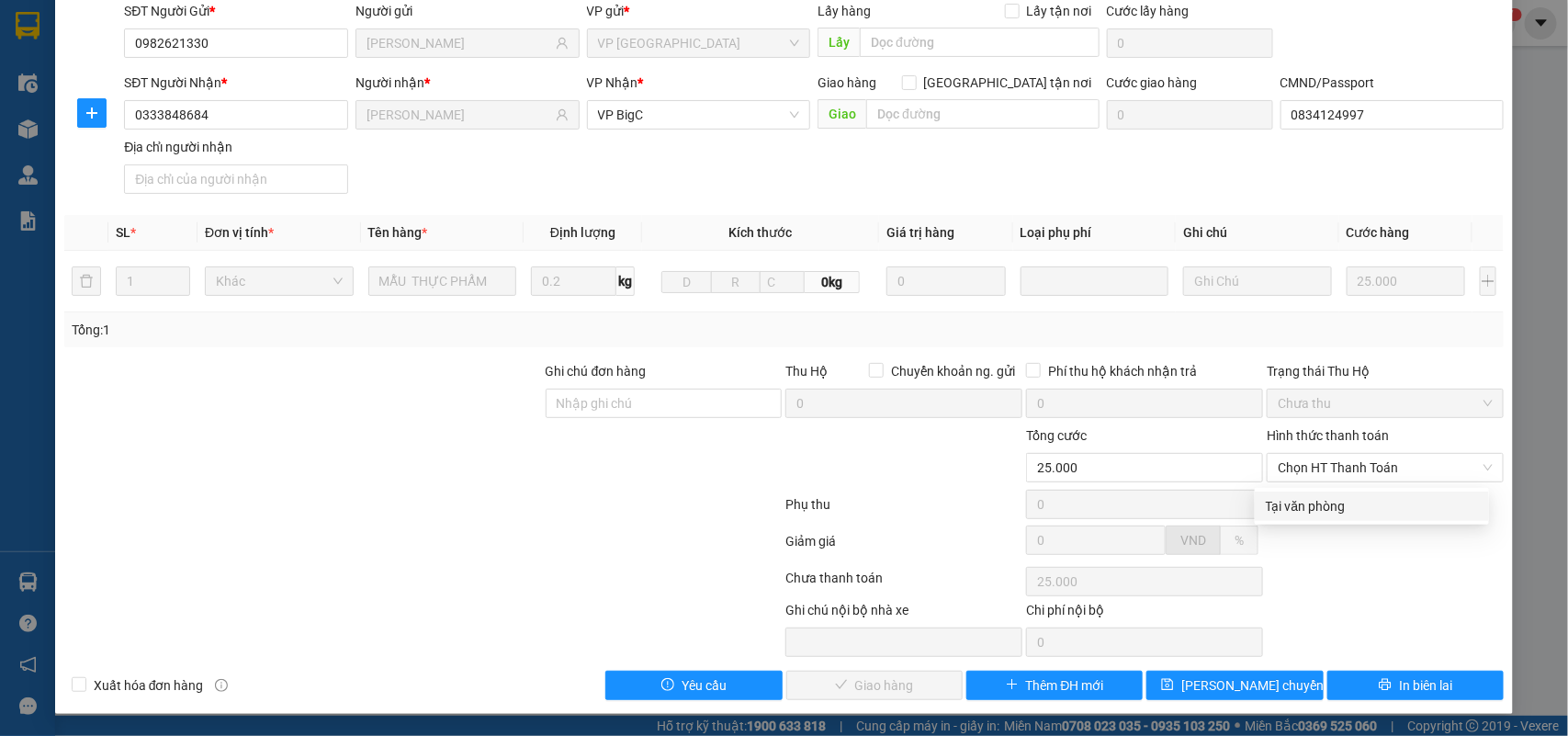
click at [1323, 485] on div "Total Paid Fee 0 Total UnPaid Fee 25.000 Cash Collection Total Fee Mã ĐH: VPNĐ1…" at bounding box center [784, 312] width 1440 height 776
click at [1366, 460] on span "Chọn HT Thanh Toán" at bounding box center [1385, 468] width 215 height 27
click at [1344, 493] on div "Total Paid Fee 0 Total UnPaid Fee 25.000 Cash Collection Total Fee Mã ĐH: VPNĐ1…" at bounding box center [784, 312] width 1440 height 776
click at [1337, 471] on span "Chọn HT Thanh Toán" at bounding box center [1385, 468] width 215 height 27
click at [1323, 491] on div "Tại văn phòng" at bounding box center [1371, 506] width 234 height 29
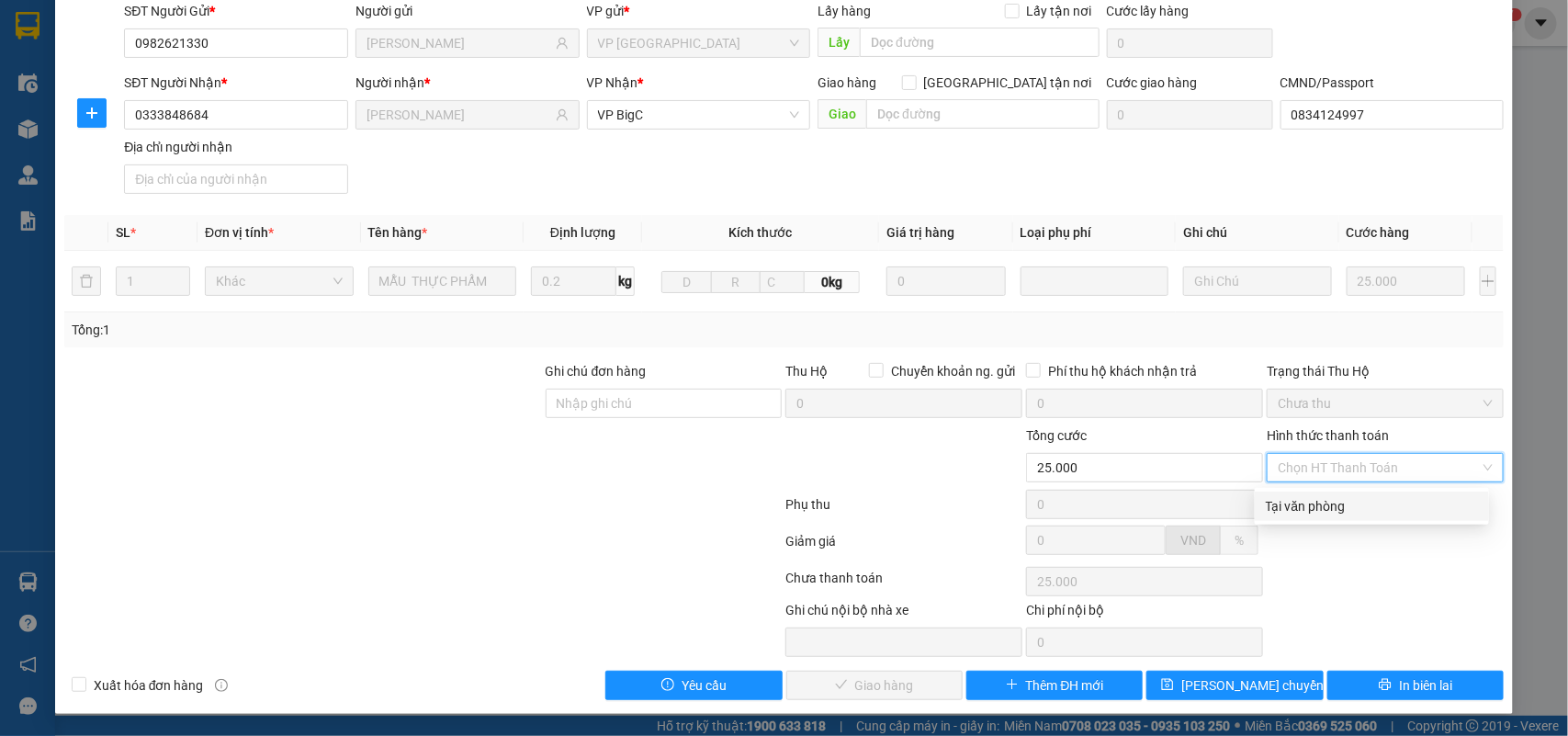
type input "0"
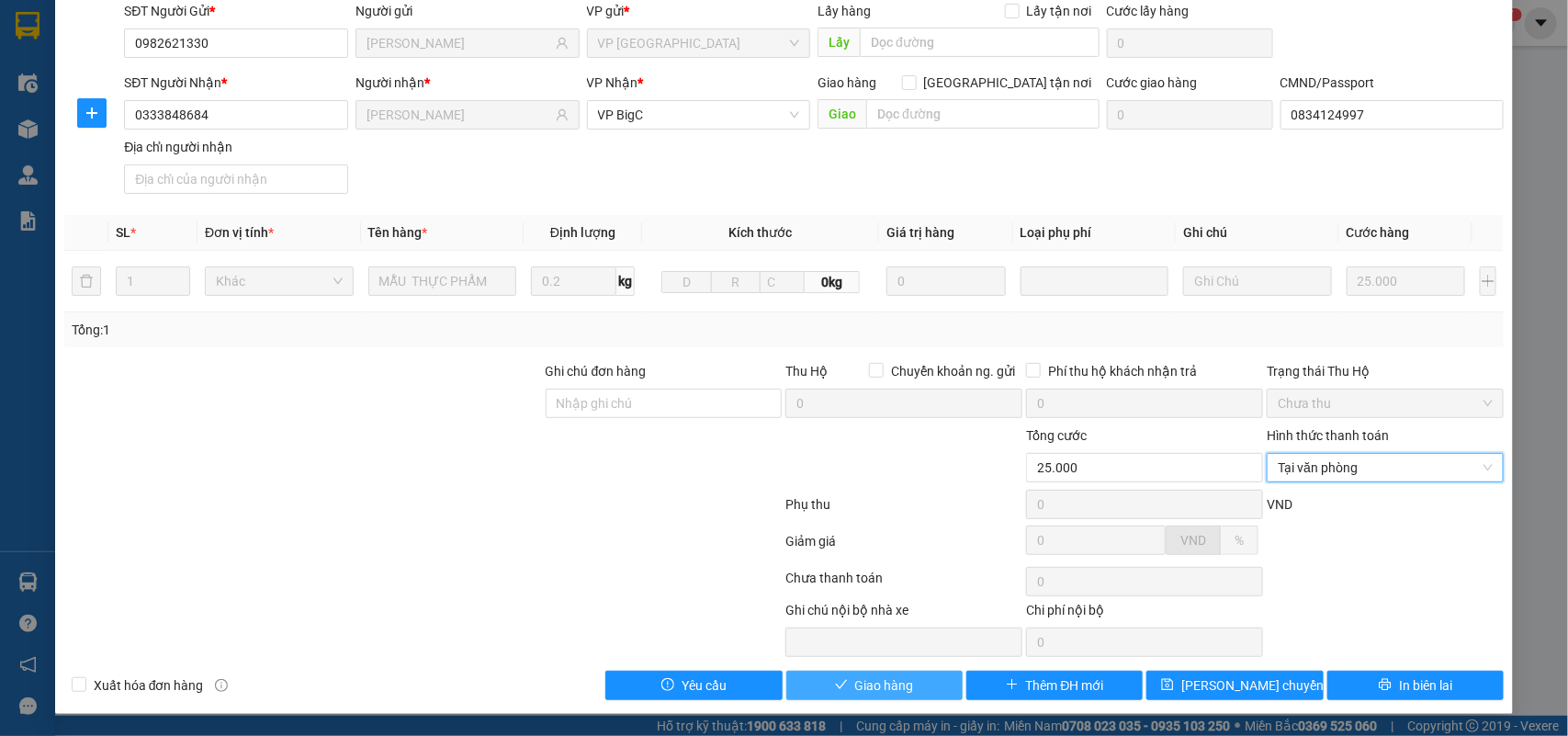
click at [855, 686] on span "Giao hàng" at bounding box center [884, 685] width 58 height 20
